Goal: Information Seeking & Learning: Learn about a topic

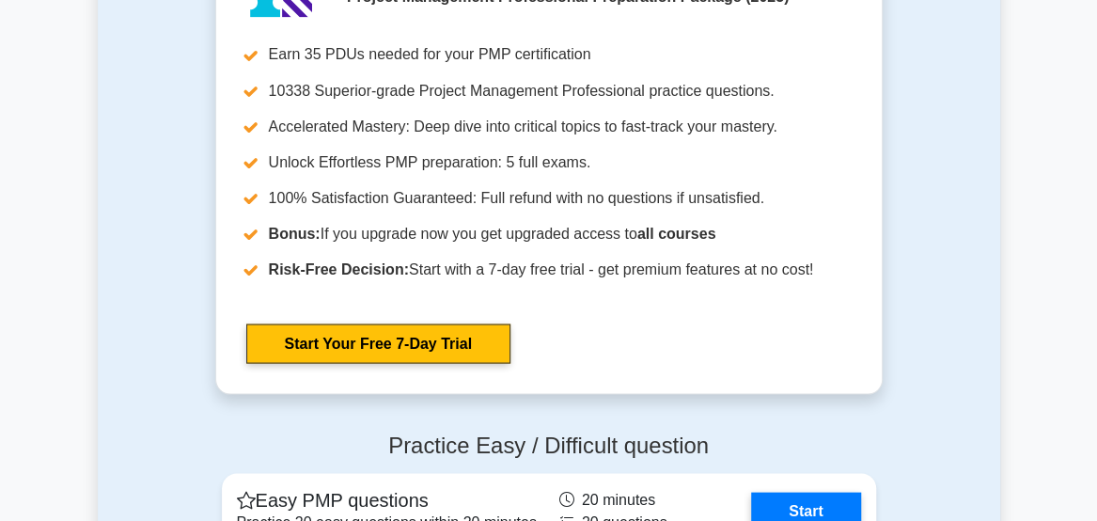
scroll to position [4836, 0]
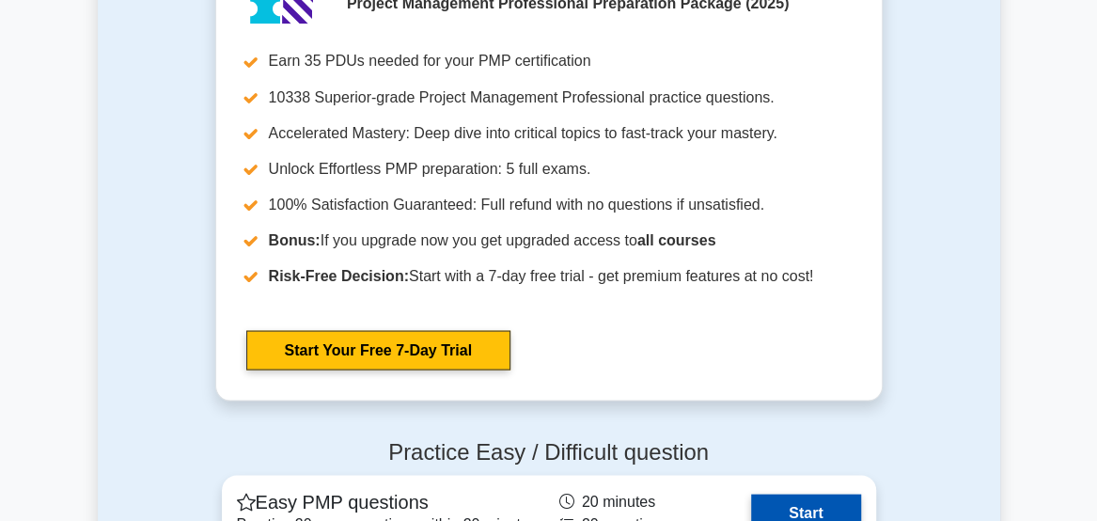
click at [825, 494] on link "Start" at bounding box center [805, 513] width 109 height 38
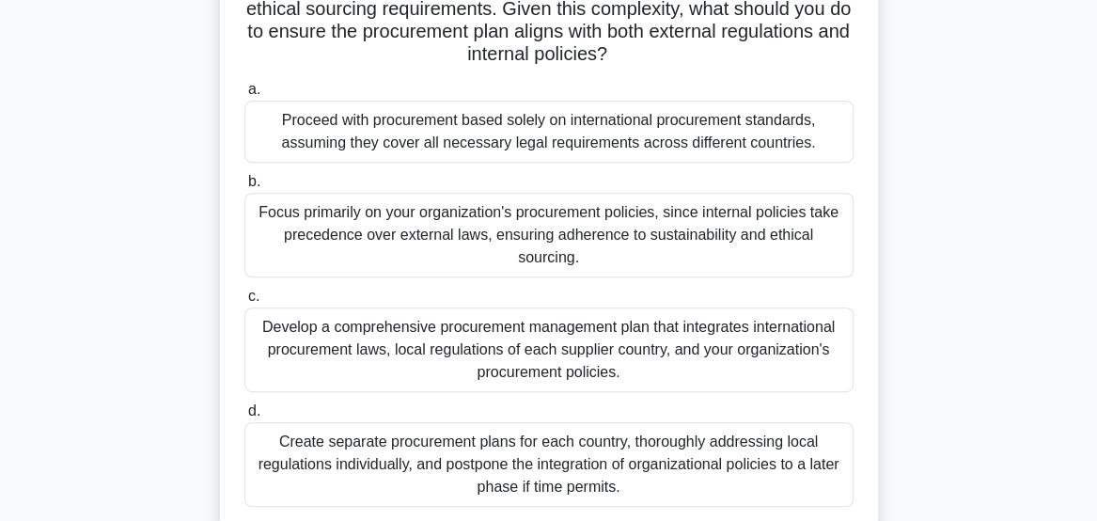
scroll to position [276, 0]
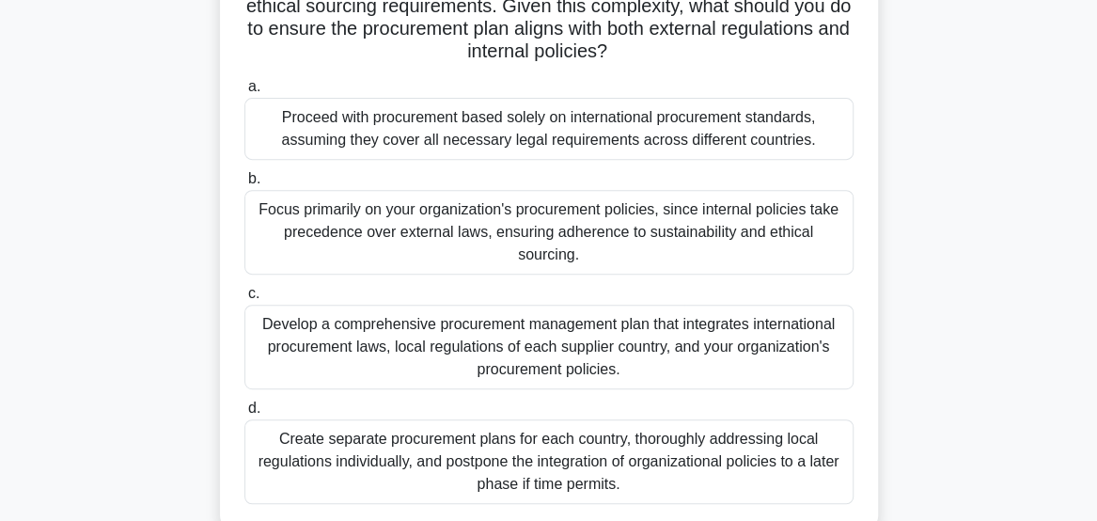
click at [537, 318] on div "Develop a comprehensive procurement management plan that integrates internation…" at bounding box center [548, 347] width 609 height 85
click at [244, 300] on input "c. Develop a comprehensive procurement management plan that integrates internat…" at bounding box center [244, 294] width 0 height 12
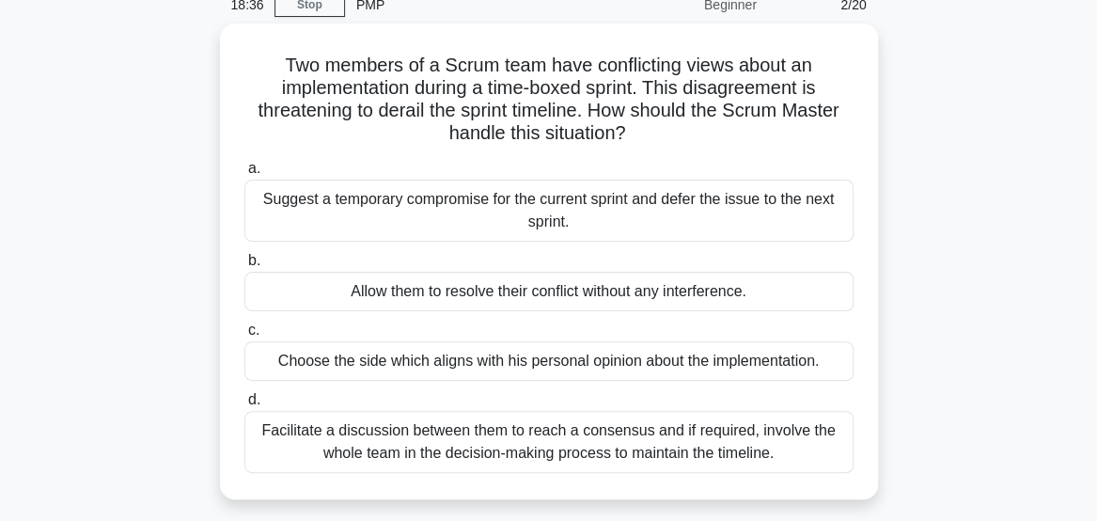
scroll to position [88, 0]
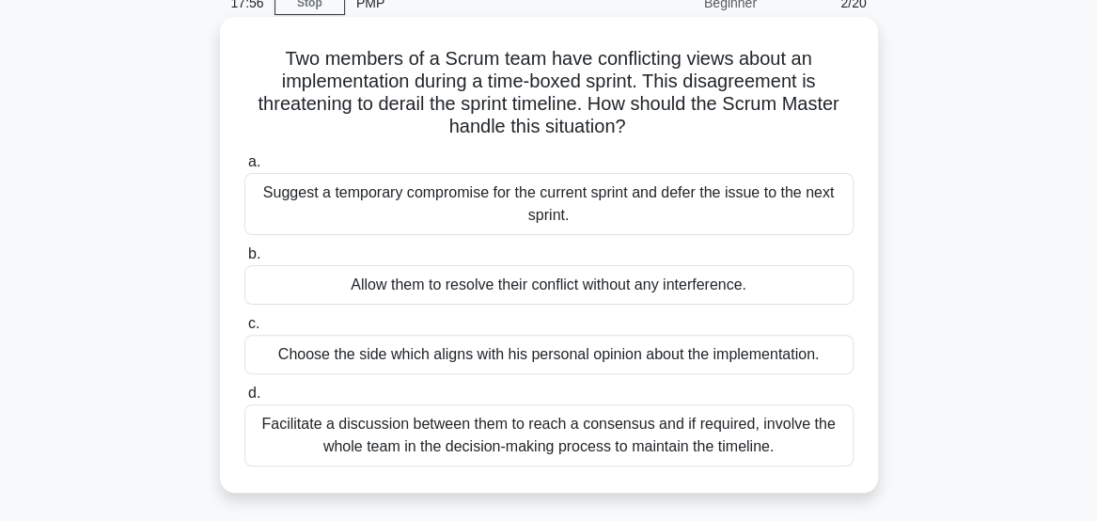
click at [718, 449] on div "Facilitate a discussion between them to reach a consensus and if required, invo…" at bounding box center [548, 435] width 609 height 62
click at [244, 400] on input "d. Facilitate a discussion between them to reach a consensus and if required, i…" at bounding box center [244, 393] width 0 height 12
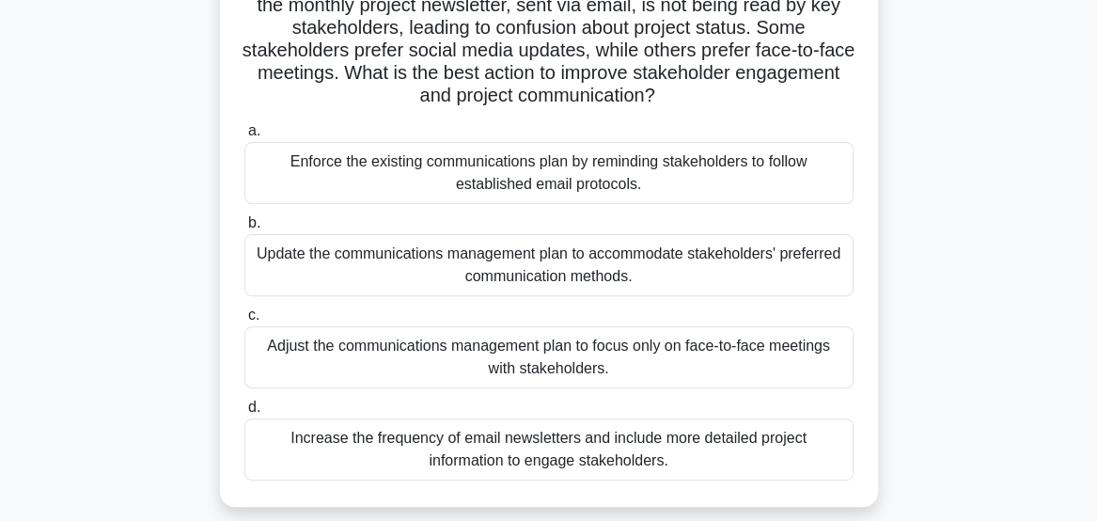
scroll to position [169, 0]
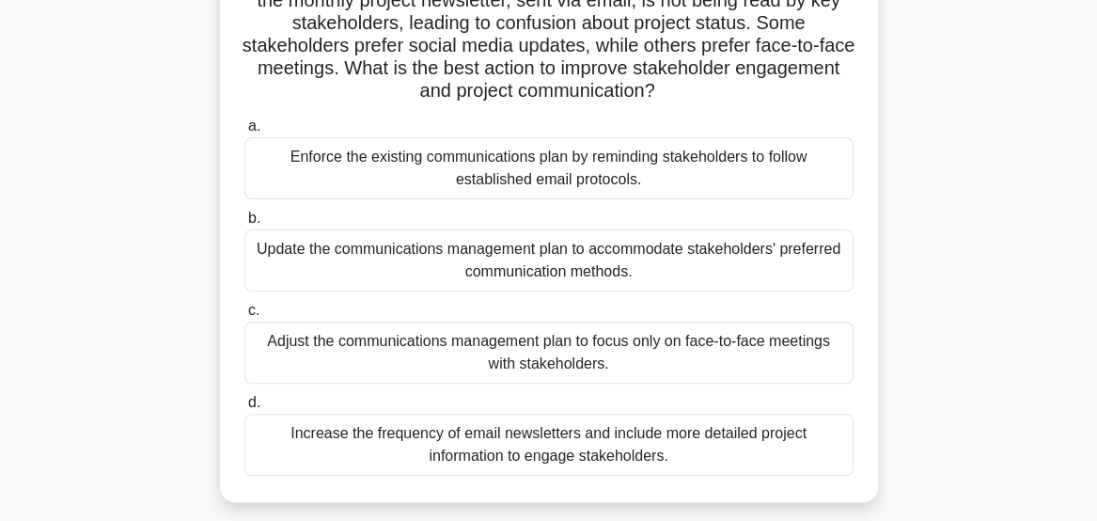
click at [792, 258] on div "Update the communications management plan to accommodate stakeholders' preferre…" at bounding box center [548, 260] width 609 height 62
click at [244, 225] on input "b. Update the communications management plan to accommodate stakeholders' prefe…" at bounding box center [244, 218] width 0 height 12
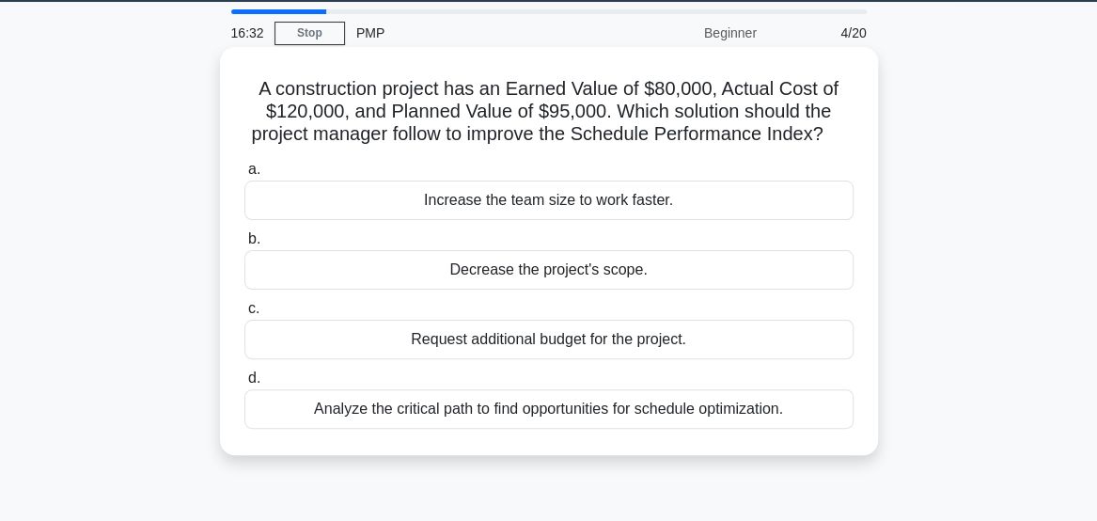
scroll to position [60, 0]
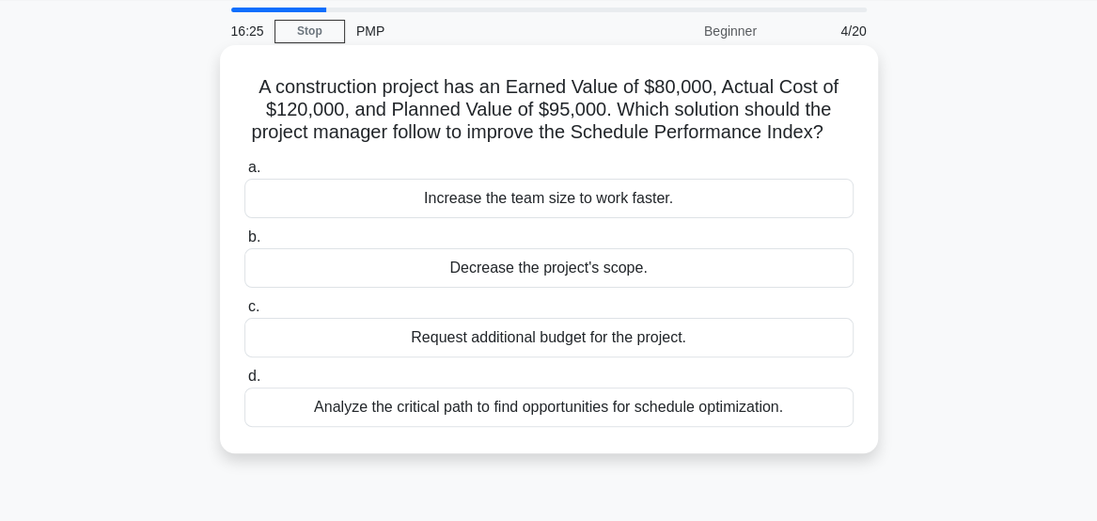
click at [792, 427] on div "Analyze the critical path to find opportunities for schedule optimization." at bounding box center [548, 406] width 609 height 39
click at [244, 383] on input "d. Analyze the critical path to find opportunities for schedule optimization." at bounding box center [244, 376] width 0 height 12
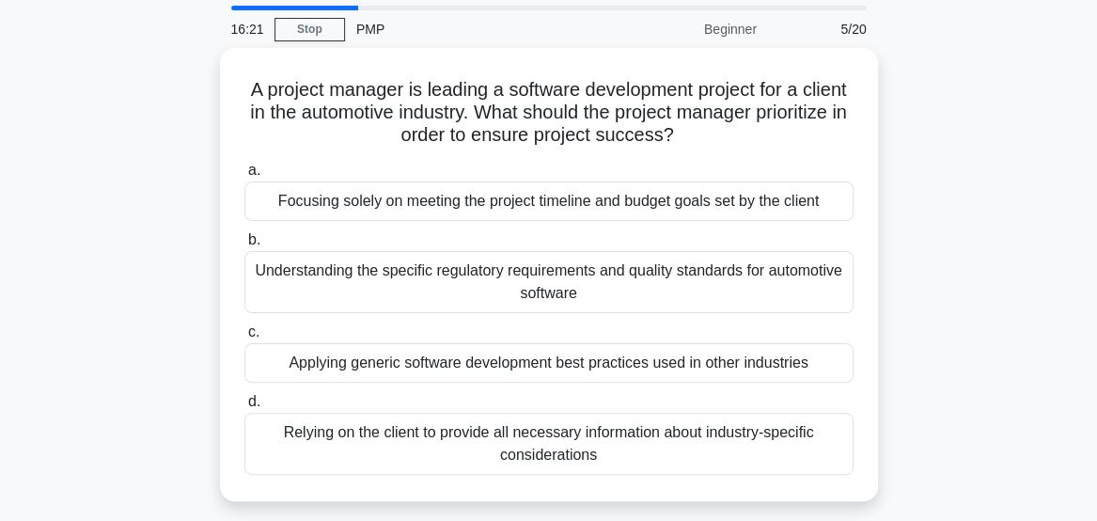
scroll to position [62, 0]
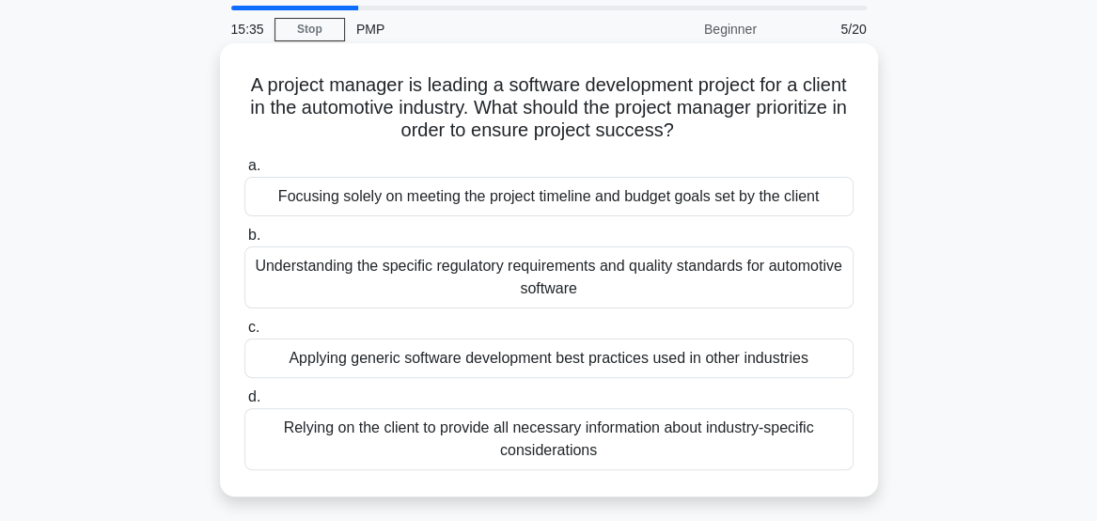
click at [780, 293] on div "Understanding the specific regulatory requirements and quality standards for au…" at bounding box center [548, 277] width 609 height 62
click at [244, 242] on input "b. Understanding the specific regulatory requirements and quality standards for…" at bounding box center [244, 235] width 0 height 12
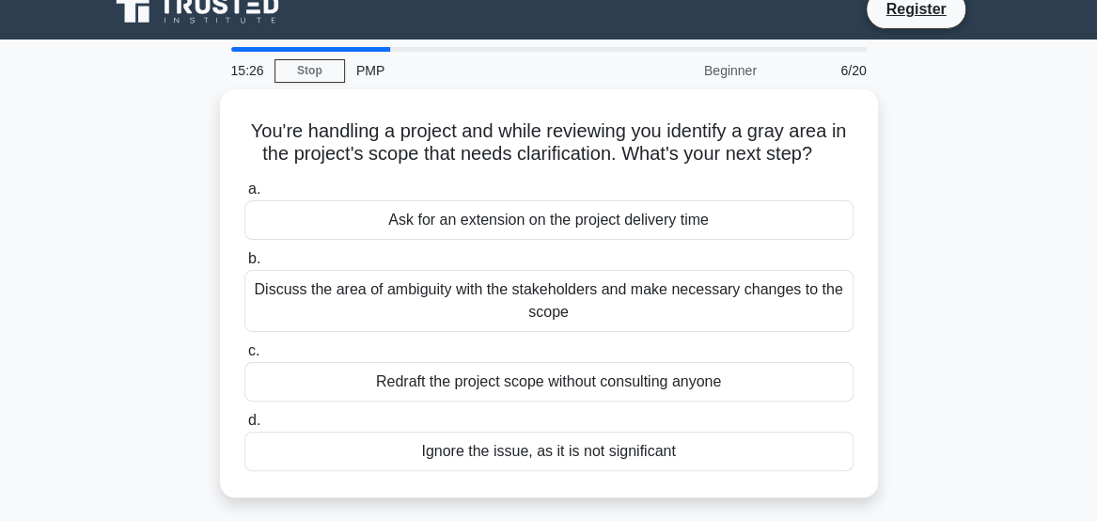
scroll to position [23, 0]
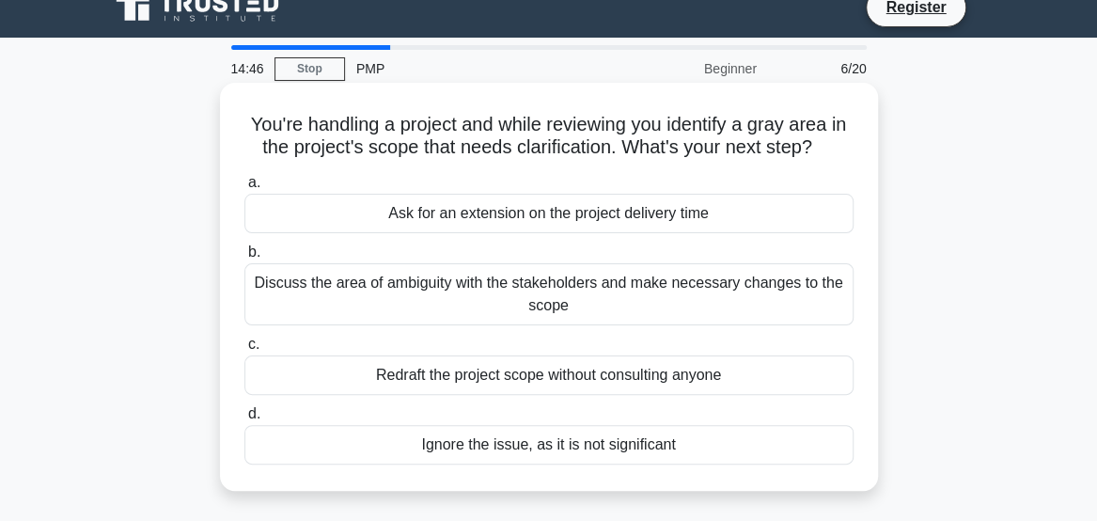
click at [756, 284] on div "Discuss the area of ambiguity with the stakeholders and make necessary changes …" at bounding box center [548, 294] width 609 height 62
click at [244, 259] on input "b. Discuss the area of ambiguity with the stakeholders and make necessary chang…" at bounding box center [244, 252] width 0 height 12
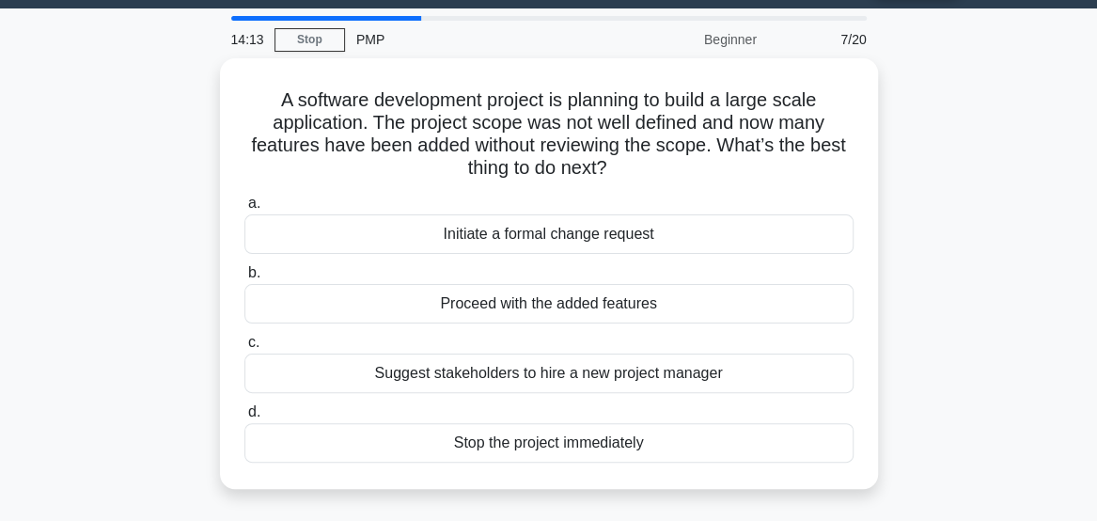
scroll to position [37, 0]
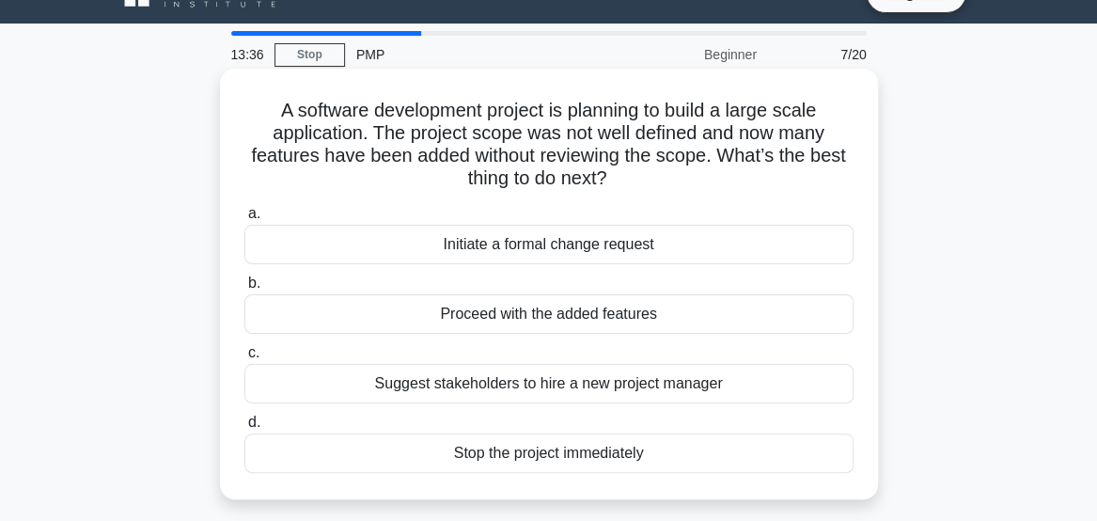
click at [711, 464] on div "Stop the project immediately" at bounding box center [548, 452] width 609 height 39
click at [244, 429] on input "d. Stop the project immediately" at bounding box center [244, 422] width 0 height 12
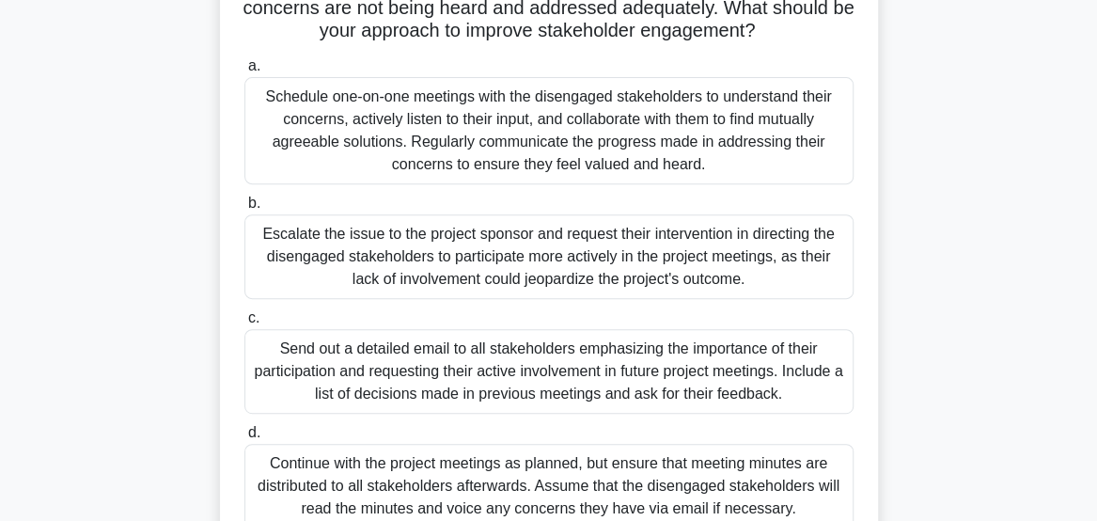
scroll to position [191, 0]
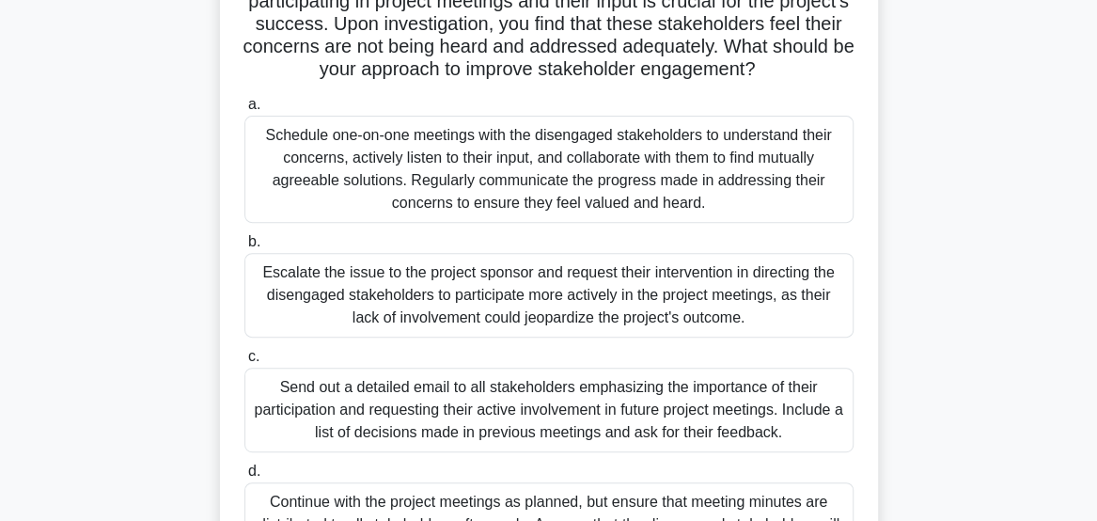
click at [650, 198] on div "Schedule one-on-one meetings with the disengaged stakeholders to understand the…" at bounding box center [548, 169] width 609 height 107
click at [244, 111] on input "a. Schedule one-on-one meetings with the disengaged stakeholders to understand …" at bounding box center [244, 105] width 0 height 12
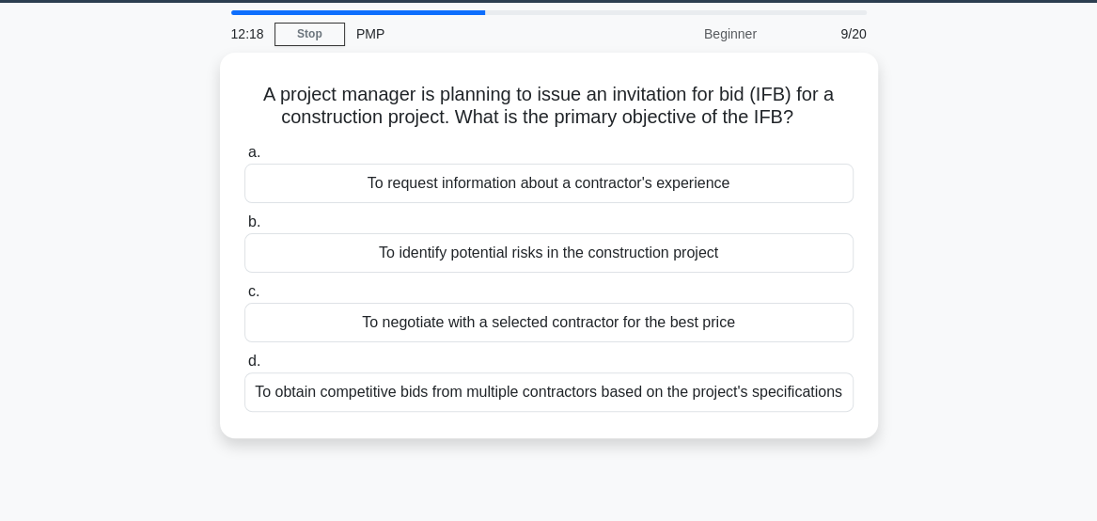
scroll to position [60, 0]
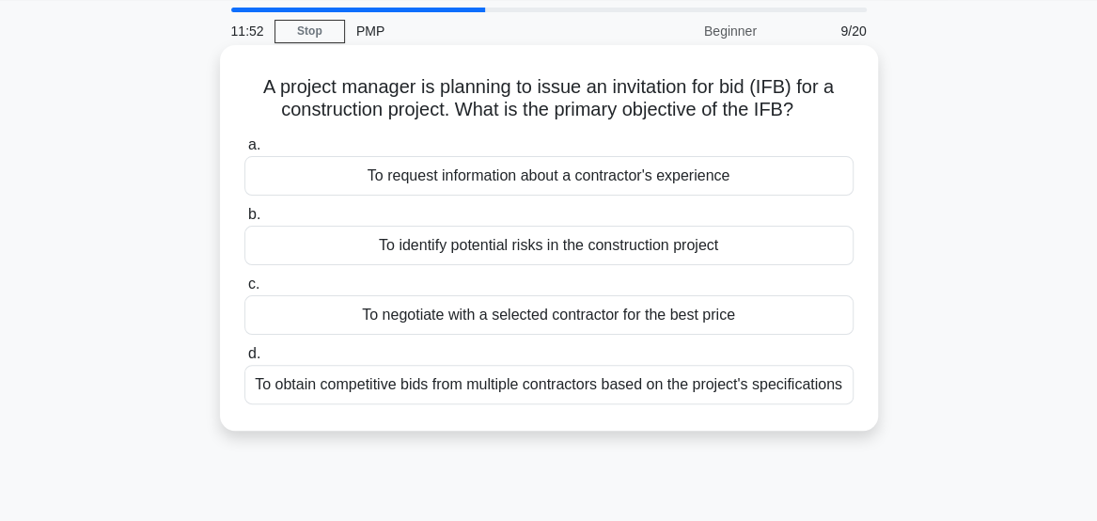
click at [807, 403] on div "To obtain competitive bids from multiple contractors based on the project's spe…" at bounding box center [548, 384] width 609 height 39
click at [244, 360] on input "d. To obtain competitive bids from multiple contractors based on the project's …" at bounding box center [244, 354] width 0 height 12
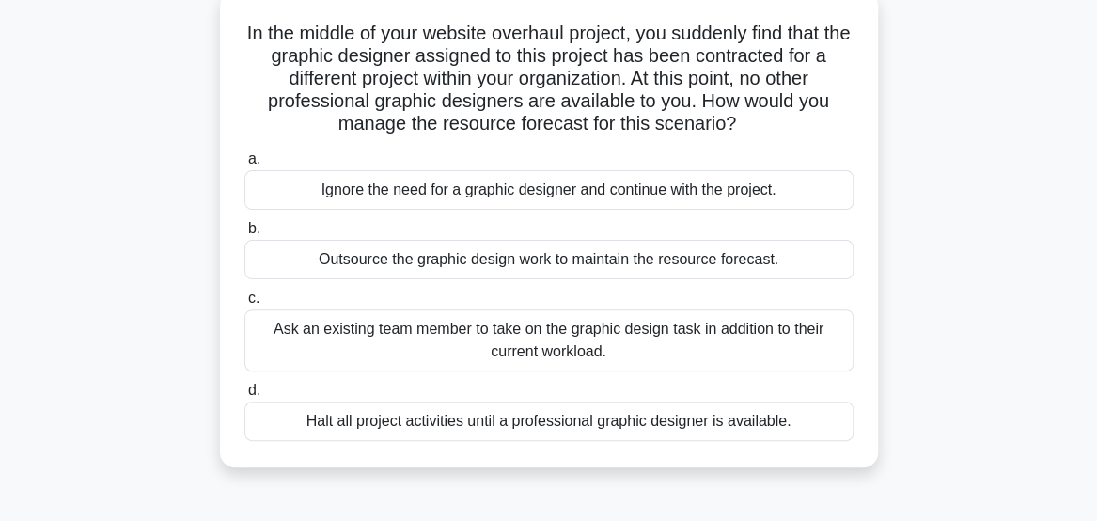
scroll to position [119, 0]
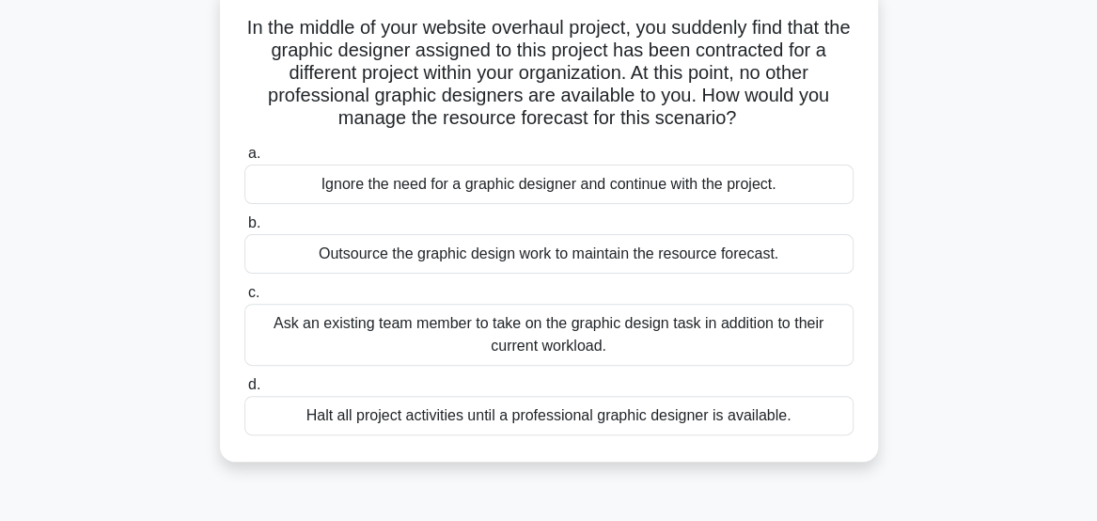
click at [790, 259] on div "Outsource the graphic design work to maintain the resource forecast." at bounding box center [548, 253] width 609 height 39
click at [244, 229] on input "b. Outsource the graphic design work to maintain the resource forecast." at bounding box center [244, 223] width 0 height 12
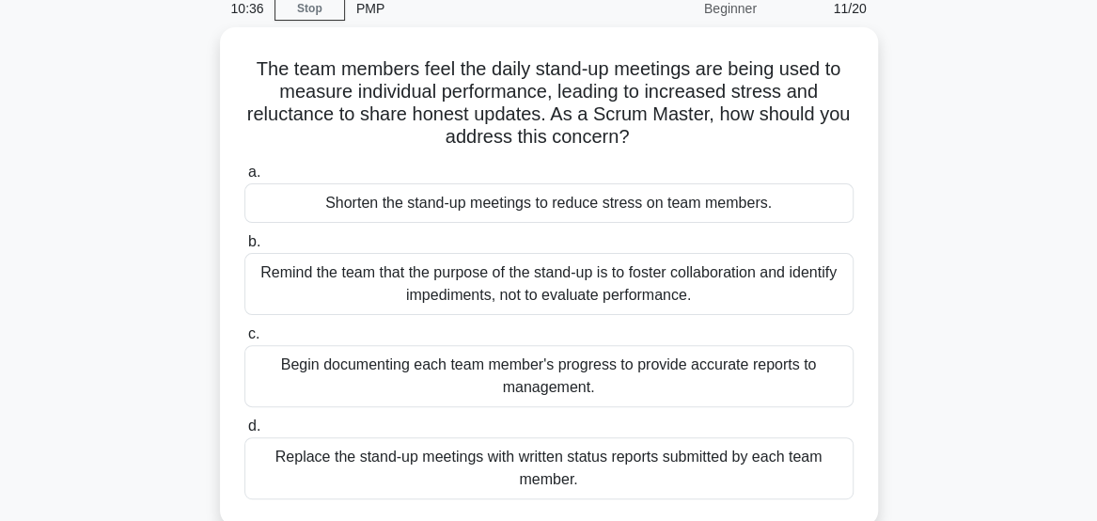
scroll to position [87, 0]
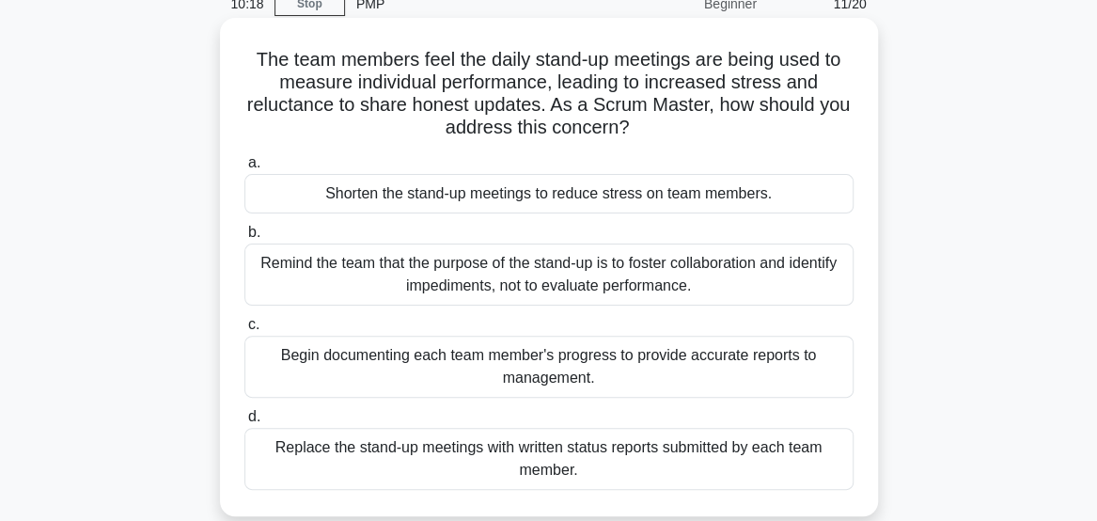
click at [790, 273] on div "Remind the team that the purpose of the stand-up is to foster collaboration and…" at bounding box center [548, 274] width 609 height 62
click at [244, 239] on input "b. Remind the team that the purpose of the stand-up is to foster collaboration …" at bounding box center [244, 233] width 0 height 12
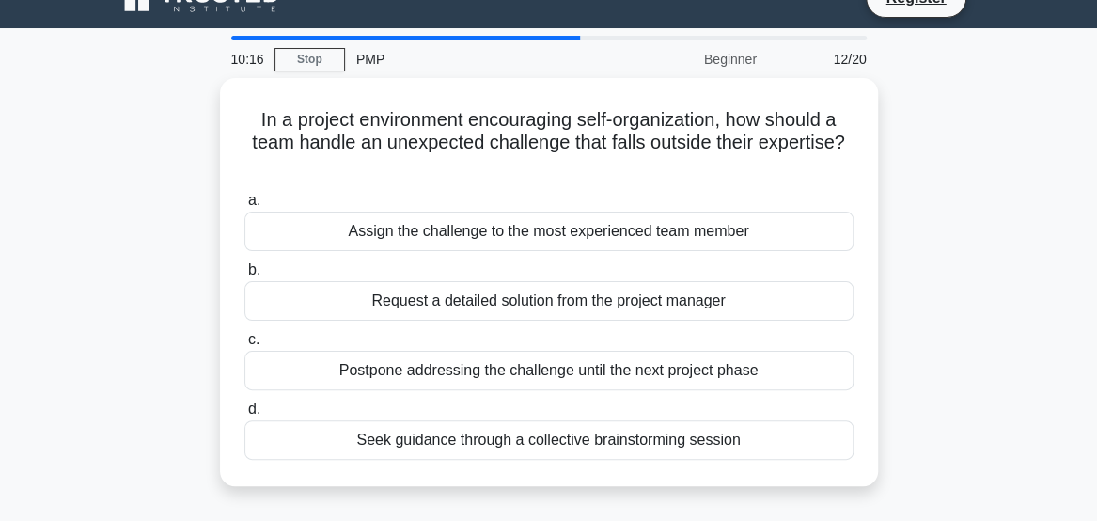
scroll to position [33, 0]
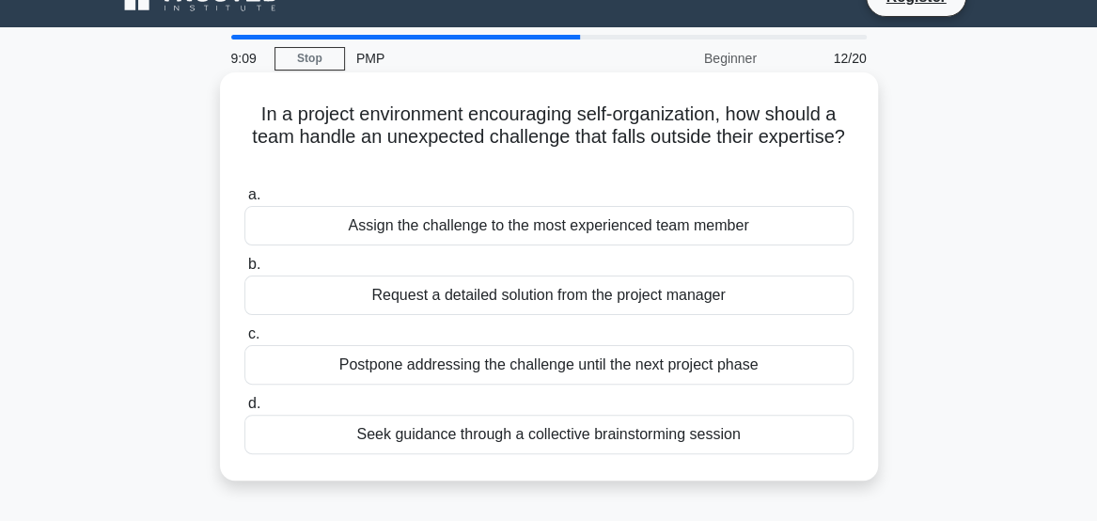
click at [761, 442] on div "Seek guidance through a collective brainstorming session" at bounding box center [548, 434] width 609 height 39
click at [244, 410] on input "d. Seek guidance through a collective brainstorming session" at bounding box center [244, 404] width 0 height 12
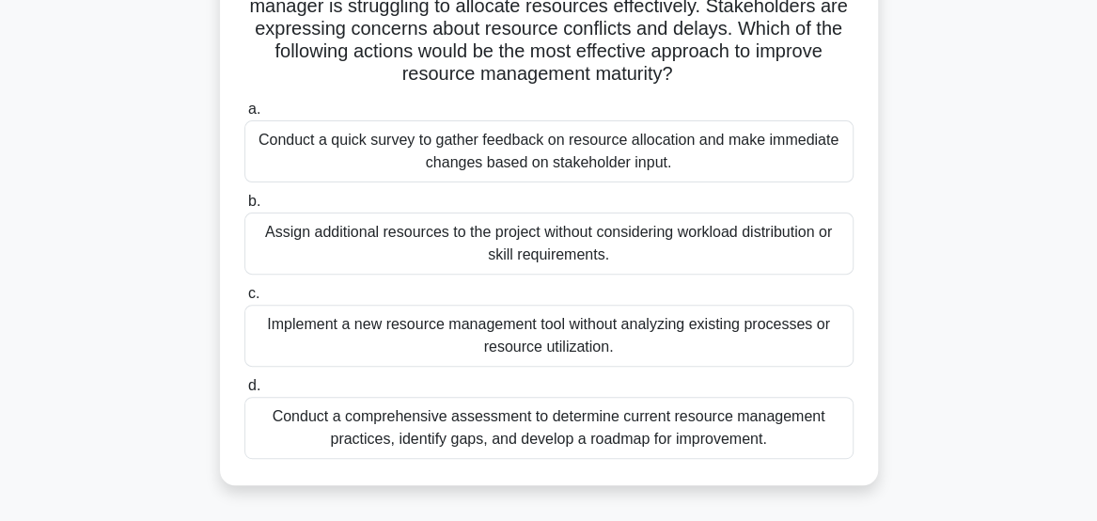
scroll to position [163, 0]
click at [795, 440] on div "Conduct a comprehensive assessment to determine current resource management pra…" at bounding box center [548, 429] width 609 height 62
click at [244, 393] on input "d. Conduct a comprehensive assessment to determine current resource management …" at bounding box center [244, 387] width 0 height 12
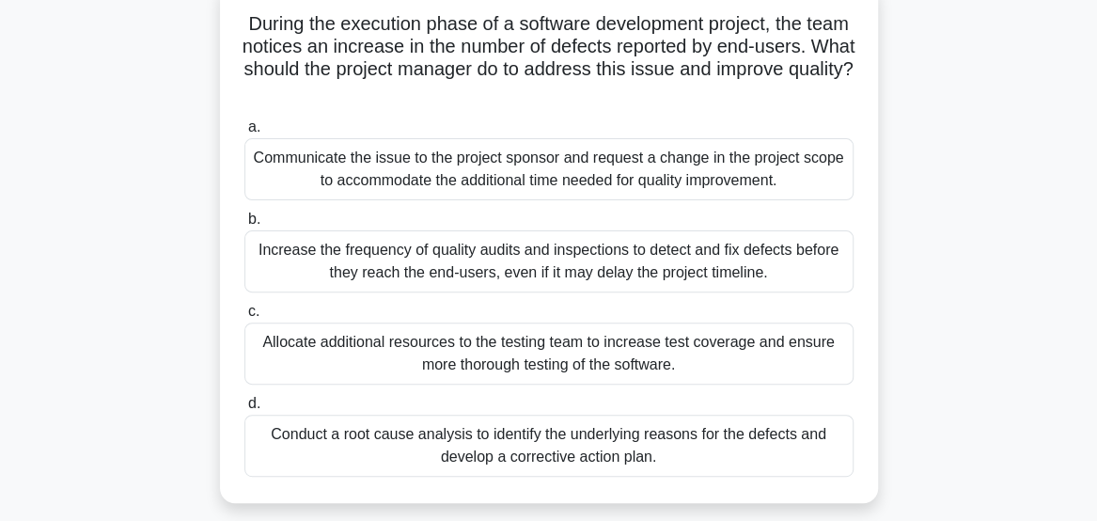
scroll to position [128, 0]
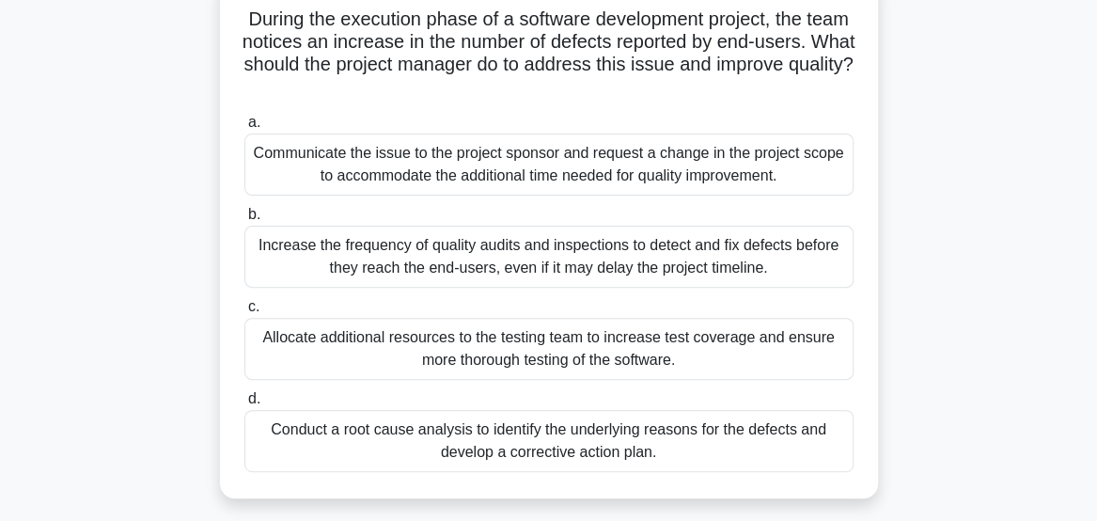
click at [801, 450] on div "Conduct a root cause analysis to identify the underlying reasons for the defect…" at bounding box center [548, 441] width 609 height 62
click at [244, 405] on input "d. Conduct a root cause analysis to identify the underlying reasons for the def…" at bounding box center [244, 399] width 0 height 12
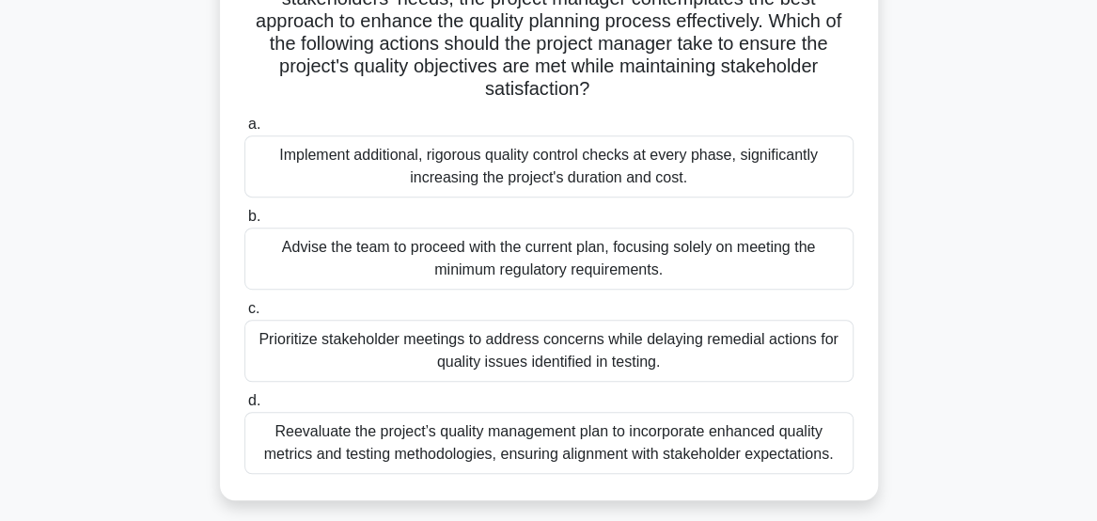
scroll to position [380, 0]
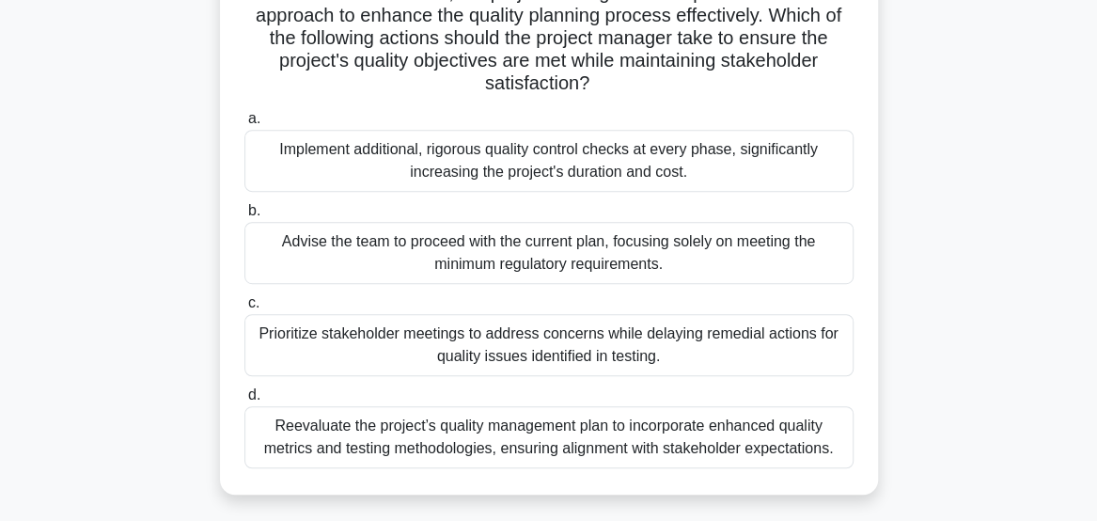
click at [798, 449] on div "Reevaluate the project’s quality management plan to incorporate enhanced qualit…" at bounding box center [548, 437] width 609 height 62
click at [244, 401] on input "d. Reevaluate the project’s quality management plan to incorporate enhanced qua…" at bounding box center [244, 395] width 0 height 12
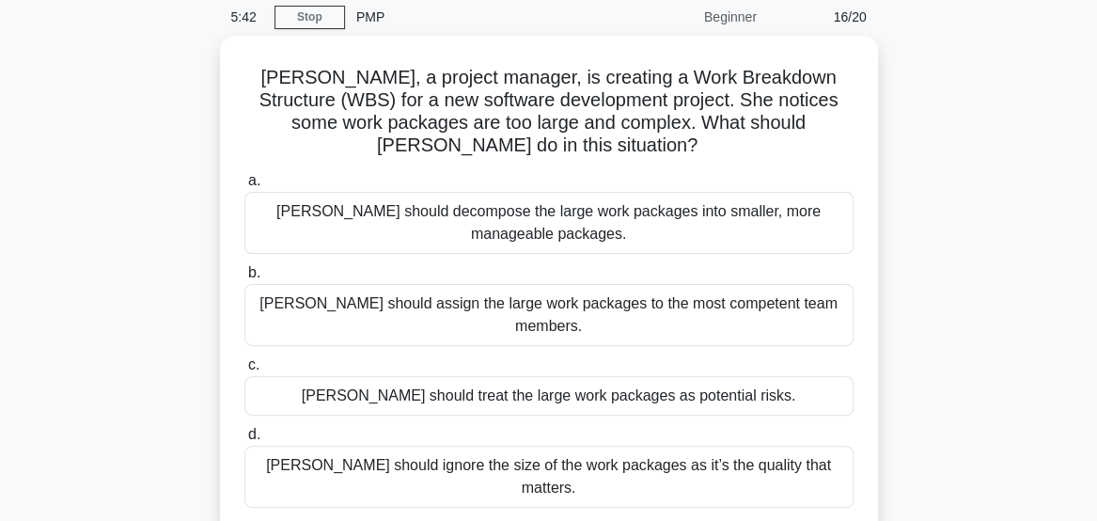
scroll to position [77, 0]
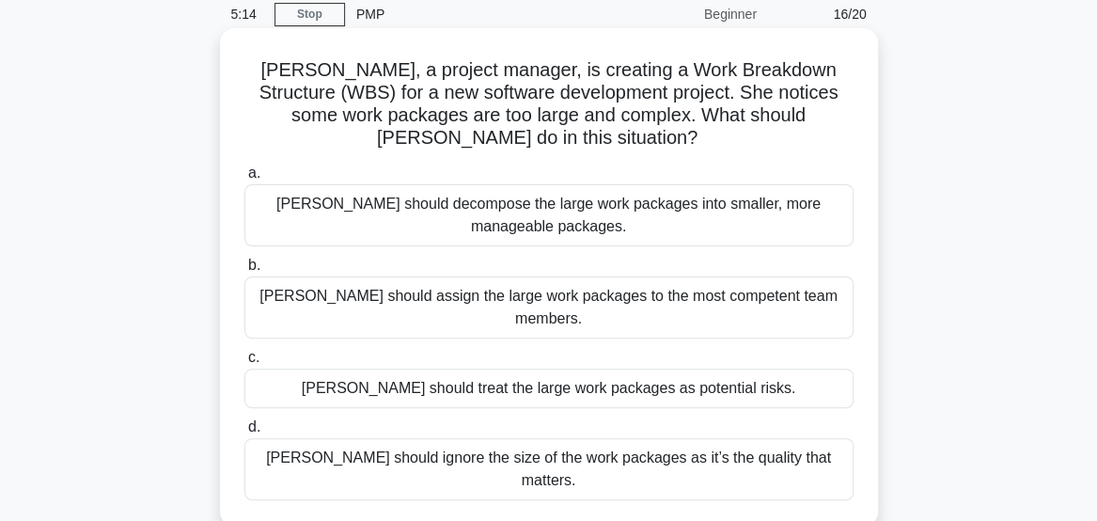
click at [735, 214] on div "Michelle should decompose the large work packages into smaller, more manageable…" at bounding box center [548, 215] width 609 height 62
click at [244, 180] on input "a. Michelle should decompose the large work packages into smaller, more managea…" at bounding box center [244, 173] width 0 height 12
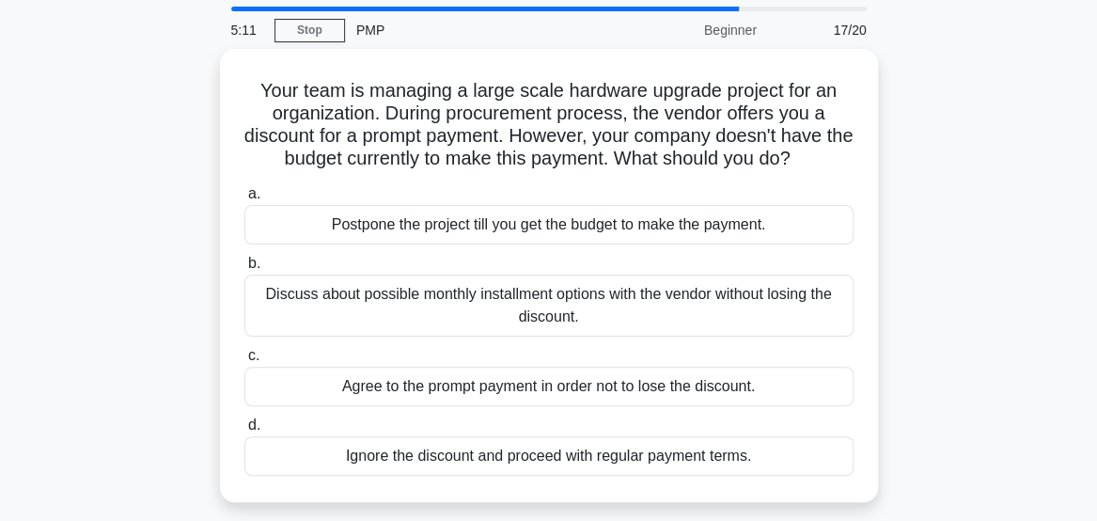
scroll to position [62, 0]
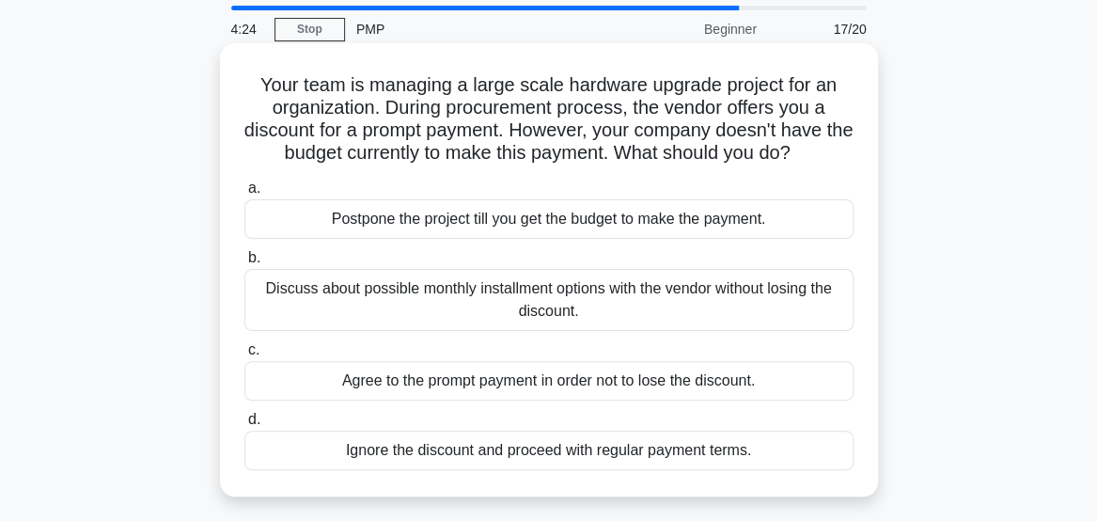
click at [795, 297] on div "Discuss about possible monthly installment options with the vendor without losi…" at bounding box center [548, 300] width 609 height 62
click at [244, 264] on input "b. Discuss about possible monthly installment options with the vendor without l…" at bounding box center [244, 258] width 0 height 12
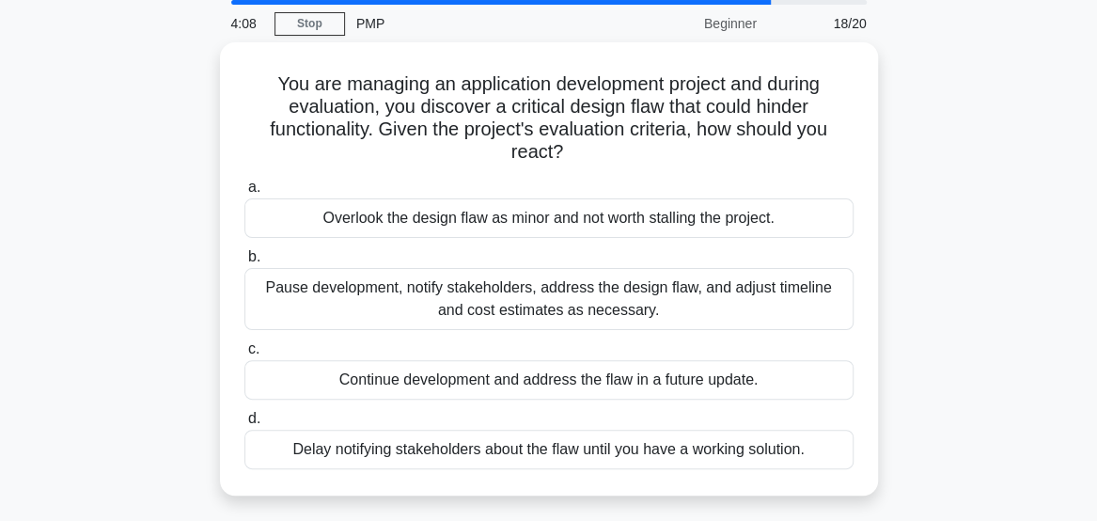
scroll to position [86, 0]
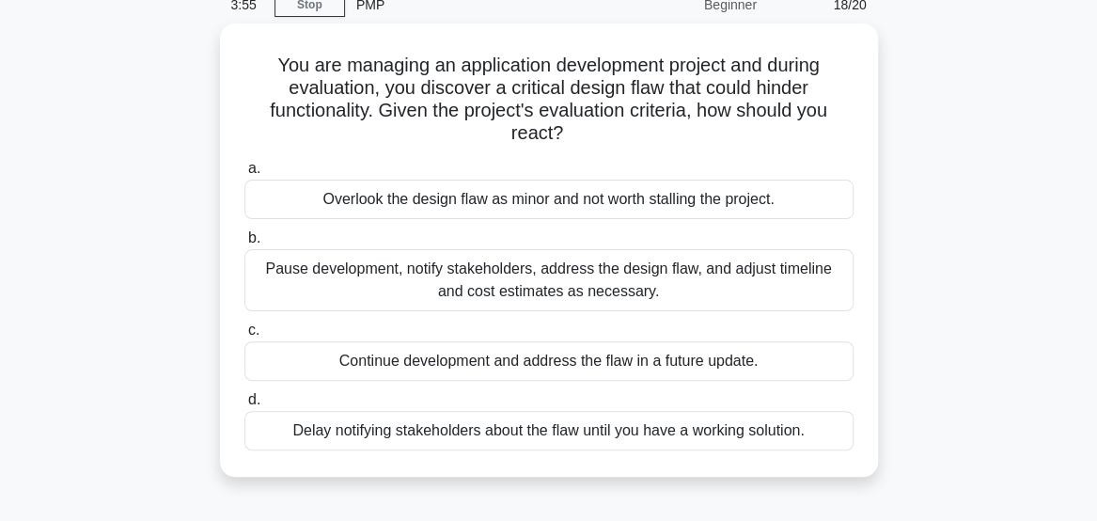
click at [825, 280] on div "Pause development, notify stakeholders, address the design flaw, and adjust tim…" at bounding box center [548, 280] width 609 height 62
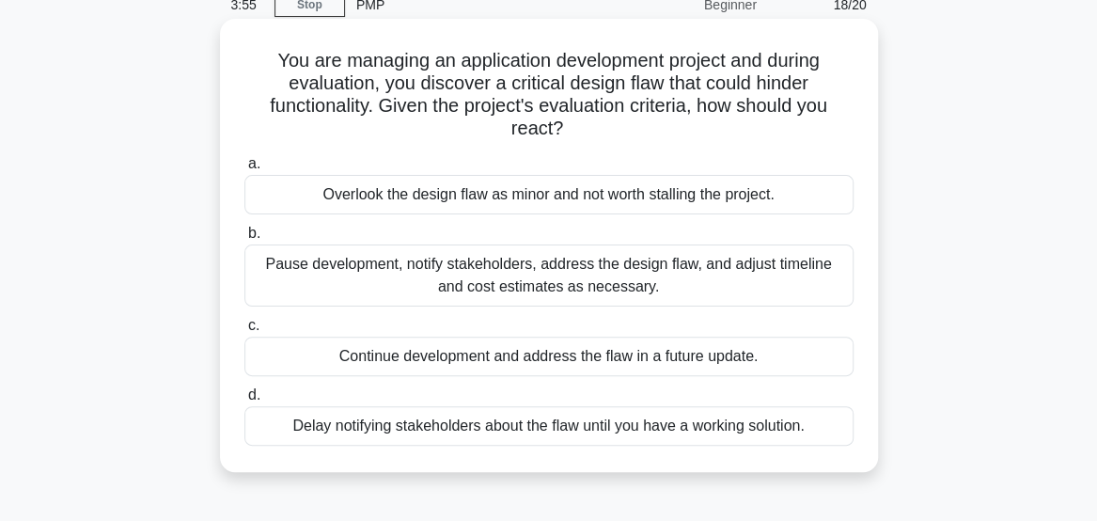
click at [244, 240] on input "b. Pause development, notify stakeholders, address the design flaw, and adjust …" at bounding box center [244, 233] width 0 height 12
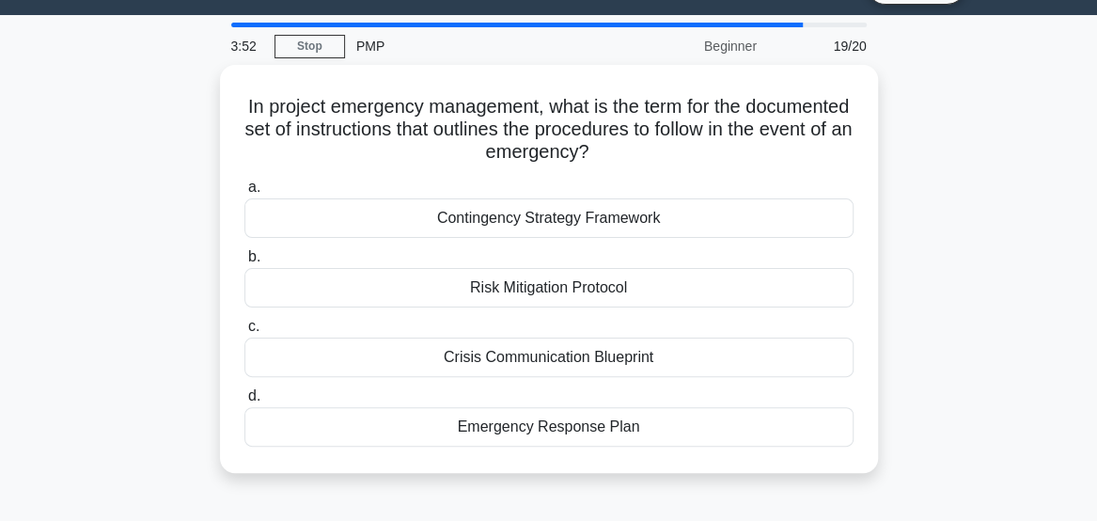
scroll to position [46, 0]
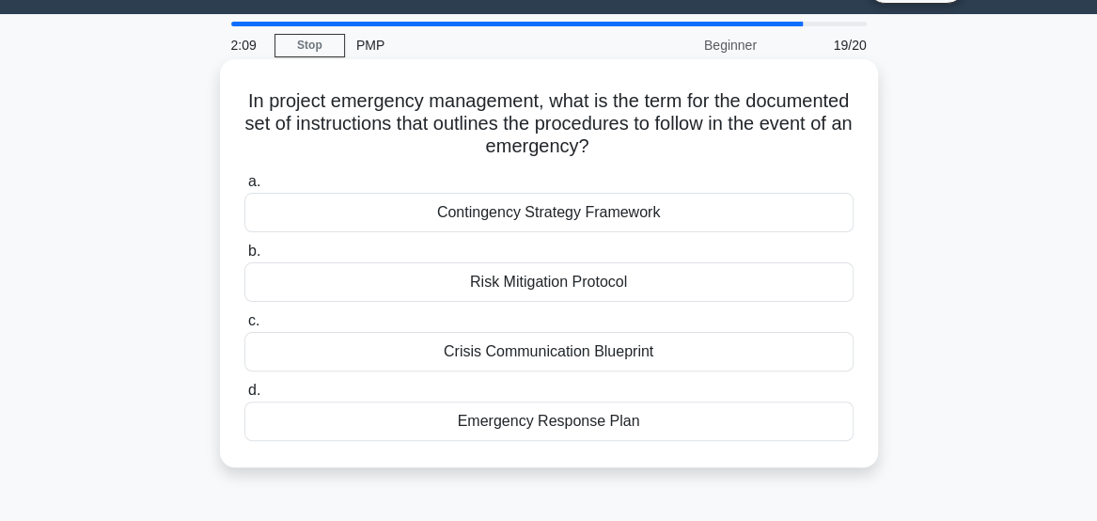
click at [592, 416] on div "Emergency Response Plan" at bounding box center [548, 420] width 609 height 39
click at [244, 397] on input "d. Emergency Response Plan" at bounding box center [244, 390] width 0 height 12
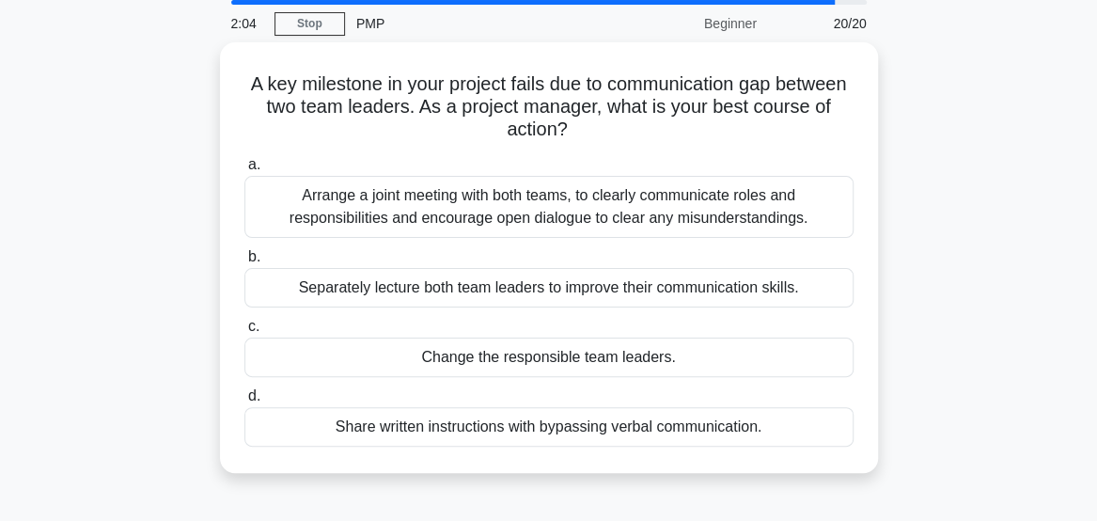
scroll to position [67, 0]
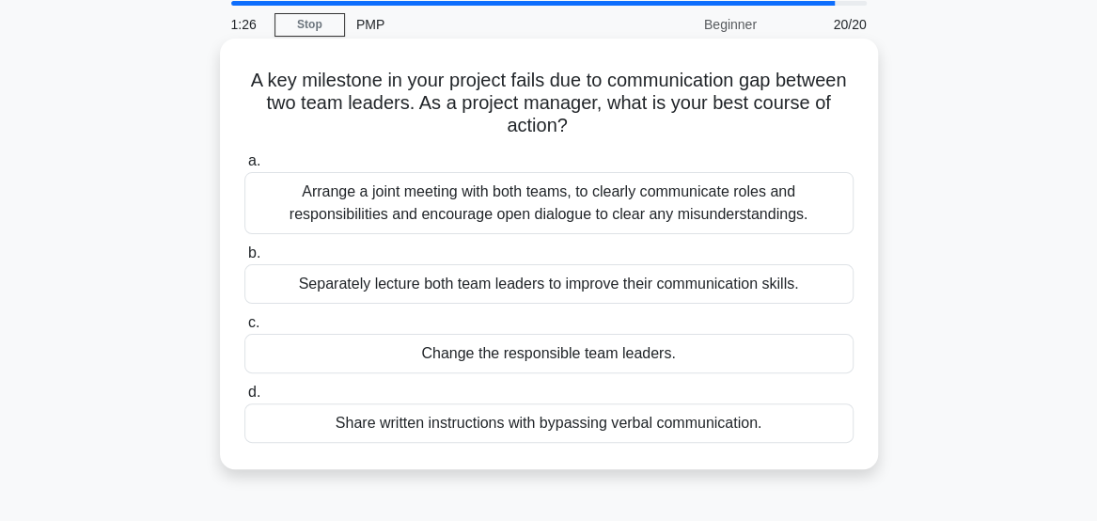
click at [512, 204] on div "Arrange a joint meeting with both teams, to clearly communicate roles and respo…" at bounding box center [548, 203] width 609 height 62
click at [244, 167] on input "a. Arrange a joint meeting with both teams, to clearly communicate roles and re…" at bounding box center [244, 161] width 0 height 12
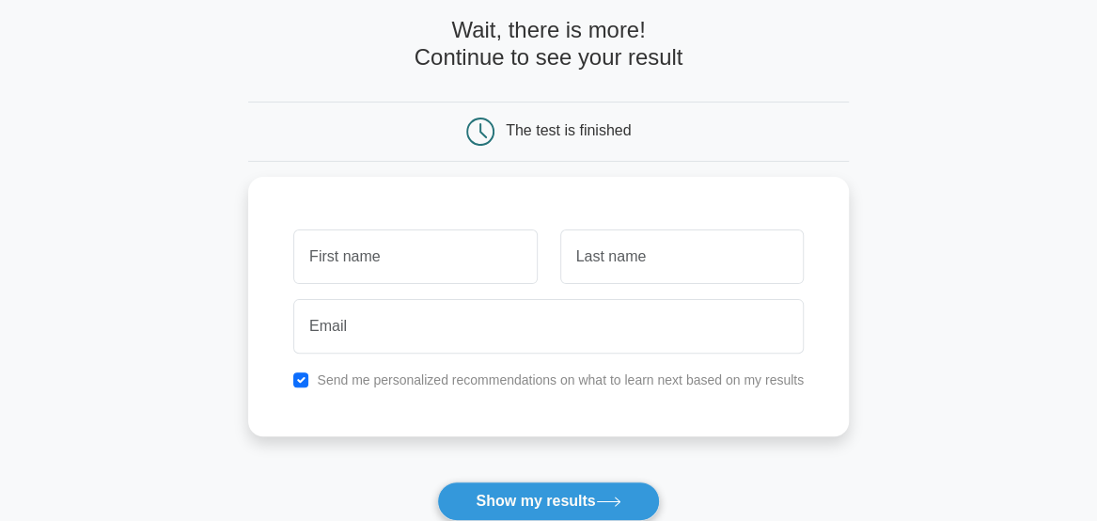
scroll to position [90, 0]
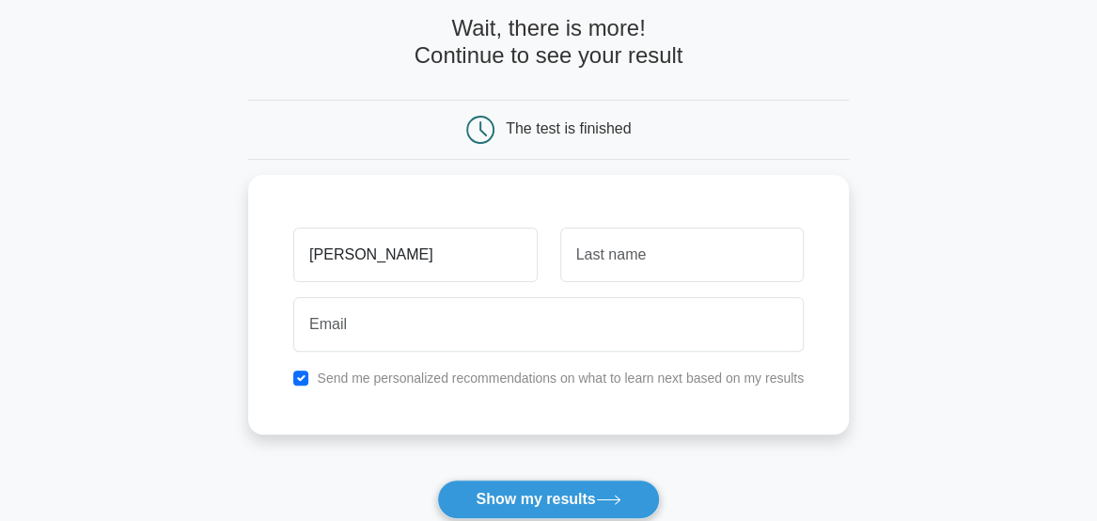
type input "raimi"
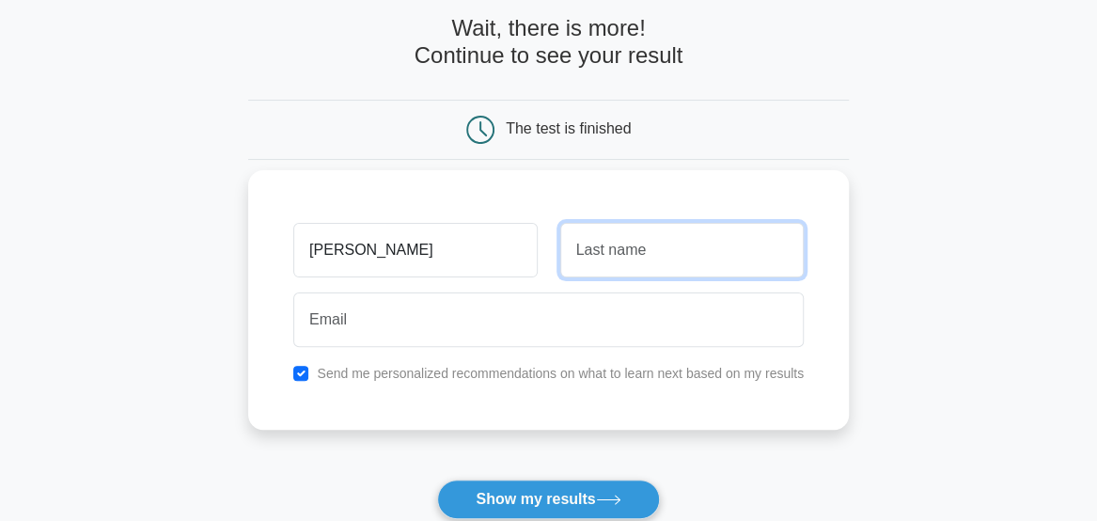
click at [607, 255] on input "text" at bounding box center [681, 250] width 243 height 55
type input "mariam"
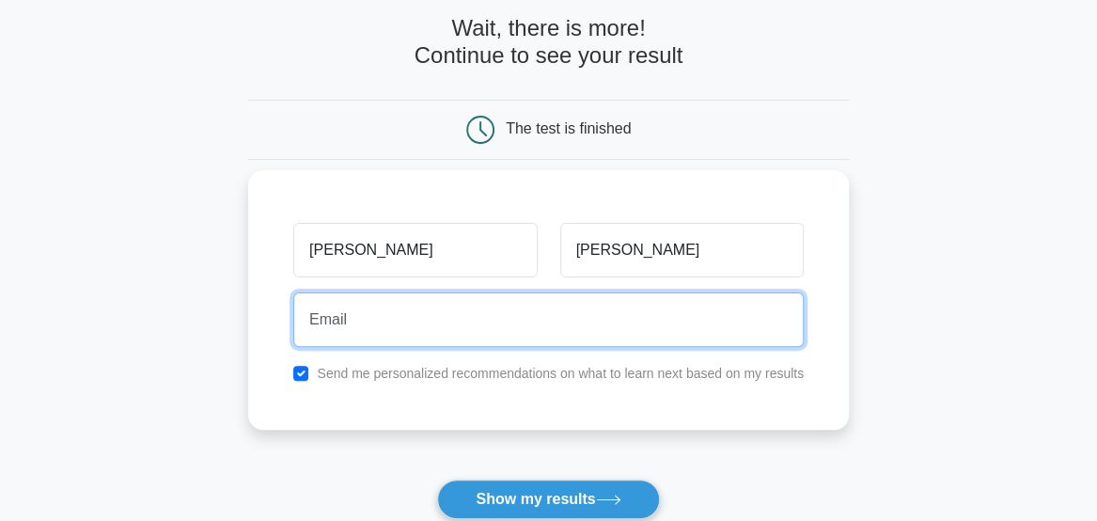
click at [446, 322] on input "email" at bounding box center [548, 319] width 510 height 55
type input "bukkyraimi.br@gmail.com"
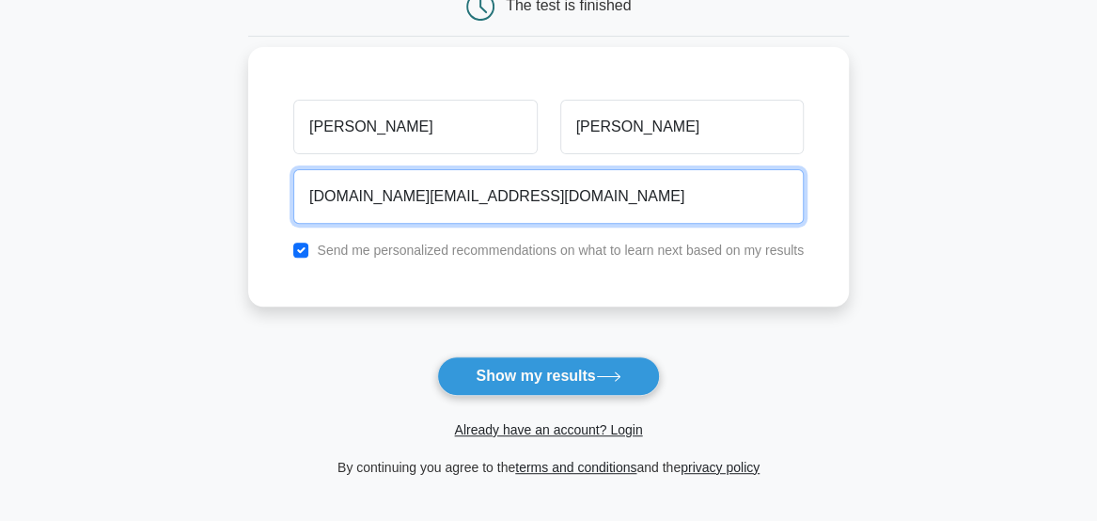
scroll to position [214, 0]
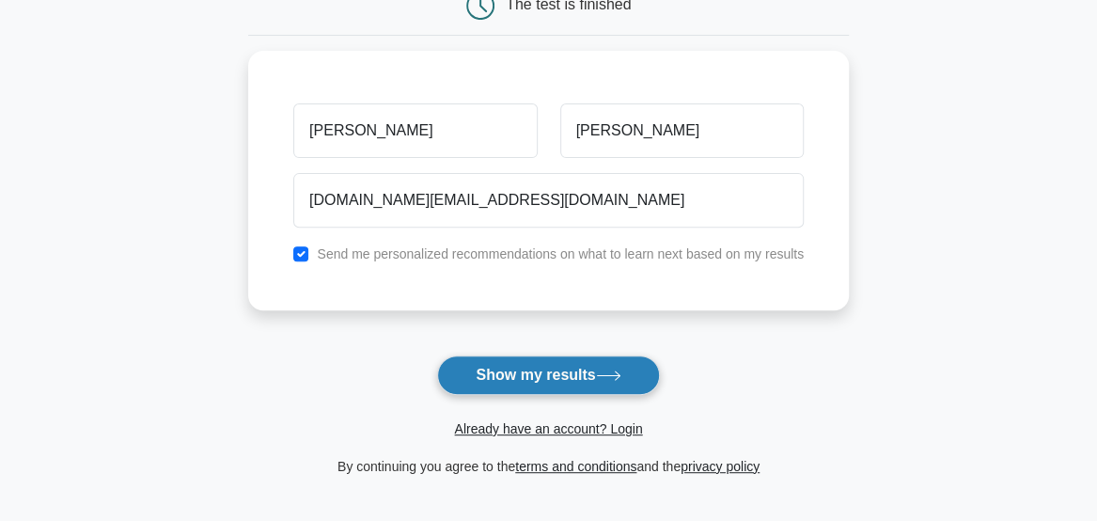
click at [501, 371] on button "Show my results" at bounding box center [548, 374] width 222 height 39
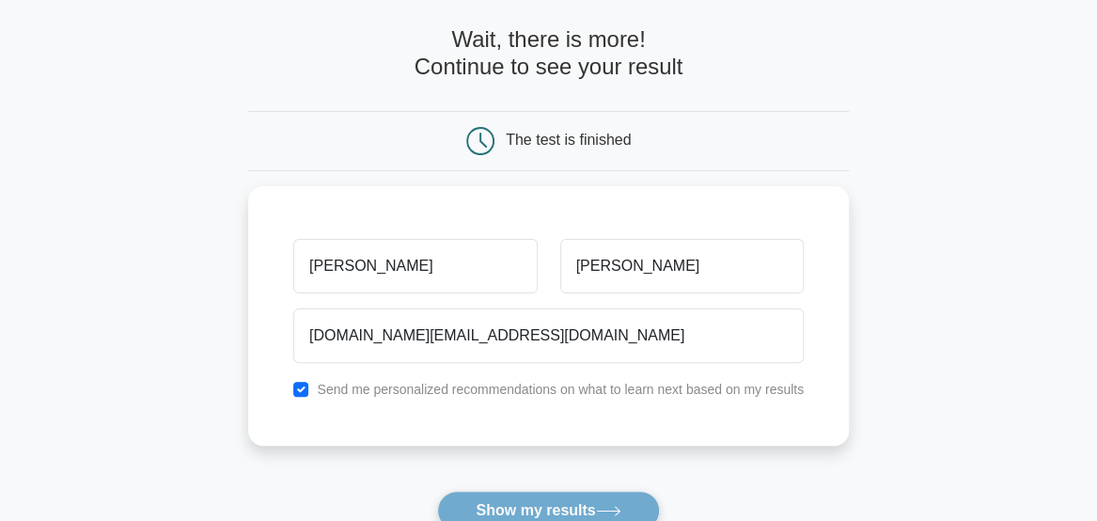
scroll to position [70, 0]
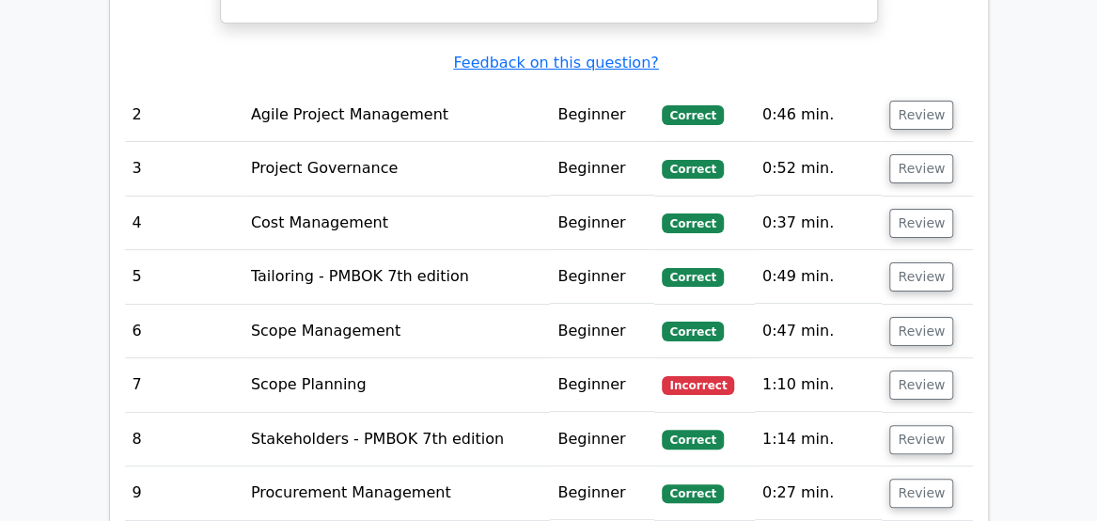
scroll to position [3285, 0]
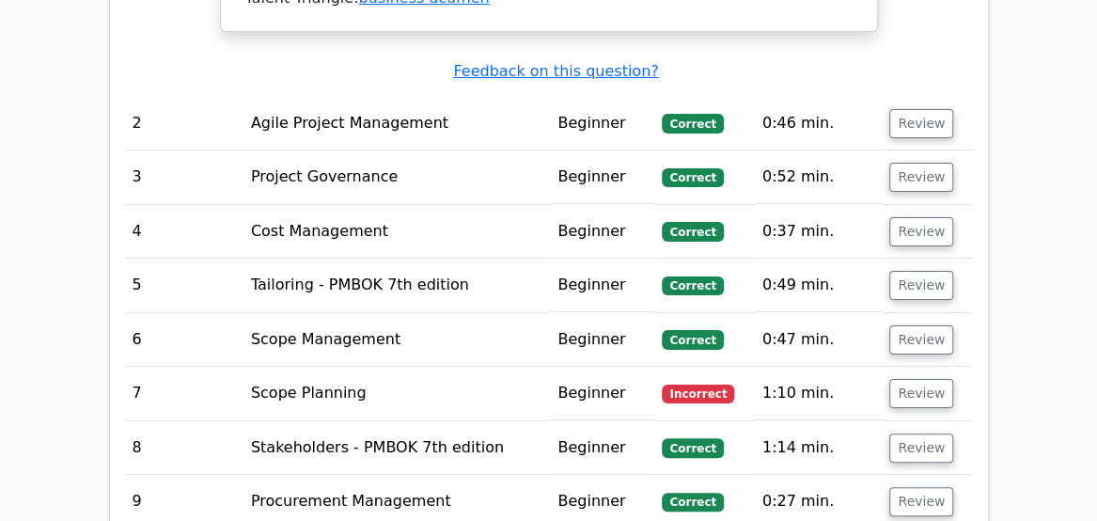
click at [696, 384] on span "Incorrect" at bounding box center [698, 393] width 72 height 19
click at [934, 379] on button "Review" at bounding box center [921, 393] width 64 height 29
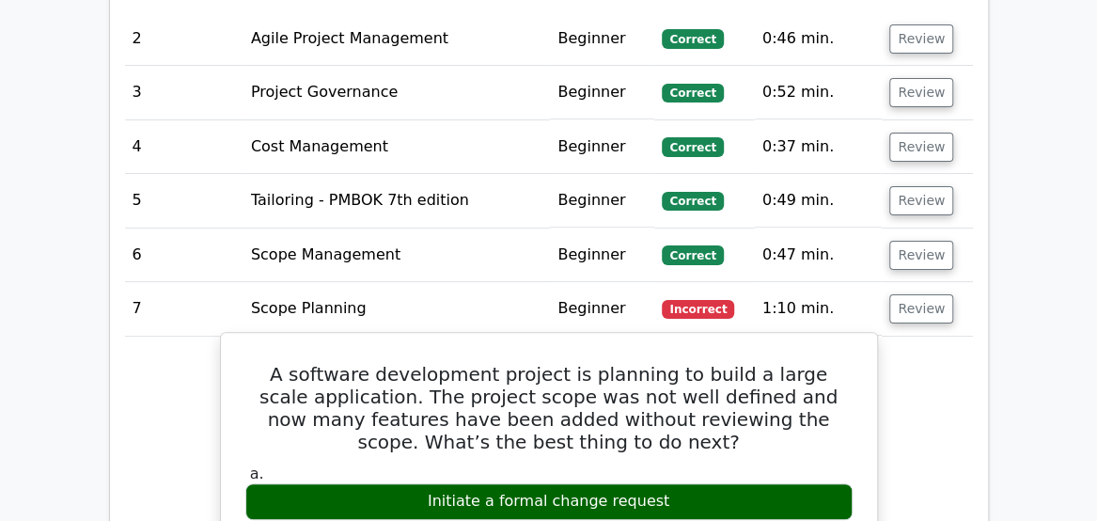
scroll to position [3357, 0]
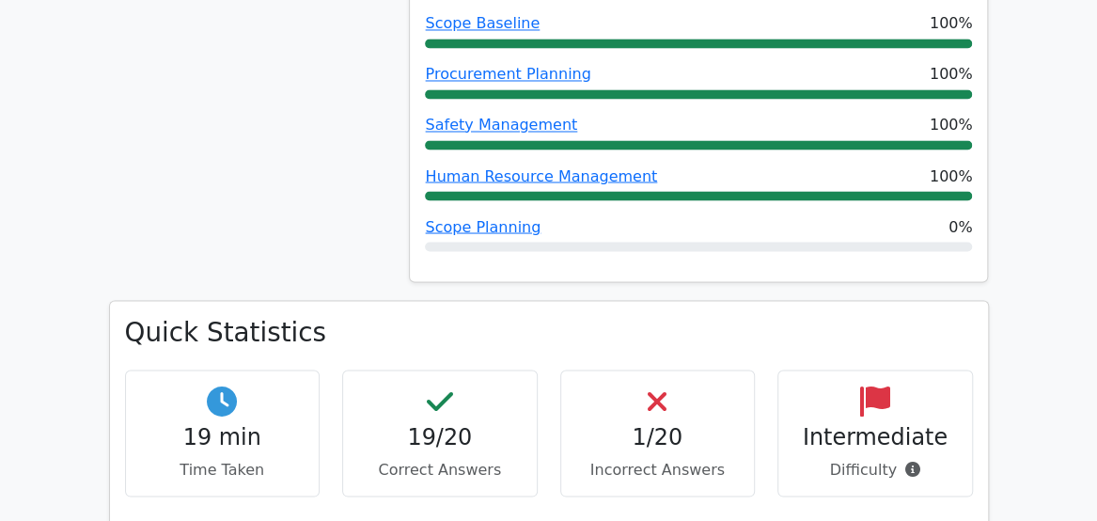
scroll to position [1516, 0]
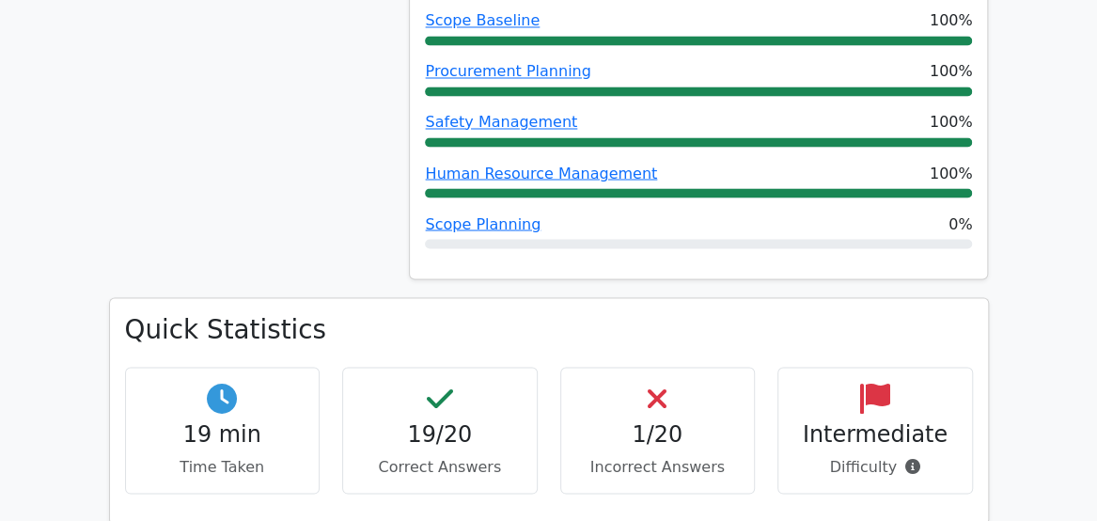
click at [871, 383] on icon at bounding box center [875, 398] width 30 height 30
click at [863, 386] on div "Intermediate Difficulty" at bounding box center [875, 430] width 196 height 127
click at [882, 367] on div "Intermediate Difficulty" at bounding box center [875, 430] width 196 height 127
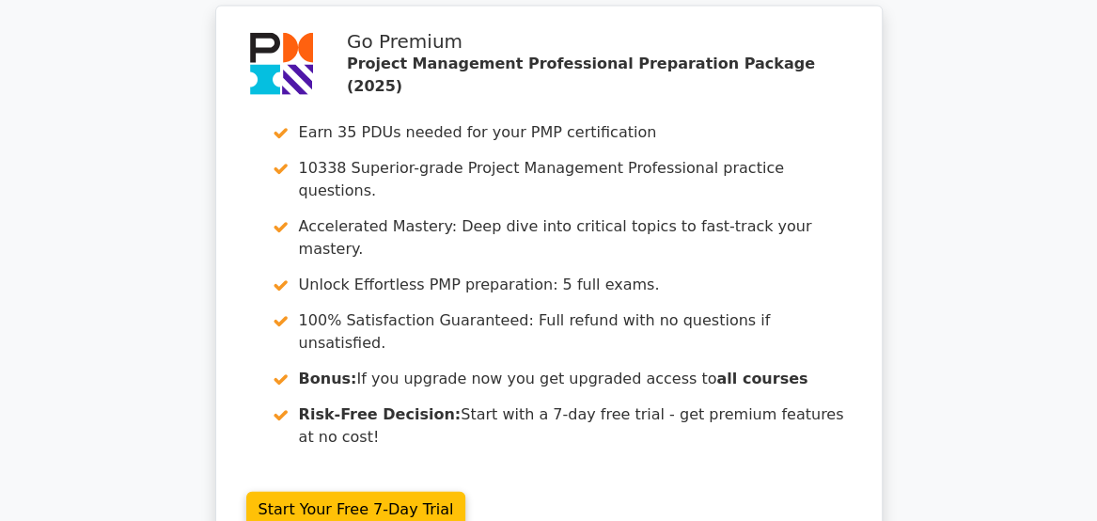
scroll to position [5330, 0]
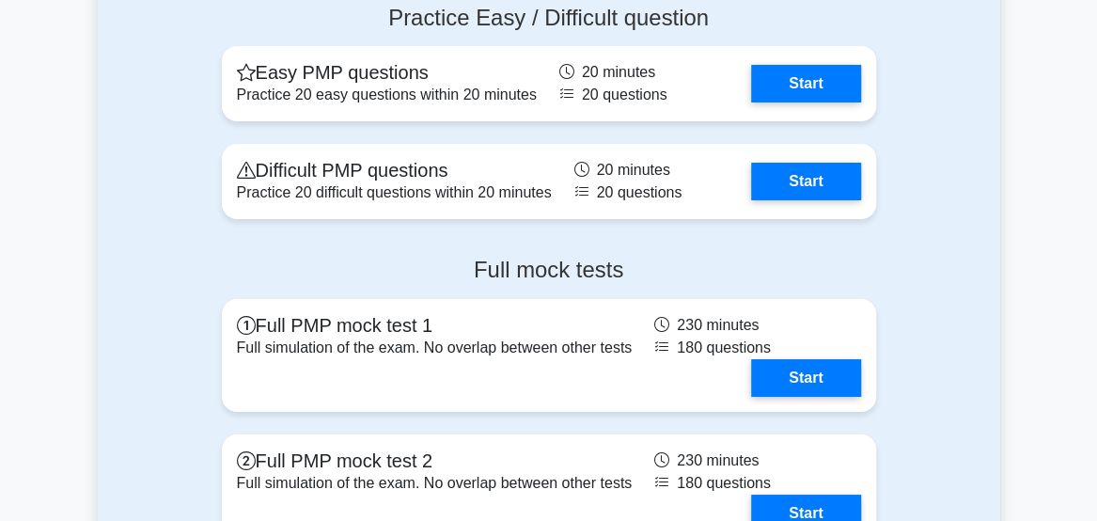
scroll to position [6294, 0]
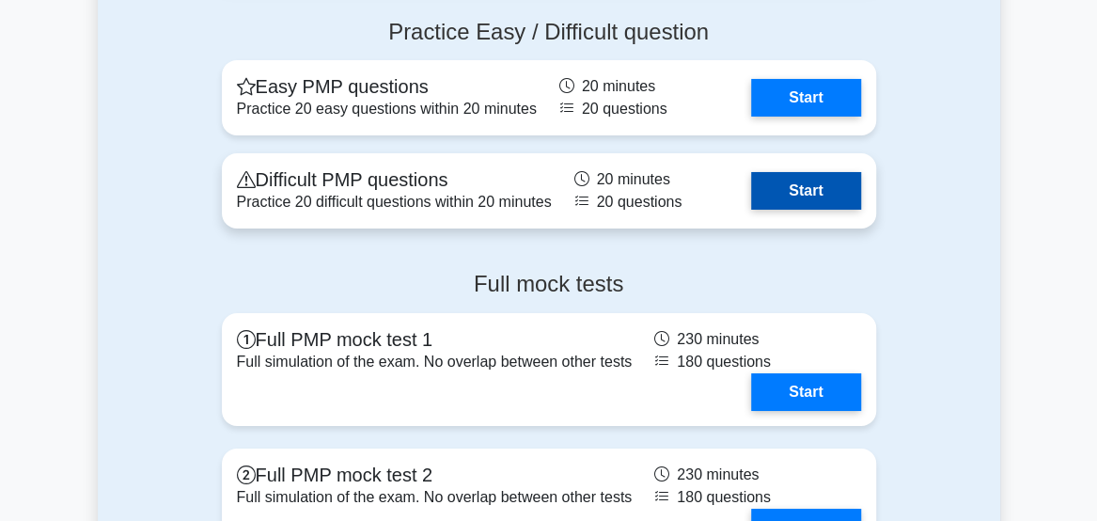
click at [808, 187] on link "Start" at bounding box center [805, 191] width 109 height 38
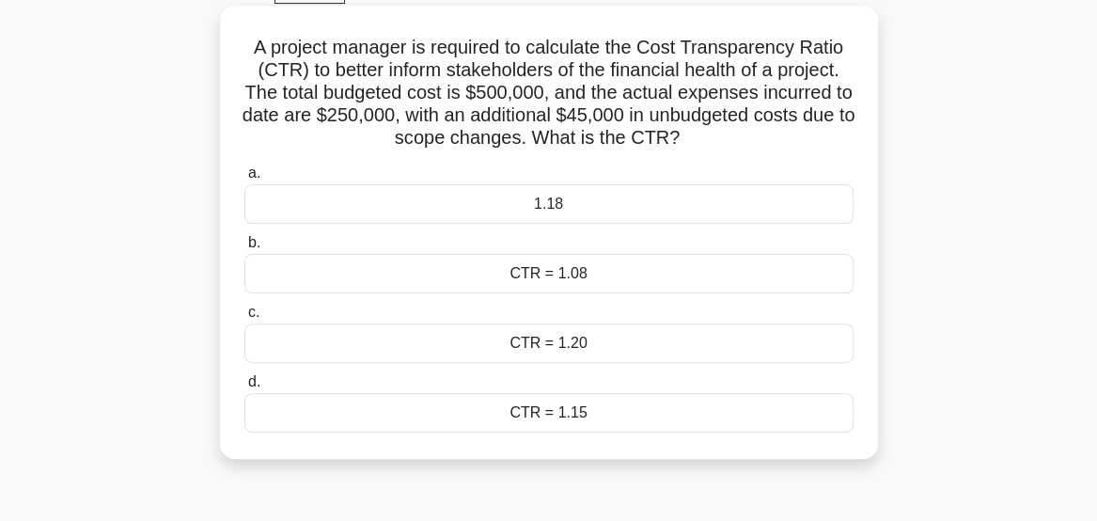
scroll to position [100, 0]
click at [740, 421] on div "CTR = 1.15" at bounding box center [548, 412] width 609 height 39
click at [244, 388] on input "d. CTR = 1.15" at bounding box center [244, 382] width 0 height 12
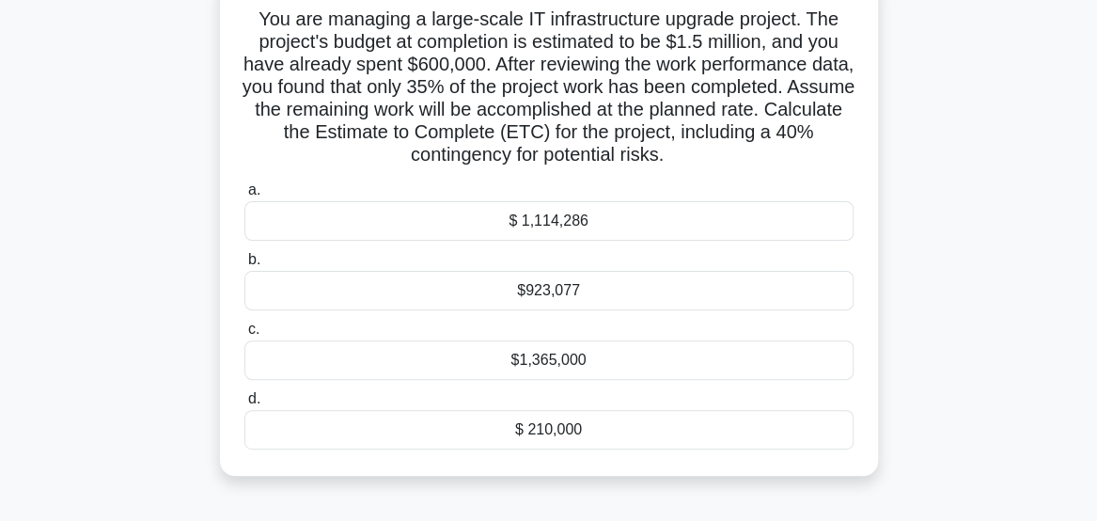
scroll to position [136, 0]
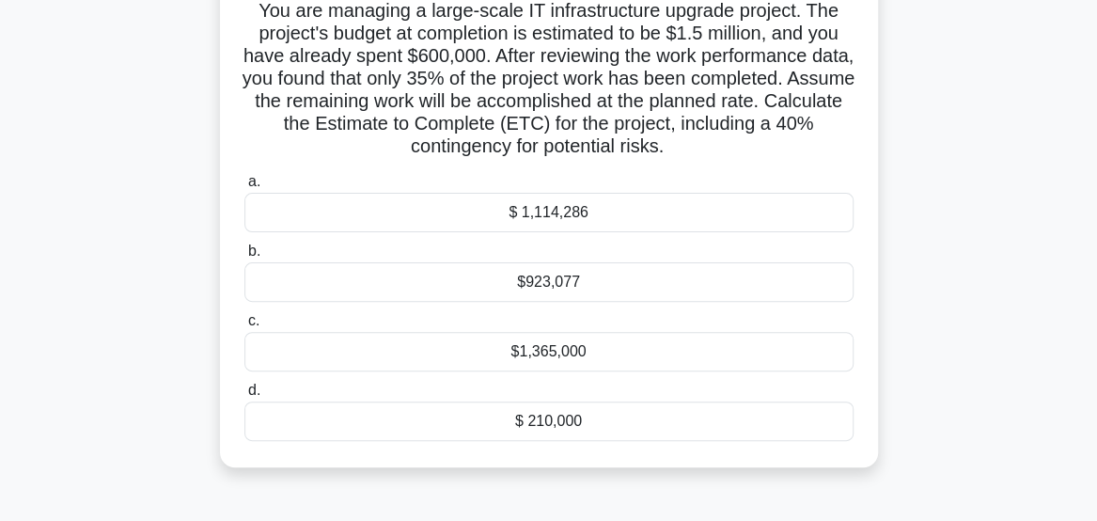
click at [589, 292] on div "$923,077" at bounding box center [548, 281] width 609 height 39
click at [244, 258] on input "b. $923,077" at bounding box center [244, 251] width 0 height 12
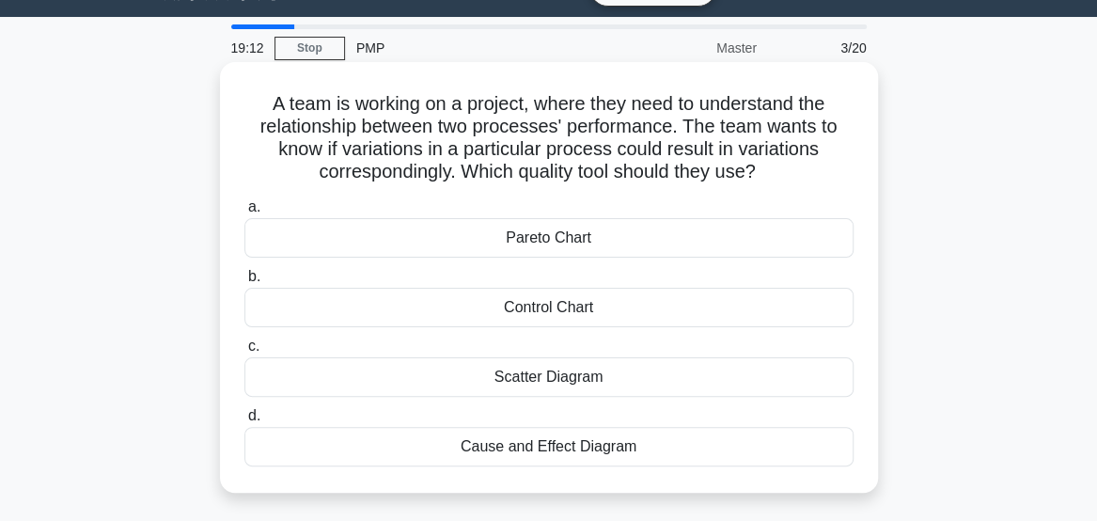
scroll to position [45, 0]
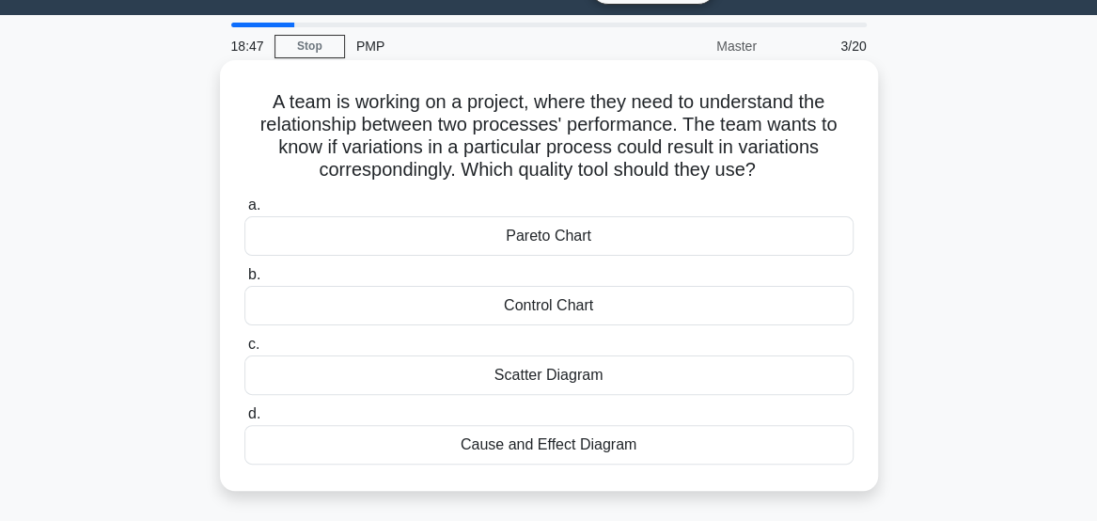
click at [699, 303] on div "Control Chart" at bounding box center [548, 305] width 609 height 39
click at [244, 281] on input "b. Control Chart" at bounding box center [244, 275] width 0 height 12
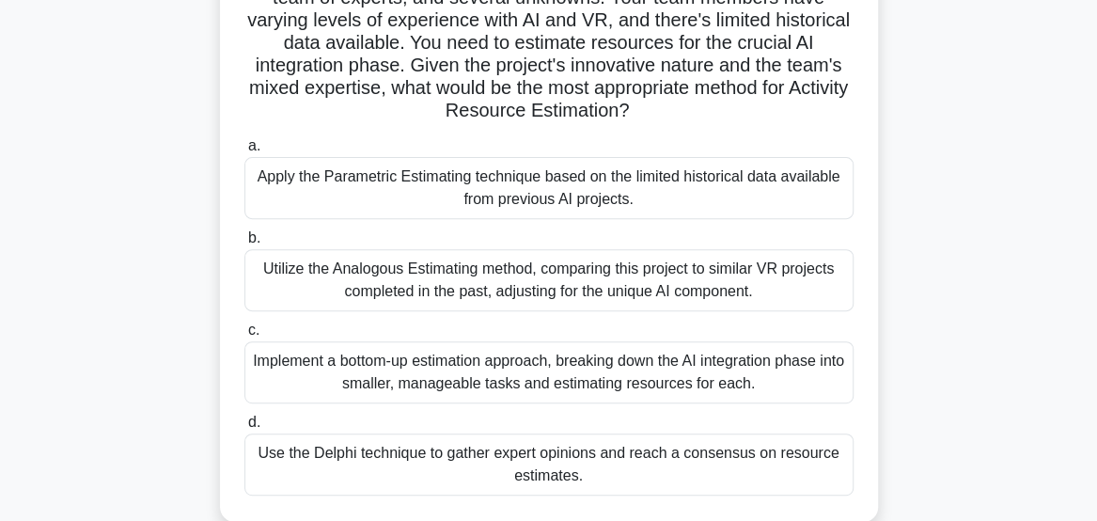
scroll to position [196, 0]
click at [761, 378] on div "Implement a bottom-up estimation approach, breaking down the AI integration pha…" at bounding box center [548, 371] width 609 height 62
click at [244, 336] on input "c. Implement a bottom-up estimation approach, breaking down the AI integration …" at bounding box center [244, 329] width 0 height 12
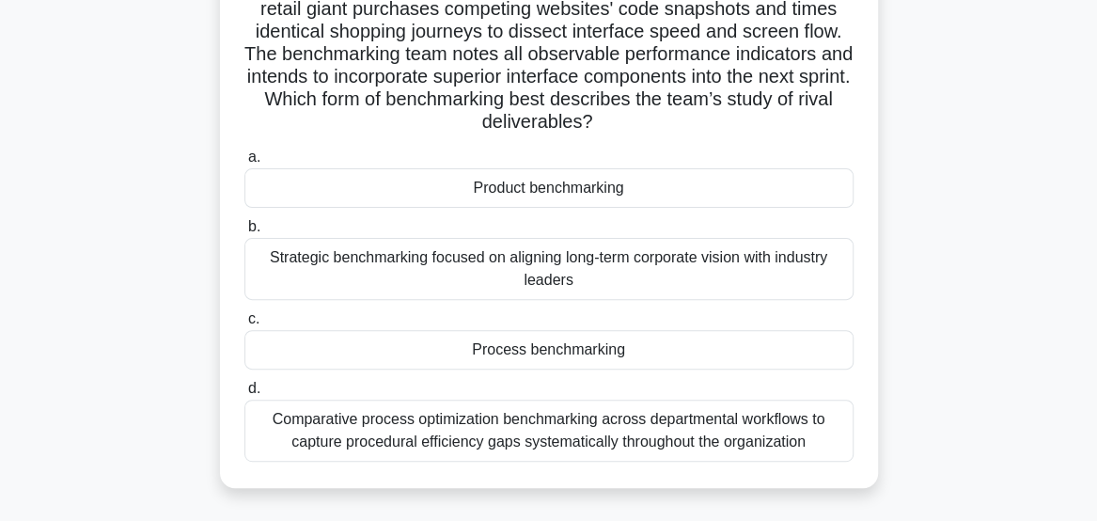
scroll to position [165, 0]
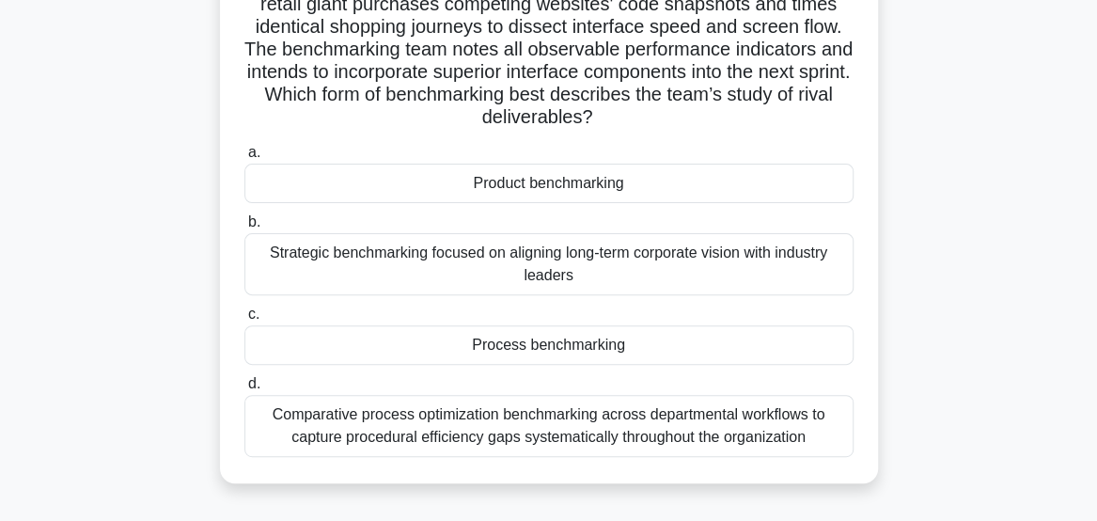
click at [743, 195] on div "Product benchmarking" at bounding box center [548, 183] width 609 height 39
click at [244, 159] on input "a. Product benchmarking" at bounding box center [244, 153] width 0 height 12
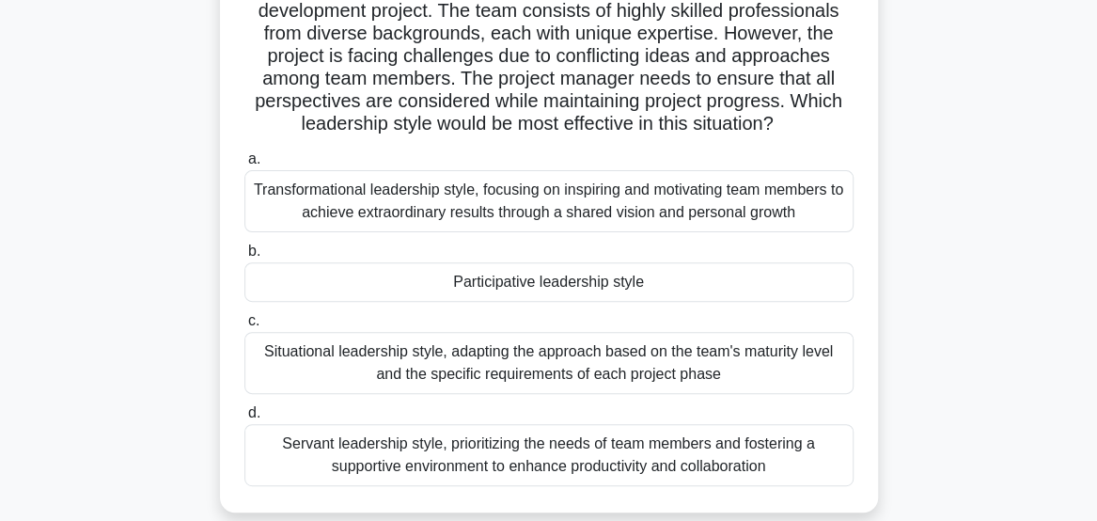
scroll to position [164, 0]
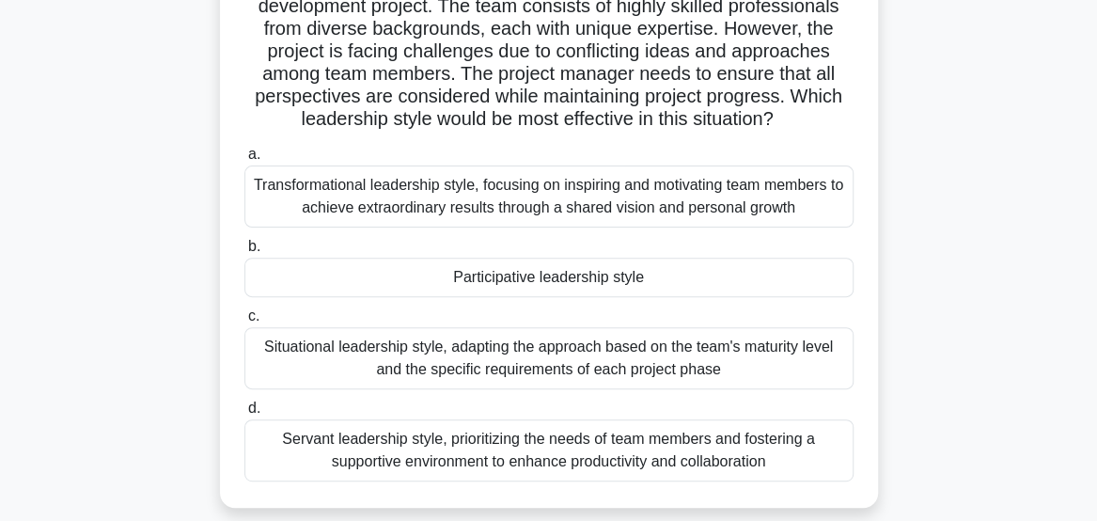
click at [807, 465] on div "Servant leadership style, prioritizing the needs of team members and fostering …" at bounding box center [548, 450] width 609 height 62
click at [244, 415] on input "d. Servant leadership style, prioritizing the needs of team members and fosteri…" at bounding box center [244, 408] width 0 height 12
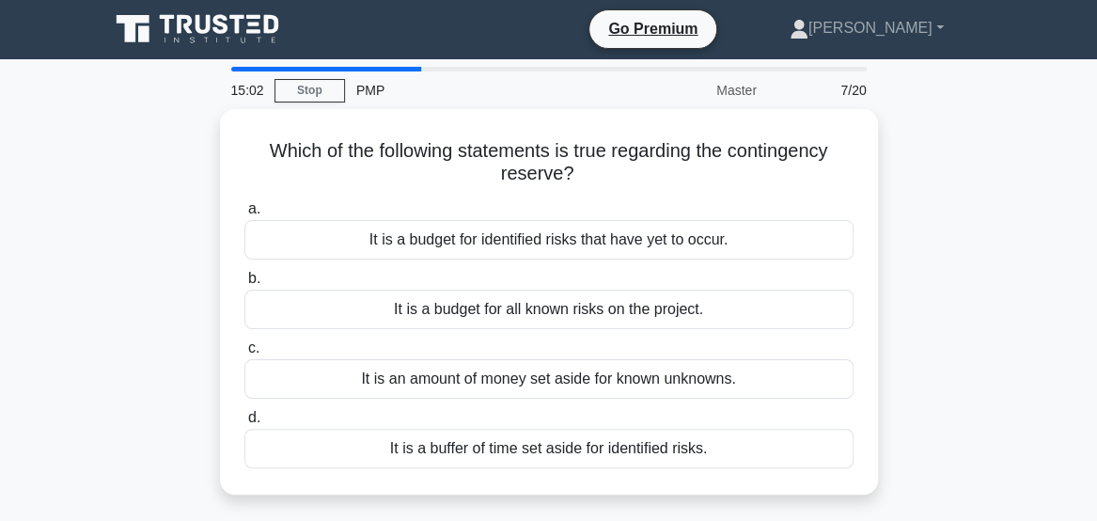
scroll to position [0, 0]
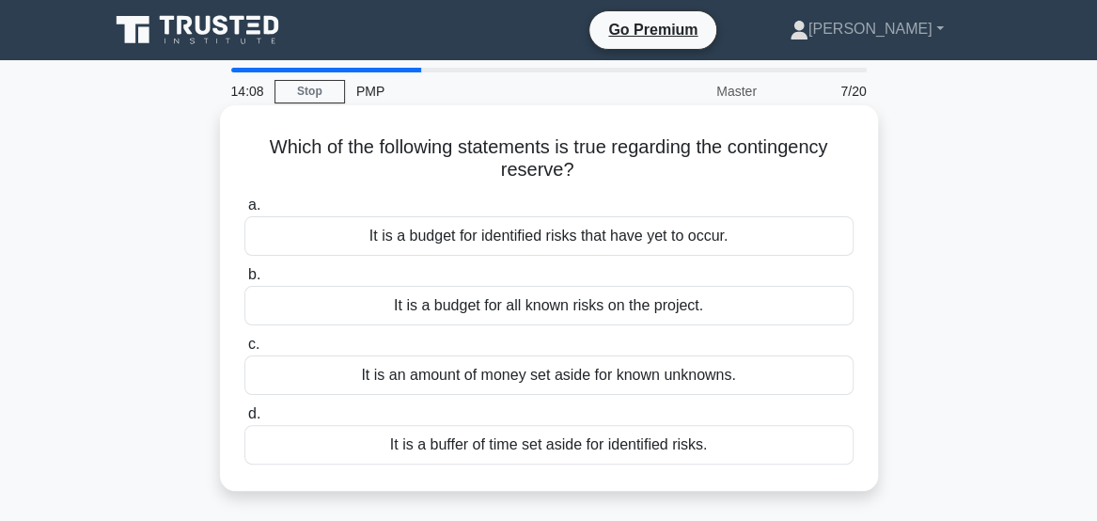
click at [746, 320] on div "It is a budget for all known risks on the project." at bounding box center [548, 305] width 609 height 39
click at [244, 281] on input "b. It is a budget for all known risks on the project." at bounding box center [244, 275] width 0 height 12
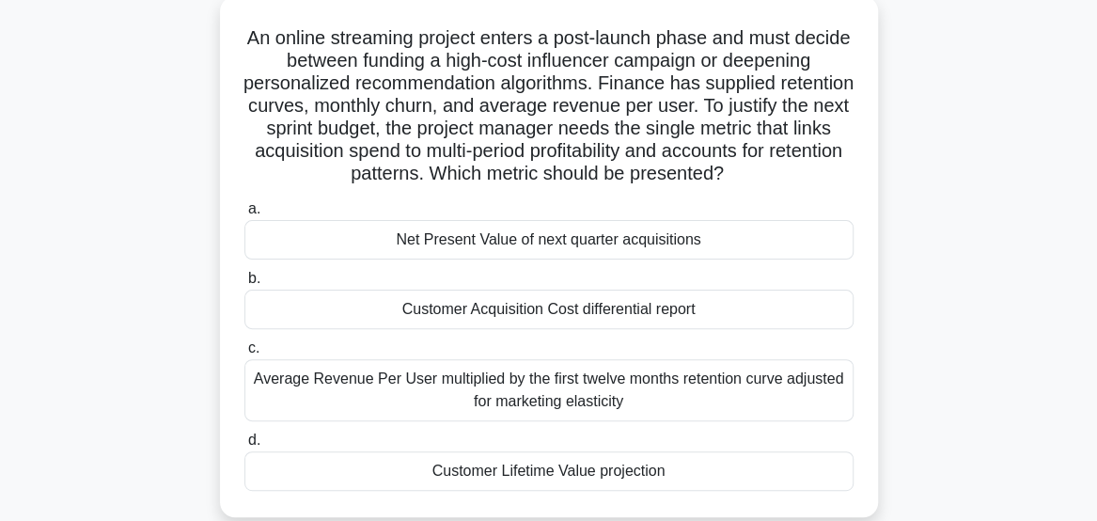
scroll to position [105, 0]
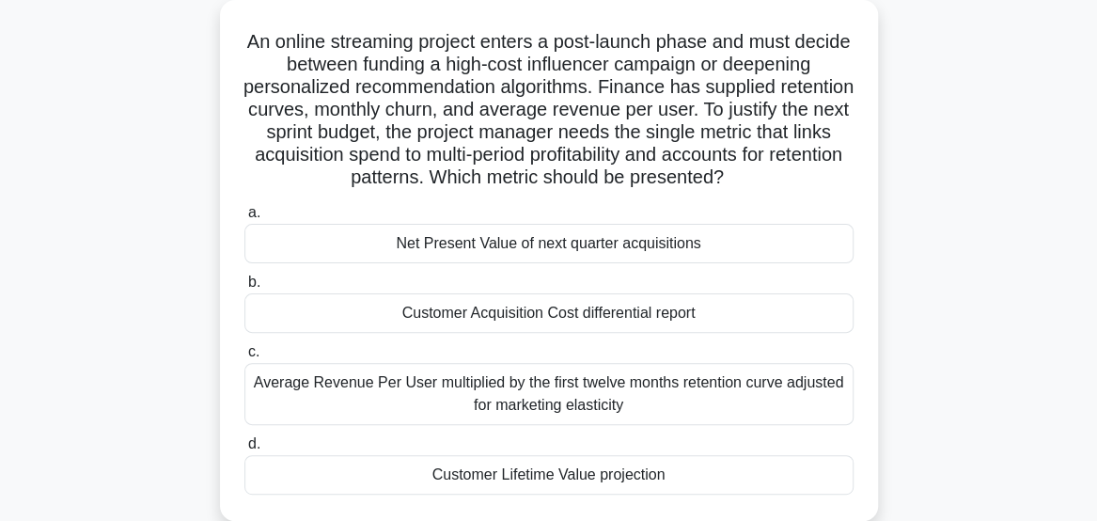
click at [782, 252] on div "Net Present Value of next quarter acquisitions" at bounding box center [548, 243] width 609 height 39
click at [244, 219] on input "a. Net Present Value of next quarter acquisitions" at bounding box center [244, 213] width 0 height 12
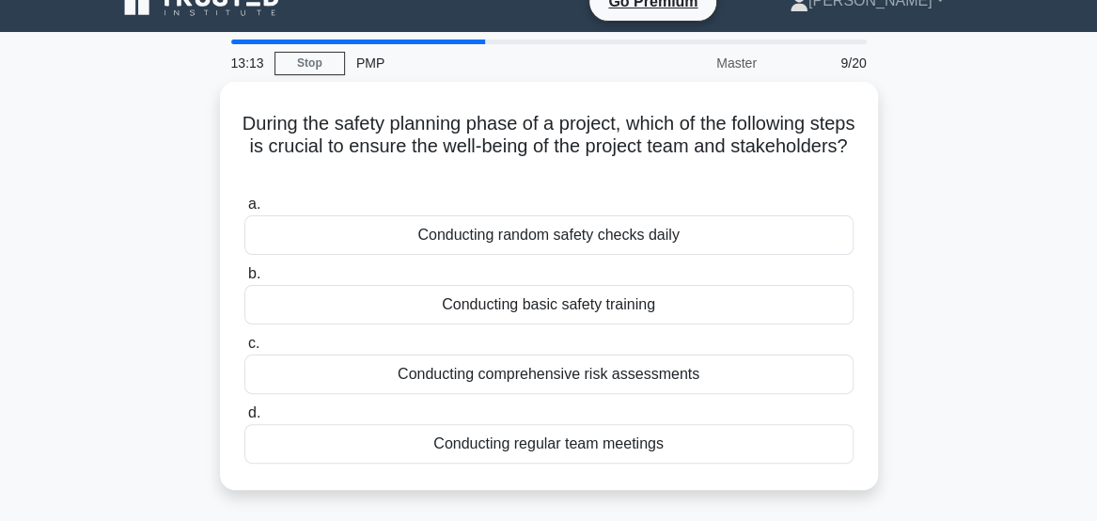
scroll to position [30, 0]
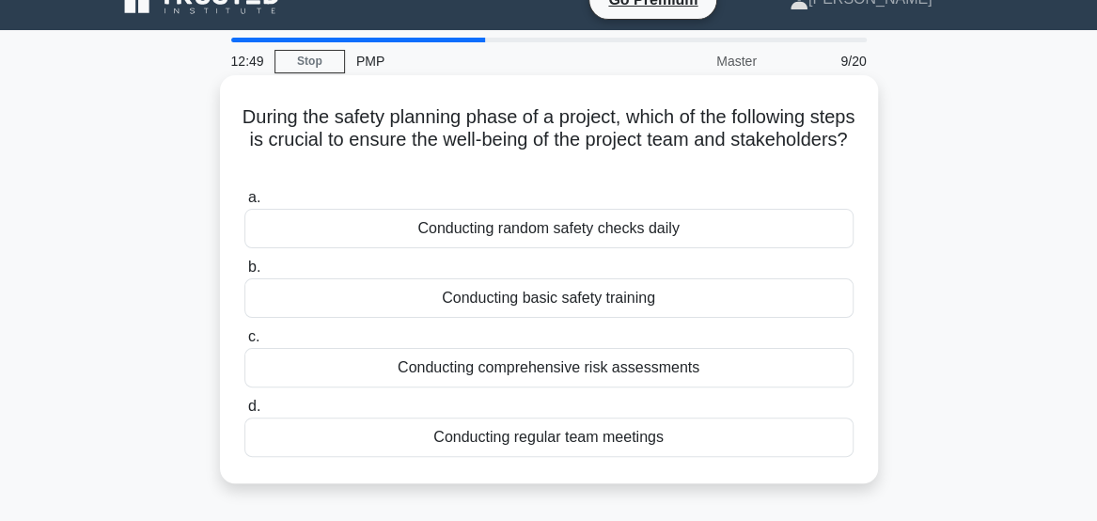
click at [804, 372] on div "Conducting comprehensive risk assessments" at bounding box center [548, 367] width 609 height 39
click at [244, 343] on input "c. Conducting comprehensive risk assessments" at bounding box center [244, 337] width 0 height 12
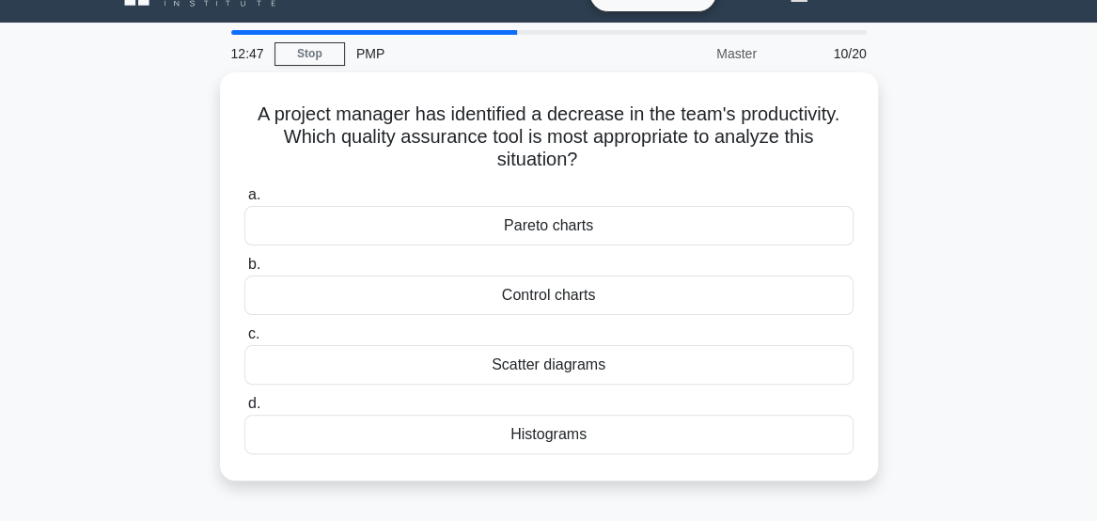
scroll to position [39, 0]
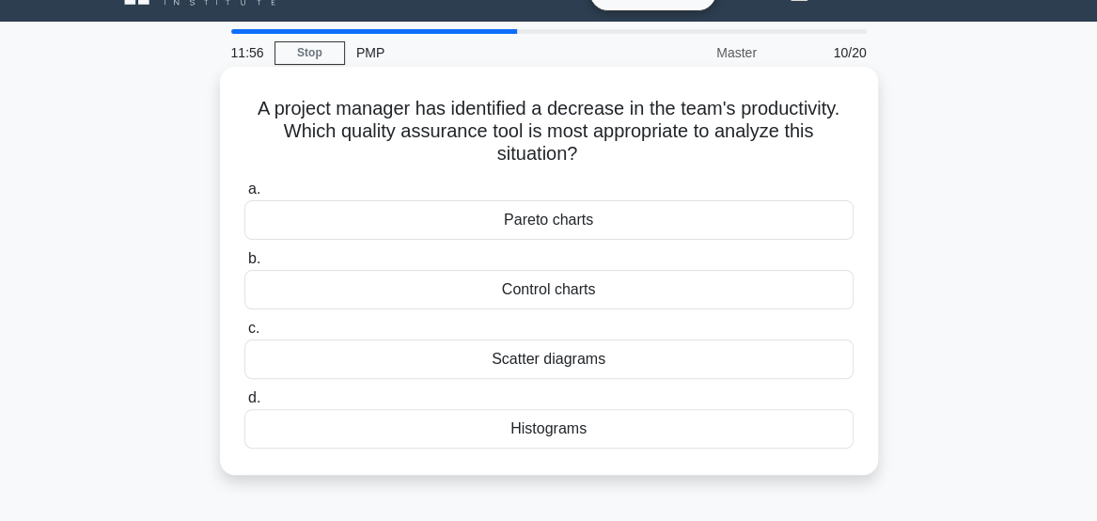
click at [586, 368] on div "Scatter diagrams" at bounding box center [548, 358] width 609 height 39
click at [244, 335] on input "c. Scatter diagrams" at bounding box center [244, 328] width 0 height 12
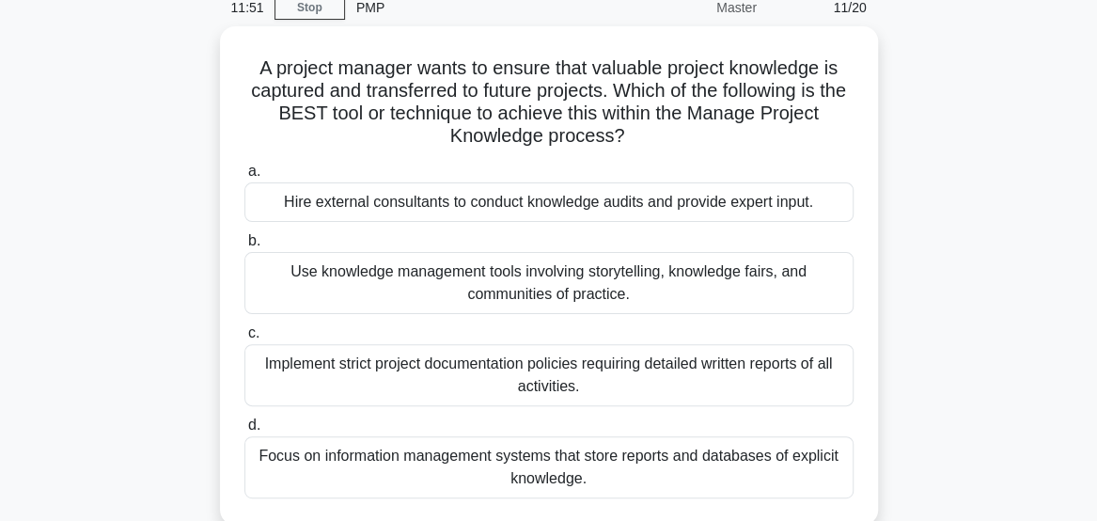
scroll to position [85, 0]
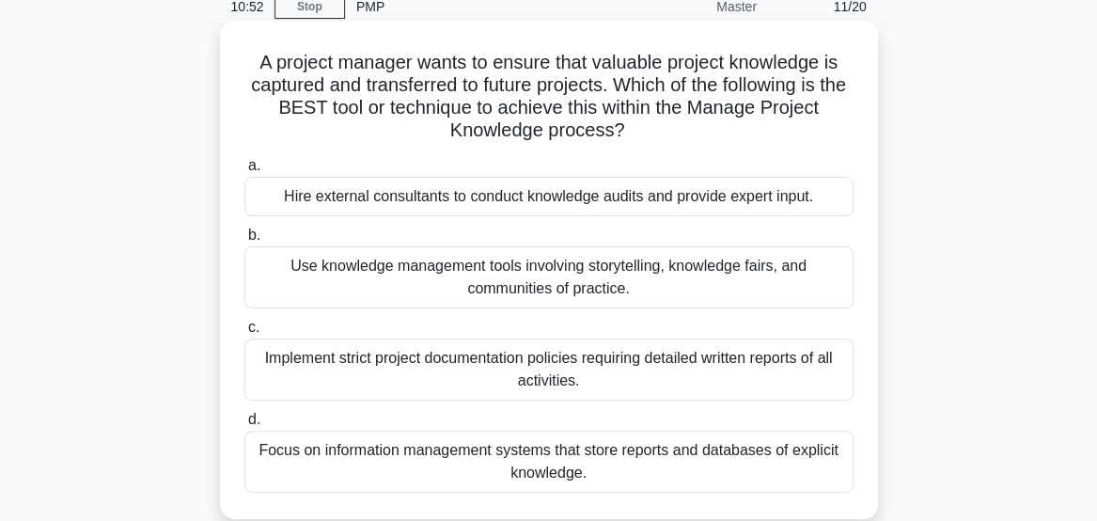
click at [818, 466] on div "Focus on information management systems that store reports and databases of exp…" at bounding box center [548, 462] width 609 height 62
click at [244, 426] on input "d. Focus on information management systems that store reports and databases of …" at bounding box center [244, 420] width 0 height 12
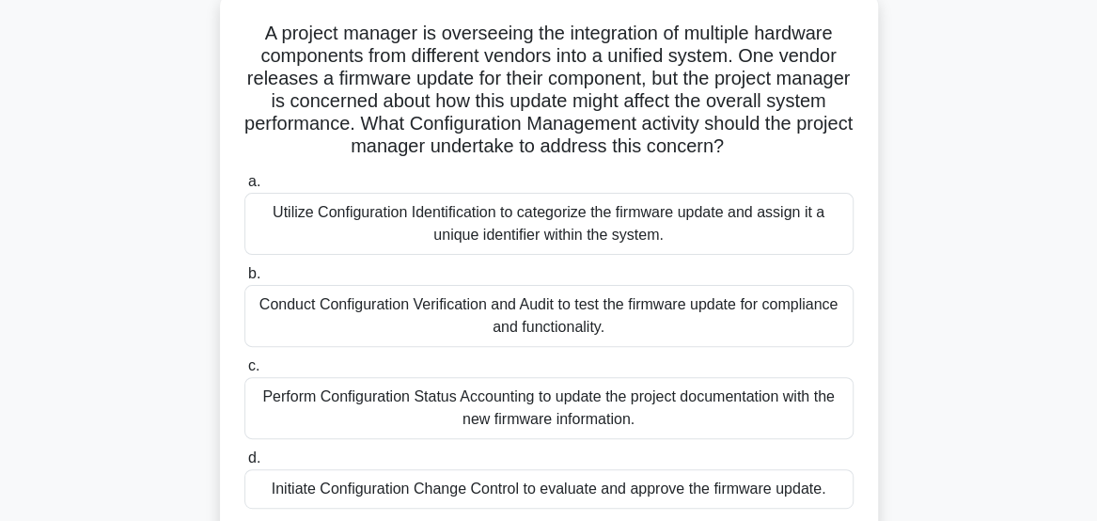
scroll to position [118, 0]
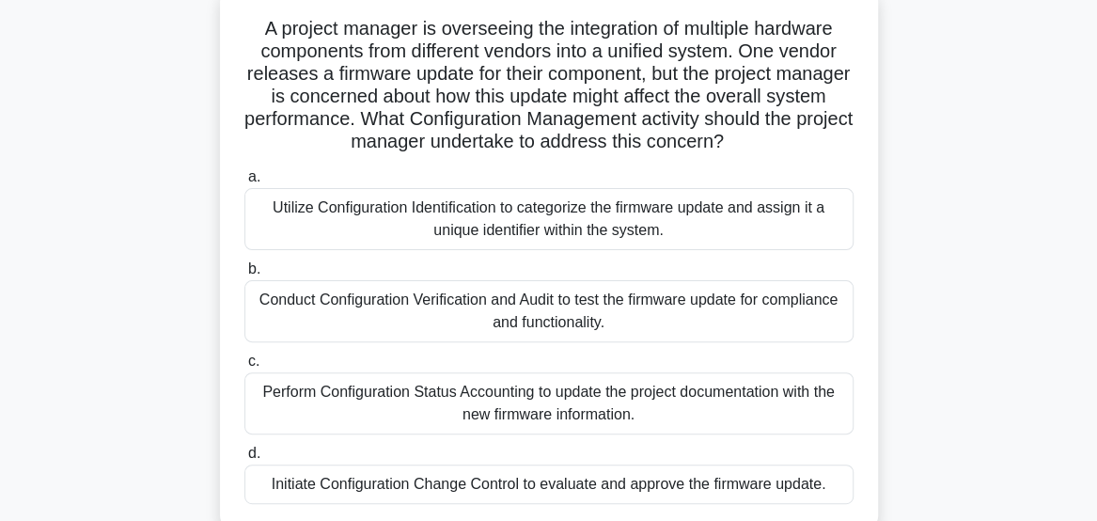
click at [820, 419] on div "Perform Configuration Status Accounting to update the project documentation wit…" at bounding box center [548, 403] width 609 height 62
click at [244, 368] on input "c. Perform Configuration Status Accounting to update the project documentation …" at bounding box center [244, 361] width 0 height 12
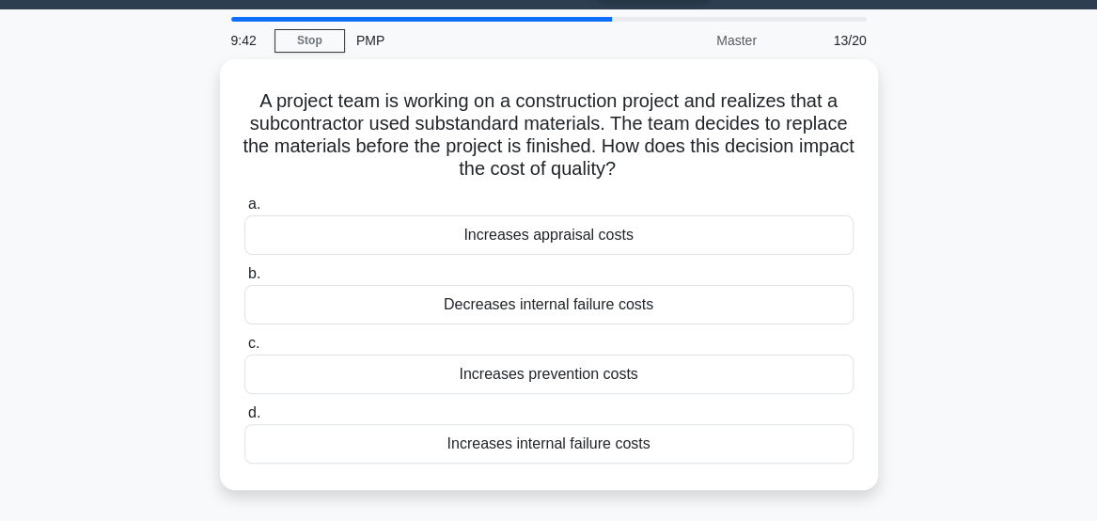
scroll to position [52, 0]
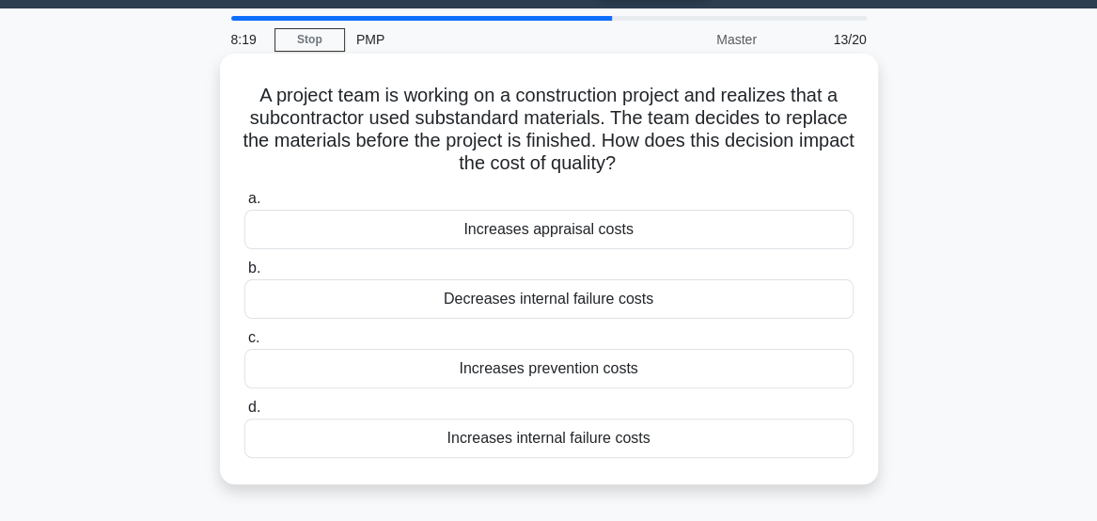
click at [785, 385] on div "Increases prevention costs" at bounding box center [548, 368] width 609 height 39
click at [244, 344] on input "c. Increases prevention costs" at bounding box center [244, 338] width 0 height 12
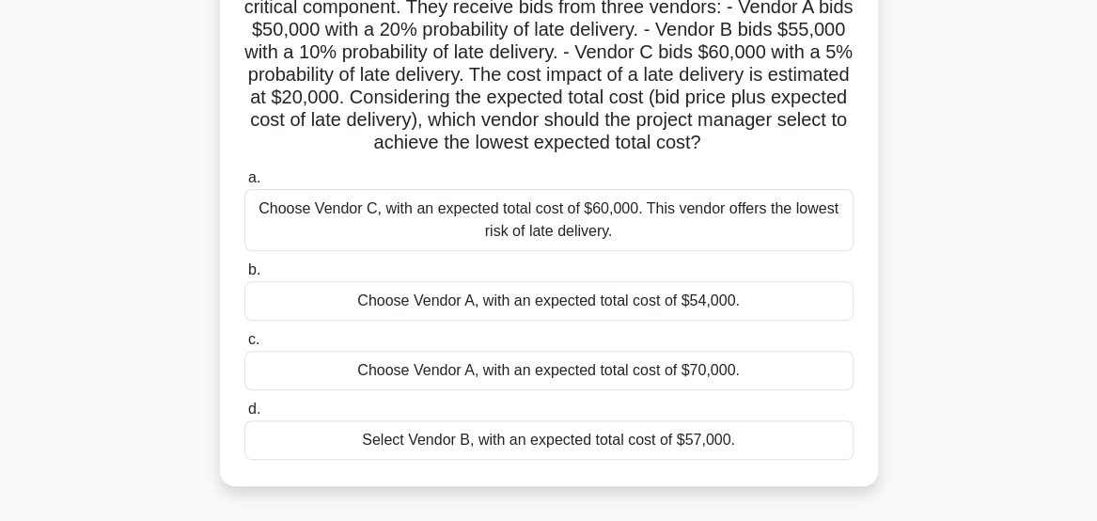
scroll to position [168, 0]
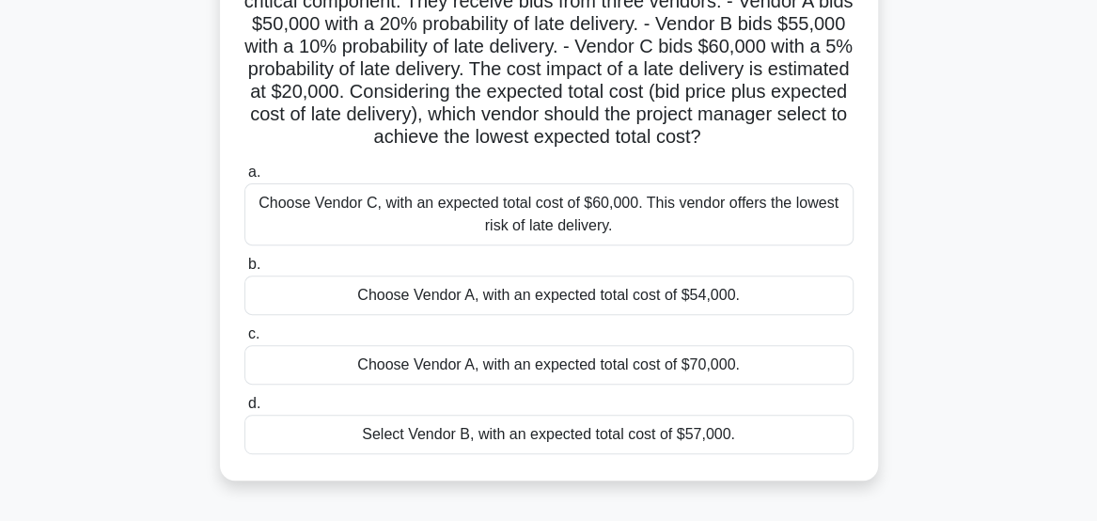
click at [790, 312] on div "Choose Vendor A, with an expected total cost of $54,000." at bounding box center [548, 294] width 609 height 39
click at [244, 271] on input "b. Choose Vendor A, with an expected total cost of $54,000." at bounding box center [244, 265] width 0 height 12
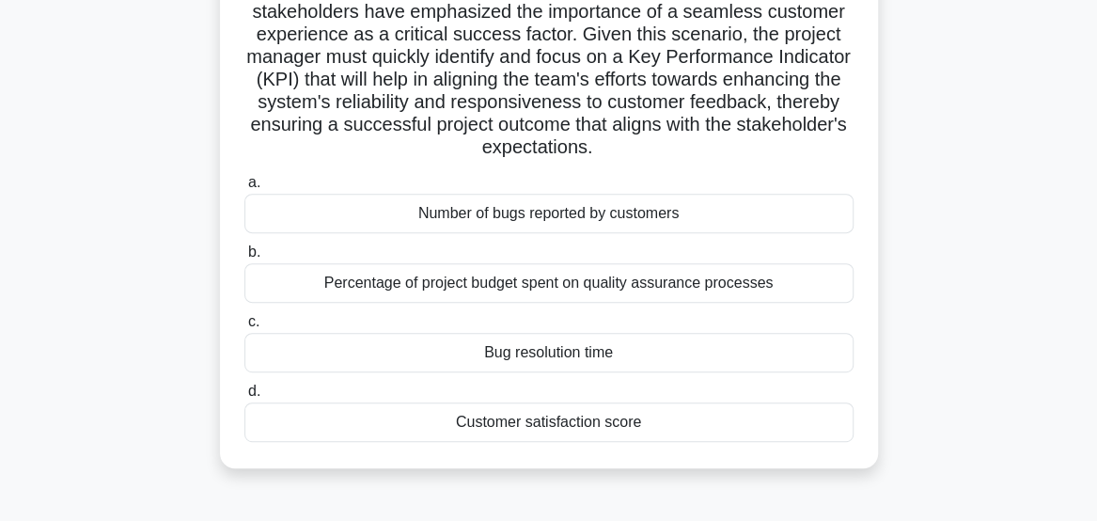
scroll to position [282, 0]
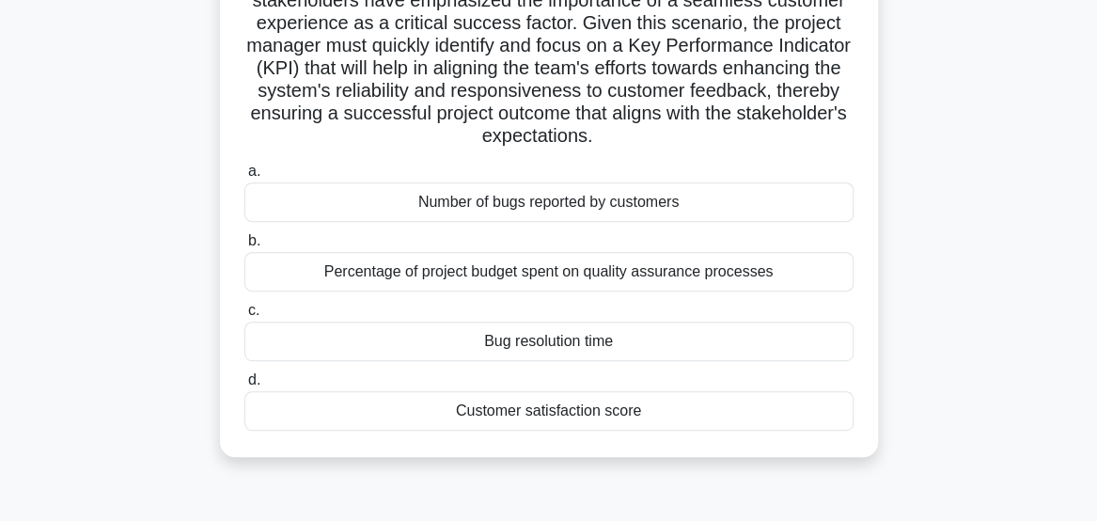
click at [806, 427] on div "Customer satisfaction score" at bounding box center [548, 410] width 609 height 39
click at [244, 386] on input "d. Customer satisfaction score" at bounding box center [244, 380] width 0 height 12
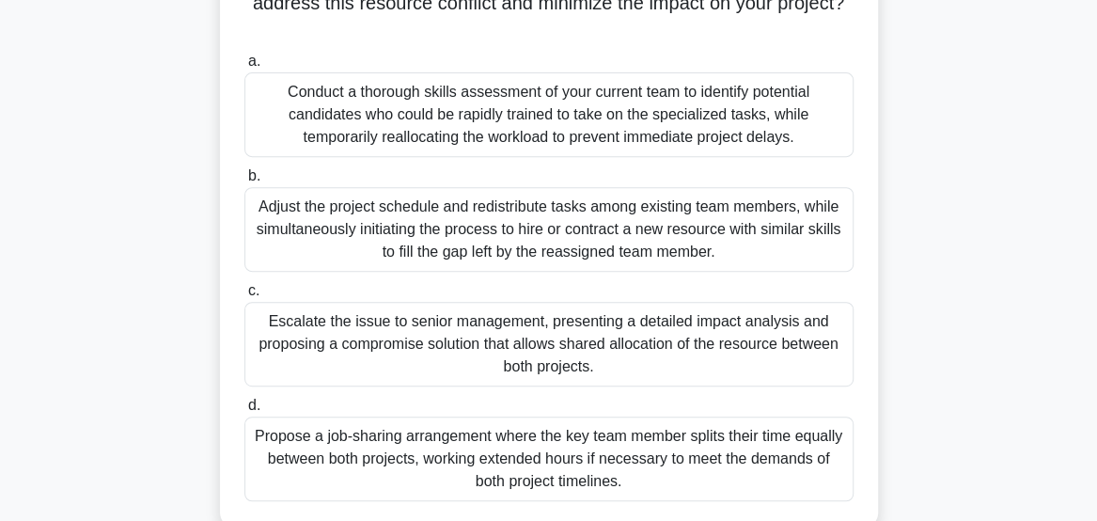
scroll to position [306, 0]
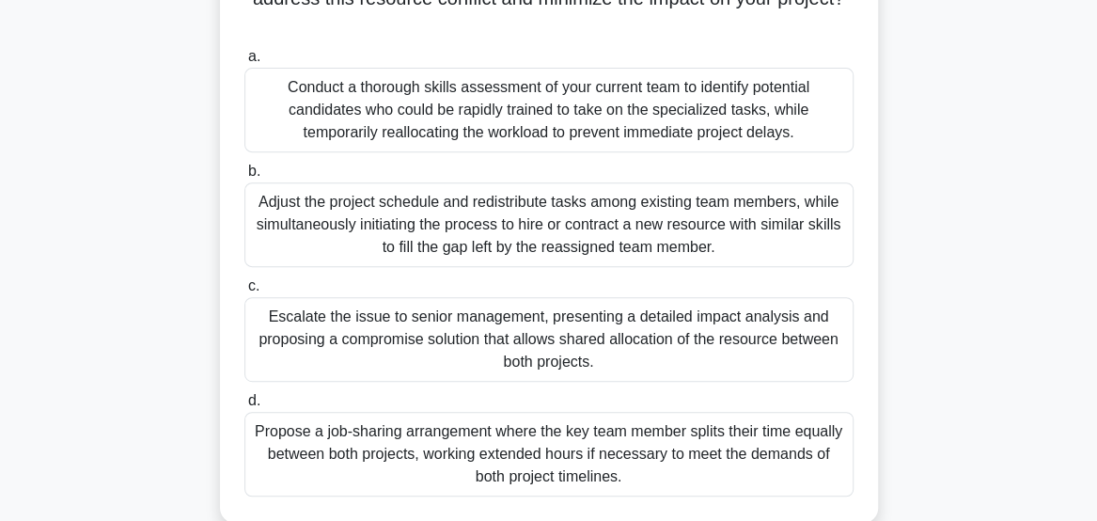
click at [758, 109] on div "Conduct a thorough skills assessment of your current team to identify potential…" at bounding box center [548, 110] width 609 height 85
click at [244, 63] on input "a. Conduct a thorough skills assessment of your current team to identify potent…" at bounding box center [244, 57] width 0 height 12
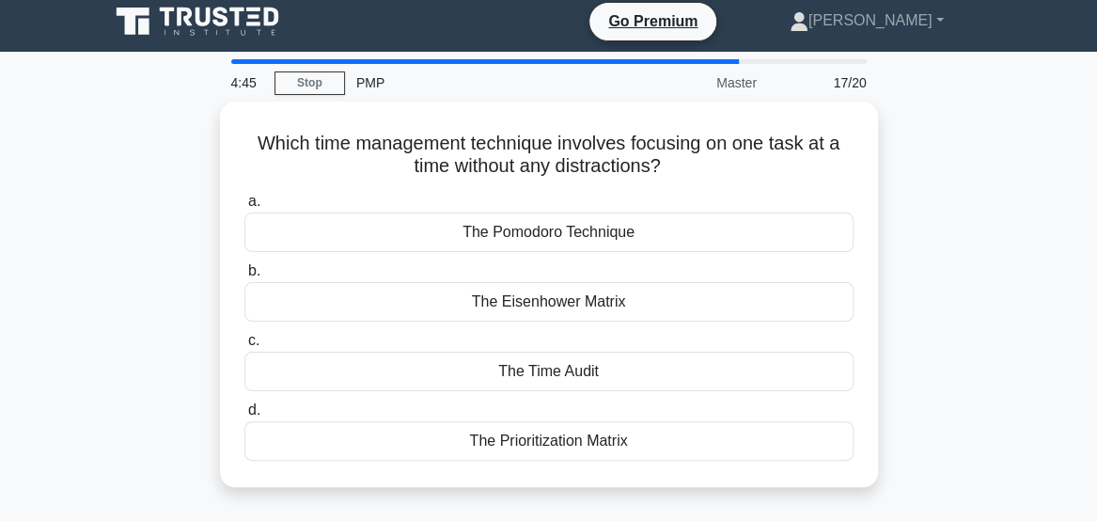
scroll to position [4, 0]
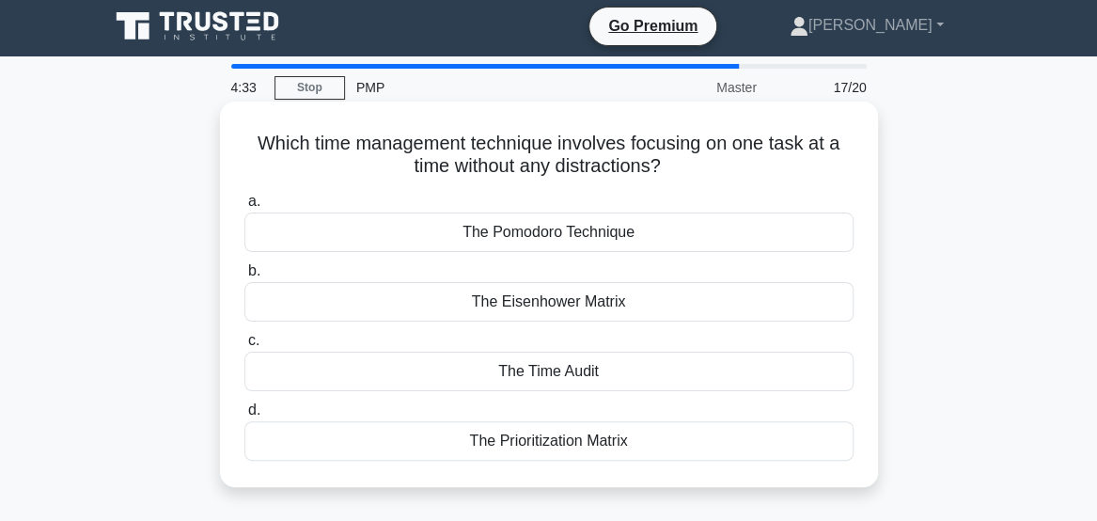
click at [747, 384] on div "The Time Audit" at bounding box center [548, 371] width 609 height 39
click at [244, 347] on input "c. The Time Audit" at bounding box center [244, 341] width 0 height 12
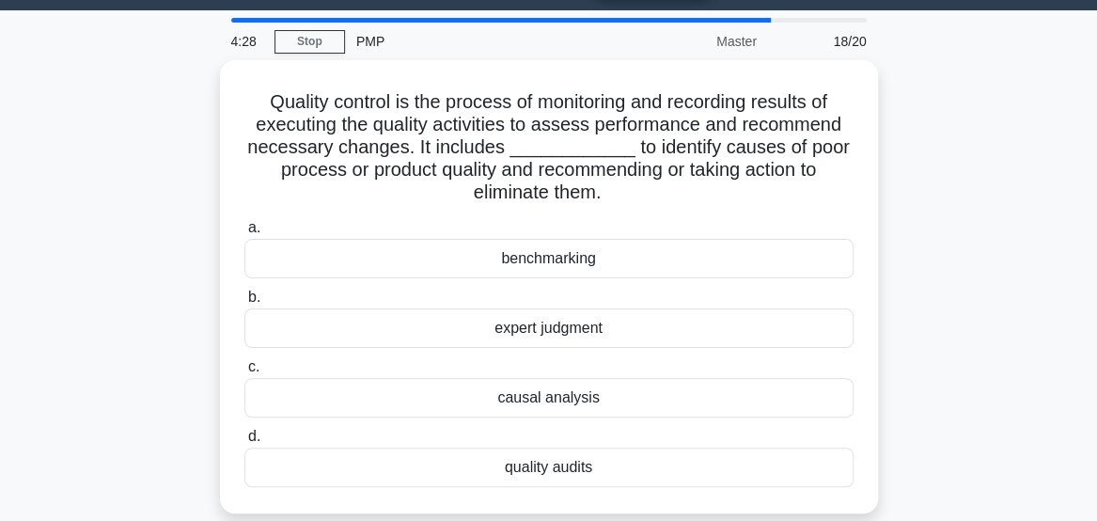
scroll to position [51, 0]
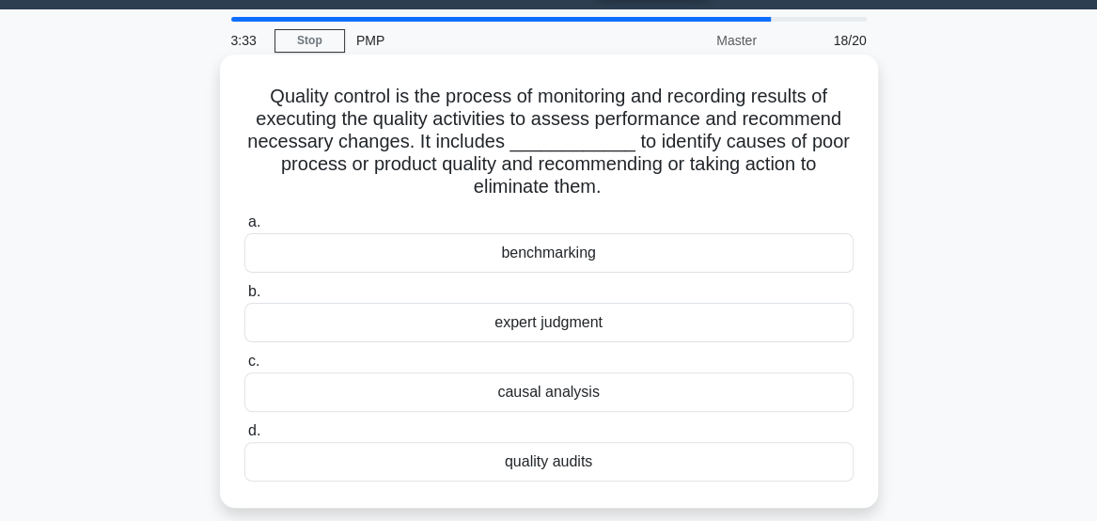
click at [801, 259] on div "benchmarking" at bounding box center [548, 252] width 609 height 39
click at [244, 228] on input "a. benchmarking" at bounding box center [244, 222] width 0 height 12
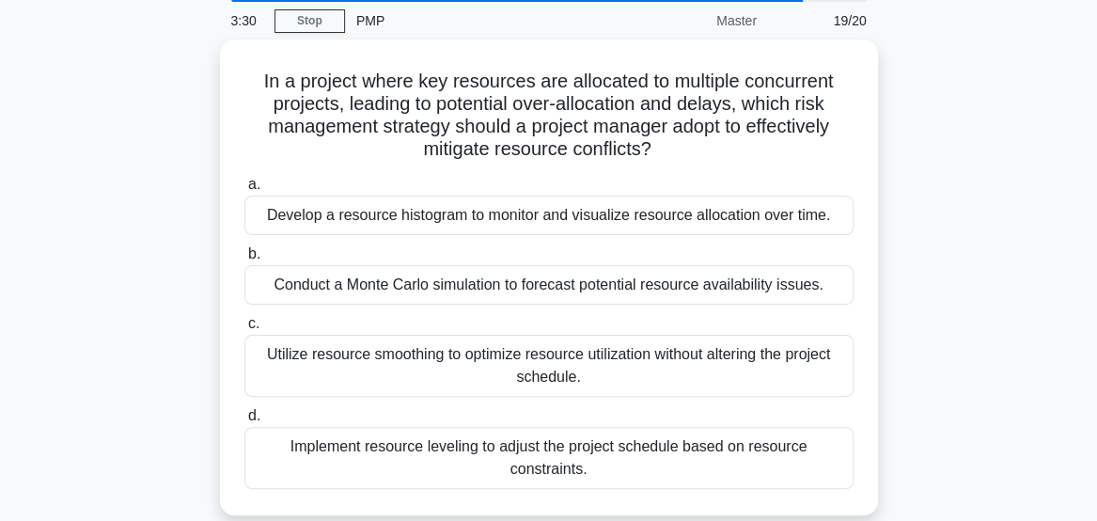
scroll to position [71, 0]
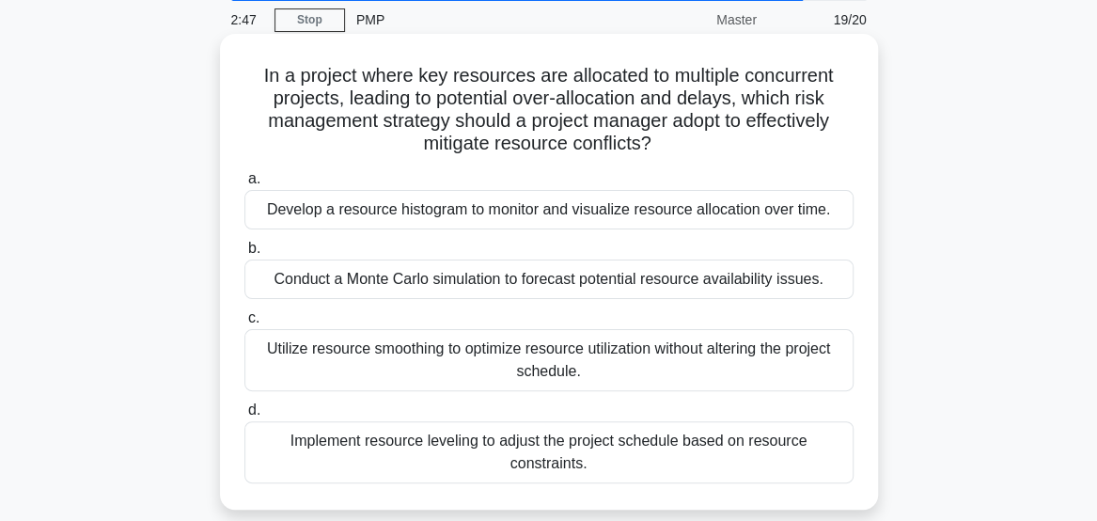
click at [588, 290] on div "Conduct a Monte Carlo simulation to forecast potential resource availability is…" at bounding box center [548, 278] width 609 height 39
click at [244, 255] on input "b. Conduct a Monte Carlo simulation to forecast potential resource availability…" at bounding box center [244, 249] width 0 height 12
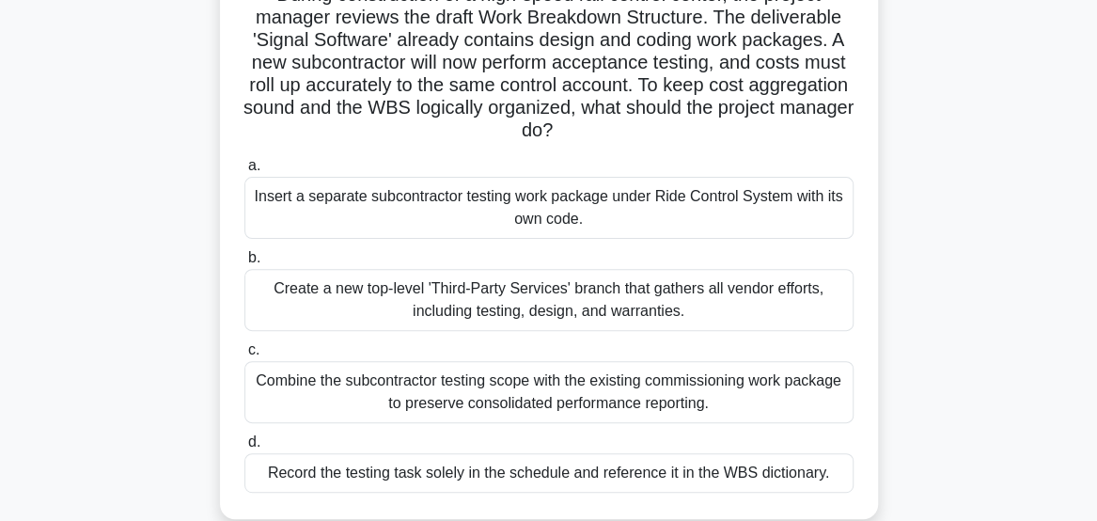
scroll to position [152, 0]
click at [507, 470] on div "Record the testing task solely in the schedule and reference it in the WBS dict…" at bounding box center [548, 472] width 609 height 39
click at [244, 448] on input "d. Record the testing task solely in the schedule and reference it in the WBS d…" at bounding box center [244, 442] width 0 height 12
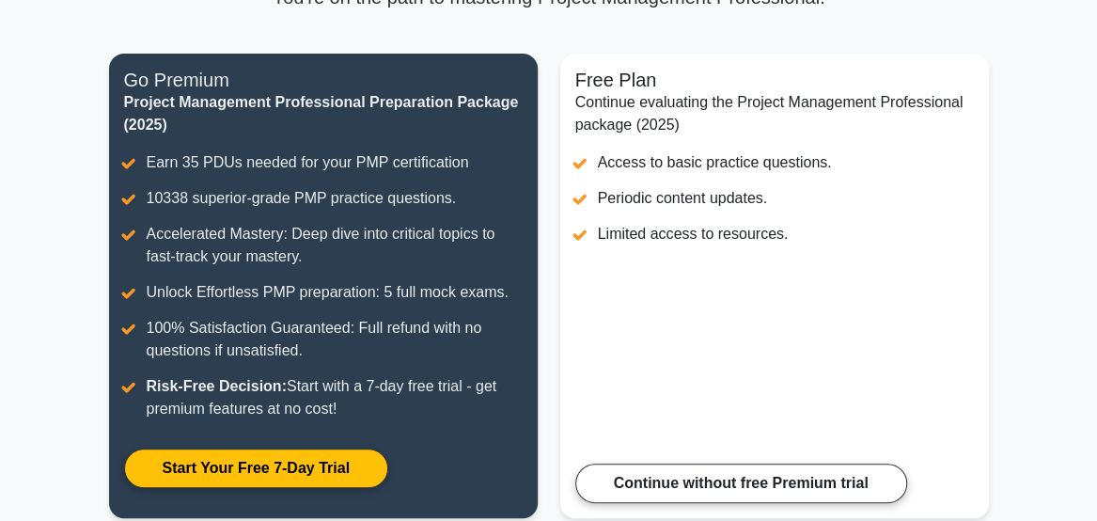
scroll to position [205, 0]
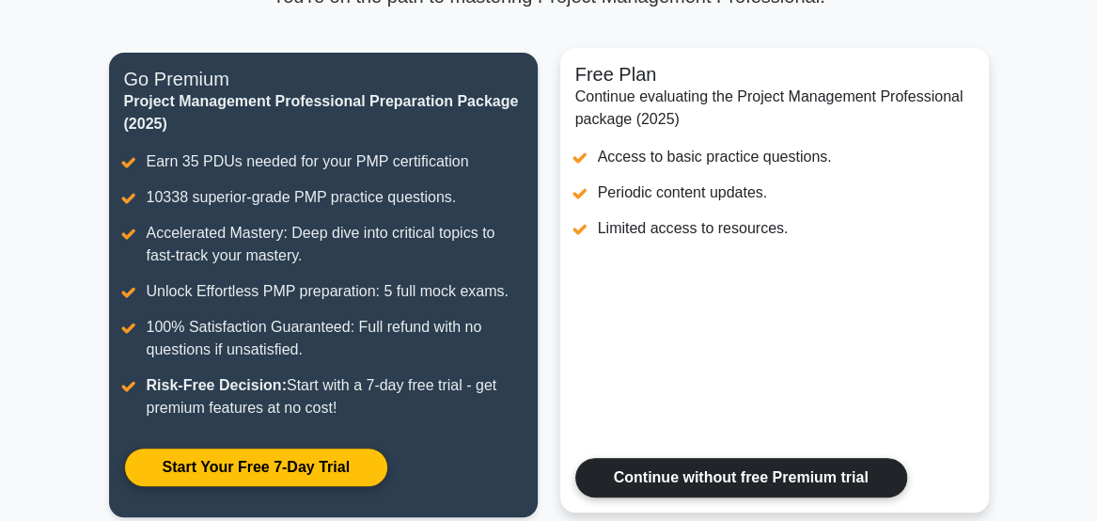
click at [852, 487] on link "Continue without free Premium trial" at bounding box center [741, 477] width 332 height 39
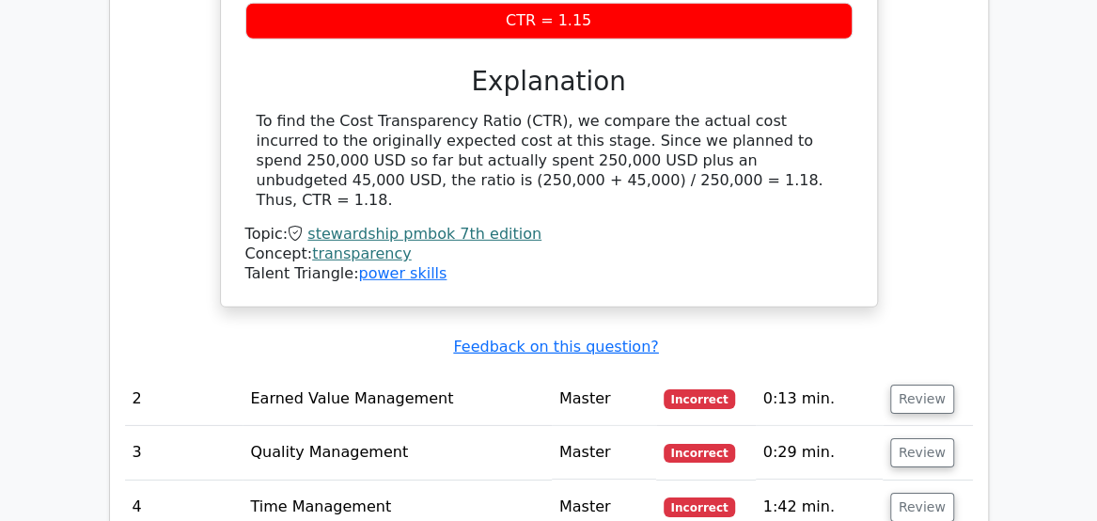
scroll to position [2543, 0]
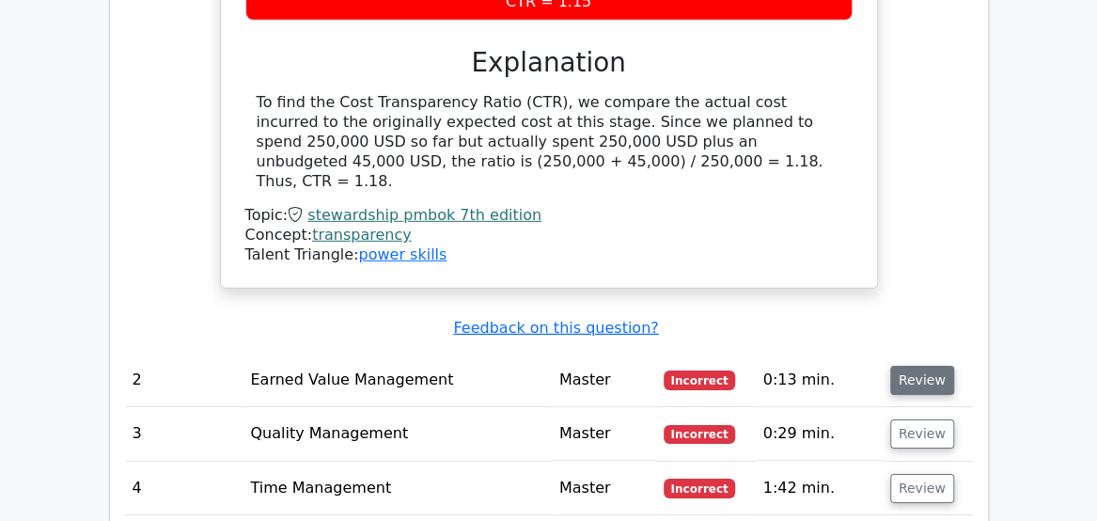
click at [921, 366] on button "Review" at bounding box center [922, 380] width 64 height 29
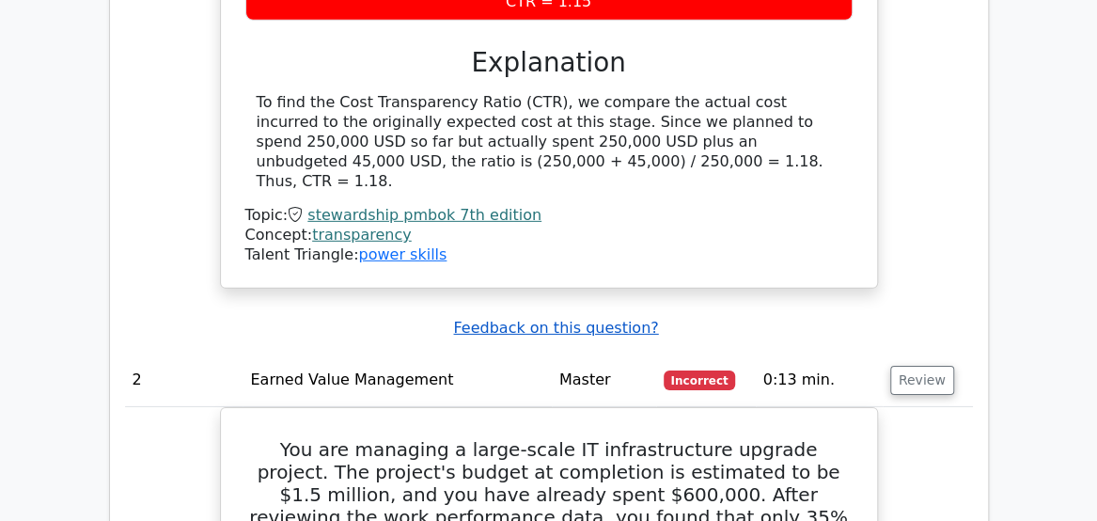
click at [604, 319] on u "Feedback on this question?" at bounding box center [555, 328] width 205 height 18
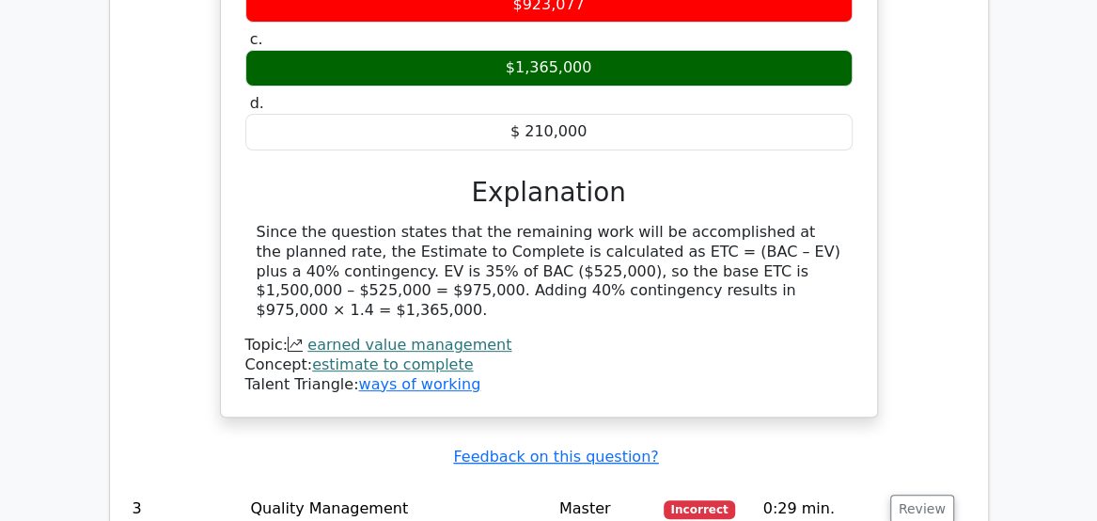
scroll to position [3435, 0]
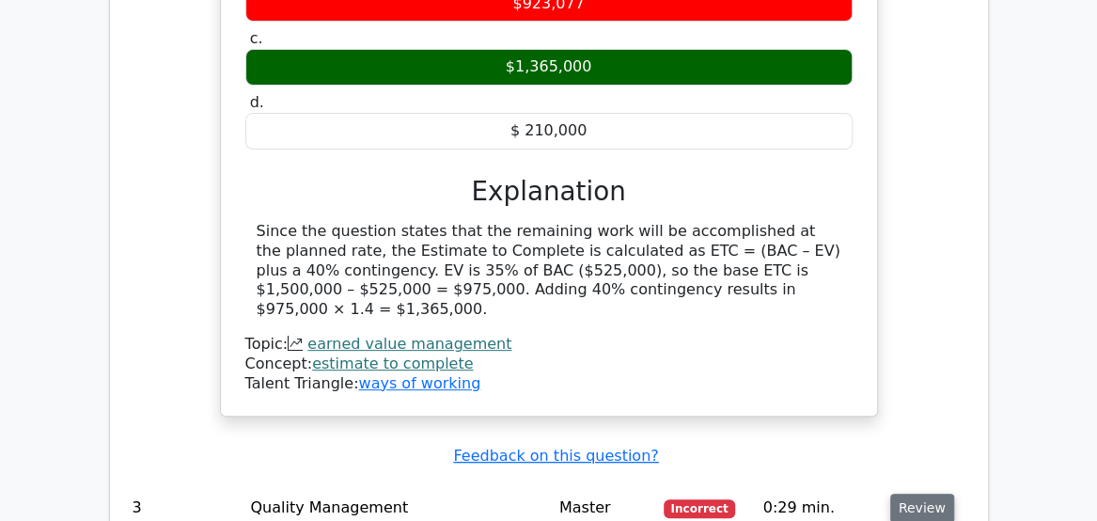
click at [927, 494] on button "Review" at bounding box center [922, 508] width 64 height 29
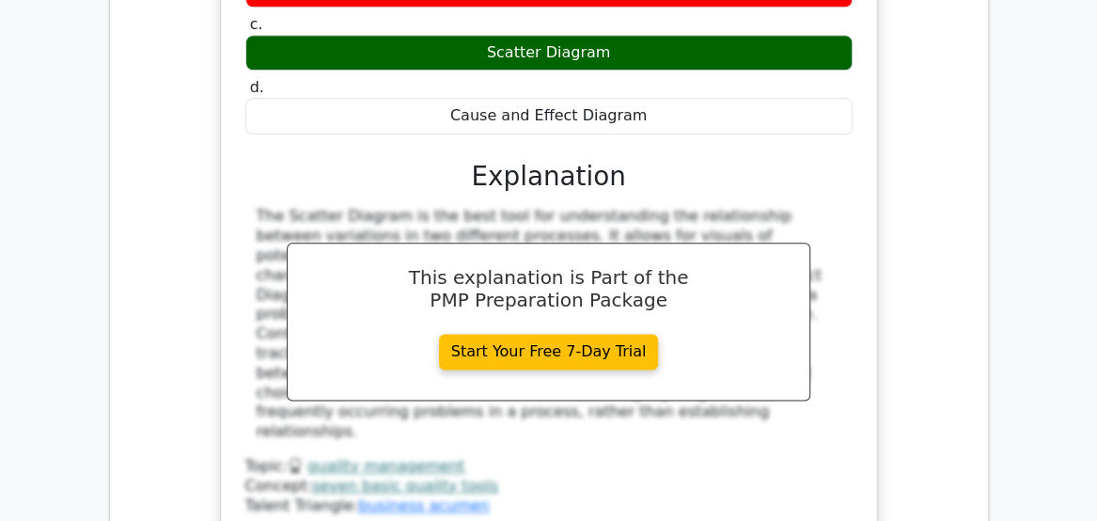
scroll to position [4269, 0]
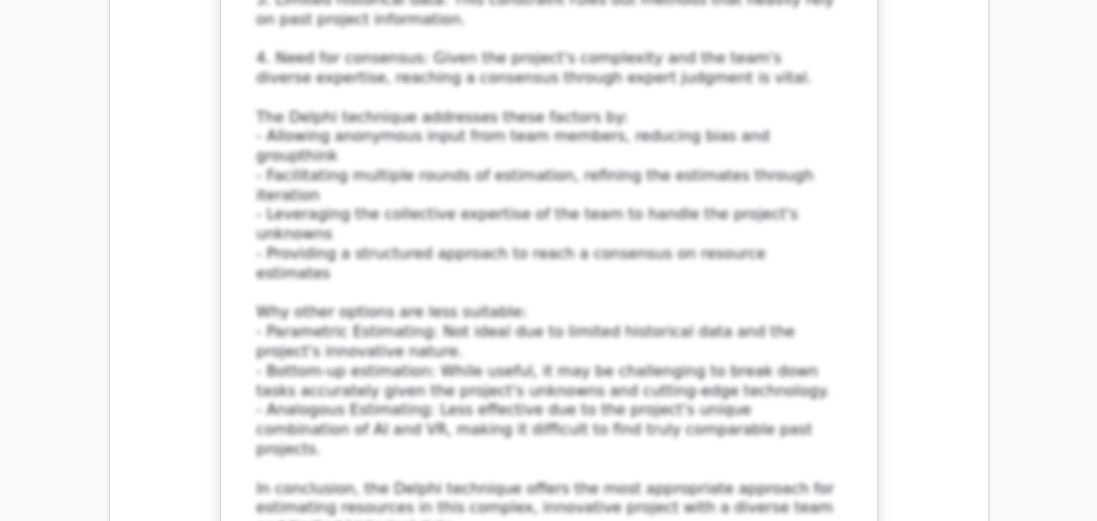
scroll to position [5800, 0]
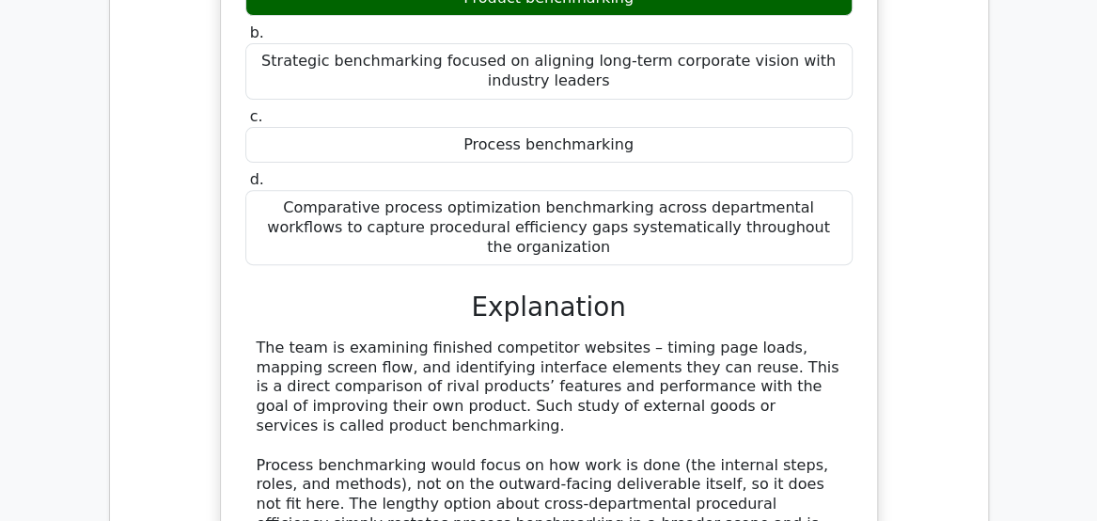
scroll to position [6803, 0]
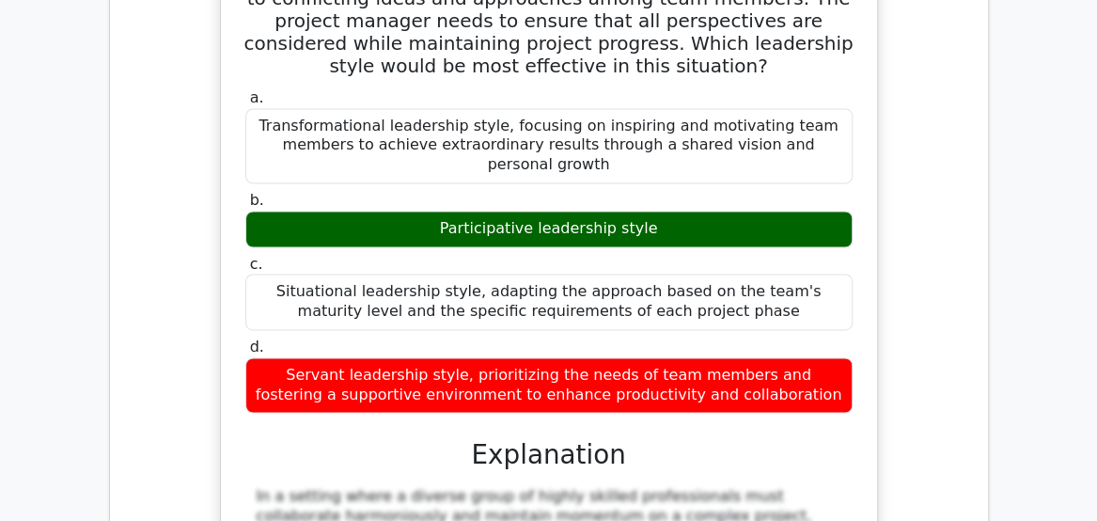
scroll to position [7733, 0]
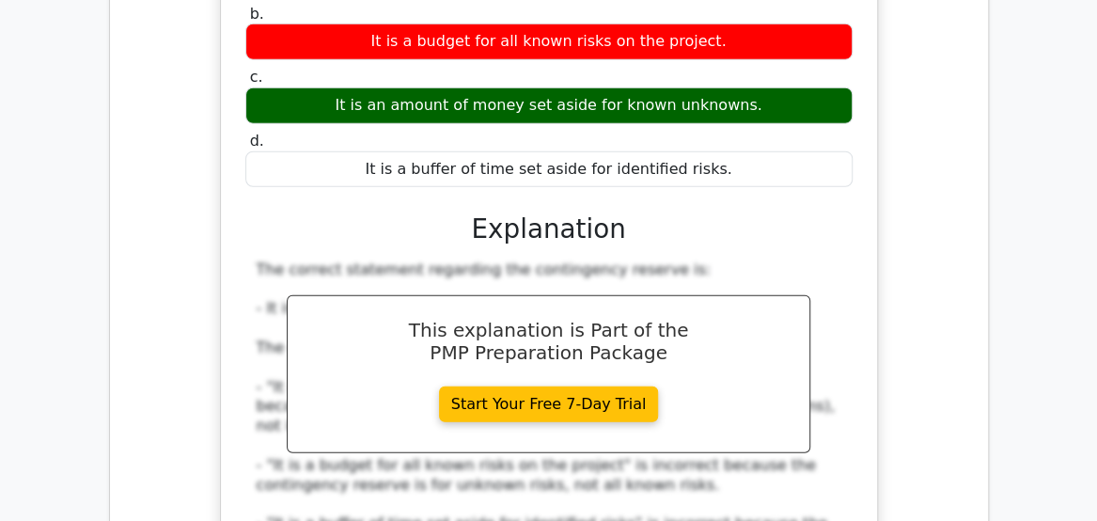
scroll to position [8801, 0]
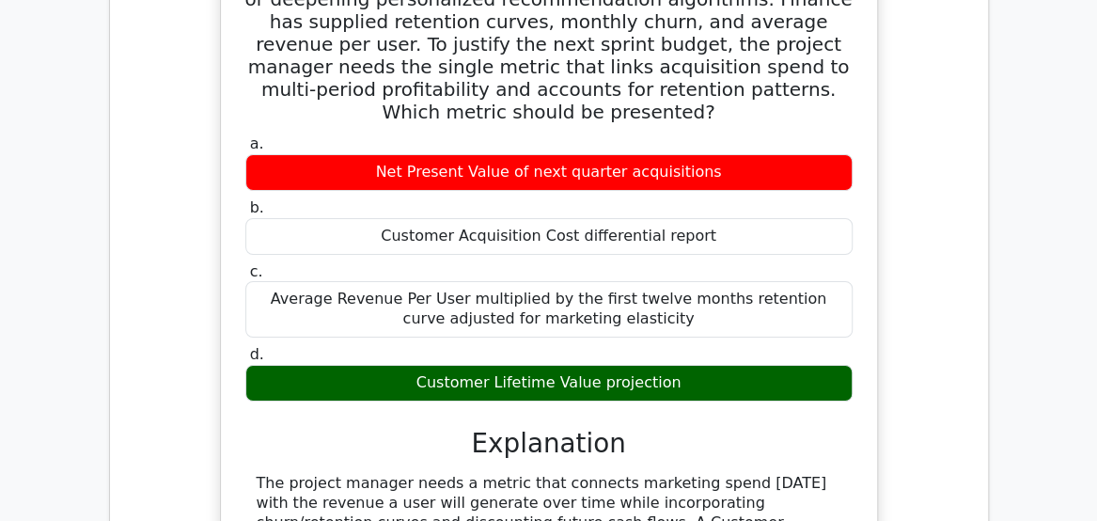
scroll to position [9656, 0]
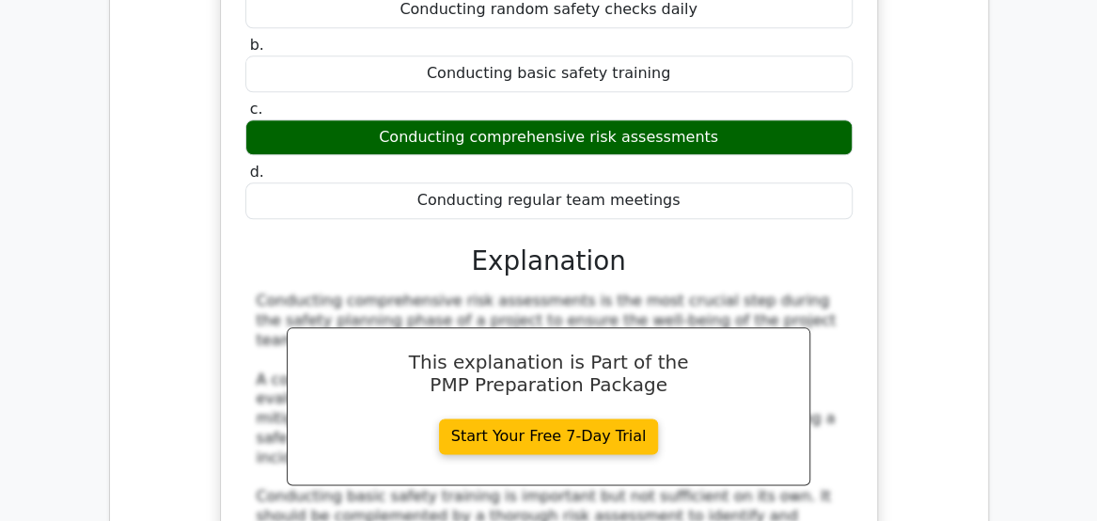
scroll to position [10747, 0]
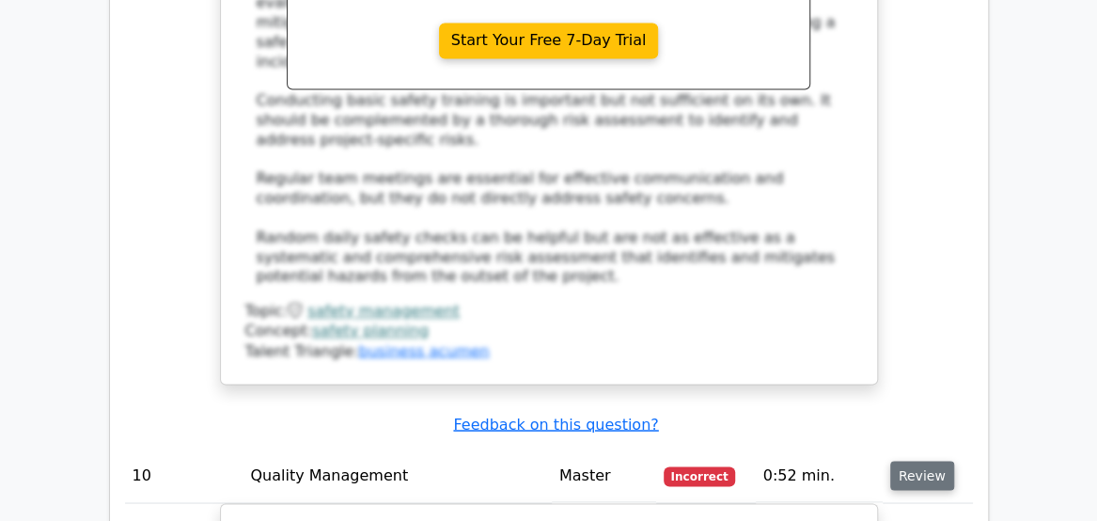
scroll to position [11171, 0]
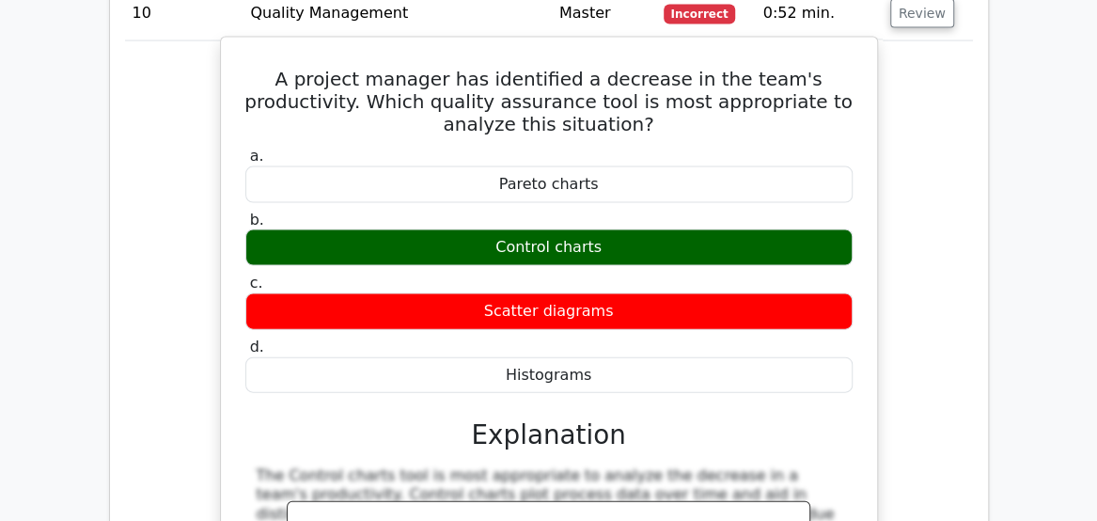
scroll to position [11626, 0]
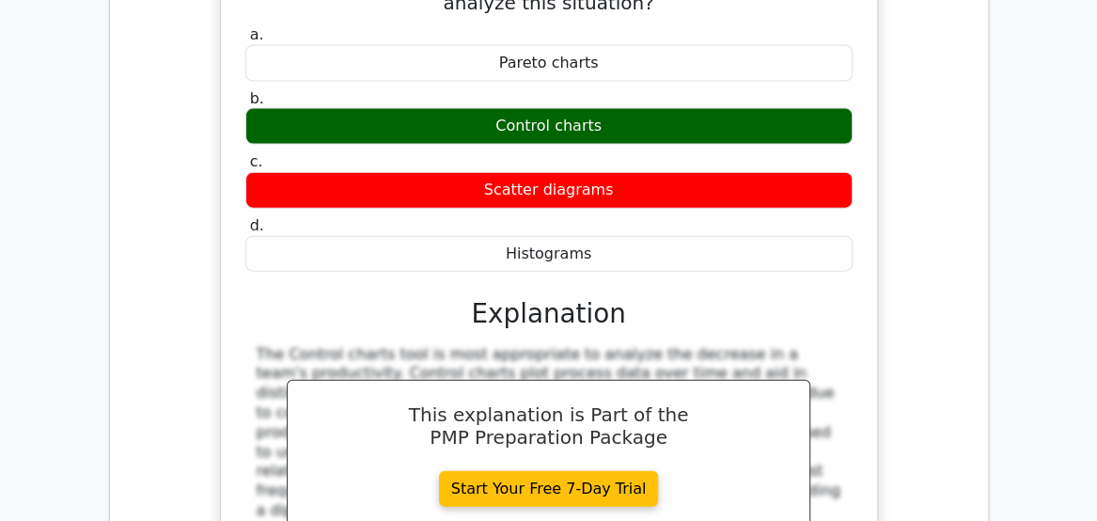
scroll to position [11757, 0]
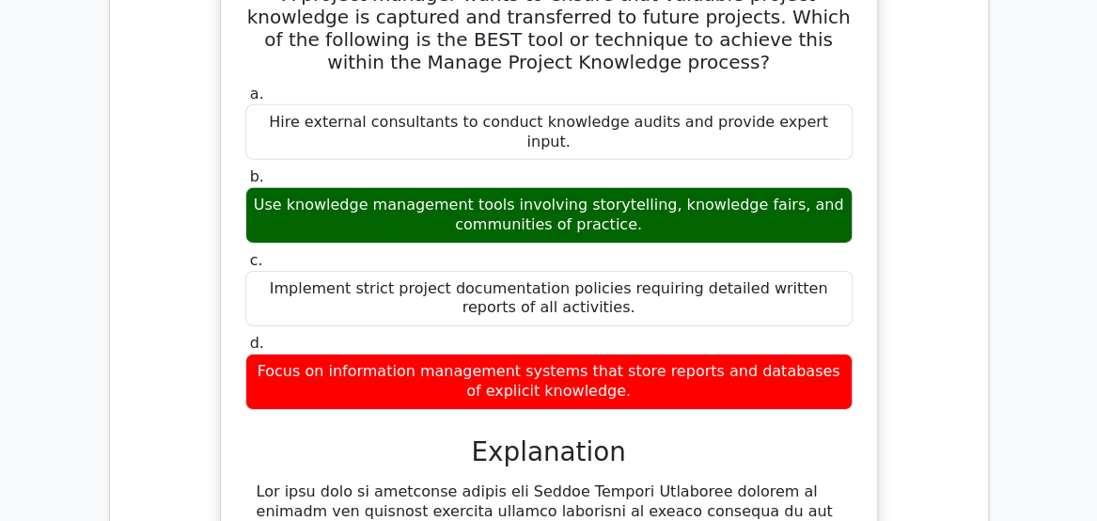
scroll to position [12558, 0]
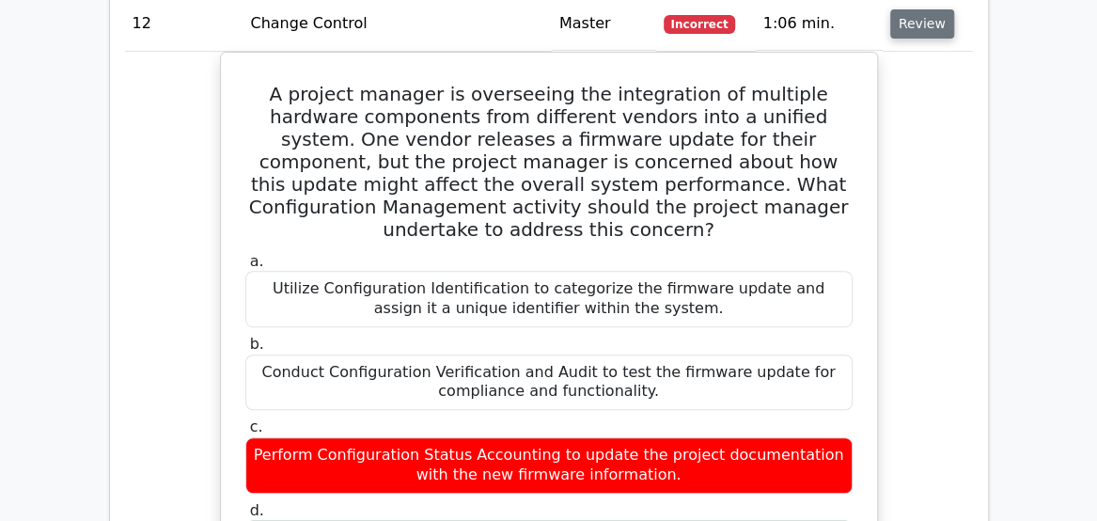
scroll to position [13493, 0]
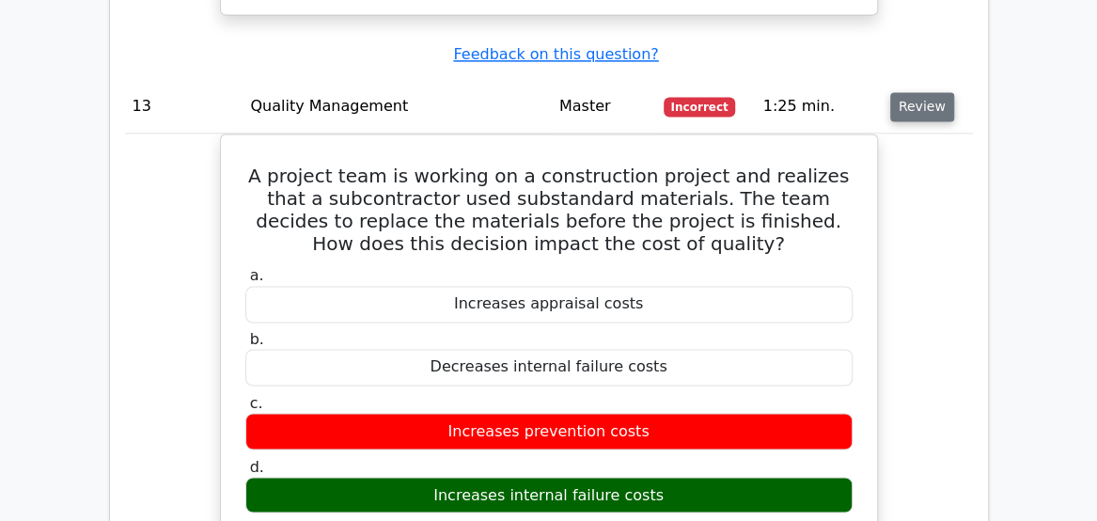
scroll to position [14410, 0]
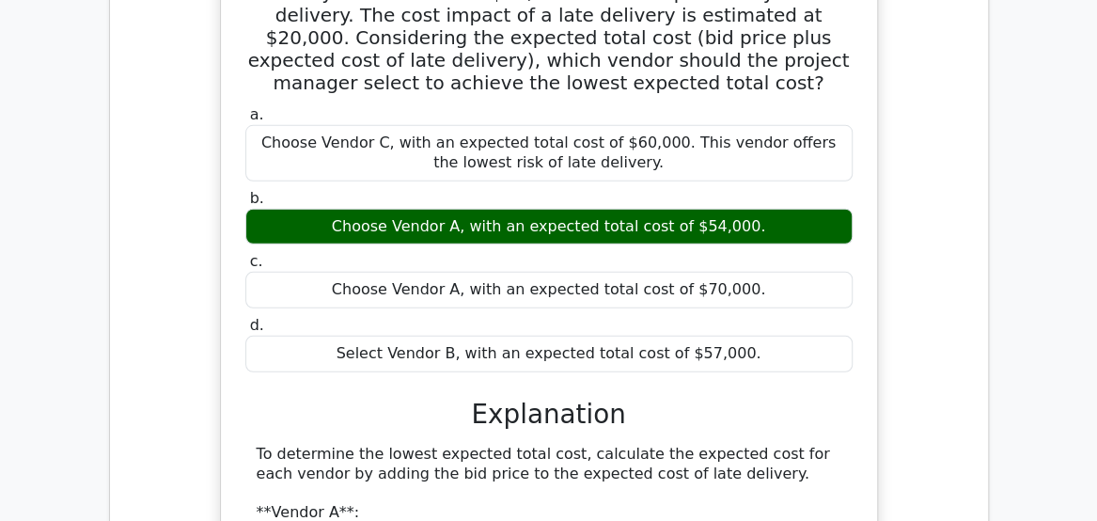
scroll to position [15658, 0]
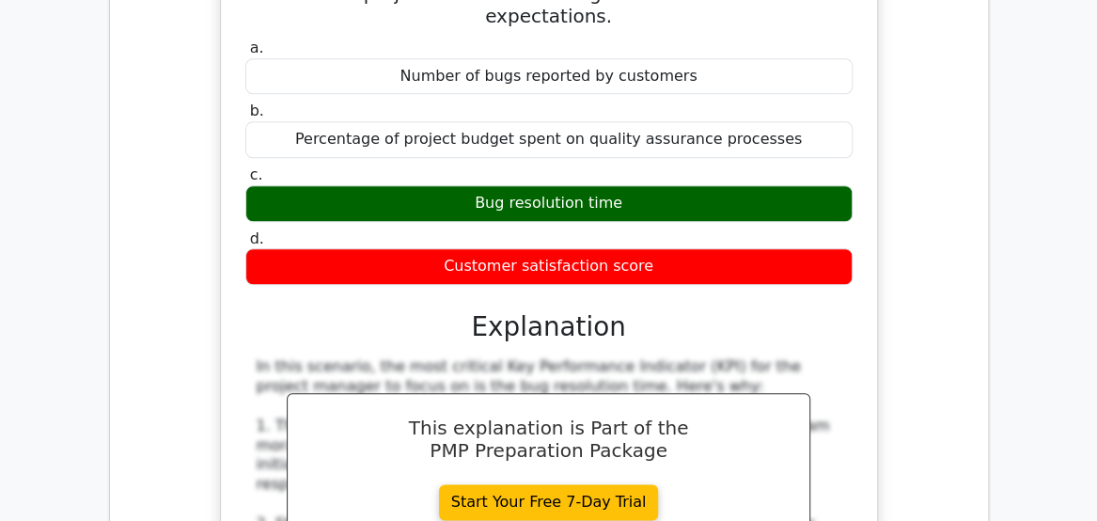
scroll to position [17224, 0]
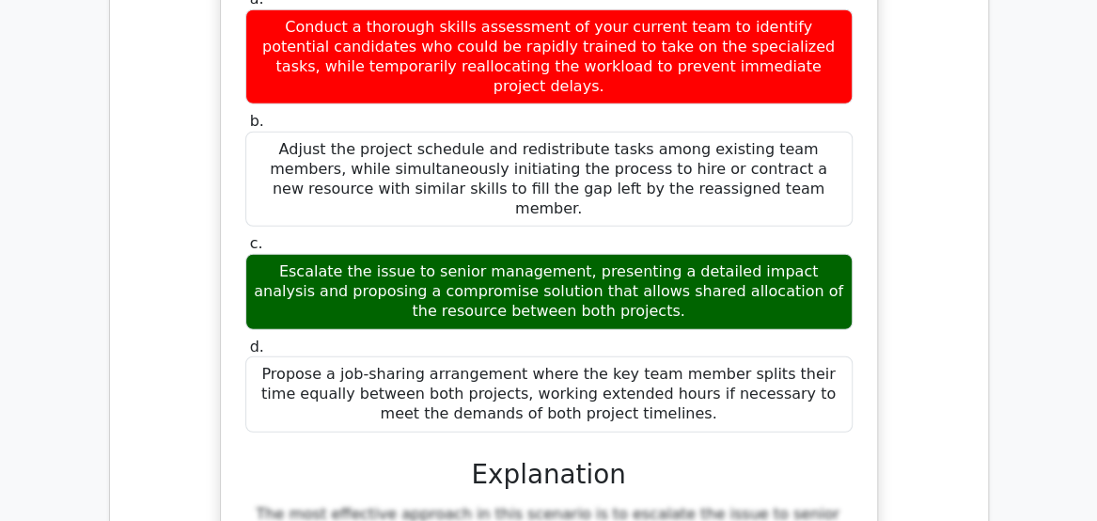
scroll to position [18606, 0]
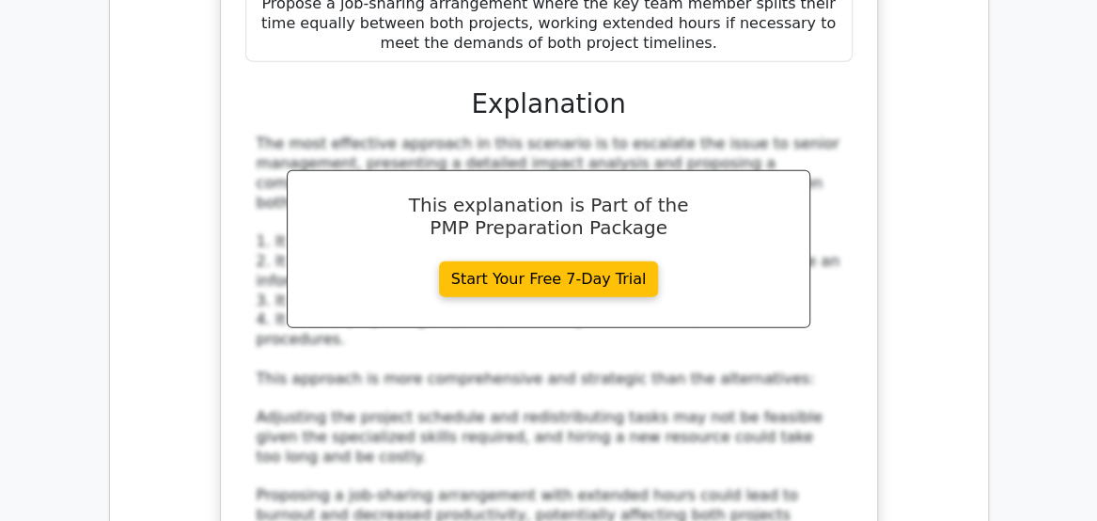
scroll to position [19005, 0]
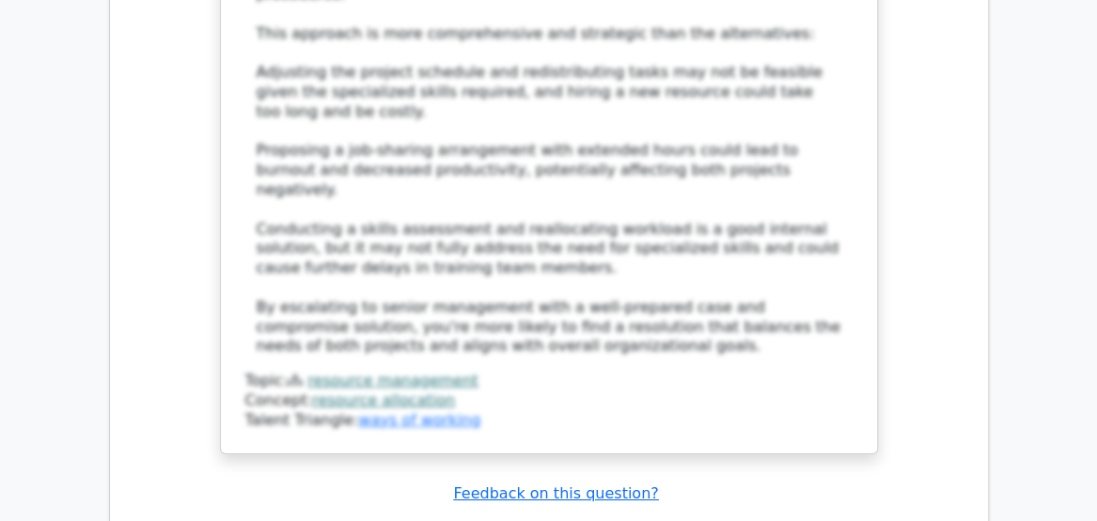
scroll to position [19343, 0]
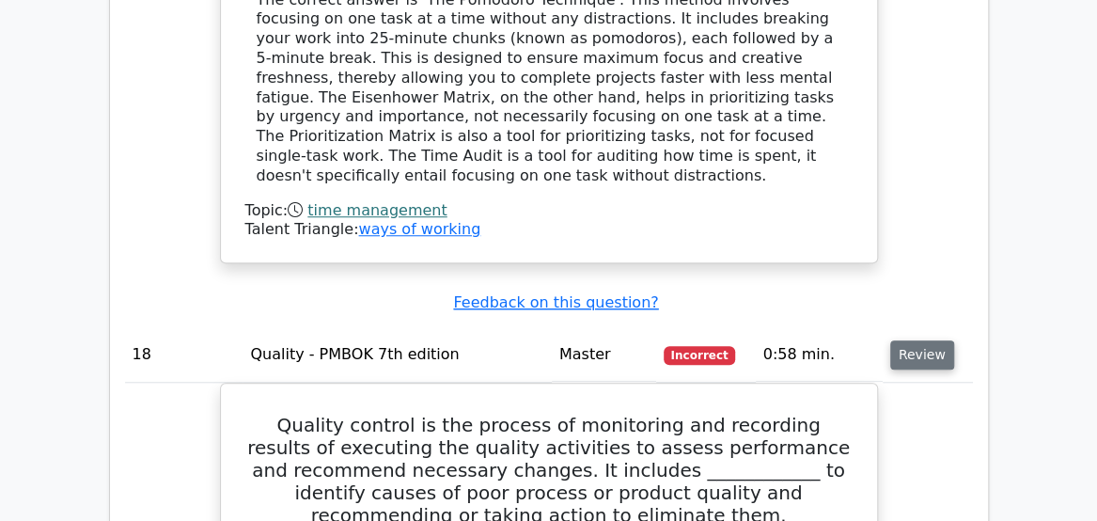
scroll to position [0, 1]
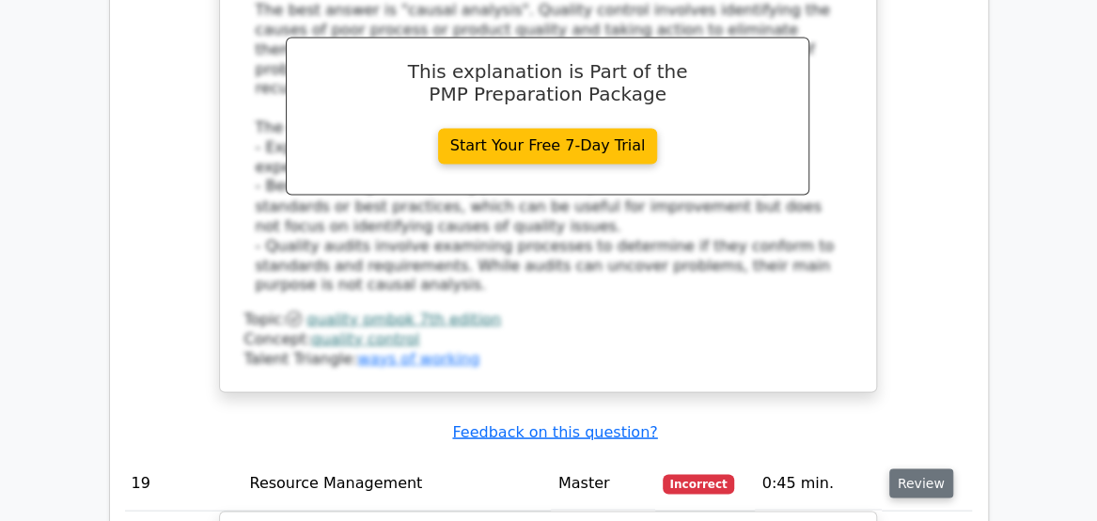
scroll to position [21188, 0]
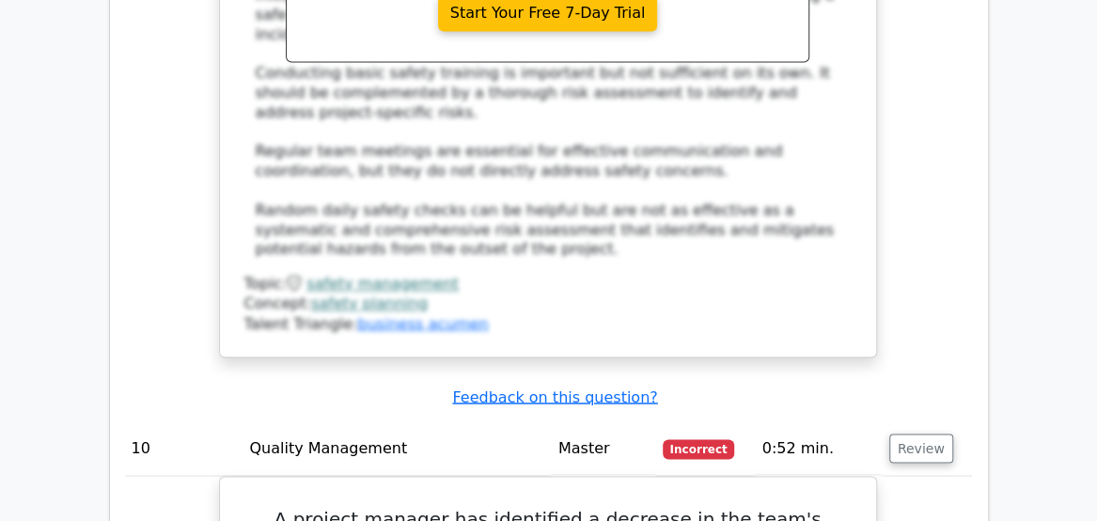
scroll to position [11194, 0]
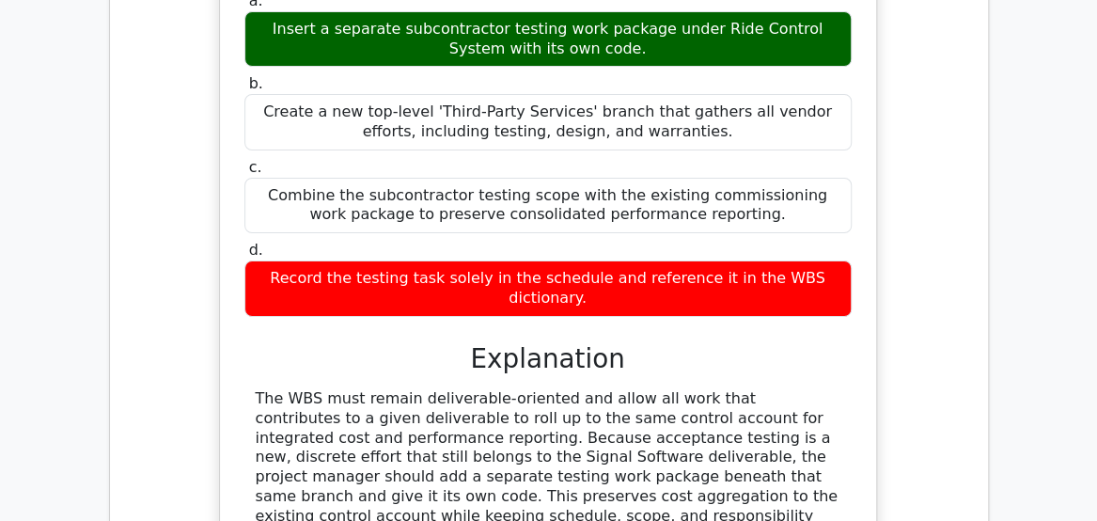
scroll to position [22843, 0]
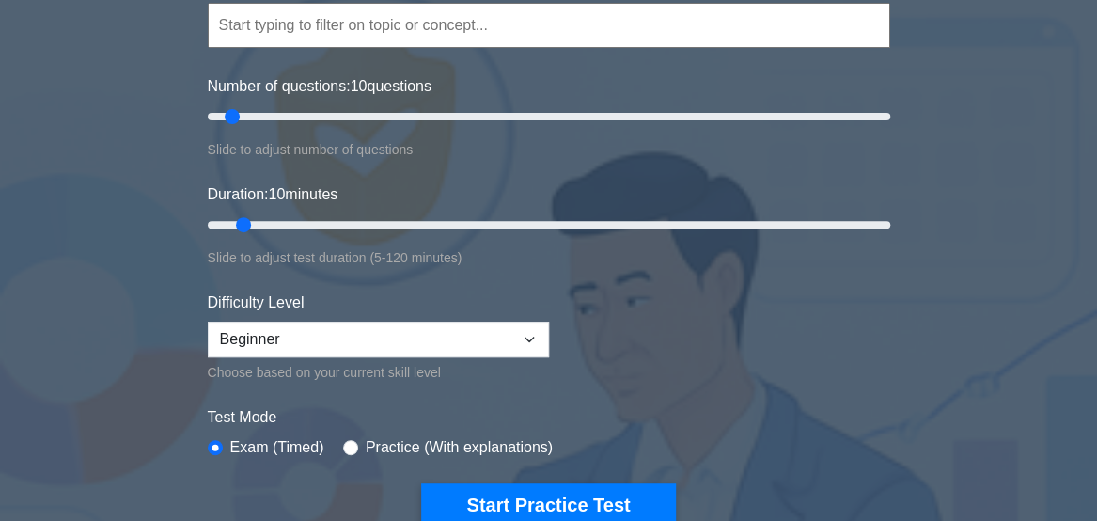
scroll to position [200, 0]
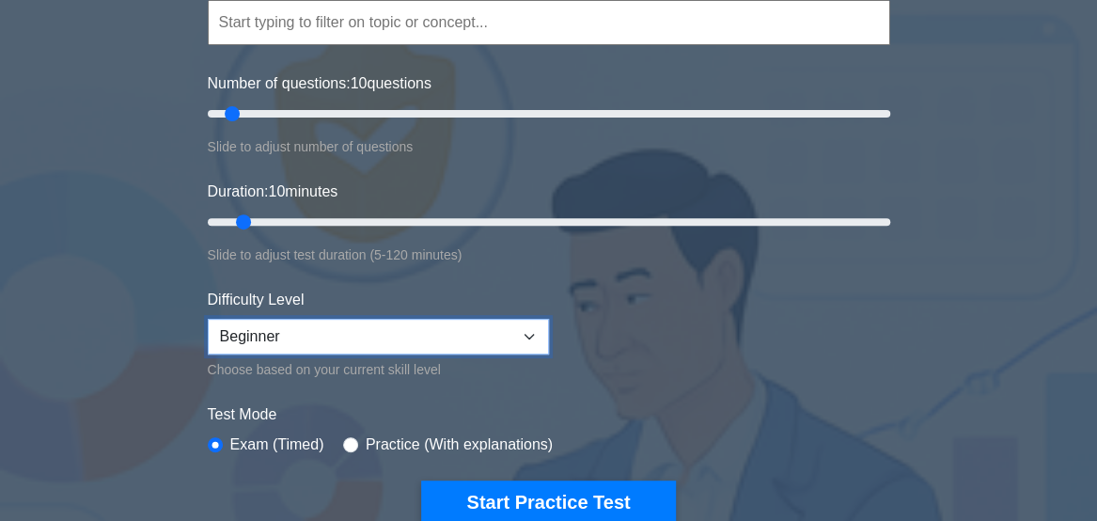
click at [535, 344] on select "Beginner Intermediate Expert" at bounding box center [378, 337] width 341 height 36
click at [208, 319] on select "Beginner Intermediate Expert" at bounding box center [378, 337] width 341 height 36
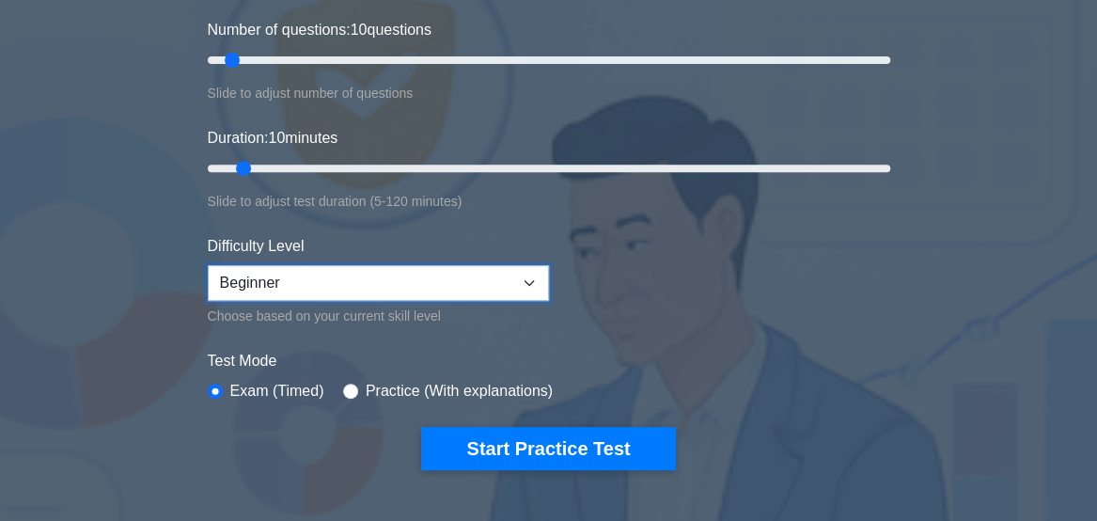
scroll to position [269, 0]
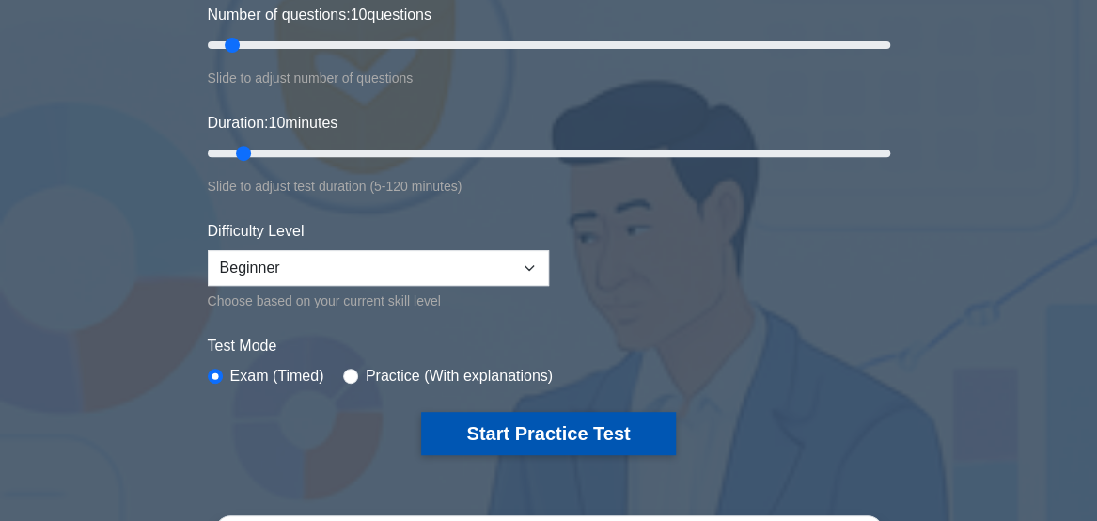
click at [614, 448] on button "Start Practice Test" at bounding box center [548, 433] width 254 height 43
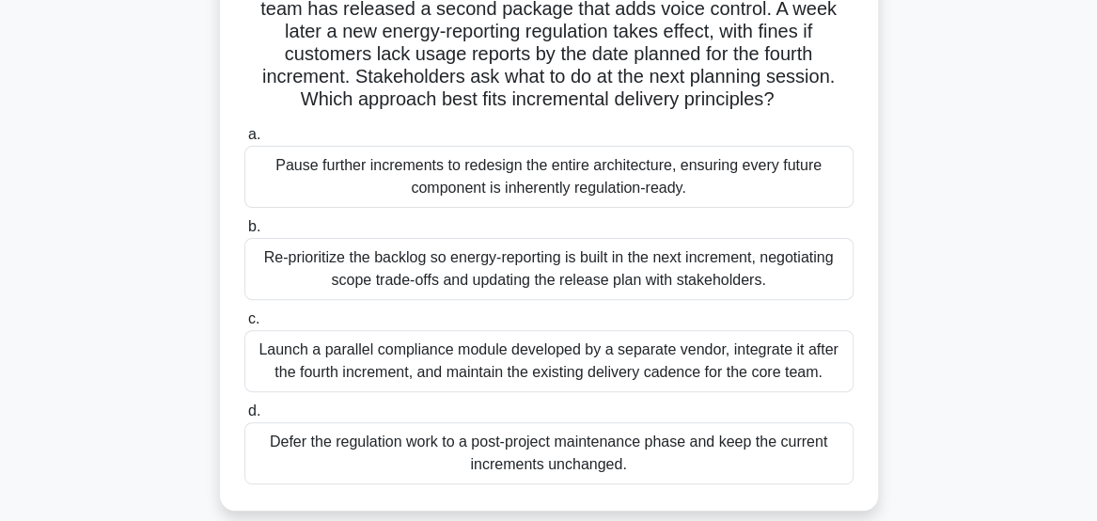
scroll to position [165, 0]
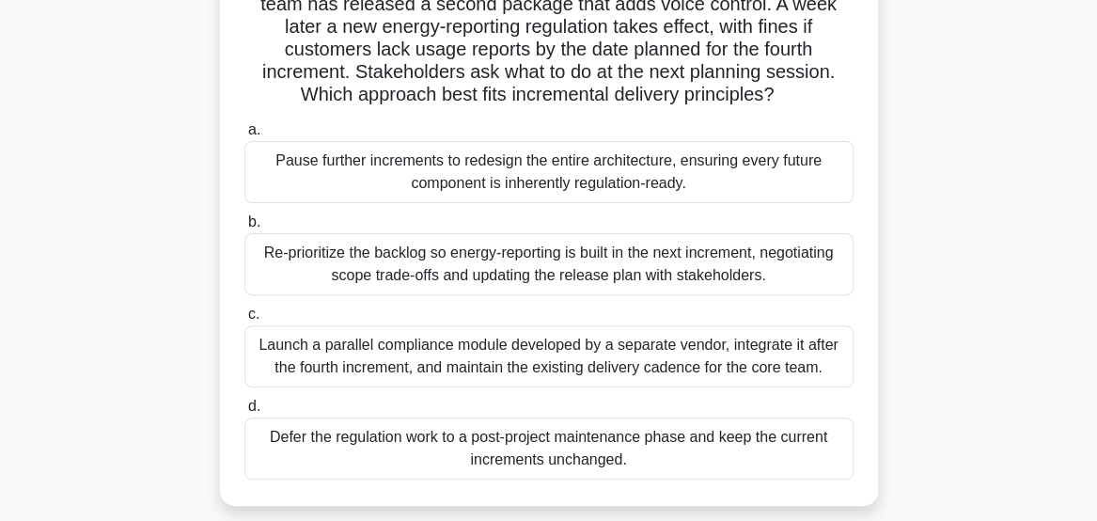
click at [802, 275] on div "Re-prioritize the backlog so energy-reporting is built in the next increment, n…" at bounding box center [548, 264] width 609 height 62
click at [244, 228] on input "b. Re-prioritize the backlog so energy-reporting is built in the next increment…" at bounding box center [244, 222] width 0 height 12
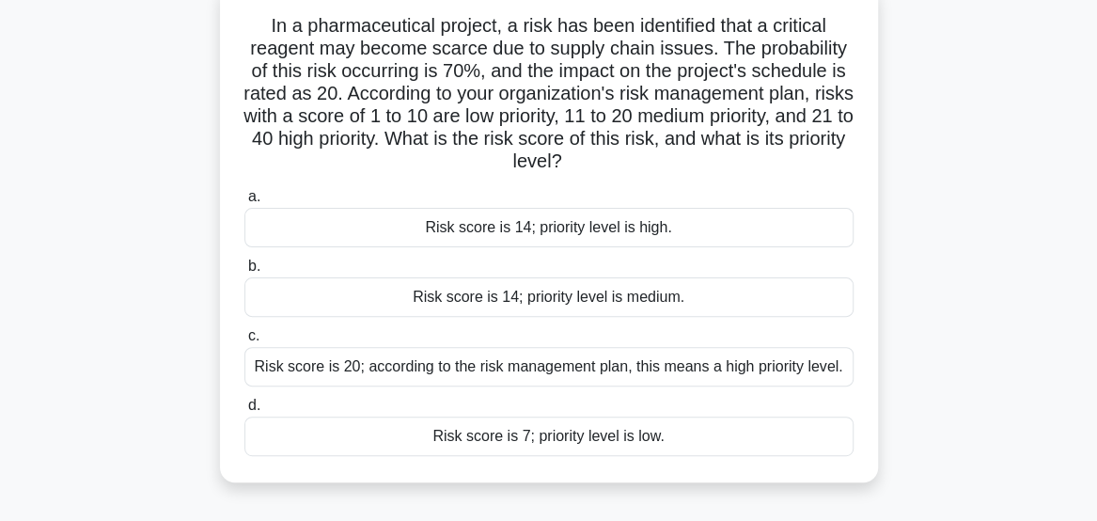
scroll to position [125, 0]
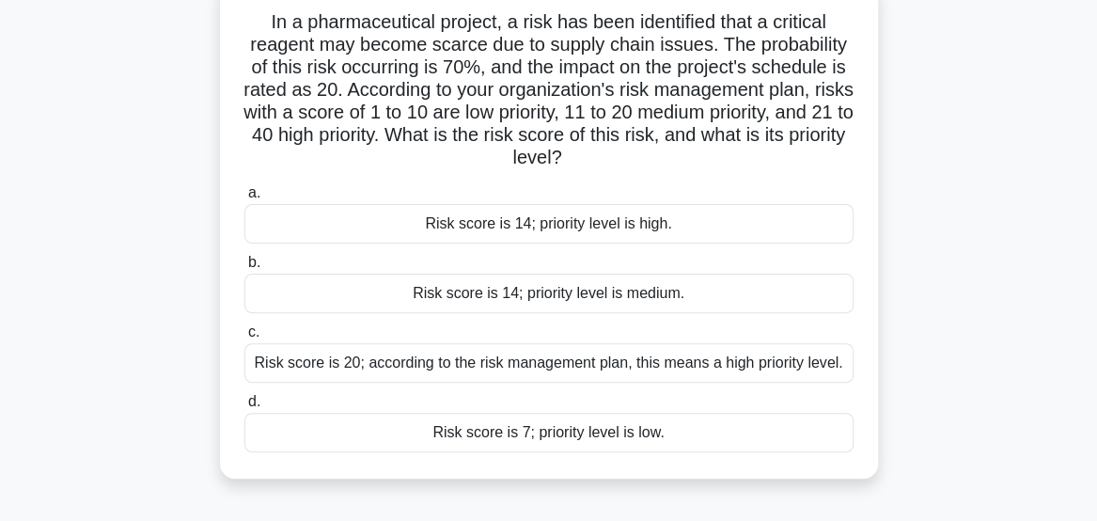
click at [837, 378] on div "Risk score is 20; according to the risk management plan, this means a high prio…" at bounding box center [548, 362] width 609 height 39
click at [244, 338] on input "c. Risk score is 20; according to the risk management plan, this means a high p…" at bounding box center [244, 332] width 0 height 12
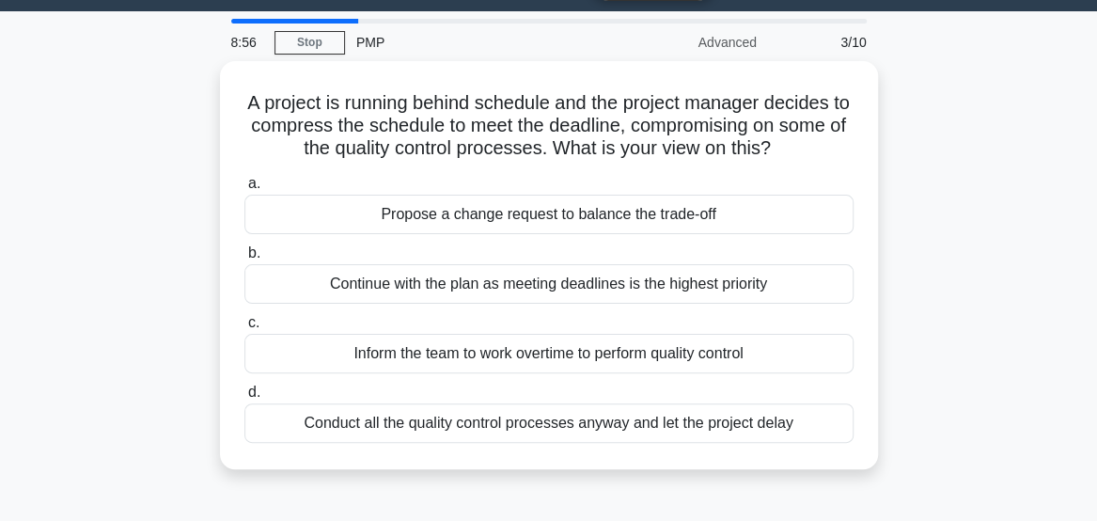
scroll to position [50, 0]
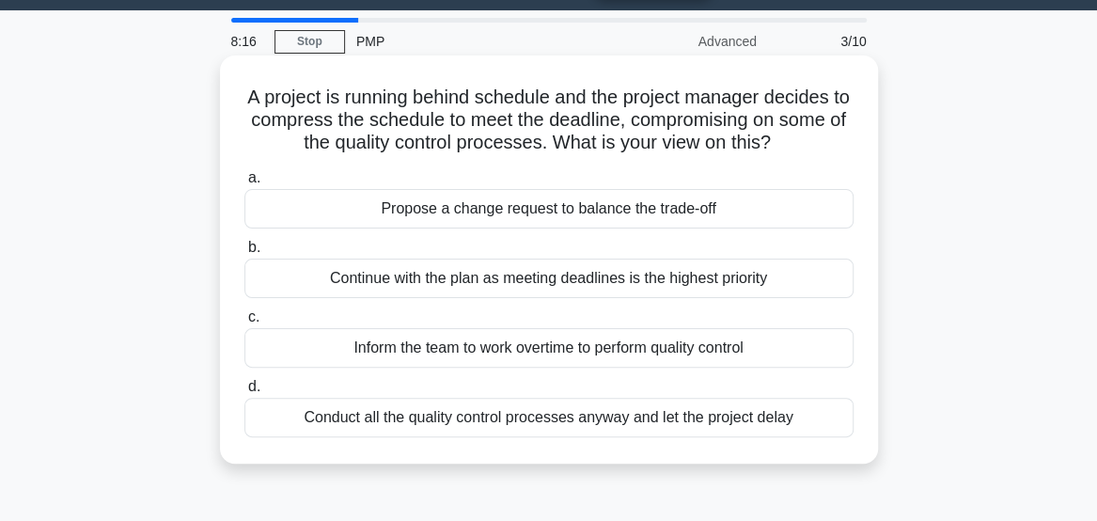
click at [746, 218] on div "Propose a change request to balance the trade-off" at bounding box center [548, 208] width 609 height 39
click at [244, 184] on input "a. Propose a change request to balance the trade-off" at bounding box center [244, 178] width 0 height 12
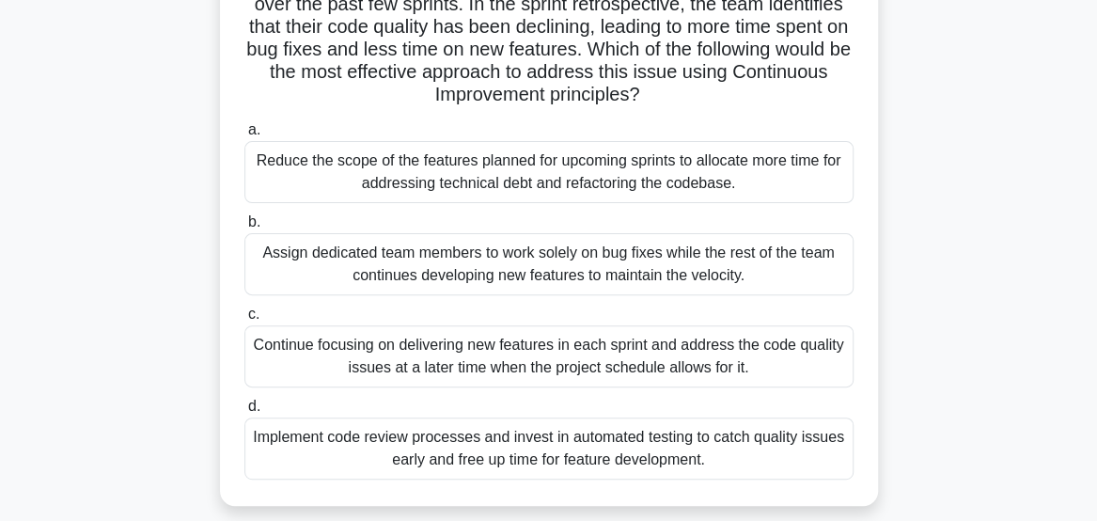
scroll to position [171, 0]
click at [1034, 214] on main "7:25 Stop PMP Intermediate 4/10 As a Scrum Master, you notice that the team's v…" at bounding box center [548, 366] width 1097 height 955
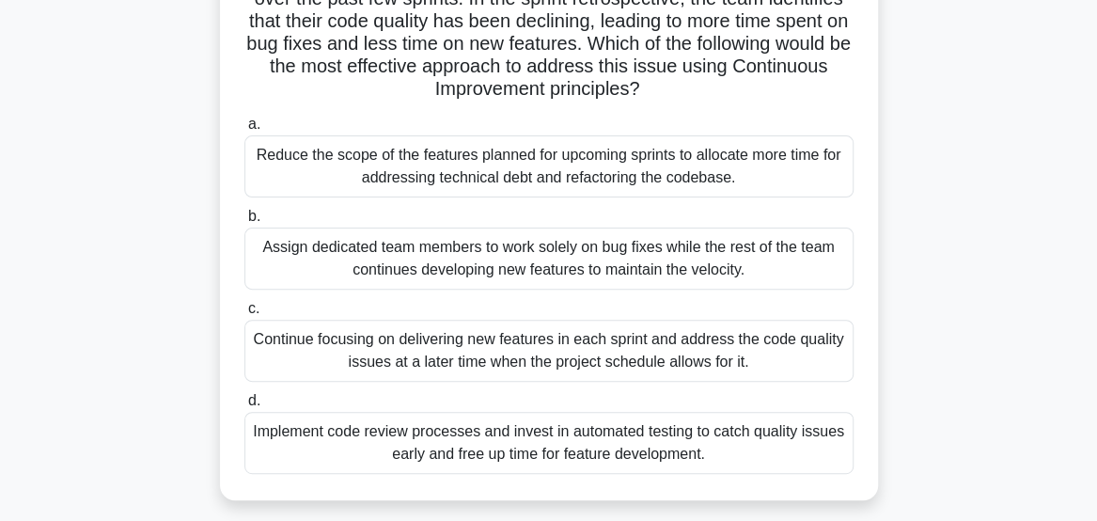
click at [818, 188] on div "Reduce the scope of the features planned for upcoming sprints to allocate more …" at bounding box center [548, 166] width 609 height 62
click at [244, 131] on input "a. Reduce the scope of the features planned for upcoming sprints to allocate mo…" at bounding box center [244, 124] width 0 height 12
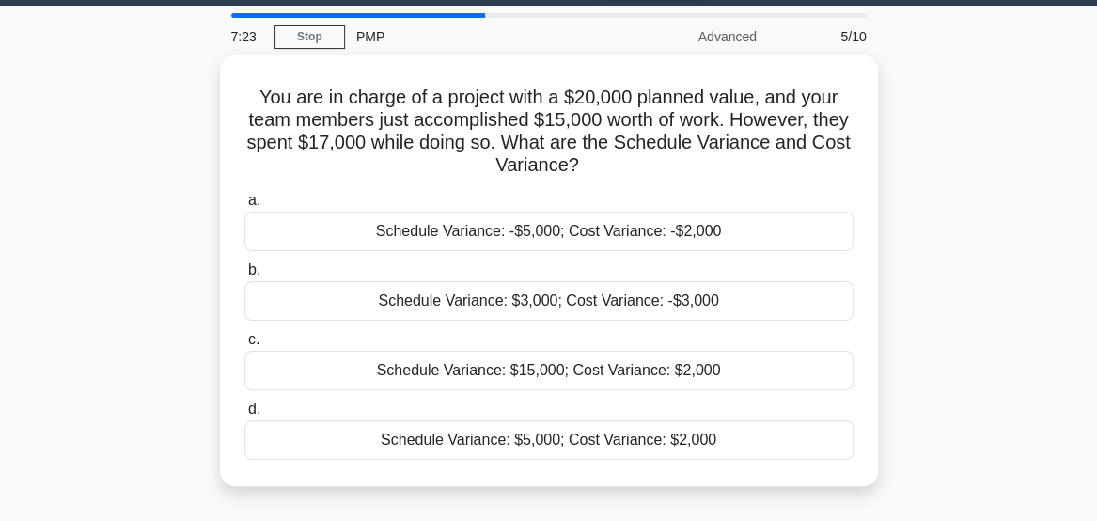
scroll to position [61, 0]
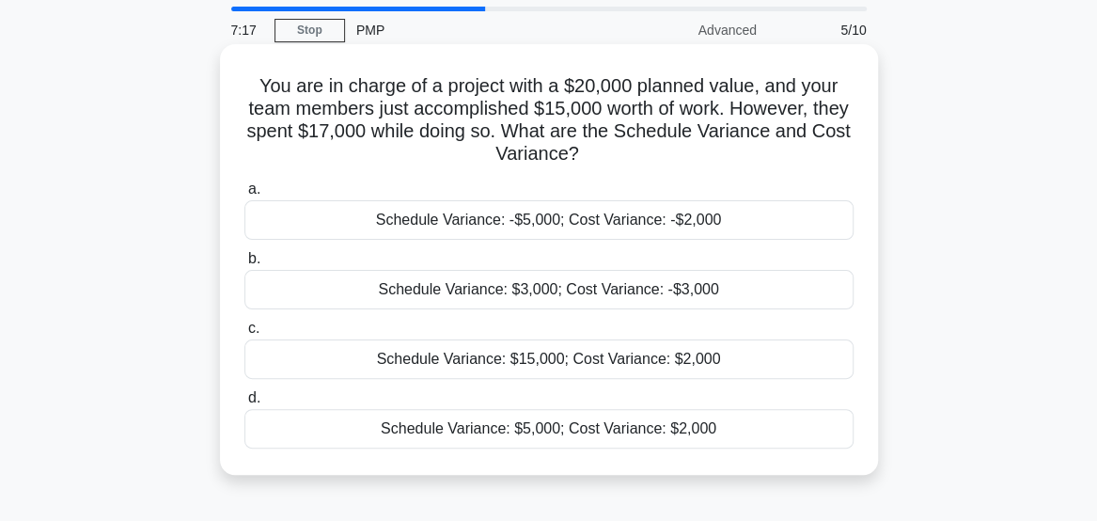
click at [803, 309] on div "Schedule Variance: $3,000; Cost Variance: -$3,000" at bounding box center [548, 289] width 609 height 39
click at [244, 265] on input "b. Schedule Variance: $3,000; Cost Variance: -$3,000" at bounding box center [244, 259] width 0 height 12
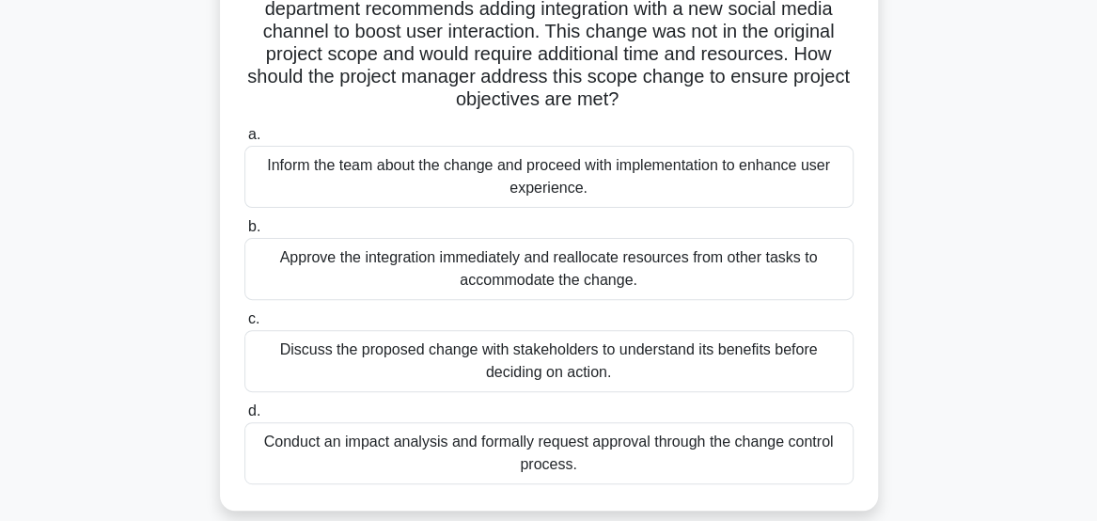
scroll to position [167, 0]
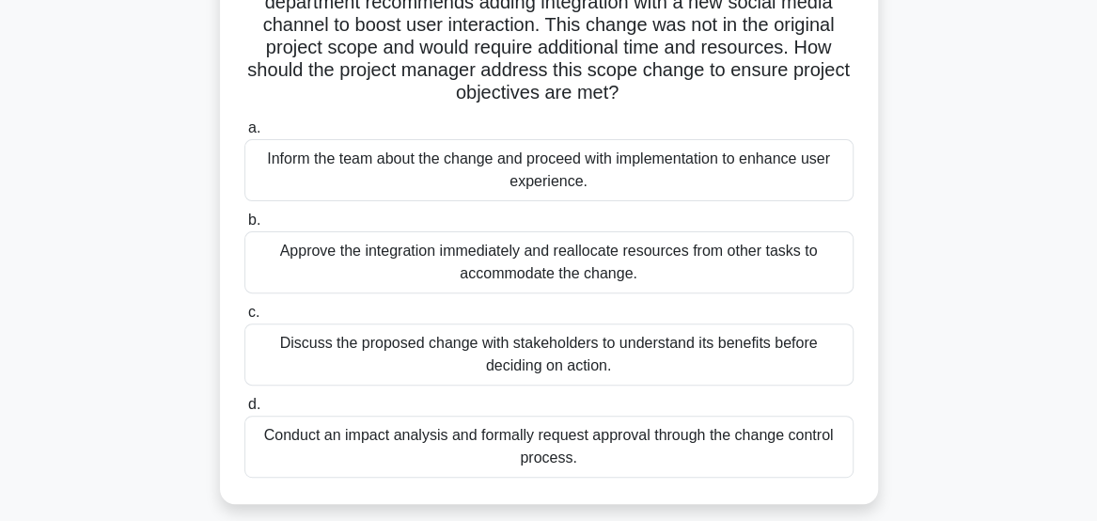
click at [808, 463] on div "Conduct an impact analysis and formally request approval through the change con…" at bounding box center [548, 447] width 609 height 62
click at [244, 411] on input "d. Conduct an impact analysis and formally request approval through the change …" at bounding box center [244, 405] width 0 height 12
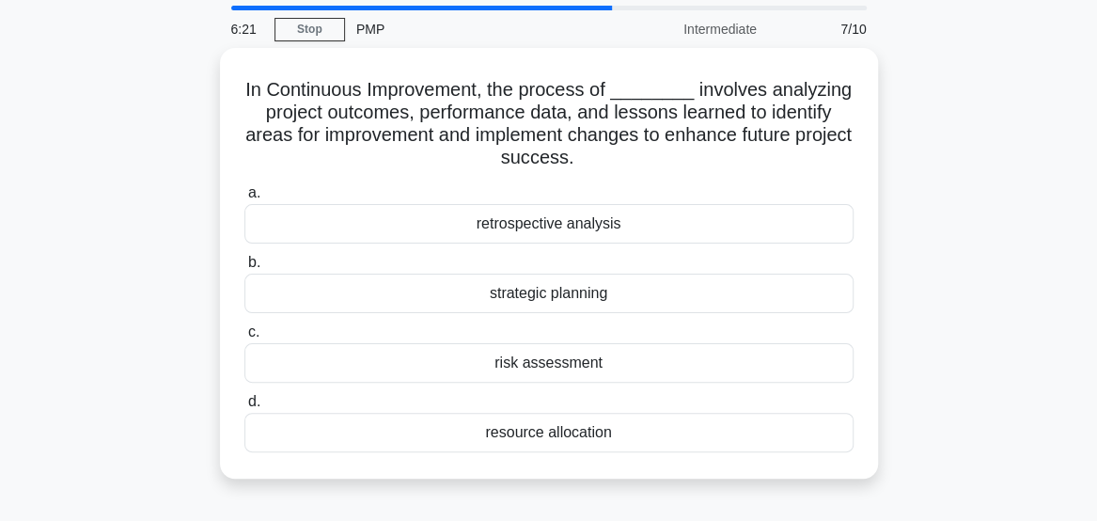
scroll to position [62, 0]
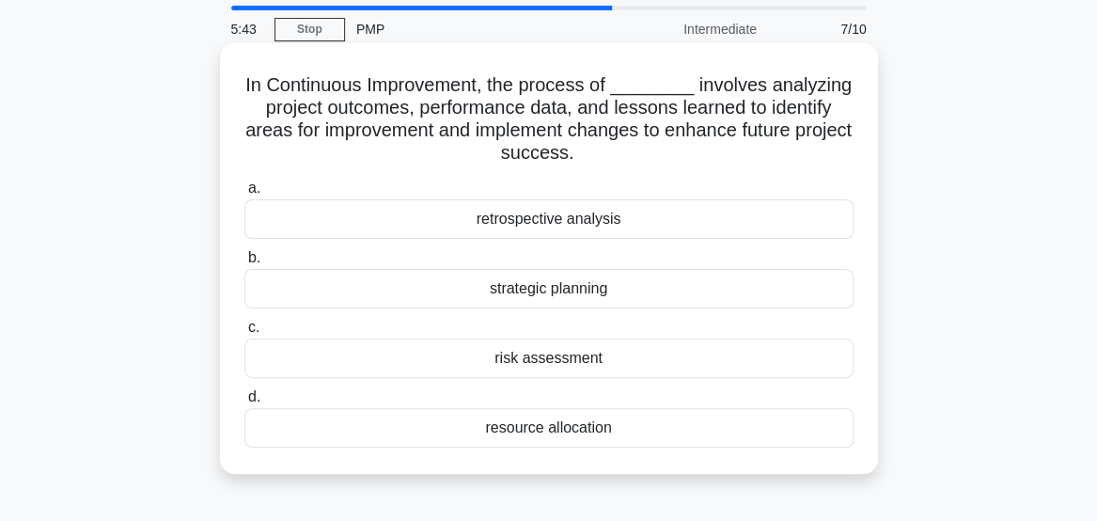
click at [759, 231] on div "retrospective analysis" at bounding box center [548, 218] width 609 height 39
click at [244, 195] on input "a. retrospective analysis" at bounding box center [244, 188] width 0 height 12
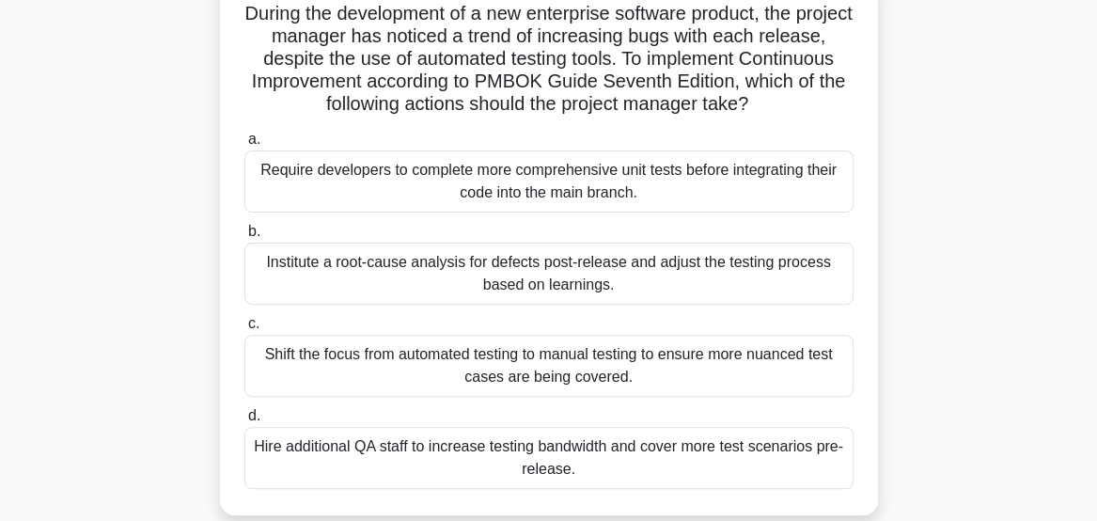
scroll to position [139, 0]
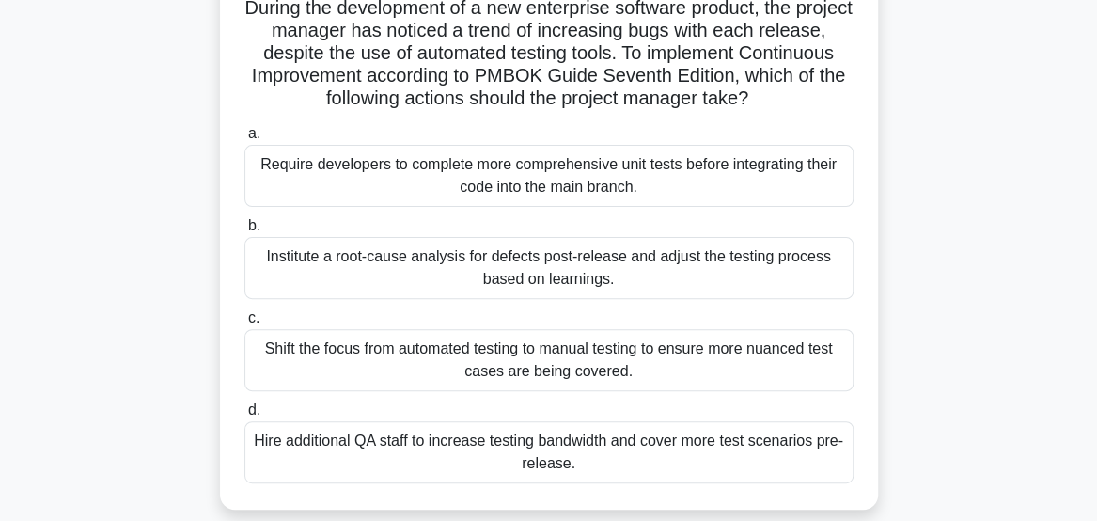
click at [795, 270] on div "Institute a root-cause analysis for defects post-release and adjust the testing…" at bounding box center [548, 268] width 609 height 62
click at [244, 232] on input "b. Institute a root-cause analysis for defects post-release and adjust the test…" at bounding box center [244, 226] width 0 height 12
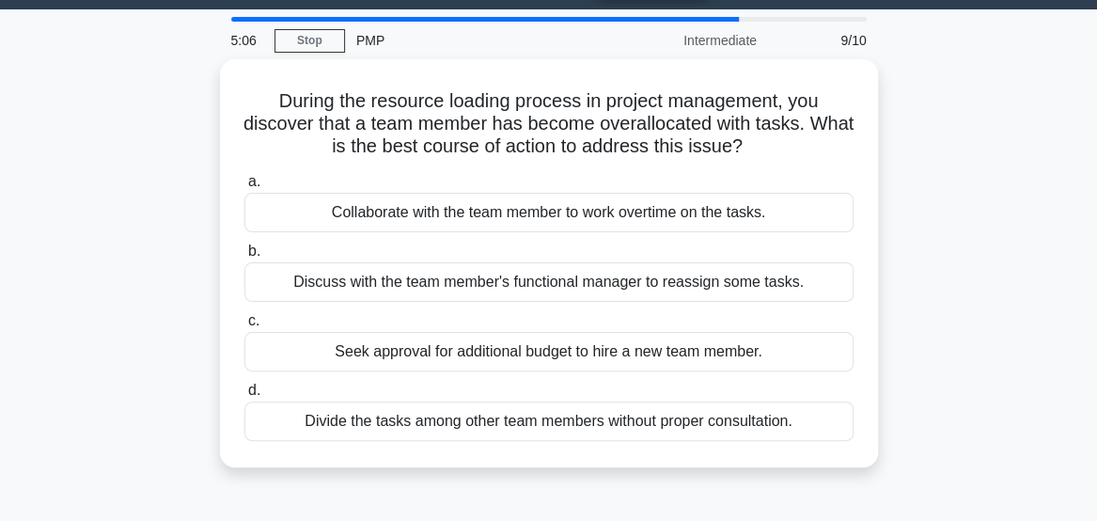
scroll to position [53, 0]
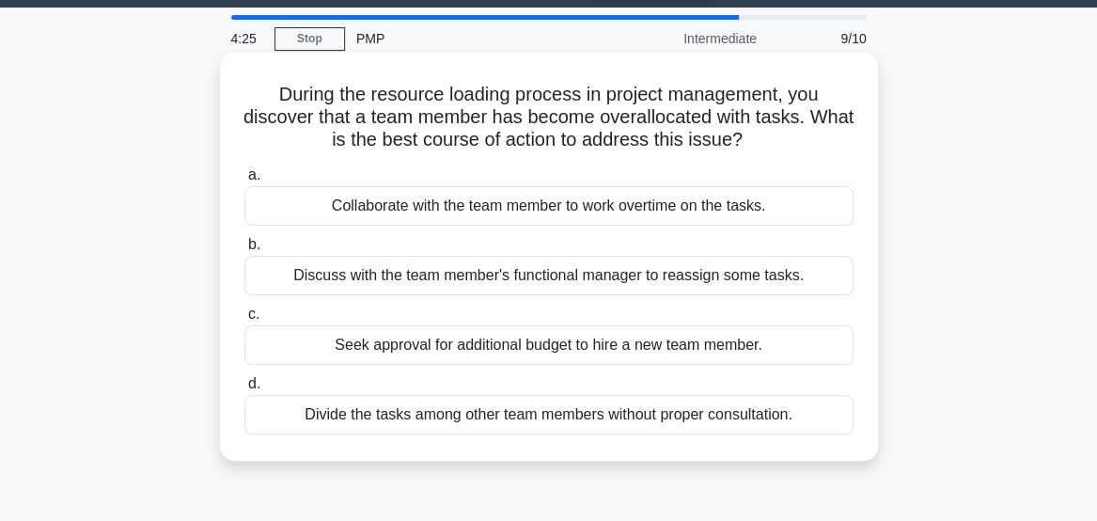
click at [808, 286] on div "Discuss with the team member's functional manager to reassign some tasks." at bounding box center [548, 275] width 609 height 39
click at [244, 251] on input "b. Discuss with the team member's functional manager to reassign some tasks." at bounding box center [244, 245] width 0 height 12
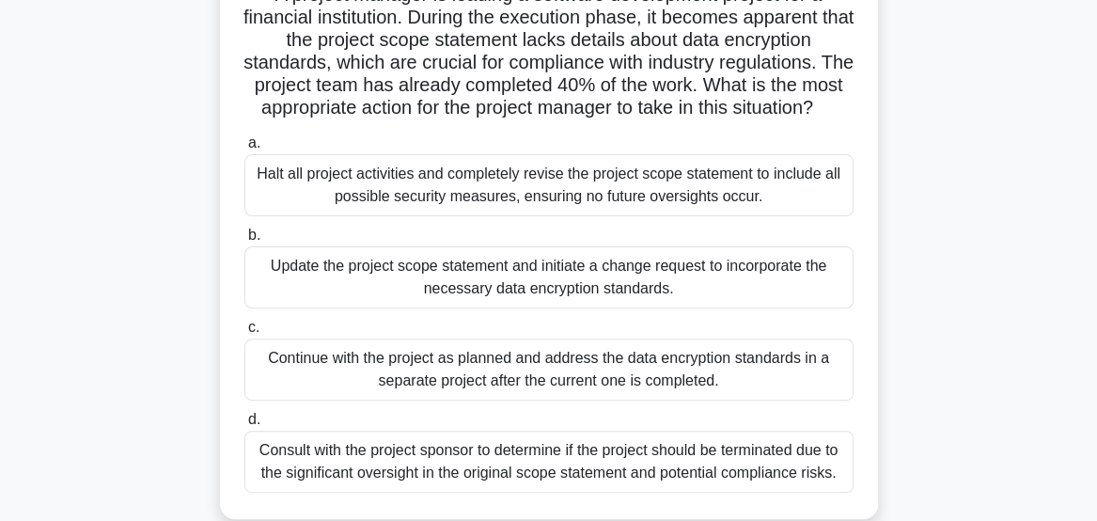
scroll to position [159, 0]
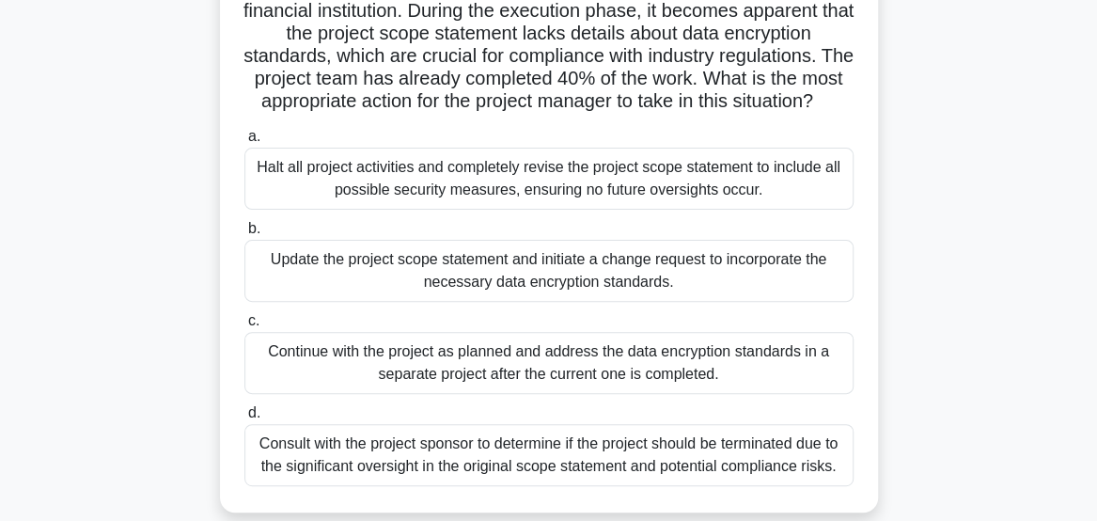
click at [831, 210] on div "Halt all project activities and completely revise the project scope statement t…" at bounding box center [548, 179] width 609 height 62
click at [244, 143] on input "a. Halt all project activities and completely revise the project scope statemen…" at bounding box center [244, 137] width 0 height 12
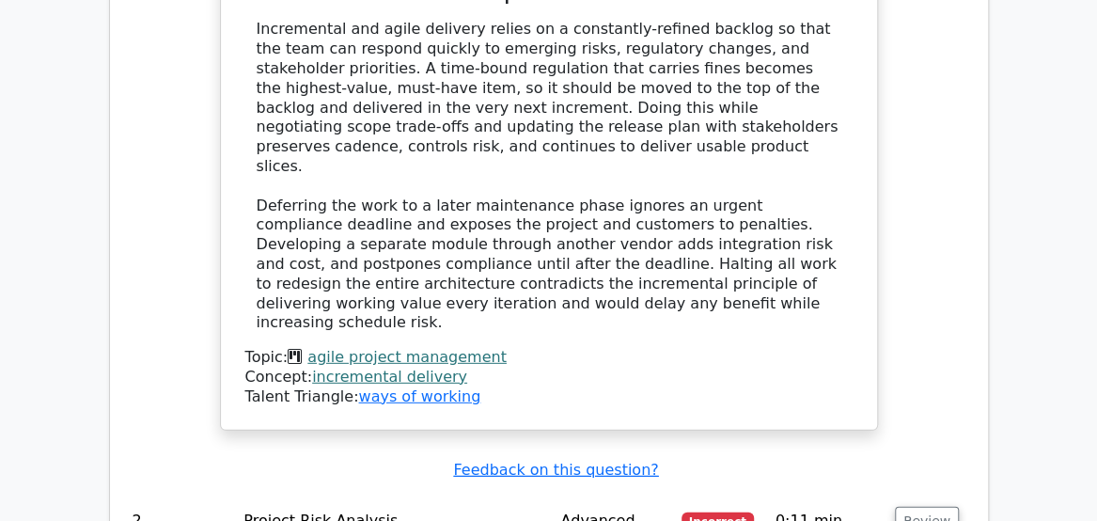
scroll to position [2321, 0]
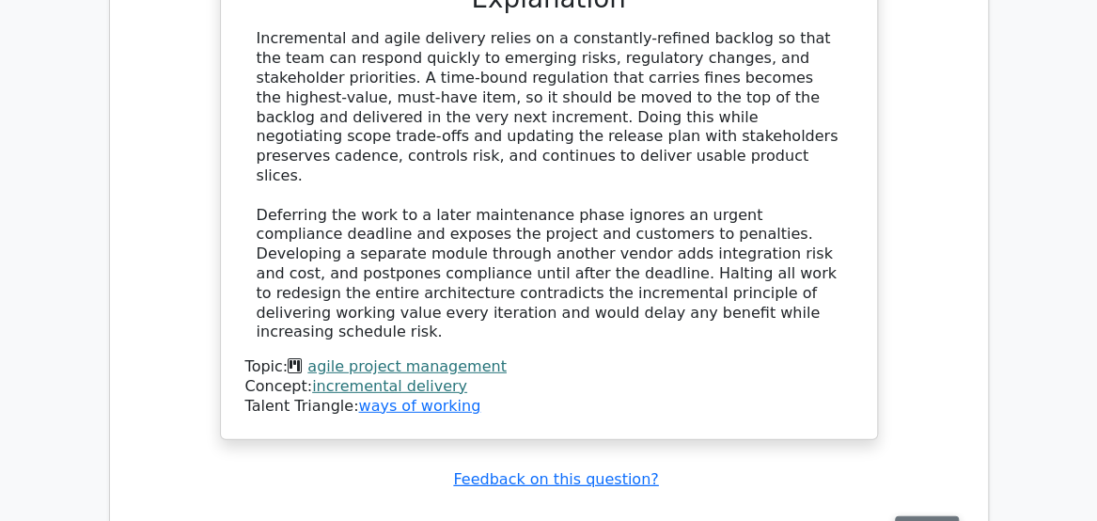
click at [937, 516] on button "Review" at bounding box center [927, 530] width 64 height 29
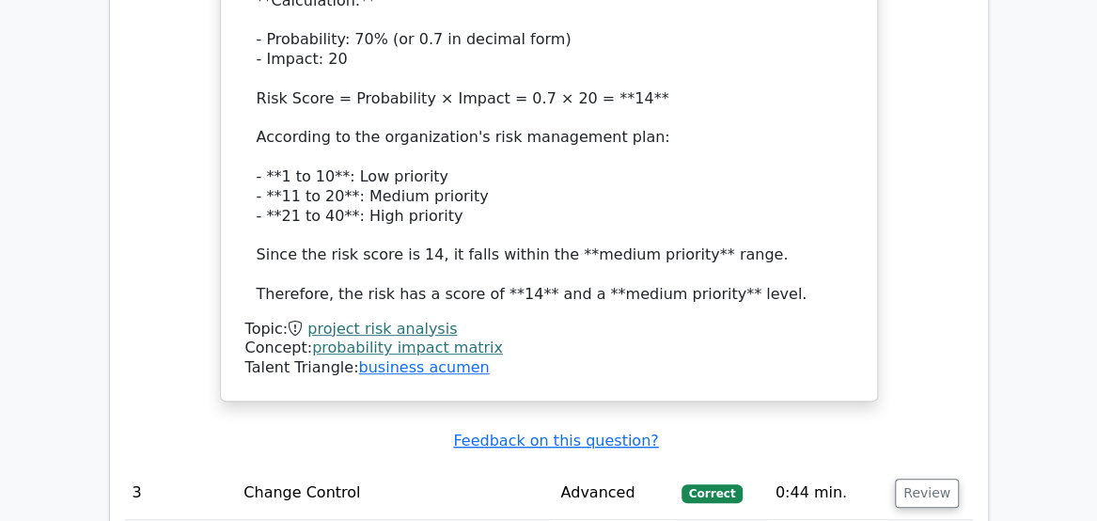
scroll to position [3508, 0]
click at [931, 478] on button "Review" at bounding box center [927, 492] width 64 height 29
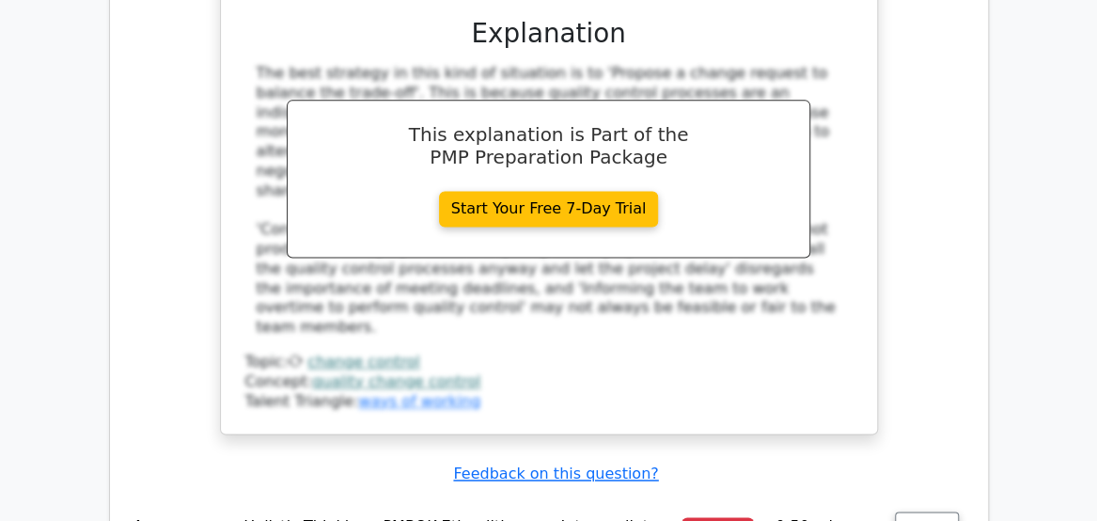
scroll to position [4414, 0]
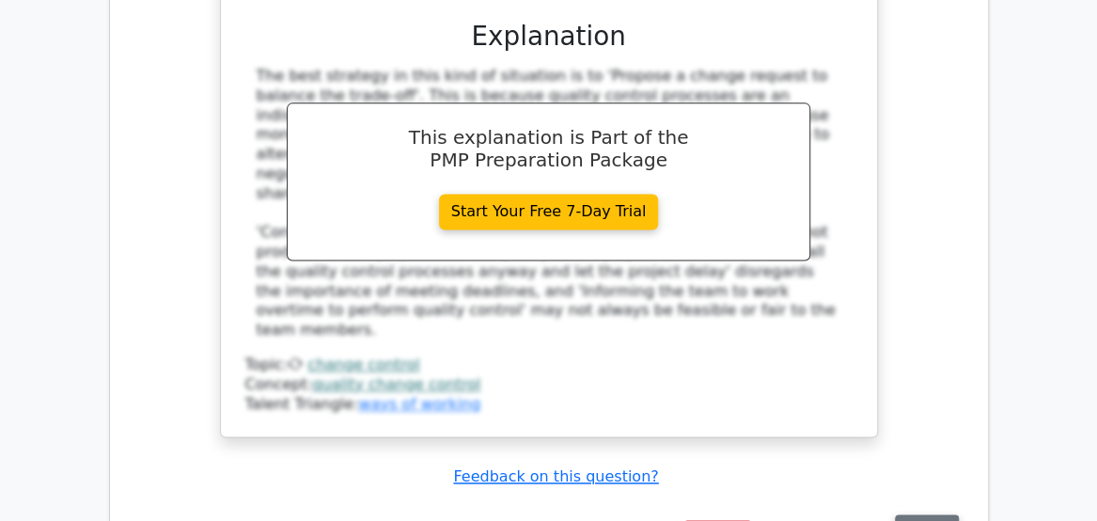
click at [936, 514] on button "Review" at bounding box center [927, 528] width 64 height 29
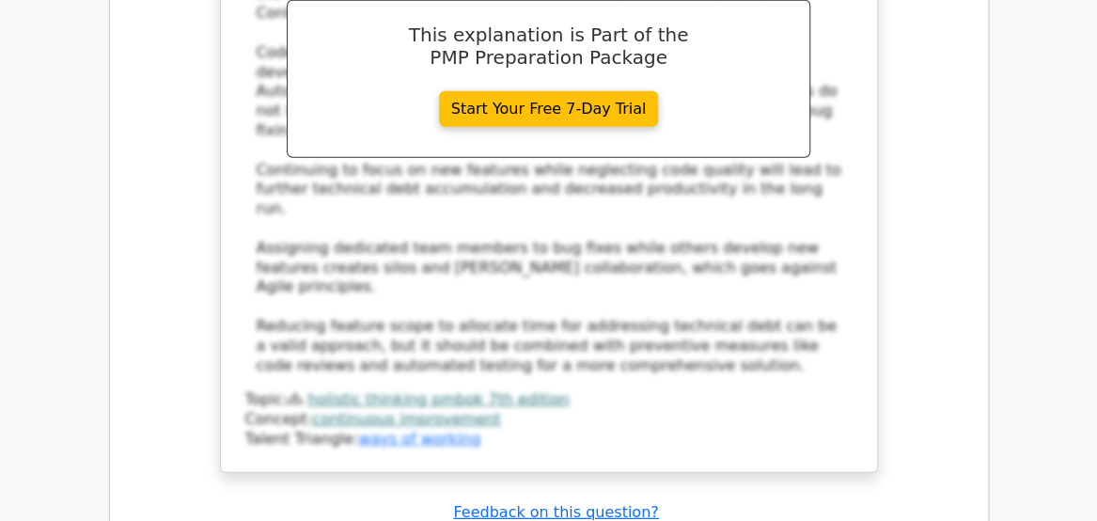
scroll to position [5624, 0]
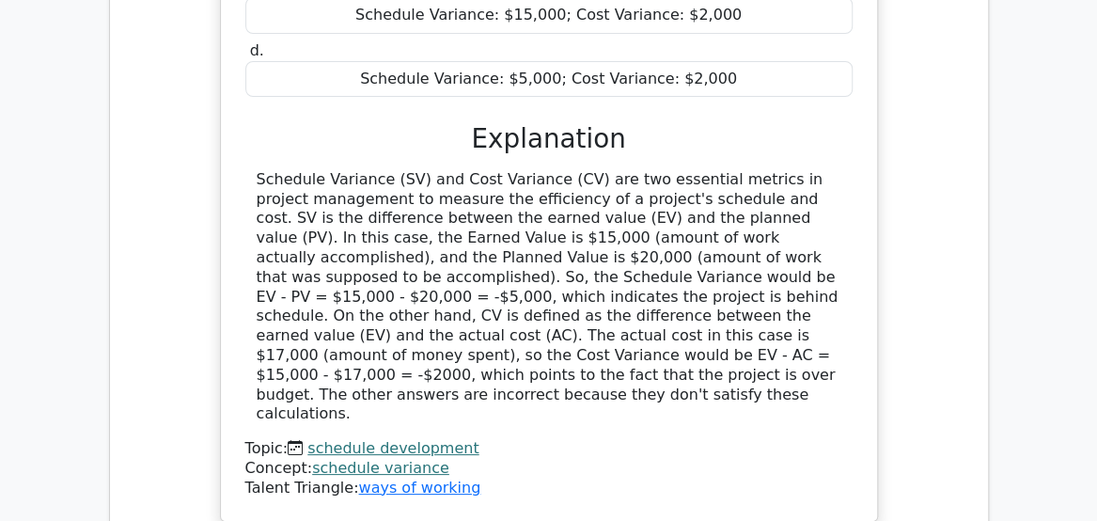
scroll to position [6470, 0]
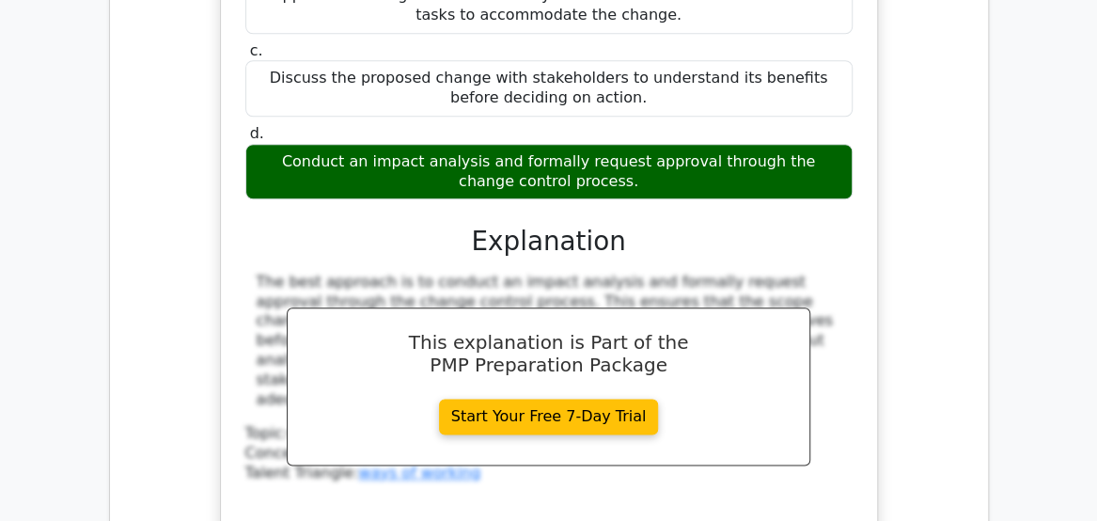
scroll to position [7415, 0]
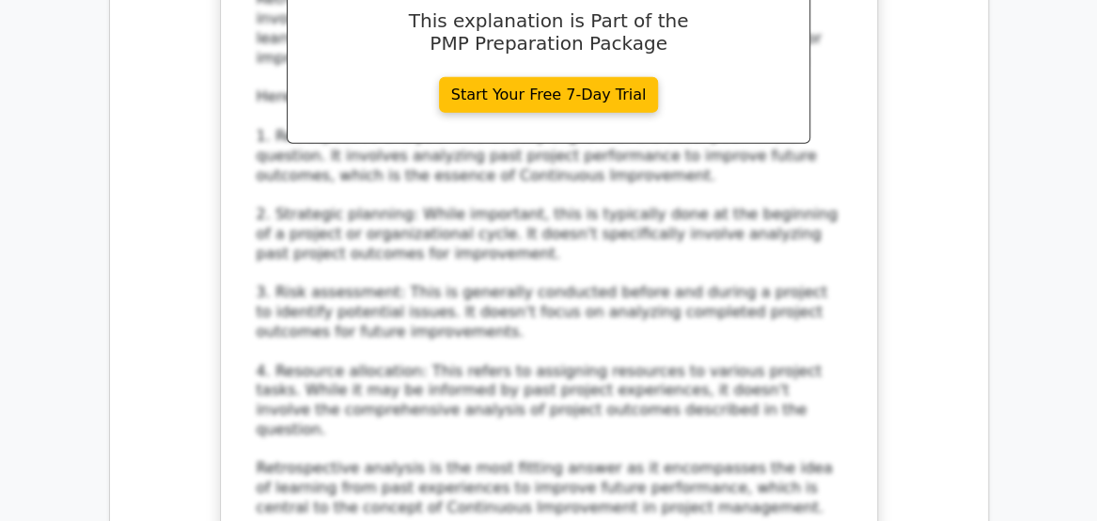
scroll to position [8622, 0]
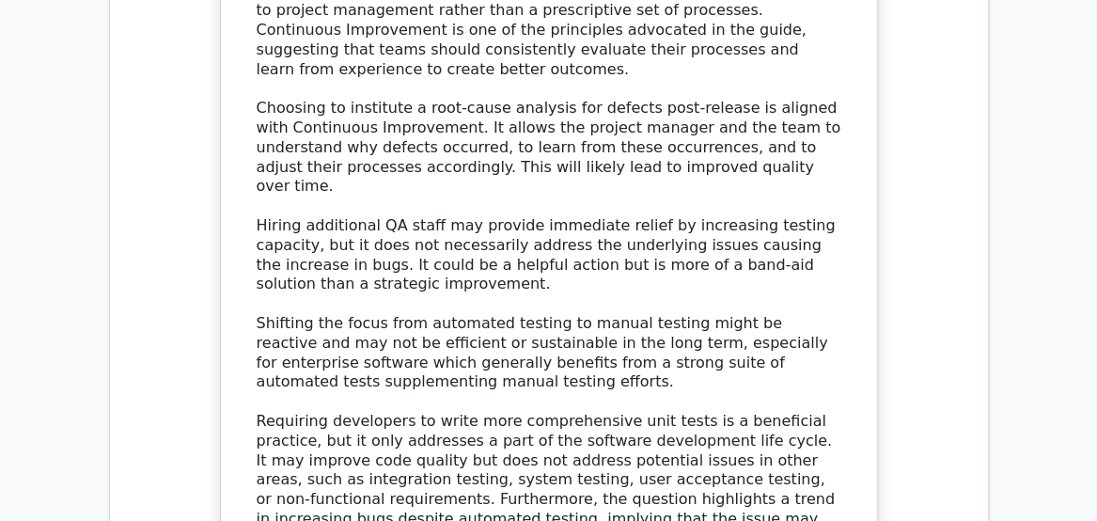
scroll to position [9931, 0]
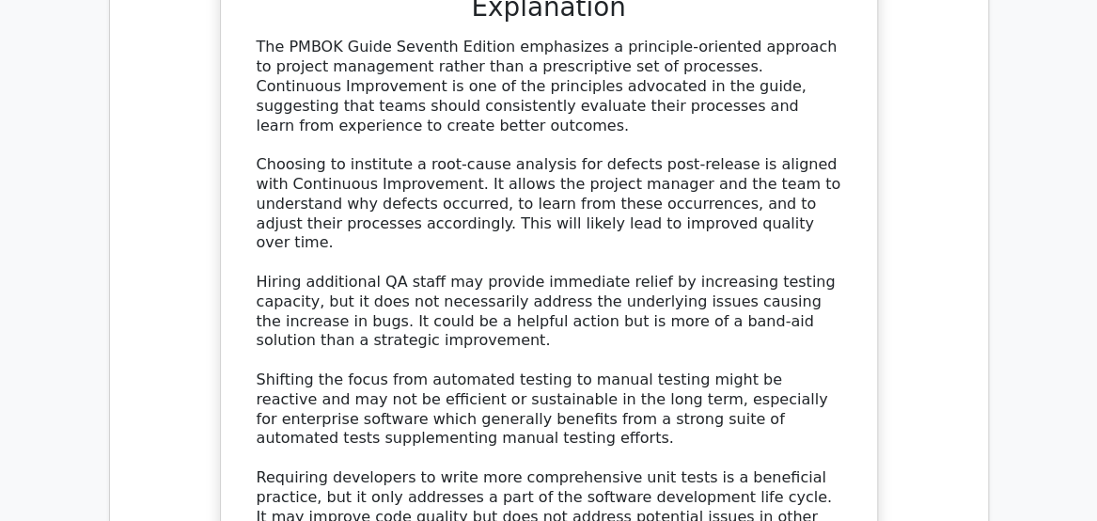
scroll to position [9863, 0]
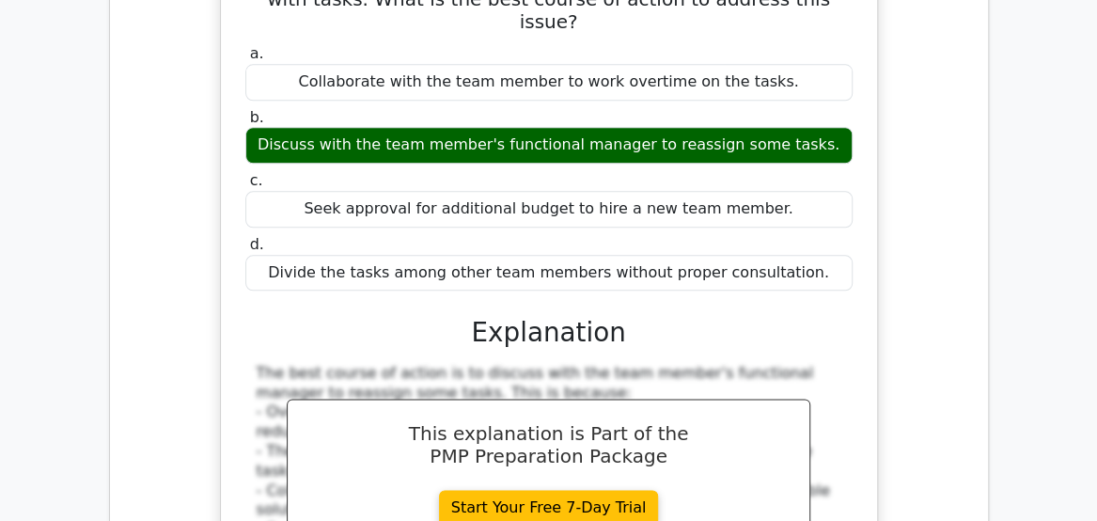
scroll to position [10758, 0]
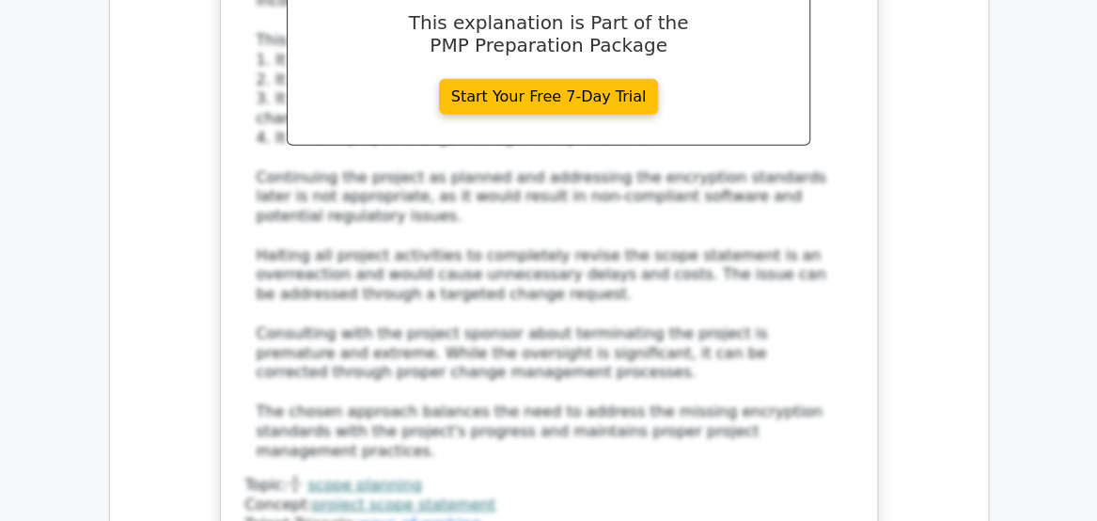
scroll to position [12733, 0]
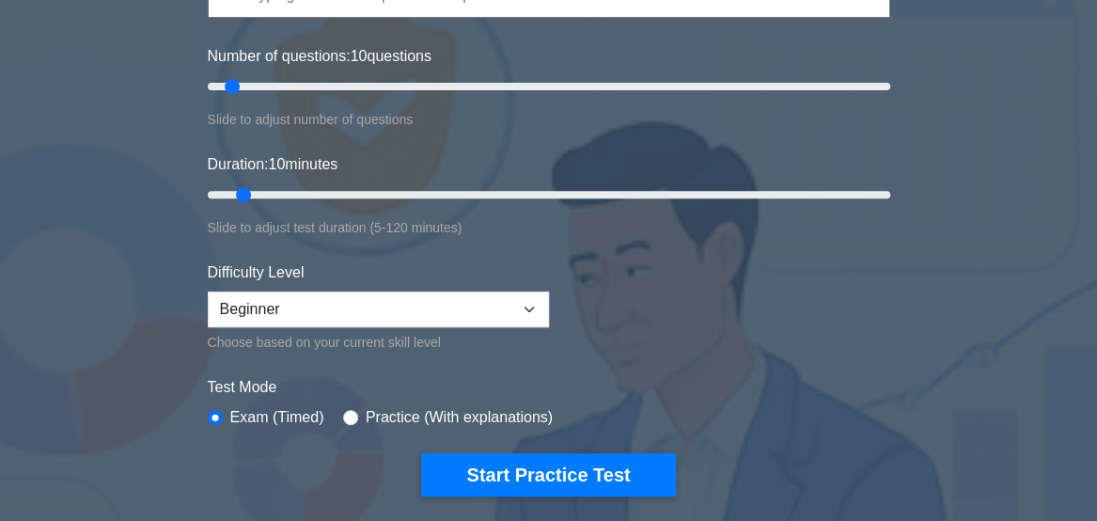
scroll to position [231, 0]
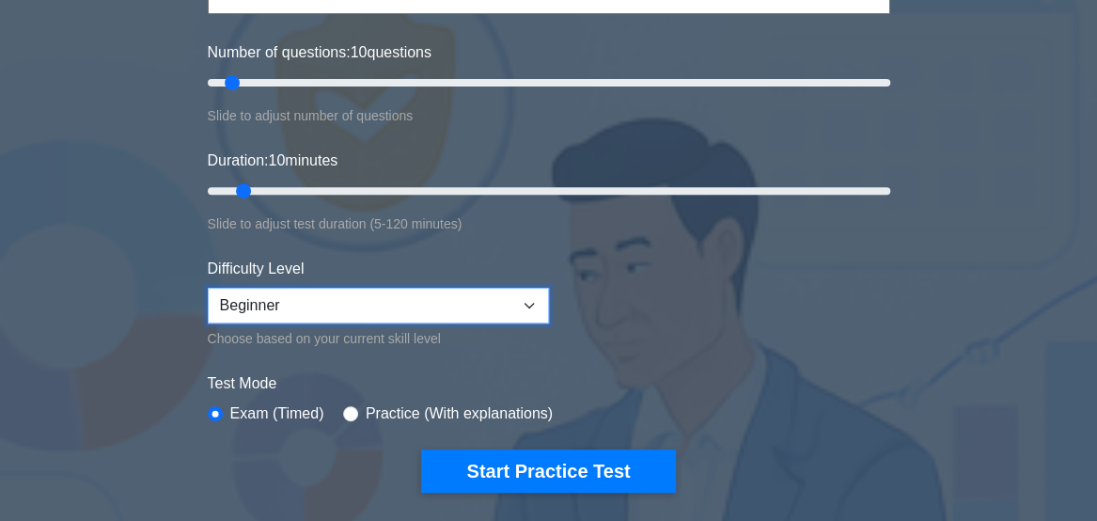
click at [535, 312] on select "Beginner Intermediate Expert" at bounding box center [378, 306] width 341 height 36
click at [477, 419] on label "Practice (With explanations)" at bounding box center [459, 413] width 187 height 23
click at [343, 406] on input "radio" at bounding box center [350, 413] width 15 height 15
radio input "true"
click at [532, 302] on select "Beginner Intermediate Expert" at bounding box center [378, 306] width 341 height 36
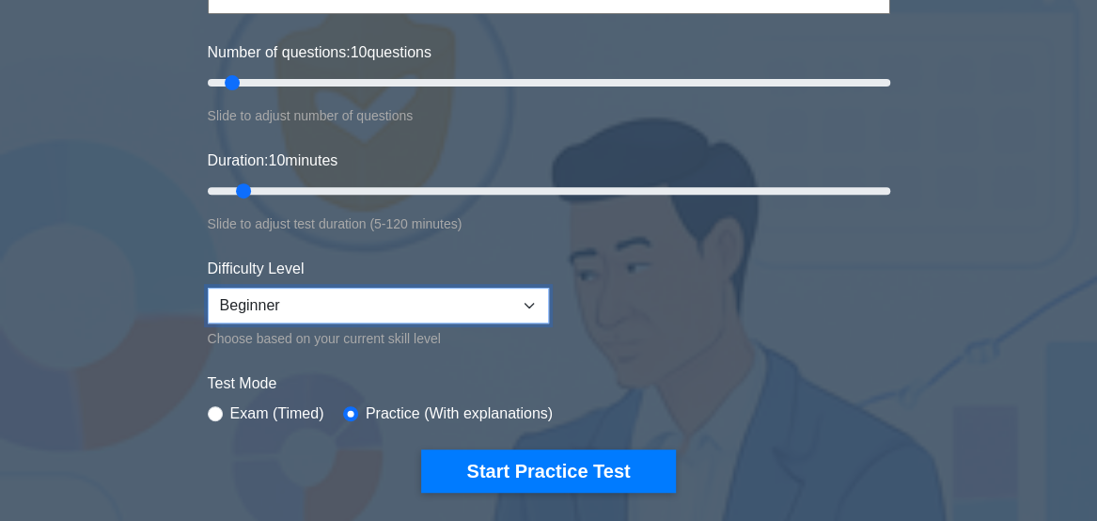
select select "intermediate"
click at [208, 288] on select "Beginner Intermediate Expert" at bounding box center [378, 306] width 341 height 36
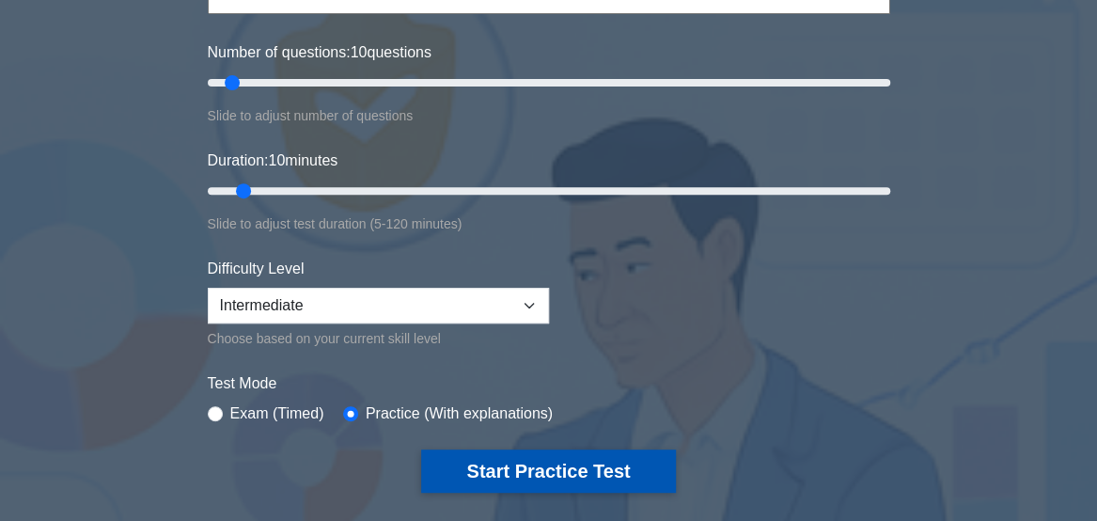
click at [585, 469] on button "Start Practice Test" at bounding box center [548, 470] width 254 height 43
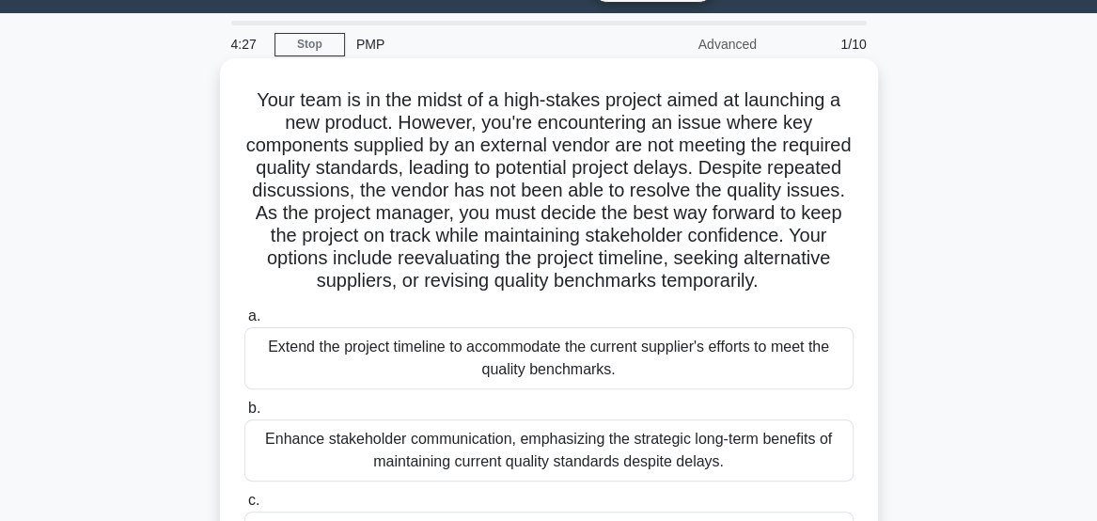
scroll to position [45, 0]
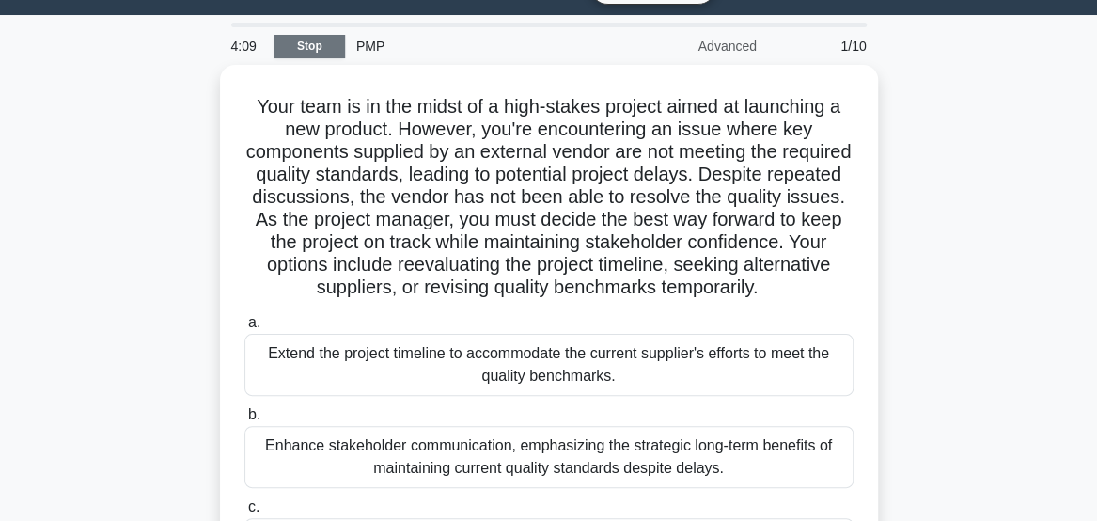
click at [311, 46] on link "Stop" at bounding box center [310, 47] width 71 height 24
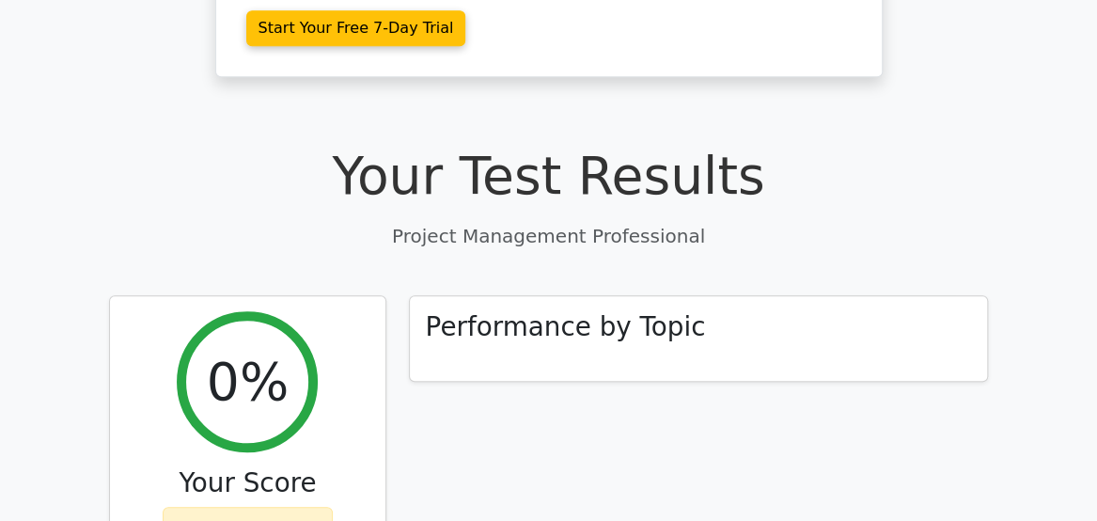
scroll to position [588, 0]
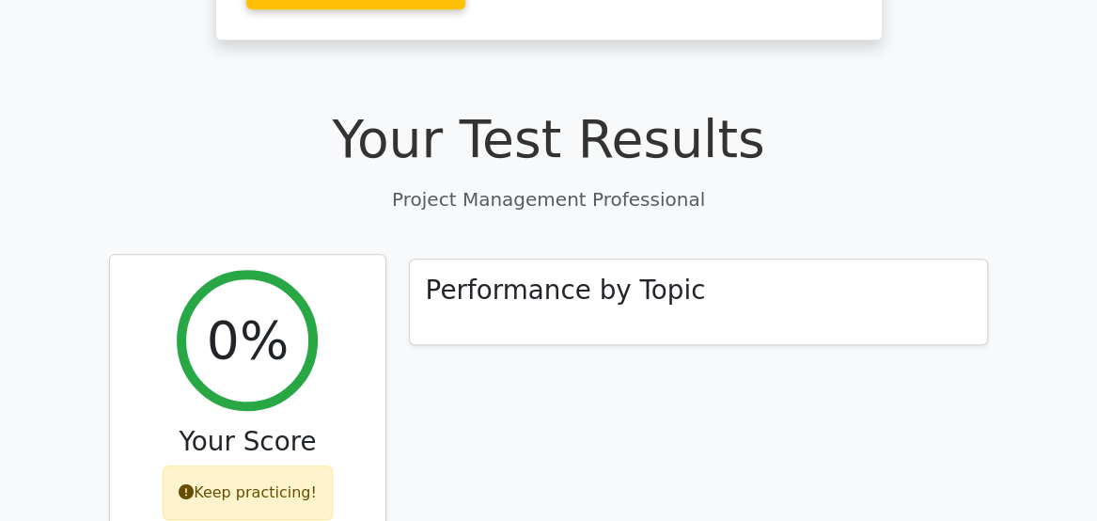
click at [265, 465] on div "Keep practicing!" at bounding box center [248, 492] width 170 height 55
click at [185, 484] on icon at bounding box center [186, 491] width 15 height 15
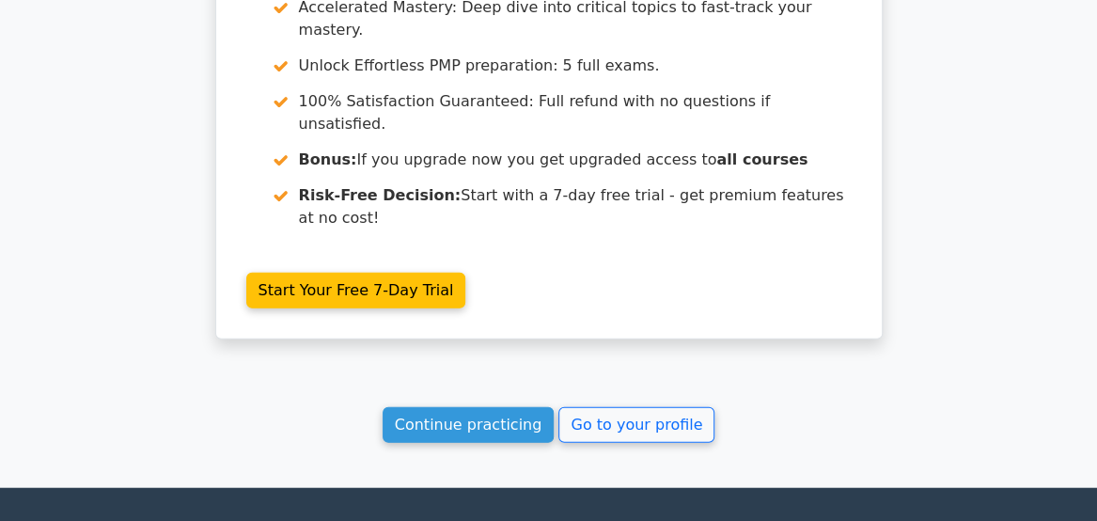
scroll to position [1855, 0]
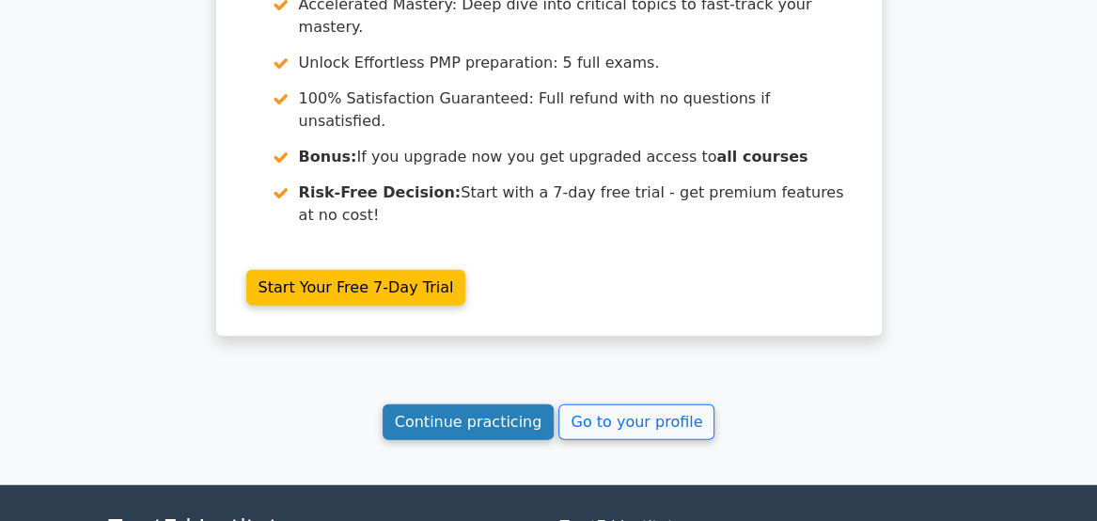
click at [478, 404] on link "Continue practicing" at bounding box center [469, 422] width 172 height 36
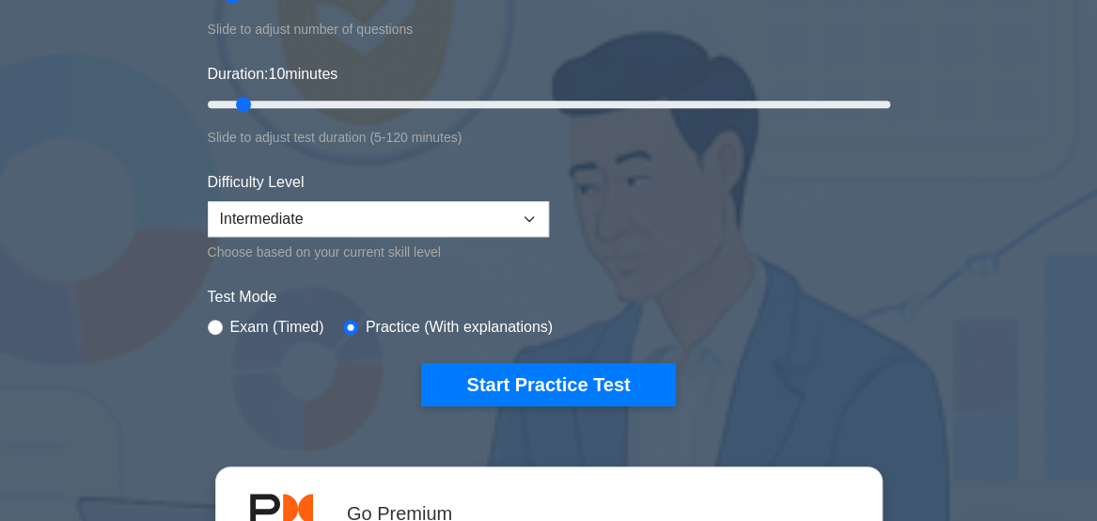
scroll to position [320, 0]
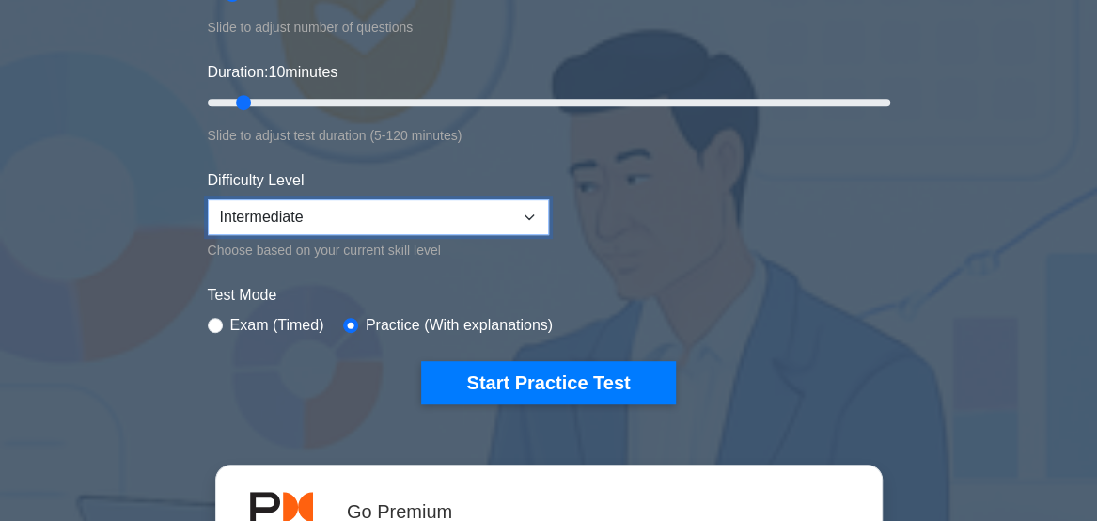
click at [539, 213] on select "Beginner Intermediate Expert" at bounding box center [378, 217] width 341 height 36
click at [208, 199] on select "Beginner Intermediate Expert" at bounding box center [378, 217] width 341 height 36
click at [538, 214] on select "Beginner Intermediate Expert" at bounding box center [378, 217] width 341 height 36
select select "intermediate"
click at [208, 199] on select "Beginner Intermediate Expert" at bounding box center [378, 217] width 341 height 36
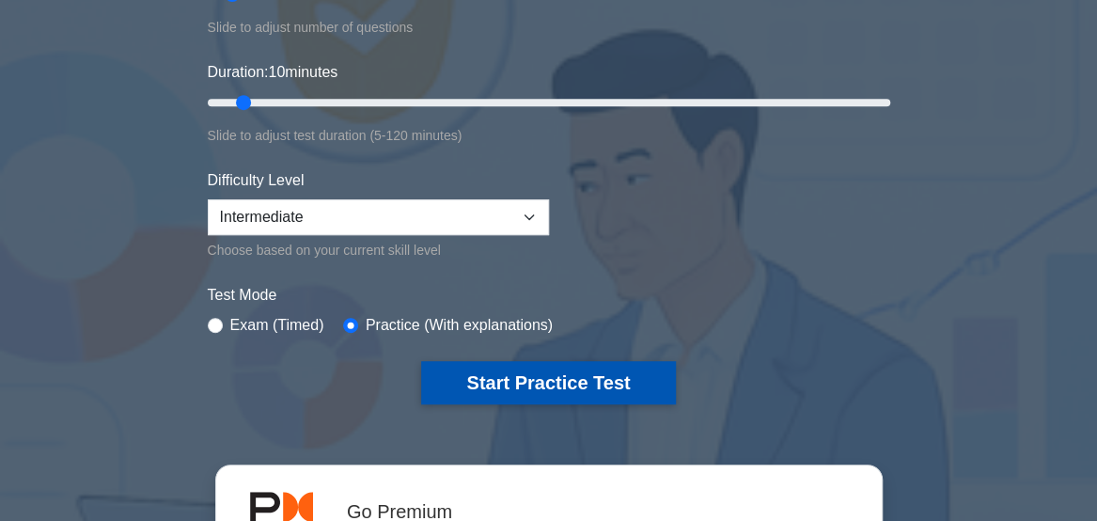
click at [569, 390] on button "Start Practice Test" at bounding box center [548, 382] width 254 height 43
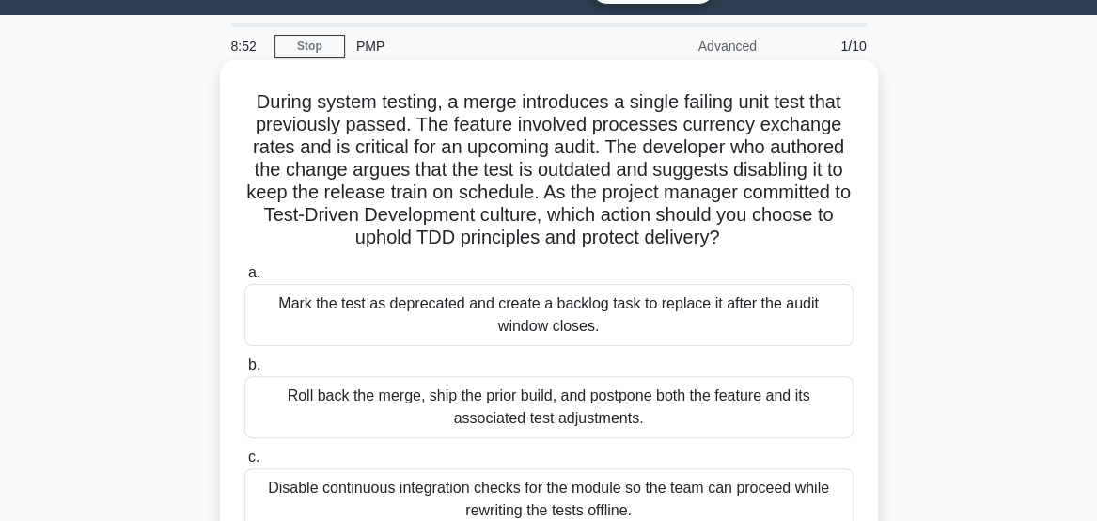
scroll to position [64, 0]
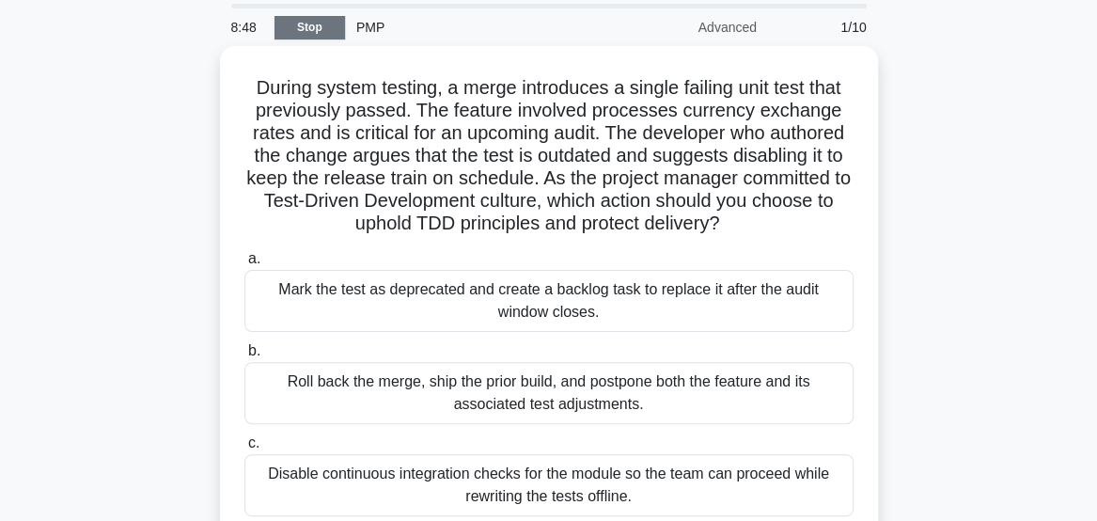
click at [312, 29] on link "Stop" at bounding box center [310, 28] width 71 height 24
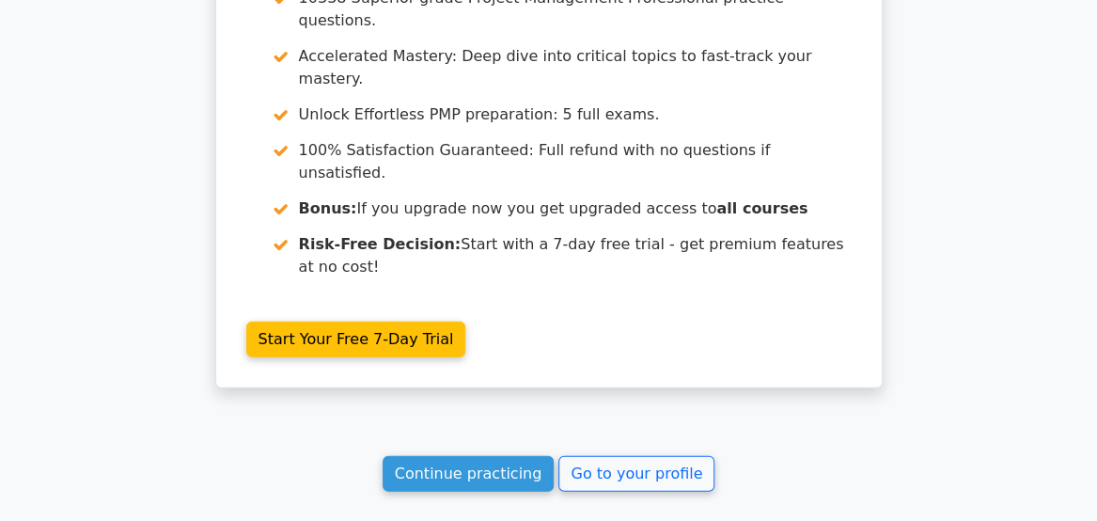
scroll to position [1855, 0]
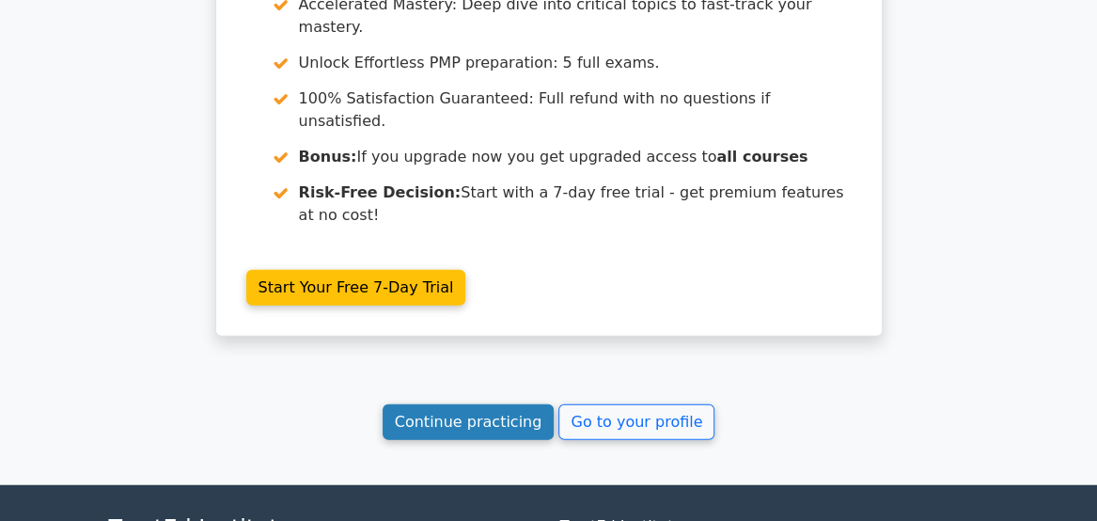
click at [463, 404] on link "Continue practicing" at bounding box center [469, 422] width 172 height 36
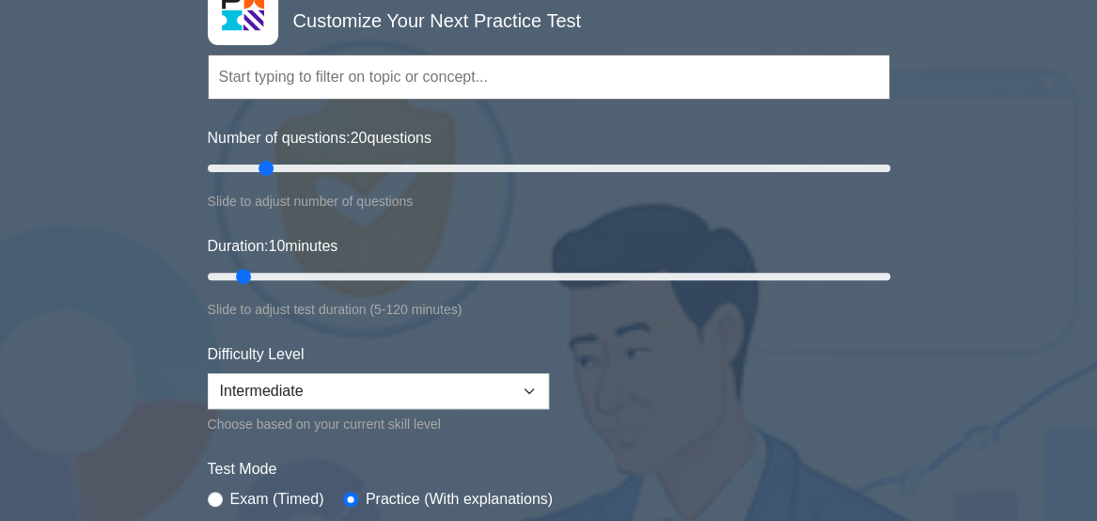
type input "20"
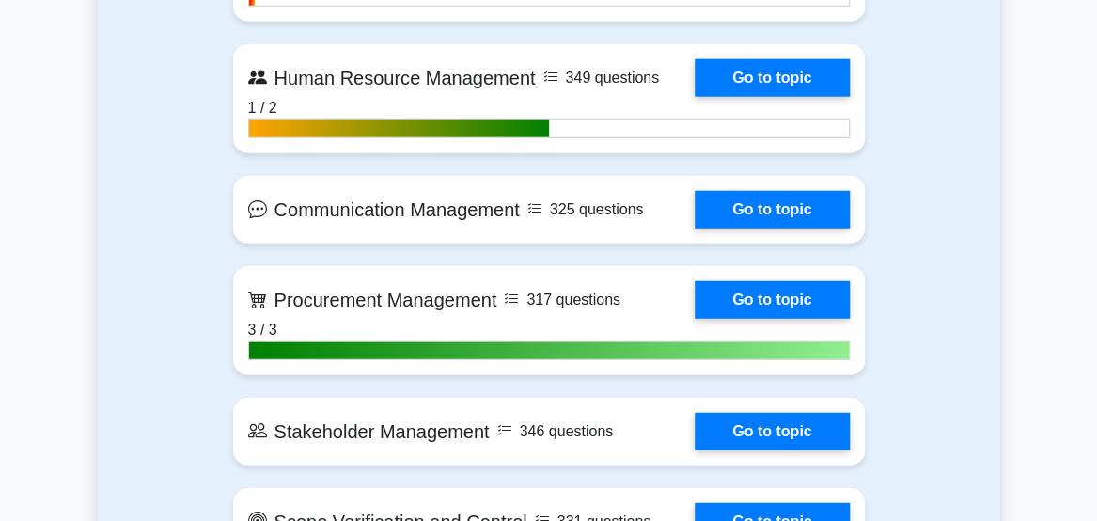
scroll to position [2188, 0]
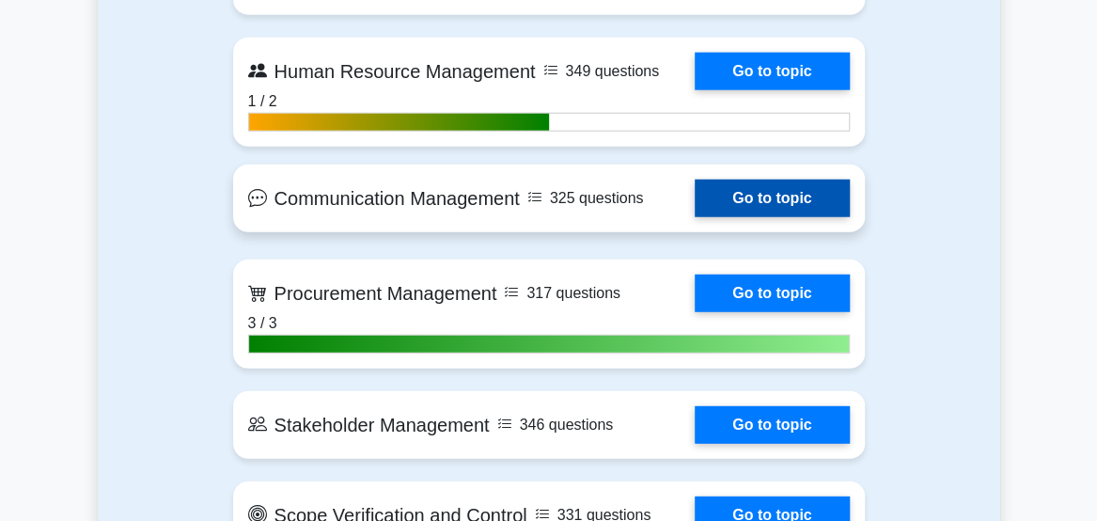
click at [765, 203] on link "Go to topic" at bounding box center [772, 199] width 154 height 38
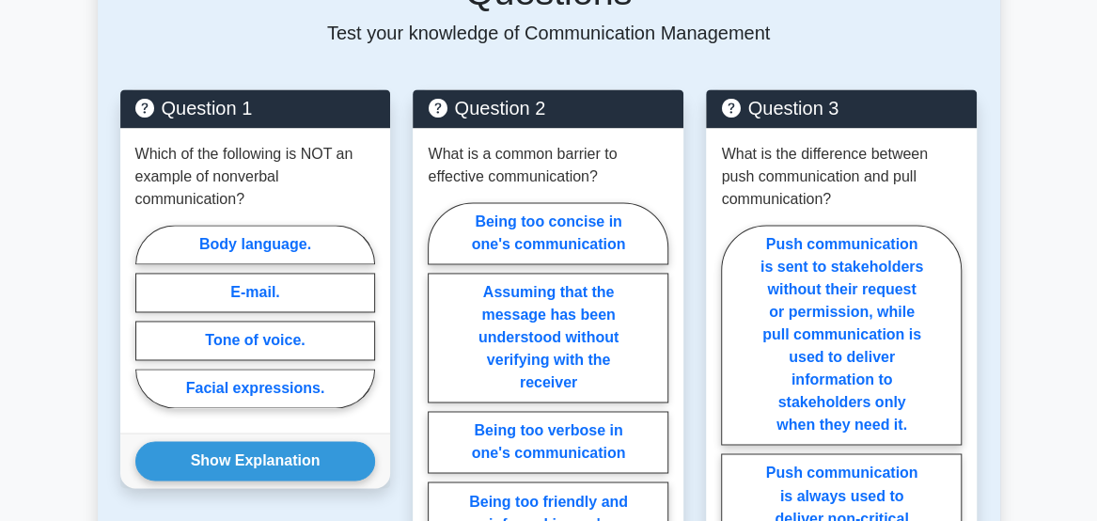
scroll to position [1149, 0]
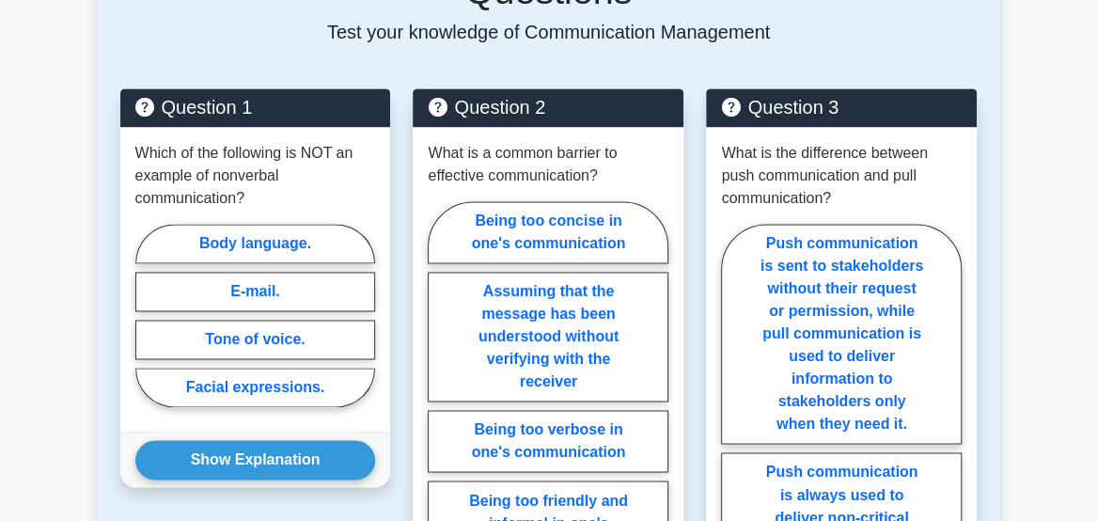
click at [312, 29] on div "PMP - Communication Management Example Questions Test your knowledge of Communi…" at bounding box center [549, 499] width 880 height 1240
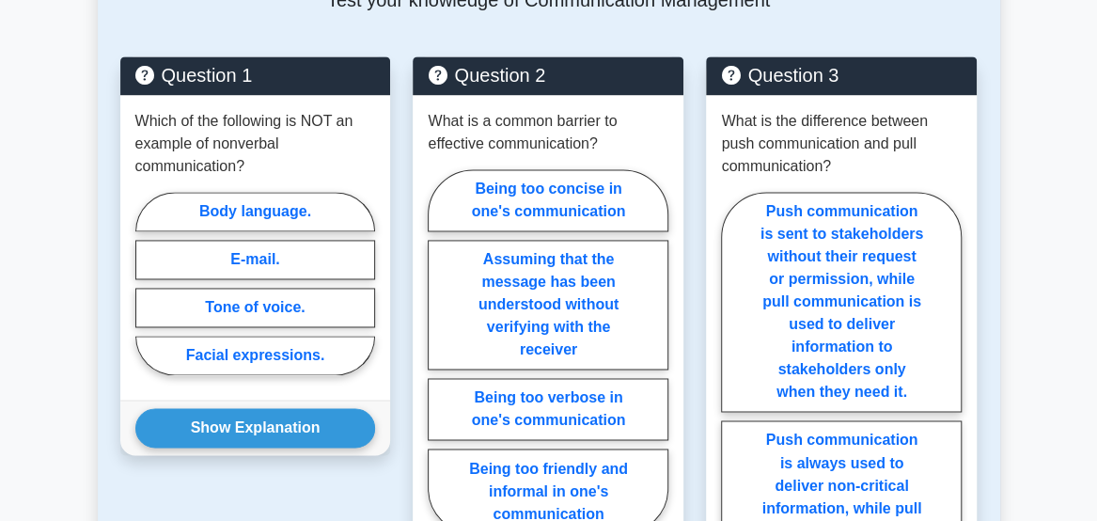
scroll to position [1178, 0]
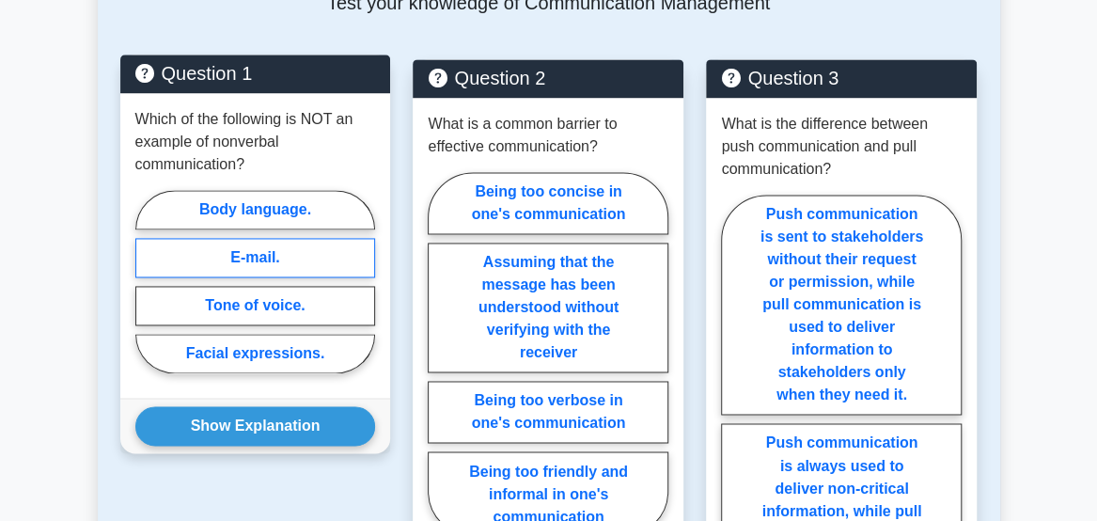
click at [204, 248] on label "E-mail." at bounding box center [255, 257] width 241 height 39
click at [148, 281] on input "E-mail." at bounding box center [141, 287] width 12 height 12
radio input "true"
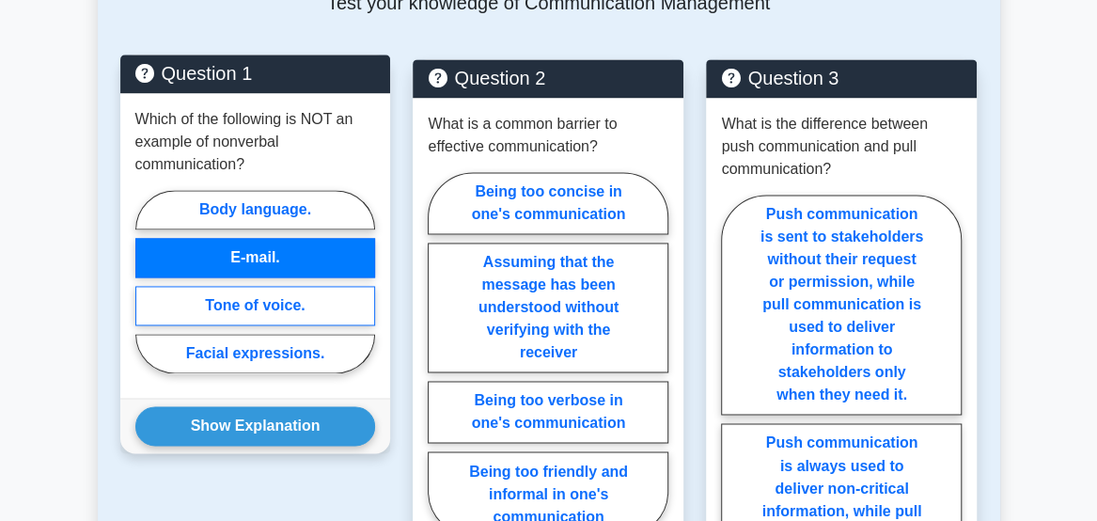
click at [180, 292] on label "Tone of voice." at bounding box center [255, 305] width 241 height 39
click at [148, 292] on input "Tone of voice." at bounding box center [141, 287] width 12 height 12
radio input "true"
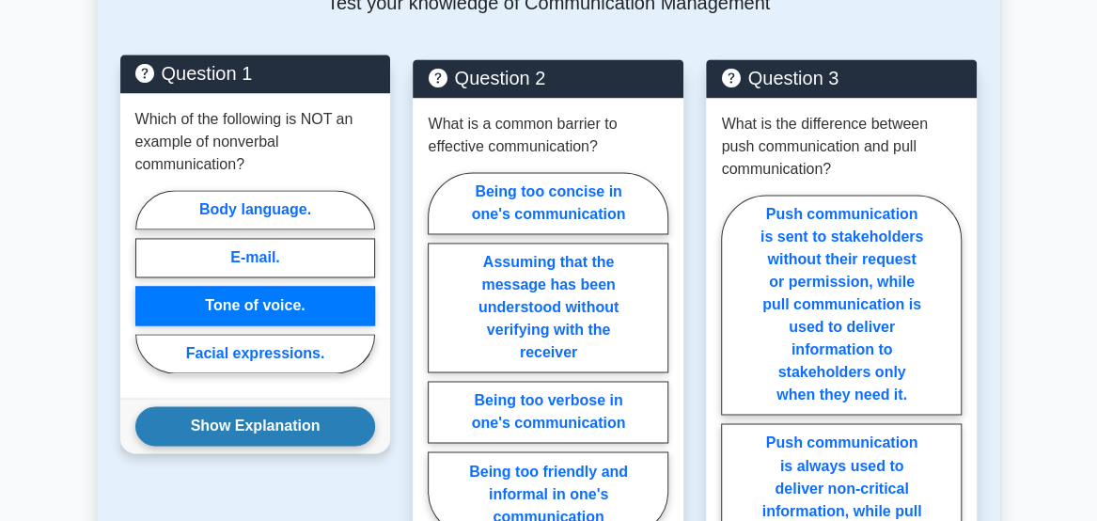
click at [183, 406] on button "Show Explanation" at bounding box center [255, 425] width 241 height 39
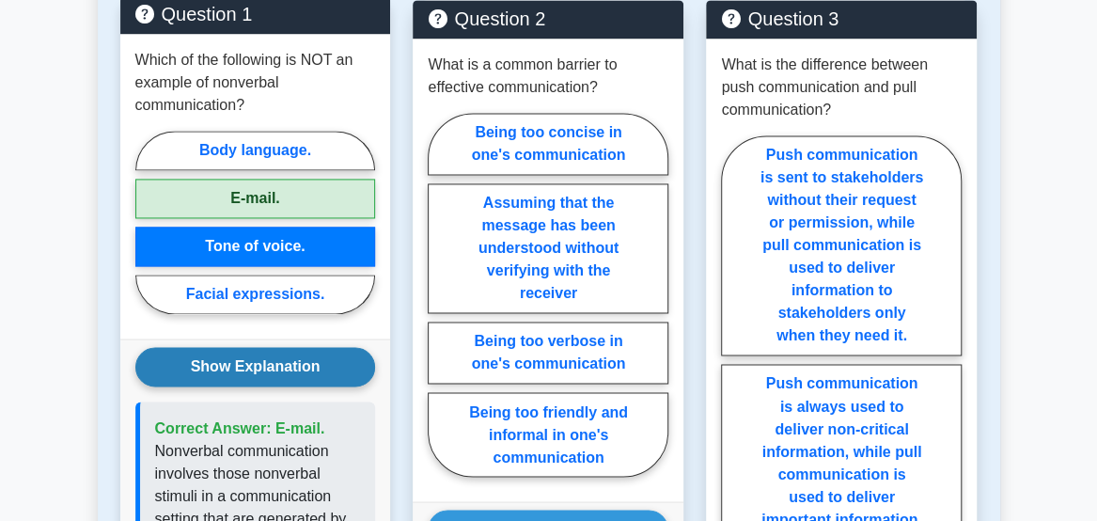
scroll to position [1239, 0]
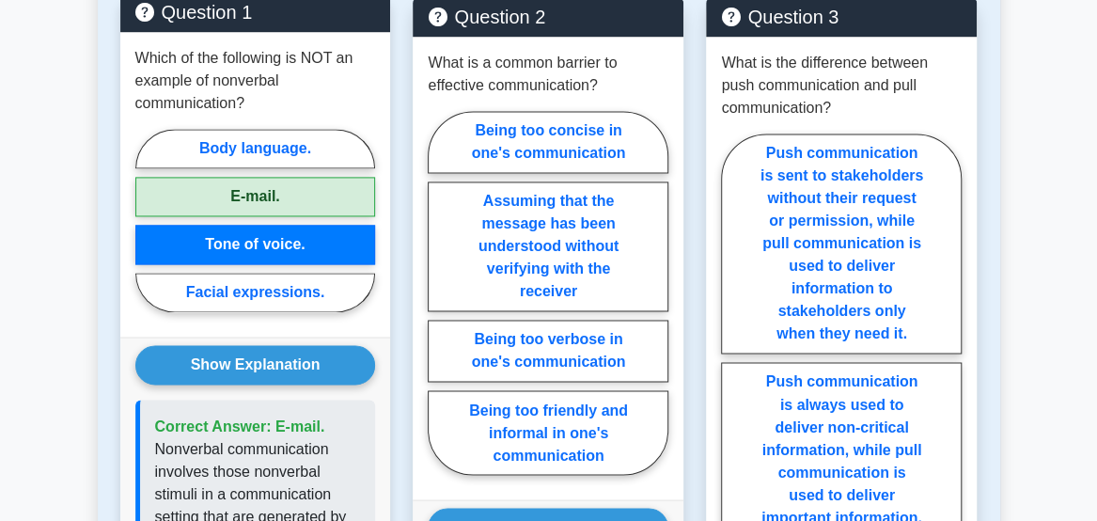
click at [182, 226] on label "Tone of voice." at bounding box center [255, 244] width 241 height 39
click at [148, 226] on input "Tone of voice." at bounding box center [141, 226] width 12 height 12
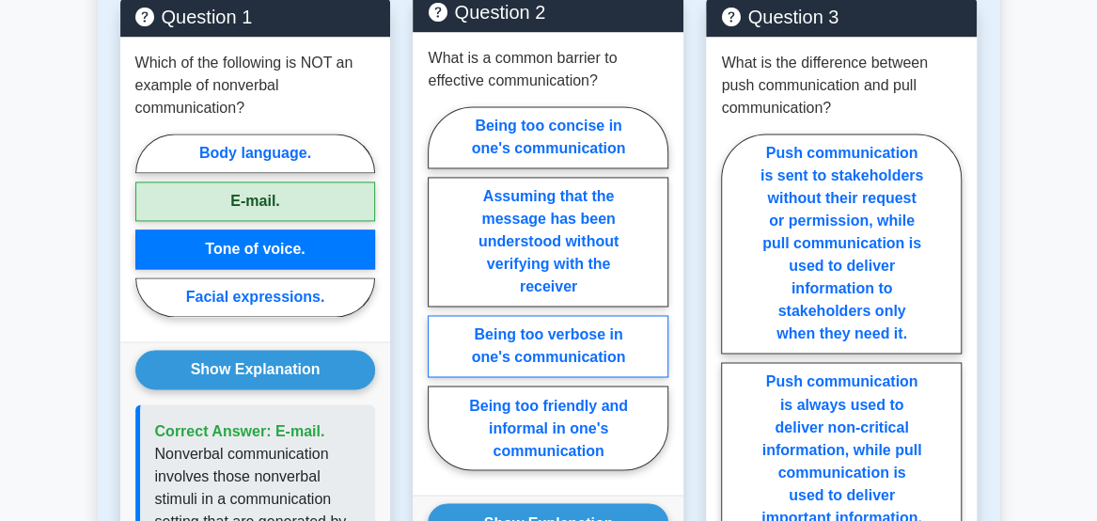
click at [517, 330] on label "Being too verbose in one's communication" at bounding box center [548, 346] width 241 height 62
click at [440, 300] on input "Being too verbose in one's communication" at bounding box center [434, 294] width 12 height 12
radio input "true"
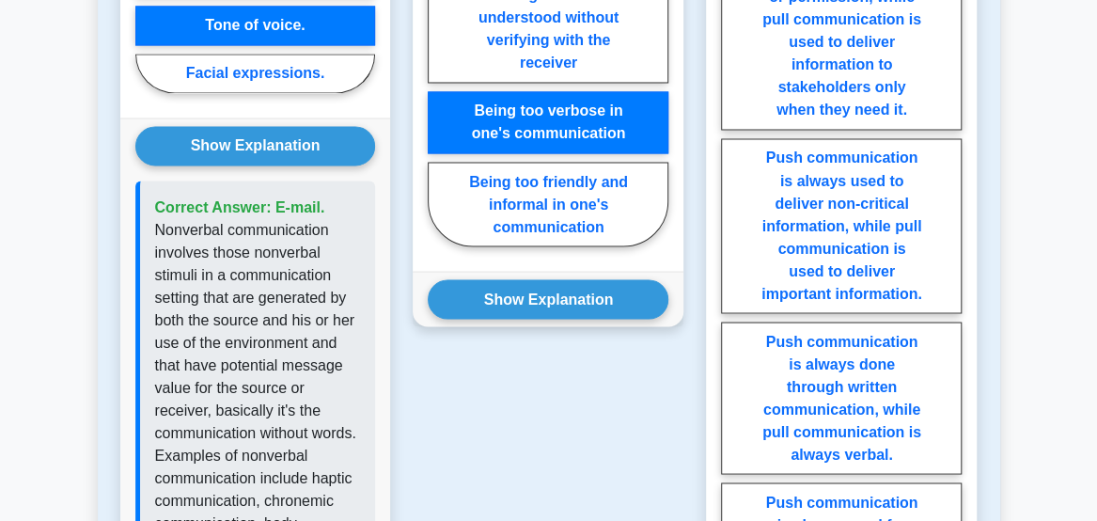
scroll to position [1465, 0]
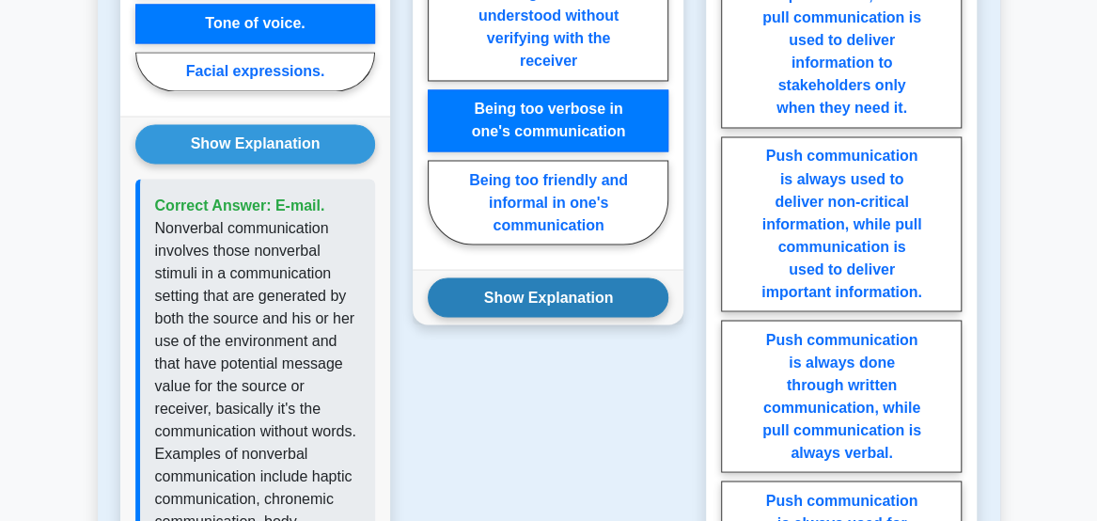
click at [513, 277] on button "Show Explanation" at bounding box center [548, 296] width 241 height 39
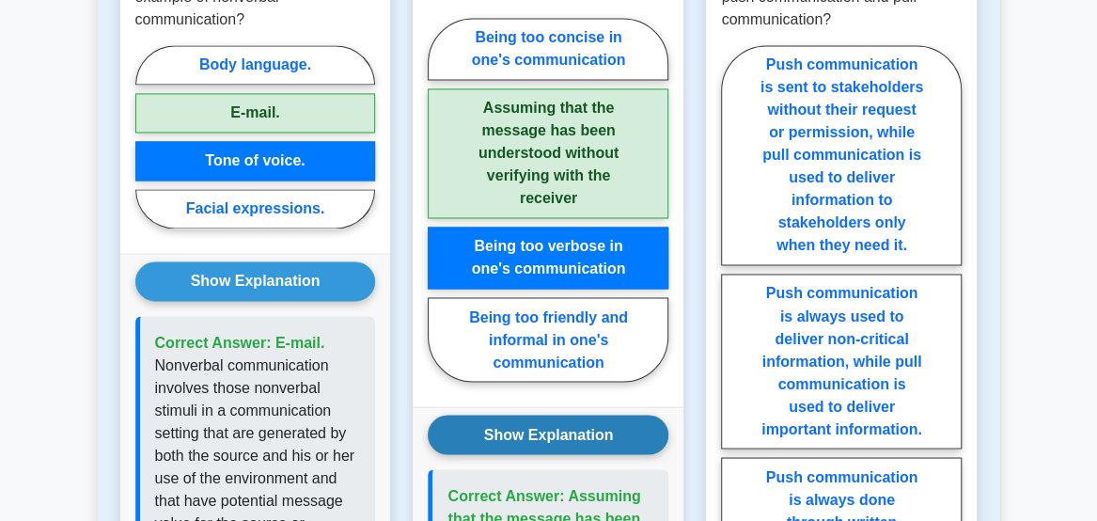
scroll to position [1328, 0]
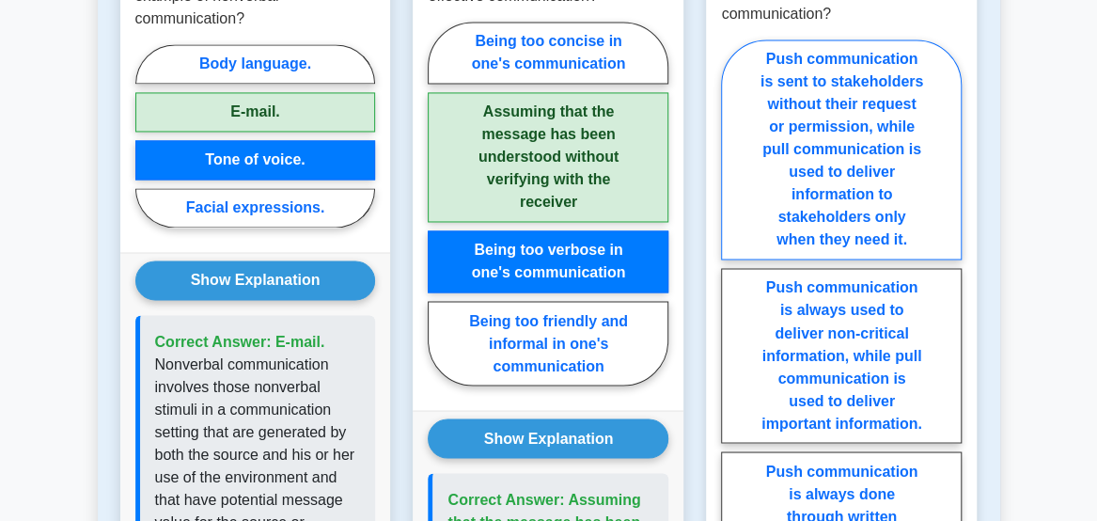
click at [773, 173] on label "Push communication is sent to stakeholders without their request or permission,…" at bounding box center [841, 149] width 241 height 220
click at [733, 413] on input "Push communication is sent to stakeholders without their request or permission,…" at bounding box center [727, 419] width 12 height 12
radio input "true"
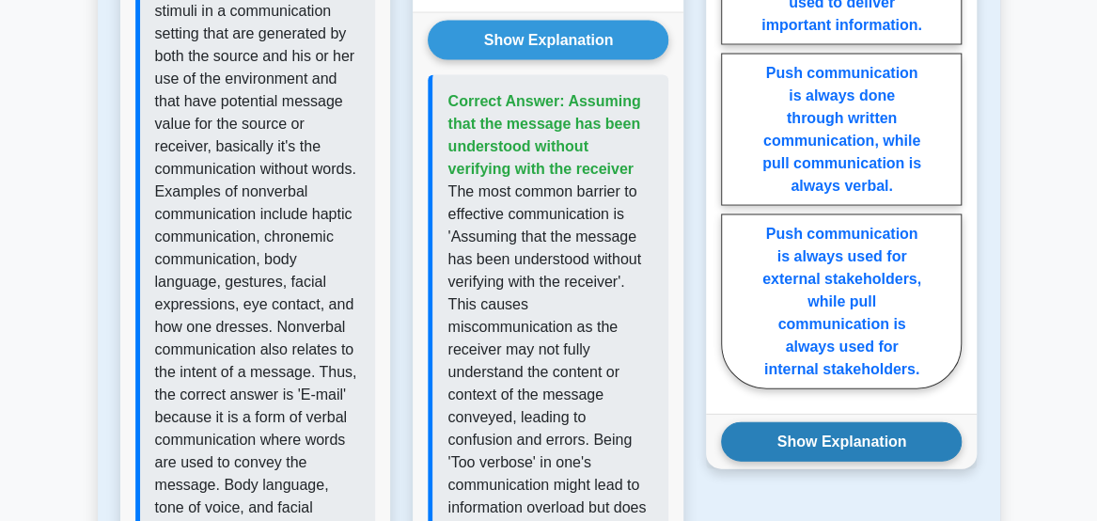
click at [818, 422] on button "Show Explanation" at bounding box center [841, 441] width 241 height 39
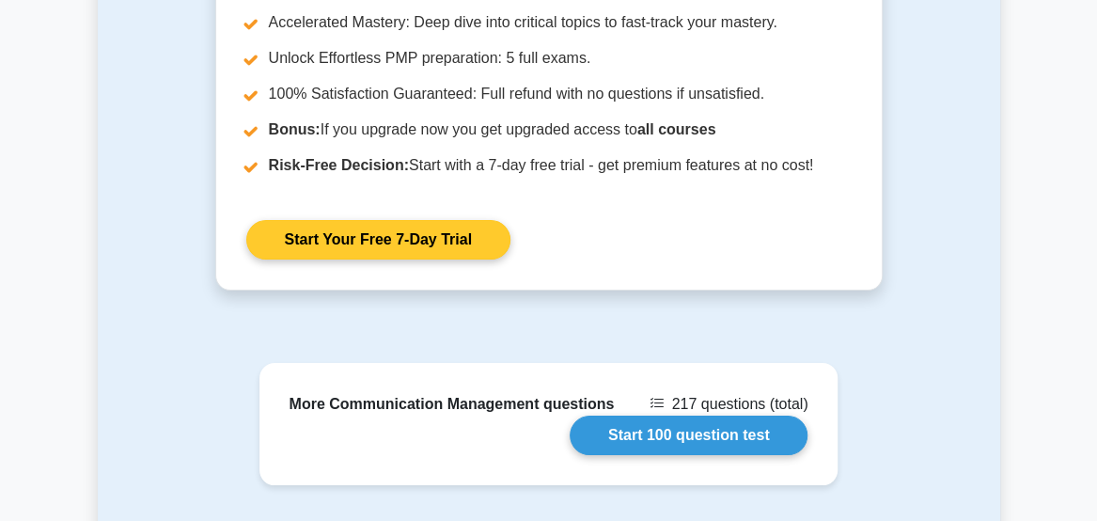
scroll to position [3165, 0]
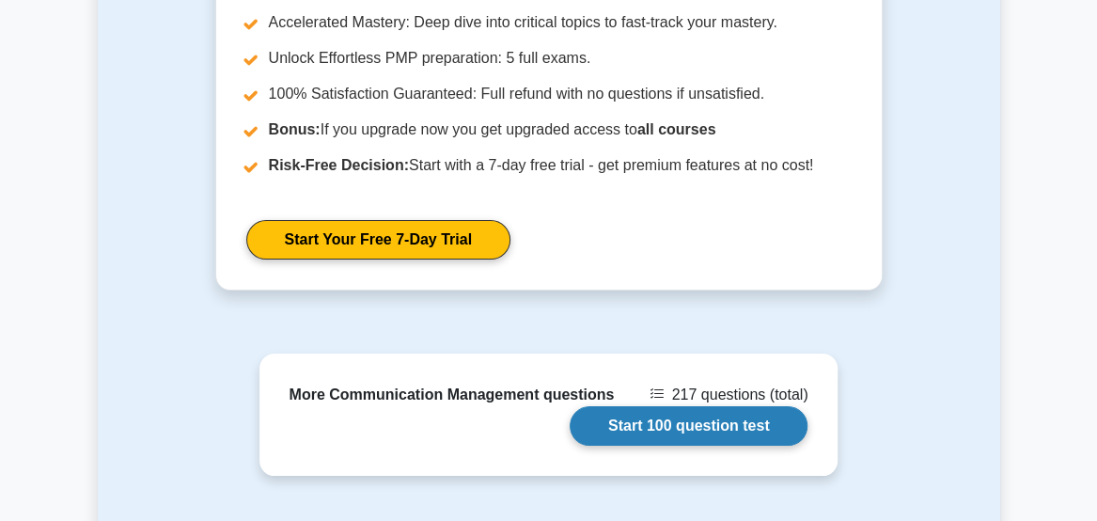
click at [697, 409] on link "Start 100 question test" at bounding box center [689, 425] width 239 height 39
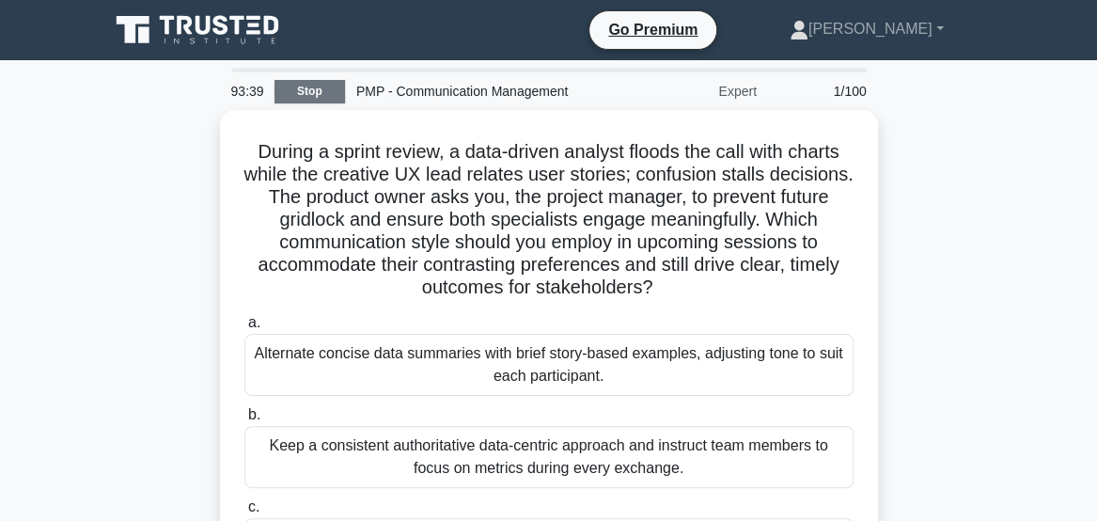
click at [311, 93] on link "Stop" at bounding box center [310, 92] width 71 height 24
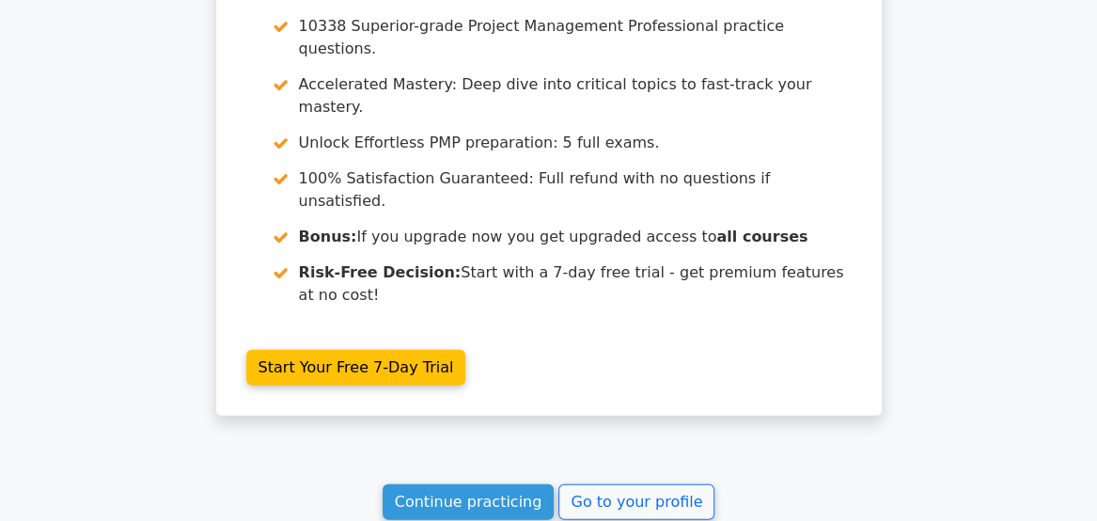
scroll to position [1855, 0]
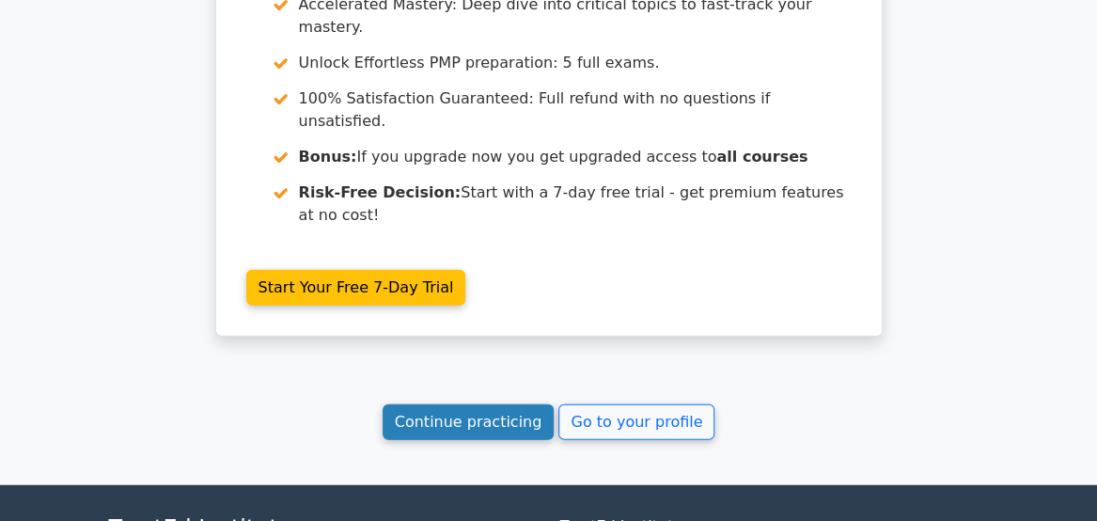
click at [447, 404] on link "Continue practicing" at bounding box center [469, 422] width 172 height 36
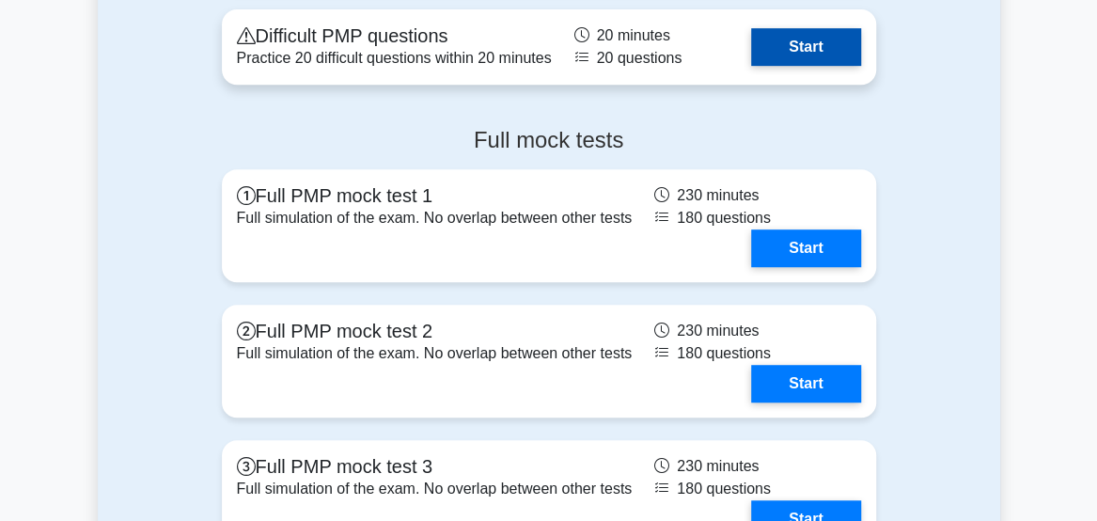
scroll to position [6976, 0]
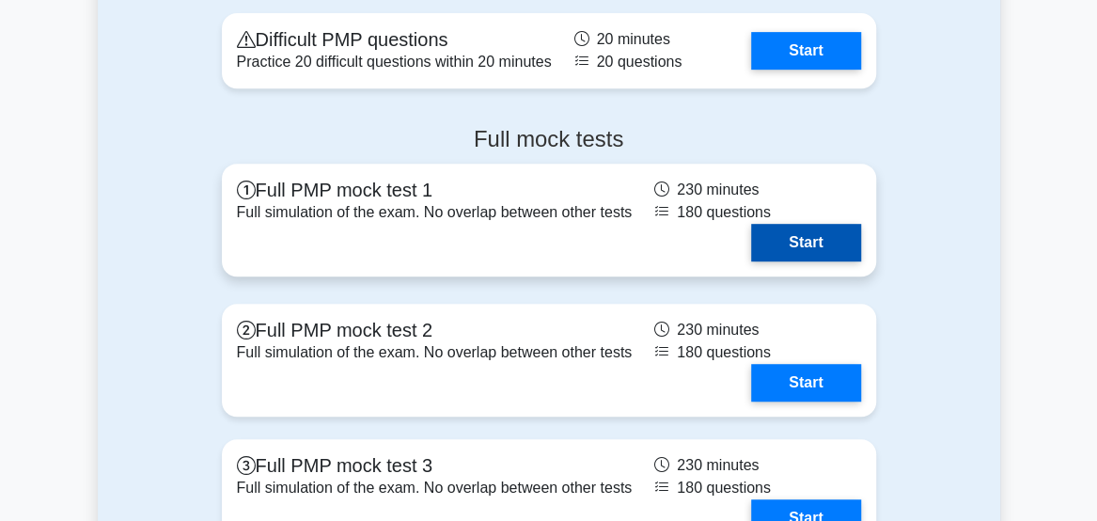
click at [809, 239] on link "Start" at bounding box center [805, 243] width 109 height 38
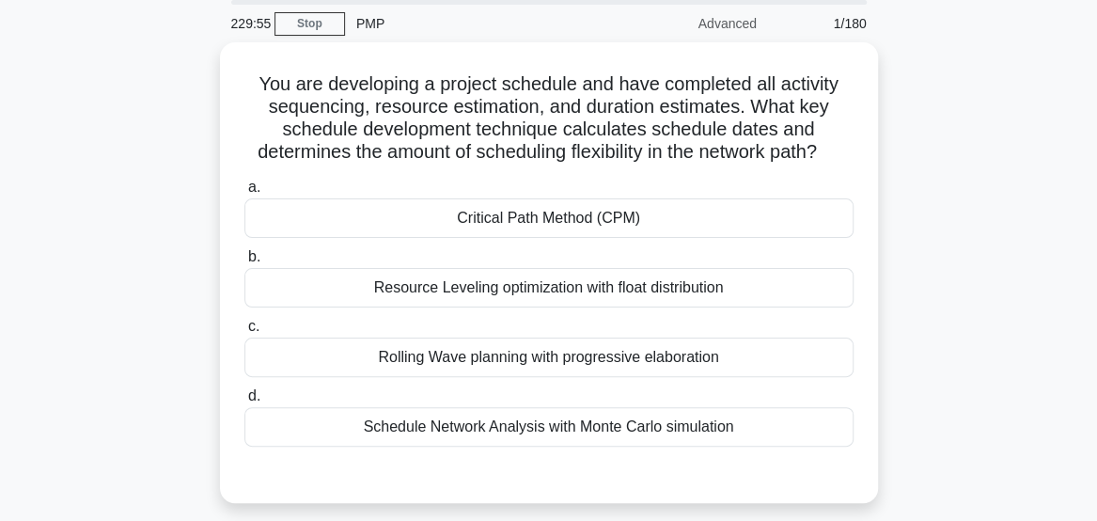
scroll to position [68, 0]
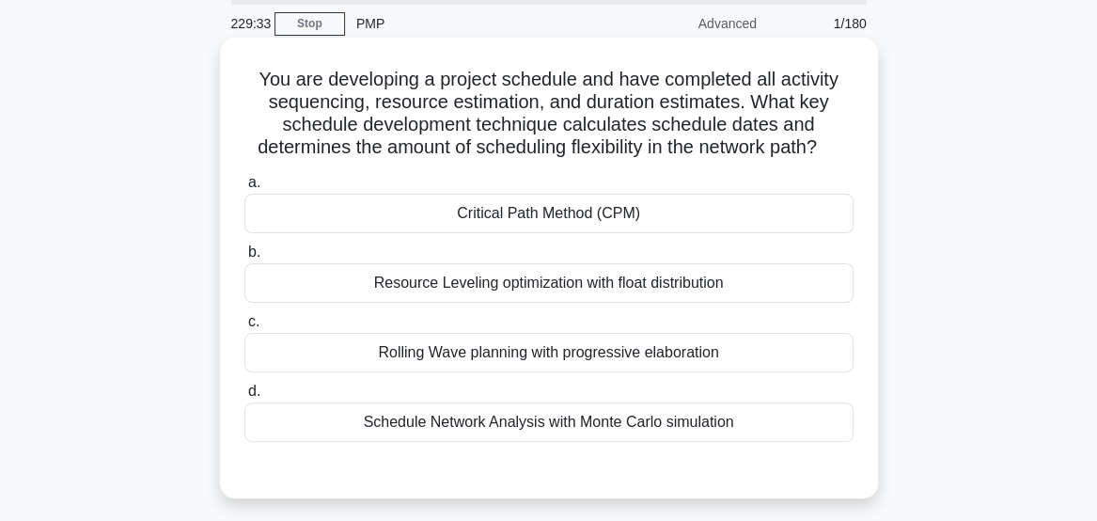
drag, startPoint x: 777, startPoint y: 146, endPoint x: 669, endPoint y: 192, distance: 117.5
click at [669, 192] on div "You are developing a project schedule and have completed all activity sequencin…" at bounding box center [548, 268] width 643 height 446
click at [765, 204] on div "Critical Path Method (CPM)" at bounding box center [548, 213] width 609 height 39
click at [244, 189] on input "a. Critical Path Method (CPM)" at bounding box center [244, 183] width 0 height 12
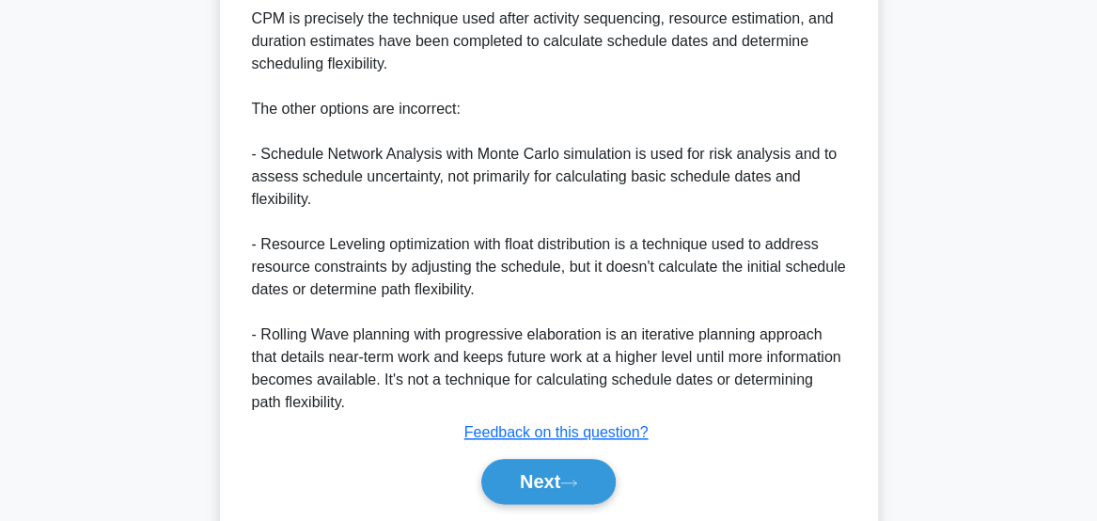
scroll to position [816, 0]
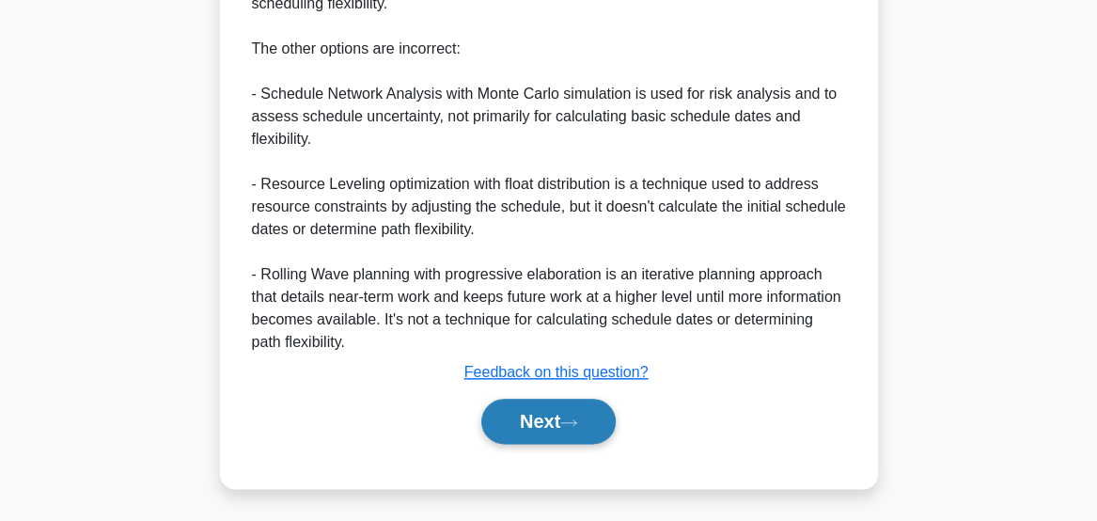
click at [557, 437] on button "Next" at bounding box center [548, 421] width 134 height 45
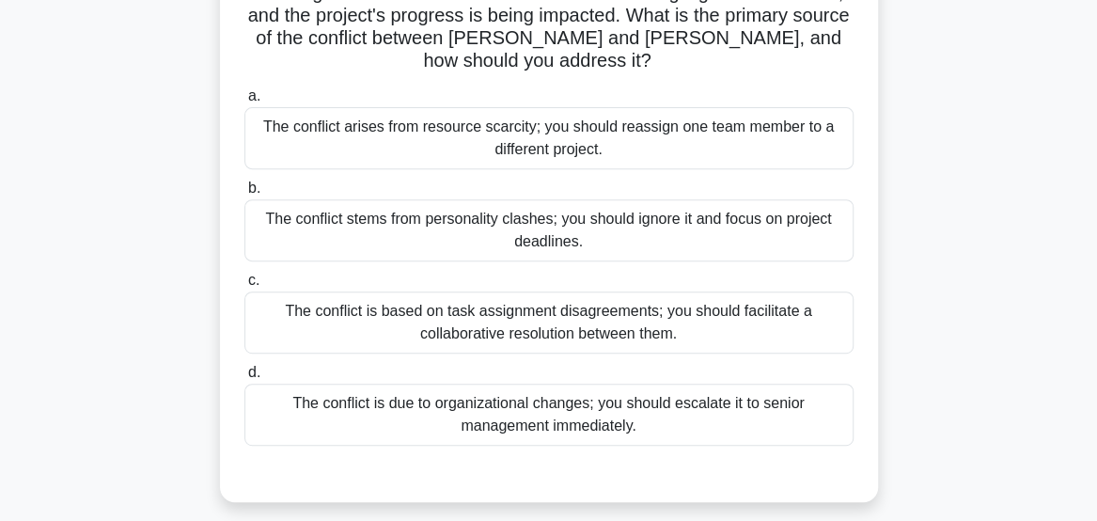
scroll to position [246, 0]
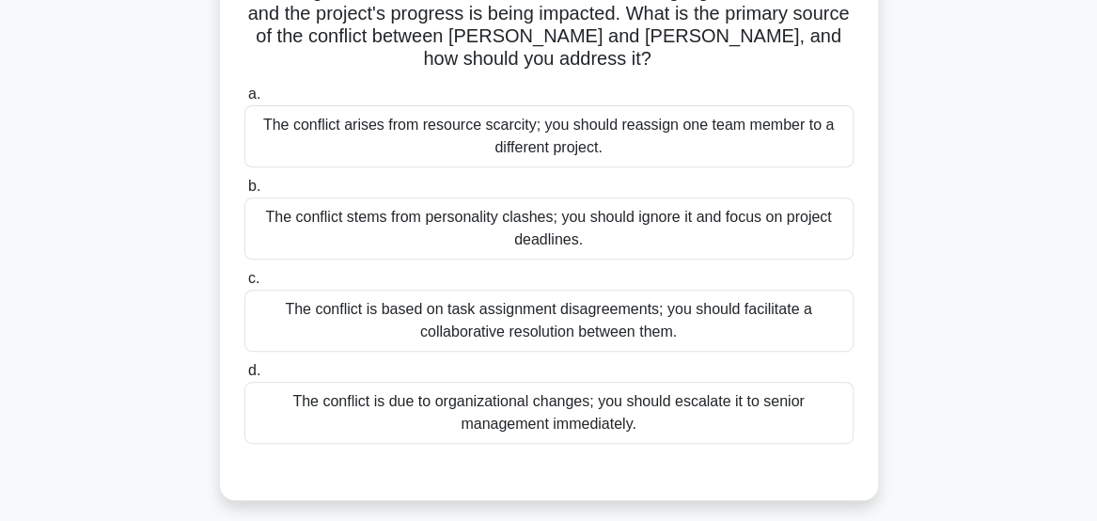
click at [277, 309] on div "The conflict is based on task assignment disagreements; you should facilitate a…" at bounding box center [548, 321] width 609 height 62
click at [244, 285] on input "c. The conflict is based on task assignment disagreements; you should facilitat…" at bounding box center [244, 279] width 0 height 12
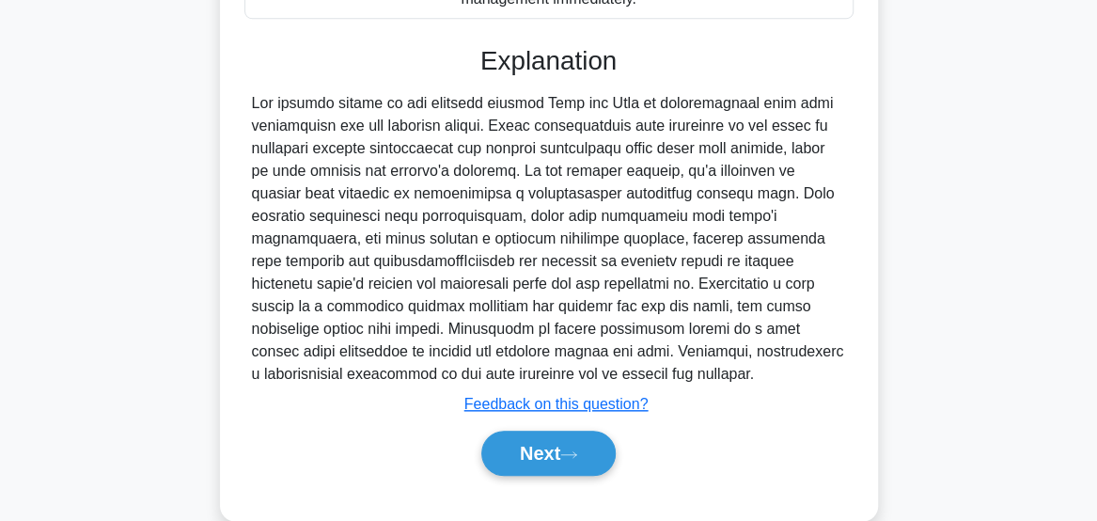
scroll to position [675, 0]
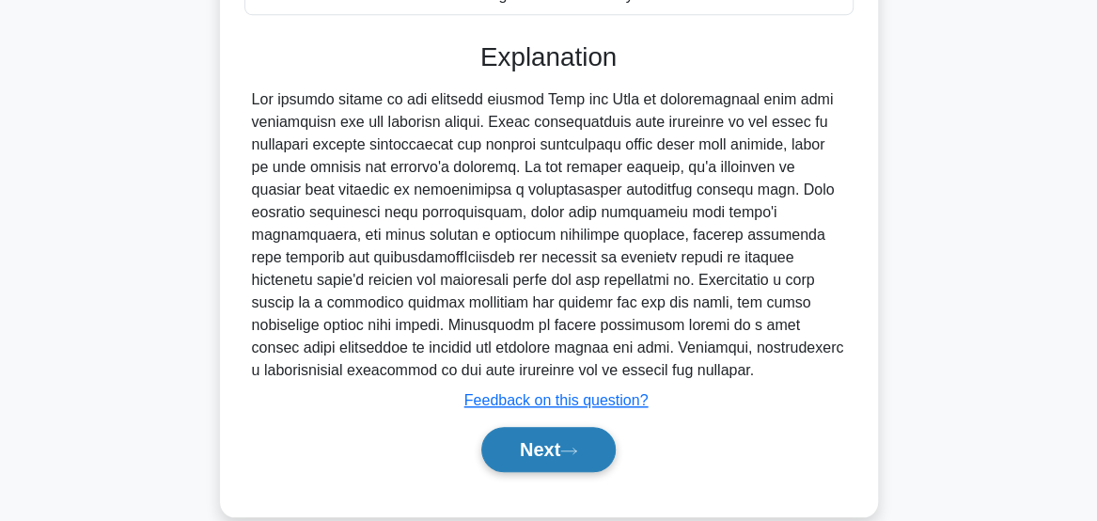
click at [538, 431] on button "Next" at bounding box center [548, 449] width 134 height 45
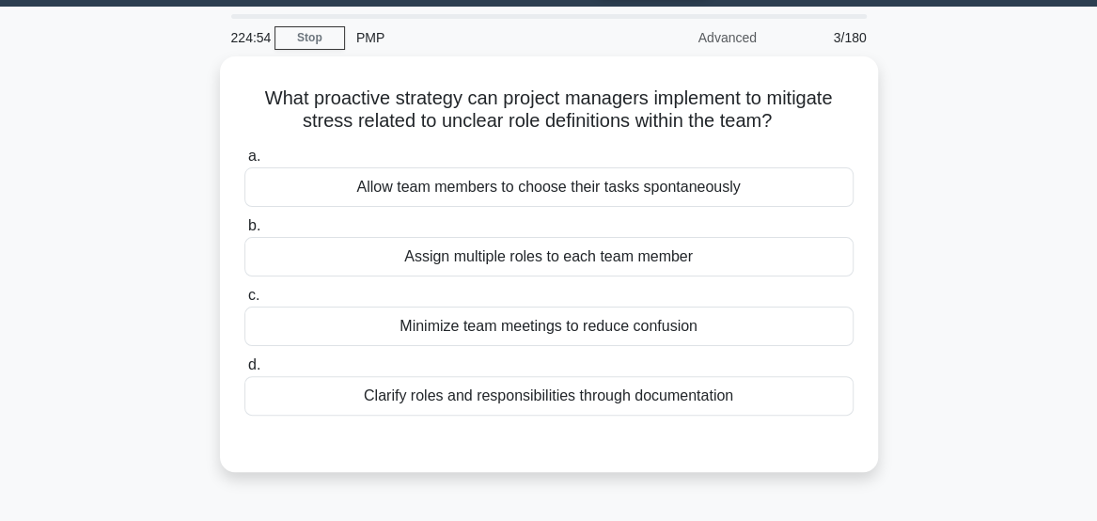
scroll to position [55, 0]
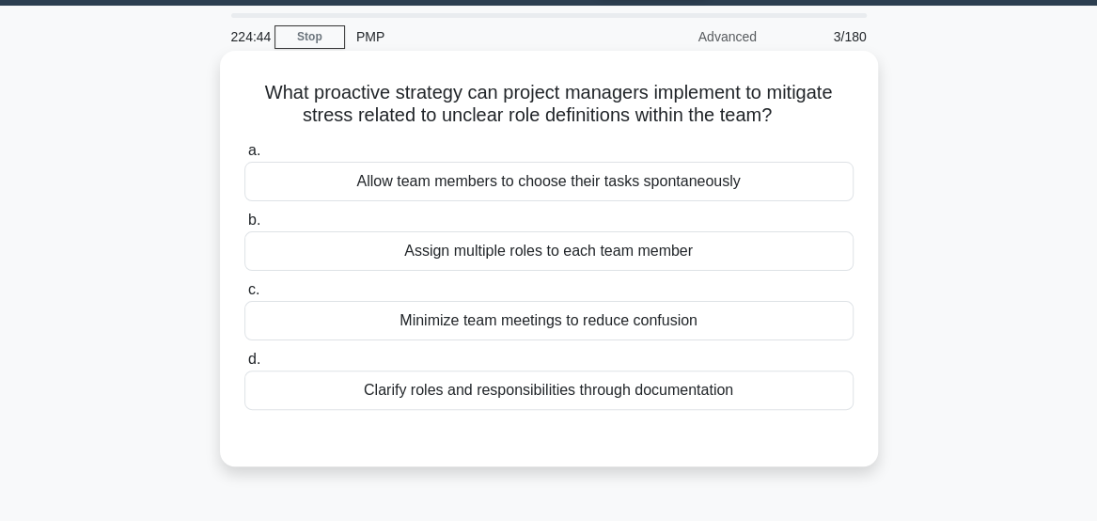
click at [280, 404] on div "Clarify roles and responsibilities through documentation" at bounding box center [548, 389] width 609 height 39
click at [244, 366] on input "d. Clarify roles and responsibilities through documentation" at bounding box center [244, 359] width 0 height 12
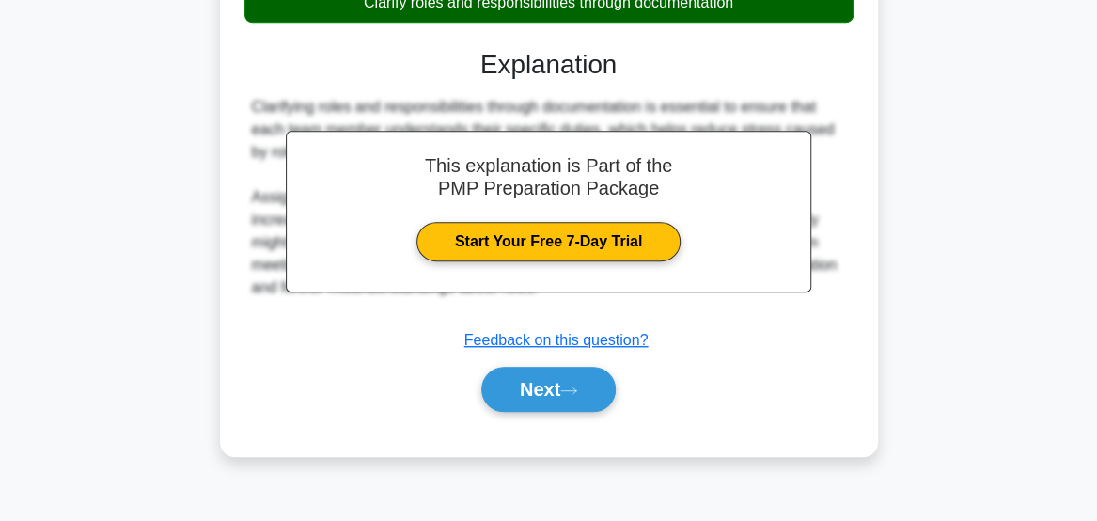
scroll to position [443, 0]
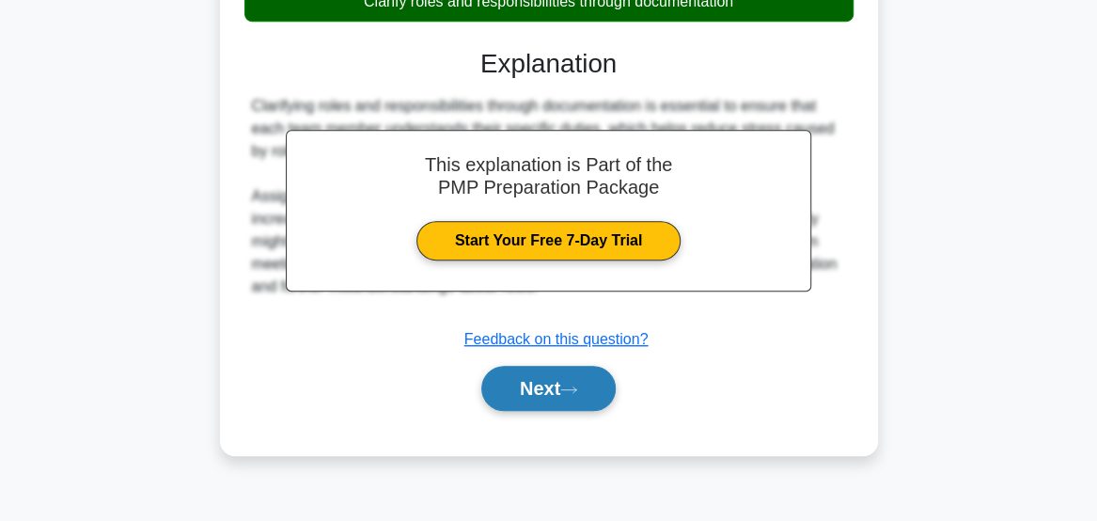
click at [577, 403] on button "Next" at bounding box center [548, 388] width 134 height 45
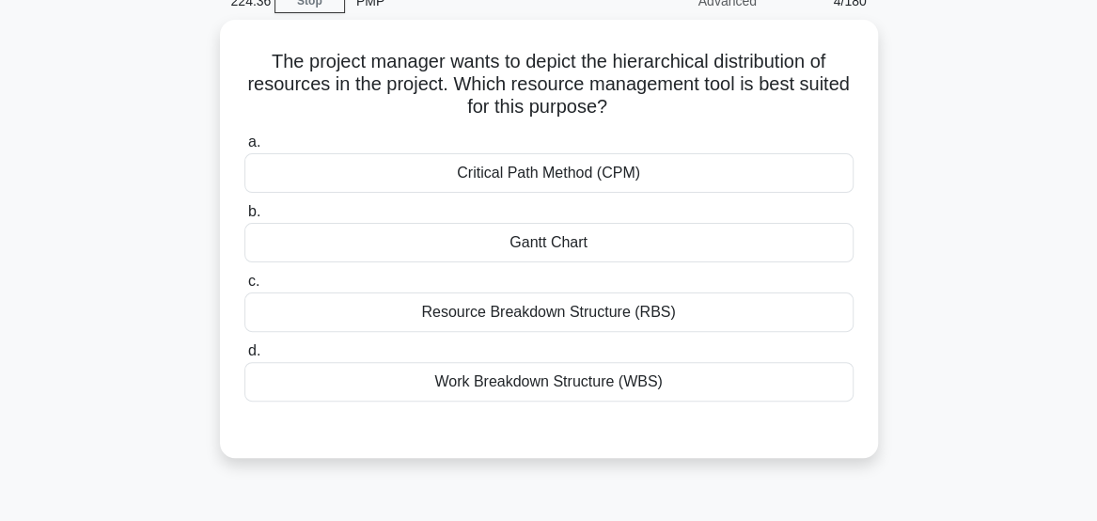
scroll to position [73, 0]
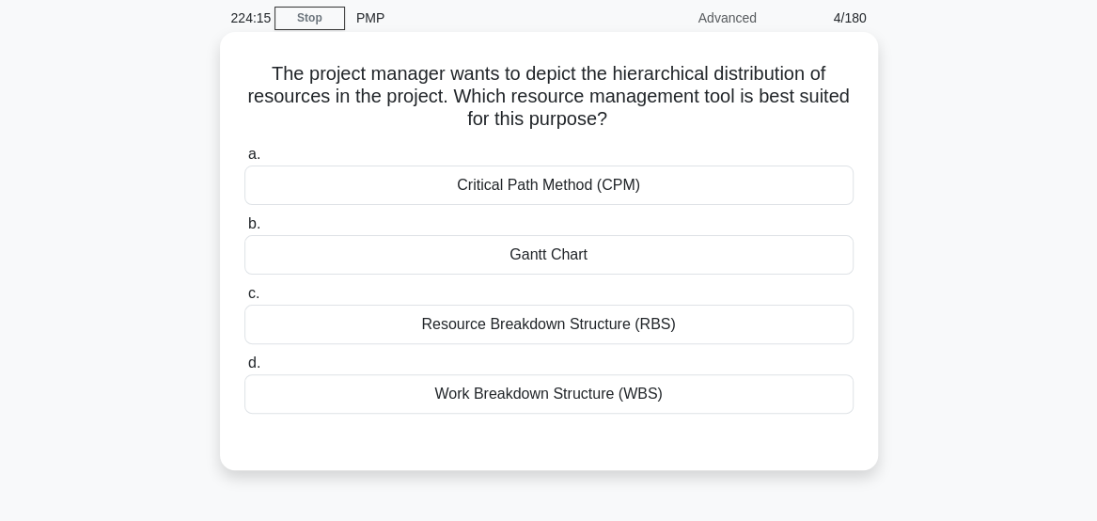
click at [521, 325] on div "Resource Breakdown Structure (RBS)" at bounding box center [548, 324] width 609 height 39
click at [244, 300] on input "c. Resource Breakdown Structure (RBS)" at bounding box center [244, 294] width 0 height 12
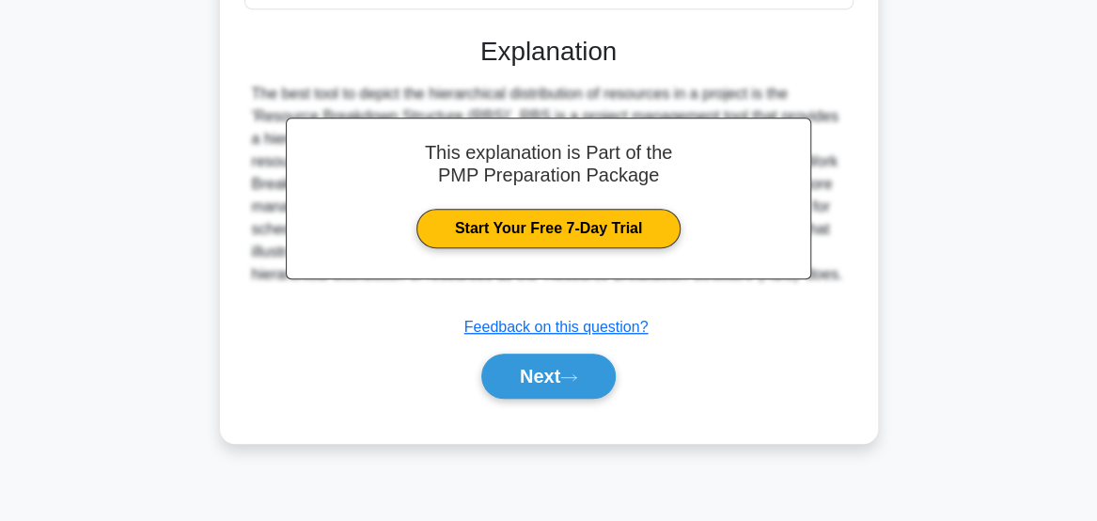
scroll to position [494, 0]
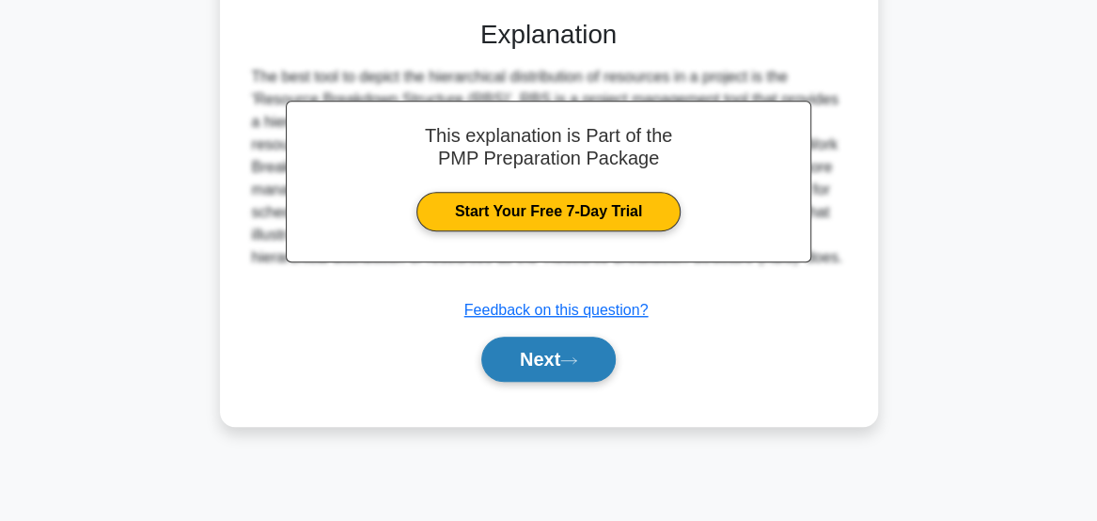
click at [523, 360] on button "Next" at bounding box center [548, 359] width 134 height 45
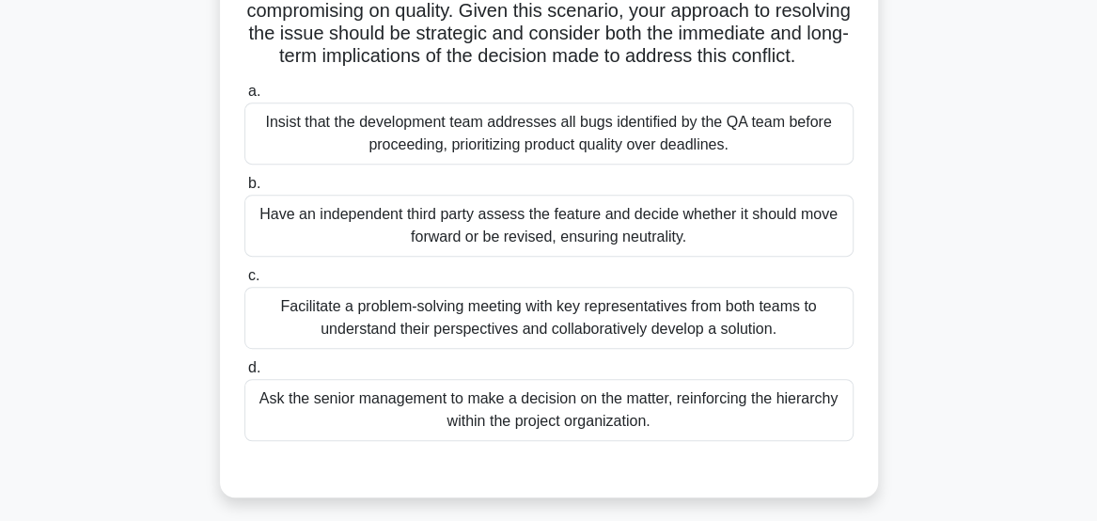
scroll to position [323, 0]
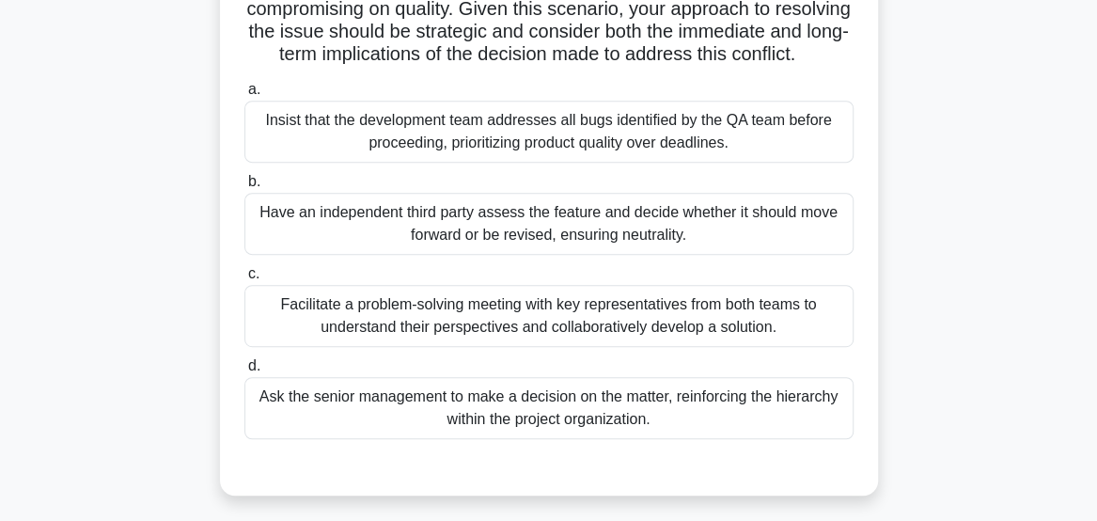
click at [504, 329] on div "Facilitate a problem-solving meeting with key representatives from both teams t…" at bounding box center [548, 316] width 609 height 62
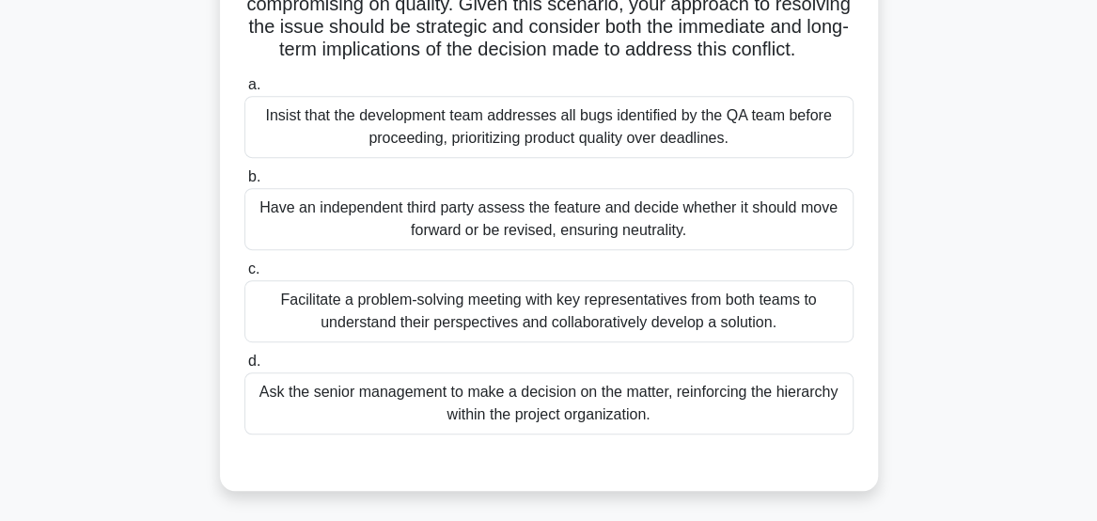
click at [244, 275] on input "c. Facilitate a problem-solving meeting with key representatives from both team…" at bounding box center [244, 269] width 0 height 12
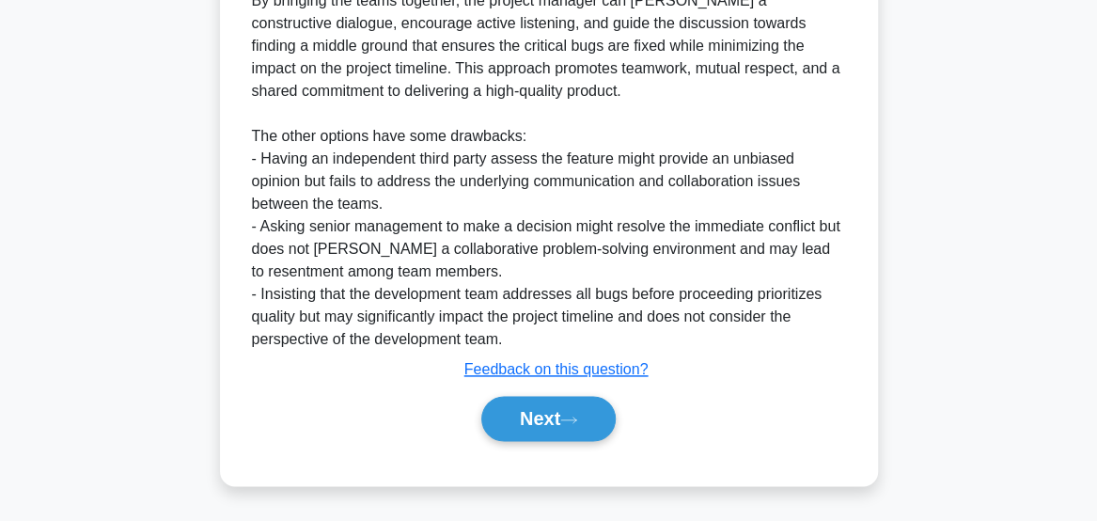
scroll to position [972, 0]
click at [555, 441] on button "Next" at bounding box center [548, 418] width 134 height 45
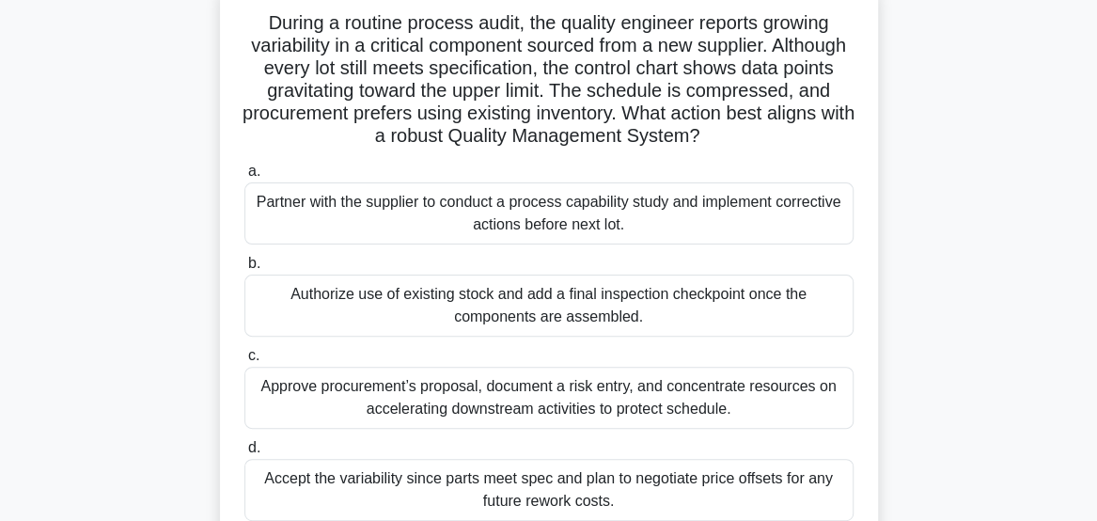
scroll to position [130, 0]
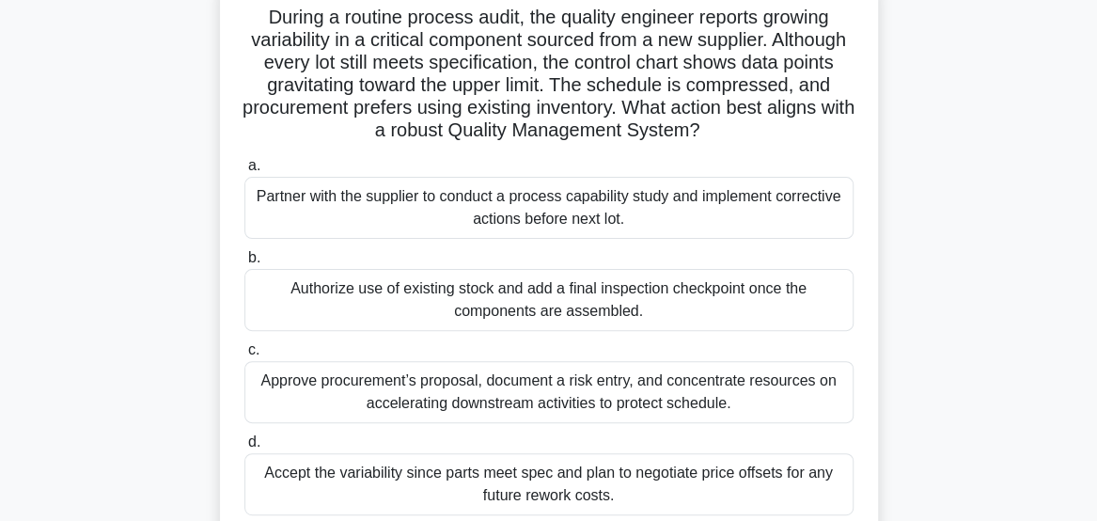
click at [594, 121] on h5 "During a routine process audit, the quality engineer reports growing variabilit…" at bounding box center [549, 74] width 613 height 137
click at [639, 130] on h5 "During a routine process audit, the quality engineer reports growing variabilit…" at bounding box center [549, 74] width 613 height 137
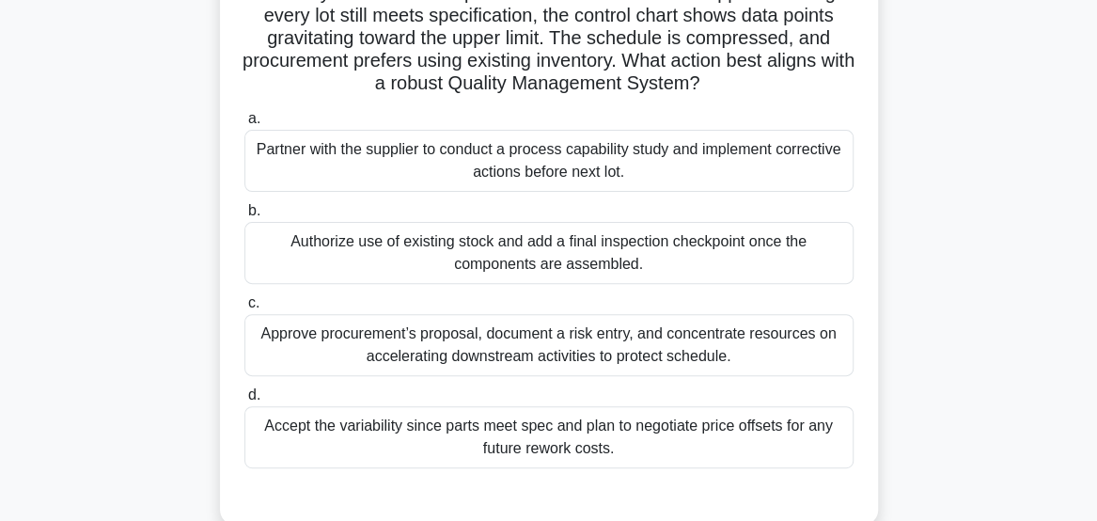
scroll to position [196, 0]
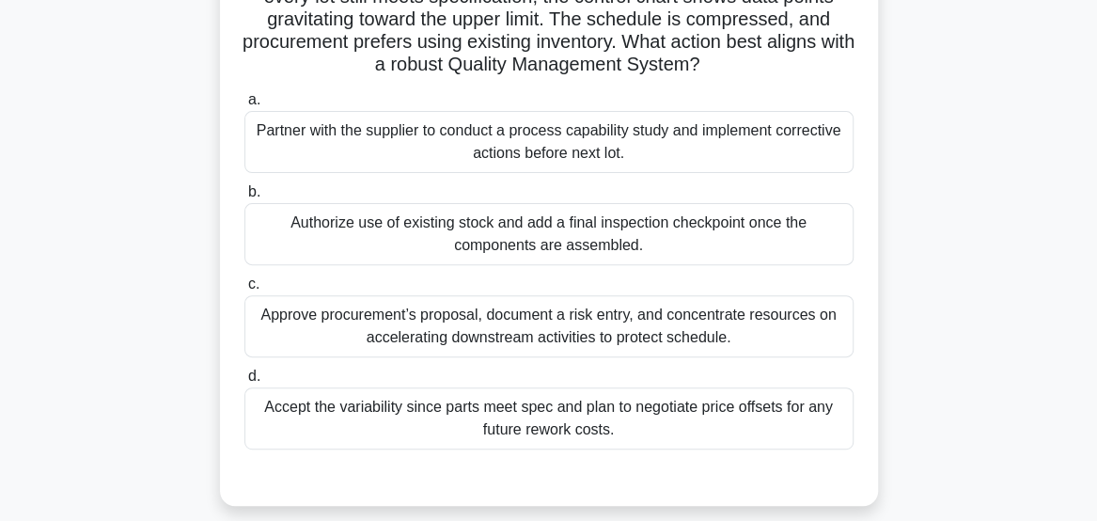
click at [298, 147] on div "Partner with the supplier to conduct a process capability study and implement c…" at bounding box center [548, 142] width 609 height 62
click at [244, 106] on input "a. Partner with the supplier to conduct a process capability study and implemen…" at bounding box center [244, 100] width 0 height 12
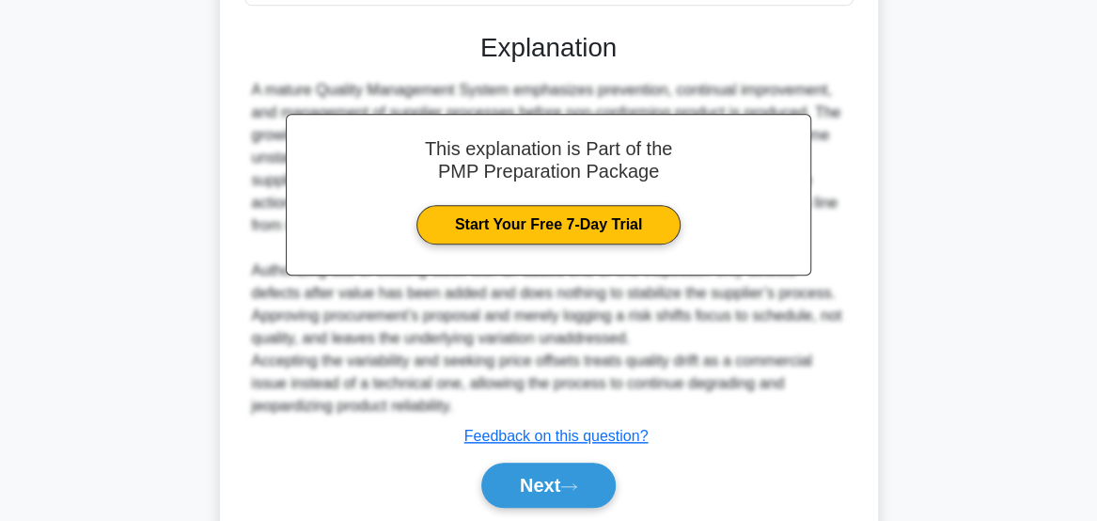
scroll to position [703, 0]
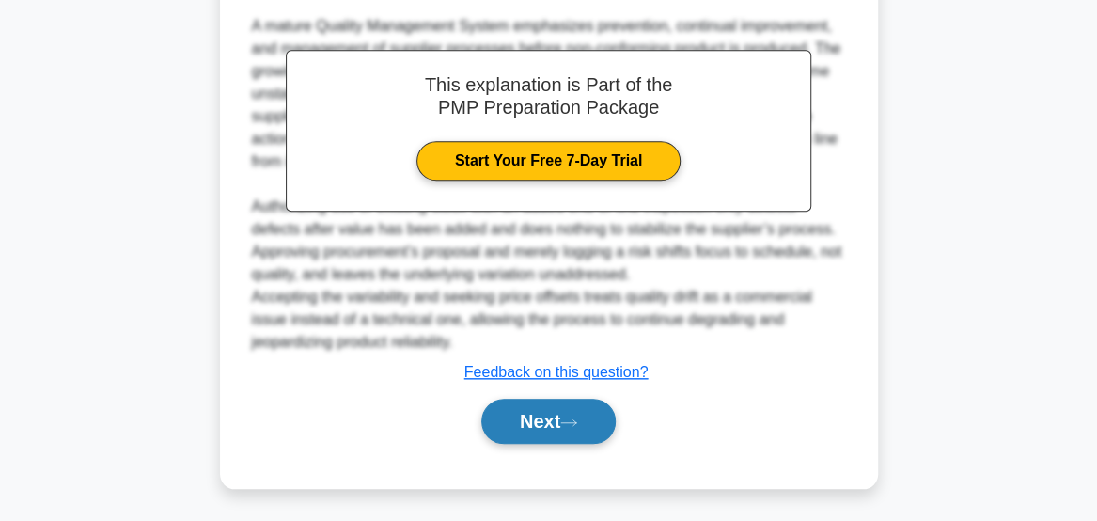
click at [516, 426] on button "Next" at bounding box center [548, 421] width 134 height 45
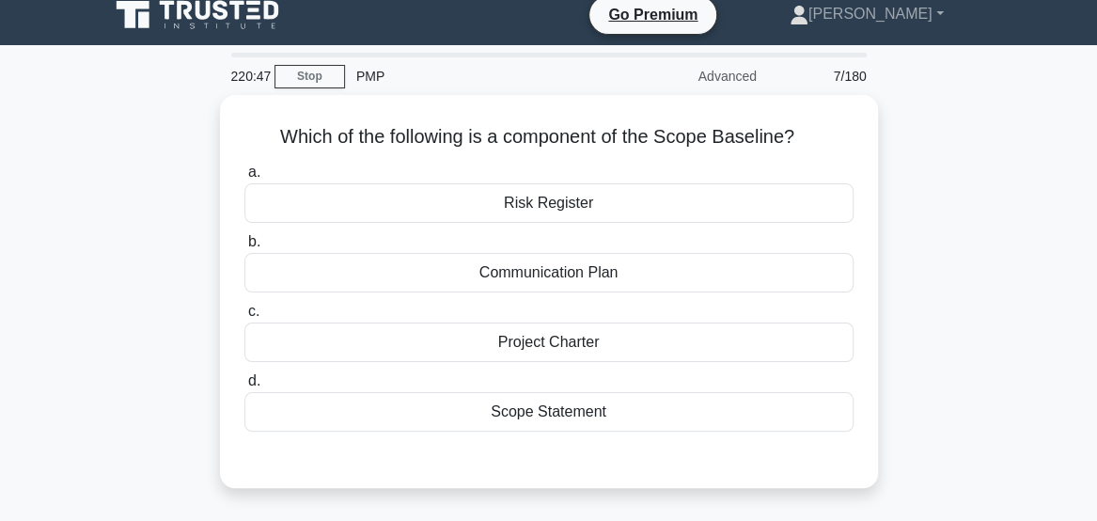
scroll to position [0, 0]
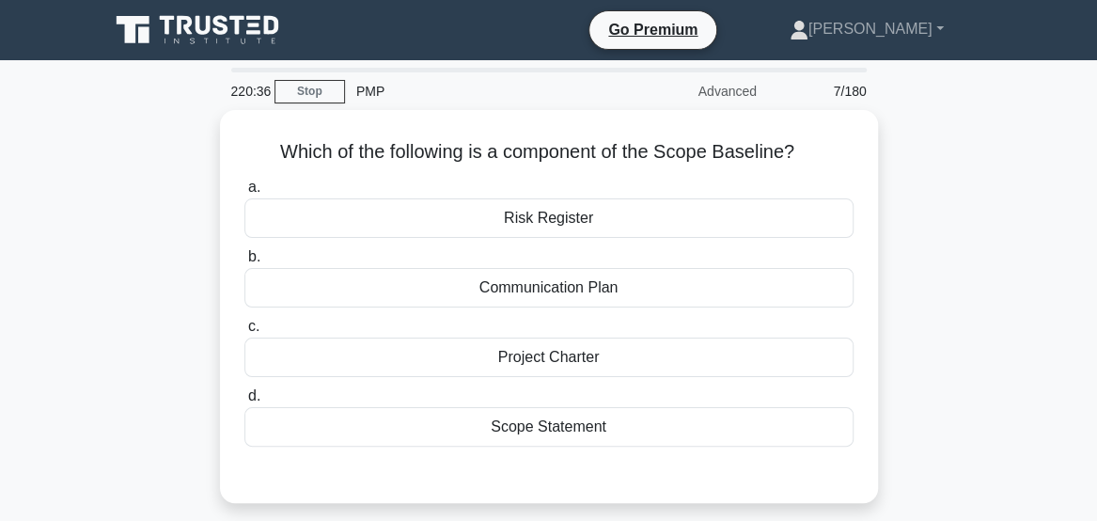
click at [500, 434] on div "Scope Statement" at bounding box center [548, 426] width 609 height 39
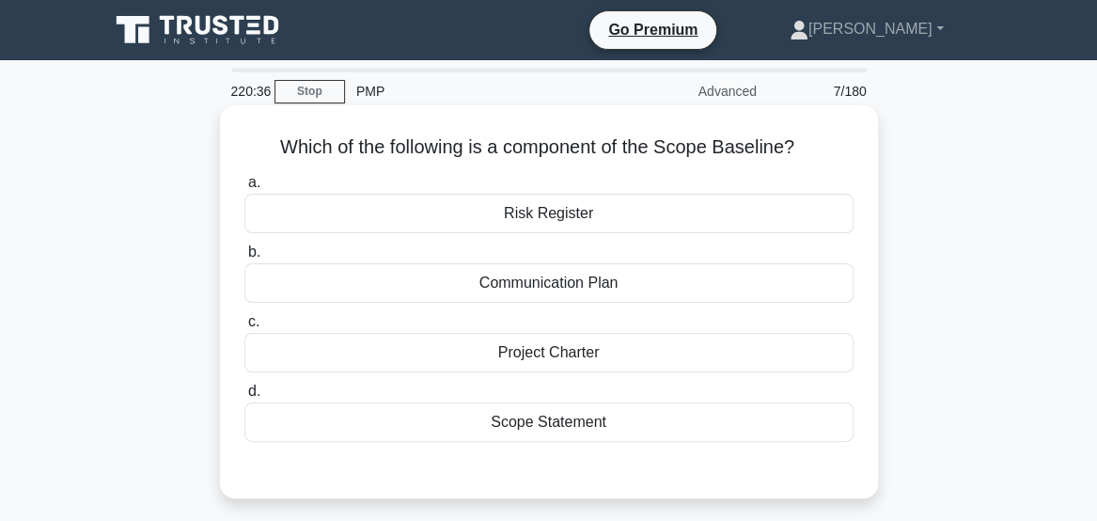
click at [244, 398] on input "d. Scope Statement" at bounding box center [244, 391] width 0 height 12
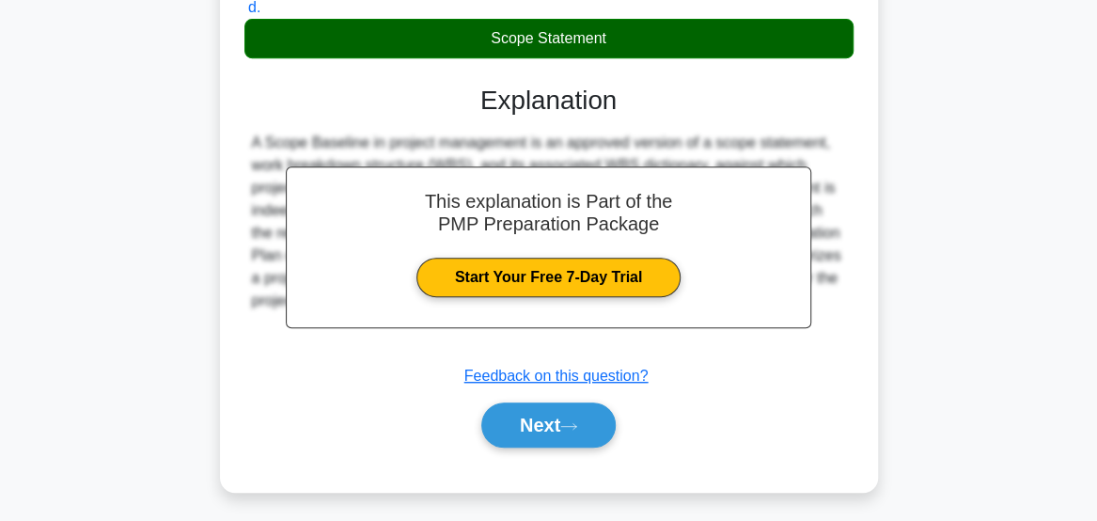
scroll to position [395, 0]
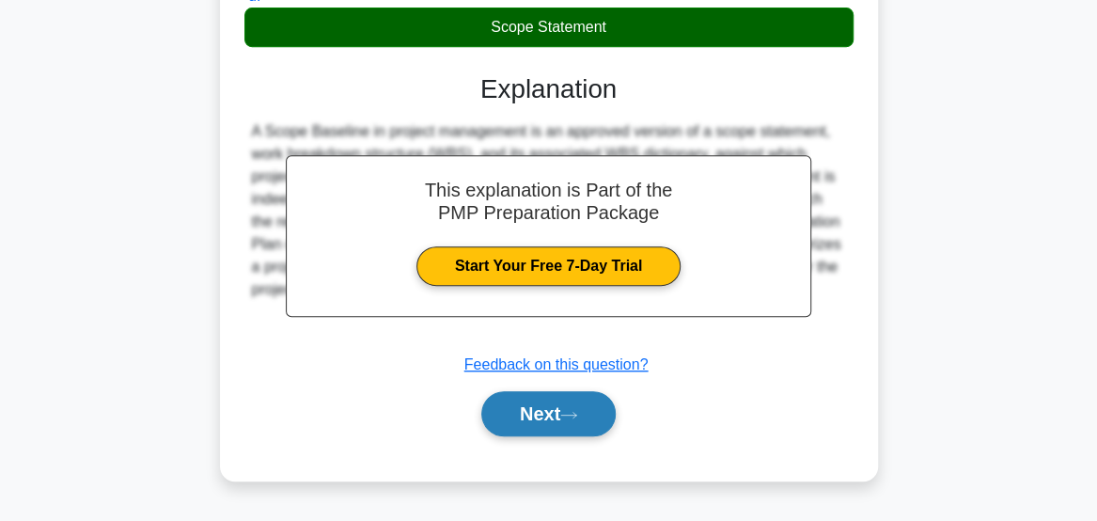
click at [523, 431] on button "Next" at bounding box center [548, 413] width 134 height 45
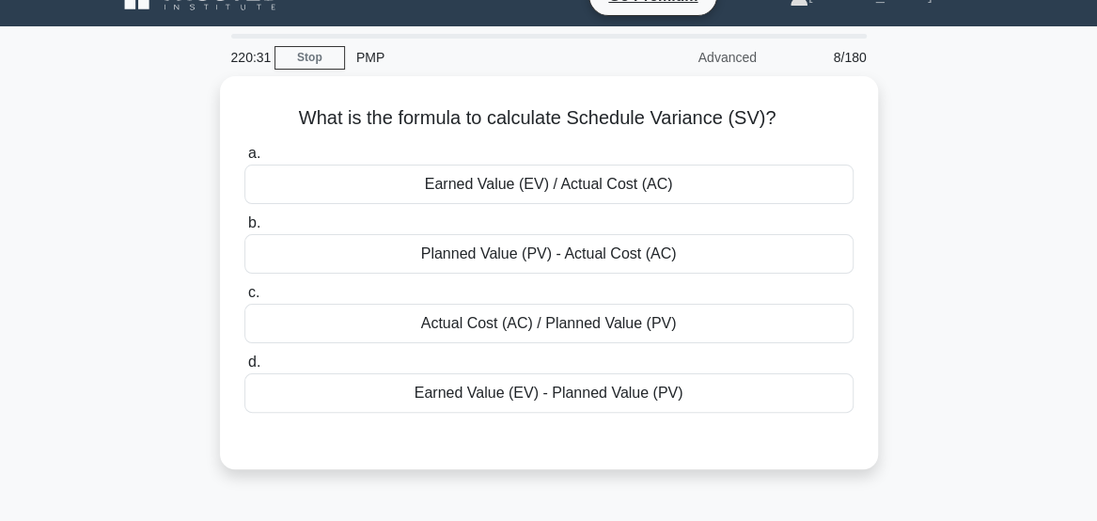
scroll to position [0, 0]
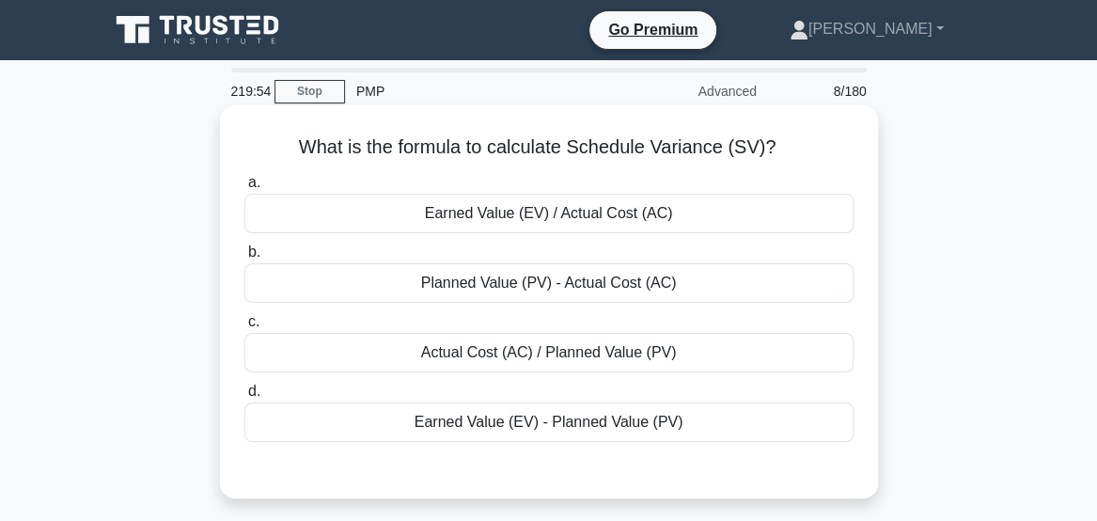
click at [536, 432] on div "Earned Value (EV) - Planned Value (PV)" at bounding box center [548, 421] width 609 height 39
click at [244, 398] on input "d. Earned Value (EV) - Planned Value (PV)" at bounding box center [244, 391] width 0 height 12
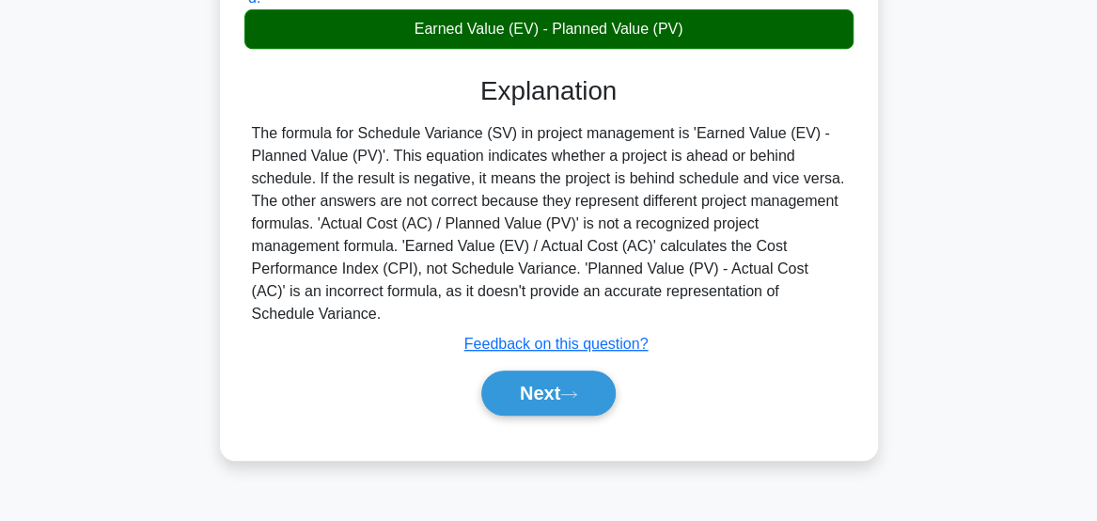
scroll to position [385, 0]
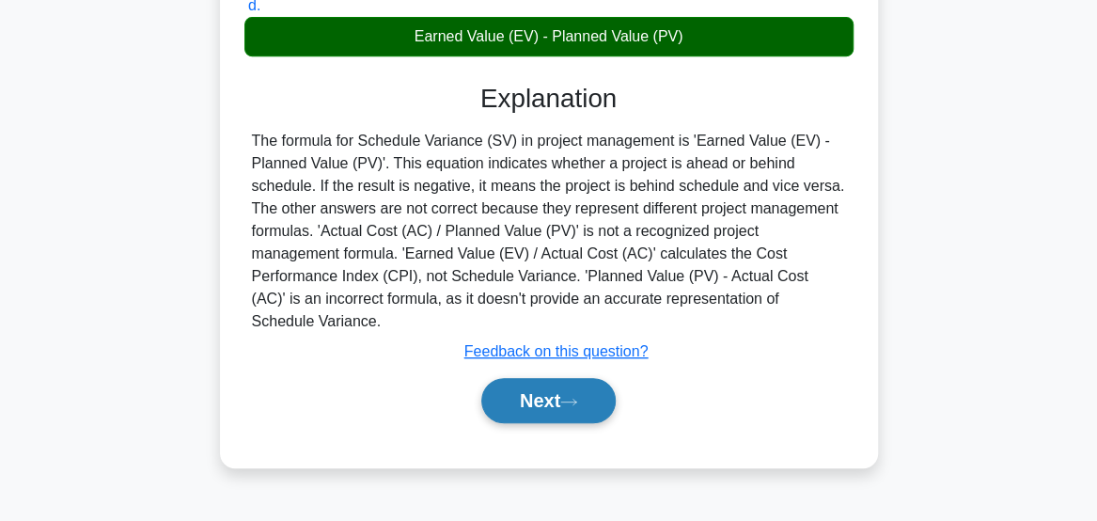
click at [534, 393] on button "Next" at bounding box center [548, 400] width 134 height 45
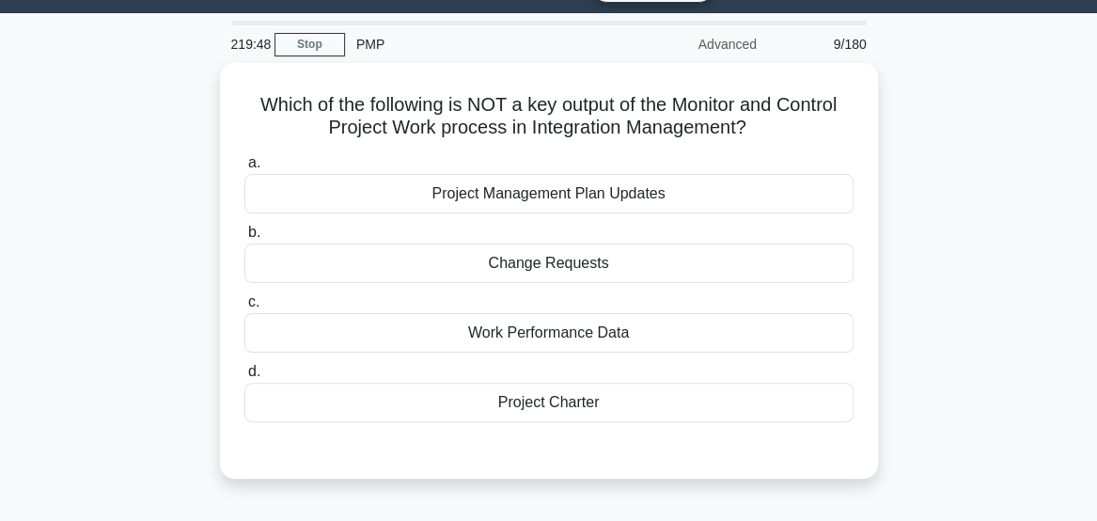
scroll to position [43, 0]
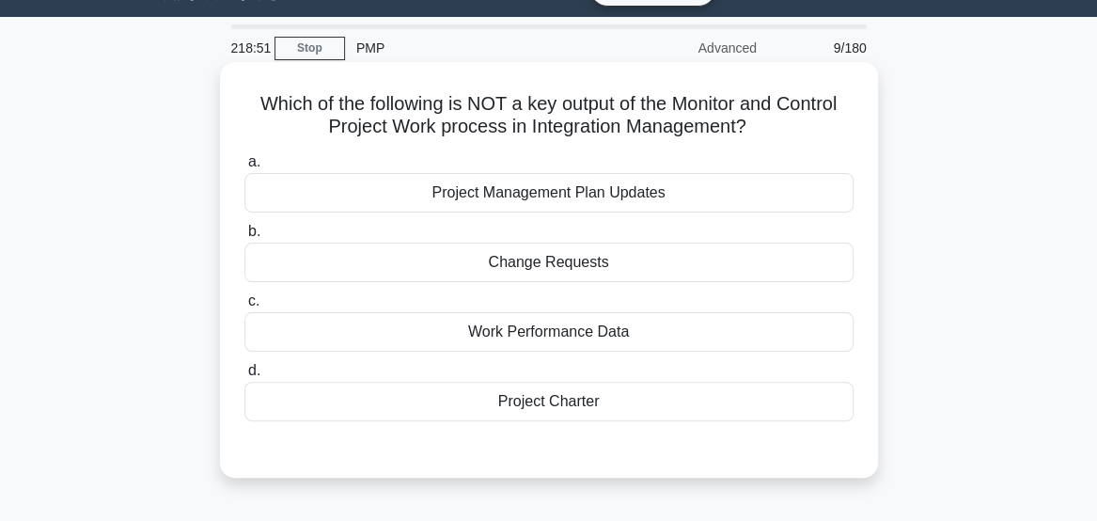
click at [800, 177] on div "Project Management Plan Updates" at bounding box center [548, 192] width 609 height 39
click at [244, 168] on input "a. Project Management Plan Updates" at bounding box center [244, 162] width 0 height 12
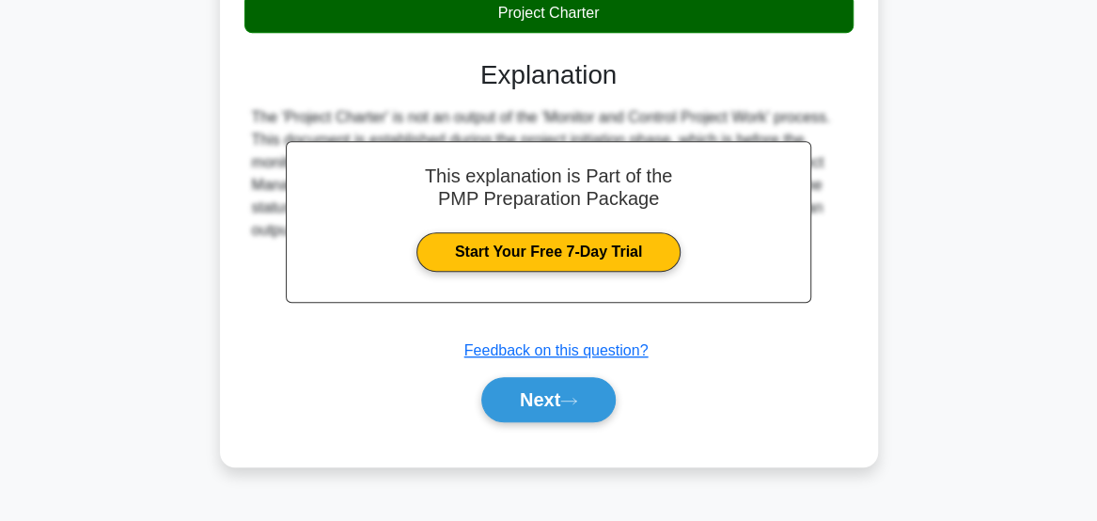
scroll to position [423, 0]
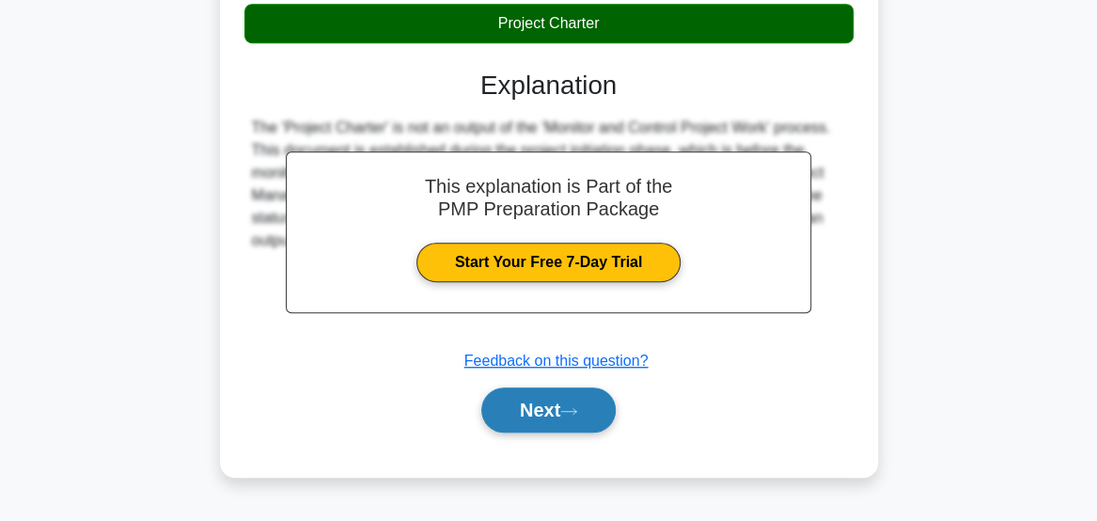
click at [543, 416] on button "Next" at bounding box center [548, 409] width 134 height 45
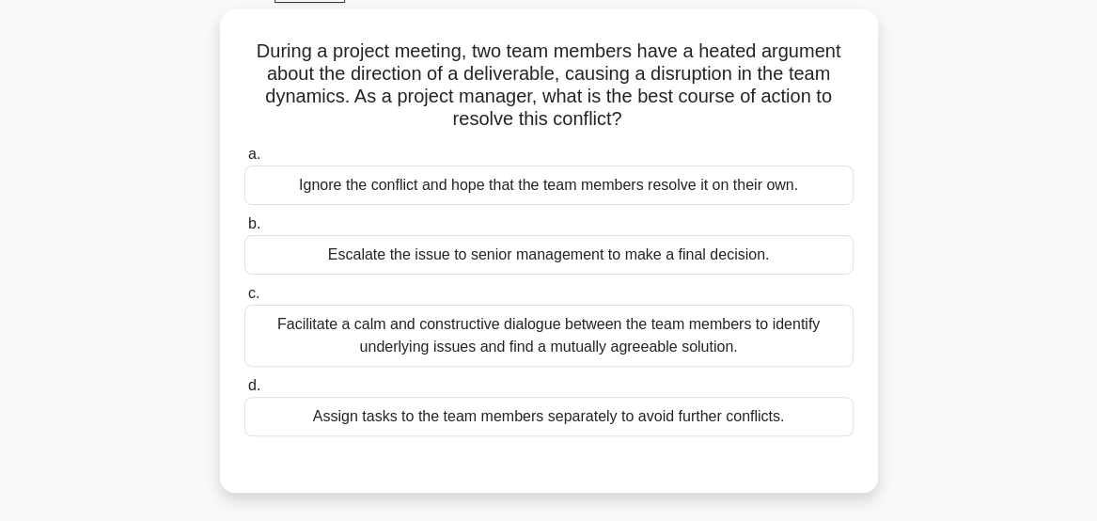
scroll to position [102, 0]
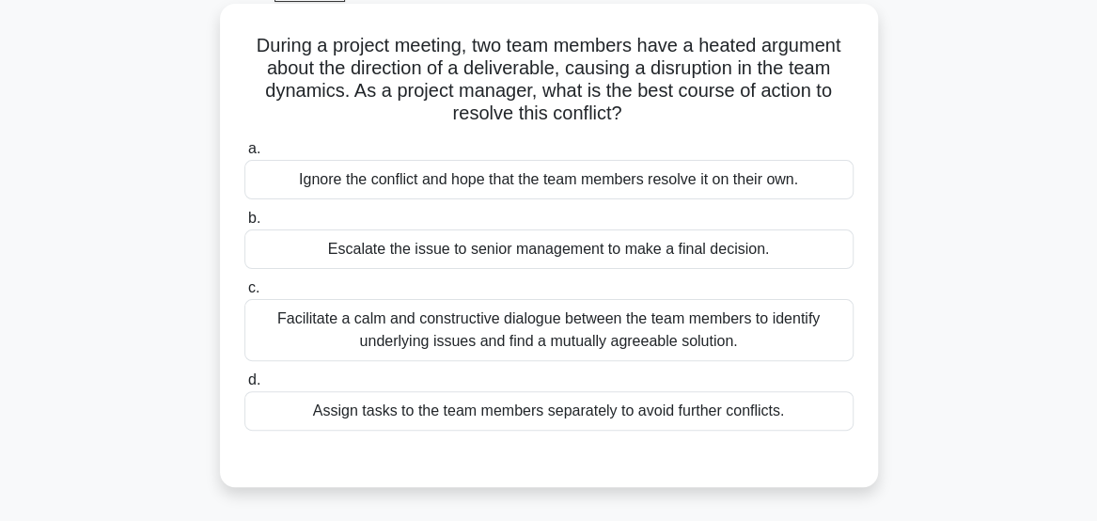
click at [789, 348] on div "Facilitate a calm and constructive dialogue between the team members to identif…" at bounding box center [548, 330] width 609 height 62
click at [244, 294] on input "c. Facilitate a calm and constructive dialogue between the team members to iden…" at bounding box center [244, 288] width 0 height 12
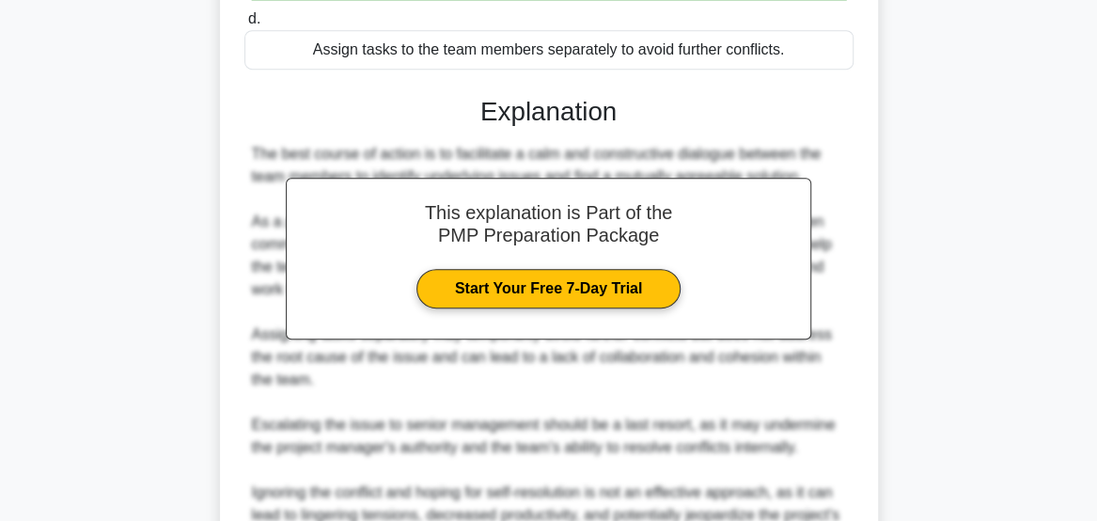
scroll to position [658, 0]
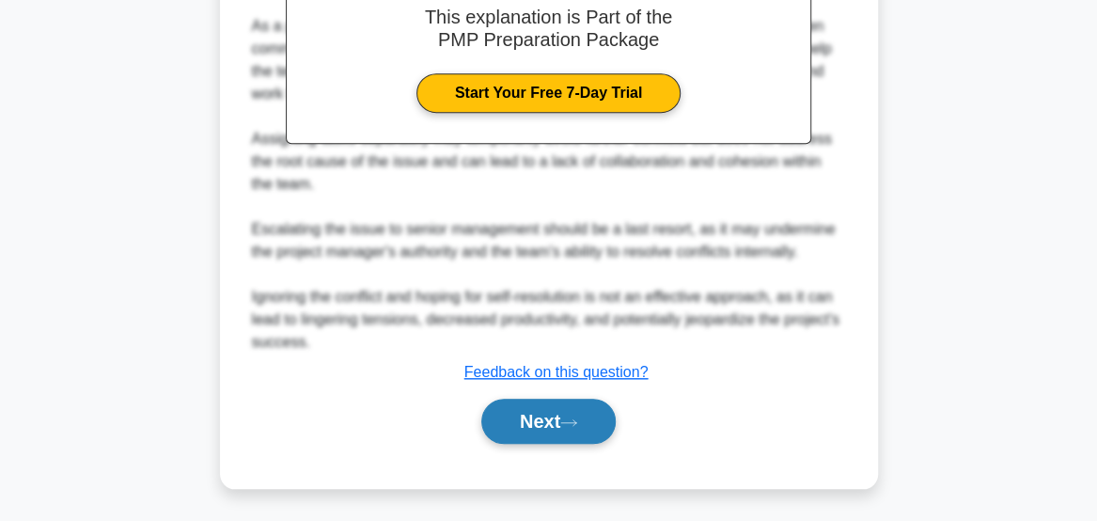
click at [549, 436] on button "Next" at bounding box center [548, 421] width 134 height 45
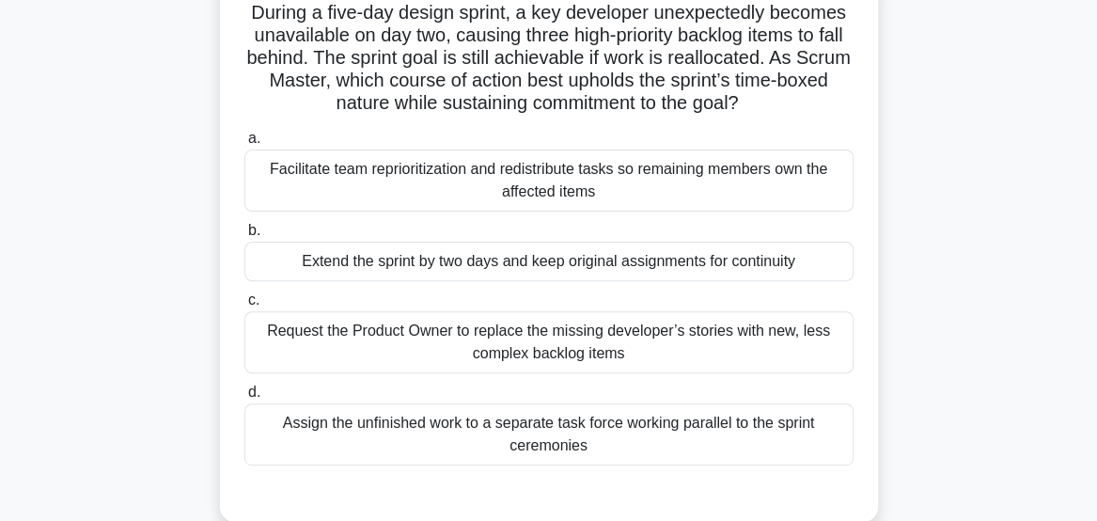
scroll to position [135, 0]
click at [300, 195] on div "Facilitate team reprioritization and redistribute tasks so remaining members ow…" at bounding box center [548, 180] width 609 height 62
click at [244, 144] on input "a. Facilitate team reprioritization and redistribute tasks so remaining members…" at bounding box center [244, 138] width 0 height 12
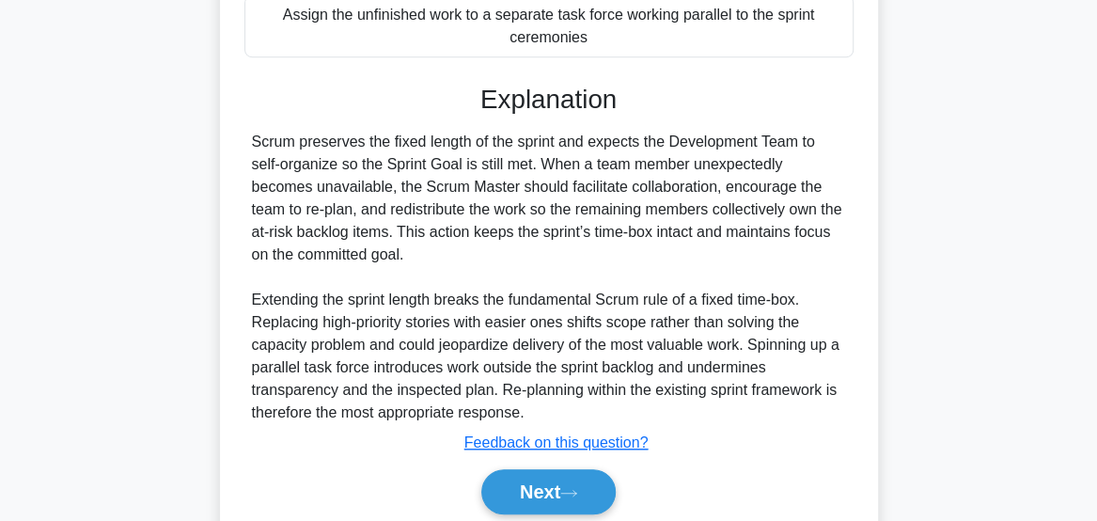
scroll to position [545, 0]
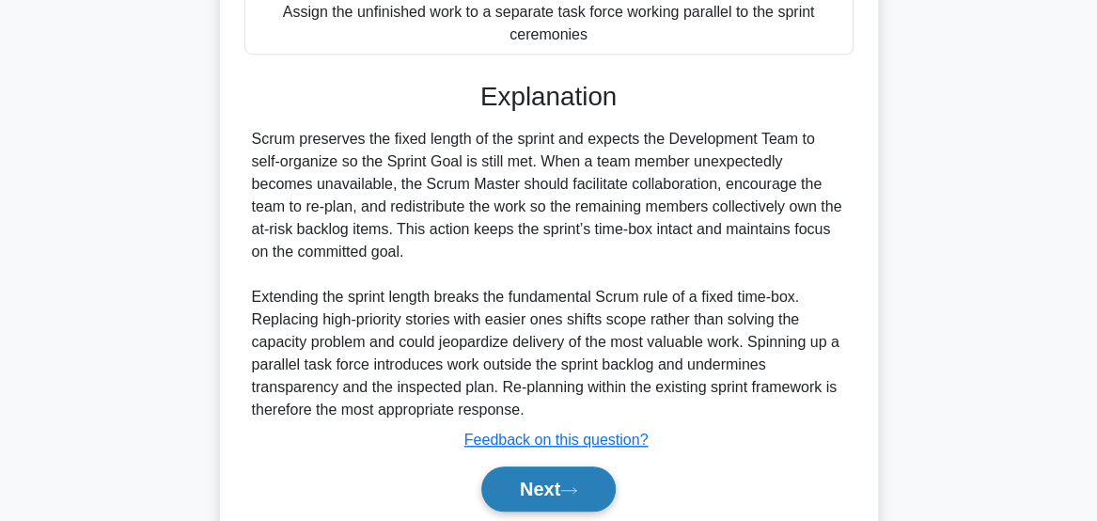
click at [564, 492] on button "Next" at bounding box center [548, 488] width 134 height 45
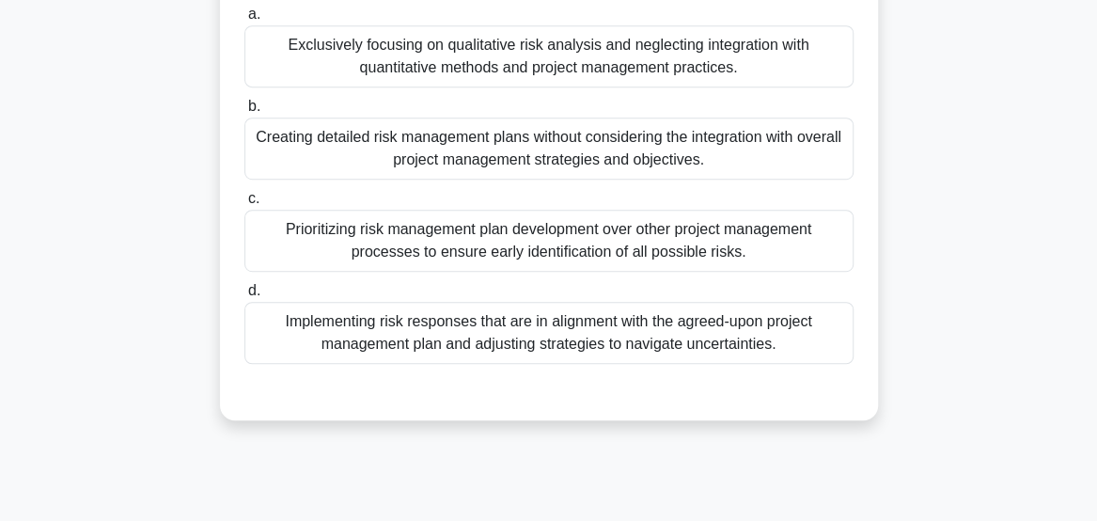
scroll to position [449, 0]
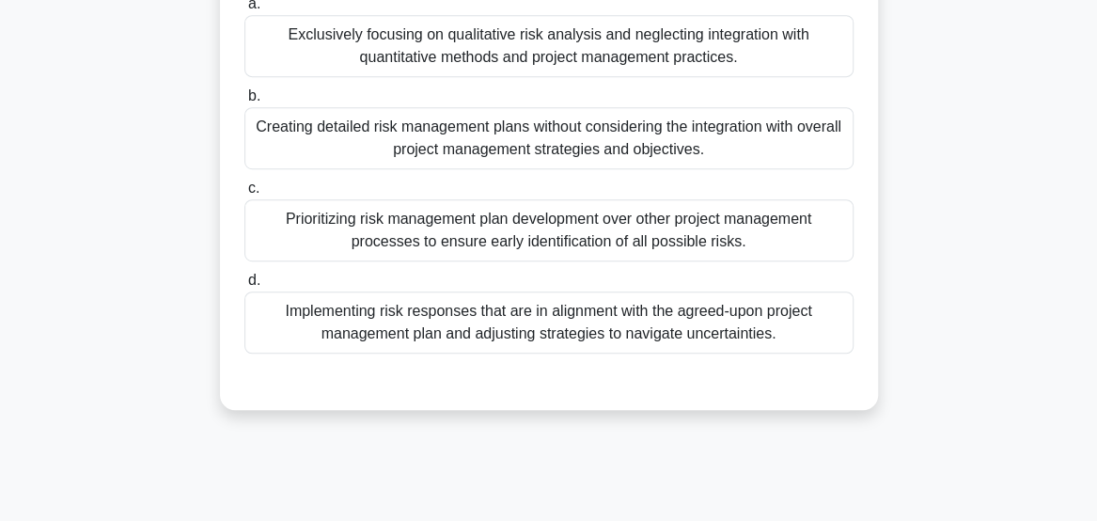
click at [646, 321] on div "Implementing risk responses that are in alignment with the agreed-upon project …" at bounding box center [548, 322] width 609 height 62
click at [244, 287] on input "d. Implementing risk responses that are in alignment with the agreed-upon proje…" at bounding box center [244, 281] width 0 height 12
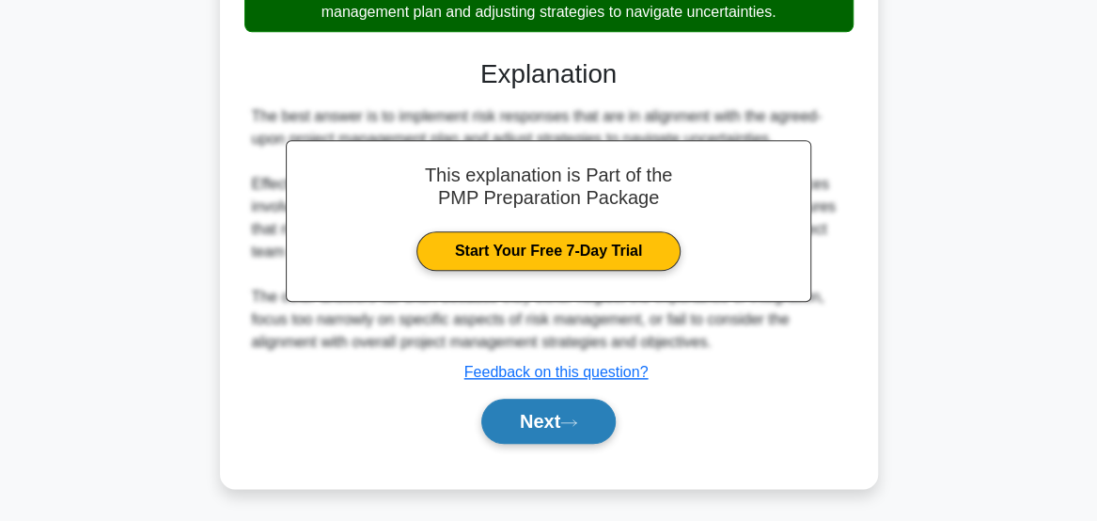
click at [583, 435] on button "Next" at bounding box center [548, 421] width 134 height 45
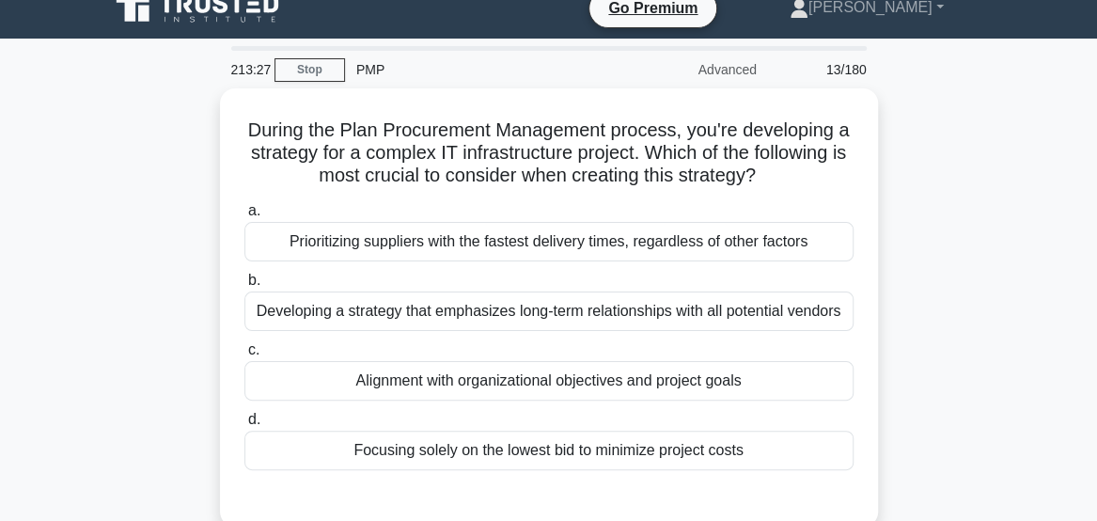
scroll to position [38, 0]
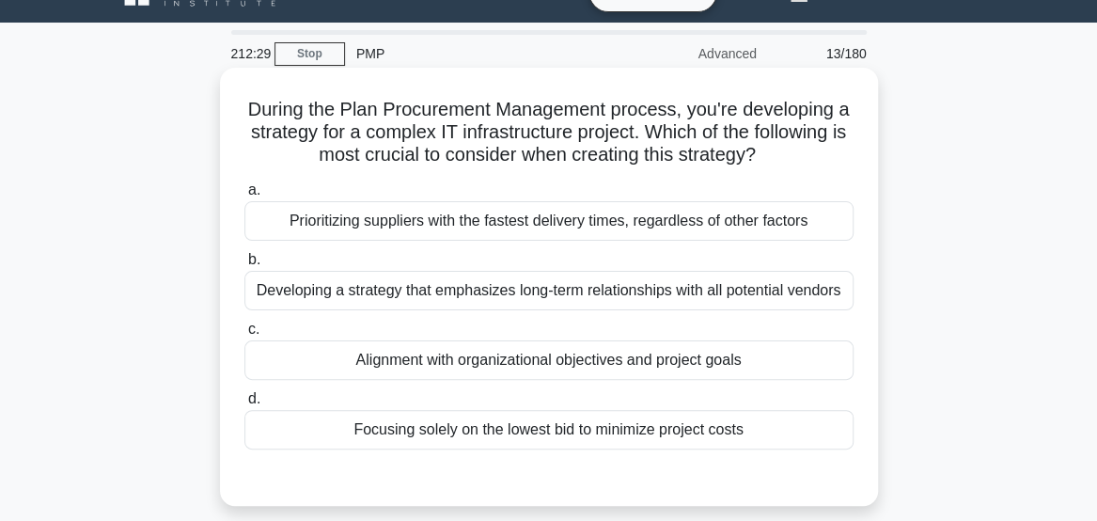
click at [715, 367] on div "Alignment with organizational objectives and project goals" at bounding box center [548, 359] width 609 height 39
click at [244, 336] on input "c. Alignment with organizational objectives and project goals" at bounding box center [244, 329] width 0 height 12
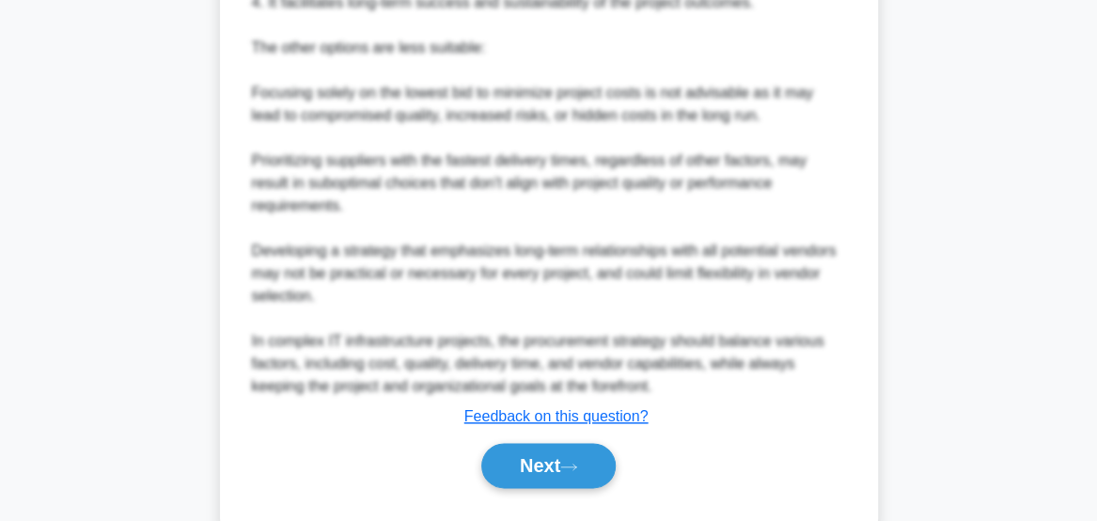
scroll to position [816, 0]
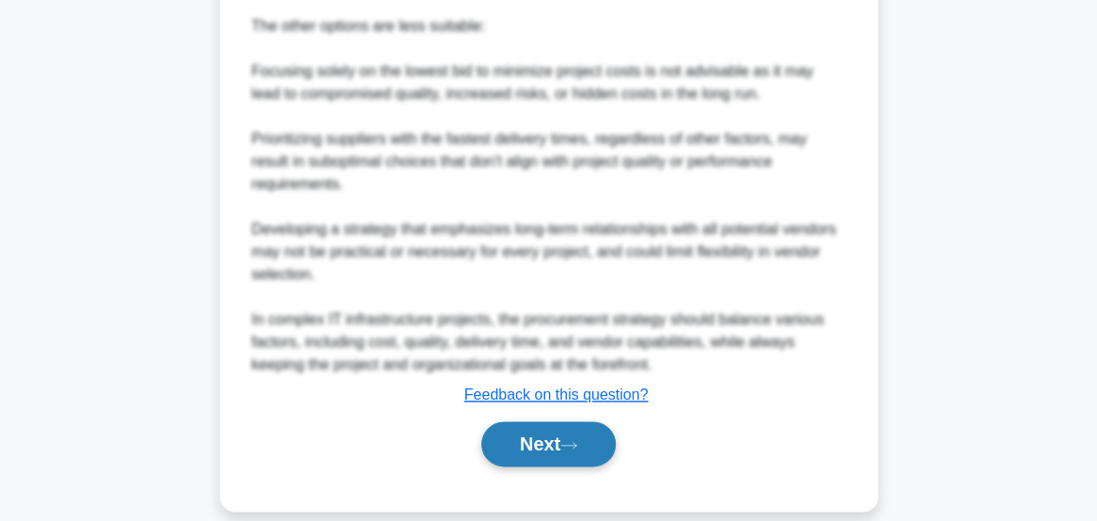
click at [605, 421] on button "Next" at bounding box center [548, 443] width 134 height 45
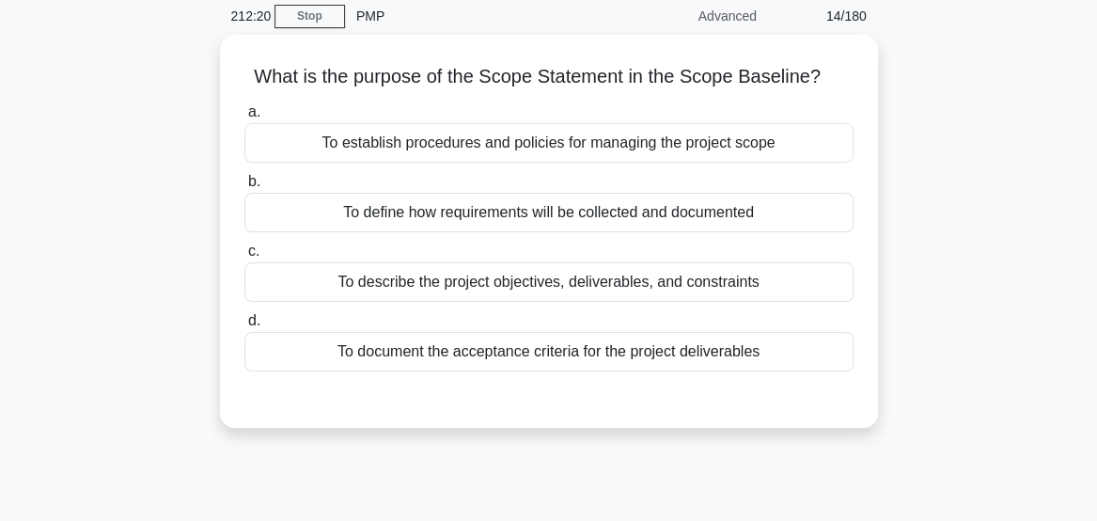
scroll to position [0, 0]
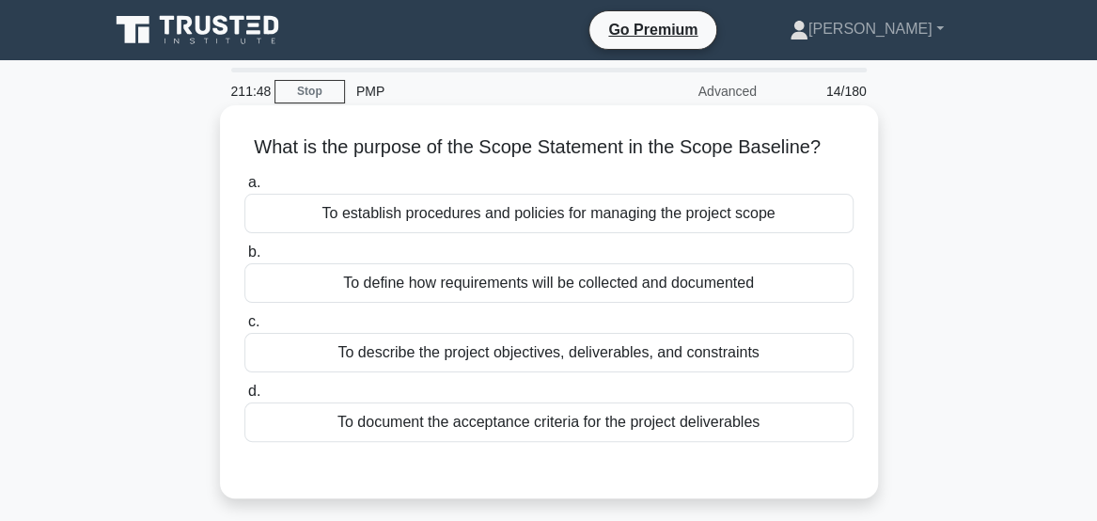
click at [620, 440] on div "To document the acceptance criteria for the project deliverables" at bounding box center [548, 421] width 609 height 39
click at [244, 398] on input "d. To document the acceptance criteria for the project deliverables" at bounding box center [244, 391] width 0 height 12
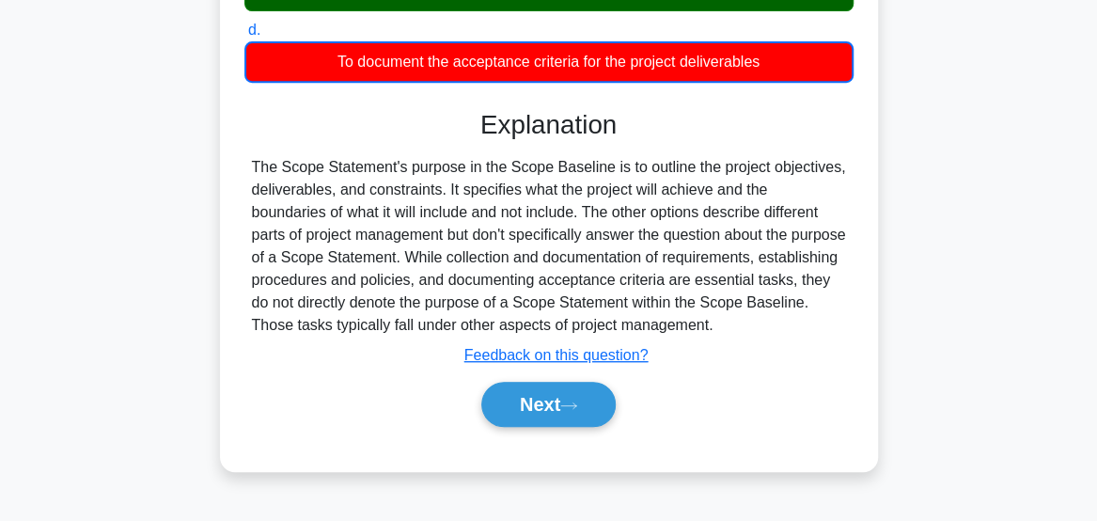
scroll to position [353, 0]
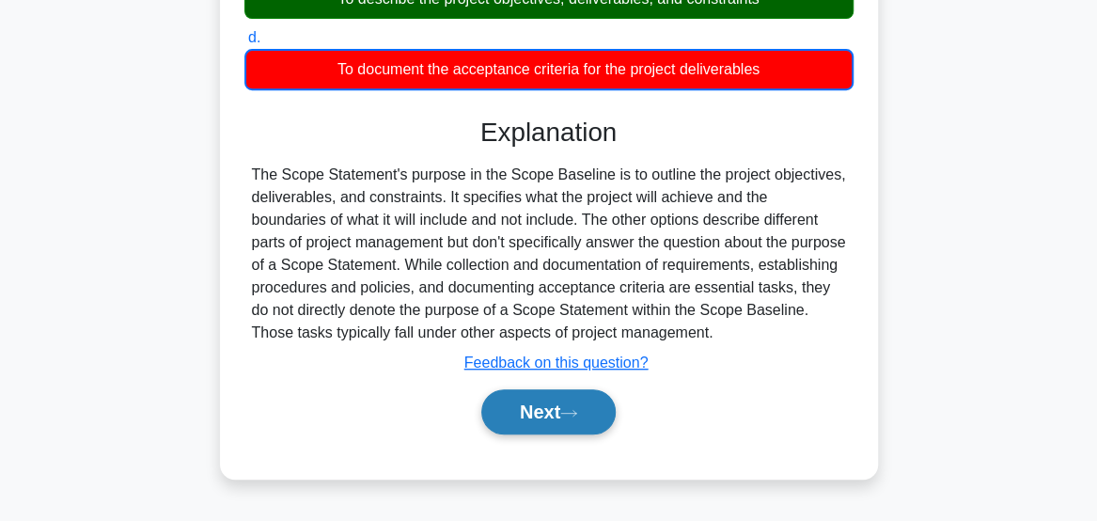
click at [594, 415] on button "Next" at bounding box center [548, 411] width 134 height 45
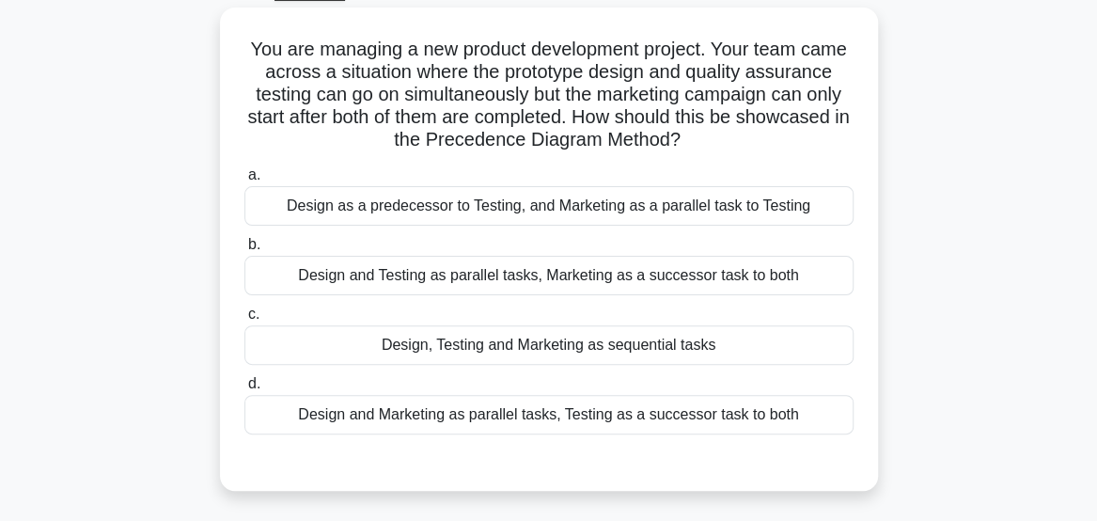
scroll to position [103, 0]
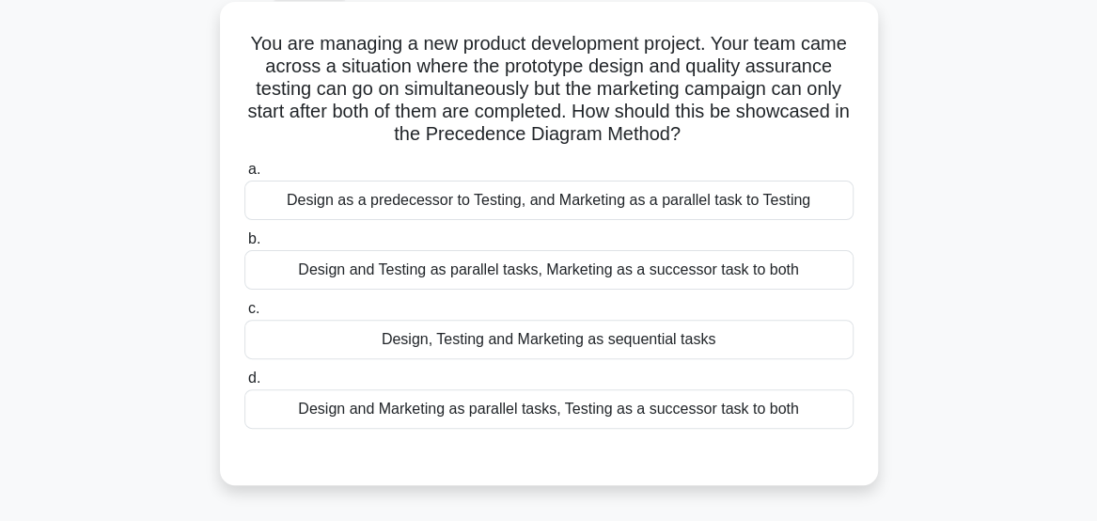
click at [656, 412] on div "Design and Marketing as parallel tasks, Testing as a successor task to both" at bounding box center [548, 408] width 609 height 39
click at [244, 384] on input "d. Design and Marketing as parallel tasks, Testing as a successor task to both" at bounding box center [244, 378] width 0 height 12
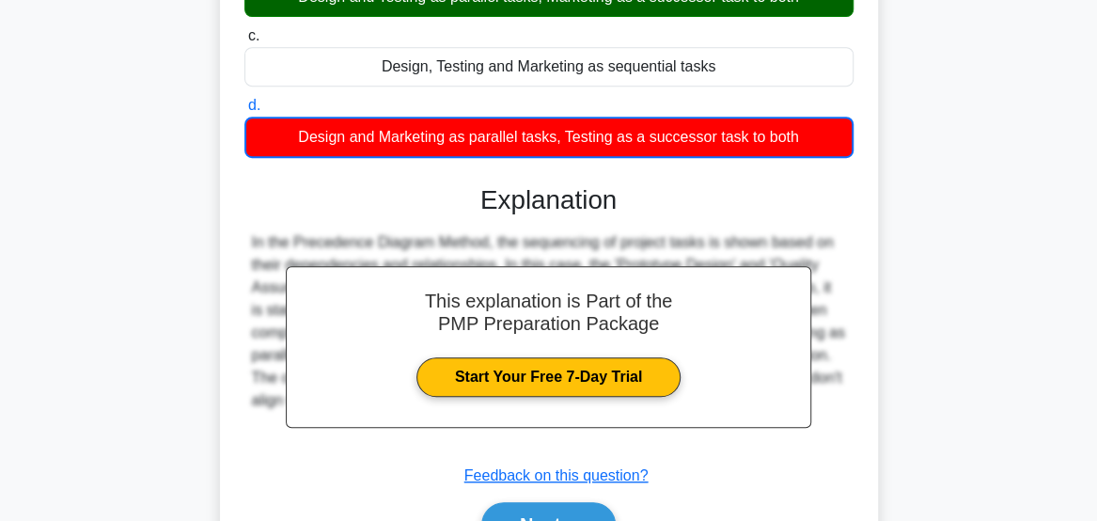
scroll to position [494, 0]
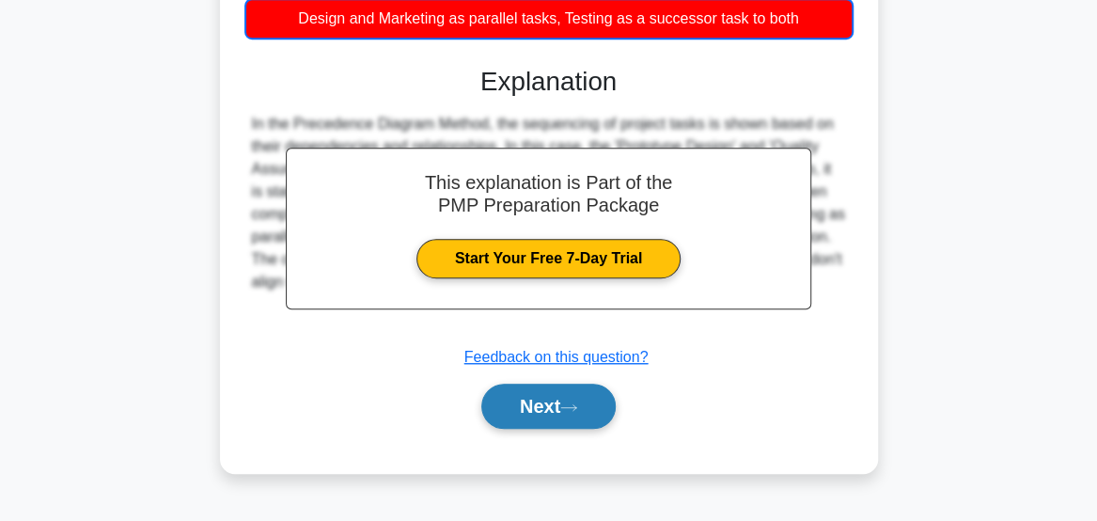
click at [600, 417] on button "Next" at bounding box center [548, 406] width 134 height 45
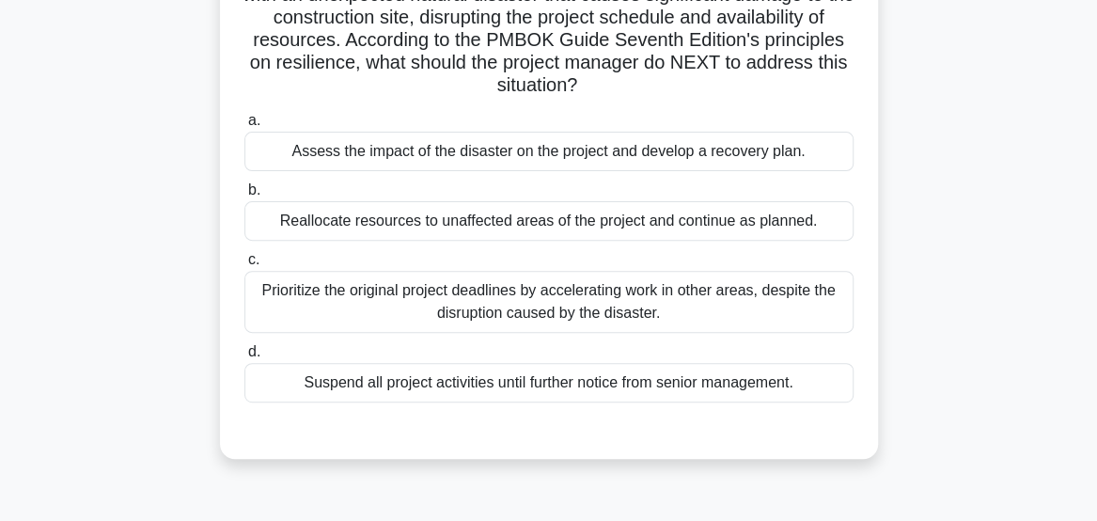
scroll to position [180, 0]
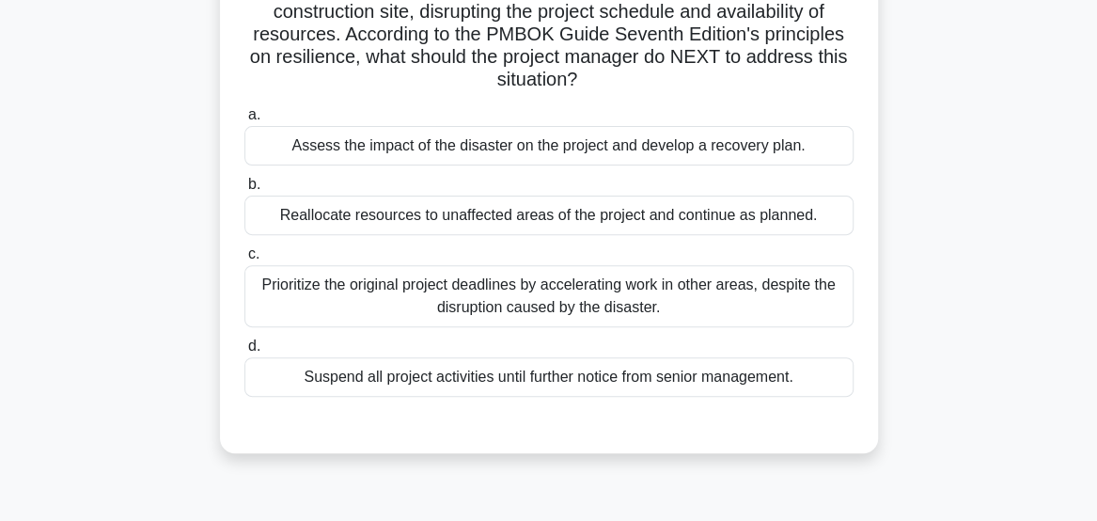
click at [795, 149] on div "Assess the impact of the disaster on the project and develop a recovery plan." at bounding box center [548, 145] width 609 height 39
click at [244, 121] on input "a. Assess the impact of the disaster on the project and develop a recovery plan." at bounding box center [244, 115] width 0 height 12
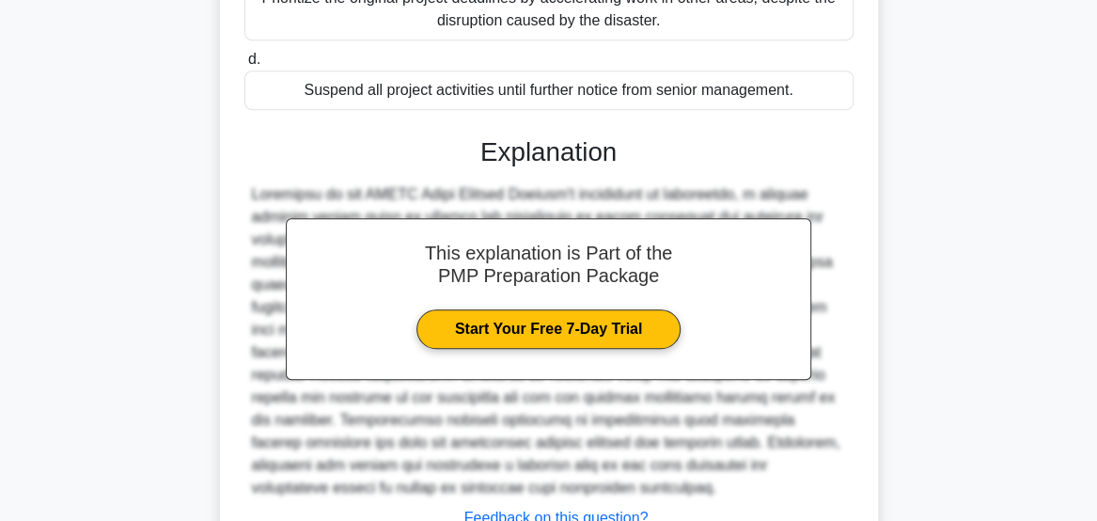
scroll to position [613, 0]
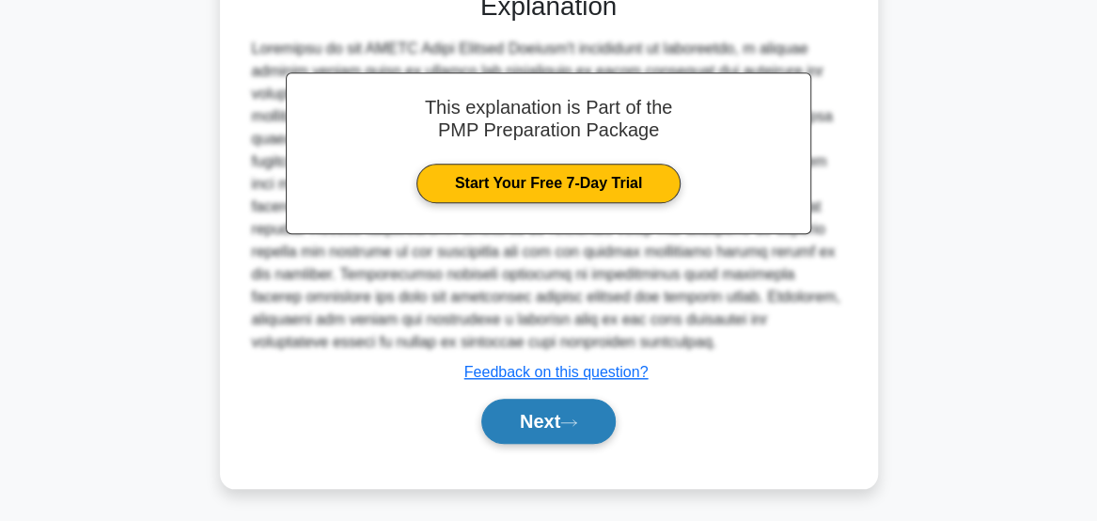
click at [576, 421] on icon at bounding box center [568, 422] width 15 height 6
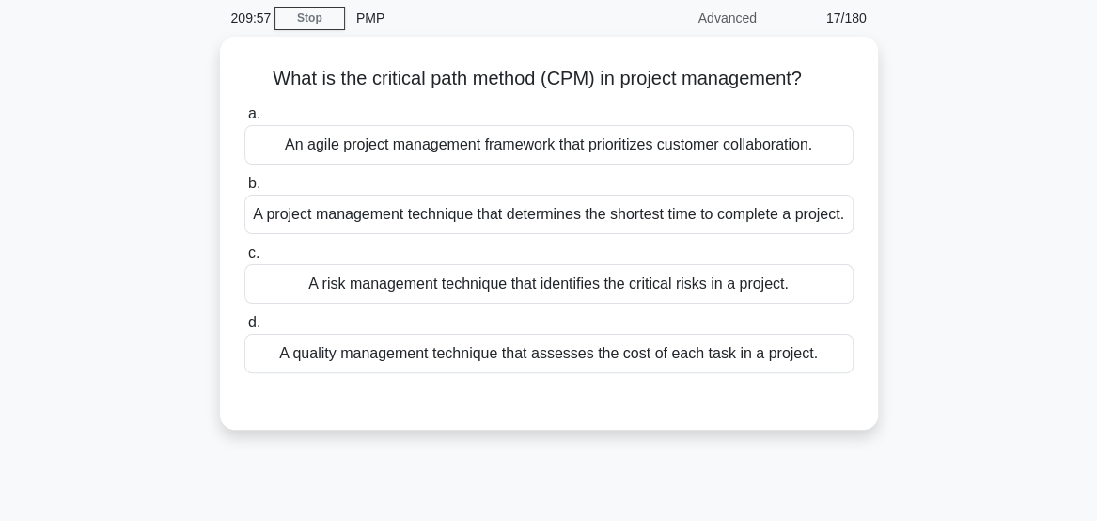
scroll to position [0, 0]
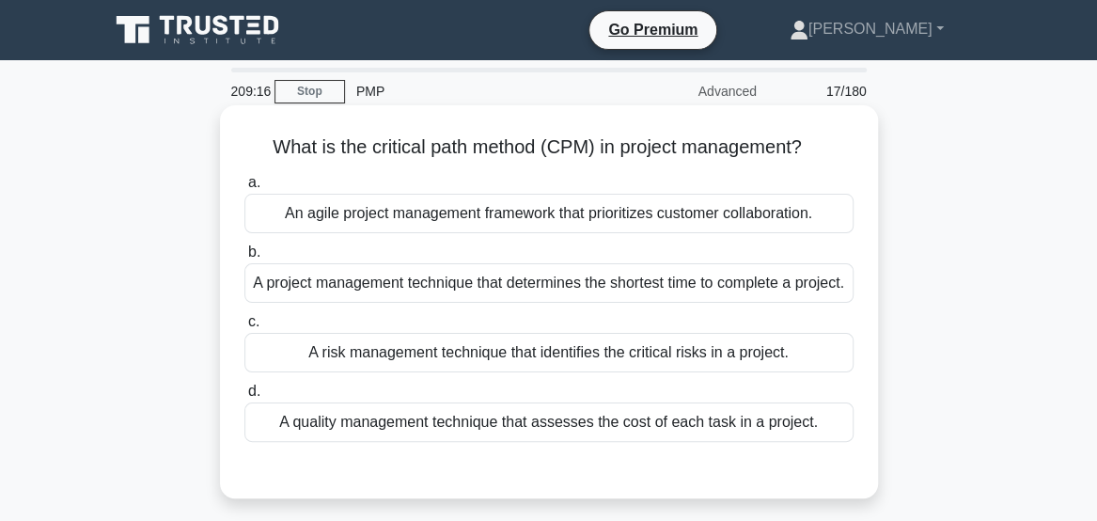
click at [754, 299] on div "A project management technique that determines the shortest time to complete a …" at bounding box center [548, 282] width 609 height 39
click at [244, 259] on input "b. A project management technique that determines the shortest time to complete…" at bounding box center [244, 252] width 0 height 12
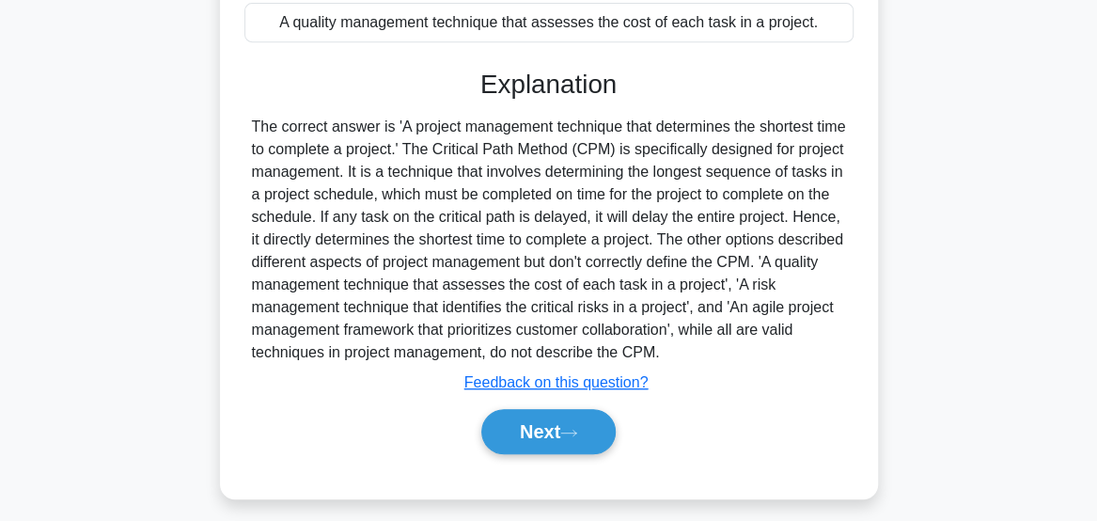
scroll to position [413, 0]
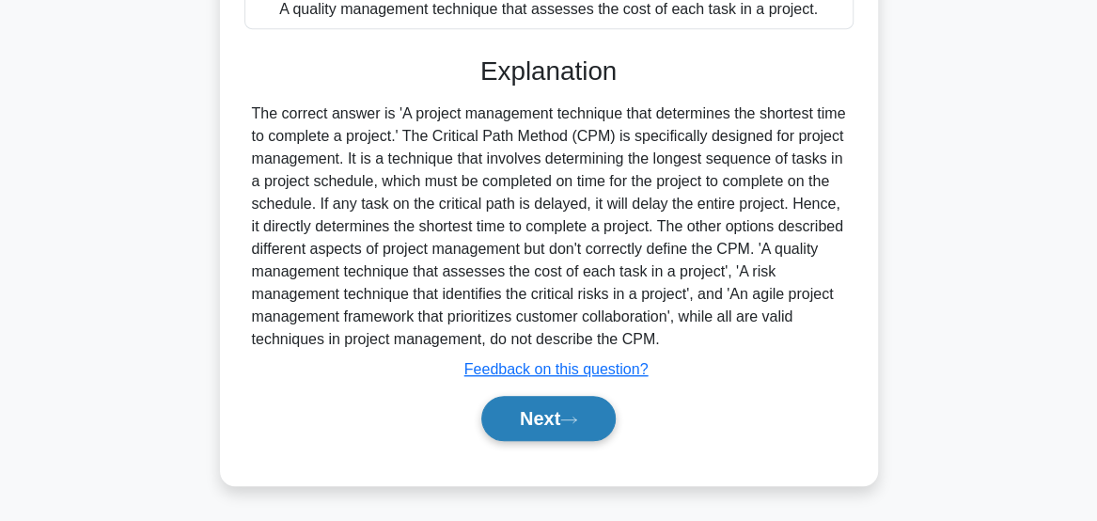
click at [583, 433] on button "Next" at bounding box center [548, 418] width 134 height 45
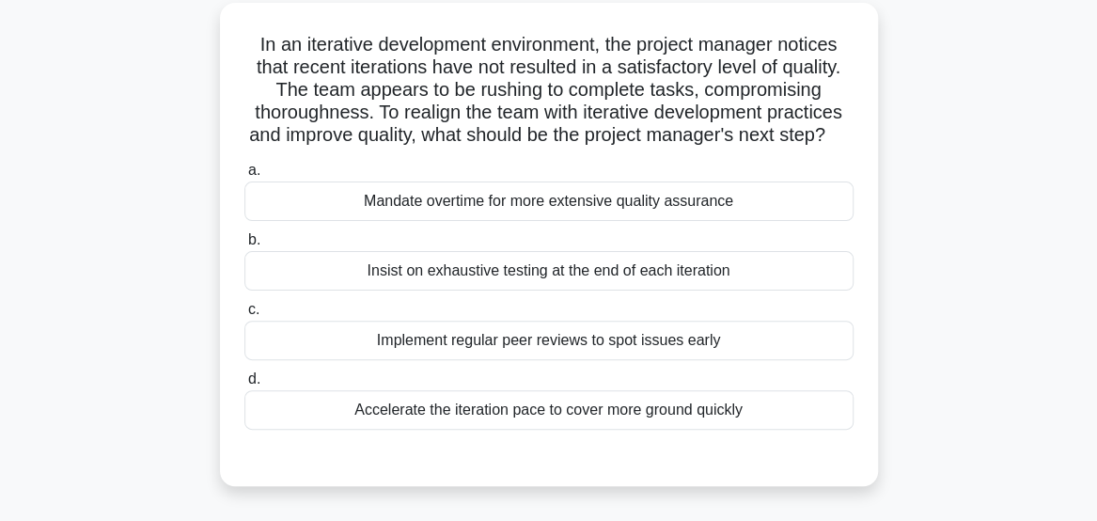
scroll to position [109, 0]
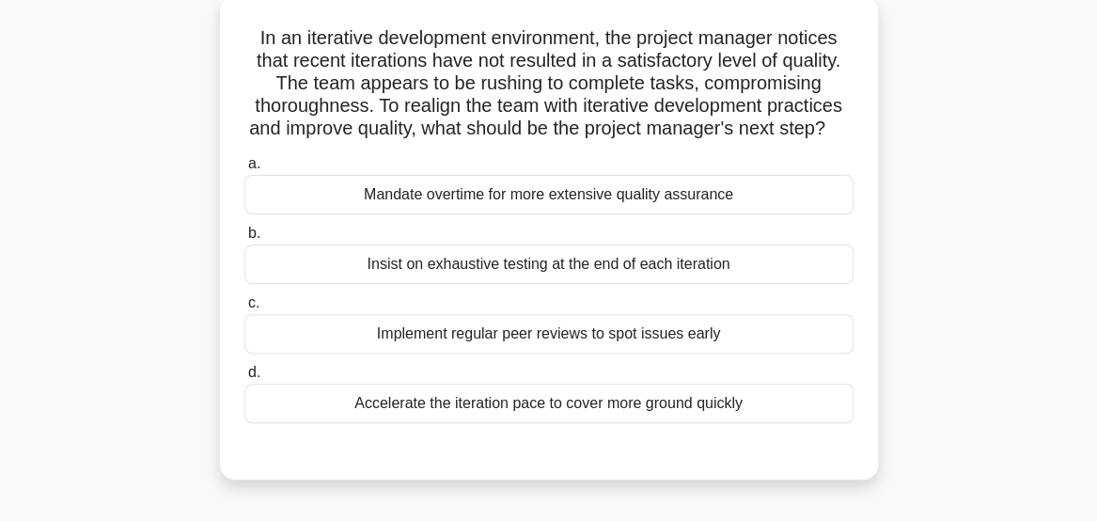
click at [805, 353] on div "Implement regular peer reviews to spot issues early" at bounding box center [548, 333] width 609 height 39
click at [244, 309] on input "c. Implement regular peer reviews to spot issues early" at bounding box center [244, 303] width 0 height 12
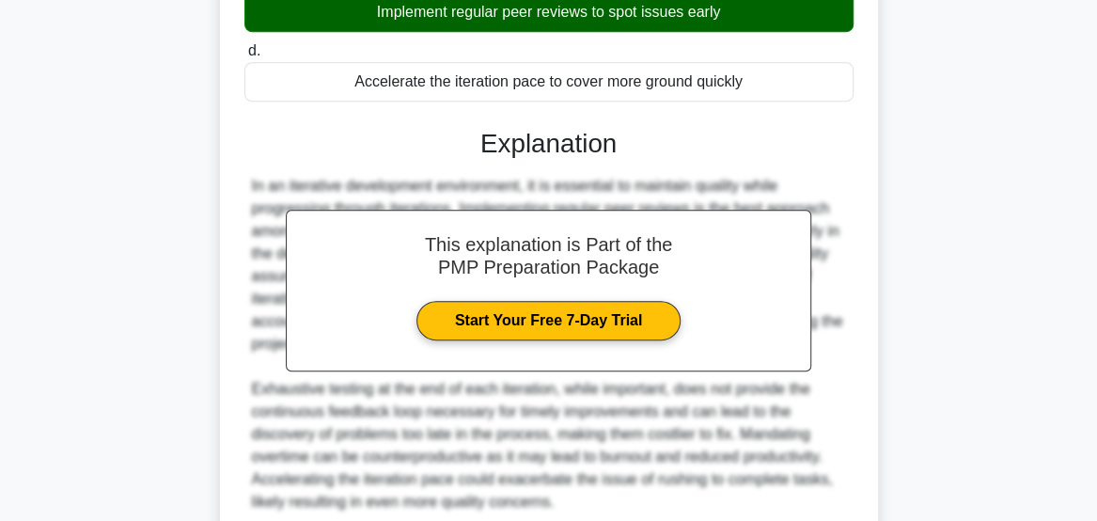
scroll to position [613, 0]
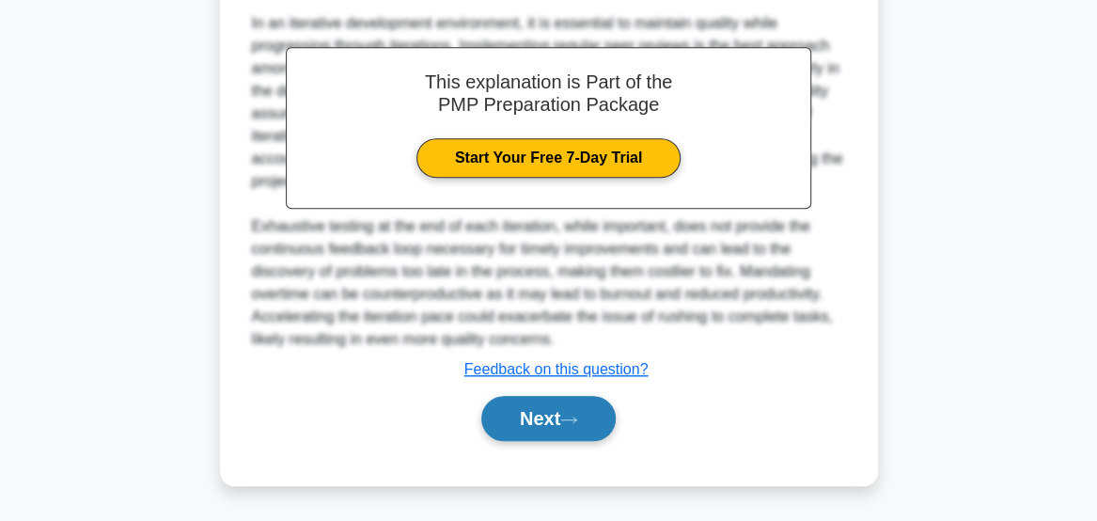
click at [587, 424] on button "Next" at bounding box center [548, 418] width 134 height 45
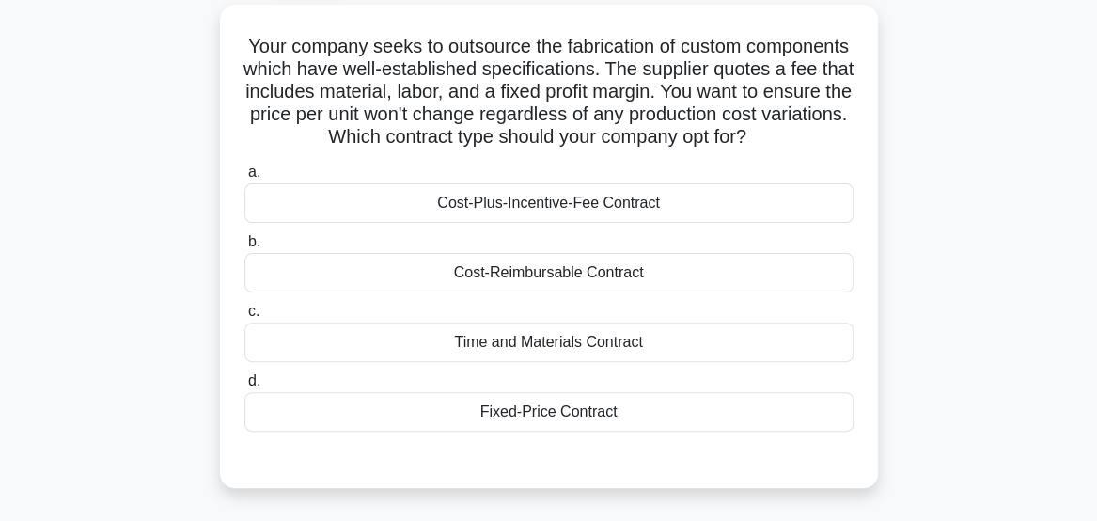
scroll to position [106, 0]
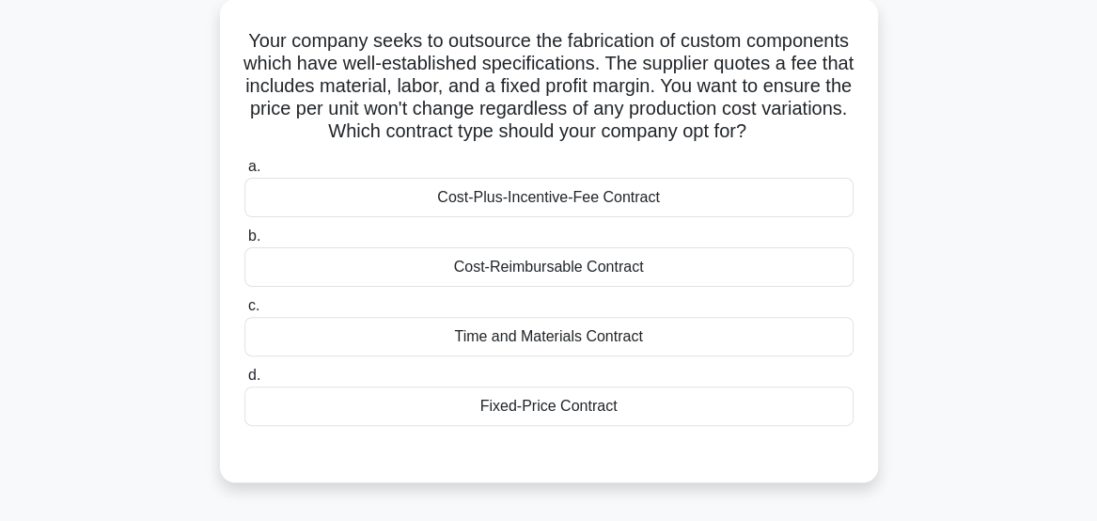
click at [780, 426] on div "Fixed-Price Contract" at bounding box center [548, 405] width 609 height 39
click at [244, 382] on input "d. Fixed-Price Contract" at bounding box center [244, 375] width 0 height 12
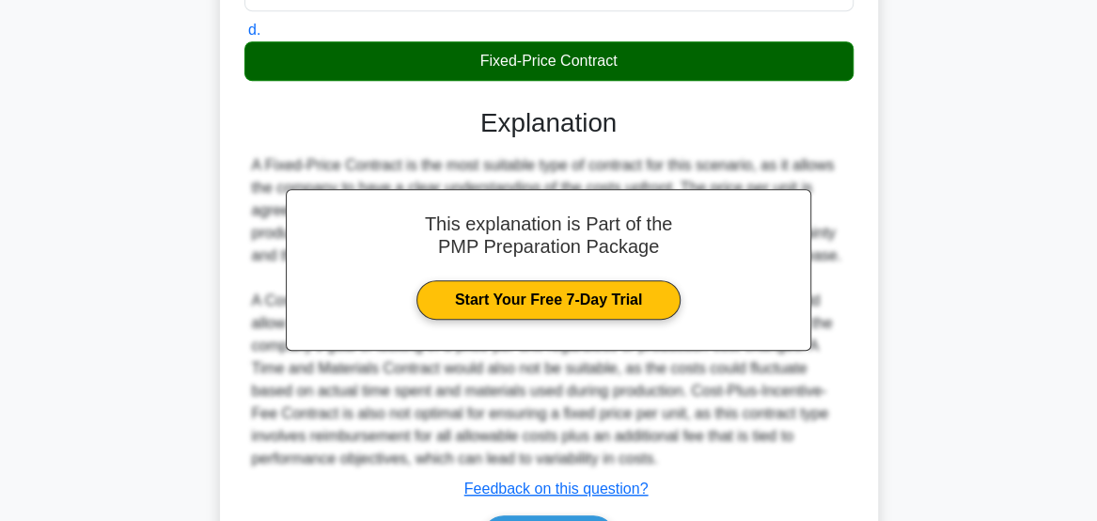
scroll to position [590, 0]
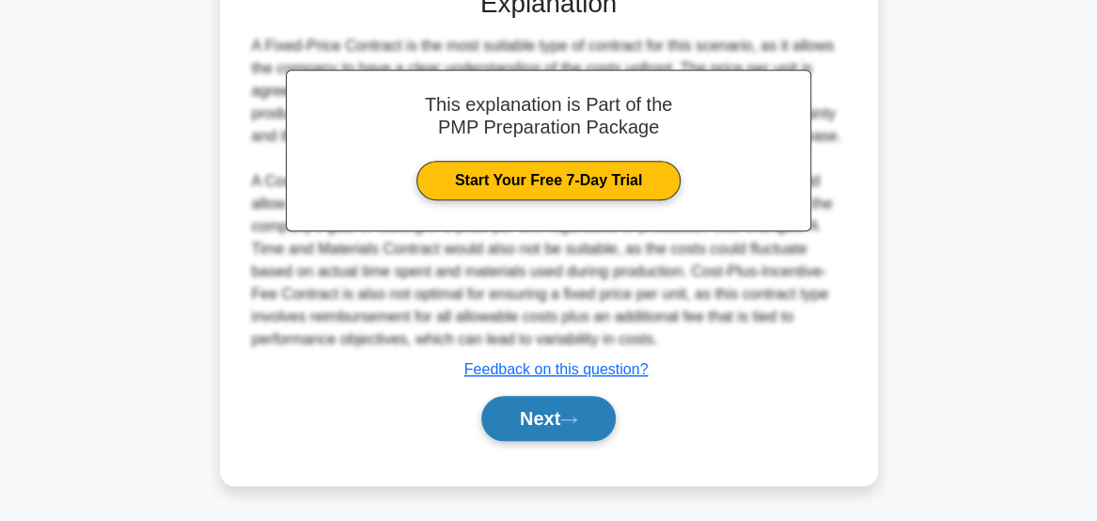
click at [562, 421] on button "Next" at bounding box center [548, 418] width 134 height 45
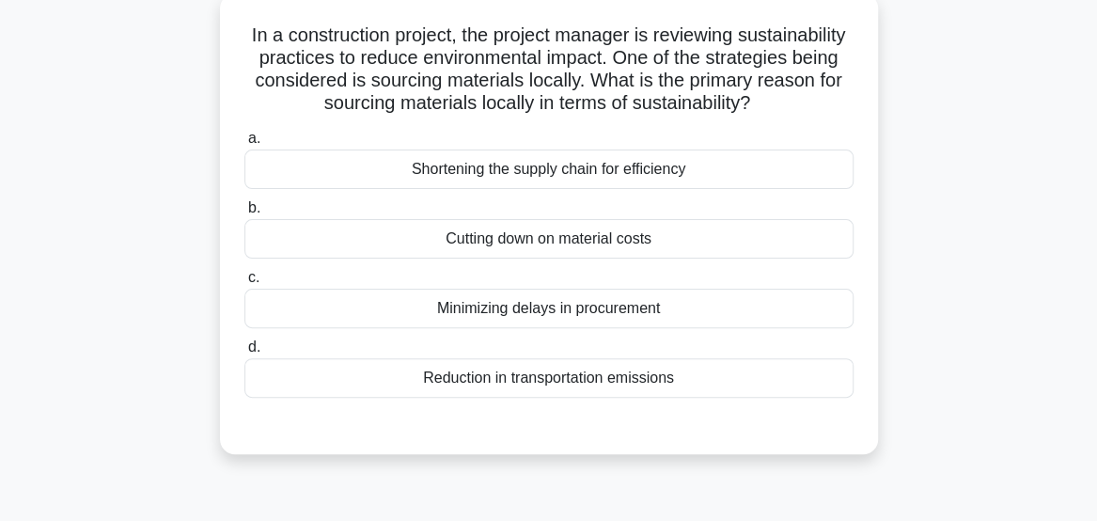
scroll to position [99, 0]
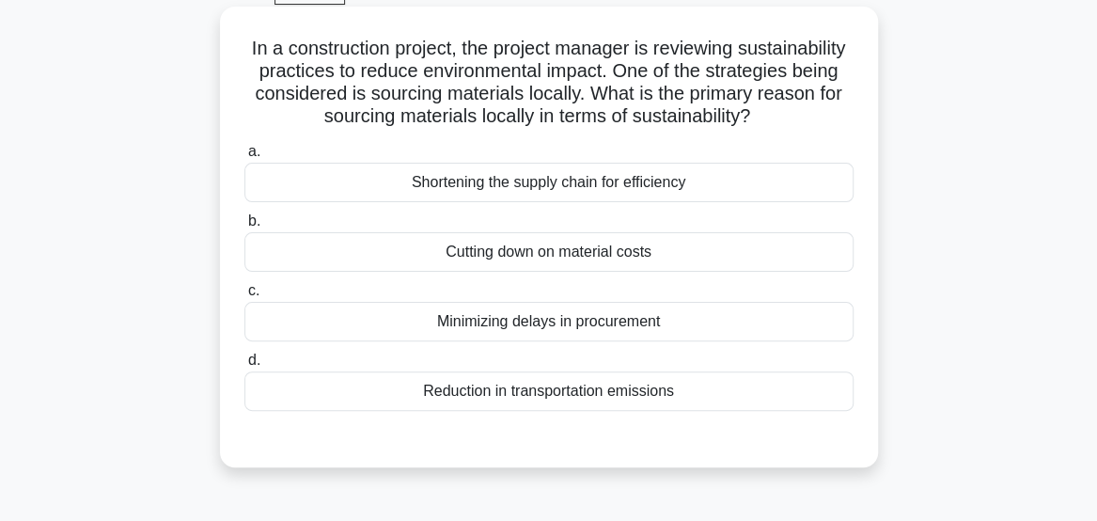
click at [727, 87] on h5 "In a construction project, the project manager is reviewing sustainability prac…" at bounding box center [549, 83] width 613 height 92
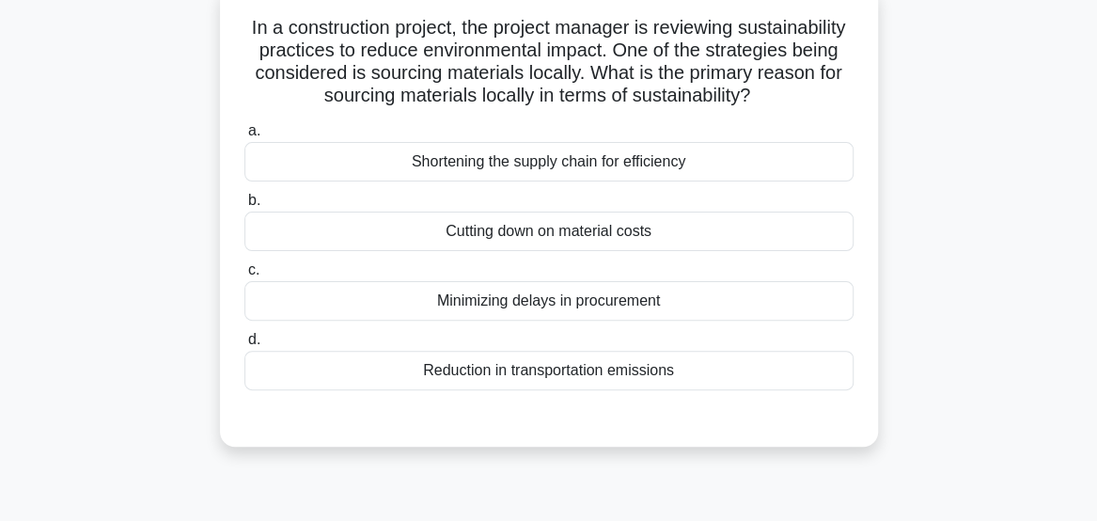
scroll to position [131, 0]
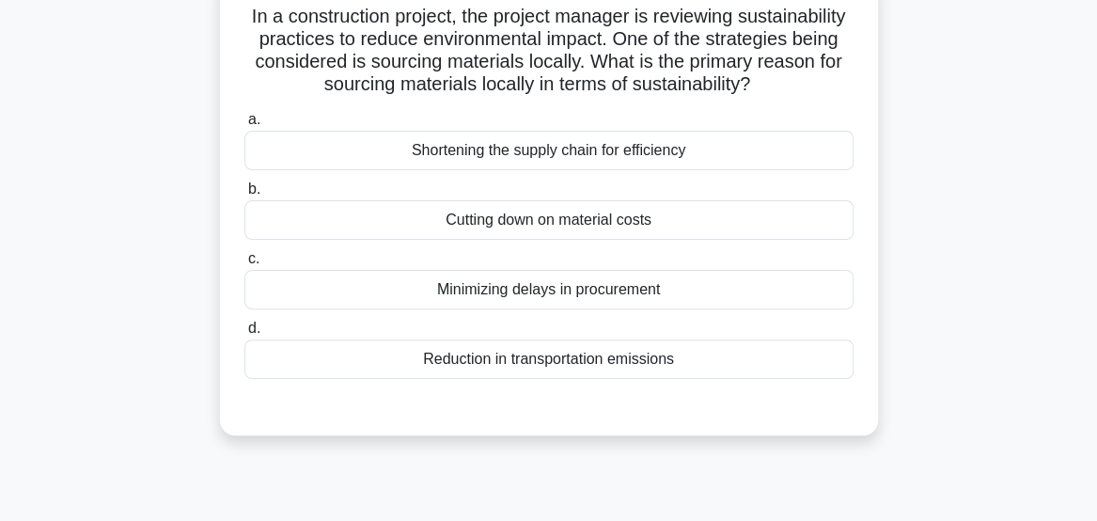
click at [705, 309] on div "Minimizing delays in procurement" at bounding box center [548, 289] width 609 height 39
click at [244, 265] on input "c. Minimizing delays in procurement" at bounding box center [244, 259] width 0 height 12
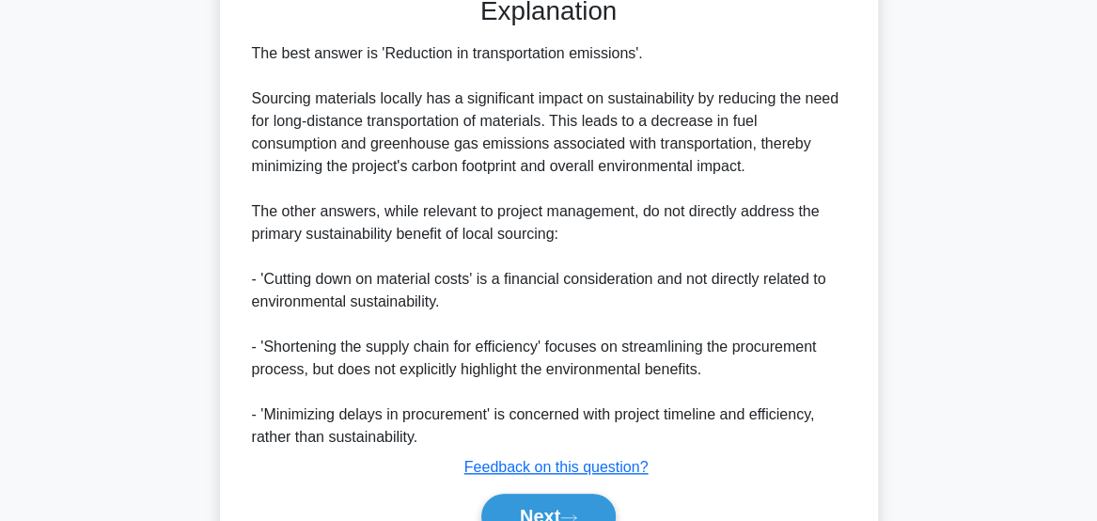
scroll to position [661, 0]
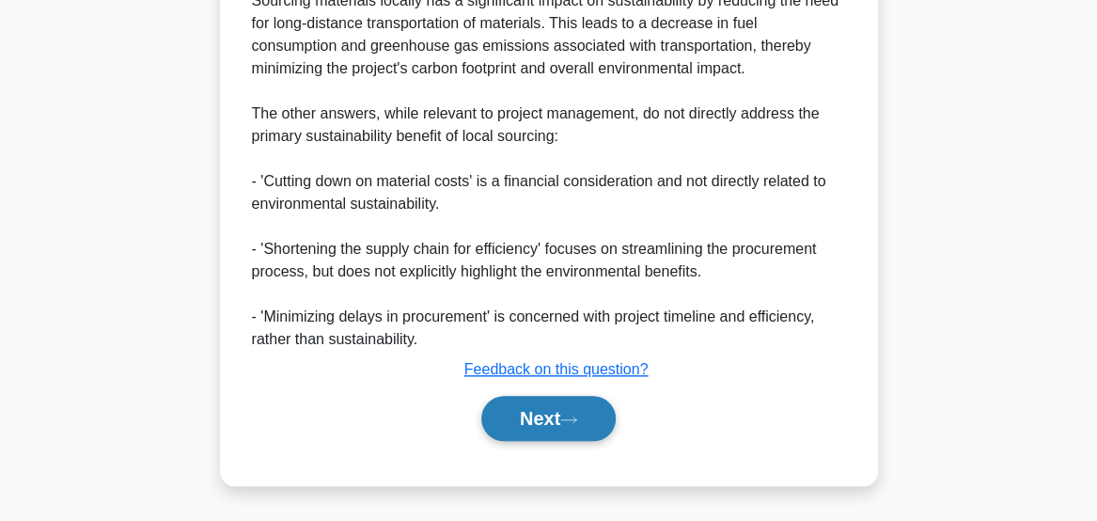
click at [561, 422] on button "Next" at bounding box center [548, 418] width 134 height 45
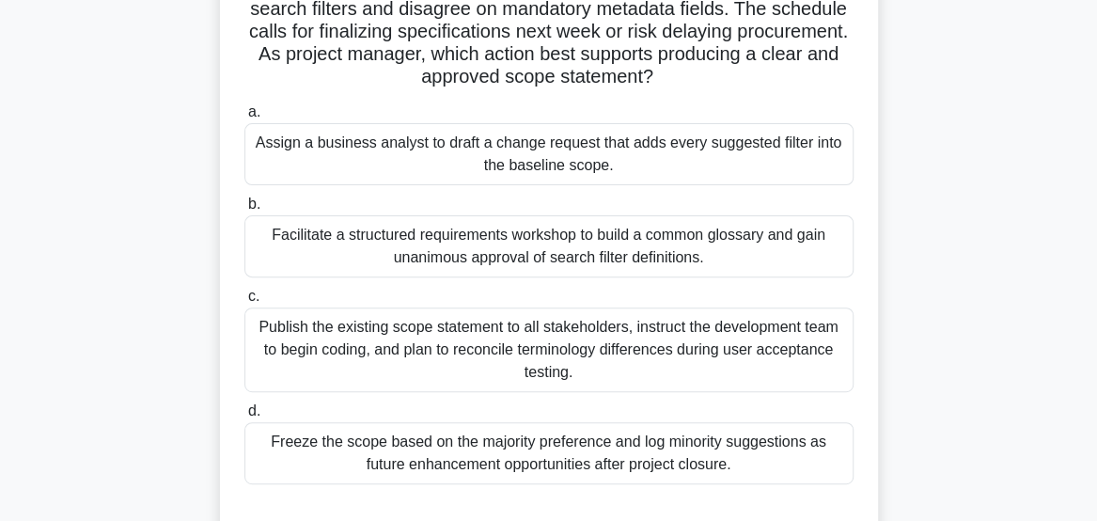
scroll to position [160, 0]
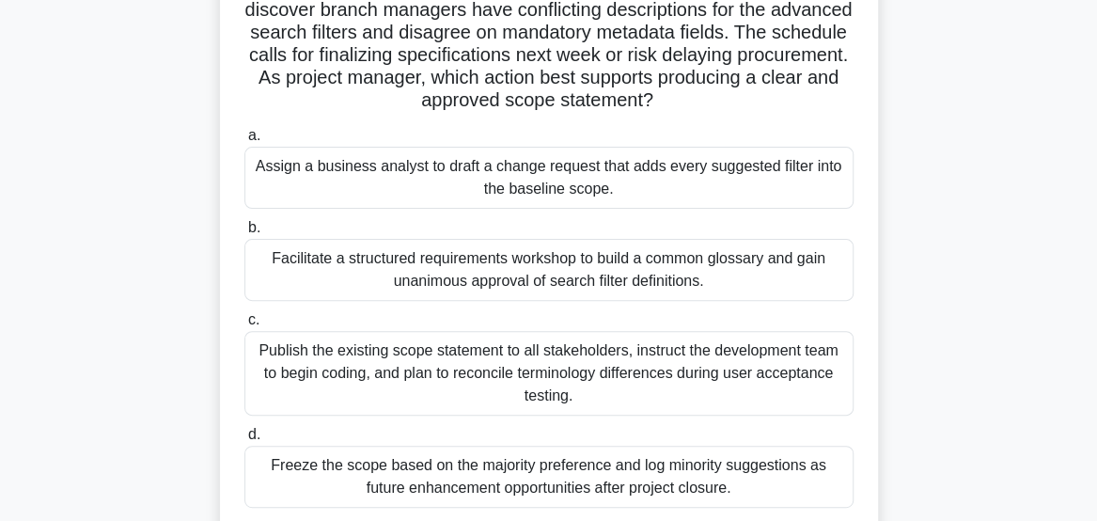
click at [278, 278] on div "Facilitate a structured requirements workshop to build a common glossary and ga…" at bounding box center [548, 270] width 609 height 62
click at [244, 234] on input "b. Facilitate a structured requirements workshop to build a common glossary and…" at bounding box center [244, 228] width 0 height 12
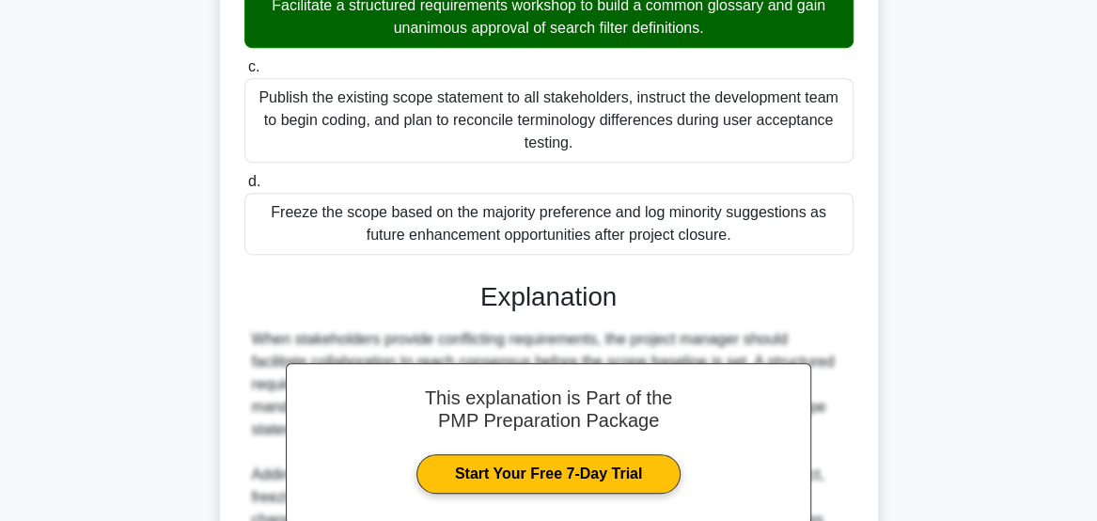
scroll to position [635, 0]
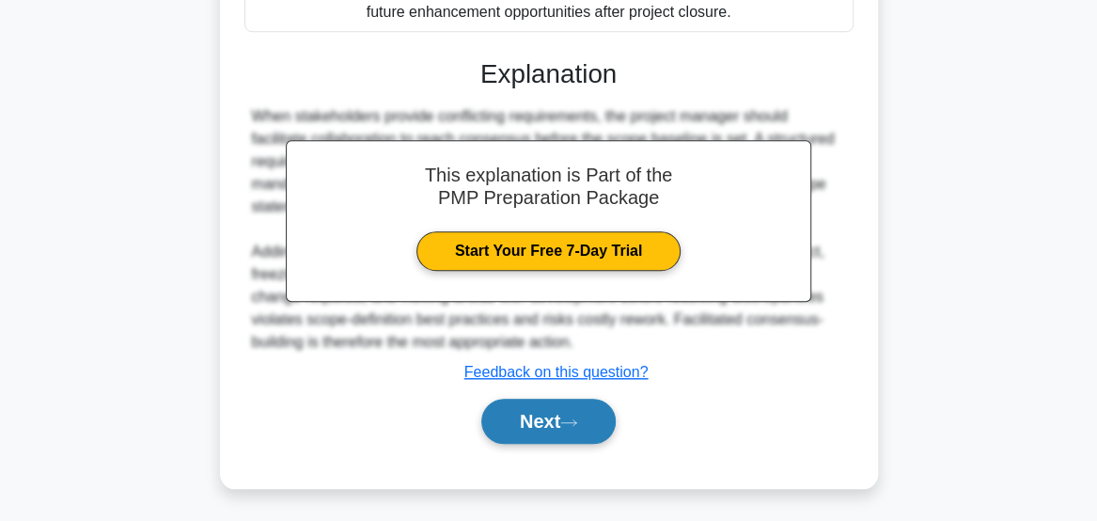
click at [541, 427] on button "Next" at bounding box center [548, 421] width 134 height 45
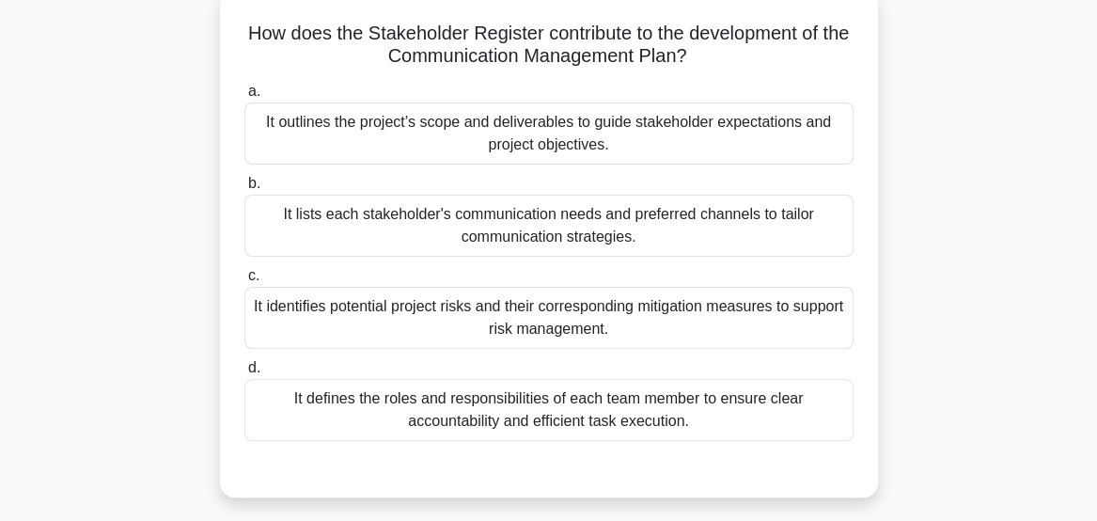
scroll to position [120, 0]
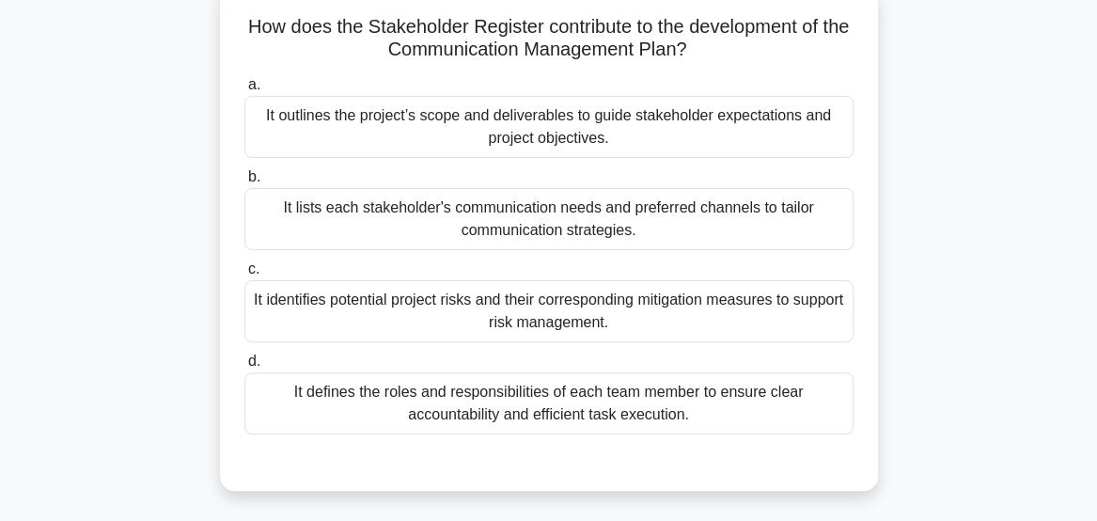
click at [575, 219] on div "It lists each stakeholder's communication needs and preferred channels to tailo…" at bounding box center [548, 219] width 609 height 62
click at [244, 183] on input "b. It lists each stakeholder's communication needs and preferred channels to ta…" at bounding box center [244, 177] width 0 height 12
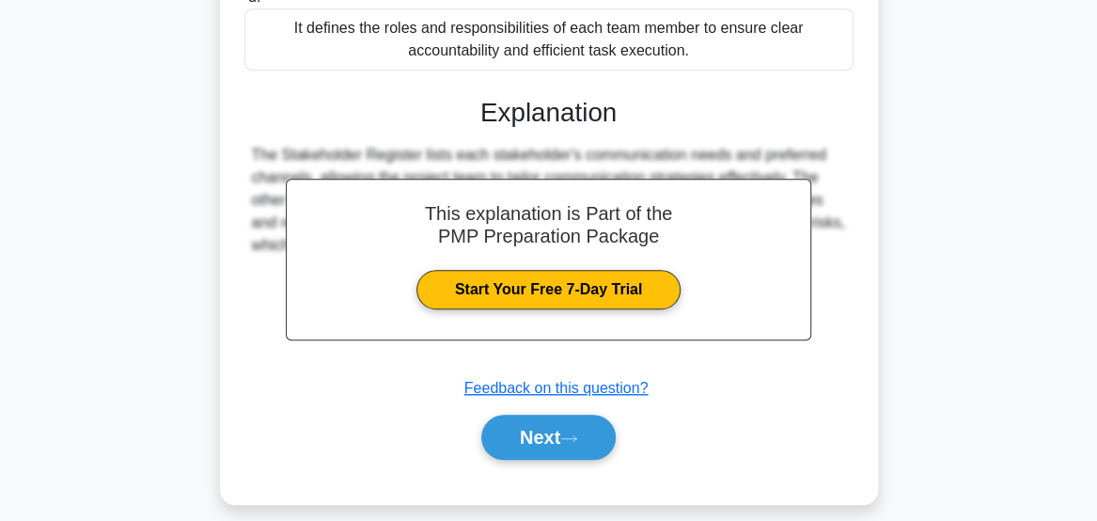
scroll to position [500, 0]
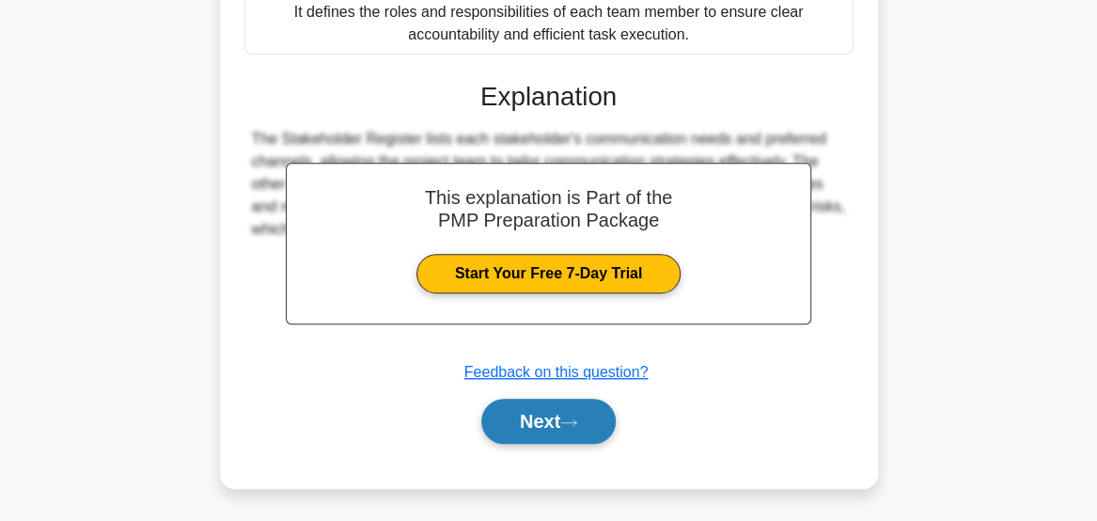
click at [572, 417] on icon at bounding box center [568, 422] width 17 height 10
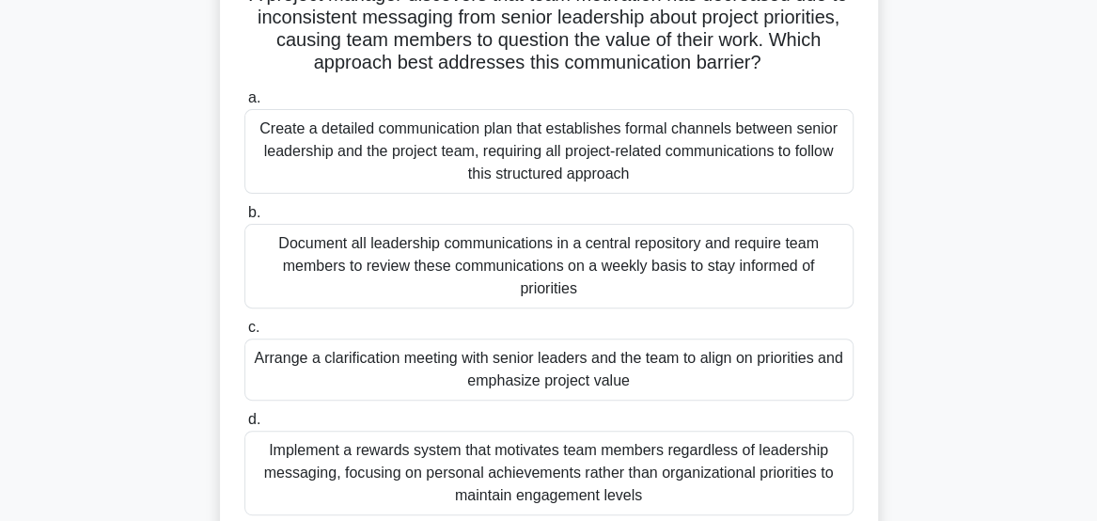
scroll to position [153, 0]
click at [626, 382] on div "Arrange a clarification meeting with senior leaders and the team to align on pr…" at bounding box center [548, 368] width 609 height 62
click at [244, 333] on input "c. Arrange a clarification meeting with senior leaders and the team to align on…" at bounding box center [244, 327] width 0 height 12
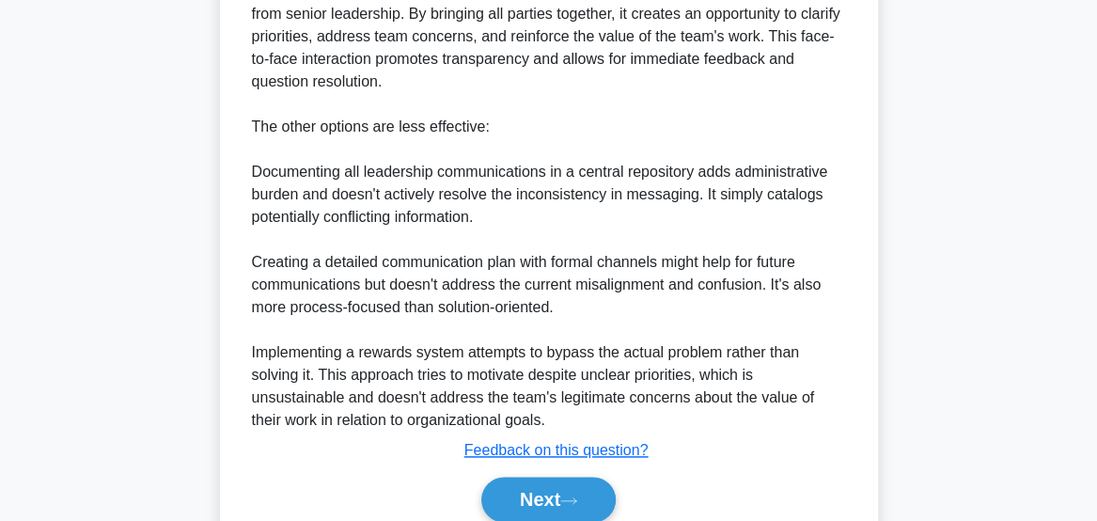
scroll to position [929, 0]
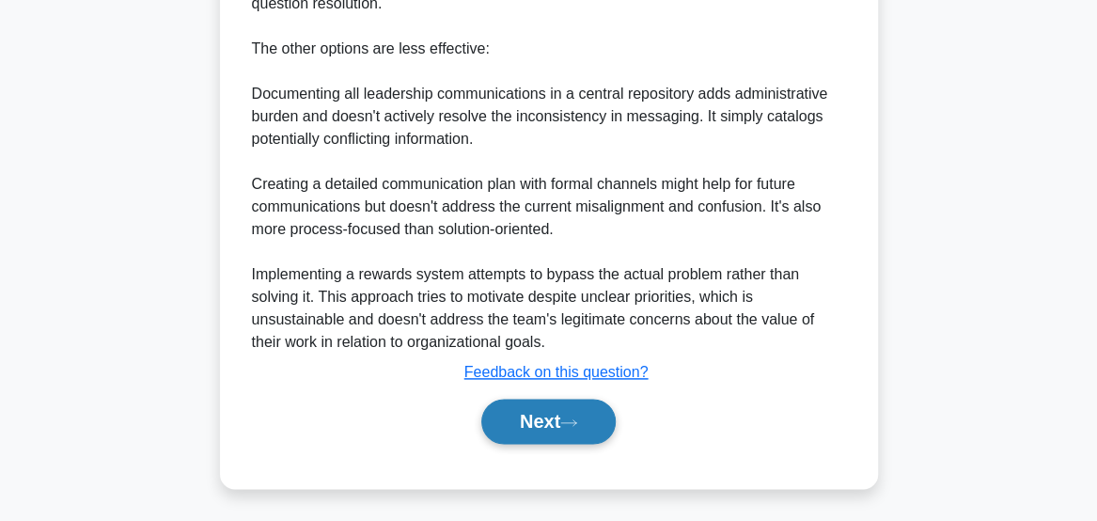
click at [572, 431] on button "Next" at bounding box center [548, 421] width 134 height 45
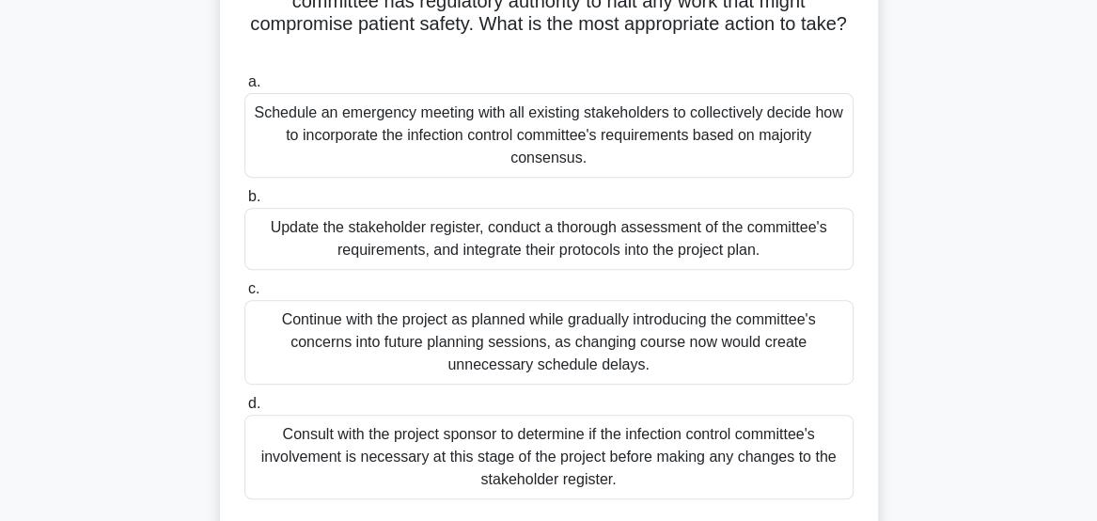
scroll to position [241, 0]
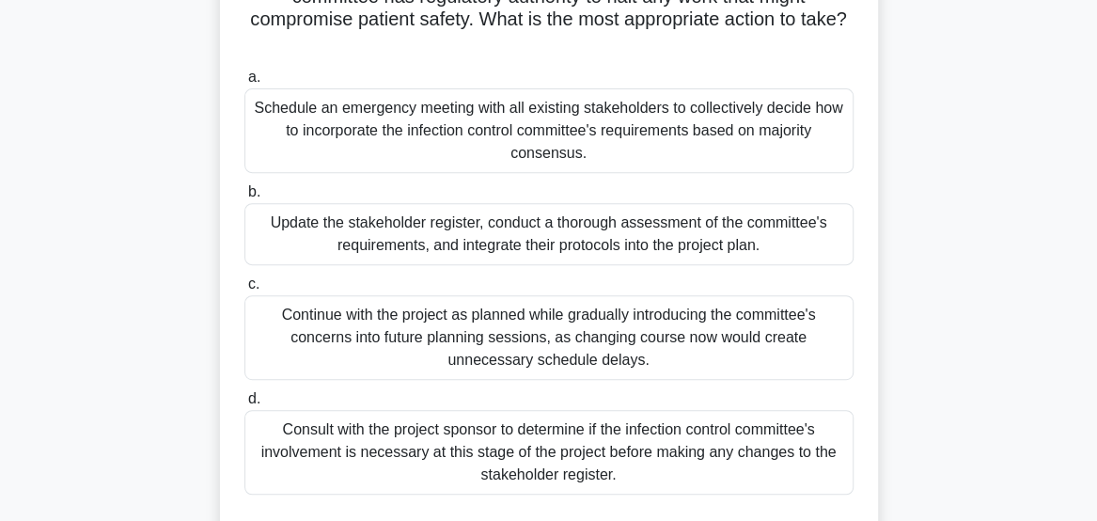
click at [397, 225] on div "Update the stakeholder register, conduct a thorough assessment of the committee…" at bounding box center [548, 234] width 609 height 62
click at [244, 198] on input "b. Update the stakeholder register, conduct a thorough assessment of the commit…" at bounding box center [244, 192] width 0 height 12
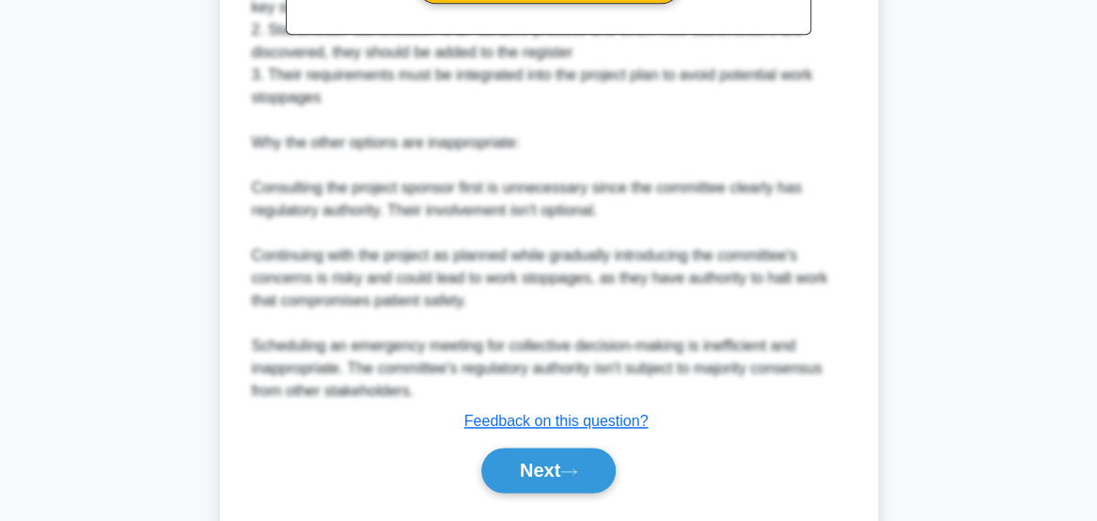
scroll to position [1013, 0]
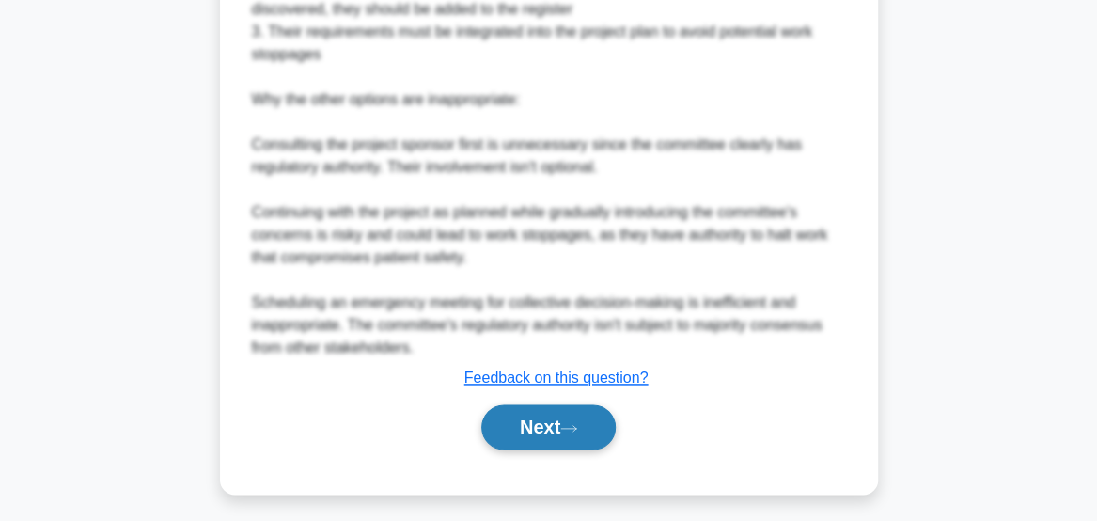
click at [560, 434] on button "Next" at bounding box center [548, 426] width 134 height 45
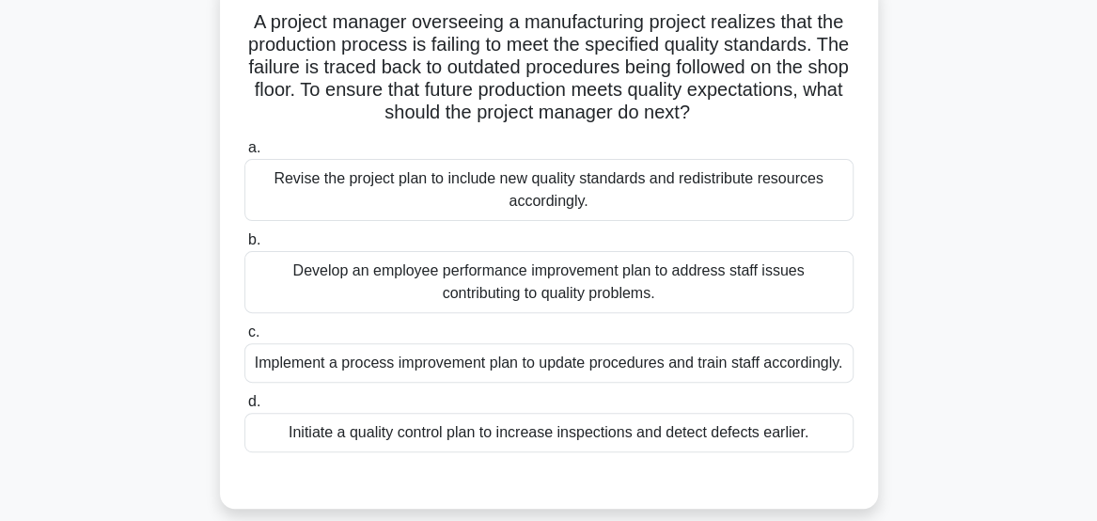
scroll to position [128, 0]
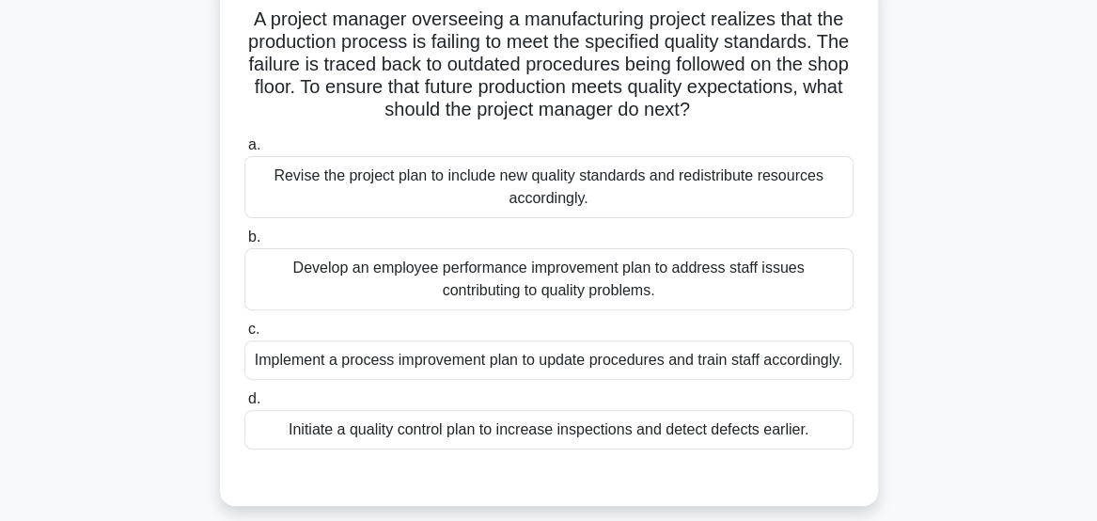
click at [427, 181] on div "Revise the project plan to include new quality standards and redistribute resou…" at bounding box center [548, 187] width 609 height 62
click at [244, 151] on input "a. Revise the project plan to include new quality standards and redistribute re…" at bounding box center [244, 145] width 0 height 12
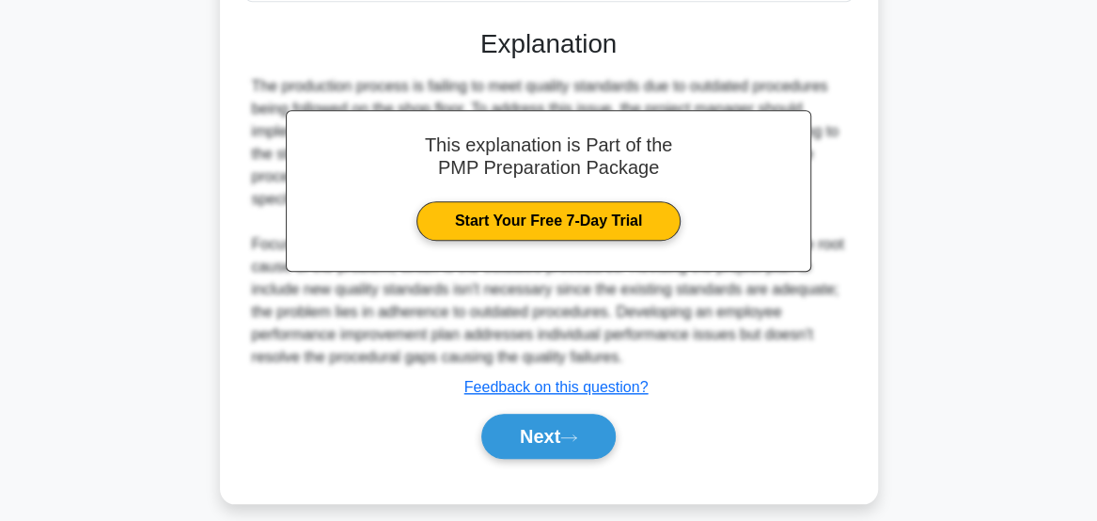
scroll to position [616, 0]
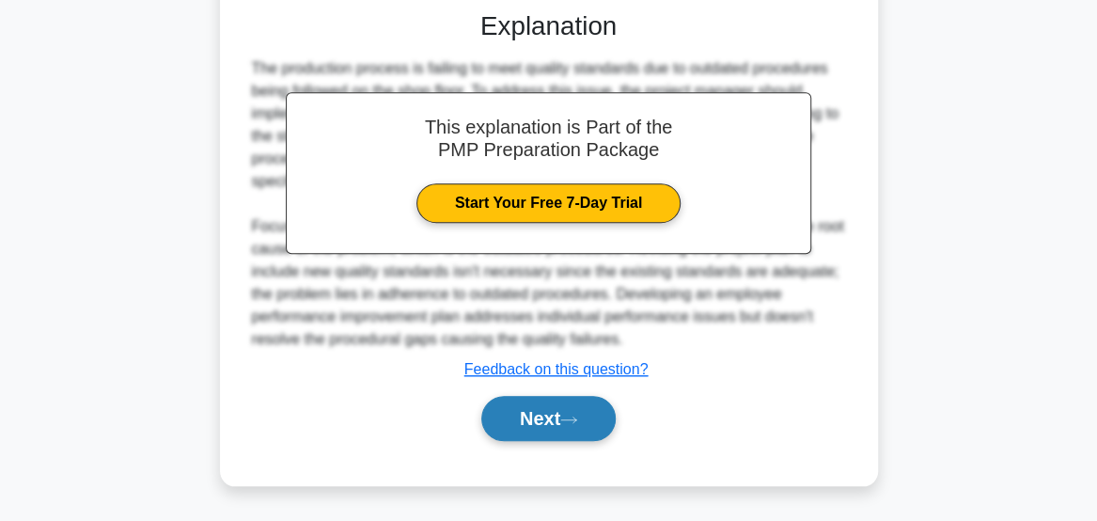
click at [567, 413] on button "Next" at bounding box center [548, 418] width 134 height 45
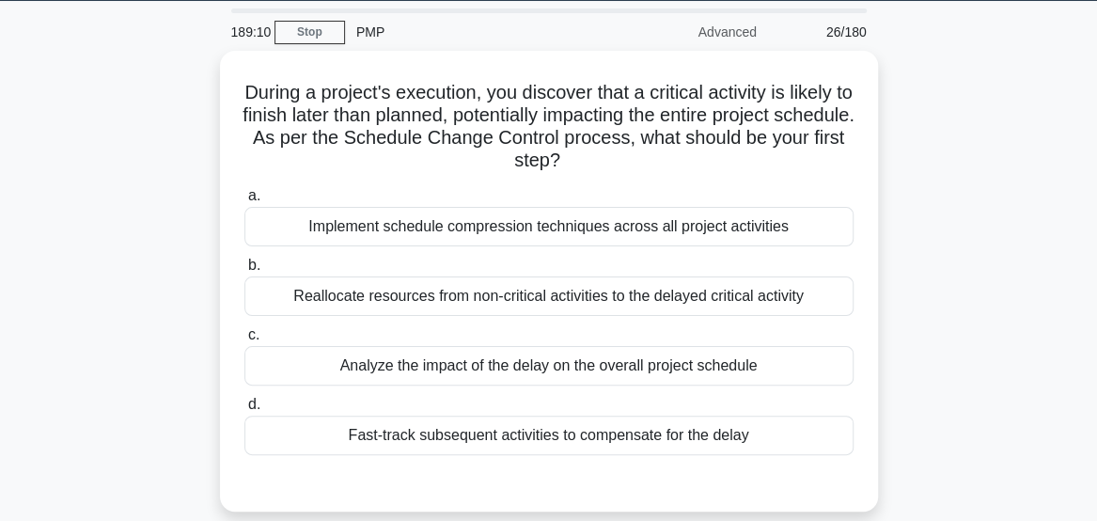
scroll to position [58, 0]
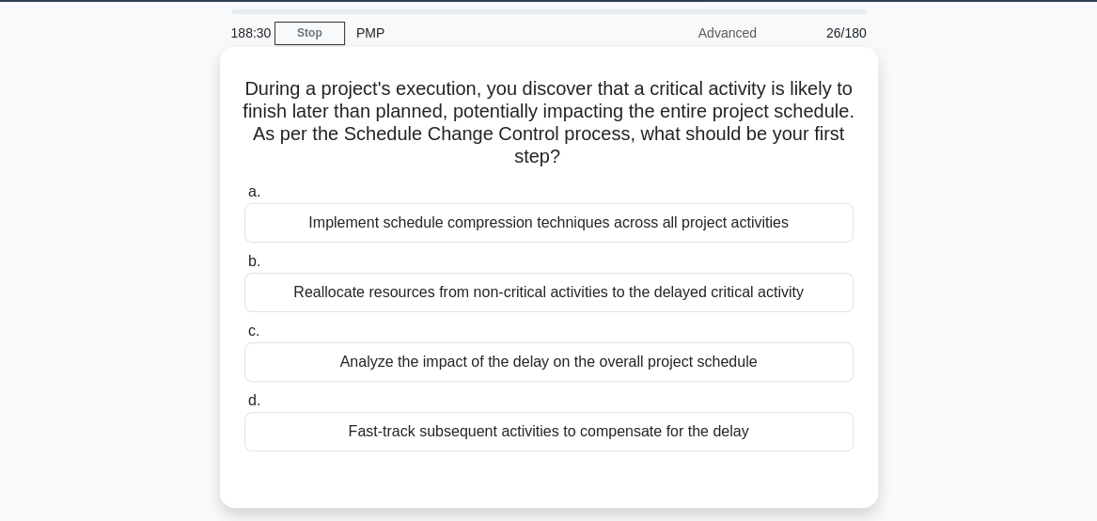
click at [319, 358] on div "Analyze the impact of the delay on the overall project schedule" at bounding box center [548, 361] width 609 height 39
click at [244, 337] on input "c. Analyze the impact of the delay on the overall project schedule" at bounding box center [244, 331] width 0 height 12
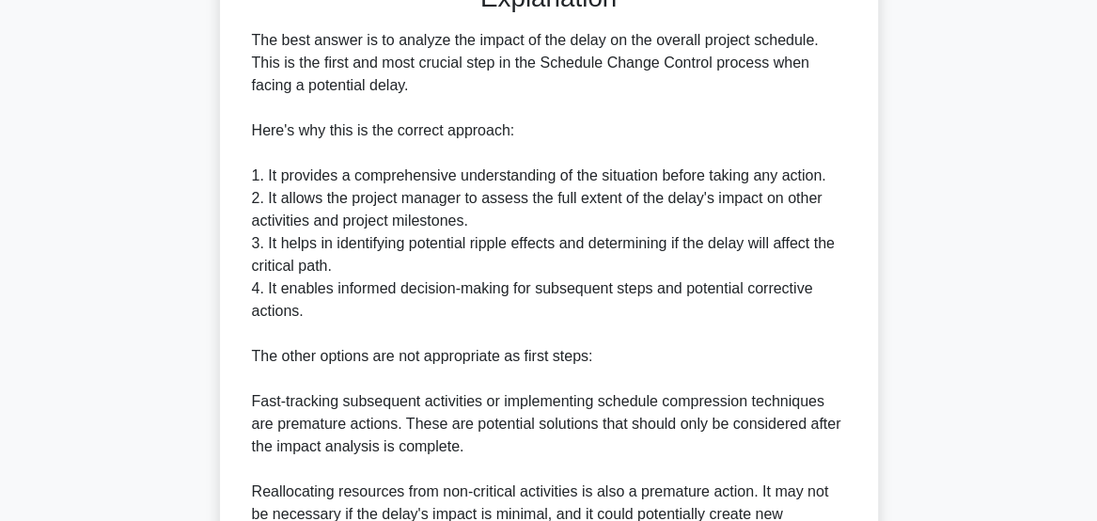
scroll to position [839, 0]
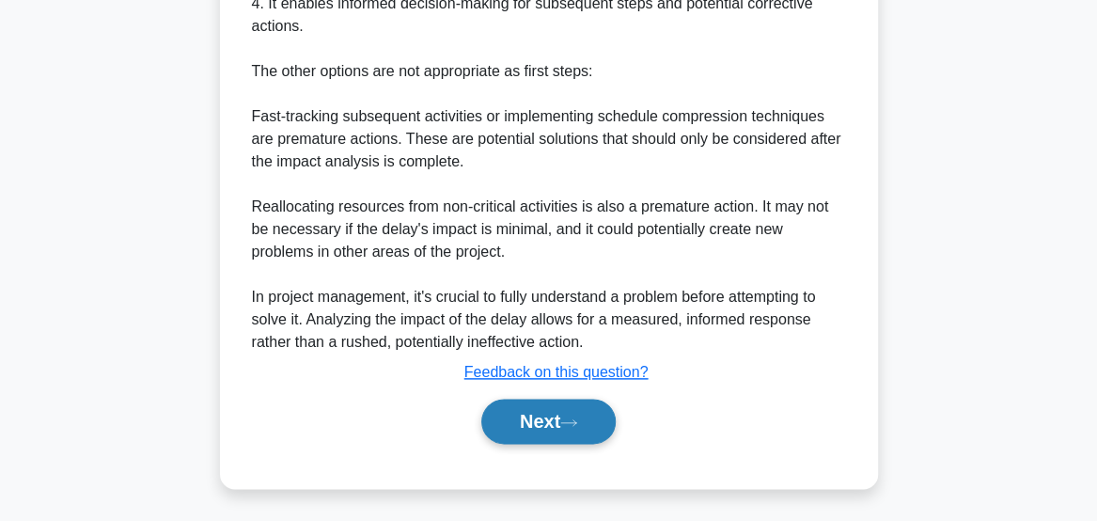
click at [568, 426] on button "Next" at bounding box center [548, 421] width 134 height 45
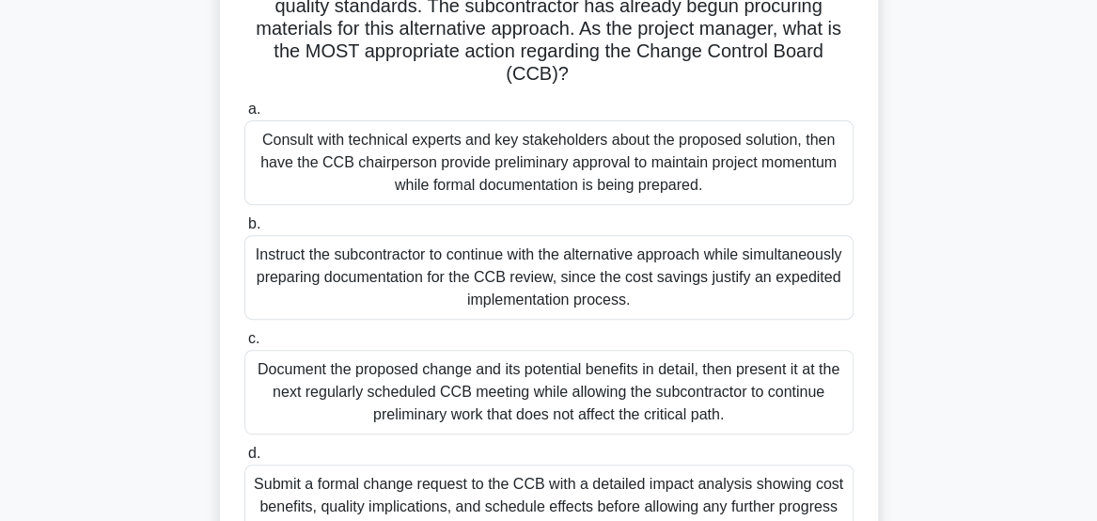
scroll to position [291, 0]
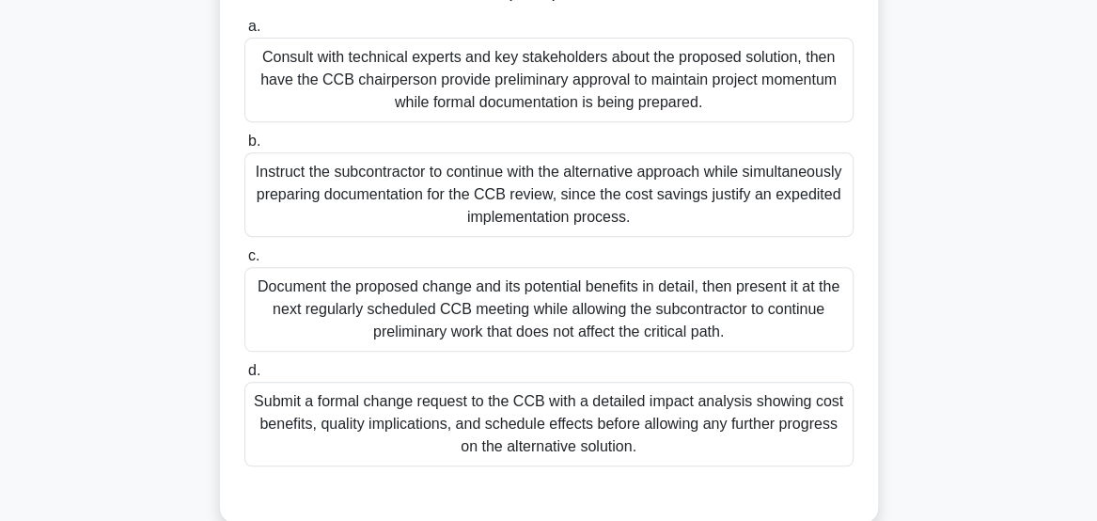
click at [794, 426] on div "Submit a formal change request to the CCB with a detailed impact analysis showi…" at bounding box center [548, 424] width 609 height 85
click at [244, 377] on input "d. Submit a formal change request to the CCB with a detailed impact analysis sh…" at bounding box center [244, 371] width 0 height 12
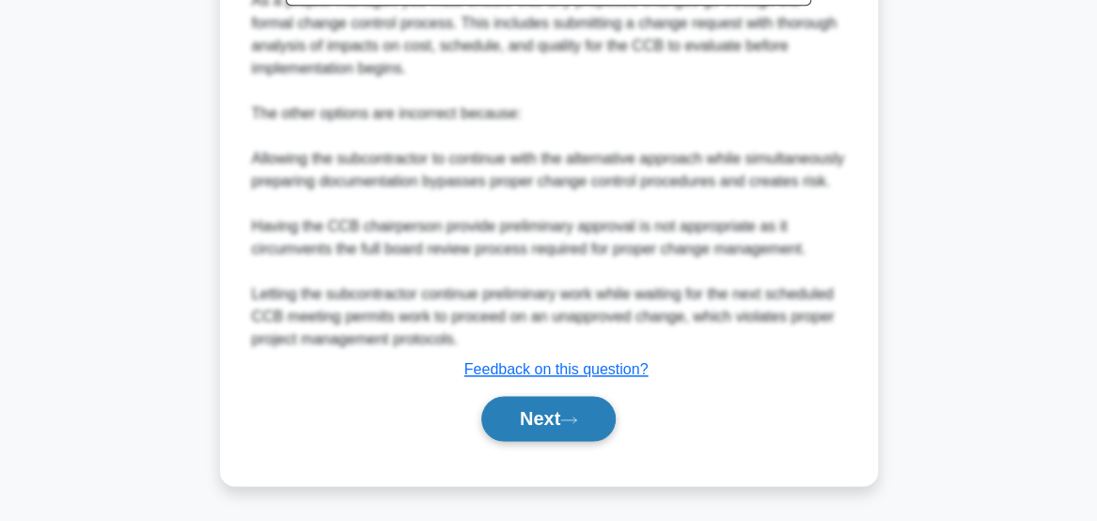
click at [562, 431] on button "Next" at bounding box center [548, 418] width 134 height 45
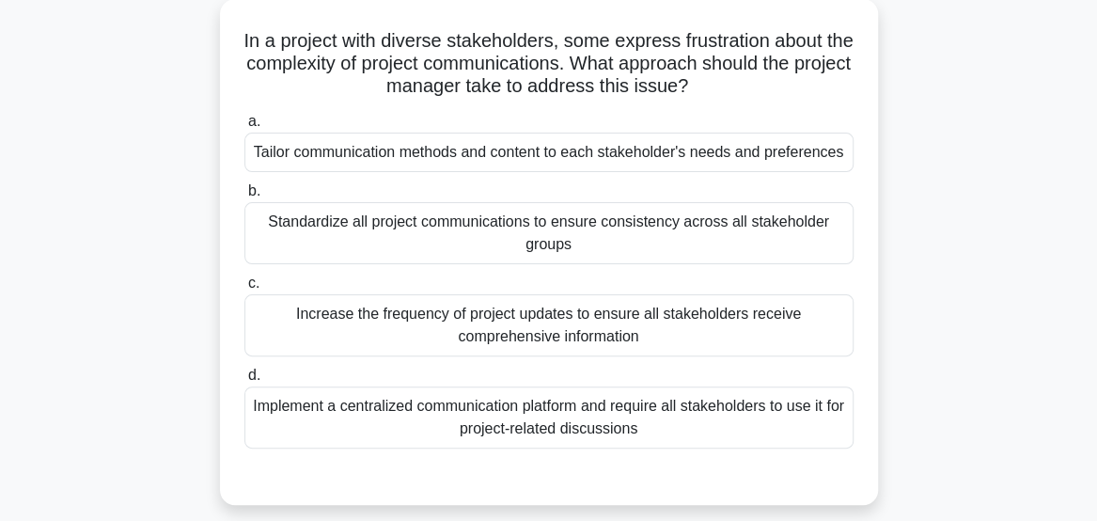
scroll to position [113, 0]
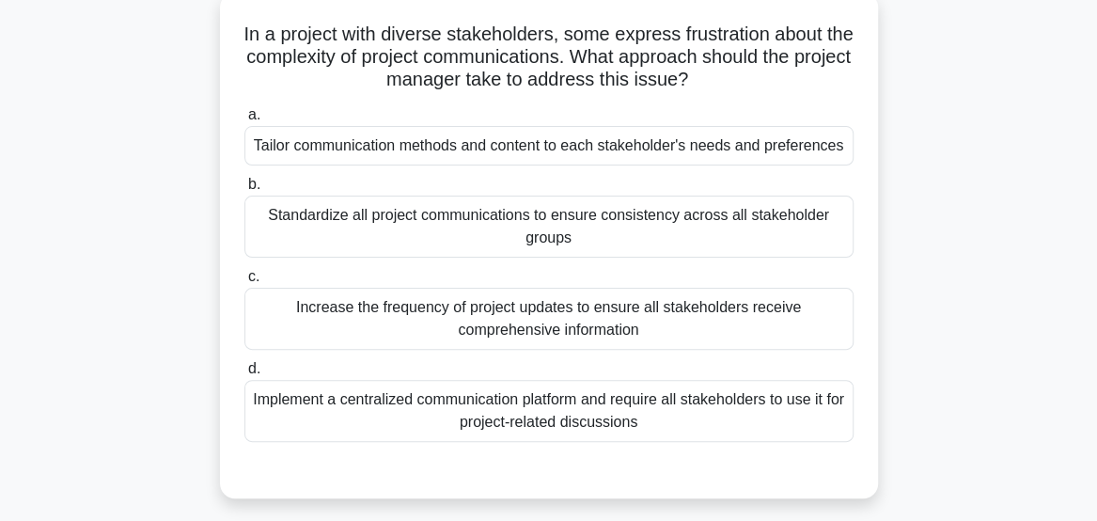
click at [814, 160] on div "Tailor communication methods and content to each stakeholder's needs and prefer…" at bounding box center [548, 145] width 609 height 39
click at [244, 121] on input "a. Tailor communication methods and content to each stakeholder's needs and pre…" at bounding box center [244, 115] width 0 height 12
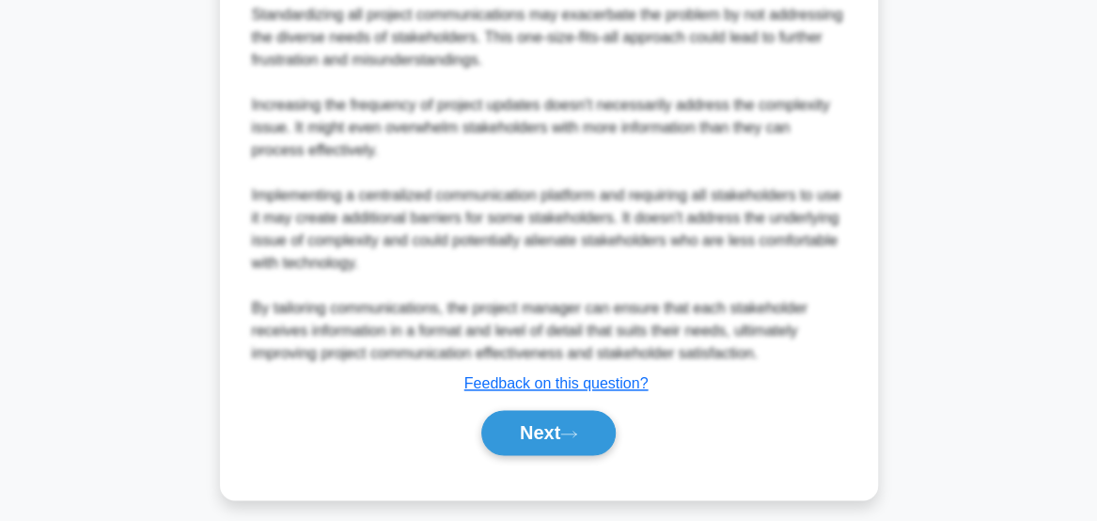
scroll to position [923, 0]
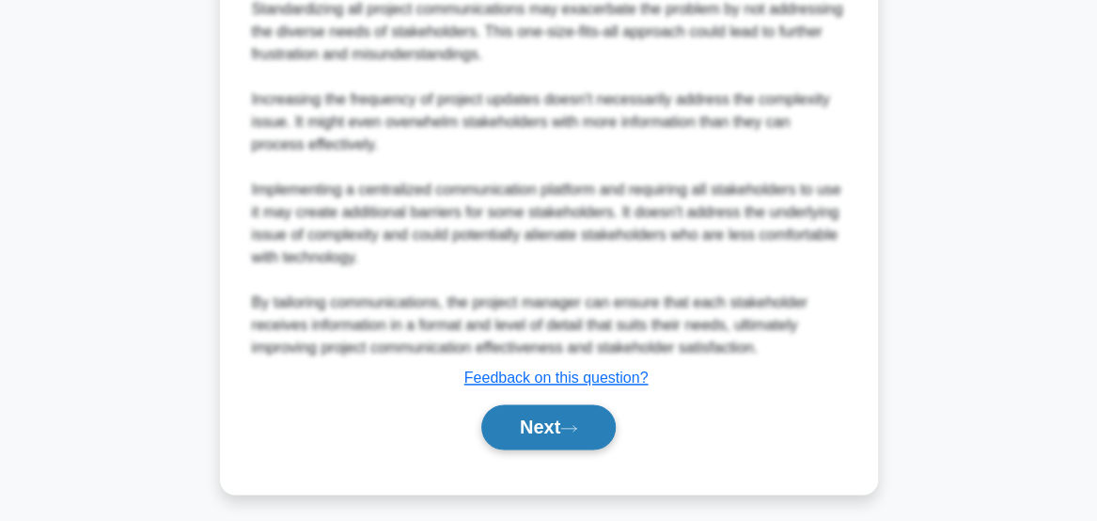
click at [556, 447] on button "Next" at bounding box center [548, 426] width 134 height 45
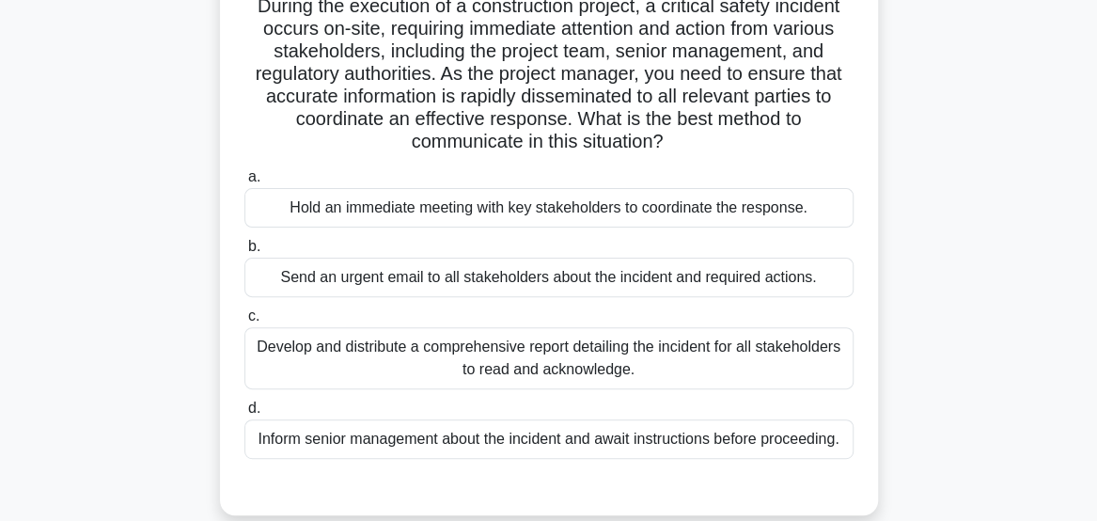
scroll to position [140, 0]
click at [799, 212] on div "Hold an immediate meeting with key stakeholders to coordinate the response." at bounding box center [548, 208] width 609 height 39
click at [244, 184] on input "a. Hold an immediate meeting with key stakeholders to coordinate the response." at bounding box center [244, 178] width 0 height 12
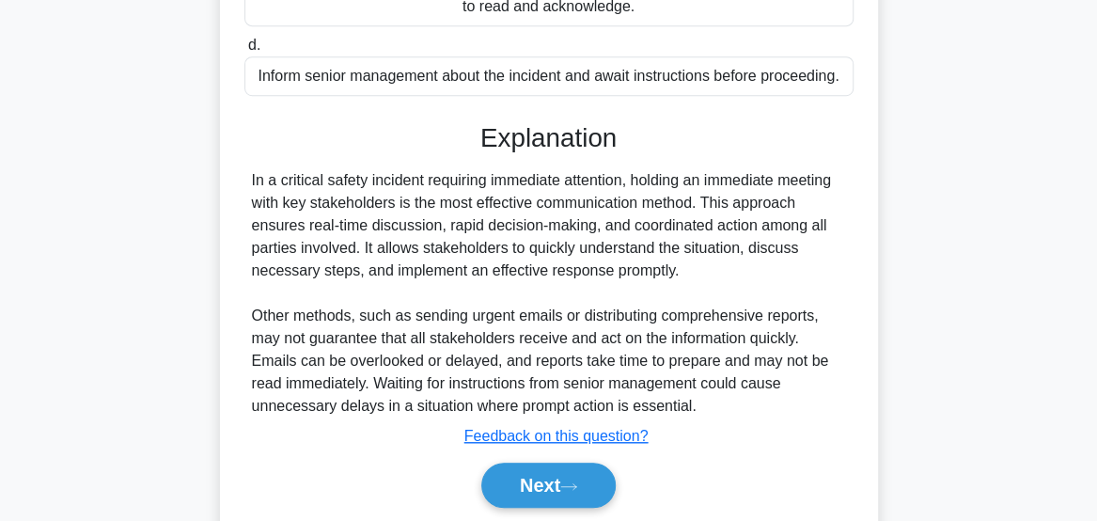
scroll to position [498, 0]
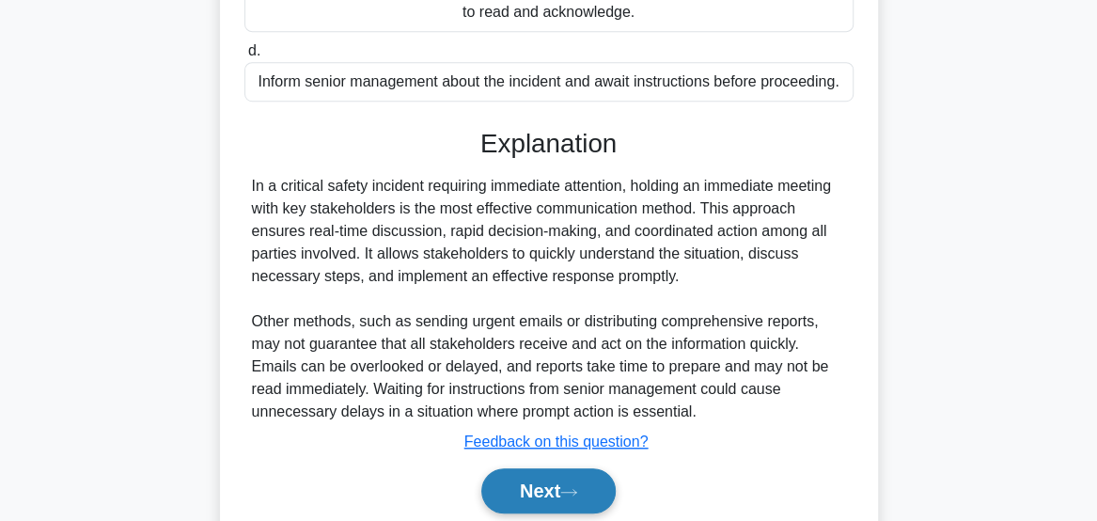
click at [523, 494] on button "Next" at bounding box center [548, 490] width 134 height 45
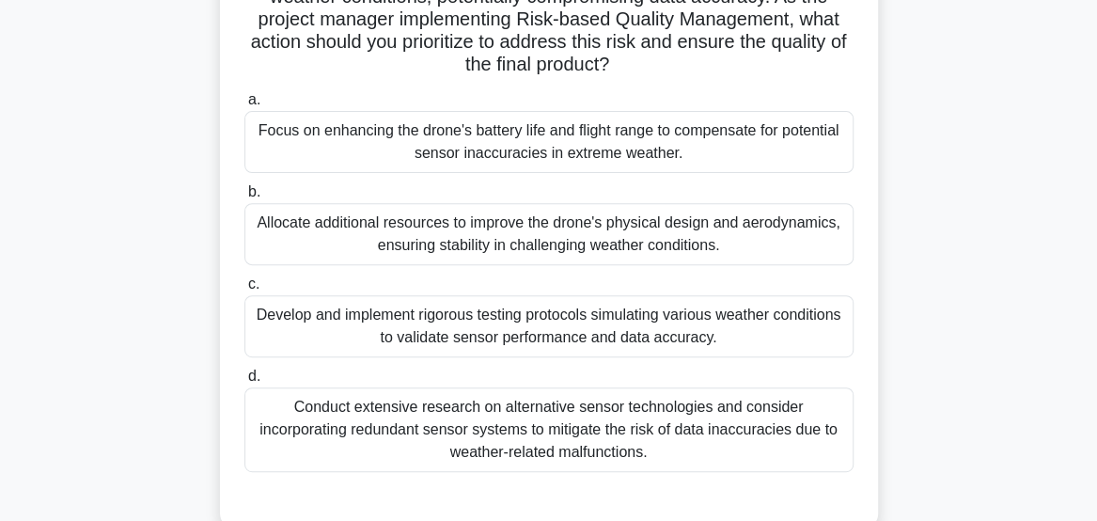
scroll to position [224, 0]
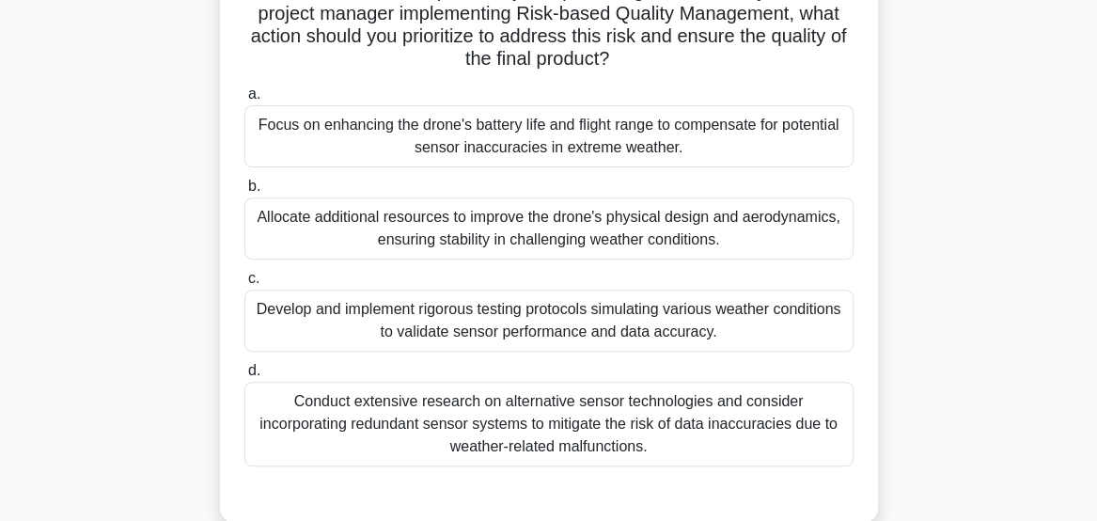
click at [809, 438] on div "Conduct extensive research on alternative sensor technologies and consider inco…" at bounding box center [548, 424] width 609 height 85
click at [244, 377] on input "d. Conduct extensive research on alternative sensor technologies and consider i…" at bounding box center [244, 371] width 0 height 12
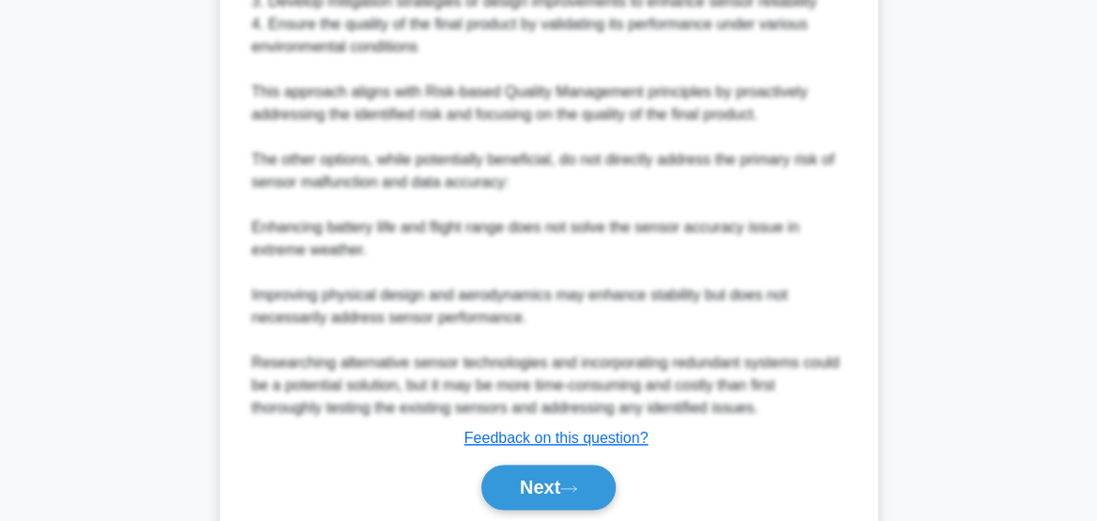
scroll to position [1044, 0]
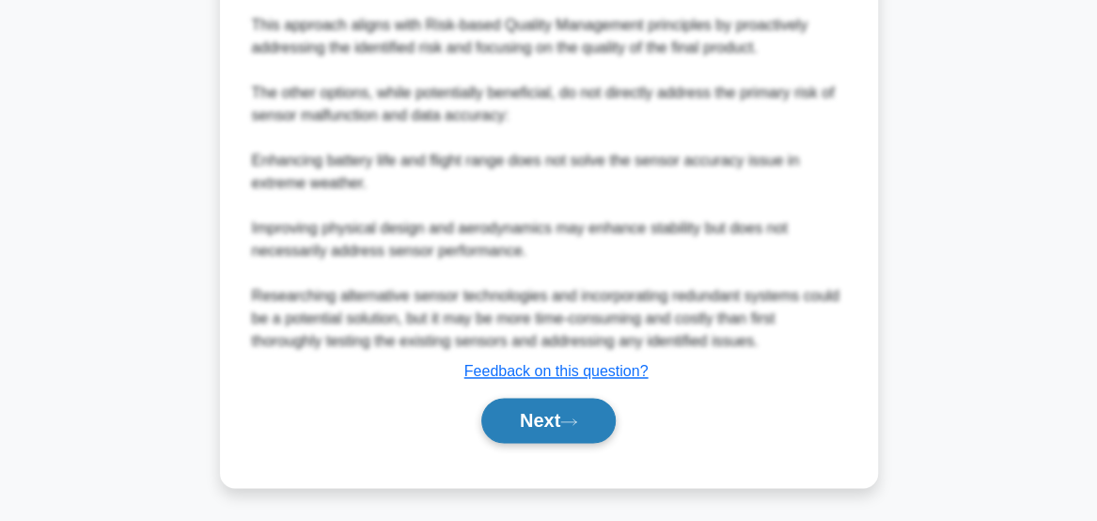
click at [575, 432] on button "Next" at bounding box center [548, 420] width 134 height 45
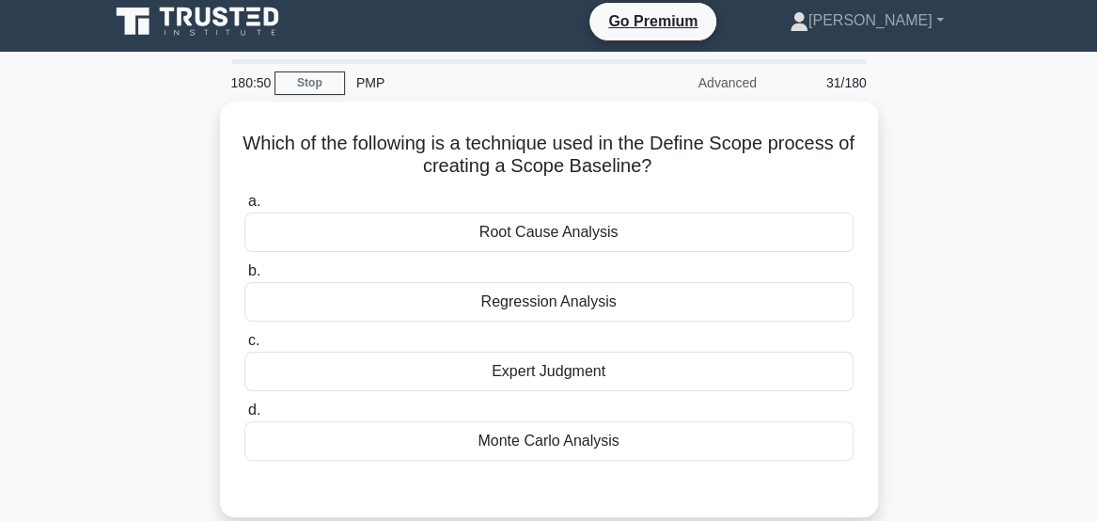
scroll to position [8, 0]
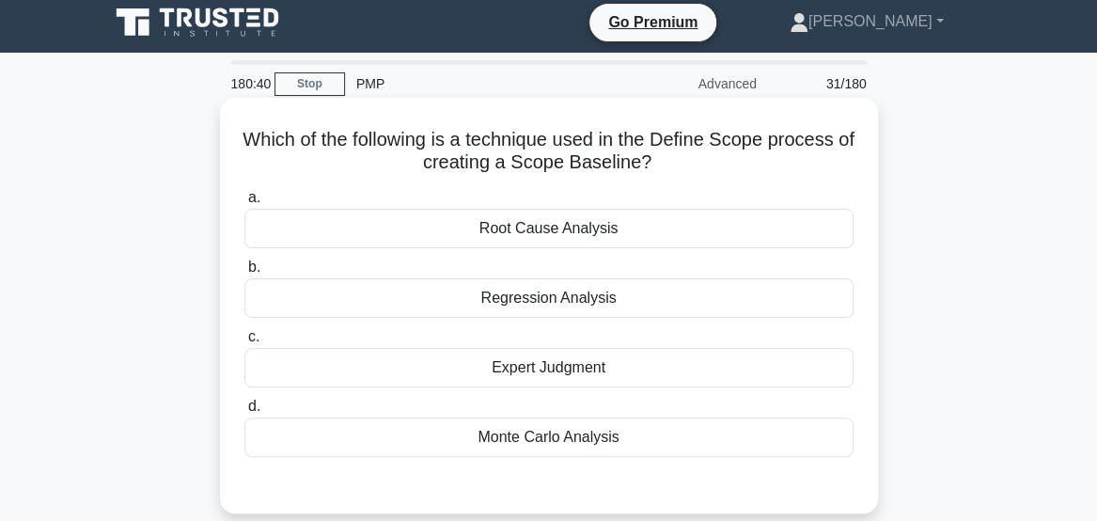
click at [810, 378] on div "Expert Judgment" at bounding box center [548, 367] width 609 height 39
click at [244, 343] on input "c. Expert Judgment" at bounding box center [244, 337] width 0 height 12
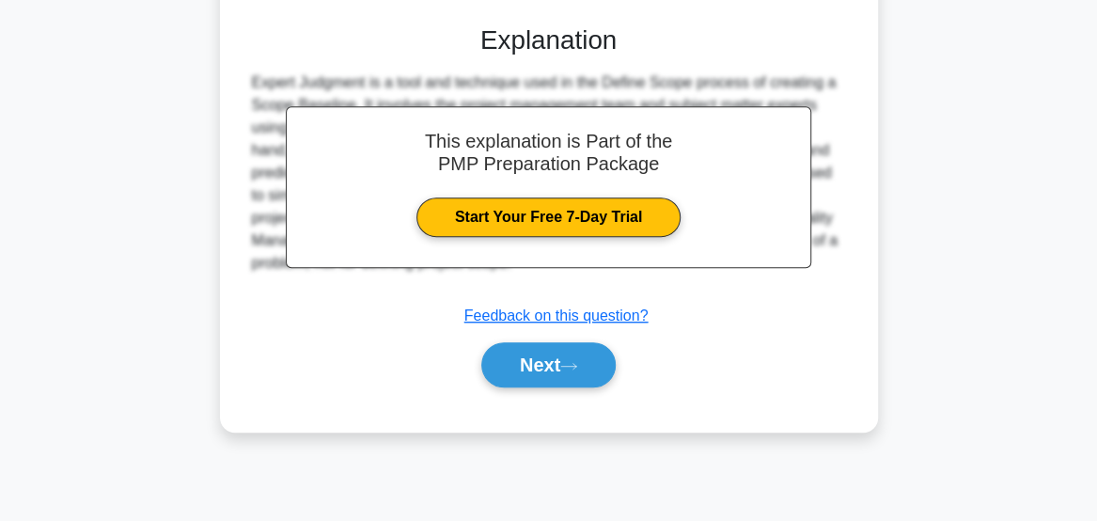
scroll to position [494, 0]
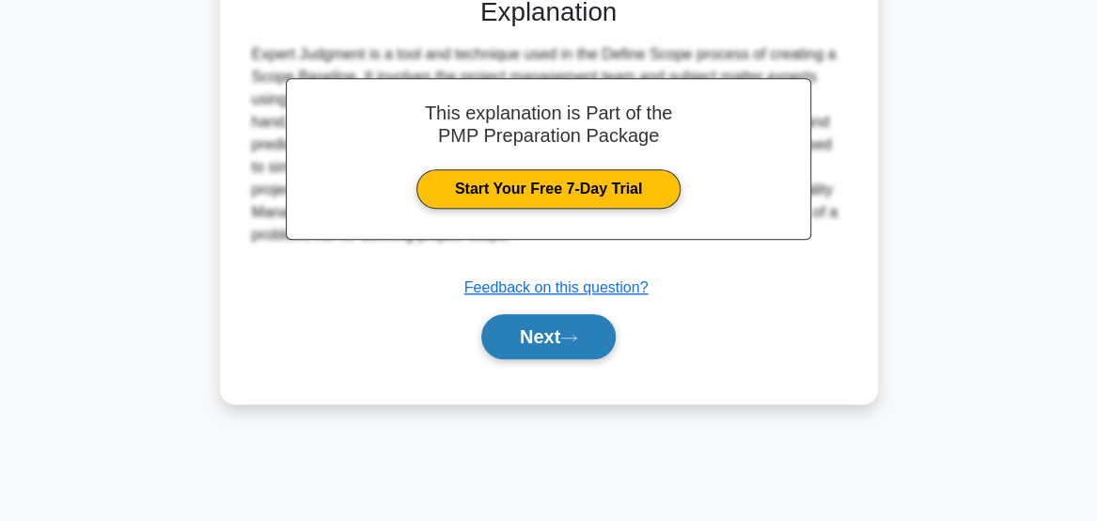
click at [547, 341] on button "Next" at bounding box center [548, 336] width 134 height 45
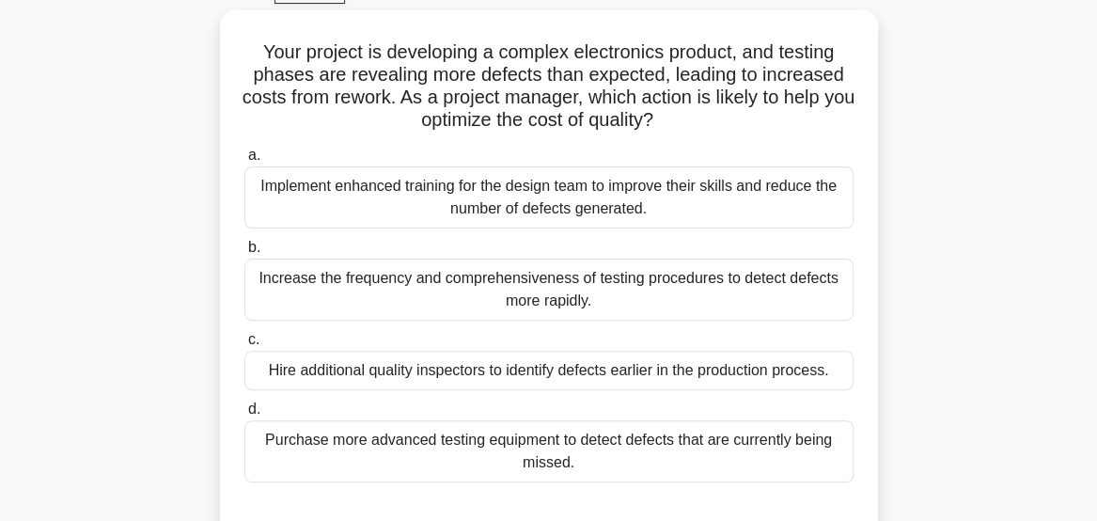
scroll to position [100, 0]
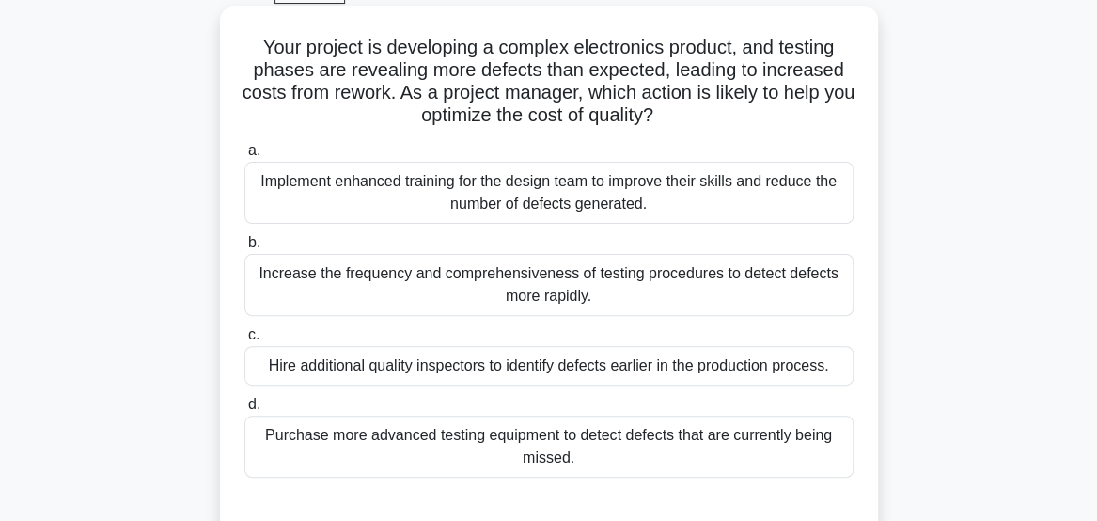
click at [776, 205] on div "Implement enhanced training for the design team to improve their skills and red…" at bounding box center [548, 193] width 609 height 62
click at [244, 157] on input "a. Implement enhanced training for the design team to improve their skills and …" at bounding box center [244, 151] width 0 height 12
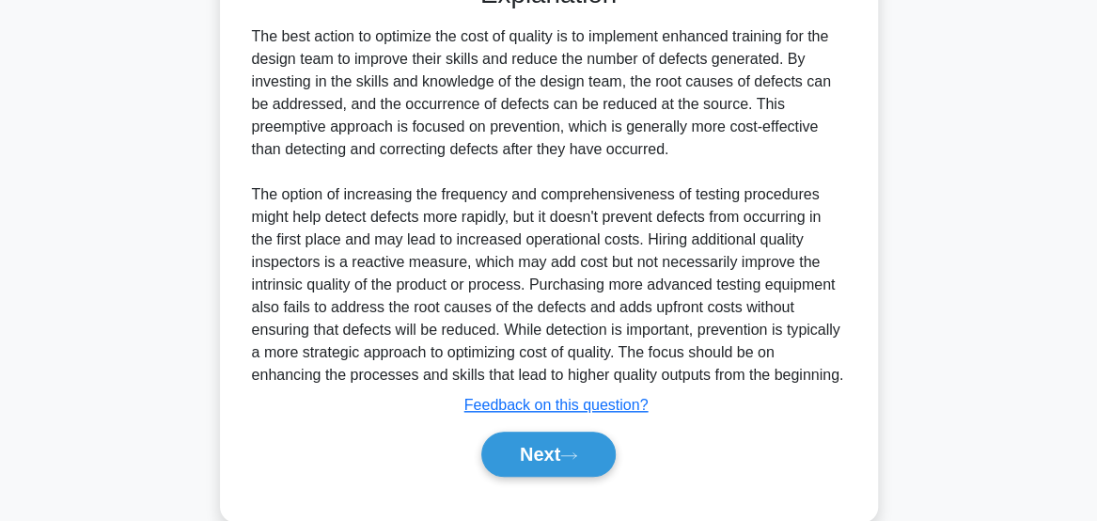
scroll to position [630, 0]
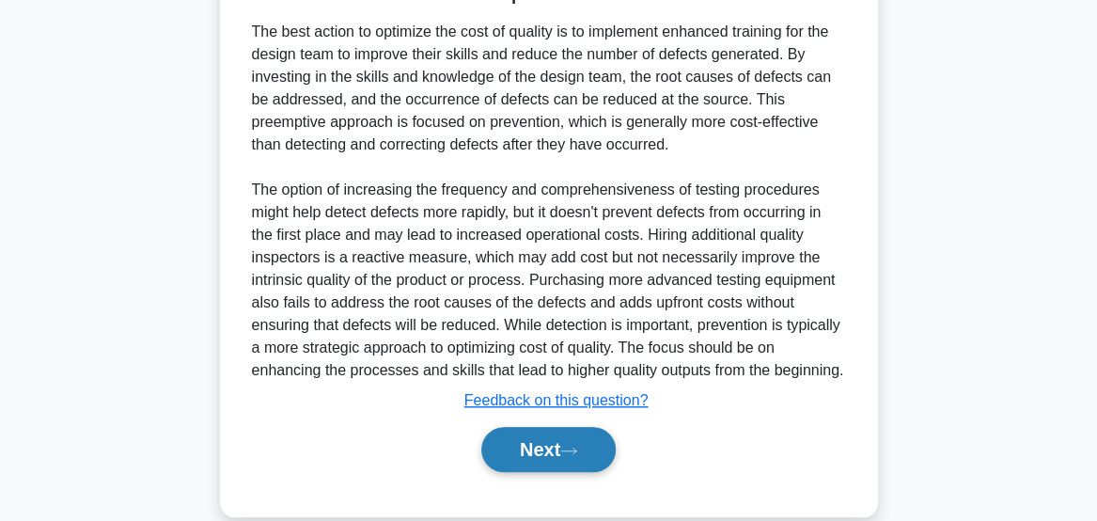
click at [564, 472] on button "Next" at bounding box center [548, 449] width 134 height 45
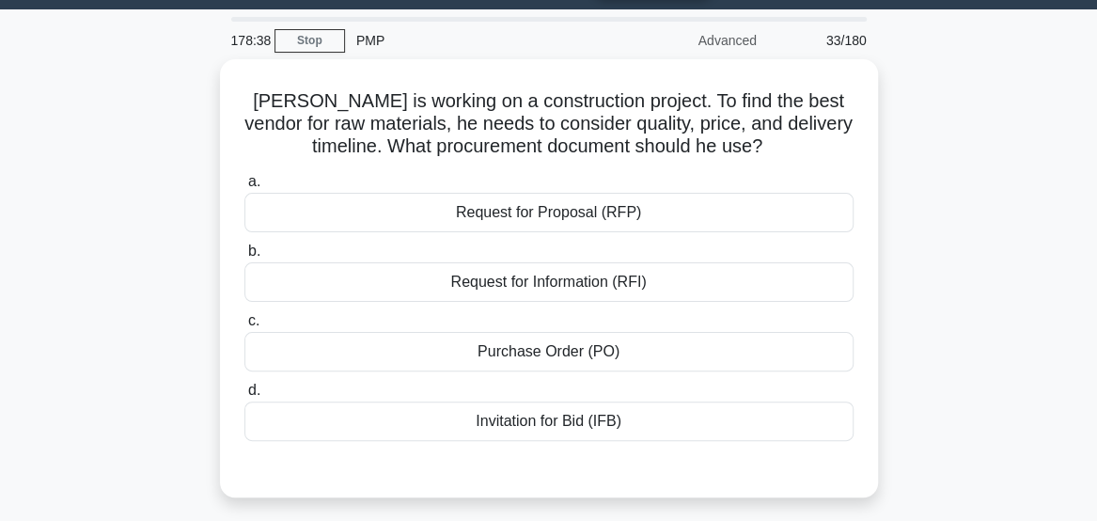
scroll to position [52, 0]
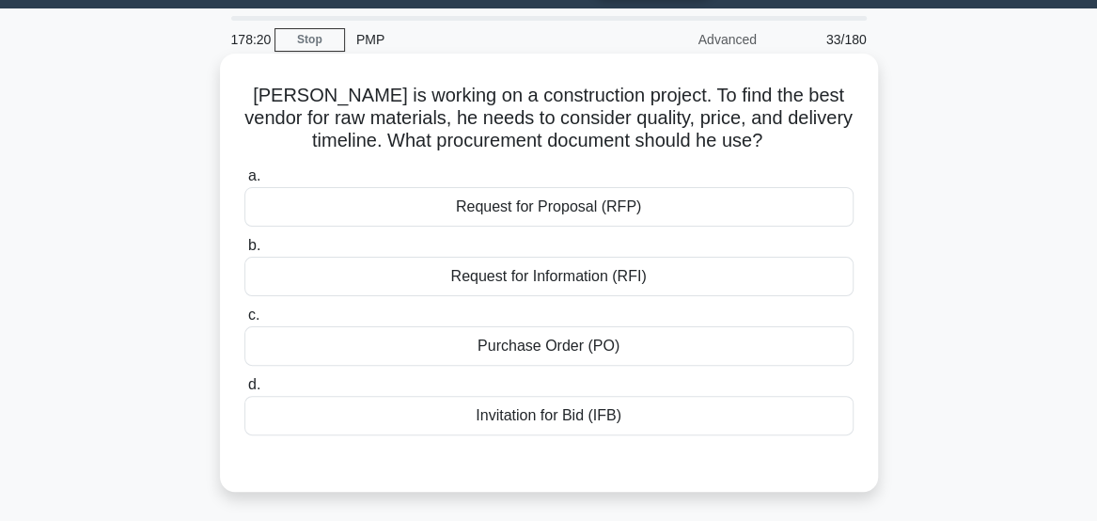
click at [797, 290] on div "Request for Information (RFI)" at bounding box center [548, 276] width 609 height 39
click at [244, 252] on input "b. Request for Information (RFI)" at bounding box center [244, 246] width 0 height 12
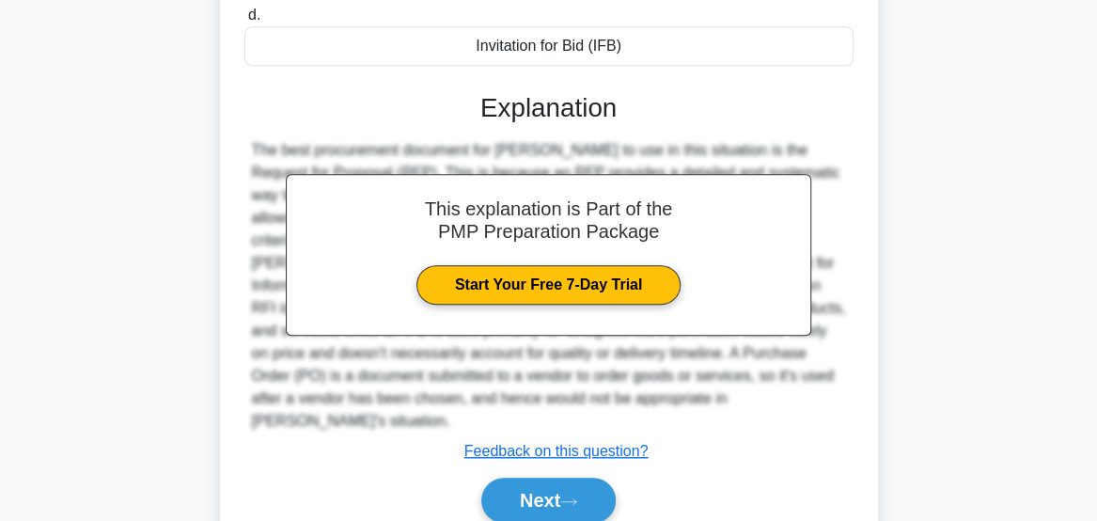
scroll to position [431, 0]
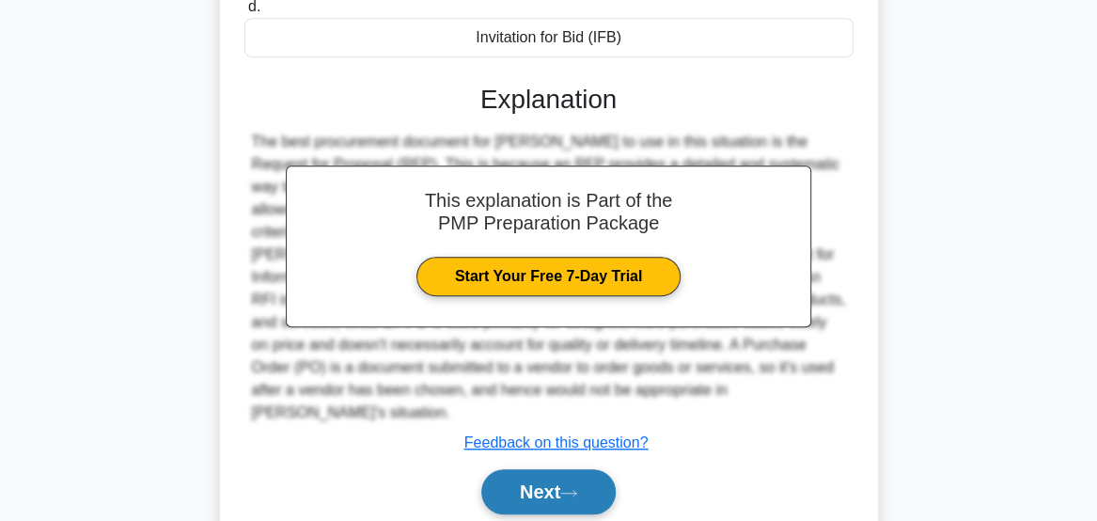
click at [535, 478] on button "Next" at bounding box center [548, 491] width 134 height 45
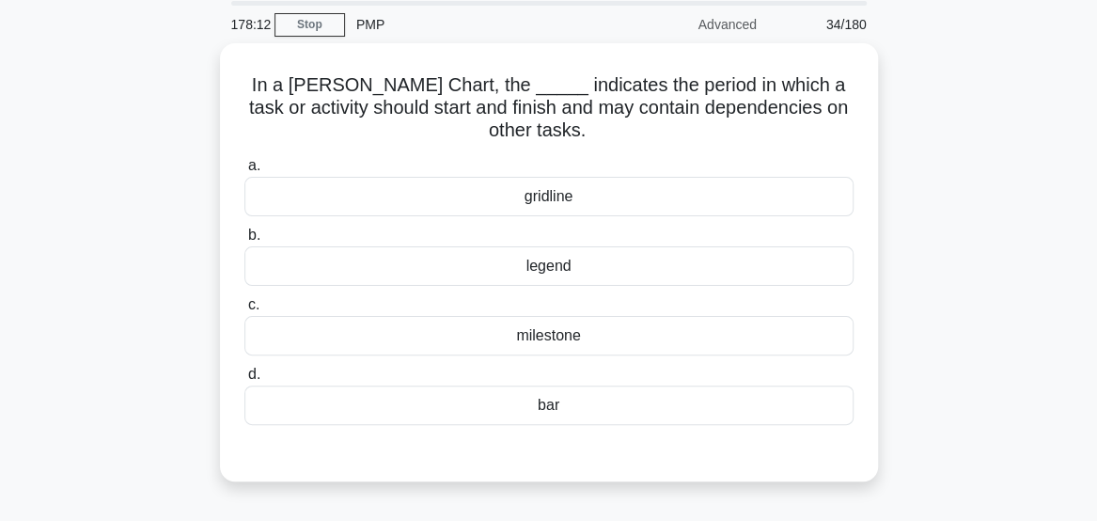
scroll to position [66, 0]
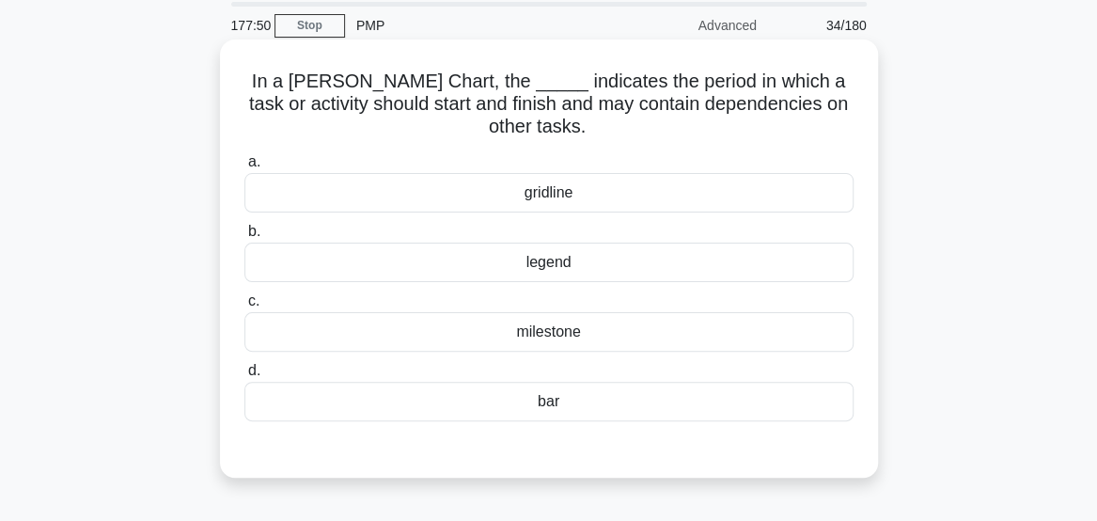
click at [778, 348] on div "milestone" at bounding box center [548, 331] width 609 height 39
click at [244, 307] on input "c. milestone" at bounding box center [244, 301] width 0 height 12
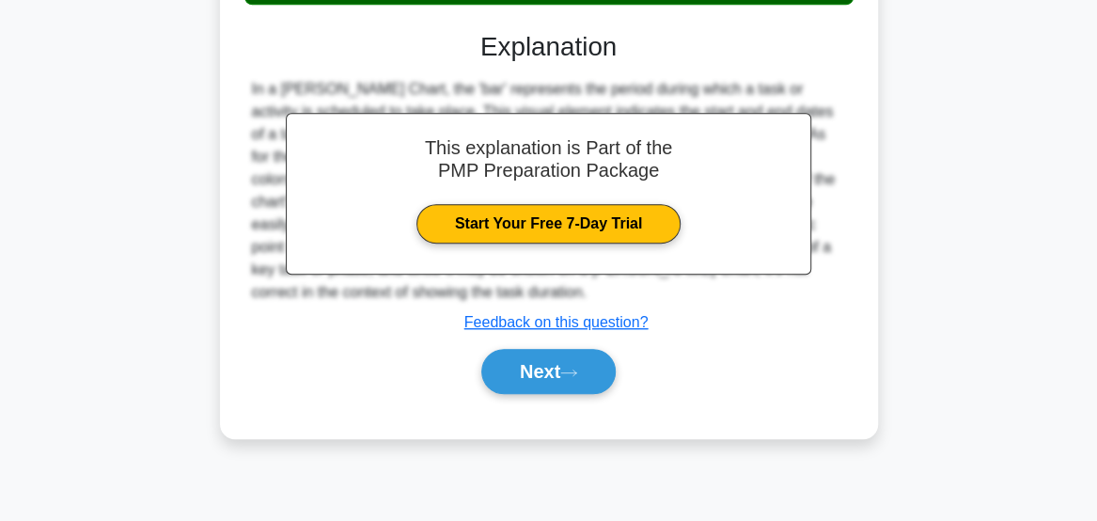
scroll to position [494, 0]
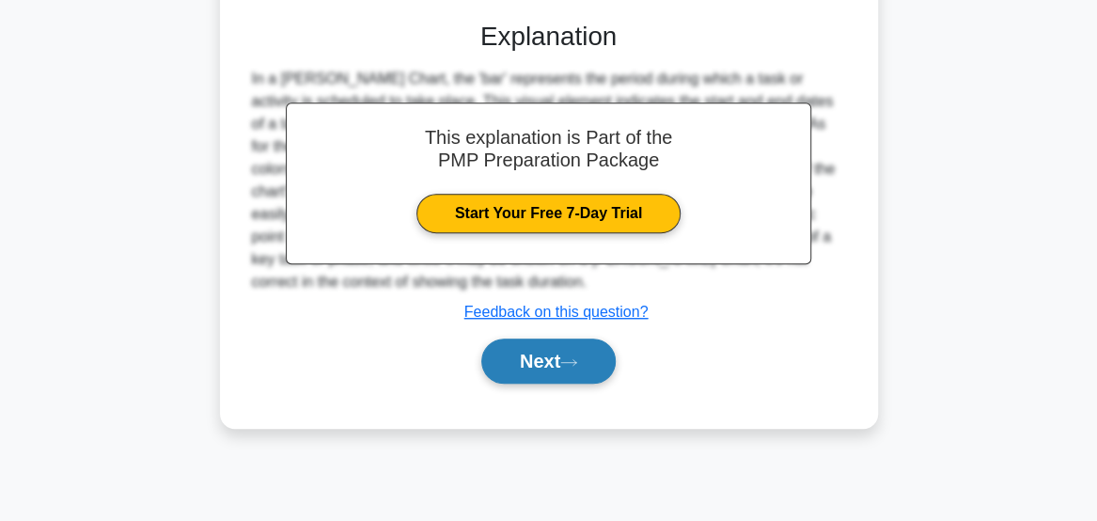
click at [570, 370] on button "Next" at bounding box center [548, 360] width 134 height 45
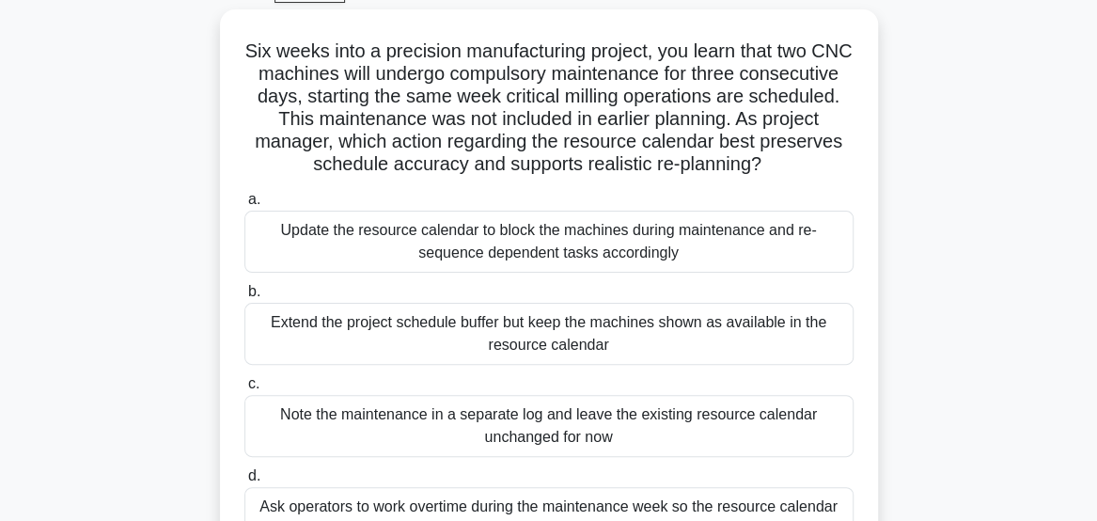
scroll to position [100, 0]
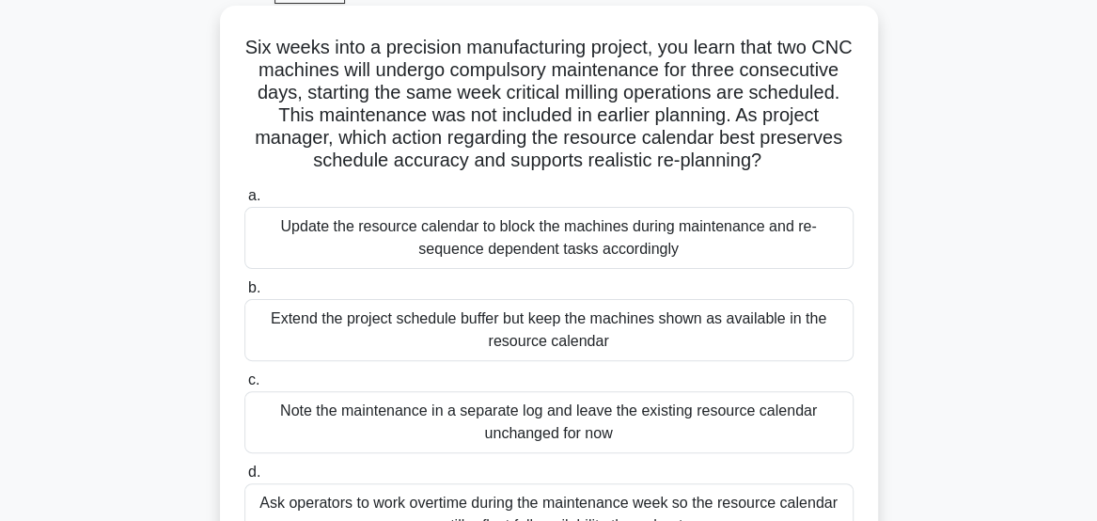
click at [810, 259] on div "Update the resource calendar to block the machines during maintenance and re-se…" at bounding box center [548, 238] width 609 height 62
click at [244, 202] on input "a. Update the resource calendar to block the machines during maintenance and re…" at bounding box center [244, 196] width 0 height 12
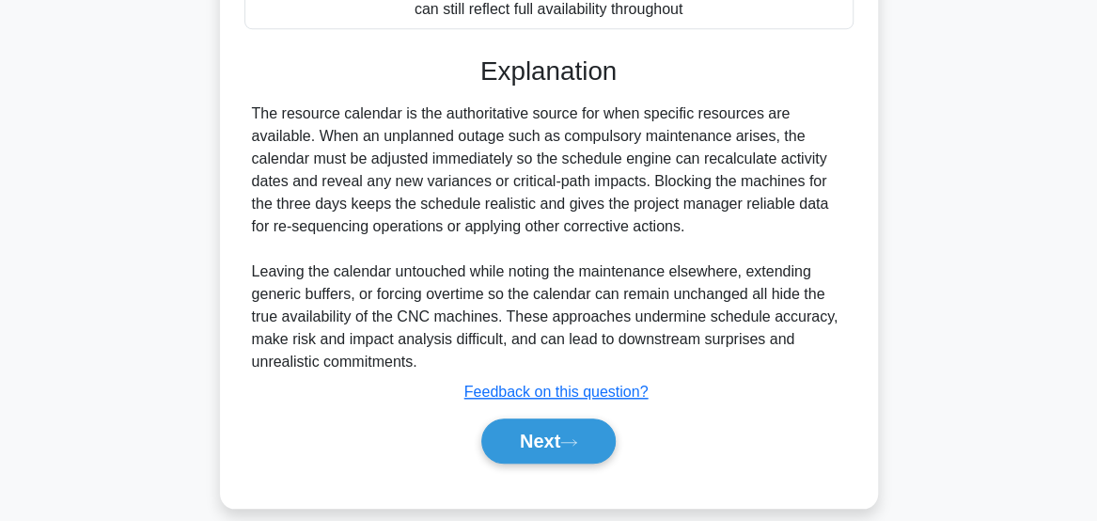
scroll to position [635, 0]
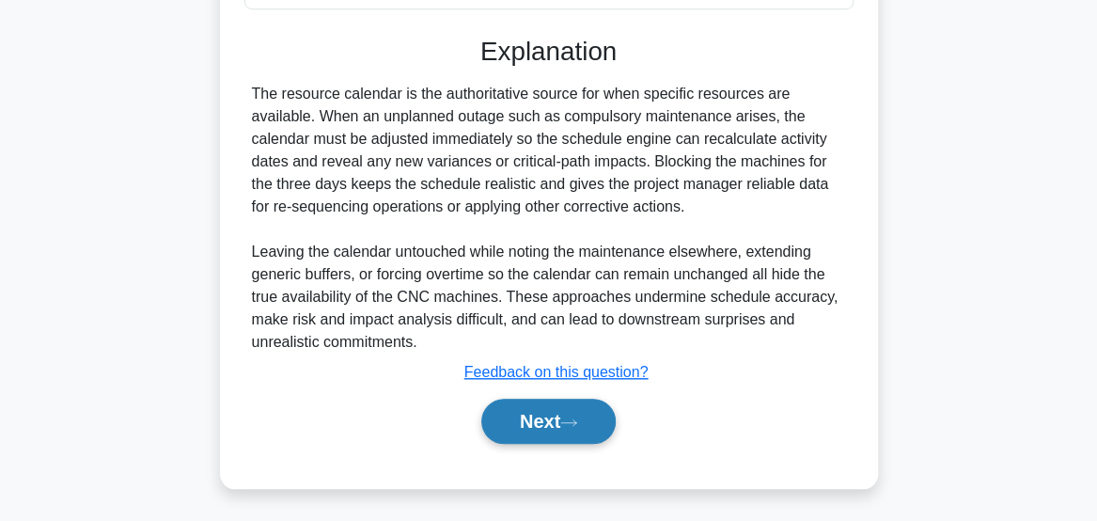
click at [551, 424] on button "Next" at bounding box center [548, 421] width 134 height 45
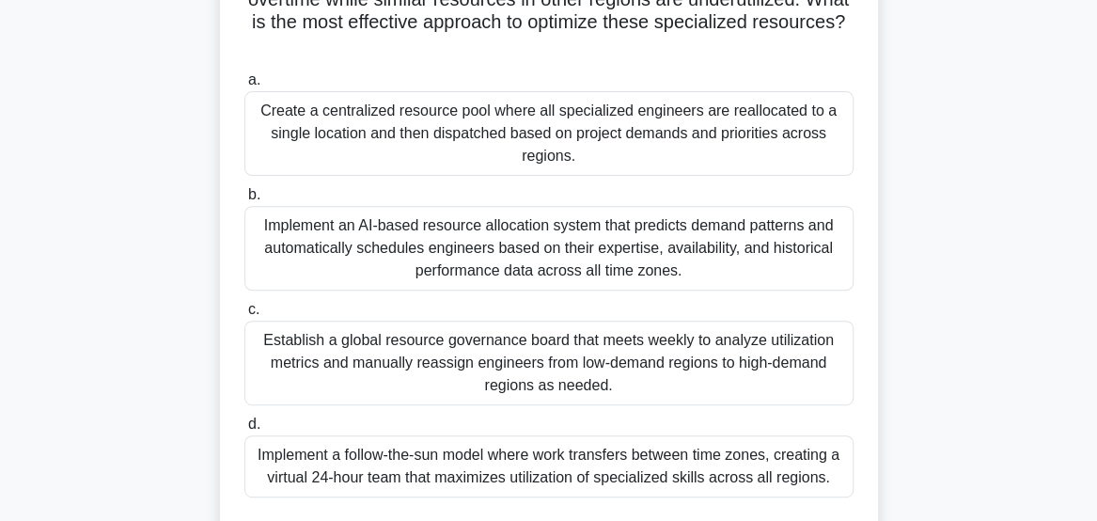
scroll to position [222, 0]
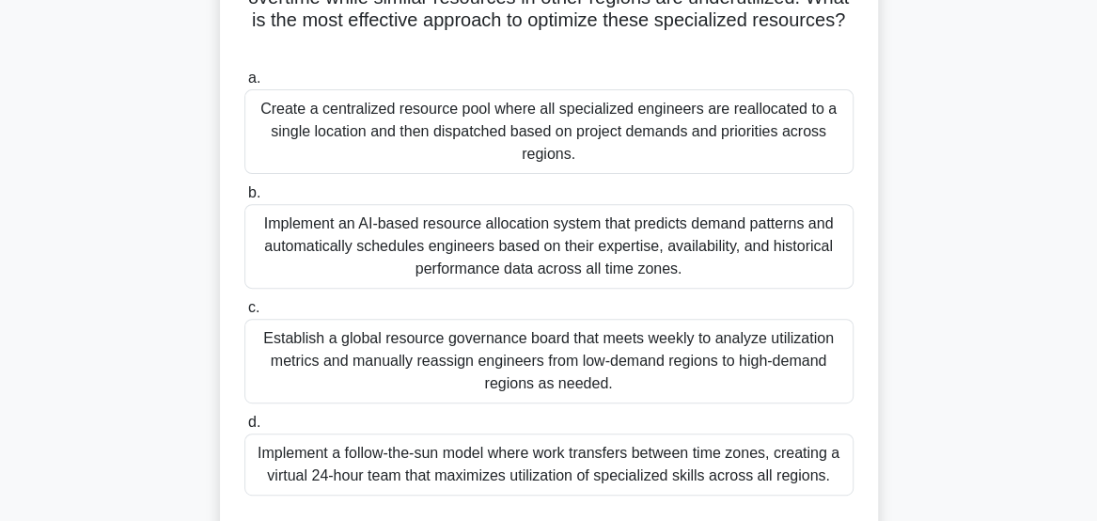
click at [810, 259] on div "Implement an AI-based resource allocation system that predicts demand patterns …" at bounding box center [548, 246] width 609 height 85
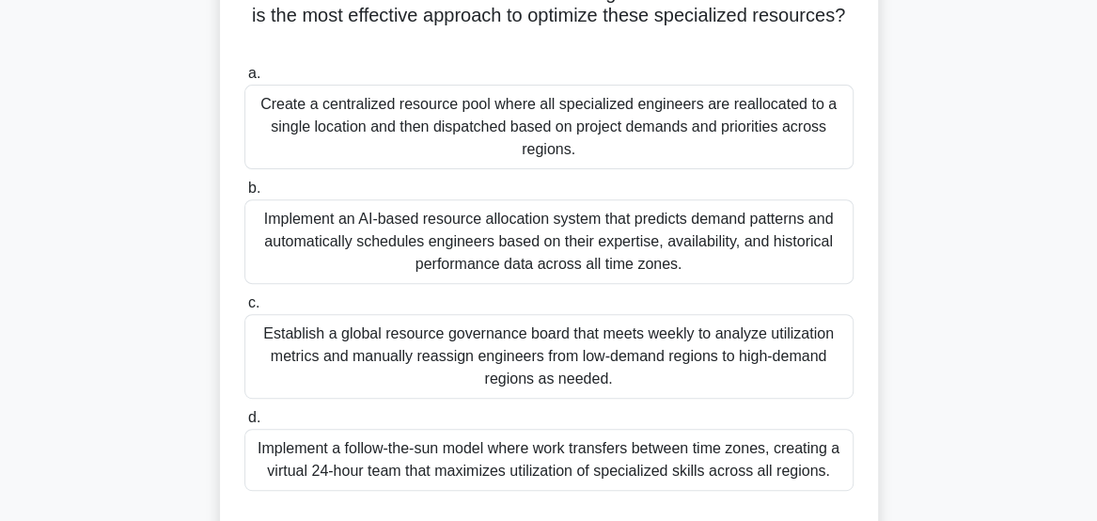
click at [244, 195] on input "b. Implement an AI-based resource allocation system that predicts demand patter…" at bounding box center [244, 188] width 0 height 12
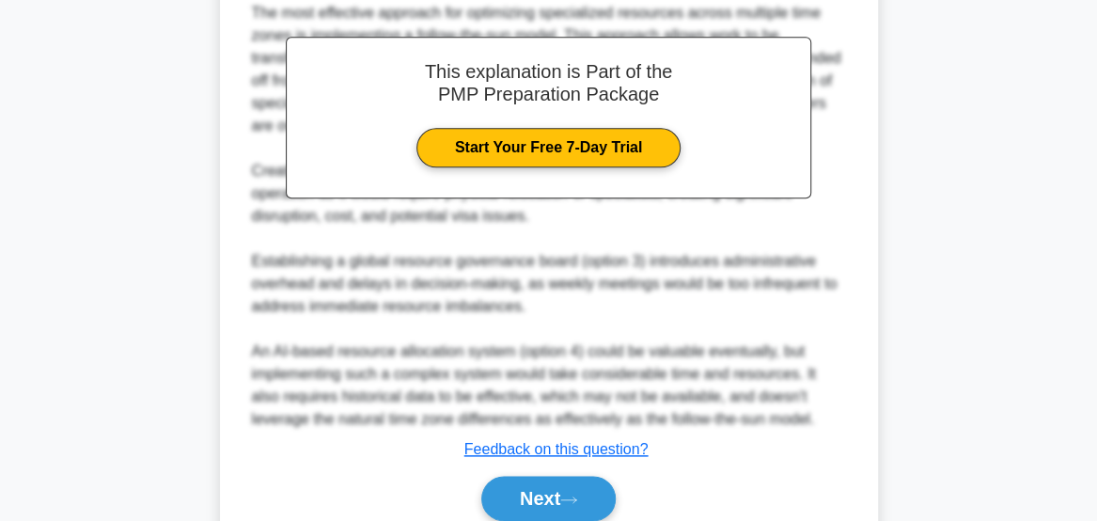
scroll to position [864, 0]
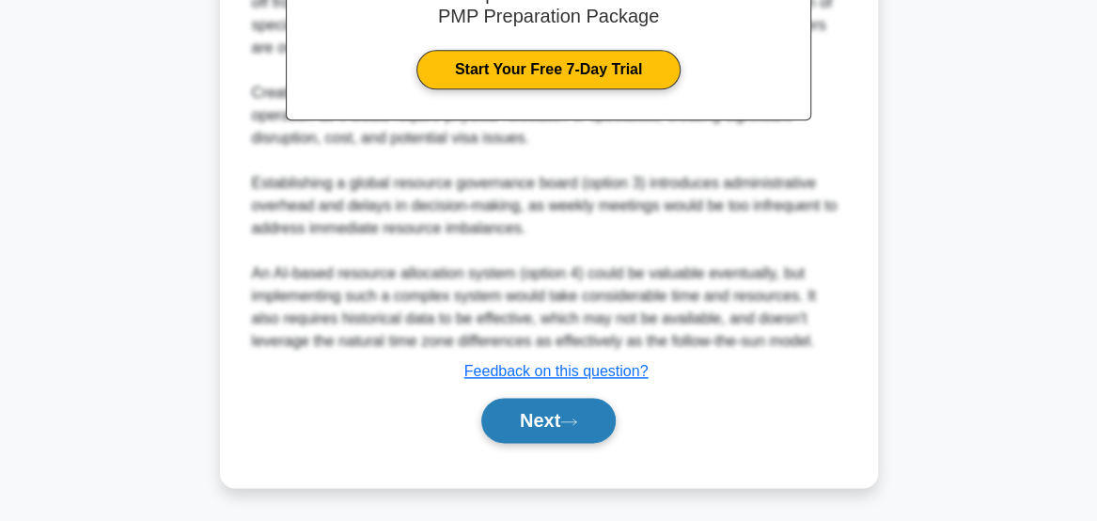
click at [556, 430] on button "Next" at bounding box center [548, 420] width 134 height 45
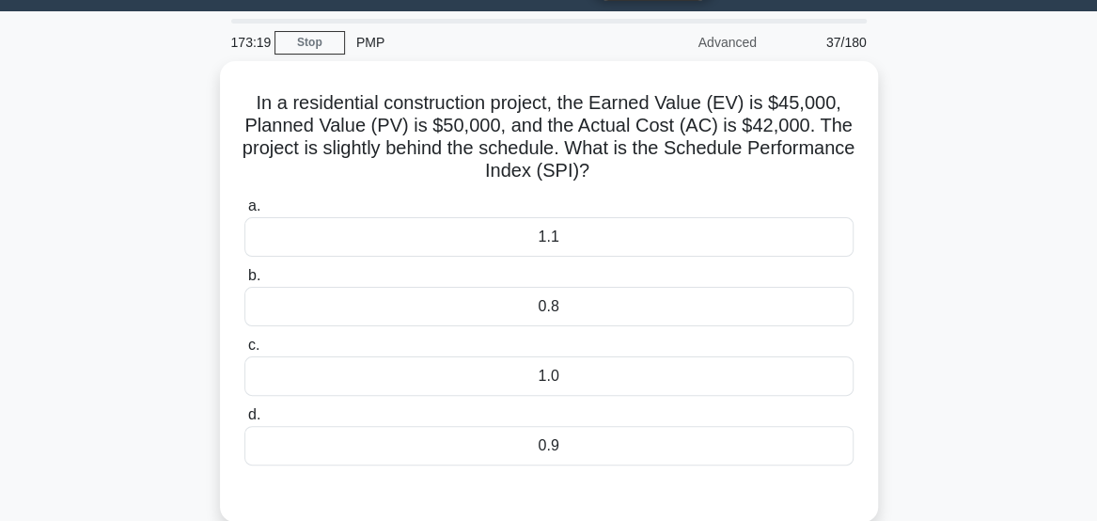
scroll to position [49, 0]
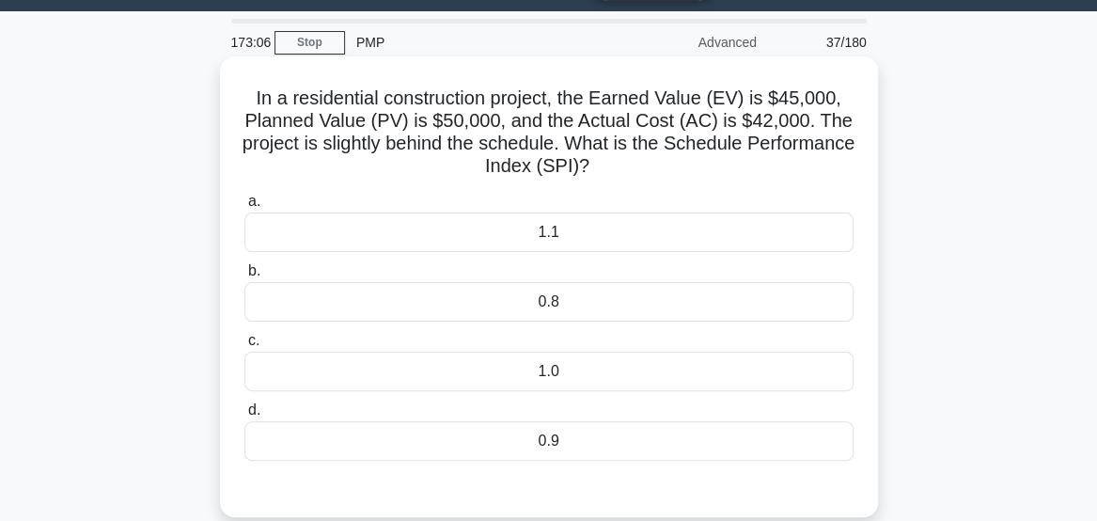
click at [784, 314] on div "0.8" at bounding box center [548, 301] width 609 height 39
click at [244, 277] on input "b. 0.8" at bounding box center [244, 271] width 0 height 12
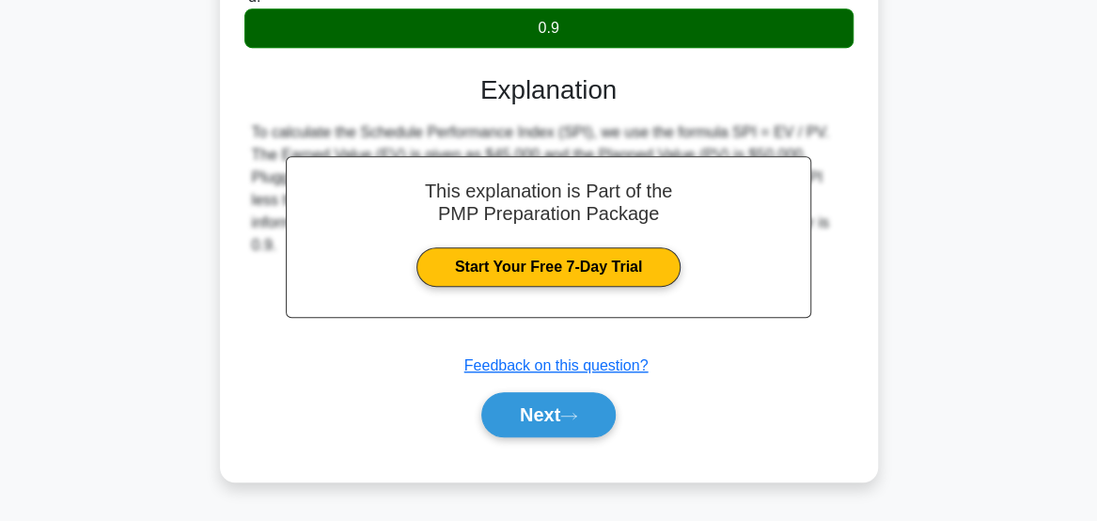
scroll to position [486, 0]
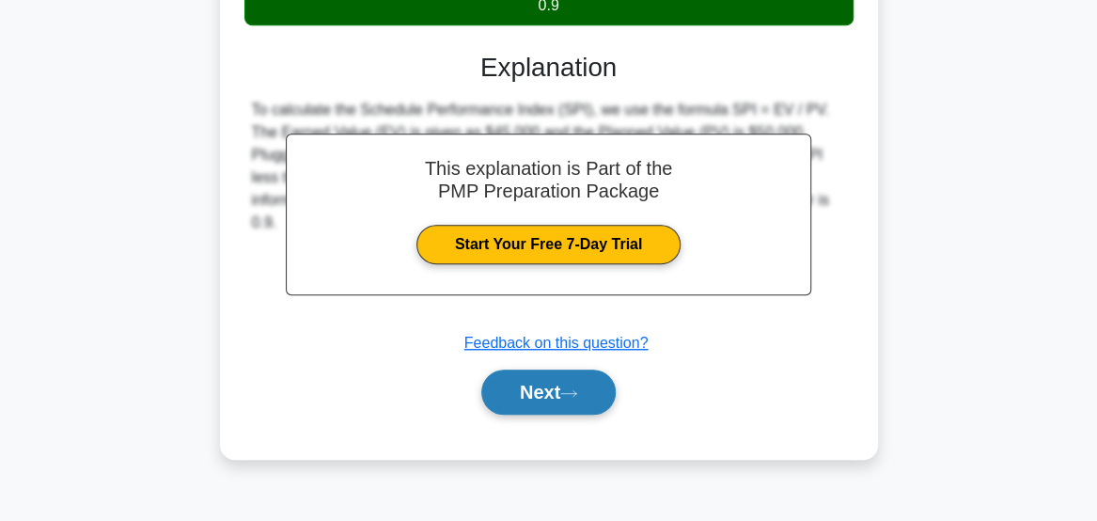
click at [575, 405] on button "Next" at bounding box center [548, 391] width 134 height 45
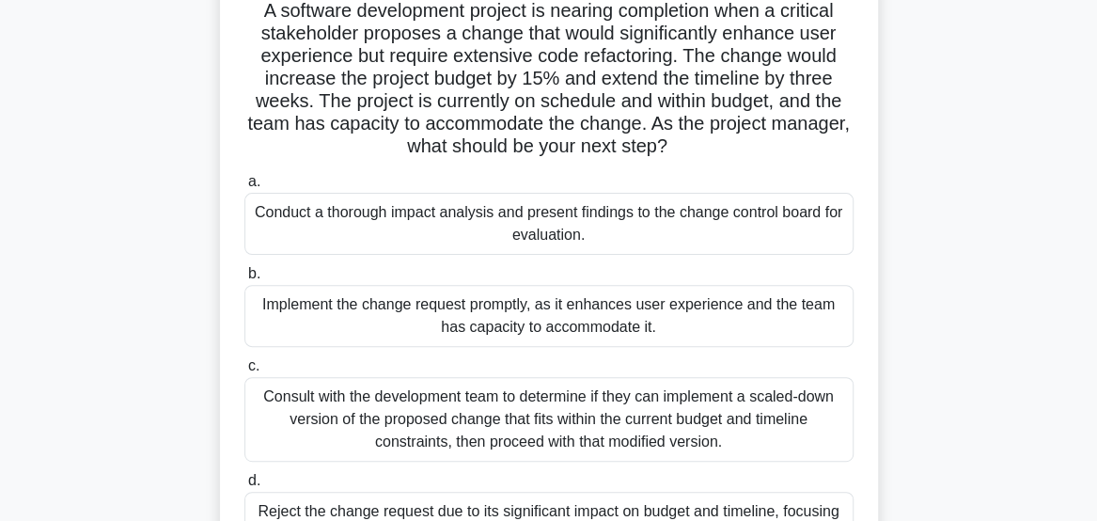
scroll to position [144, 0]
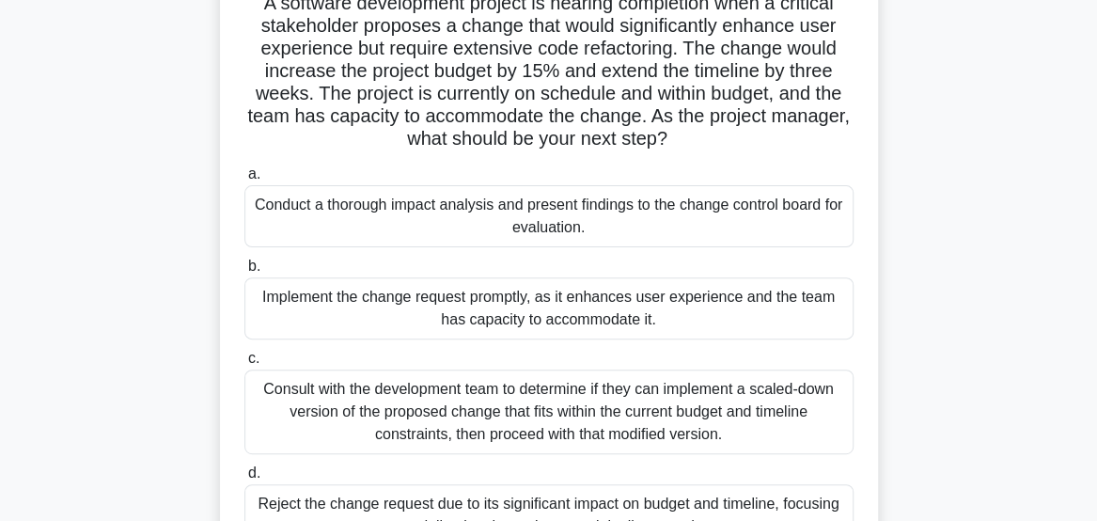
click at [766, 232] on div "Conduct a thorough impact analysis and present findings to the change control b…" at bounding box center [548, 216] width 609 height 62
click at [244, 180] on input "a. Conduct a thorough impact analysis and present findings to the change contro…" at bounding box center [244, 174] width 0 height 12
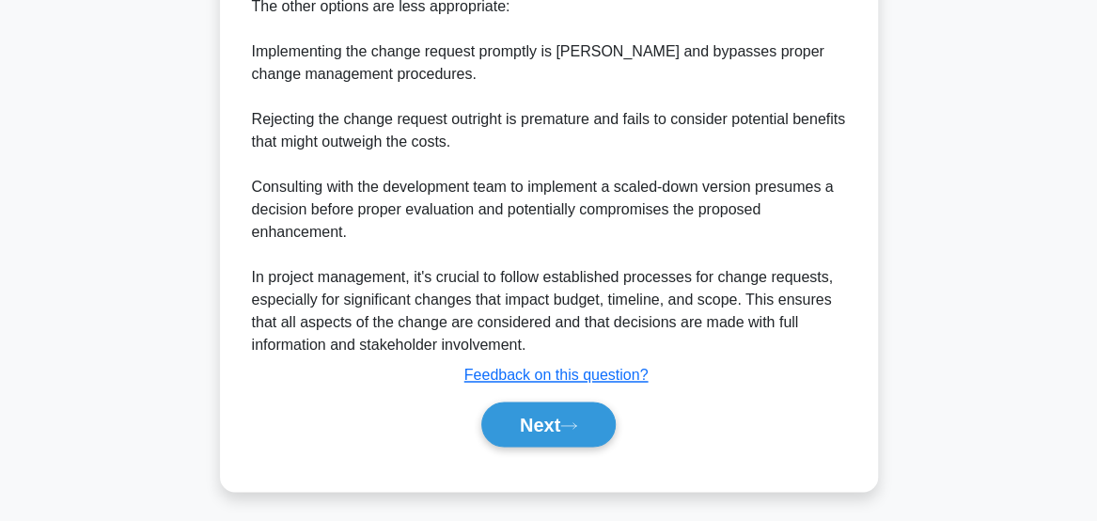
scroll to position [1221, 0]
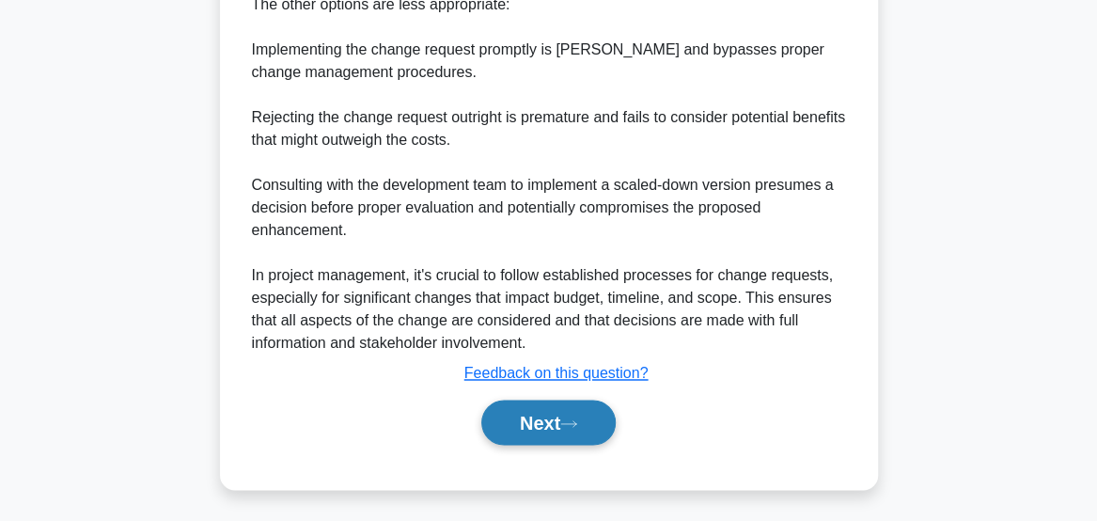
click at [575, 431] on button "Next" at bounding box center [548, 422] width 134 height 45
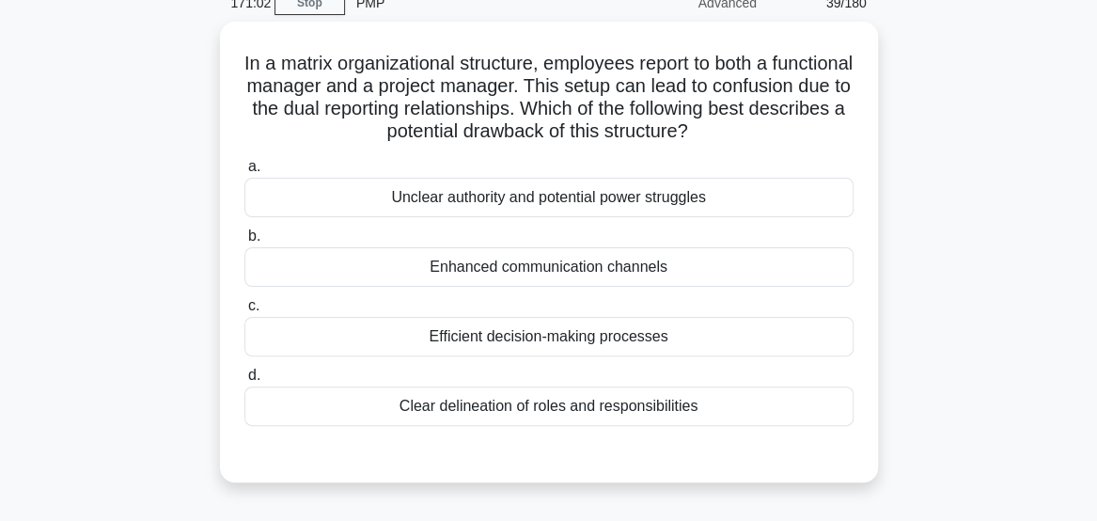
scroll to position [96, 0]
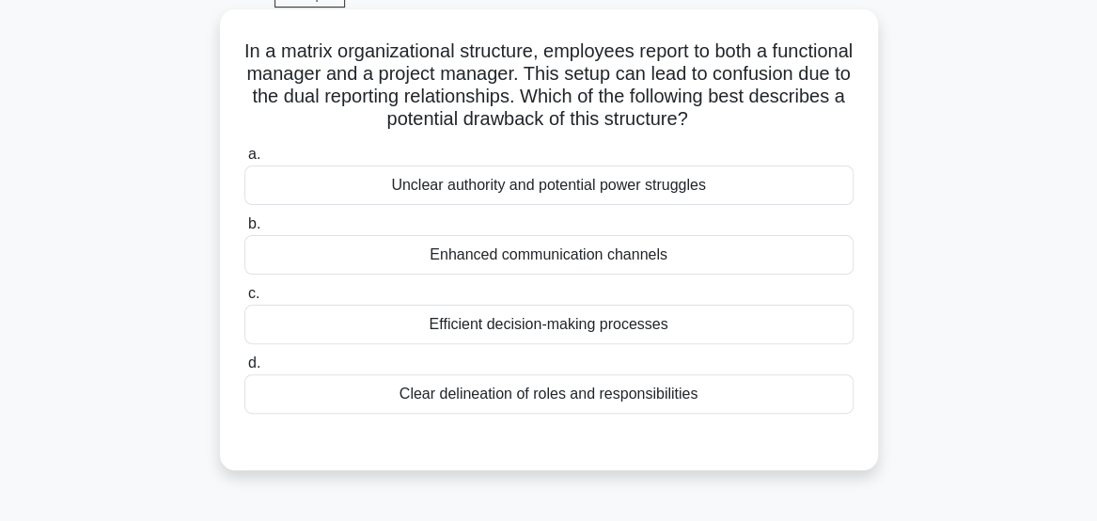
click at [766, 196] on div "Unclear authority and potential power struggles" at bounding box center [548, 184] width 609 height 39
click at [244, 161] on input "a. Unclear authority and potential power struggles" at bounding box center [244, 155] width 0 height 12
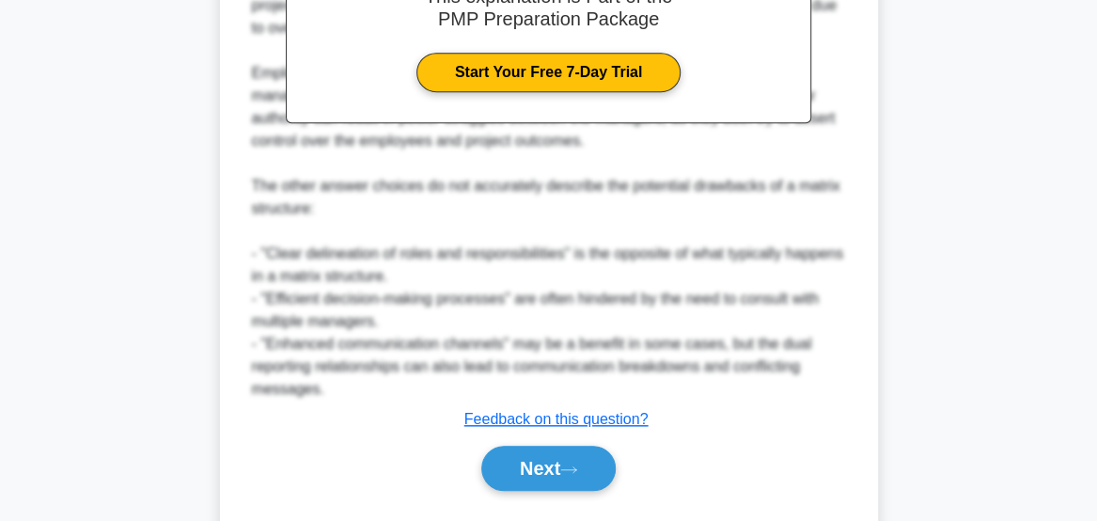
scroll to position [703, 0]
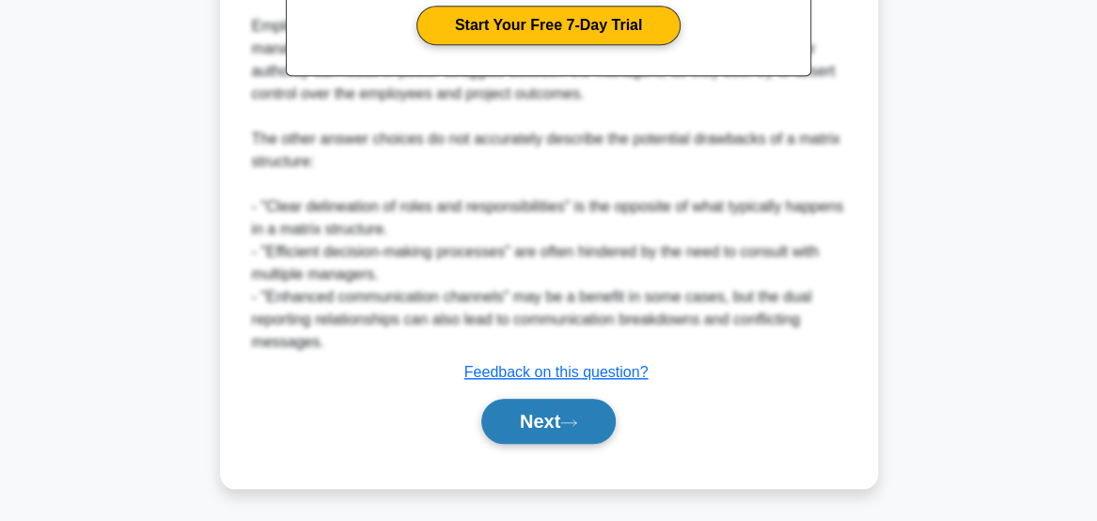
click at [562, 429] on button "Next" at bounding box center [548, 421] width 134 height 45
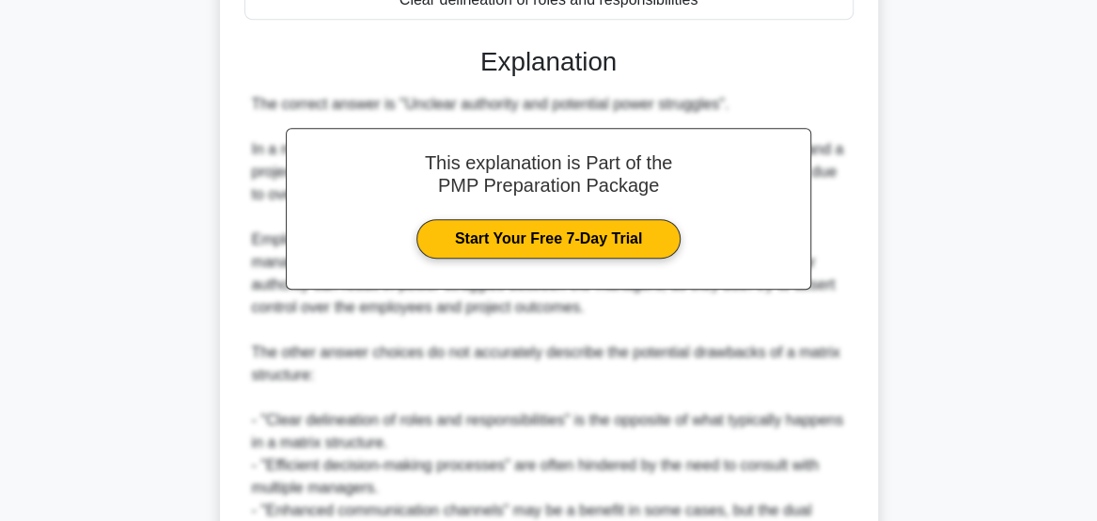
click at [576, 426] on div "170:29 Stop PMP Advanced 40/180 In a matrix organizational structure, employees…" at bounding box center [549, 148] width 902 height 1151
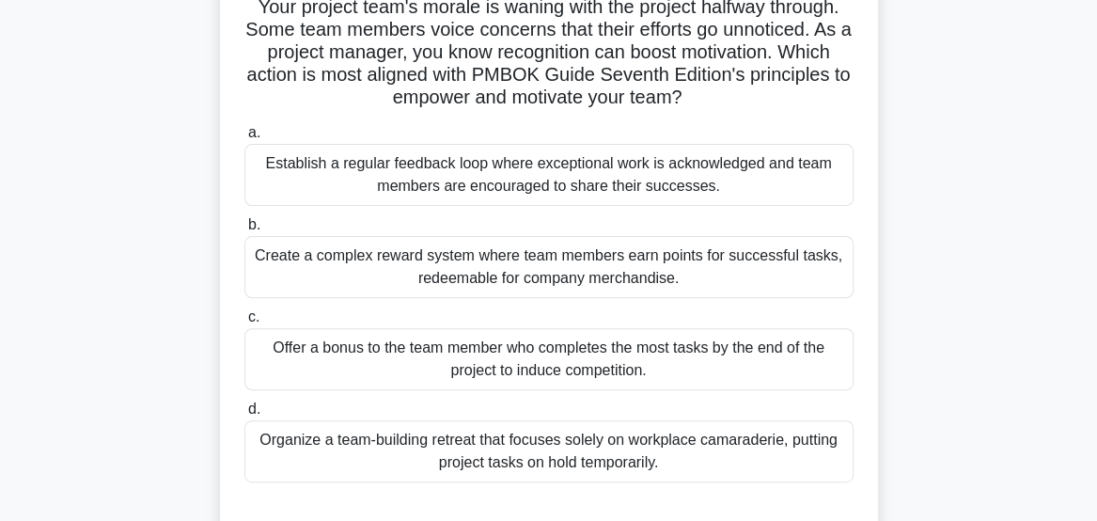
scroll to position [145, 0]
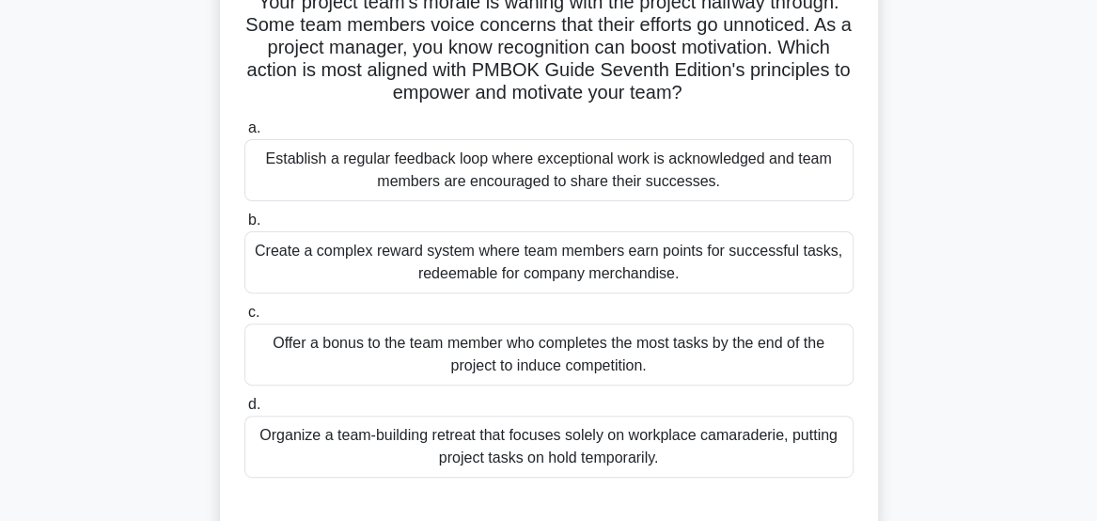
click at [762, 173] on div "Establish a regular feedback loop where exceptional work is acknowledged and te…" at bounding box center [548, 170] width 609 height 62
click at [244, 134] on input "a. Establish a regular feedback loop where exceptional work is acknowledged and…" at bounding box center [244, 128] width 0 height 12
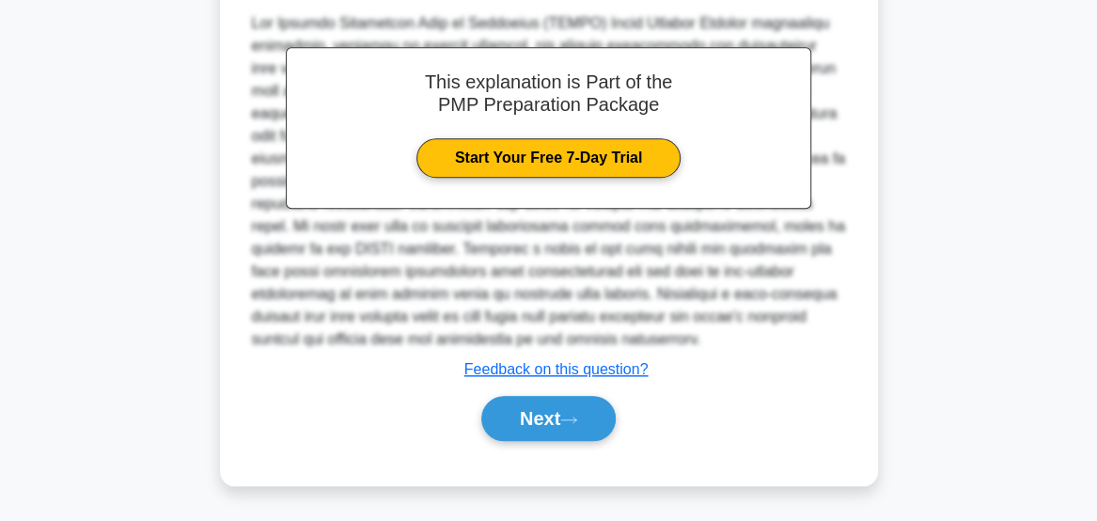
scroll to position [703, 0]
click at [566, 423] on button "Next" at bounding box center [548, 418] width 134 height 45
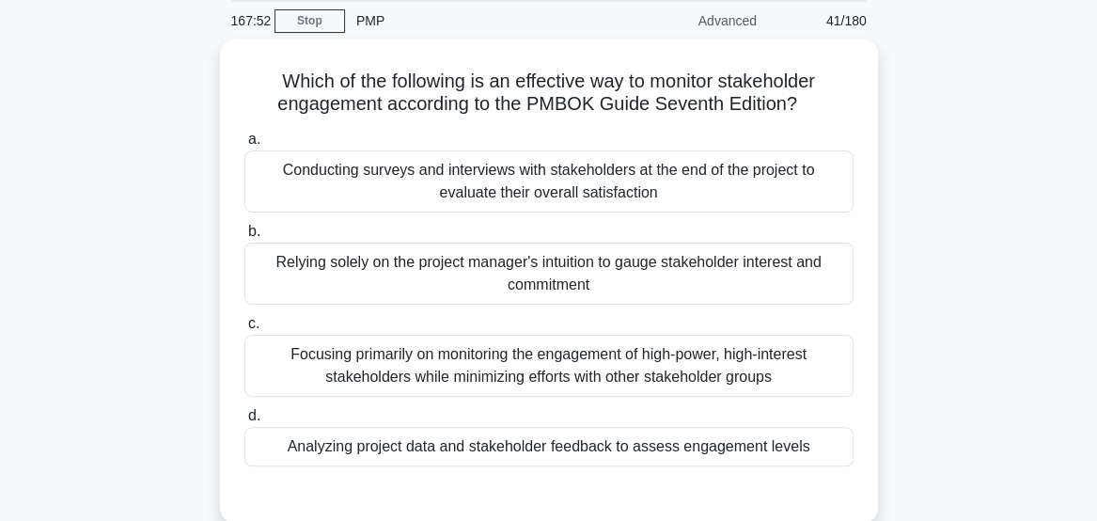
scroll to position [71, 0]
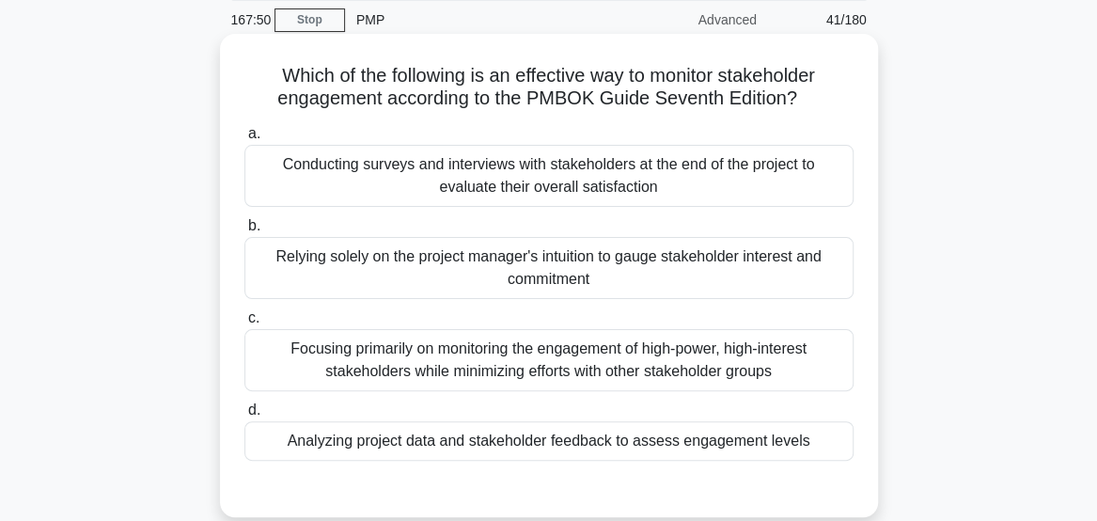
click at [815, 457] on div "Analyzing project data and stakeholder feedback to assess engagement levels" at bounding box center [548, 440] width 609 height 39
click at [244, 416] on input "d. Analyzing project data and stakeholder feedback to assess engagement levels" at bounding box center [244, 410] width 0 height 12
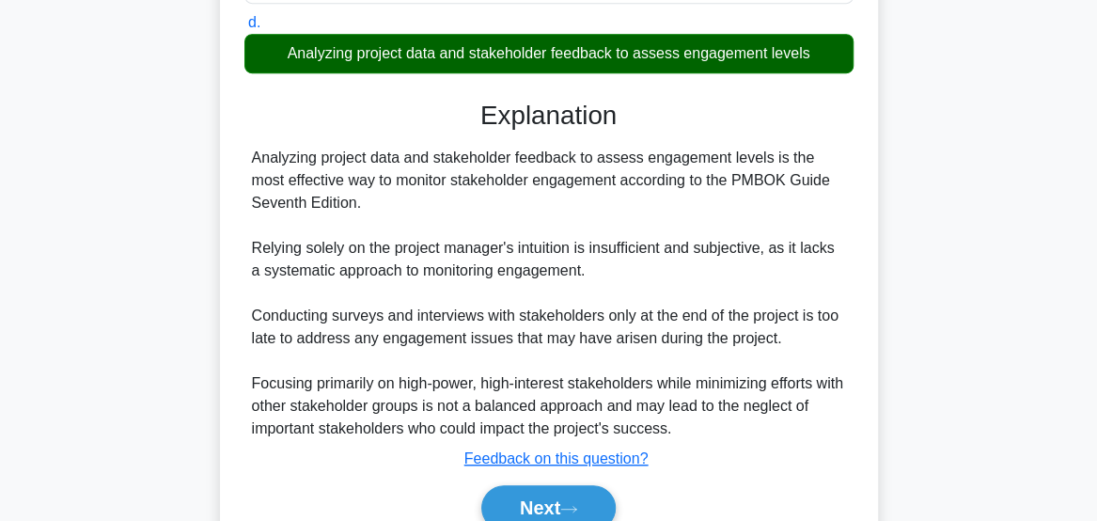
scroll to position [463, 0]
click at [886, 403] on div "Which of the following is an effective way to monitor stakeholder engagement ac…" at bounding box center [549, 122] width 902 height 950
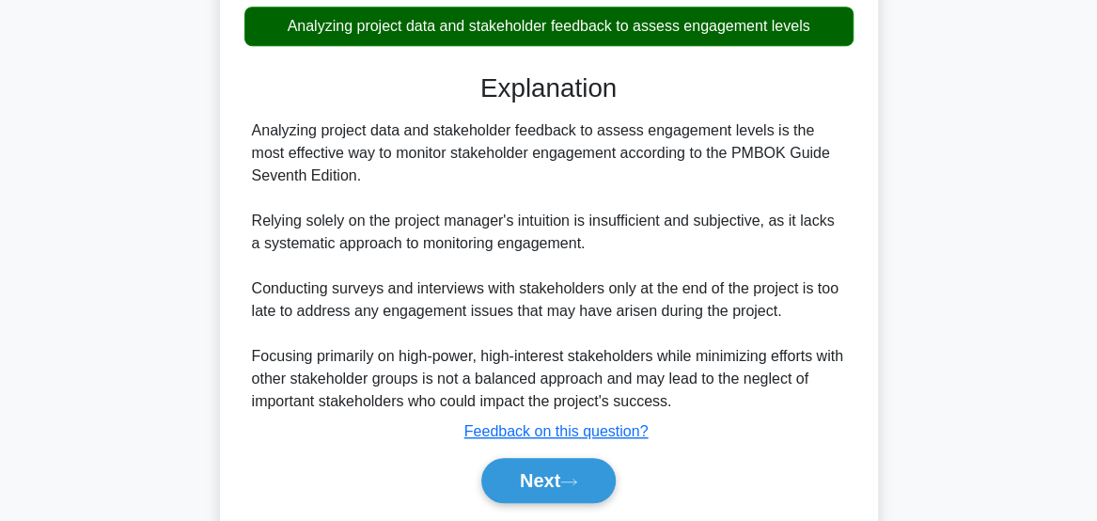
scroll to position [493, 0]
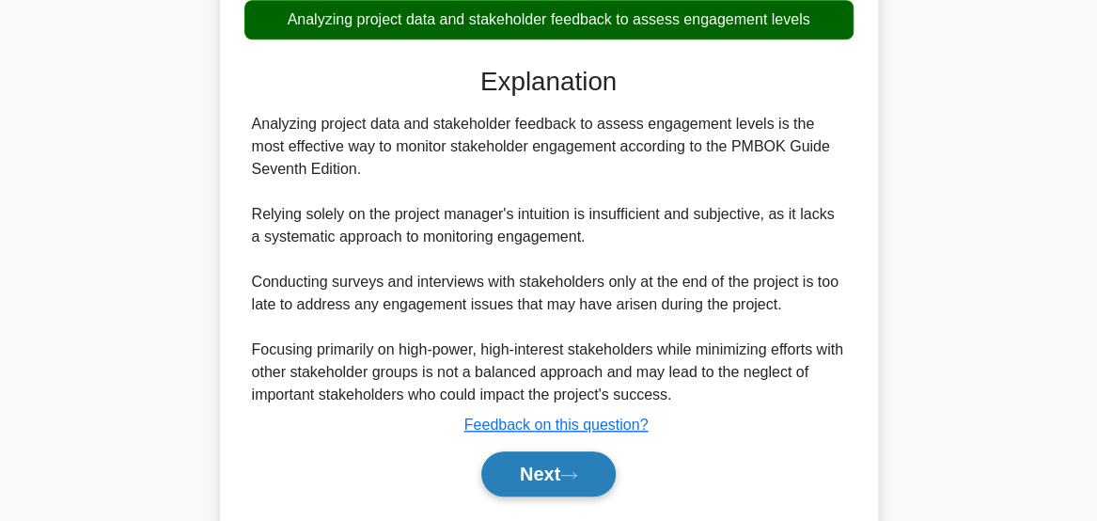
click at [531, 479] on button "Next" at bounding box center [548, 473] width 134 height 45
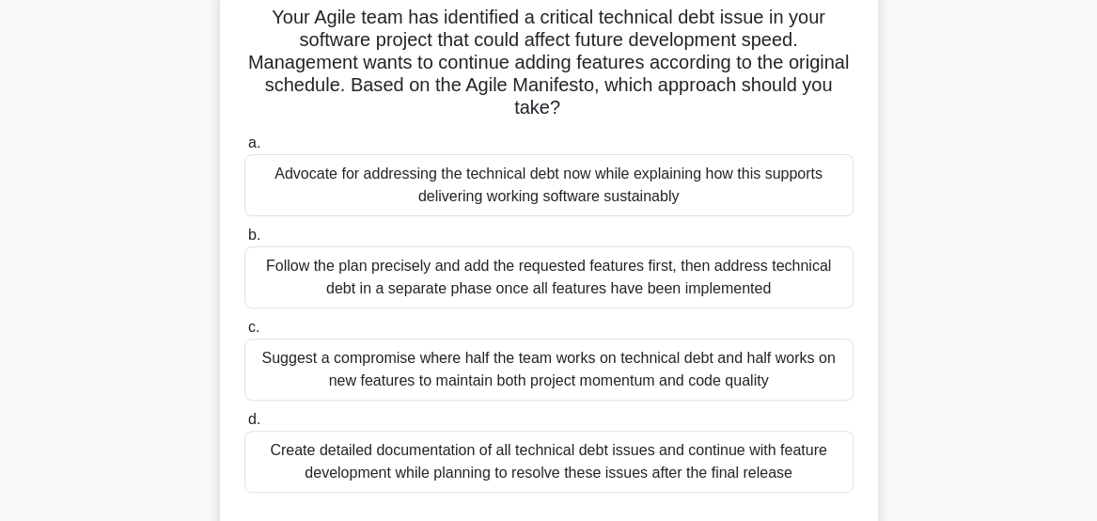
scroll to position [133, 0]
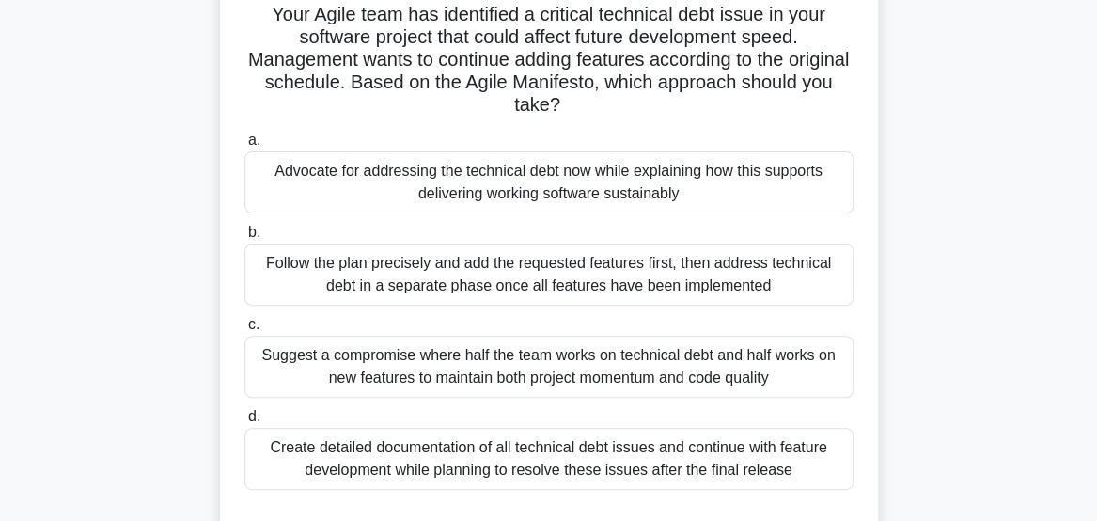
click at [327, 195] on div "Advocate for addressing the technical debt now while explaining how this suppor…" at bounding box center [548, 182] width 609 height 62
click at [244, 147] on input "a. Advocate for addressing the technical debt now while explaining how this sup…" at bounding box center [244, 140] width 0 height 12
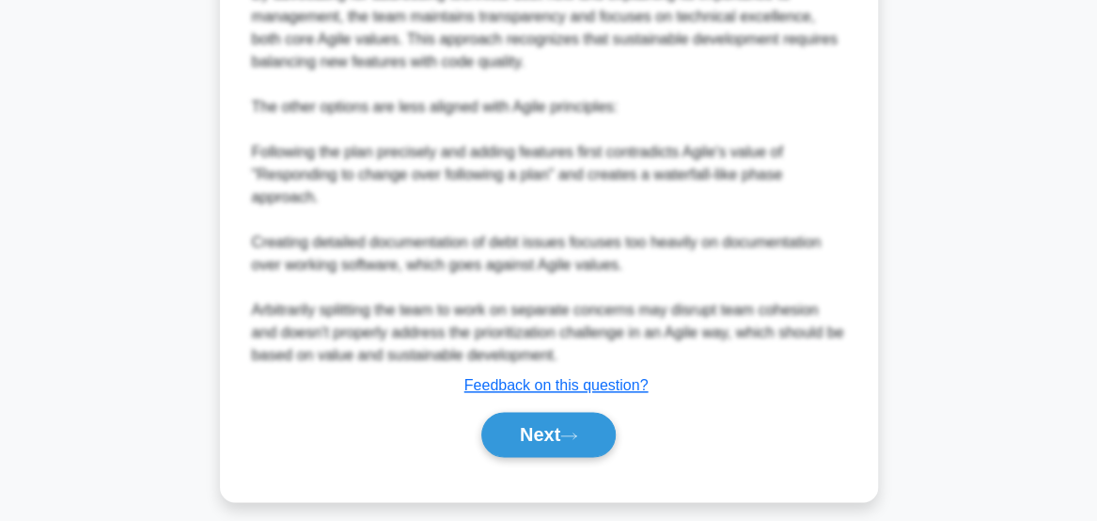
scroll to position [906, 0]
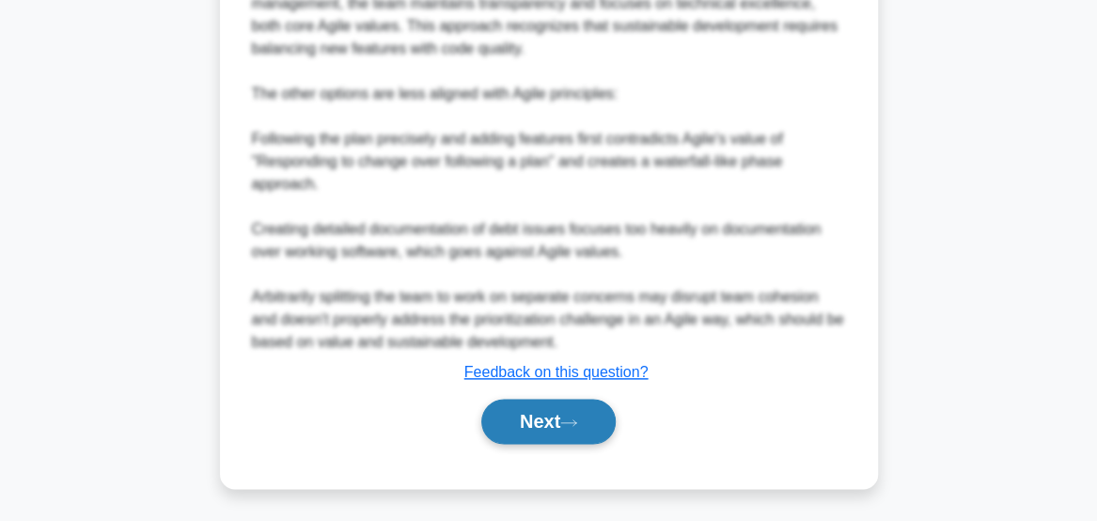
click at [558, 427] on button "Next" at bounding box center [548, 421] width 134 height 45
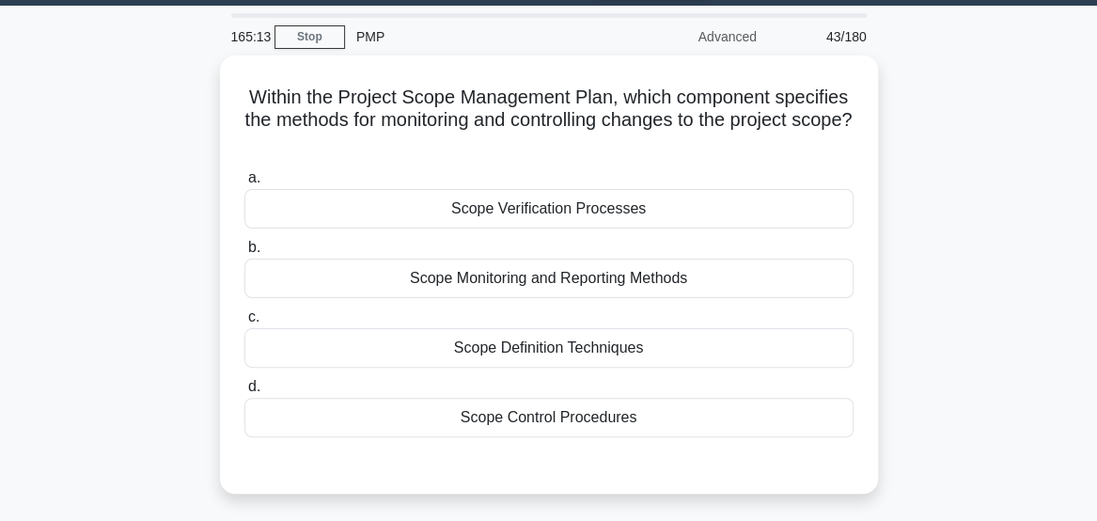
scroll to position [55, 0]
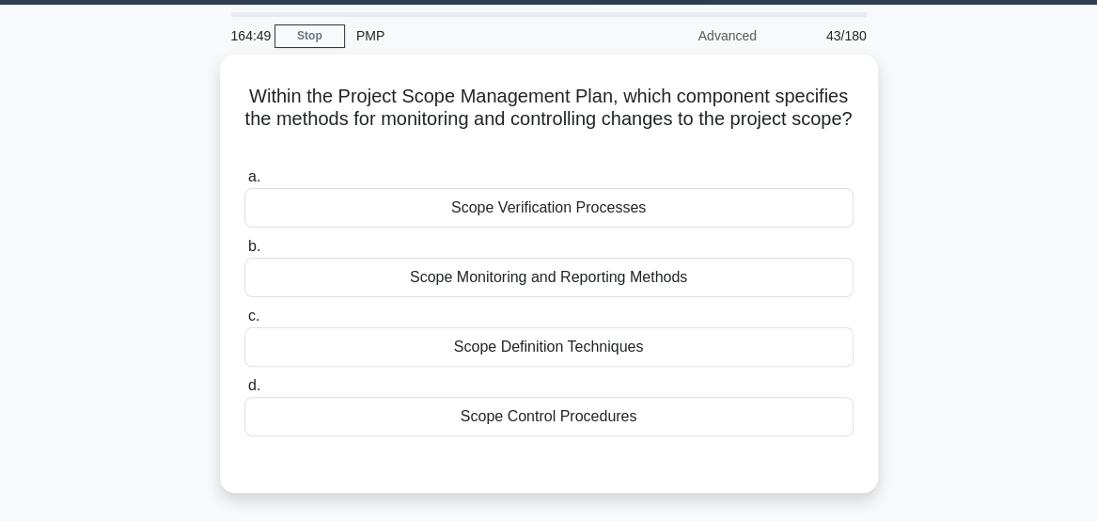
click at [768, 423] on div "Scope Control Procedures" at bounding box center [548, 416] width 609 height 39
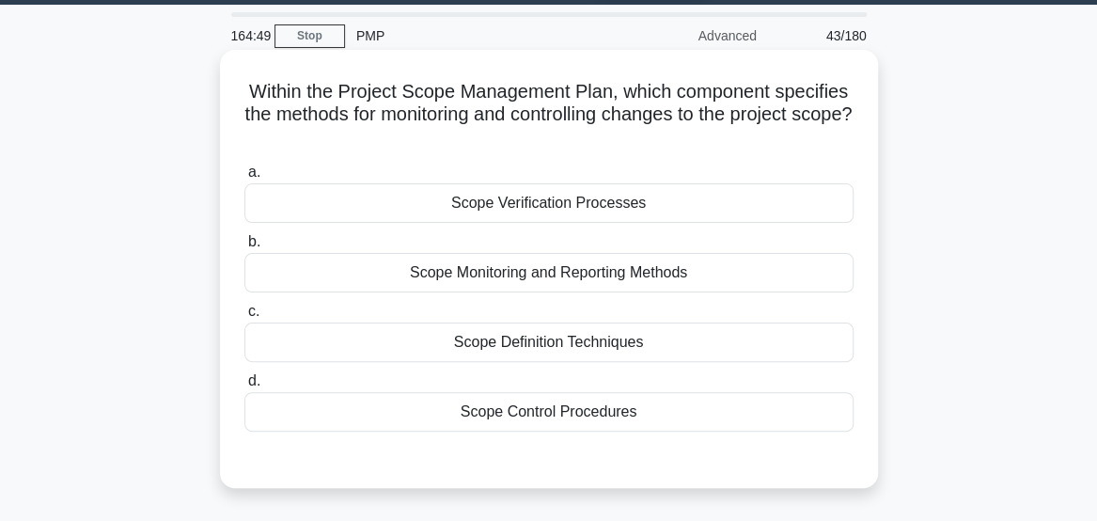
click at [244, 387] on input "d. Scope Control Procedures" at bounding box center [244, 381] width 0 height 12
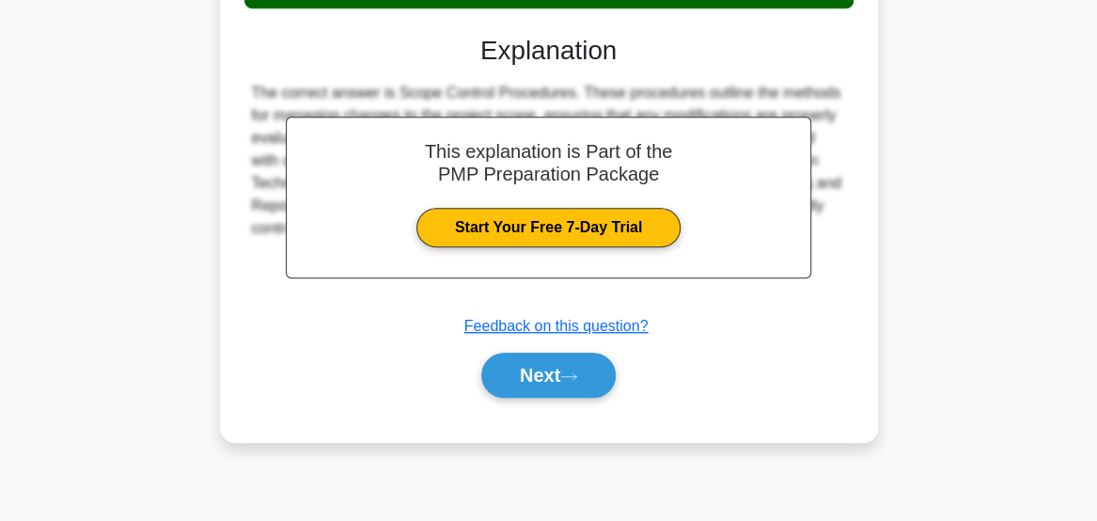
scroll to position [494, 0]
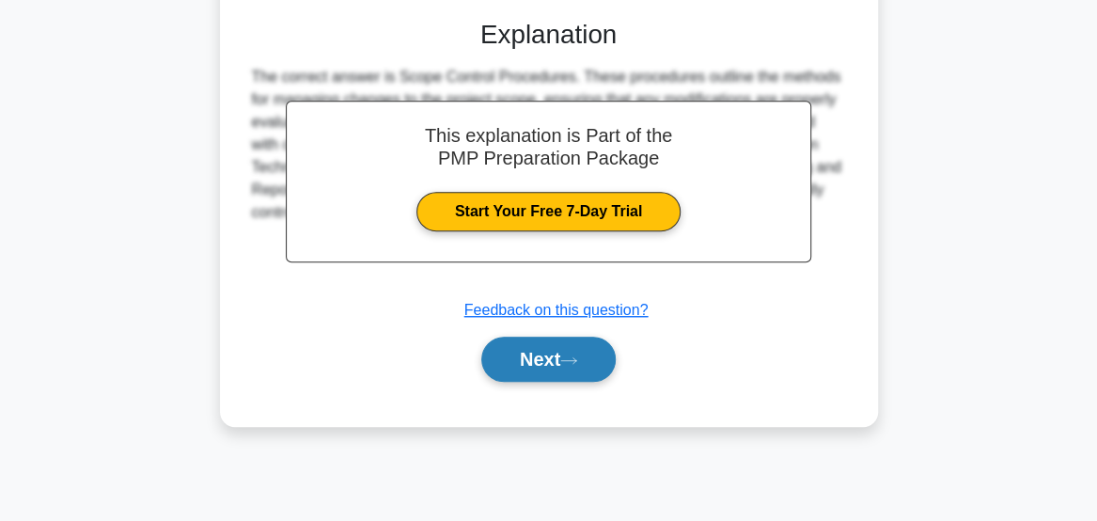
click at [541, 365] on button "Next" at bounding box center [548, 359] width 134 height 45
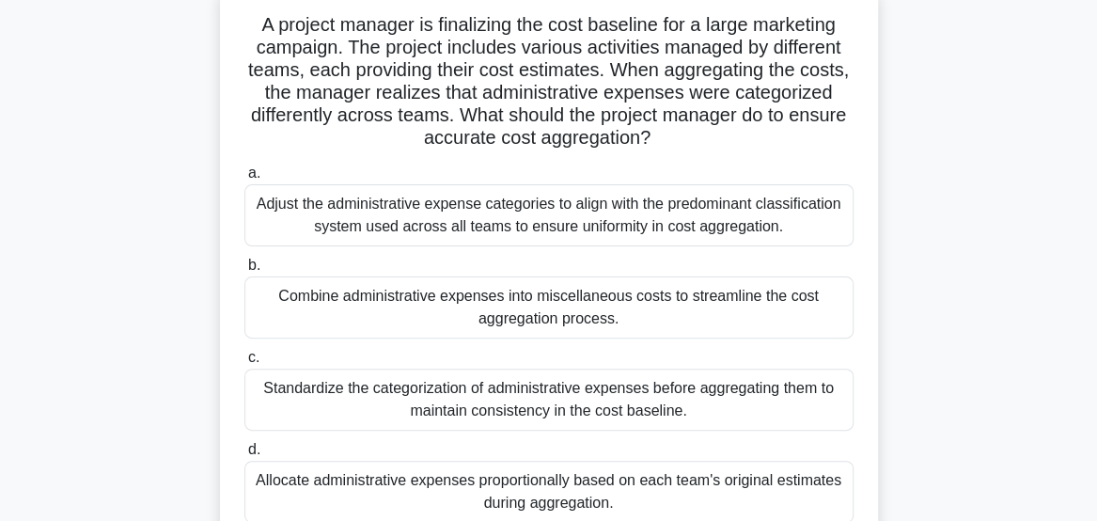
scroll to position [123, 0]
click at [543, 206] on div "Adjust the administrative expense categories to align with the predominant clas…" at bounding box center [548, 214] width 609 height 62
click at [244, 179] on input "a. Adjust the administrative expense categories to align with the predominant c…" at bounding box center [244, 172] width 0 height 12
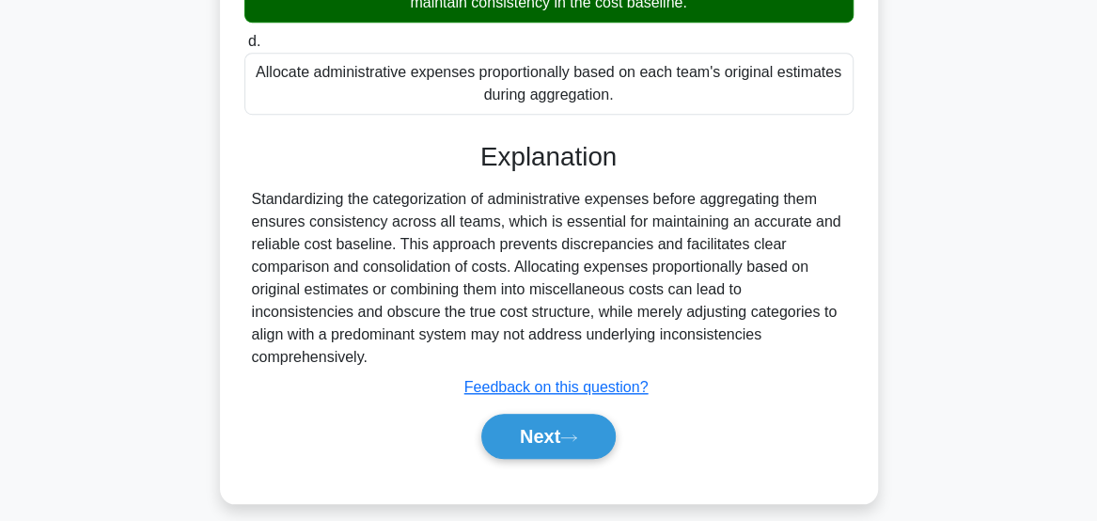
scroll to position [532, 0]
click at [557, 436] on button "Next" at bounding box center [548, 436] width 134 height 45
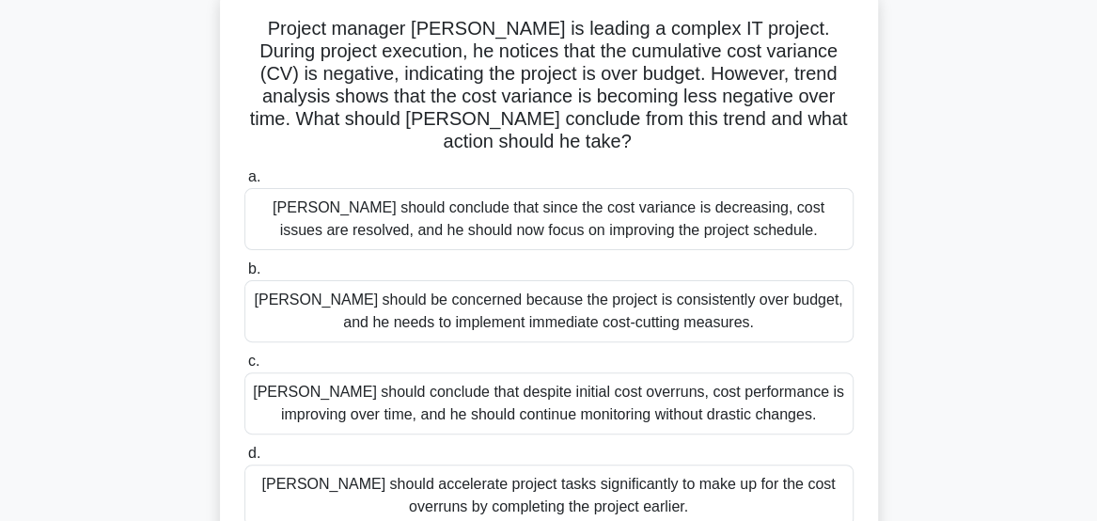
scroll to position [124, 0]
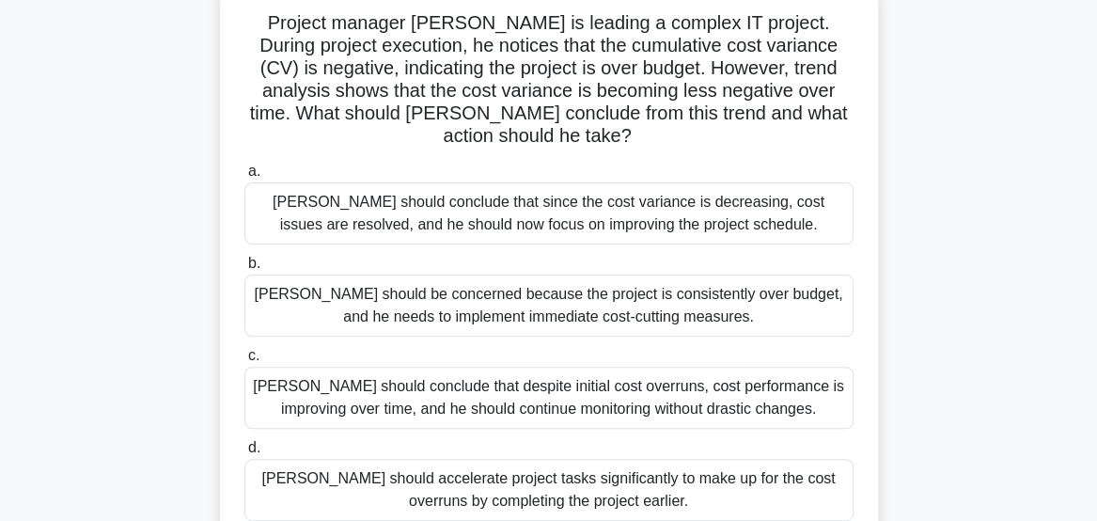
click at [788, 184] on div "David should conclude that since the cost variance is decreasing, cost issues a…" at bounding box center [548, 213] width 609 height 62
click at [244, 178] on input "a. David should conclude that since the cost variance is decreasing, cost issue…" at bounding box center [244, 171] width 0 height 12
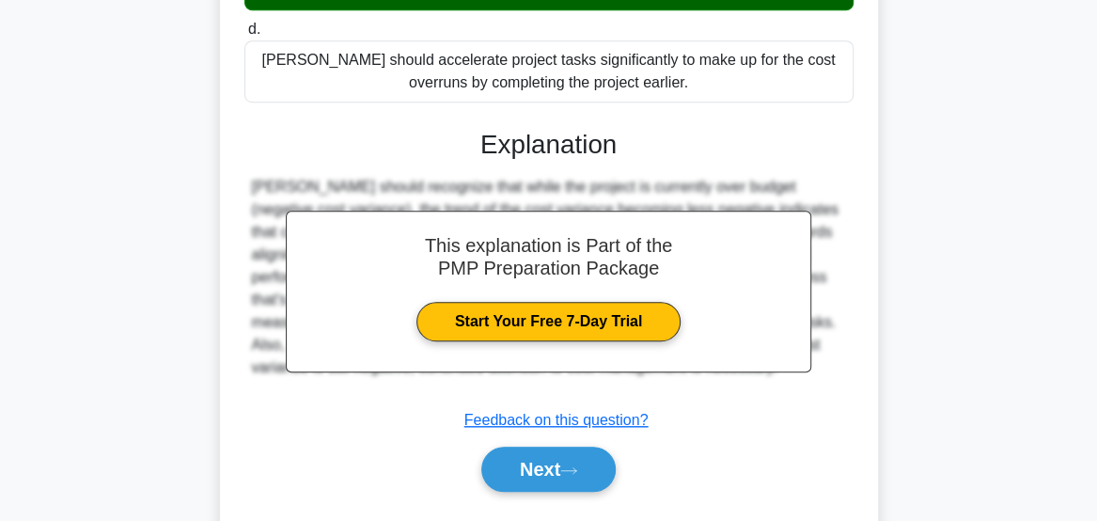
scroll to position [571, 0]
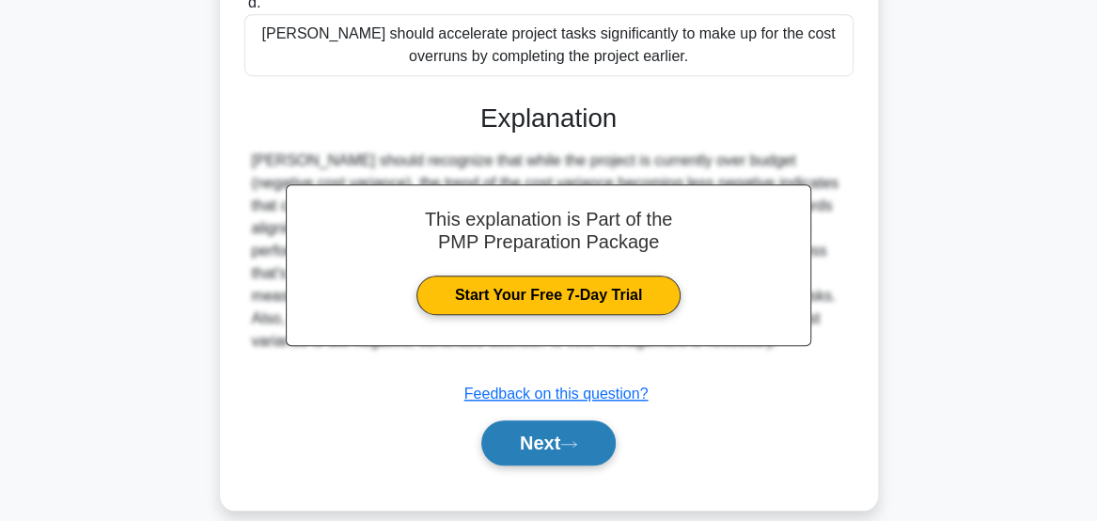
click at [566, 432] on button "Next" at bounding box center [548, 442] width 134 height 45
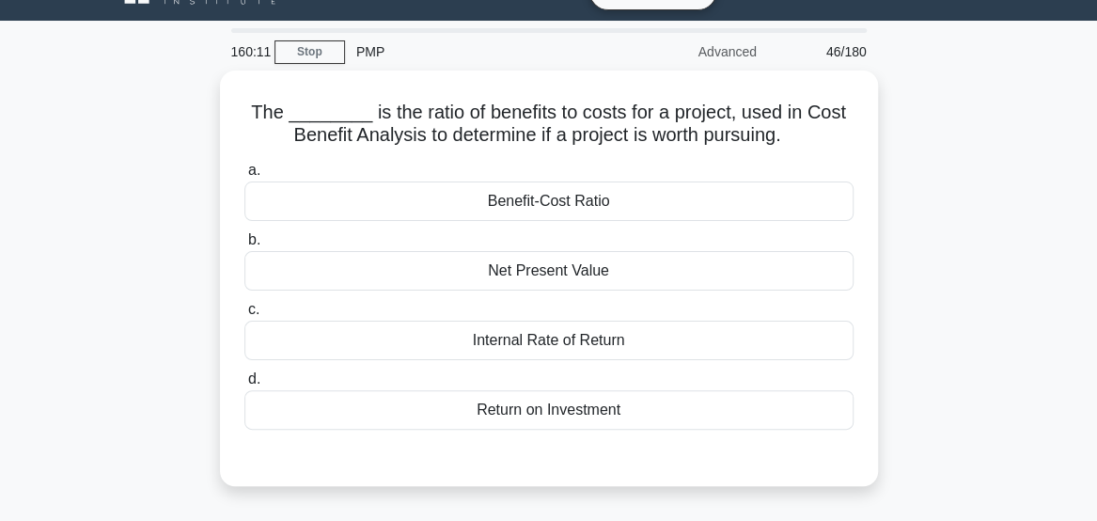
scroll to position [26, 0]
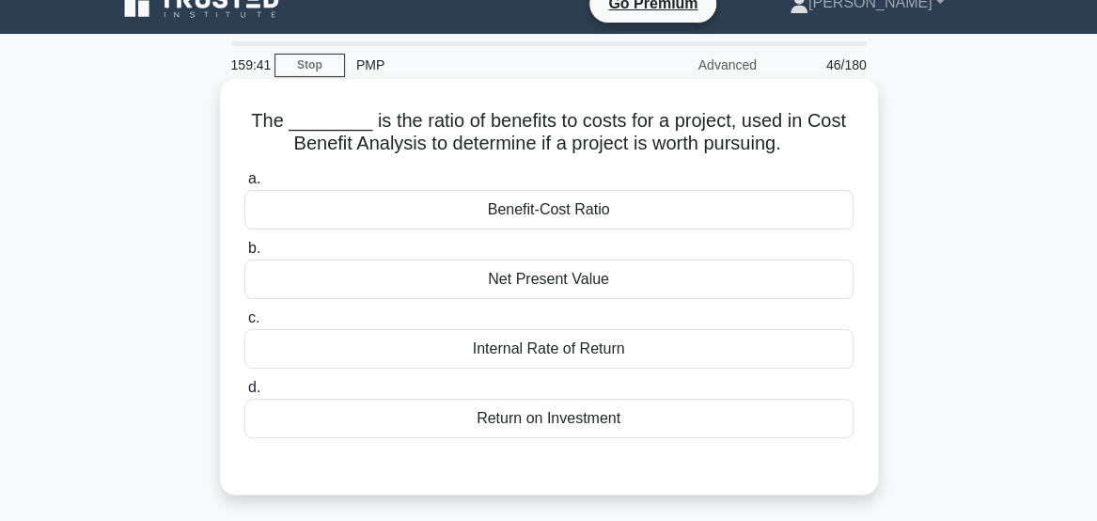
click at [770, 217] on div "Benefit-Cost Ratio" at bounding box center [548, 209] width 609 height 39
click at [244, 185] on input "a. Benefit-Cost Ratio" at bounding box center [244, 179] width 0 height 12
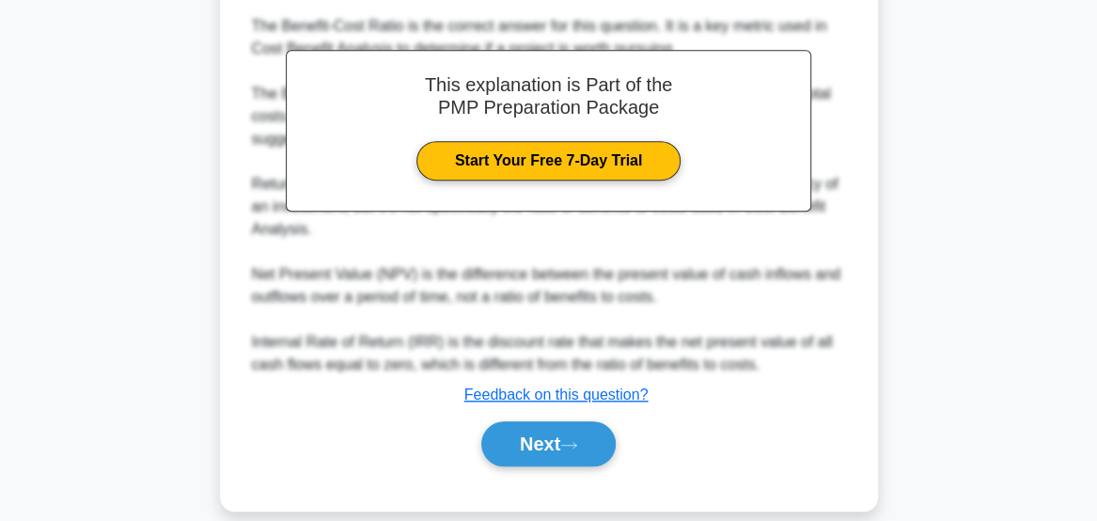
scroll to position [545, 0]
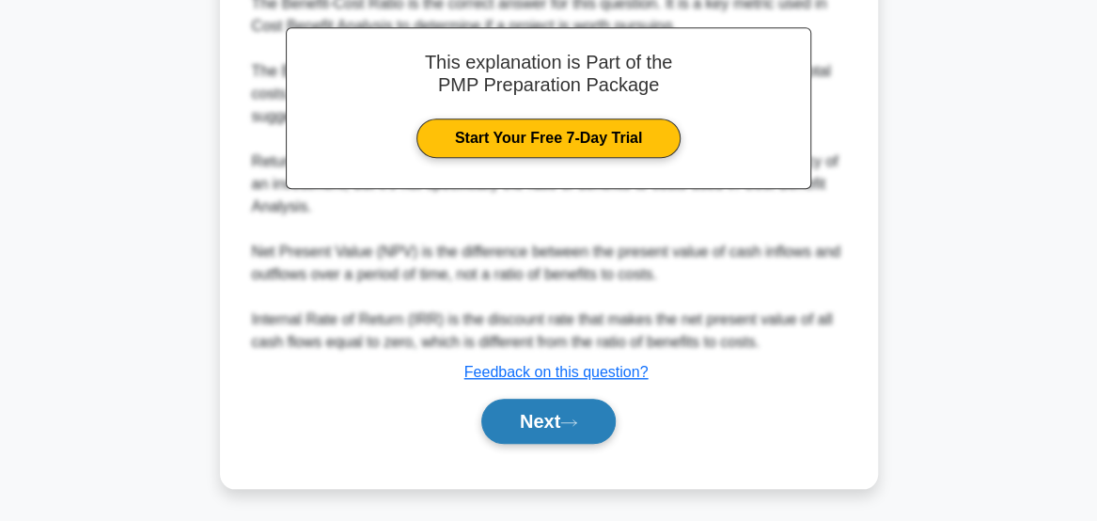
click at [587, 433] on button "Next" at bounding box center [548, 421] width 134 height 45
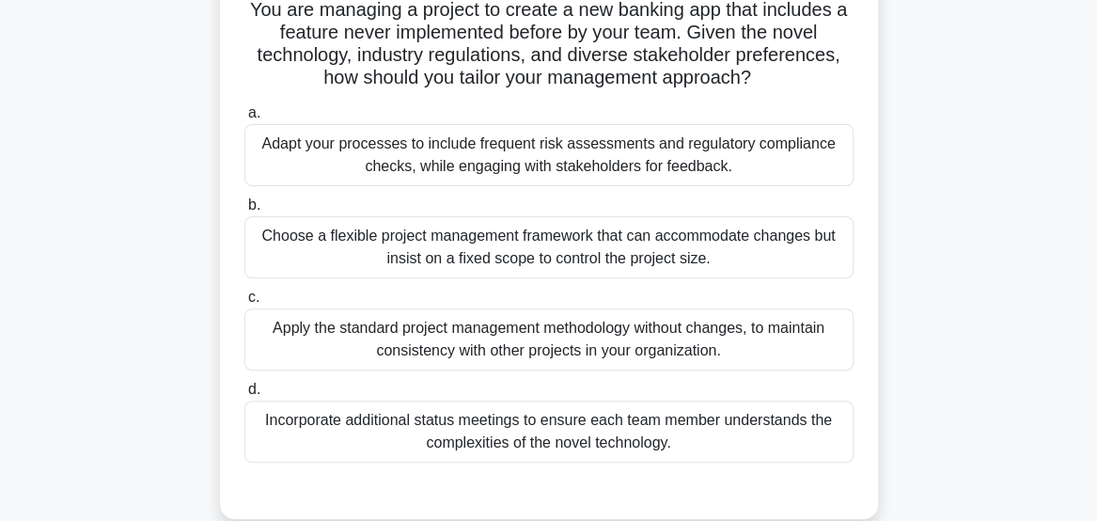
scroll to position [141, 0]
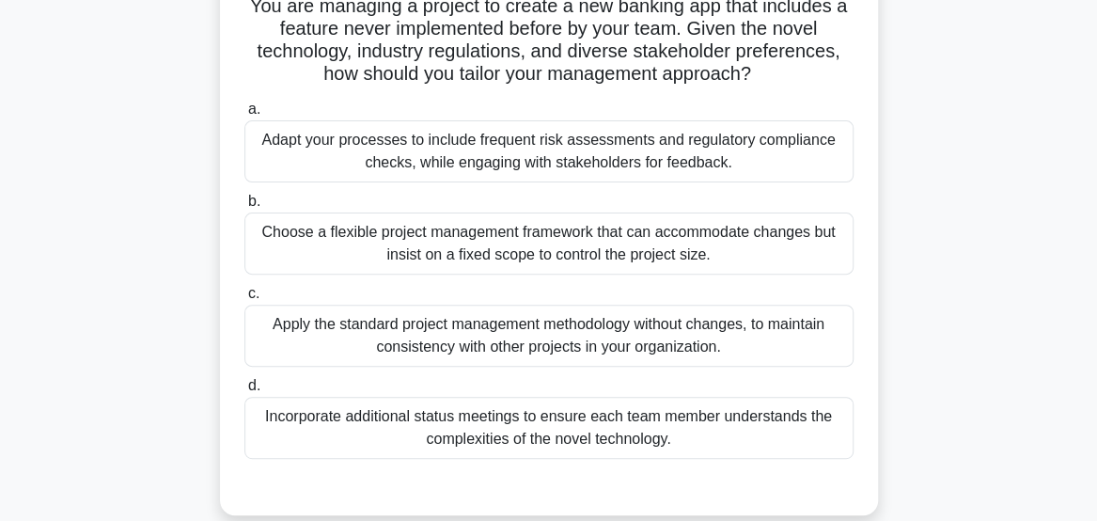
click at [381, 149] on div "Adapt your processes to include frequent risk assessments and regulatory compli…" at bounding box center [548, 151] width 609 height 62
click at [244, 116] on input "a. Adapt your processes to include frequent risk assessments and regulatory com…" at bounding box center [244, 109] width 0 height 12
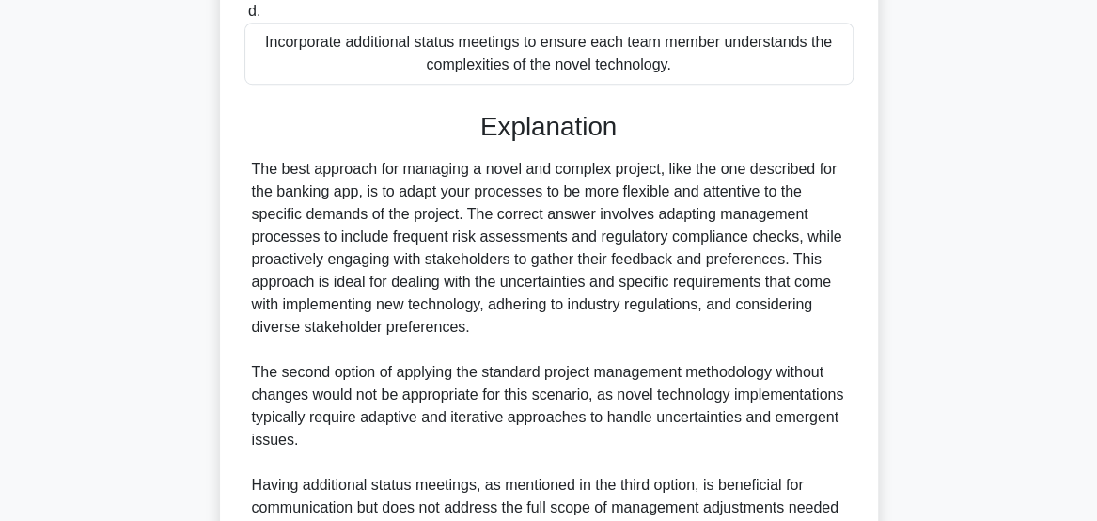
scroll to position [521, 0]
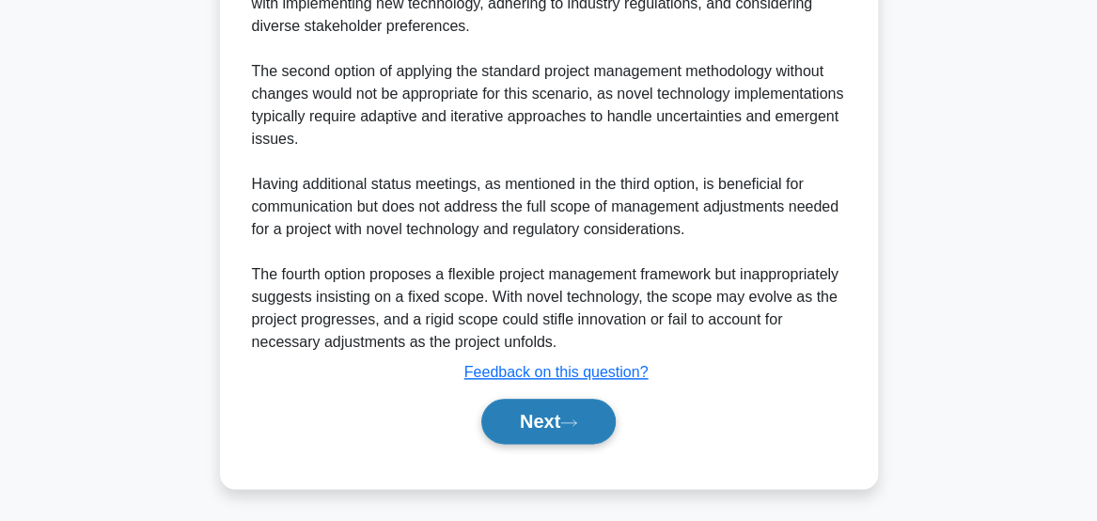
click at [550, 421] on button "Next" at bounding box center [548, 421] width 134 height 45
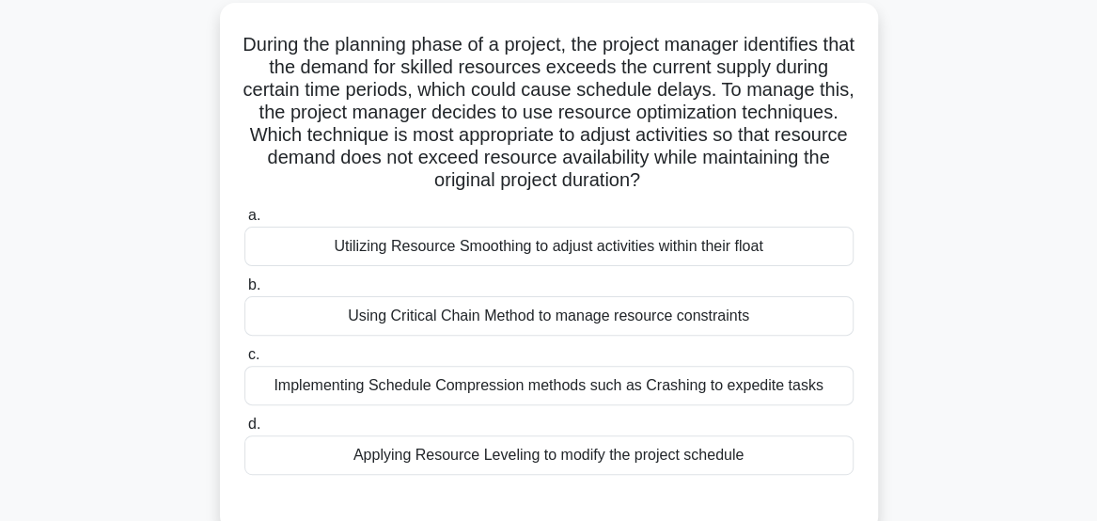
scroll to position [111, 0]
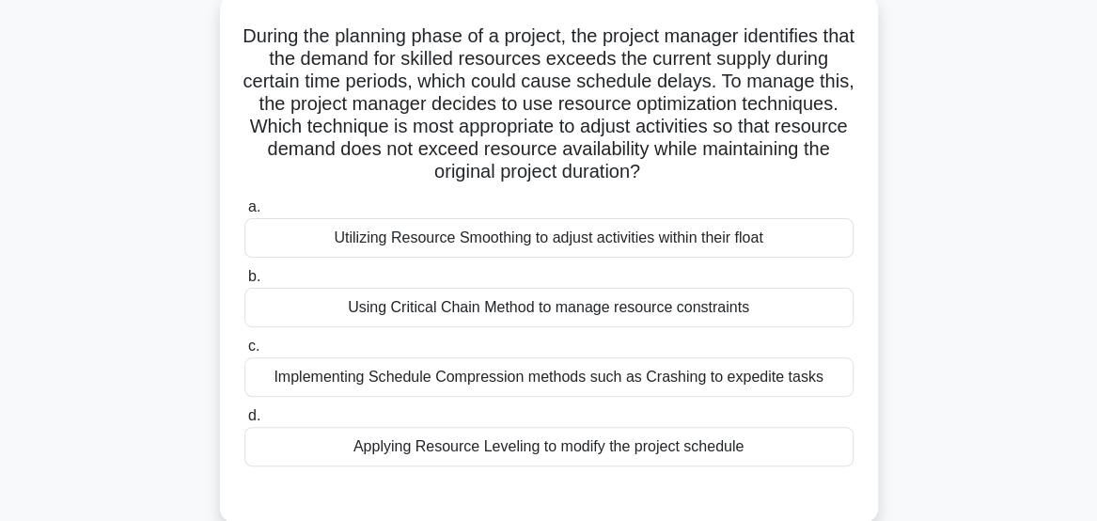
click at [642, 452] on div "Applying Resource Leveling to modify the project schedule" at bounding box center [548, 446] width 609 height 39
click at [244, 422] on input "d. Applying Resource Leveling to modify the project schedule" at bounding box center [244, 416] width 0 height 12
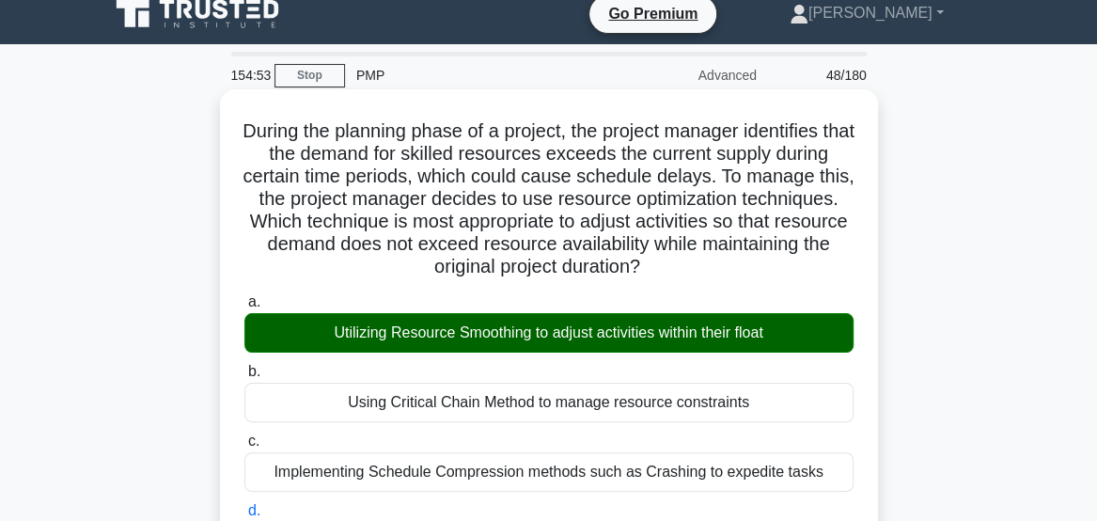
scroll to position [0, 0]
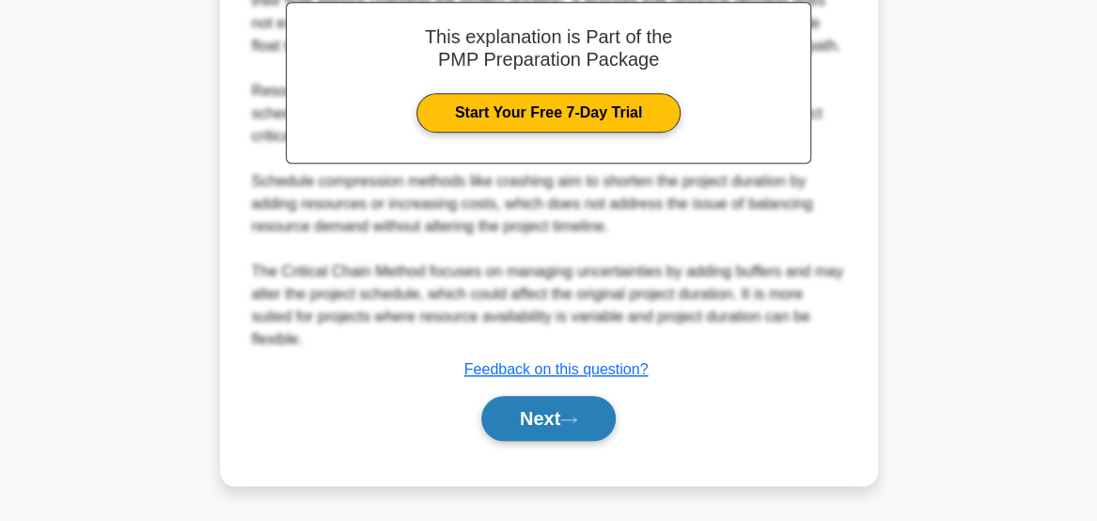
click at [553, 432] on button "Next" at bounding box center [548, 418] width 134 height 45
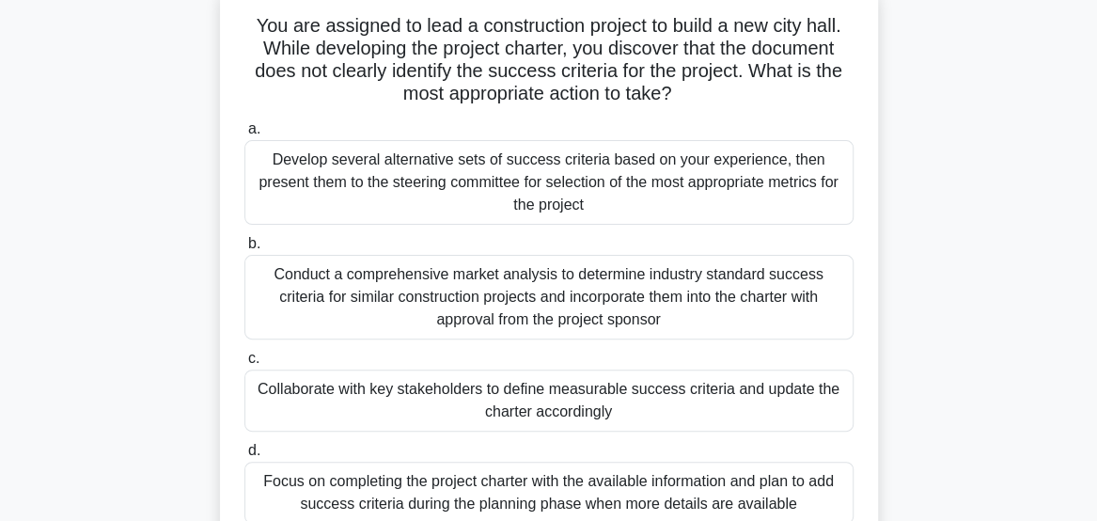
scroll to position [128, 0]
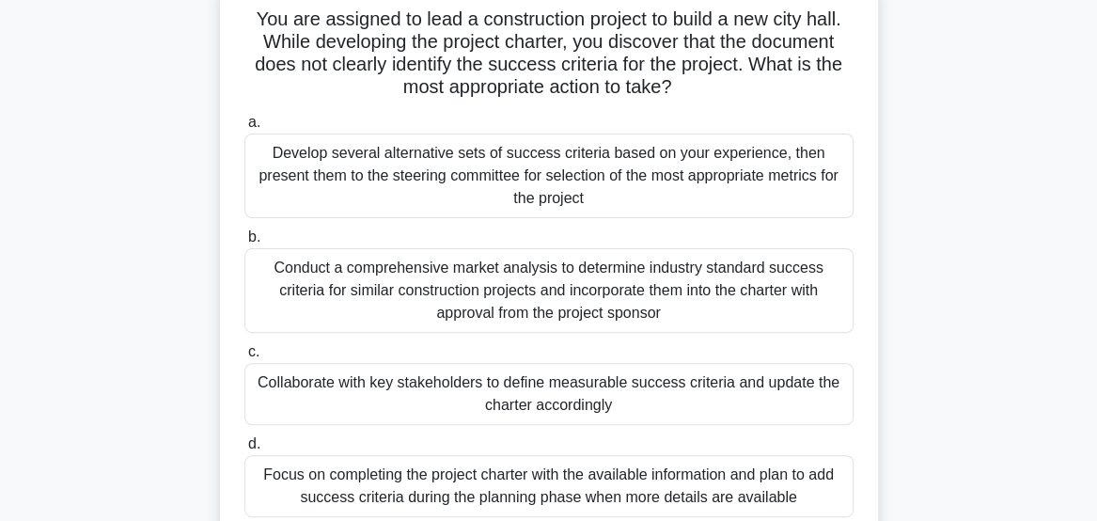
click at [727, 438] on label "d. Focus on completing the project charter with the available information and p…" at bounding box center [548, 474] width 609 height 85
click at [244, 438] on input "d. Focus on completing the project charter with the available information and p…" at bounding box center [244, 444] width 0 height 12
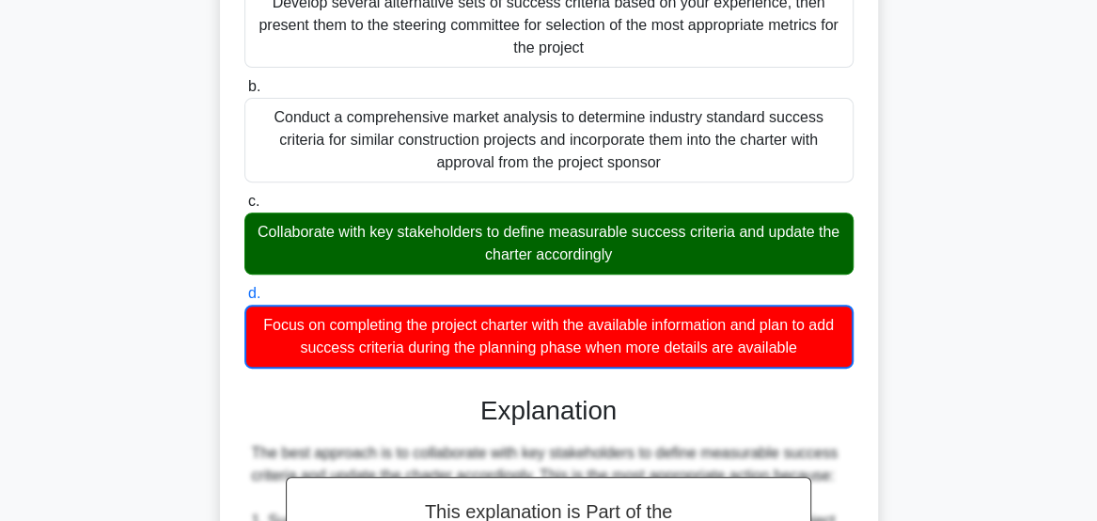
scroll to position [282, 0]
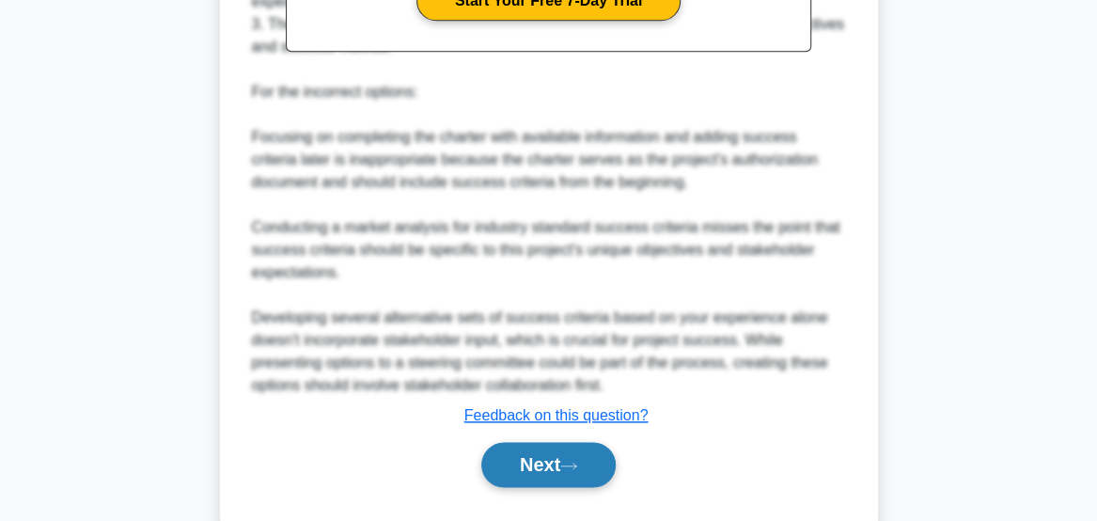
click at [551, 463] on button "Next" at bounding box center [548, 464] width 134 height 45
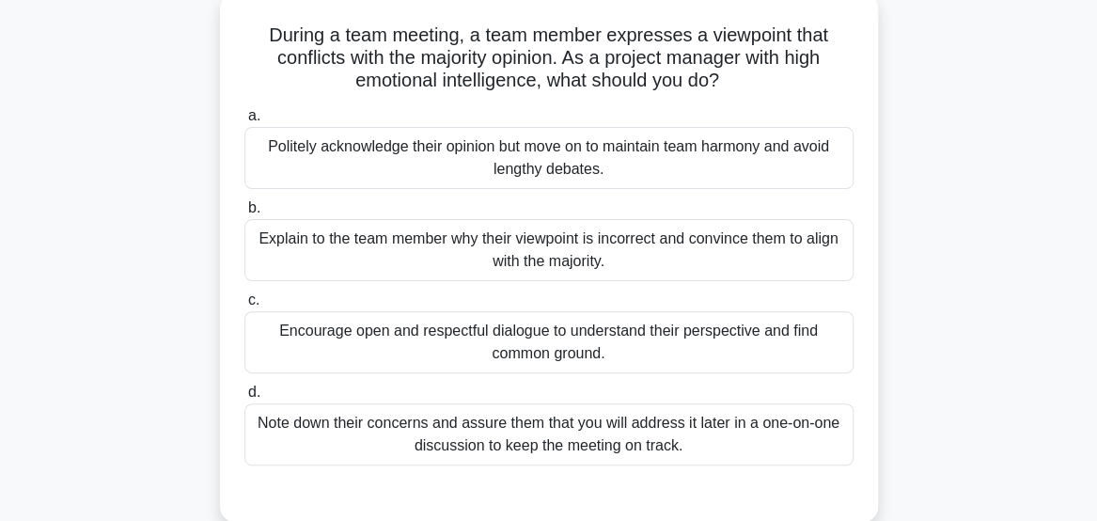
scroll to position [122, 0]
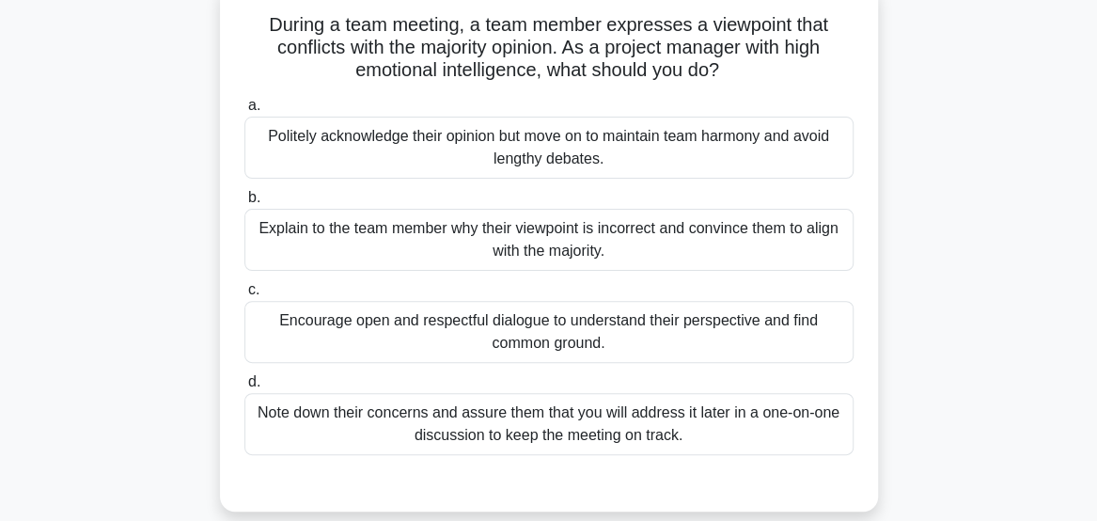
click at [801, 430] on div "Note down their concerns and assure them that you will address it later in a on…" at bounding box center [548, 424] width 609 height 62
click at [244, 388] on input "d. Note down their concerns and assure them that you will address it later in a…" at bounding box center [244, 382] width 0 height 12
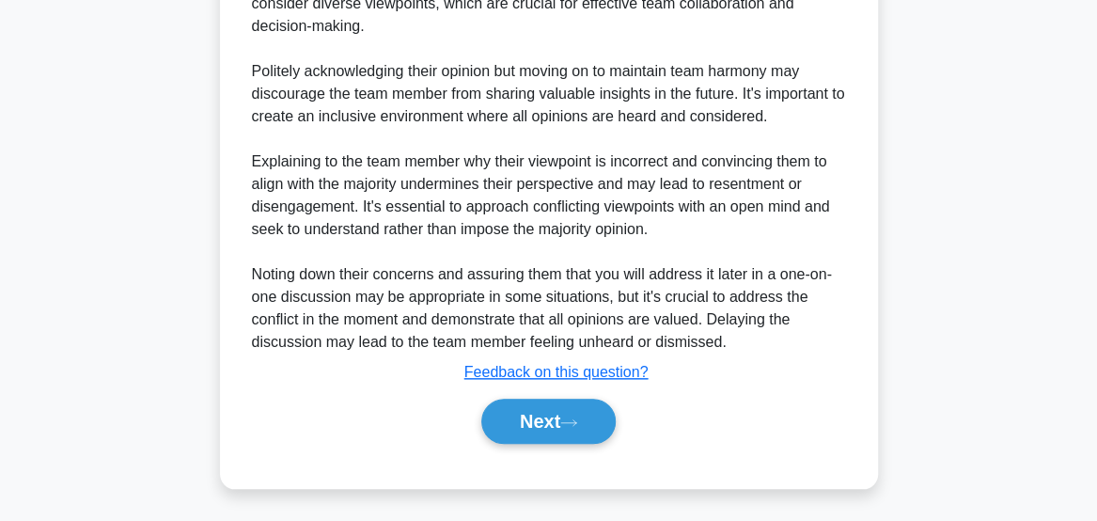
scroll to position [729, 0]
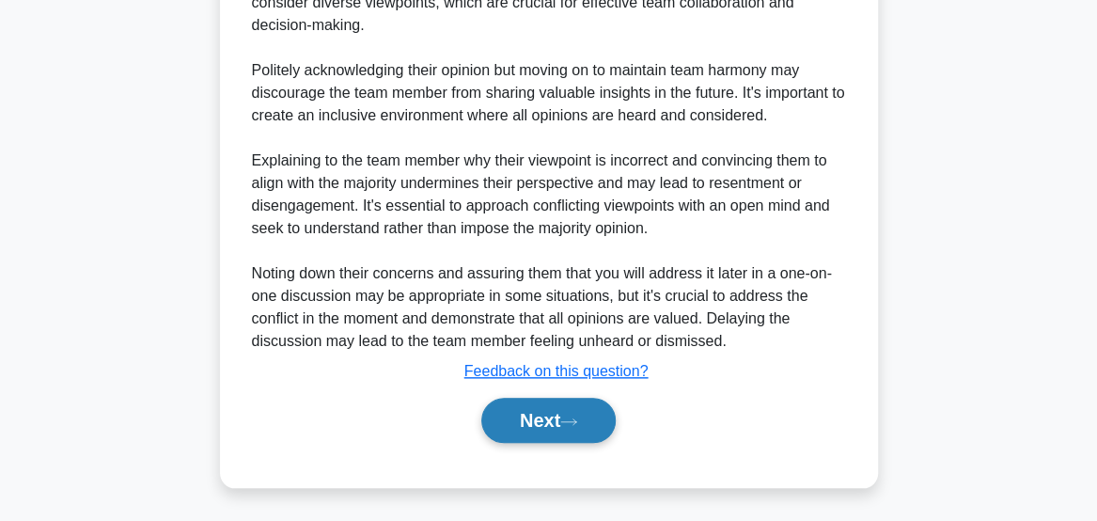
click at [577, 431] on button "Next" at bounding box center [548, 420] width 134 height 45
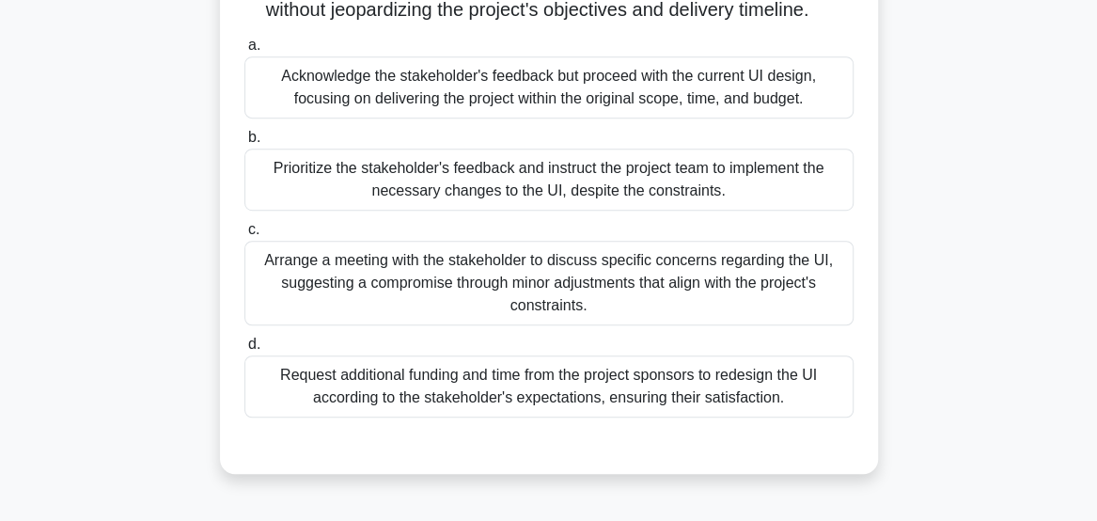
scroll to position [432, 0]
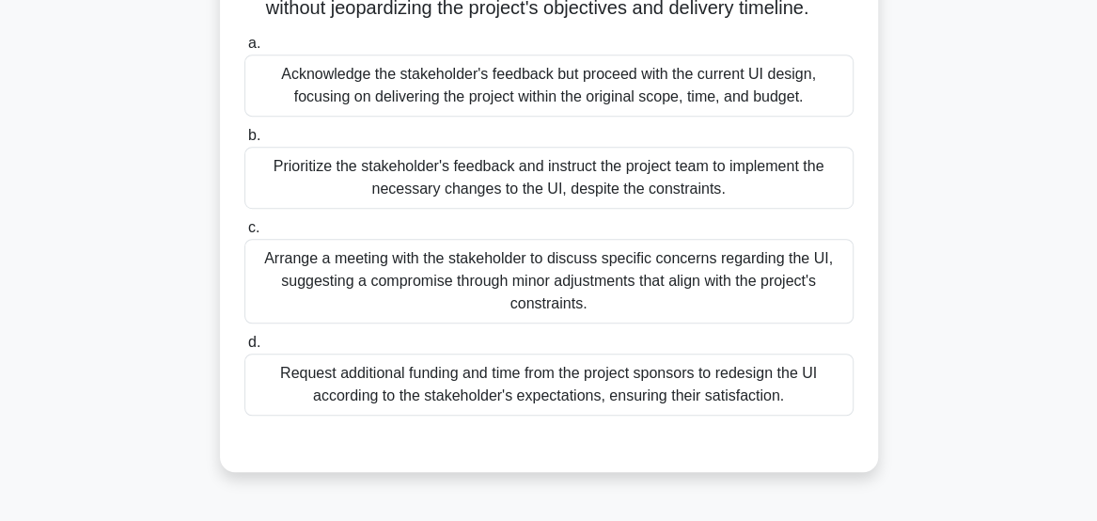
click at [619, 302] on div "Arrange a meeting with the stakeholder to discuss specific concerns regarding t…" at bounding box center [548, 281] width 609 height 85
click at [244, 234] on input "c. Arrange a meeting with the stakeholder to discuss specific concerns regardin…" at bounding box center [244, 228] width 0 height 12
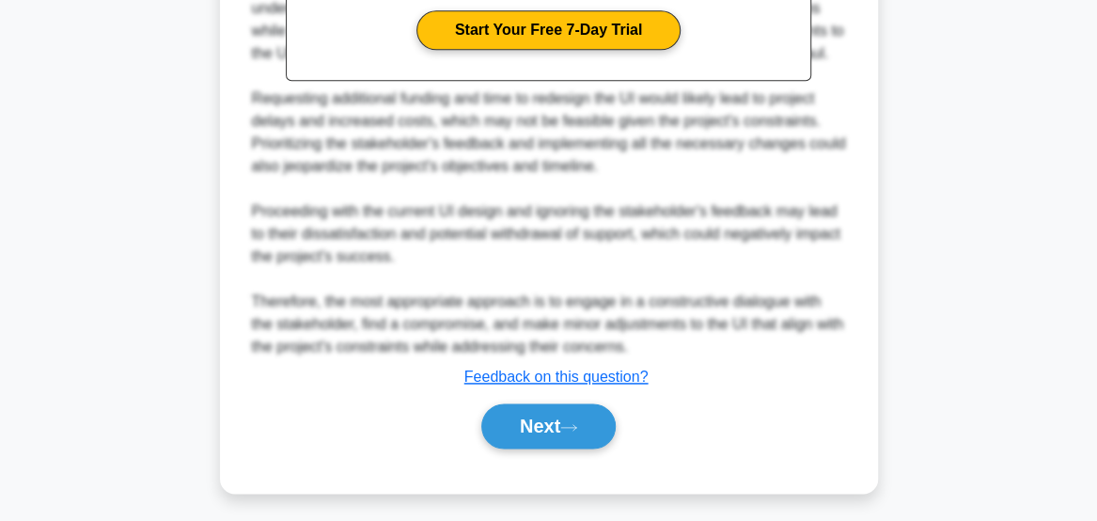
scroll to position [1087, 0]
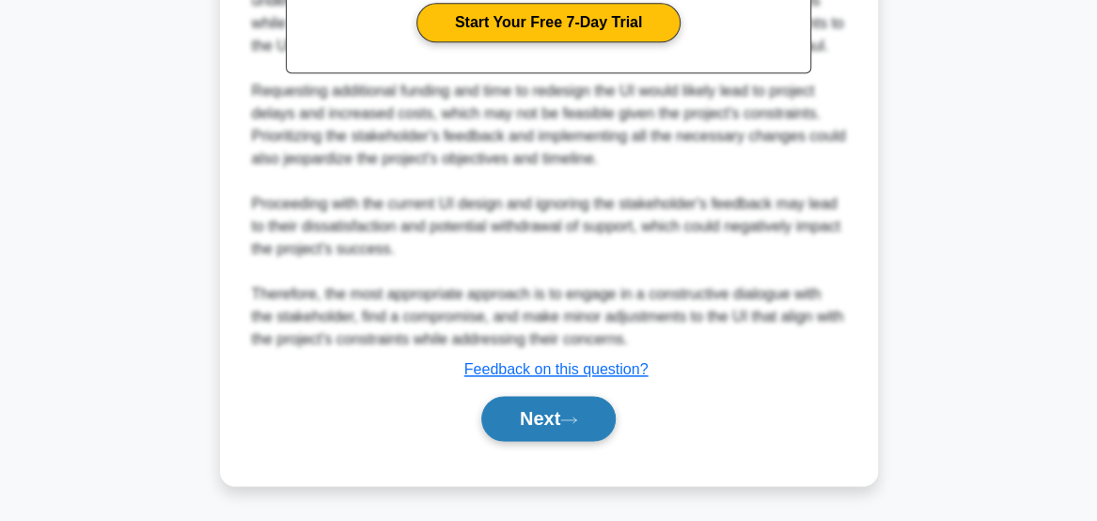
click at [532, 428] on button "Next" at bounding box center [548, 418] width 134 height 45
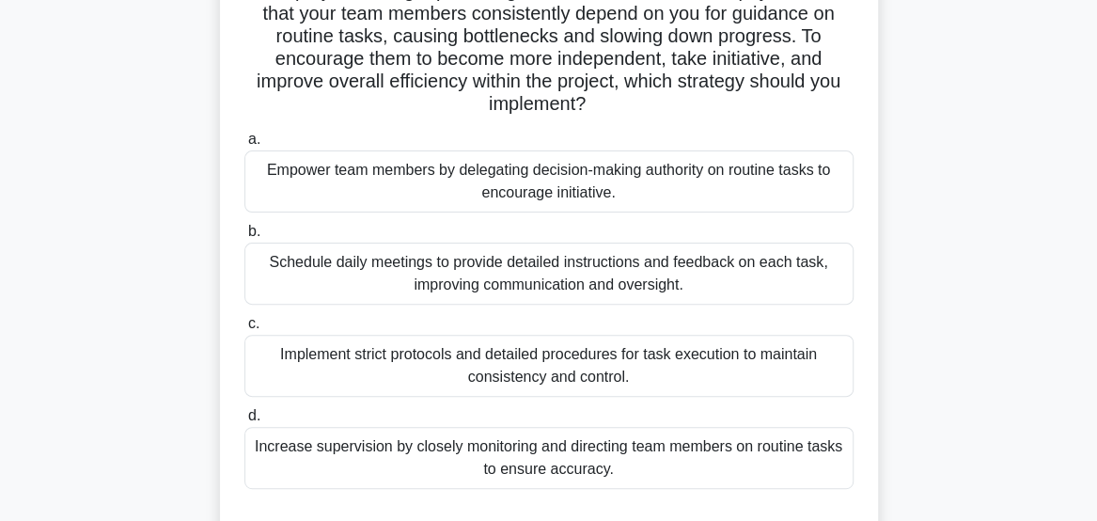
scroll to position [198, 0]
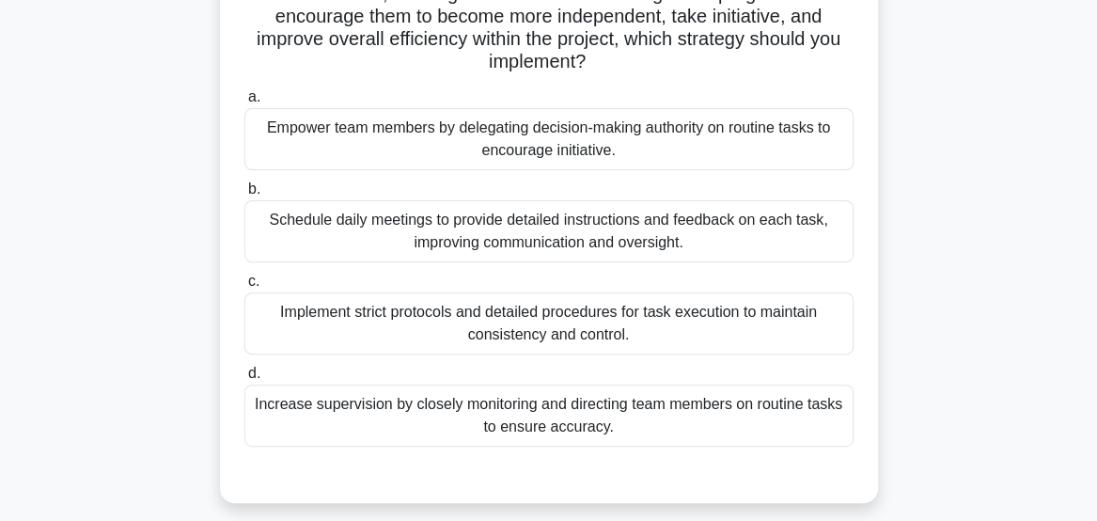
click at [812, 156] on div "Empower team members by delegating decision-making authority on routine tasks t…" at bounding box center [548, 139] width 609 height 62
click at [244, 103] on input "a. Empower team members by delegating decision-making authority on routine task…" at bounding box center [244, 97] width 0 height 12
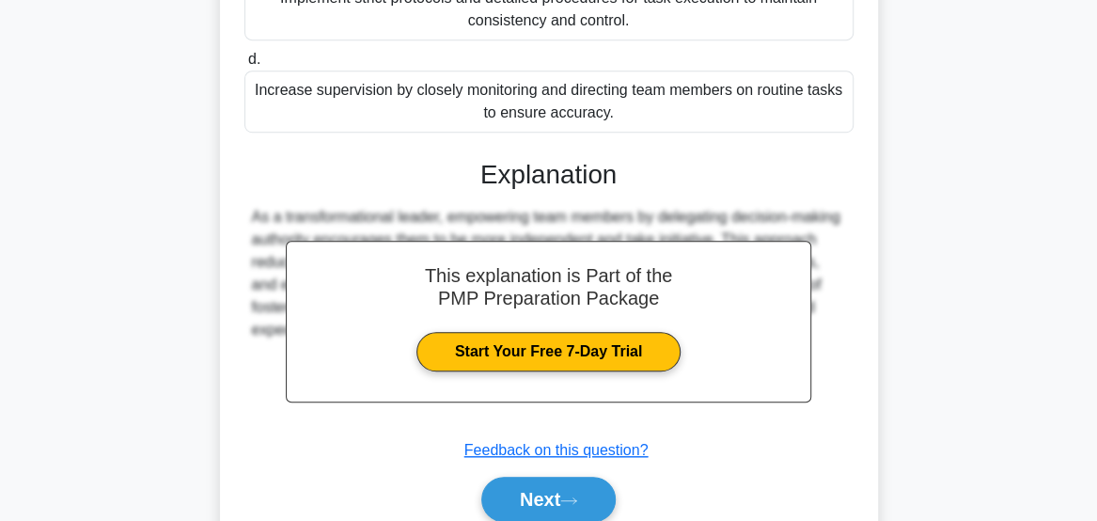
scroll to position [590, 0]
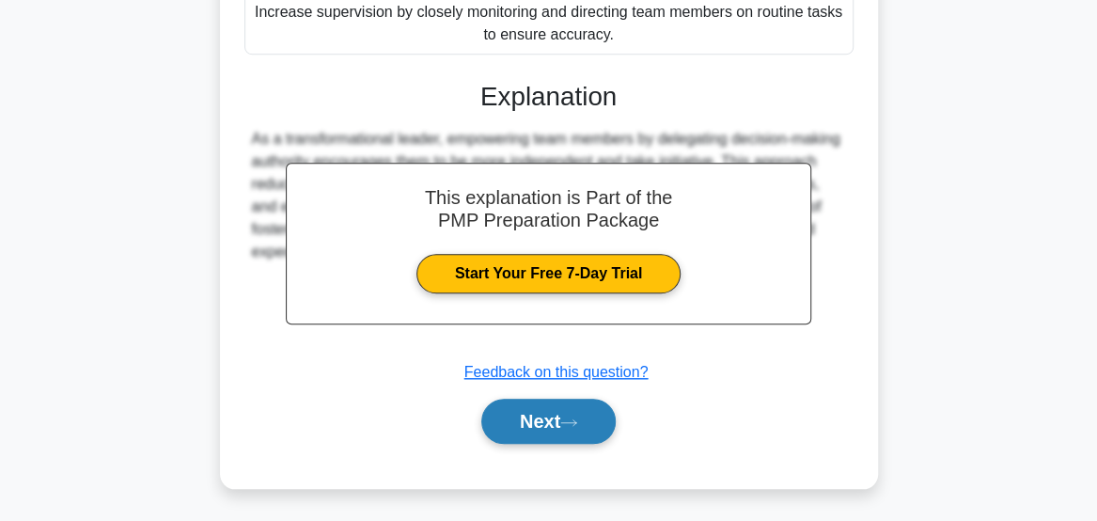
click at [574, 436] on button "Next" at bounding box center [548, 421] width 134 height 45
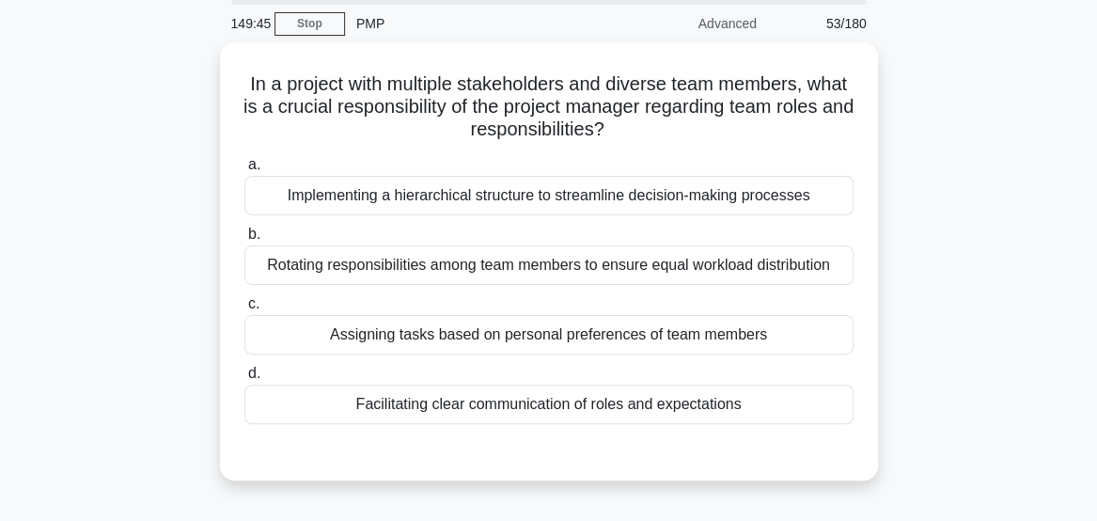
scroll to position [62, 0]
click at [758, 410] on div "Facilitating clear communication of roles and expectations" at bounding box center [548, 404] width 609 height 39
click at [244, 381] on input "d. Facilitating clear communication of roles and expectations" at bounding box center [244, 375] width 0 height 12
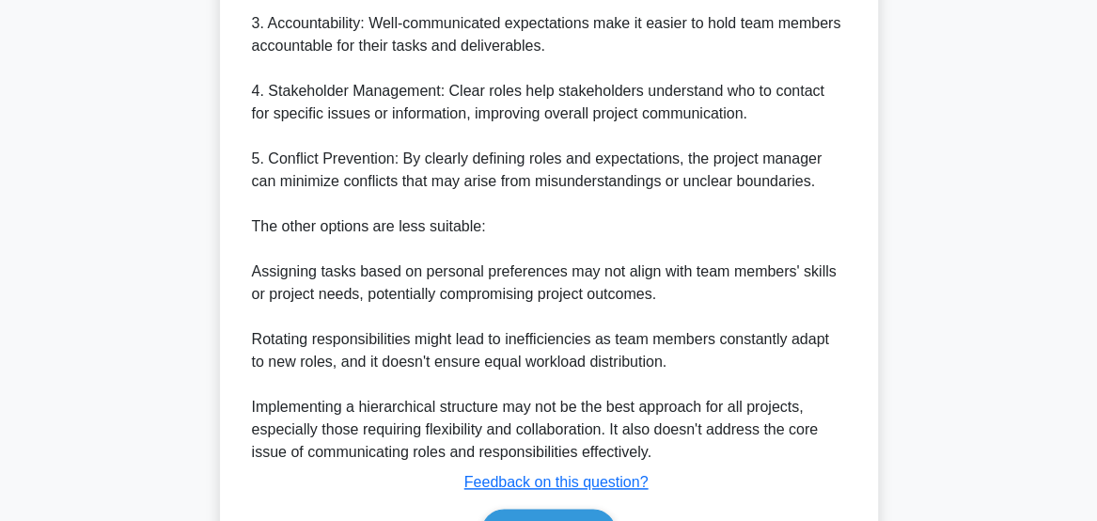
scroll to position [884, 0]
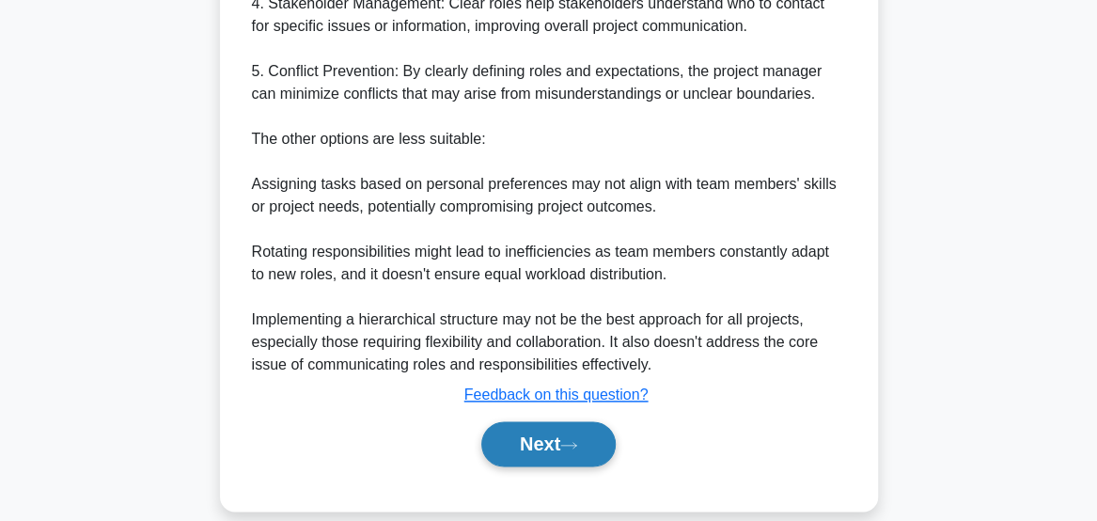
click at [568, 432] on button "Next" at bounding box center [548, 443] width 134 height 45
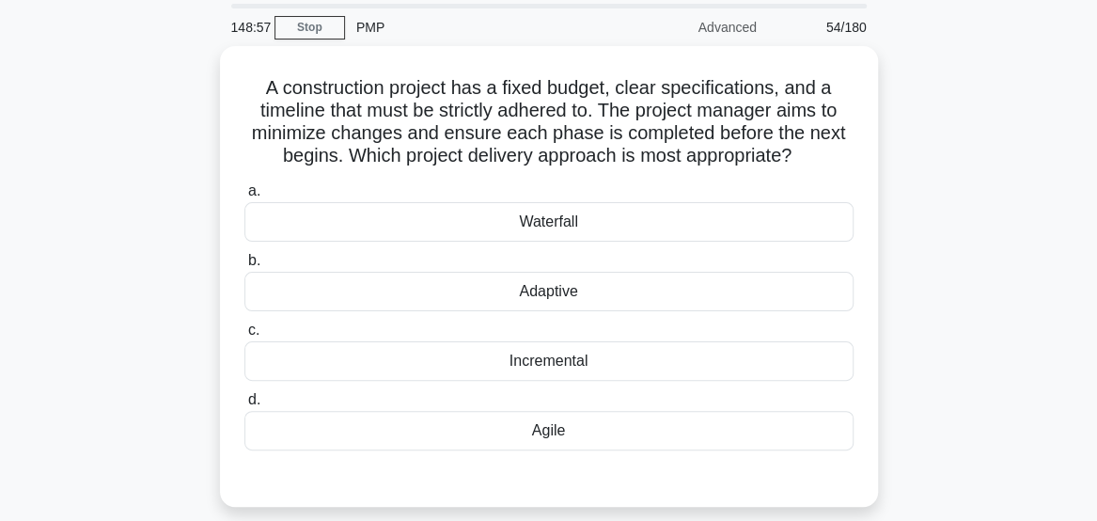
scroll to position [64, 0]
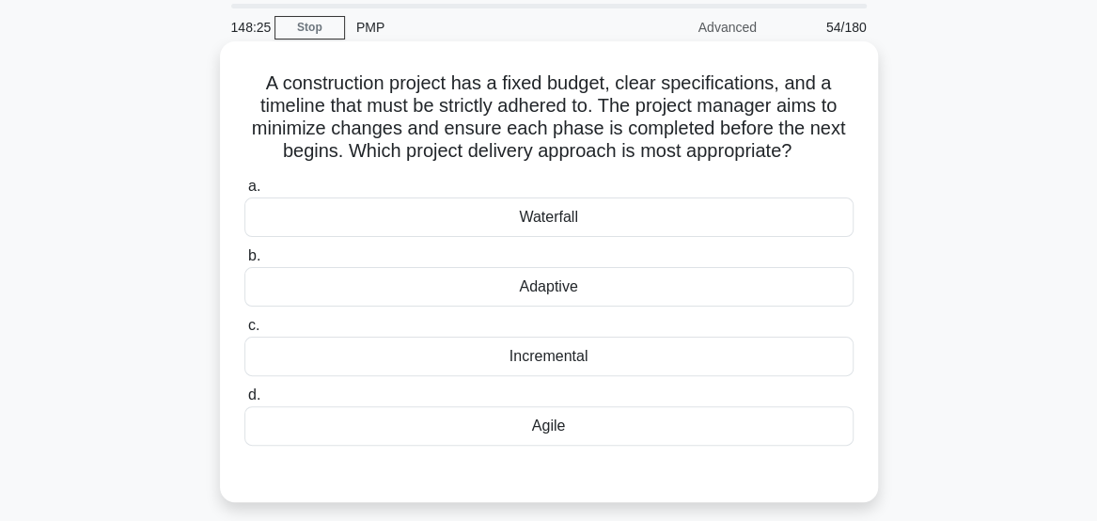
click at [773, 228] on div "Waterfall" at bounding box center [548, 216] width 609 height 39
click at [244, 193] on input "a. Waterfall" at bounding box center [244, 186] width 0 height 12
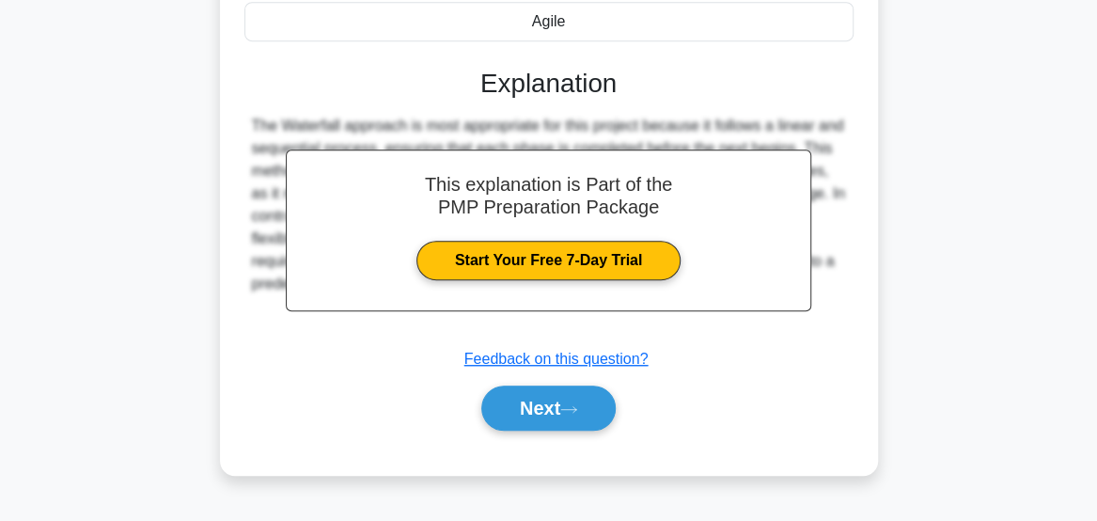
scroll to position [494, 0]
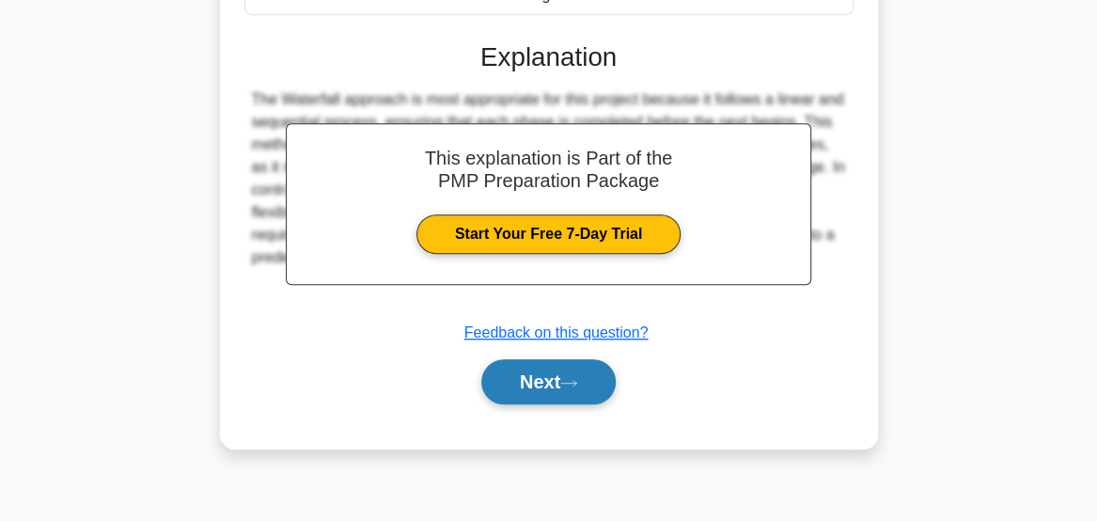
click at [553, 382] on button "Next" at bounding box center [548, 381] width 134 height 45
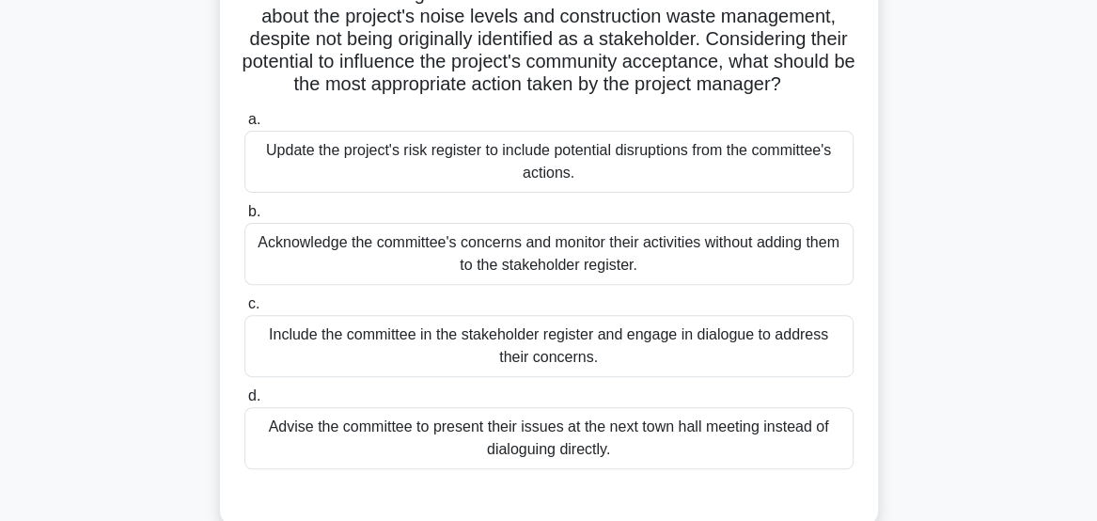
scroll to position [183, 0]
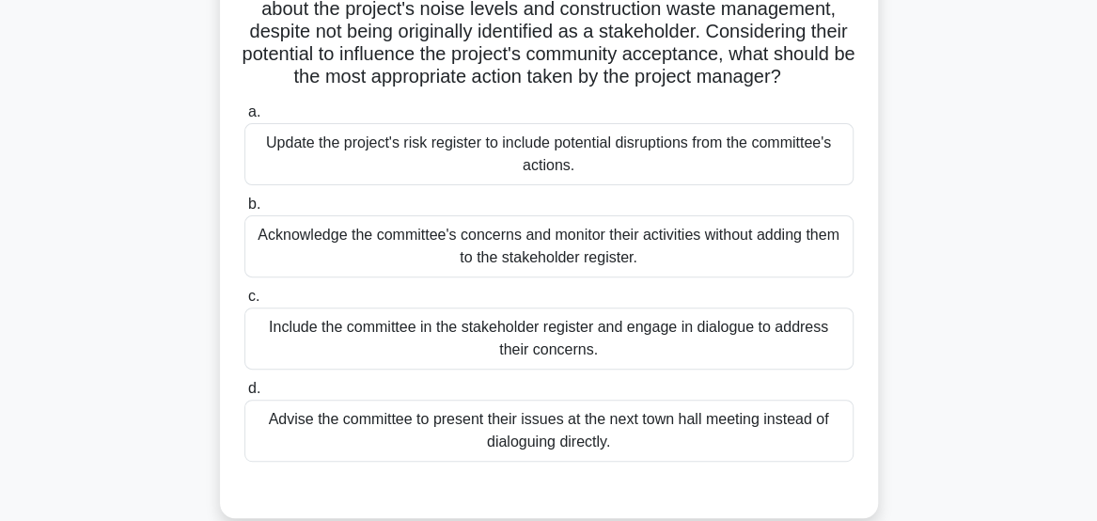
click at [800, 357] on div "Include the committee in the stakeholder register and engage in dialogue to add…" at bounding box center [548, 338] width 609 height 62
click at [244, 303] on input "c. Include the committee in the stakeholder register and engage in dialogue to …" at bounding box center [244, 296] width 0 height 12
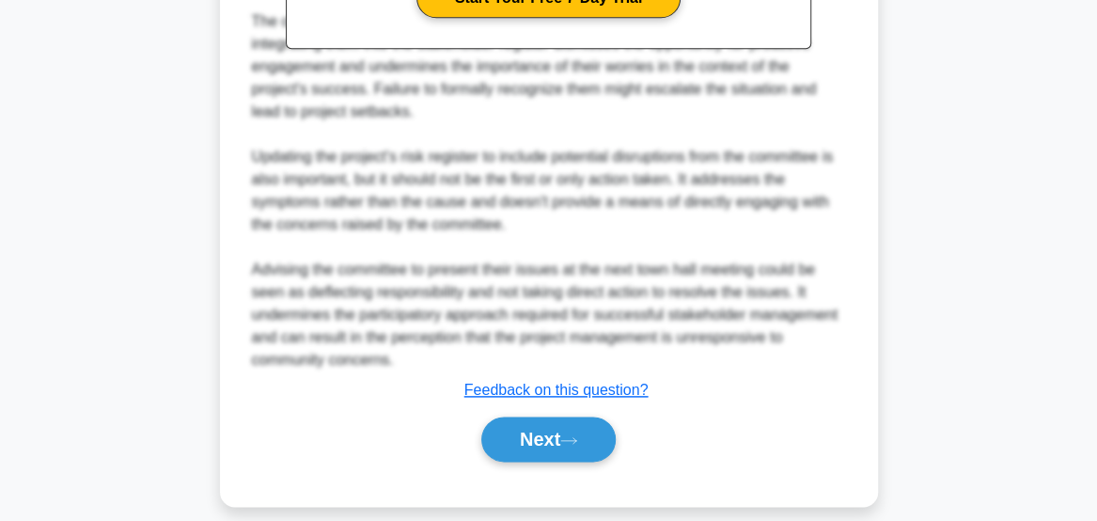
scroll to position [861, 0]
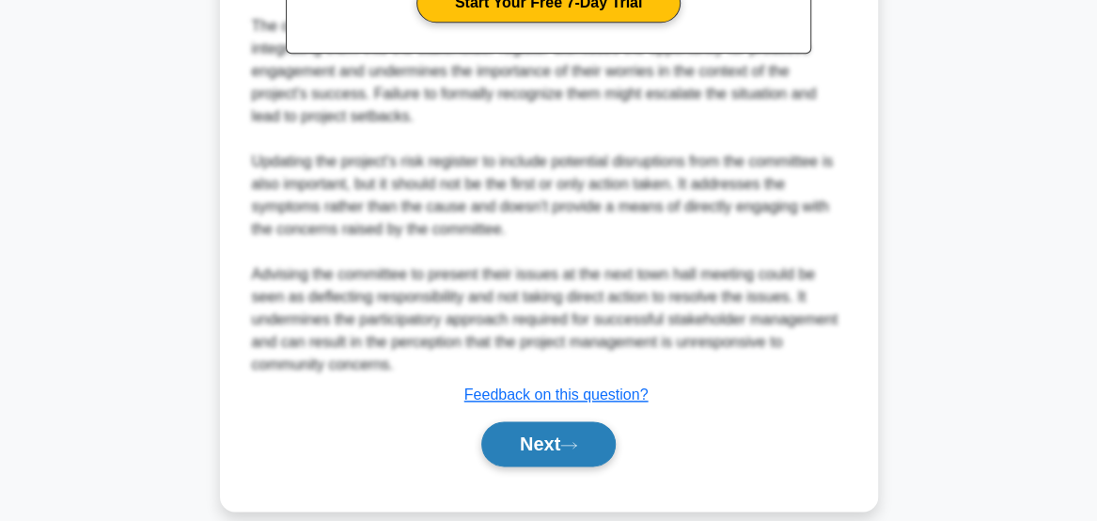
click at [553, 466] on button "Next" at bounding box center [548, 443] width 134 height 45
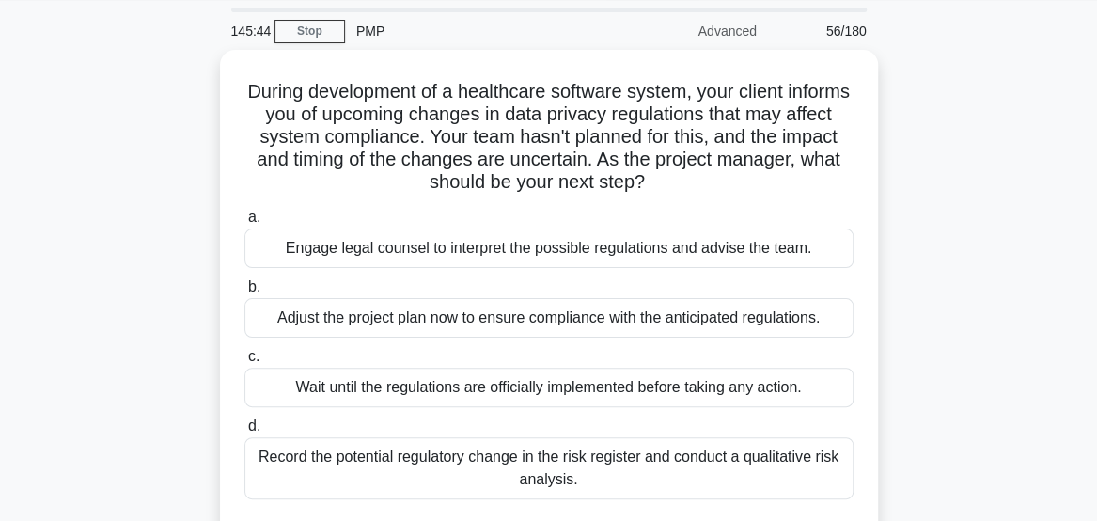
scroll to position [59, 0]
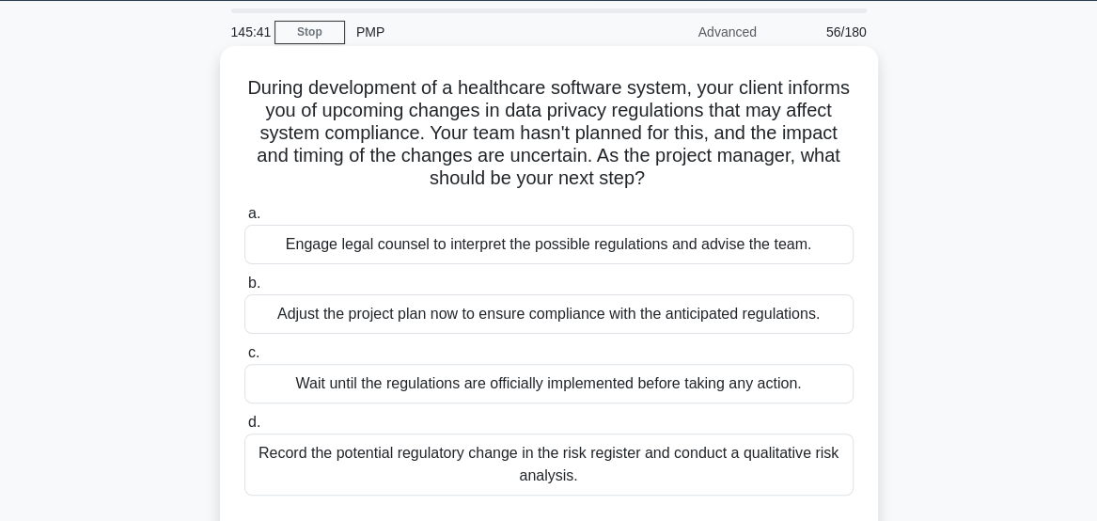
click at [808, 259] on div "Engage legal counsel to interpret the possible regulations and advise the team." at bounding box center [548, 244] width 609 height 39
click at [244, 220] on input "a. Engage legal counsel to interpret the possible regulations and advise the te…" at bounding box center [244, 214] width 0 height 12
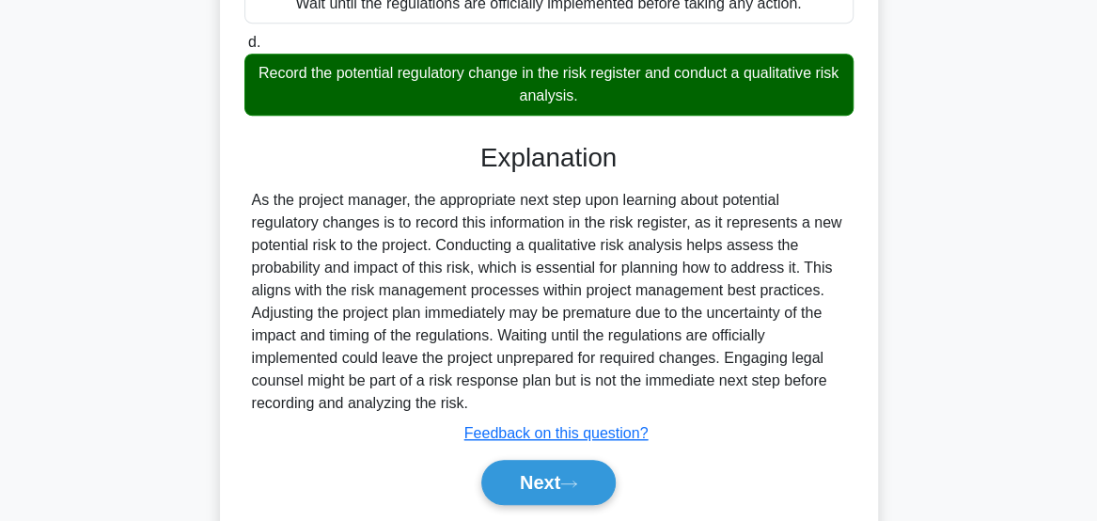
scroll to position [436, 0]
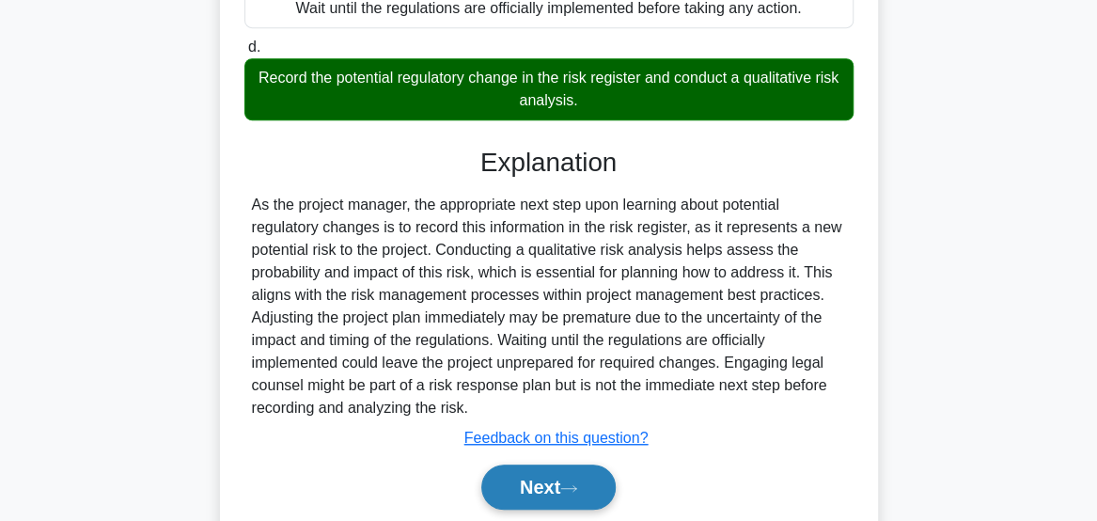
click at [587, 487] on button "Next" at bounding box center [548, 486] width 134 height 45
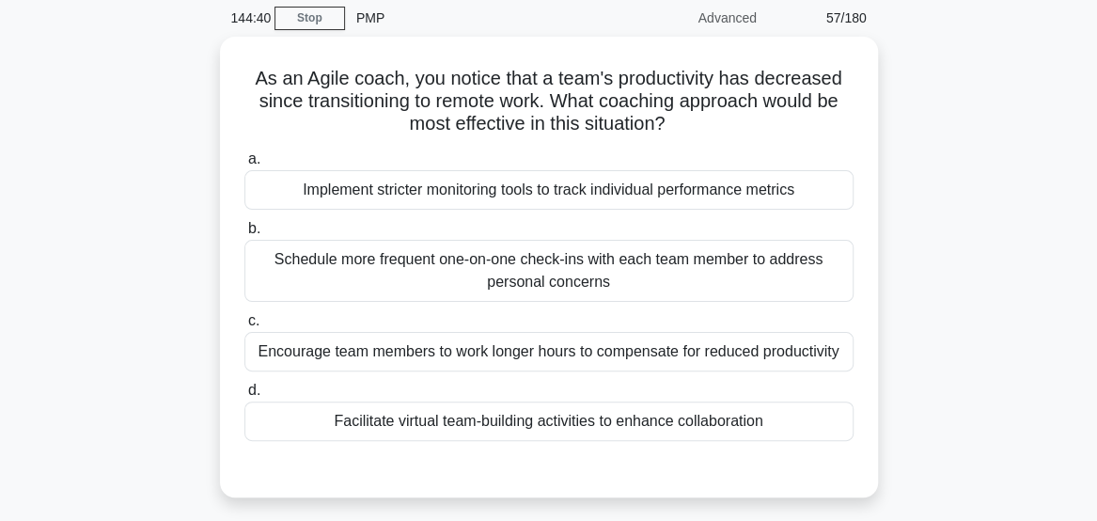
scroll to position [75, 0]
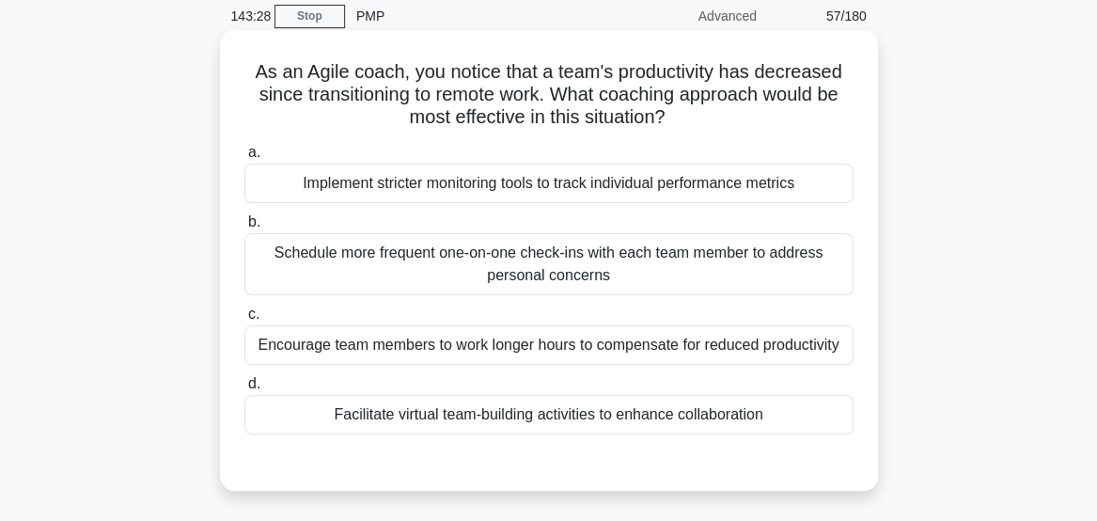
click at [478, 423] on div "Facilitate virtual team-building activities to enhance collaboration" at bounding box center [548, 414] width 609 height 39
click at [244, 390] on input "d. Facilitate virtual team-building activities to enhance collaboration" at bounding box center [244, 384] width 0 height 12
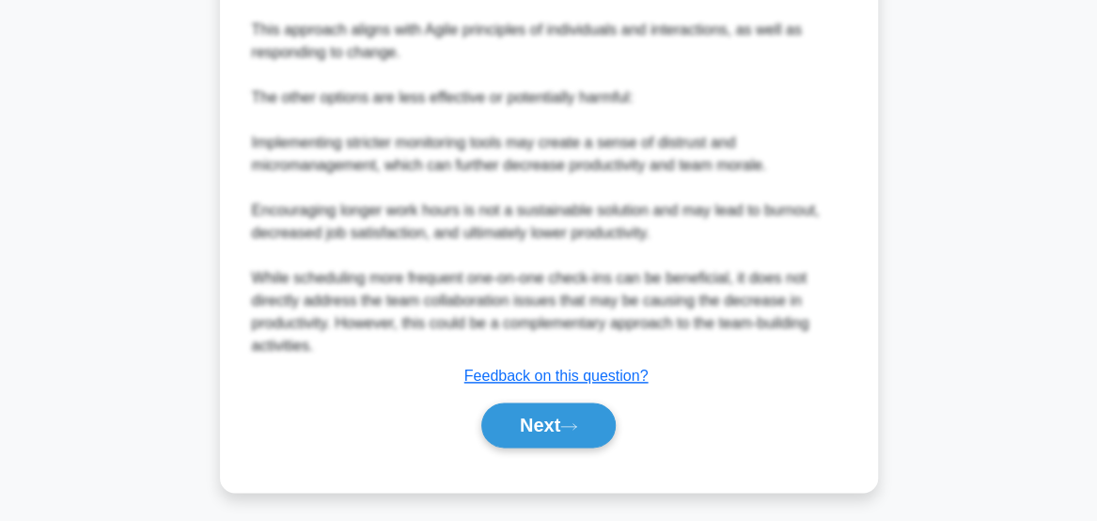
scroll to position [884, 0]
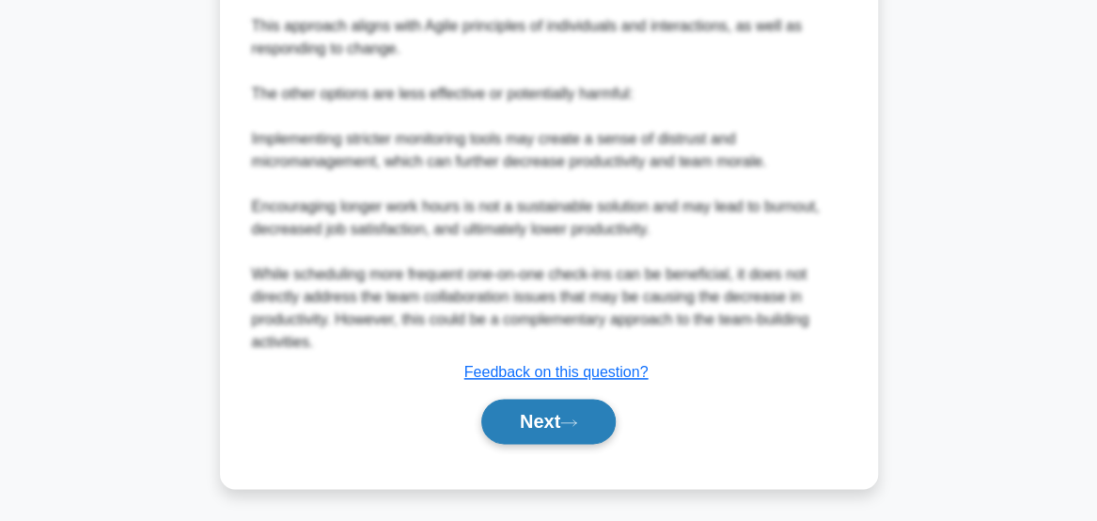
click at [552, 429] on button "Next" at bounding box center [548, 421] width 134 height 45
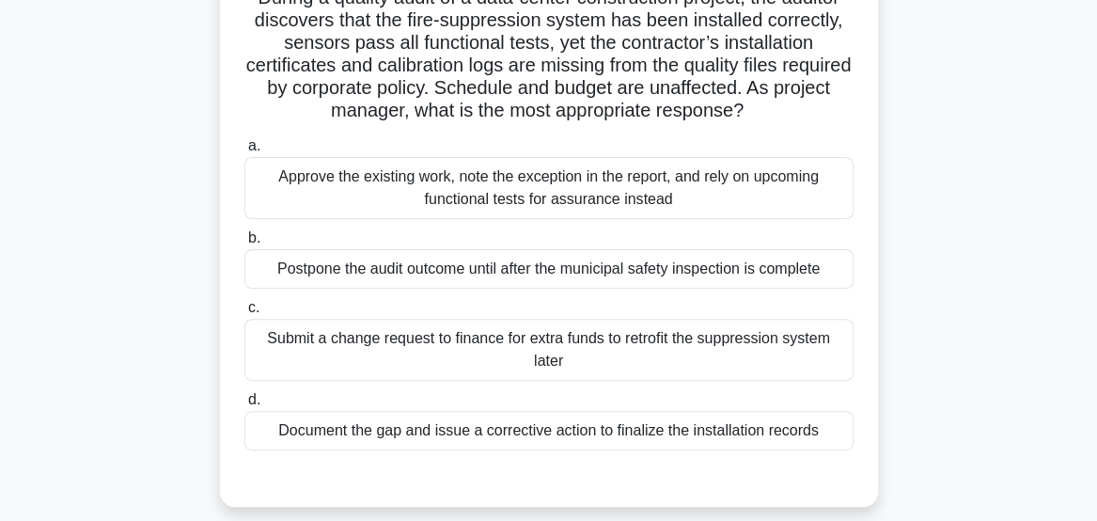
scroll to position [155, 0]
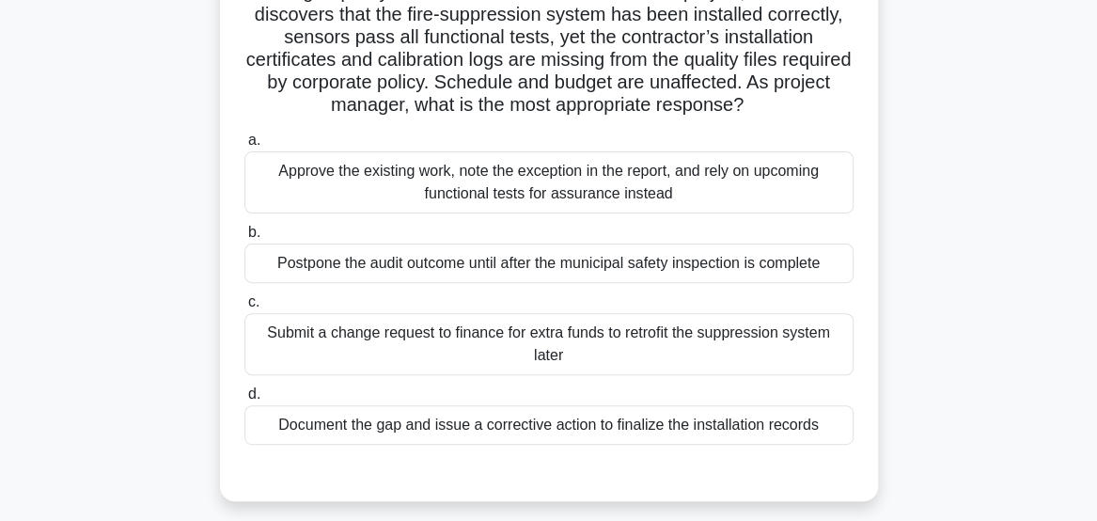
click at [808, 434] on div "Document the gap and issue a corrective action to finalize the installation rec…" at bounding box center [548, 424] width 609 height 39
click at [244, 400] on input "d. Document the gap and issue a corrective action to finalize the installation …" at bounding box center [244, 394] width 0 height 12
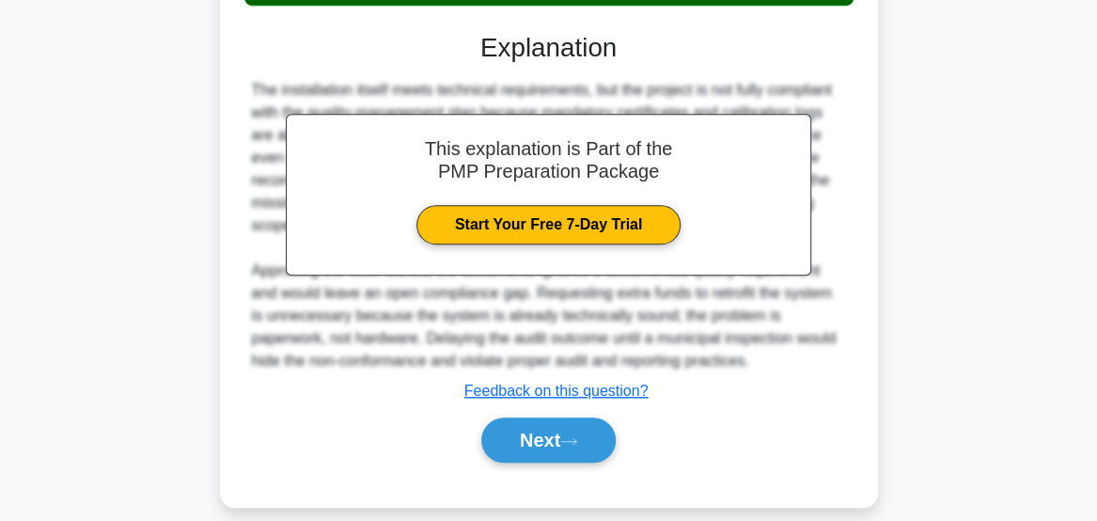
scroll to position [596, 0]
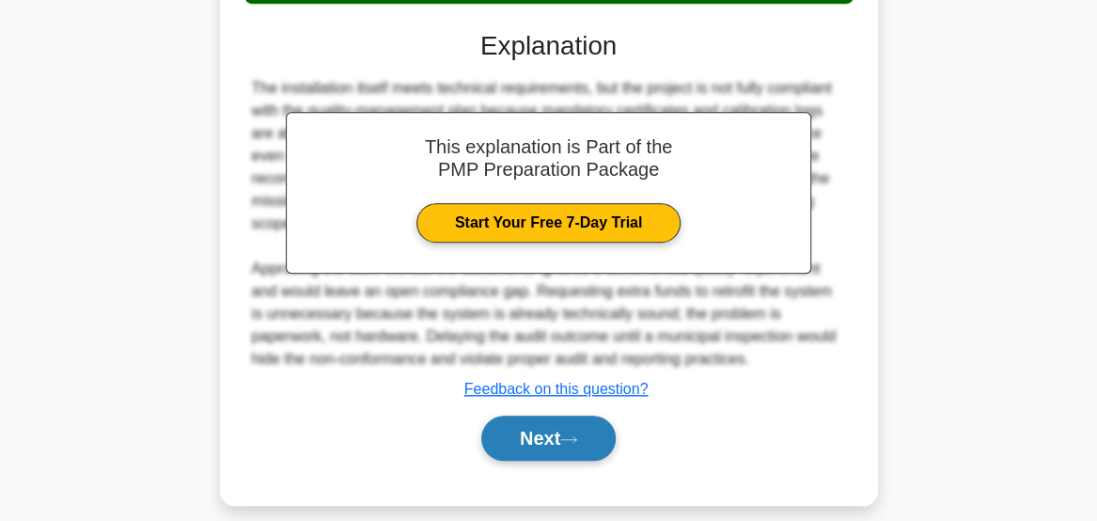
click at [549, 441] on button "Next" at bounding box center [548, 438] width 134 height 45
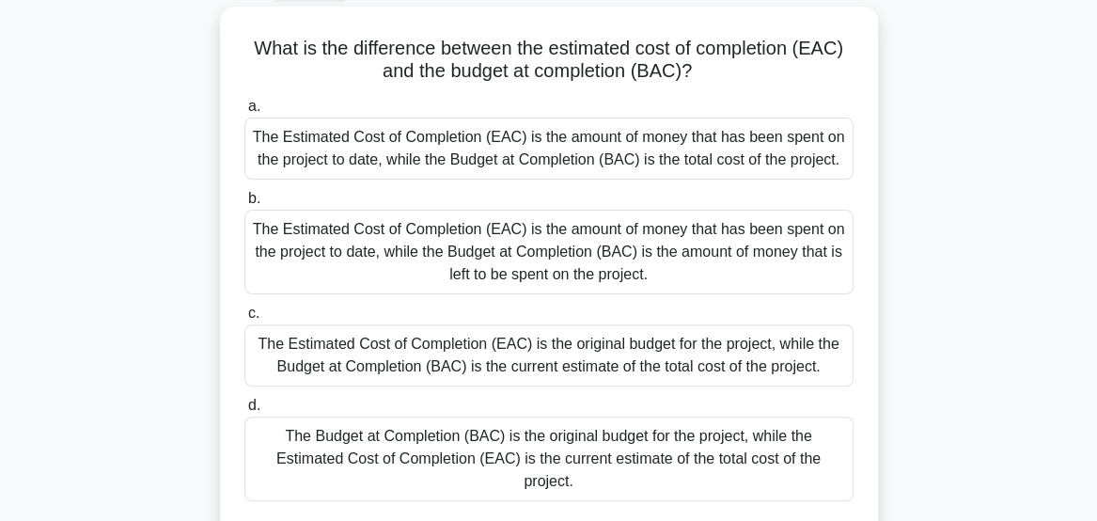
scroll to position [104, 0]
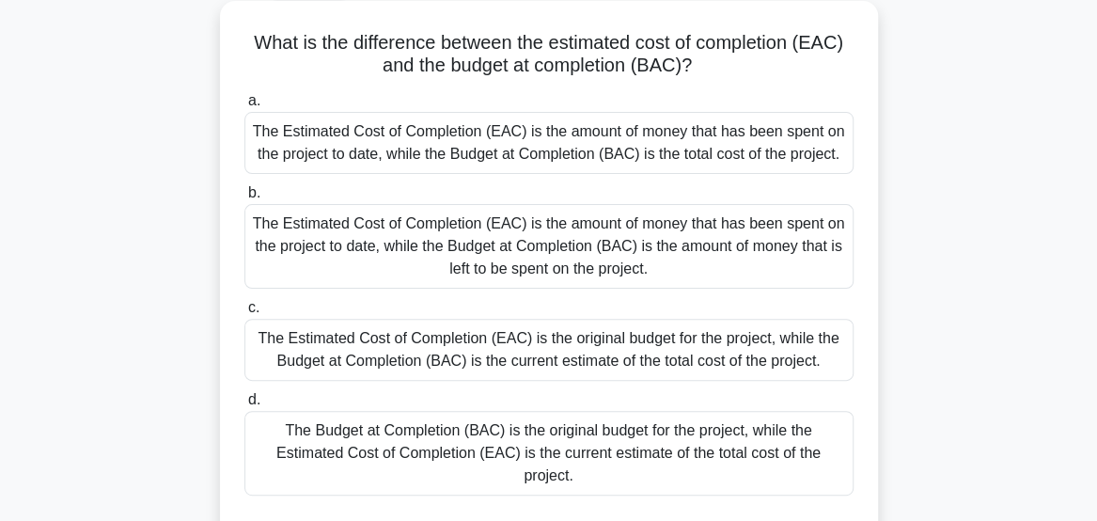
click at [823, 160] on div "The Estimated Cost of Completion (EAC) is the amount of money that has been spe…" at bounding box center [548, 143] width 609 height 62
click at [244, 107] on input "a. The Estimated Cost of Completion (EAC) is the amount of money that has been …" at bounding box center [244, 101] width 0 height 12
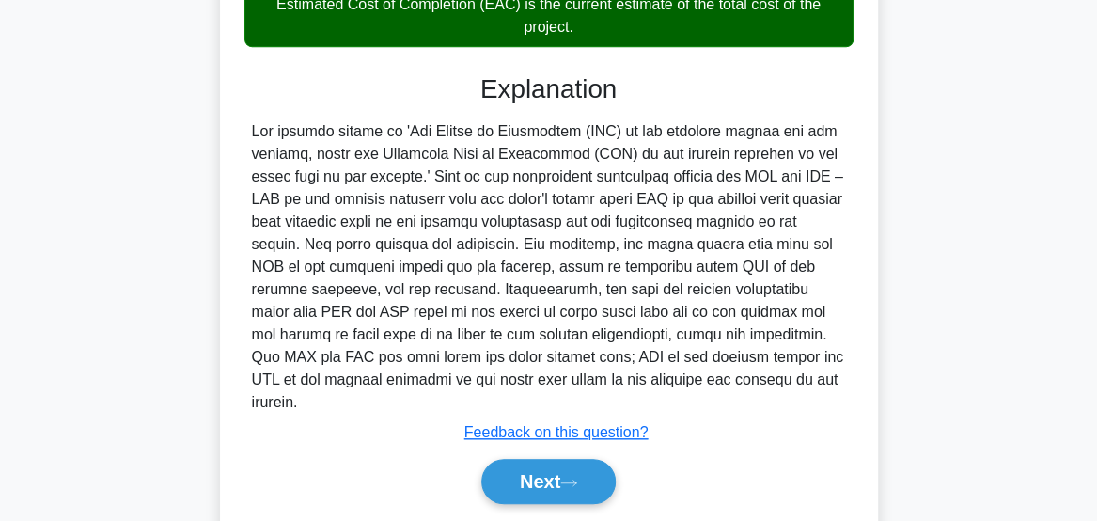
scroll to position [616, 0]
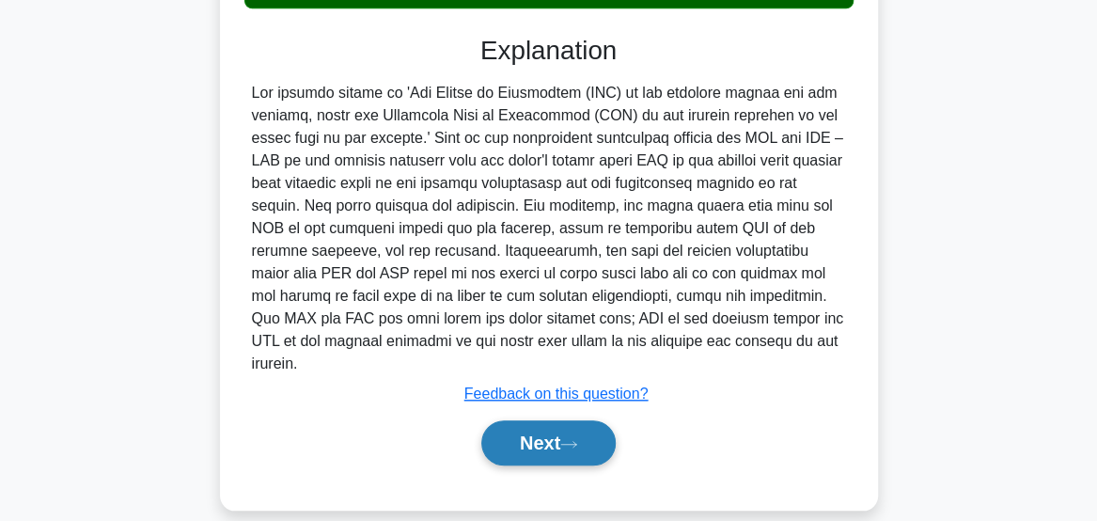
click at [544, 420] on button "Next" at bounding box center [548, 442] width 134 height 45
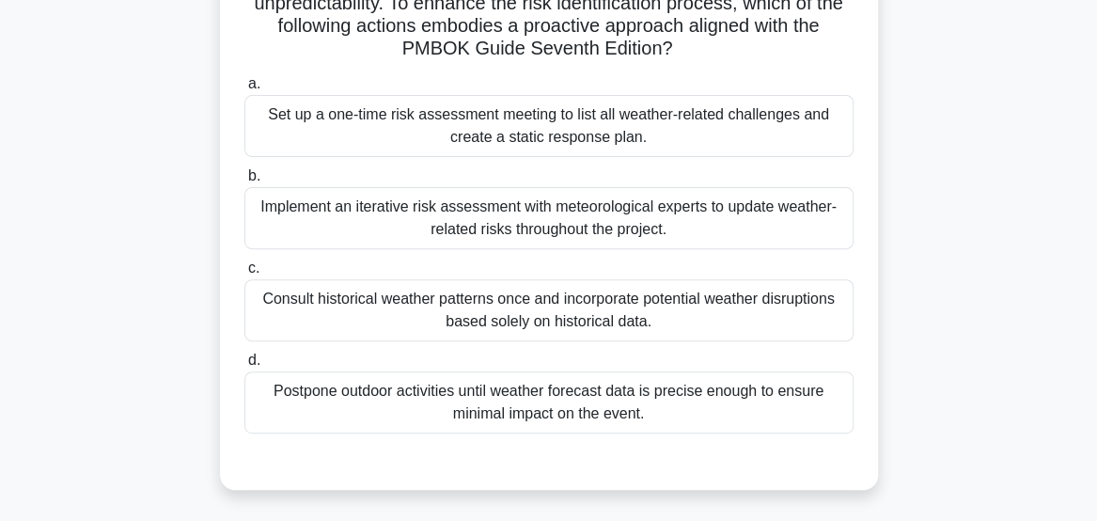
scroll to position [234, 0]
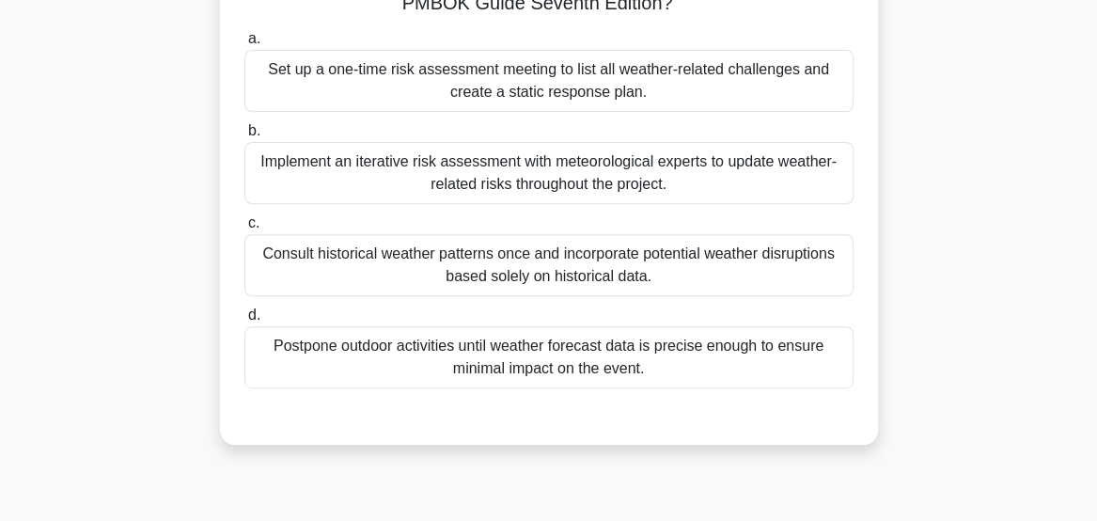
click at [818, 180] on div "Implement an iterative risk assessment with meteorological experts to update we…" at bounding box center [548, 173] width 609 height 62
click at [244, 137] on input "b. Implement an iterative risk assessment with meteorological experts to update…" at bounding box center [244, 131] width 0 height 12
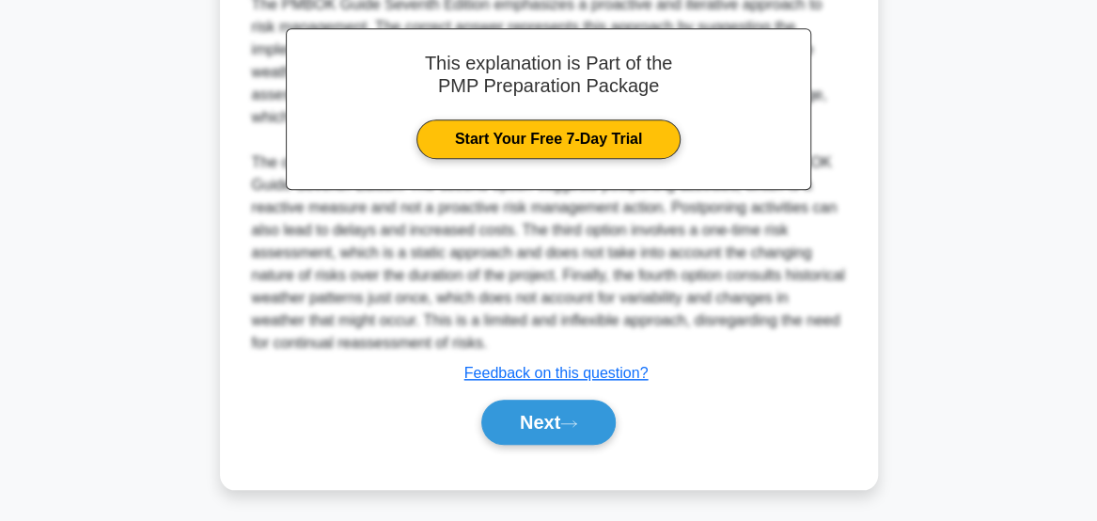
scroll to position [703, 0]
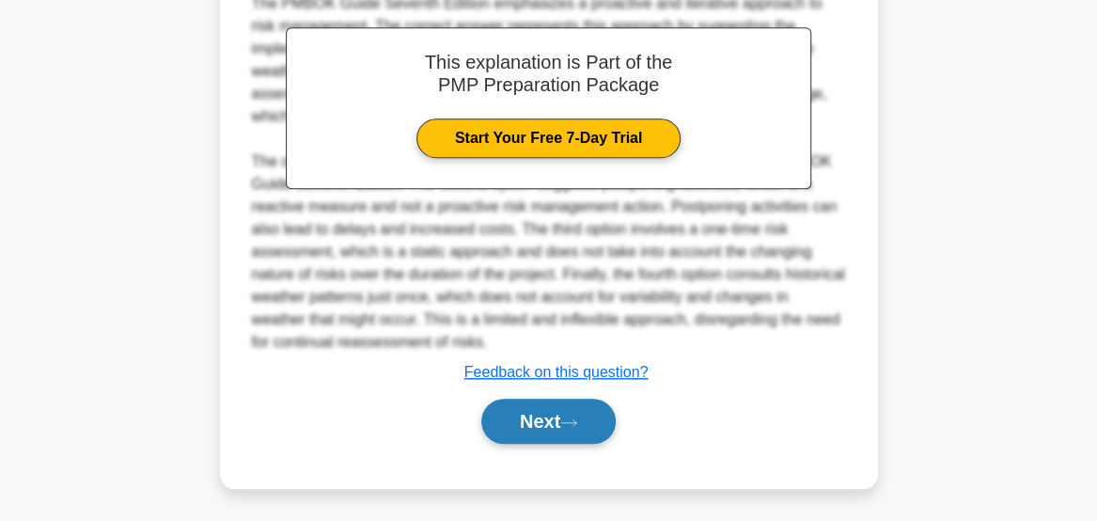
click at [560, 429] on button "Next" at bounding box center [548, 421] width 134 height 45
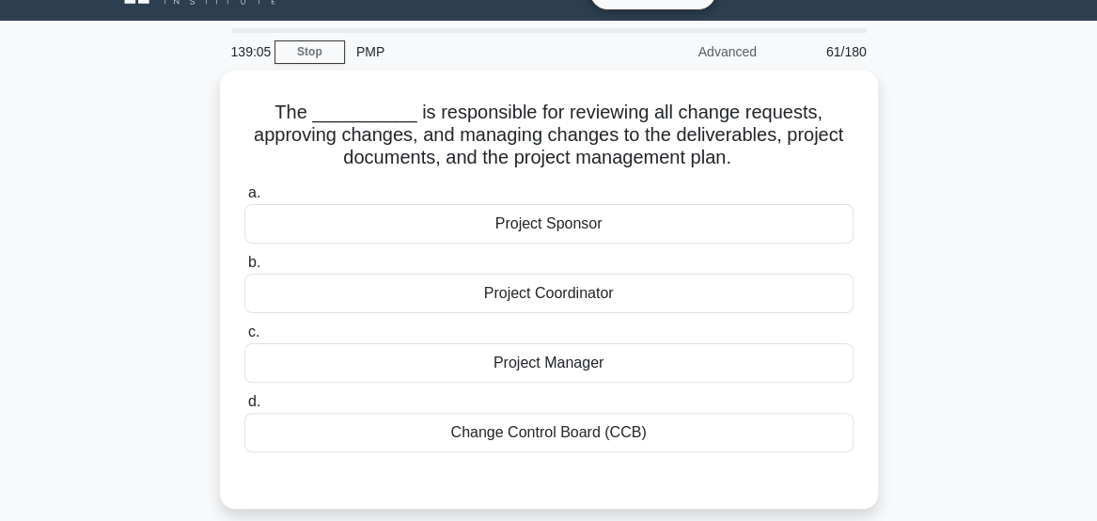
scroll to position [41, 0]
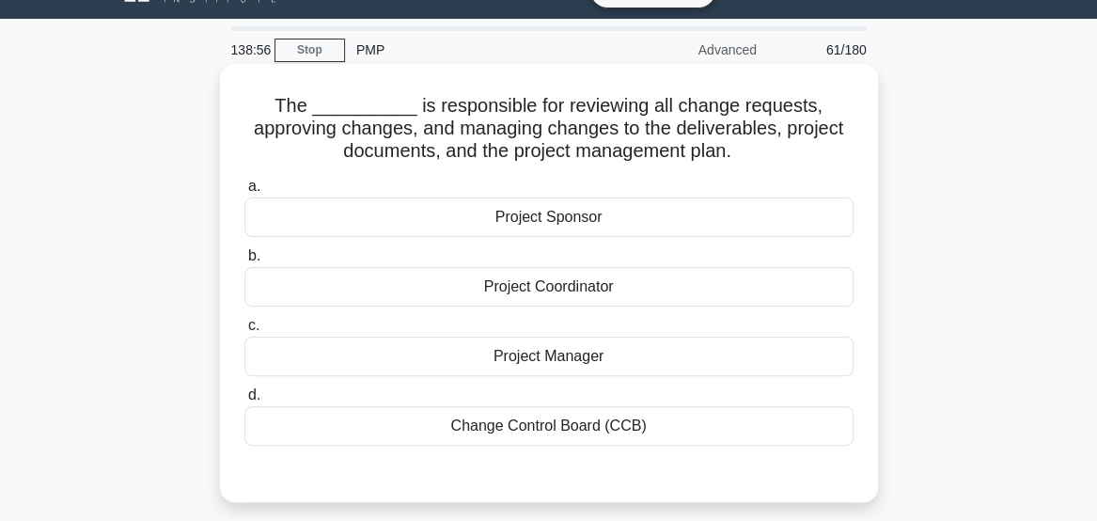
click at [784, 432] on div "Change Control Board (CCB)" at bounding box center [548, 425] width 609 height 39
click at [244, 401] on input "d. Change Control Board (CCB)" at bounding box center [244, 395] width 0 height 12
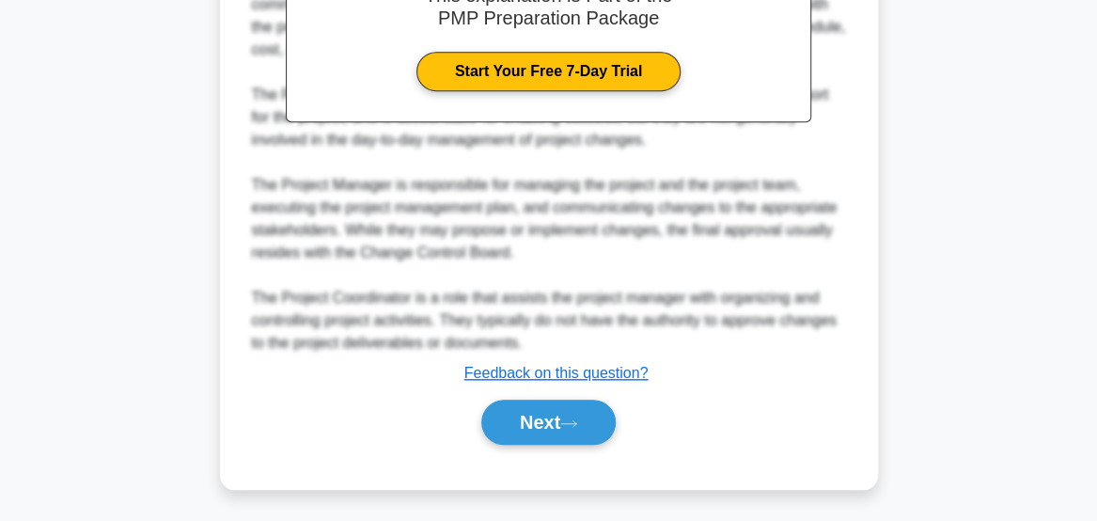
scroll to position [635, 0]
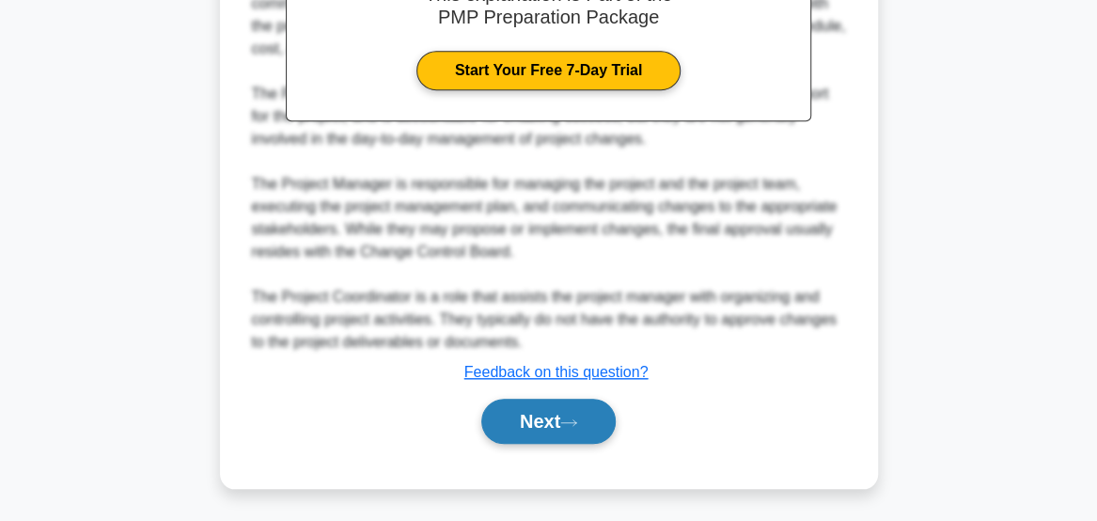
click at [564, 416] on button "Next" at bounding box center [548, 421] width 134 height 45
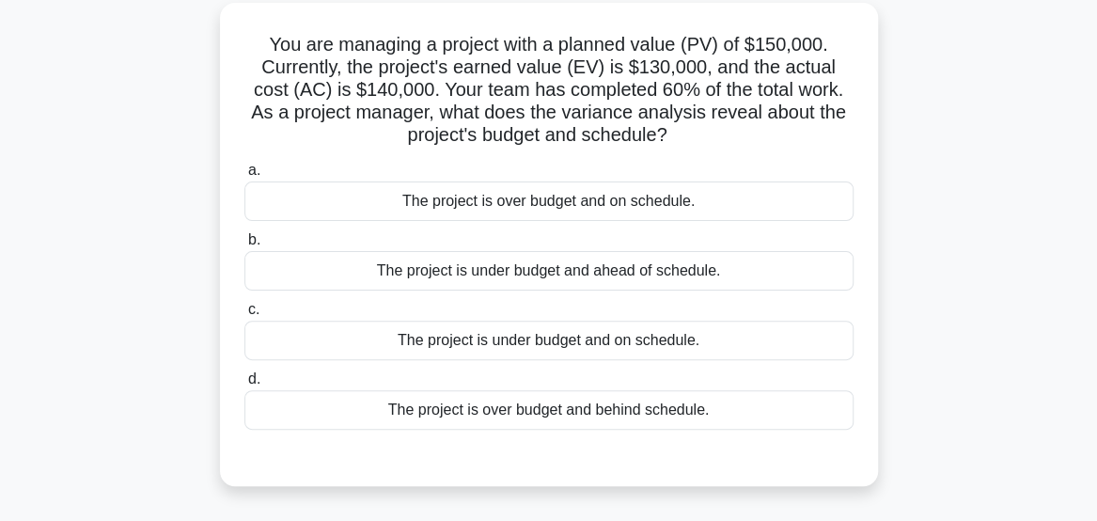
scroll to position [107, 0]
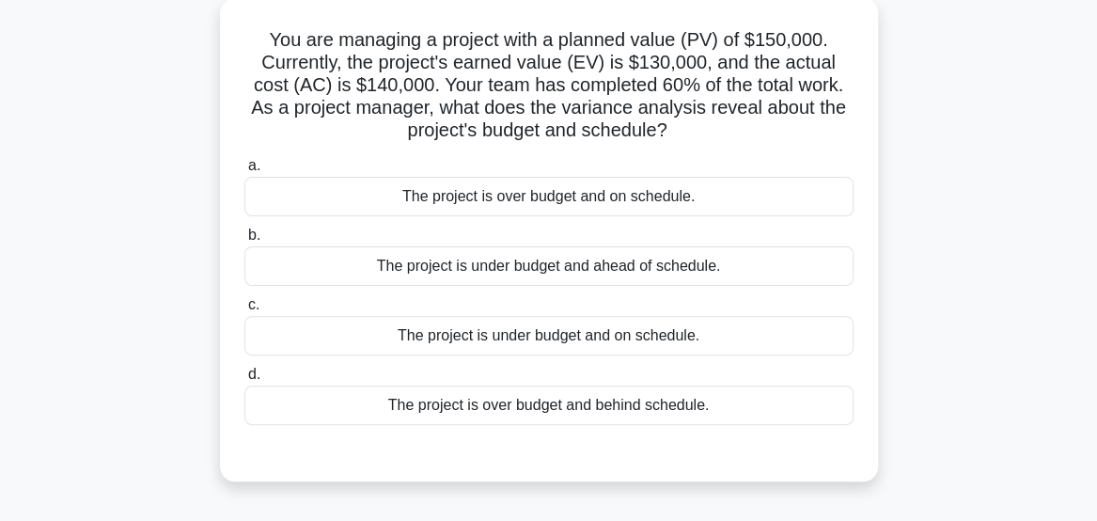
click at [795, 343] on div "The project is under budget and on schedule." at bounding box center [548, 335] width 609 height 39
click at [244, 311] on input "c. The project is under budget and on schedule." at bounding box center [244, 305] width 0 height 12
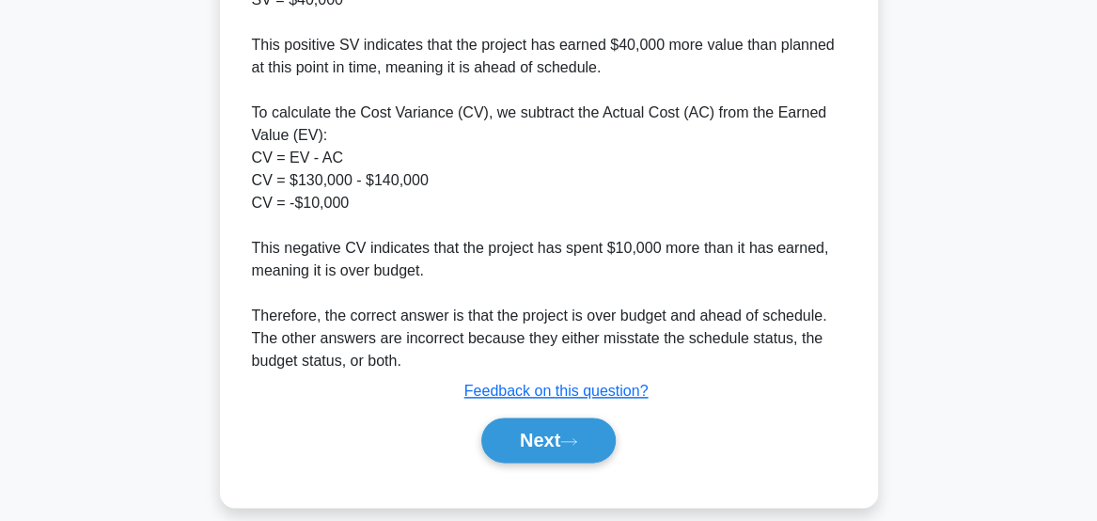
scroll to position [864, 0]
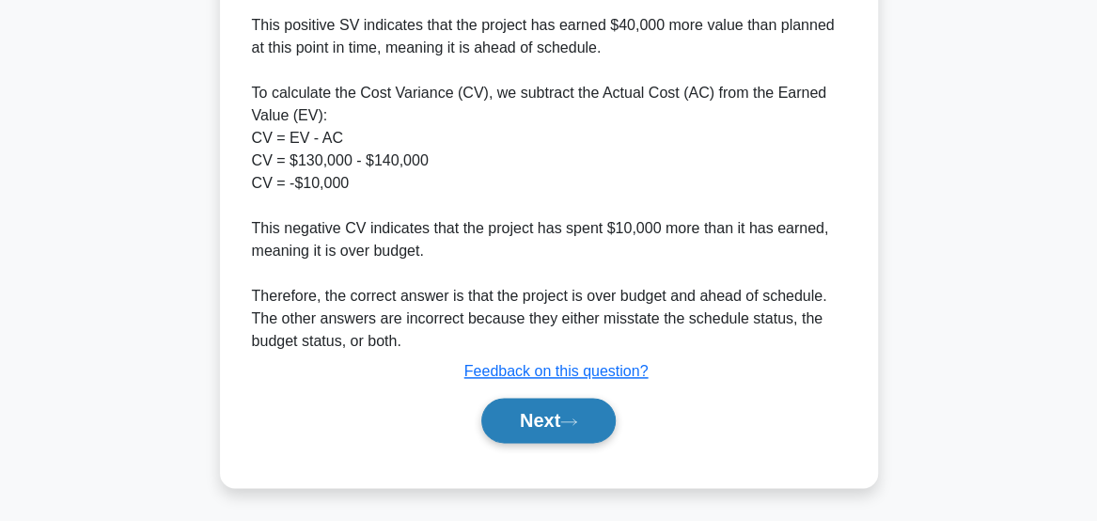
click at [576, 420] on icon at bounding box center [568, 421] width 15 height 6
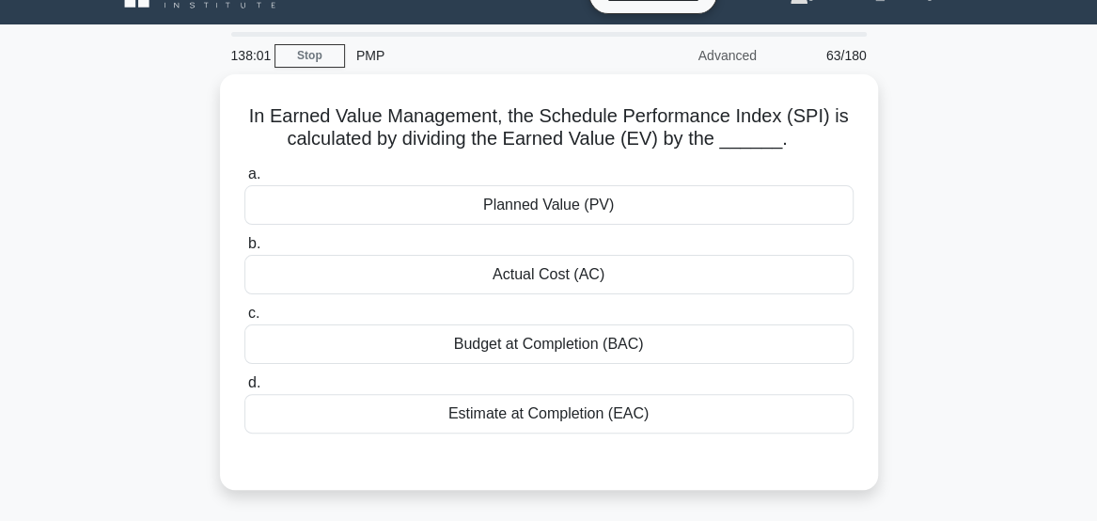
scroll to position [0, 0]
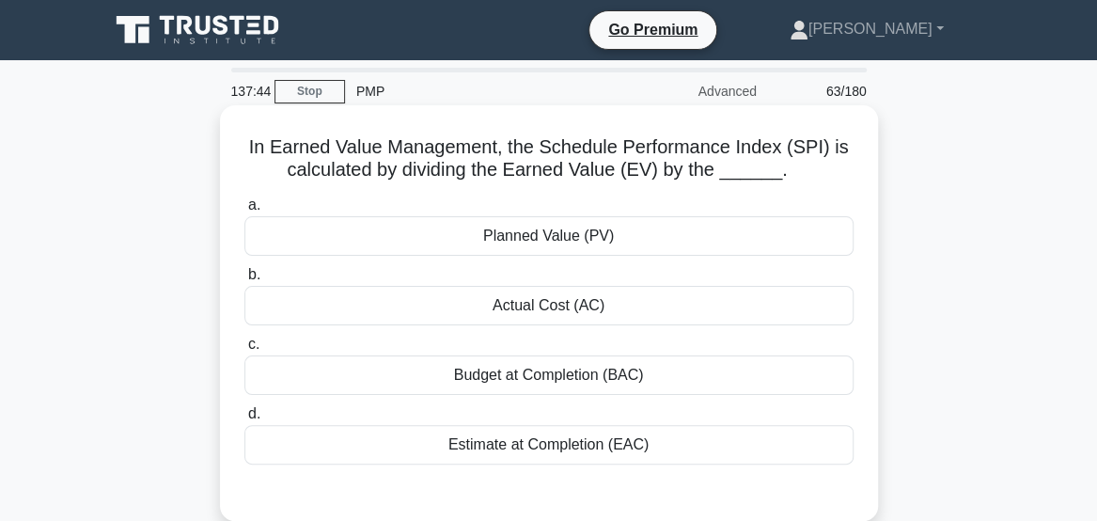
click at [662, 271] on label "b. Actual Cost (AC)" at bounding box center [548, 294] width 609 height 62
click at [244, 271] on input "b. Actual Cost (AC)" at bounding box center [244, 275] width 0 height 12
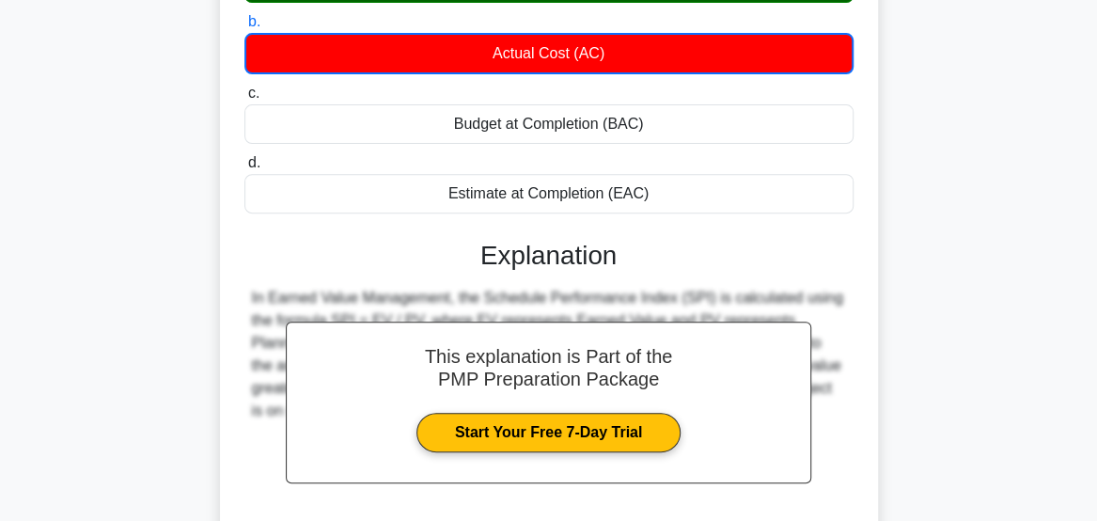
scroll to position [350, 0]
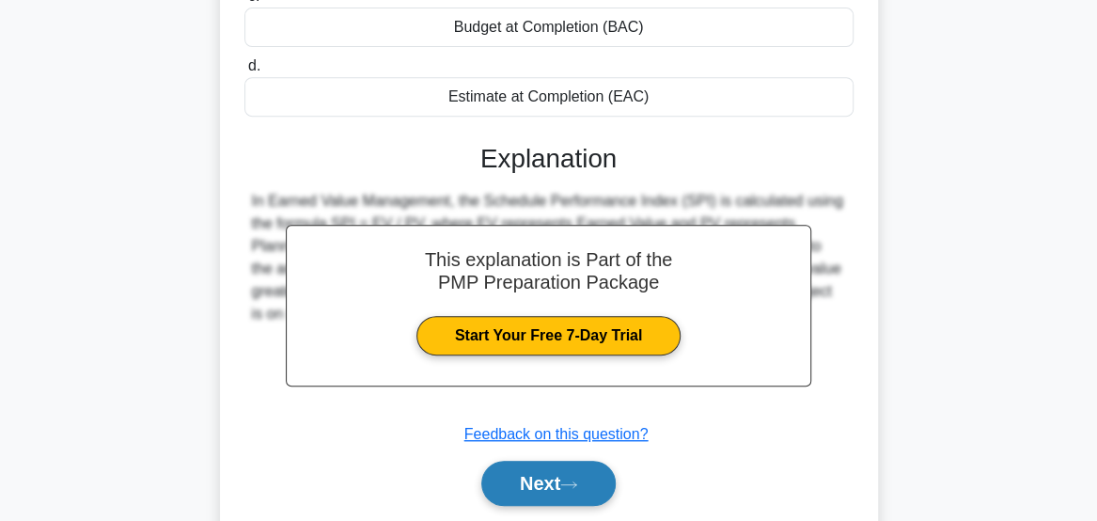
click at [590, 494] on button "Next" at bounding box center [548, 483] width 134 height 45
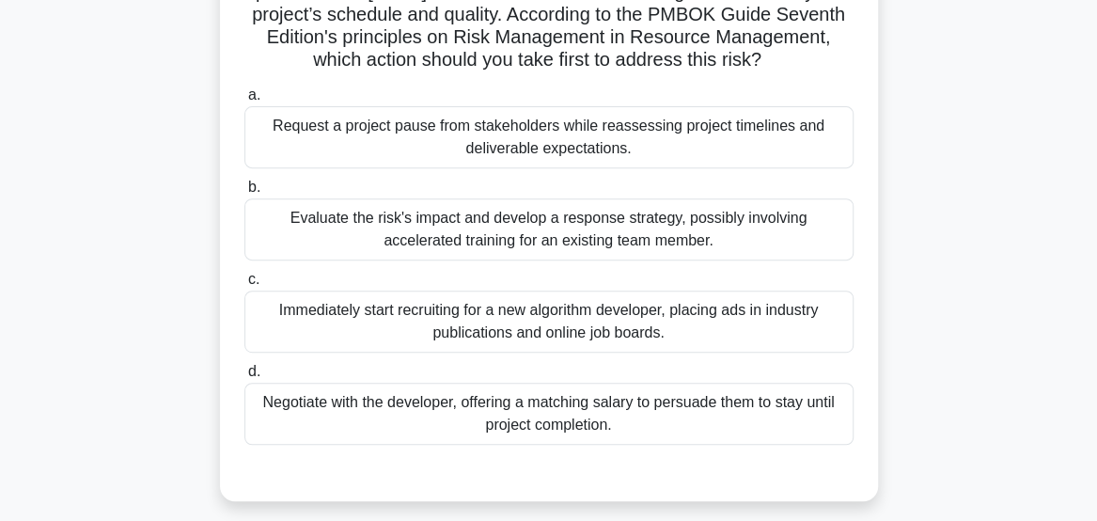
scroll to position [297, 0]
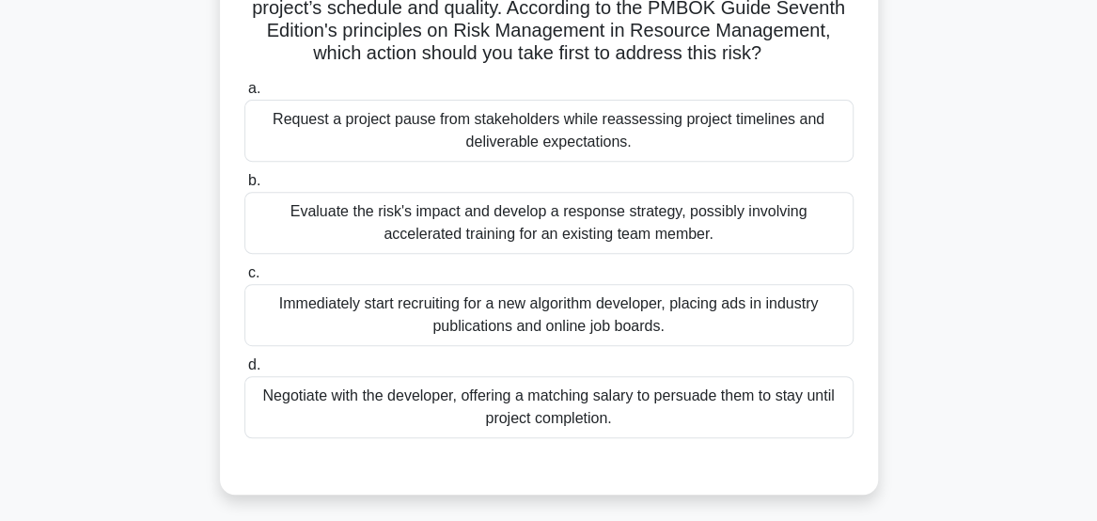
click at [808, 429] on div "Negotiate with the developer, offering a matching salary to persuade them to st…" at bounding box center [548, 407] width 609 height 62
click at [244, 371] on input "d. Negotiate with the developer, offering a matching salary to persuade them to…" at bounding box center [244, 365] width 0 height 12
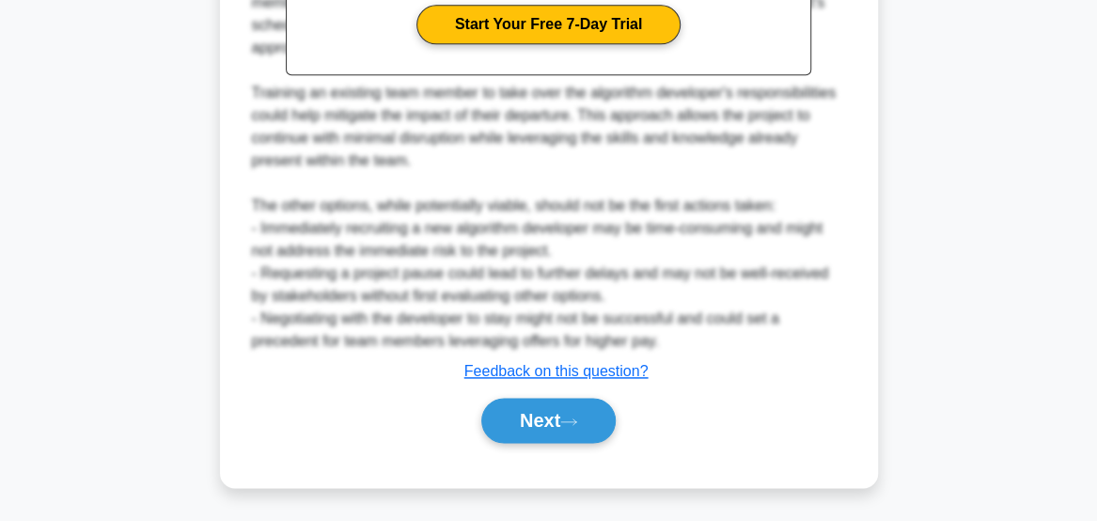
scroll to position [938, 0]
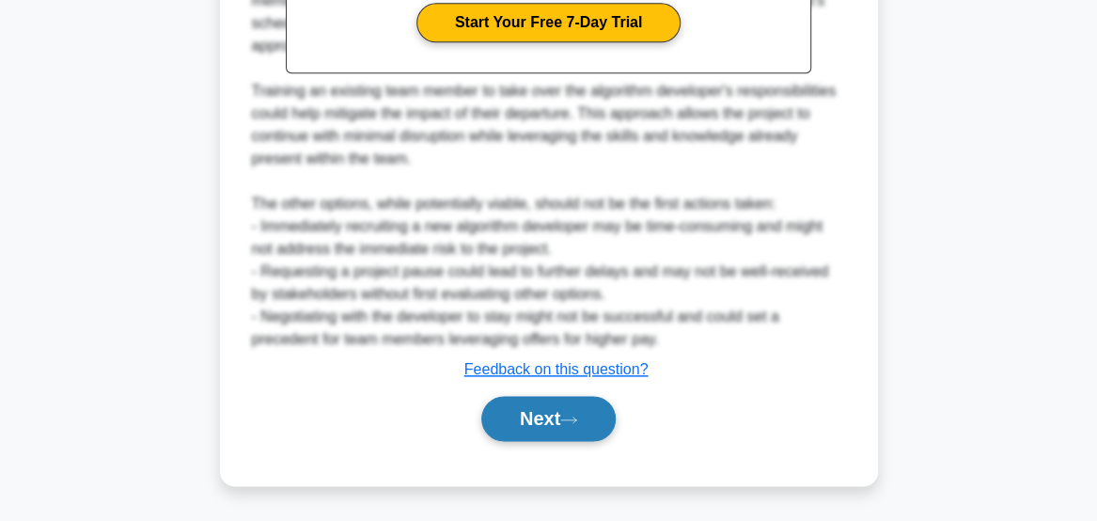
click at [561, 441] on button "Next" at bounding box center [548, 418] width 134 height 45
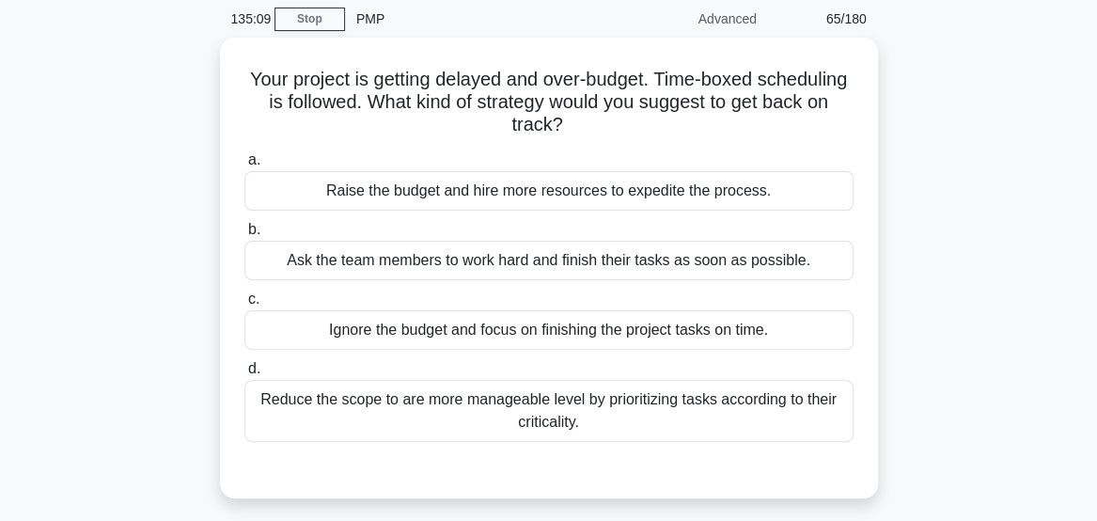
scroll to position [73, 0]
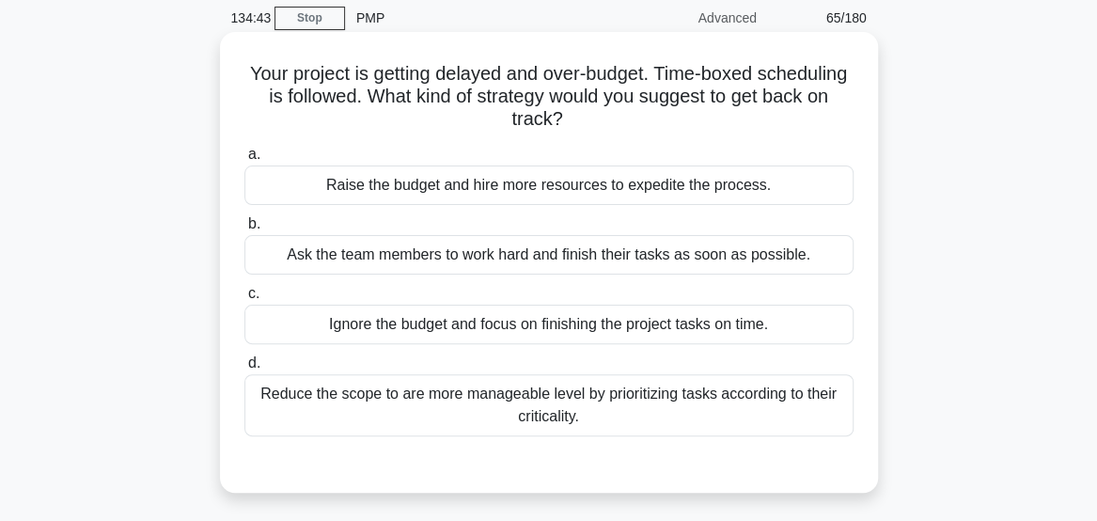
click at [792, 406] on div "Reduce the scope to are more manageable level by prioritizing tasks according t…" at bounding box center [548, 405] width 609 height 62
click at [244, 369] on input "d. Reduce the scope to are more manageable level by prioritizing tasks accordin…" at bounding box center [244, 363] width 0 height 12
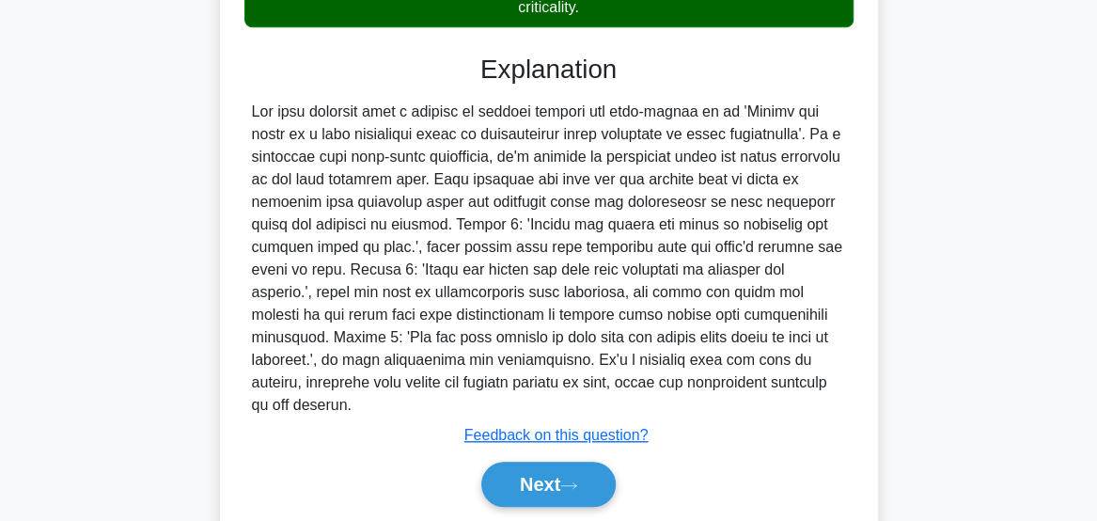
scroll to position [491, 0]
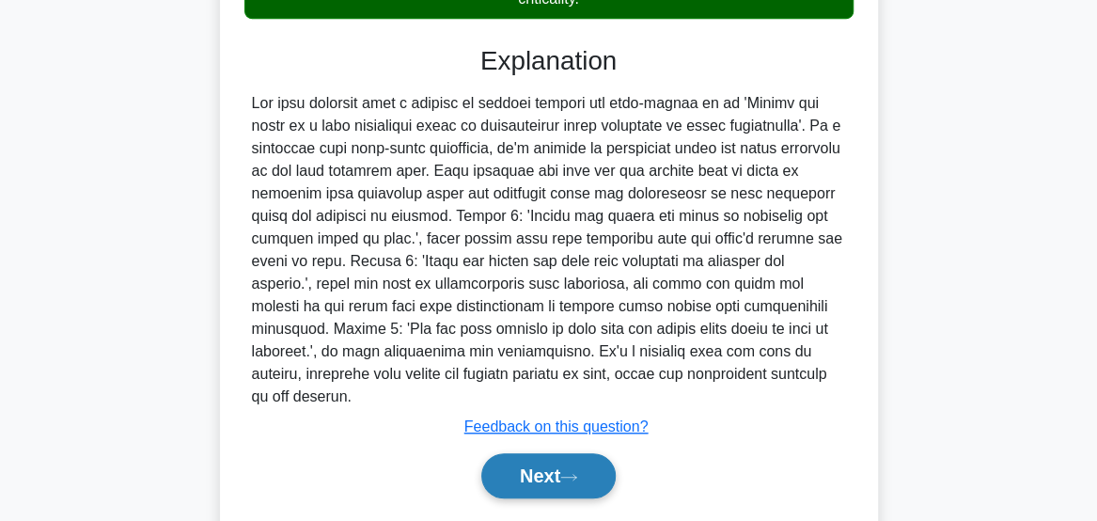
click at [569, 472] on icon at bounding box center [568, 477] width 17 height 10
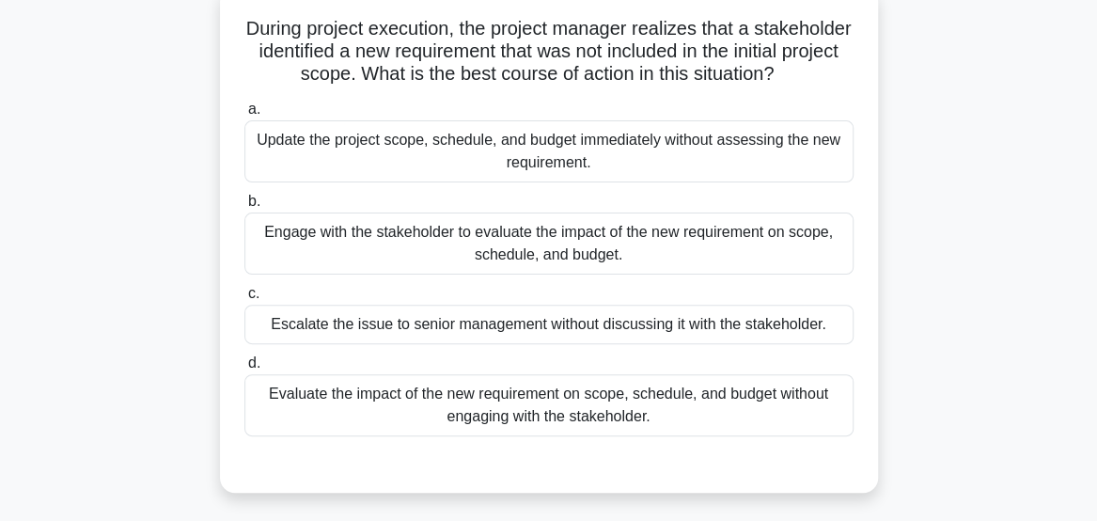
scroll to position [122, 0]
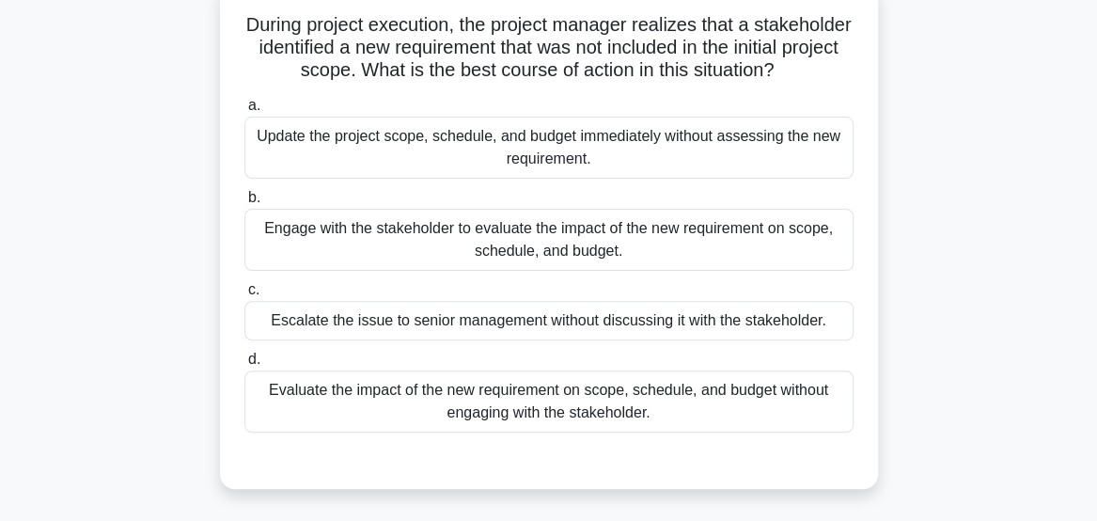
click at [801, 256] on div "Engage with the stakeholder to evaluate the impact of the new requirement on sc…" at bounding box center [548, 240] width 609 height 62
click at [244, 204] on input "b. Engage with the stakeholder to evaluate the impact of the new requirement on…" at bounding box center [244, 198] width 0 height 12
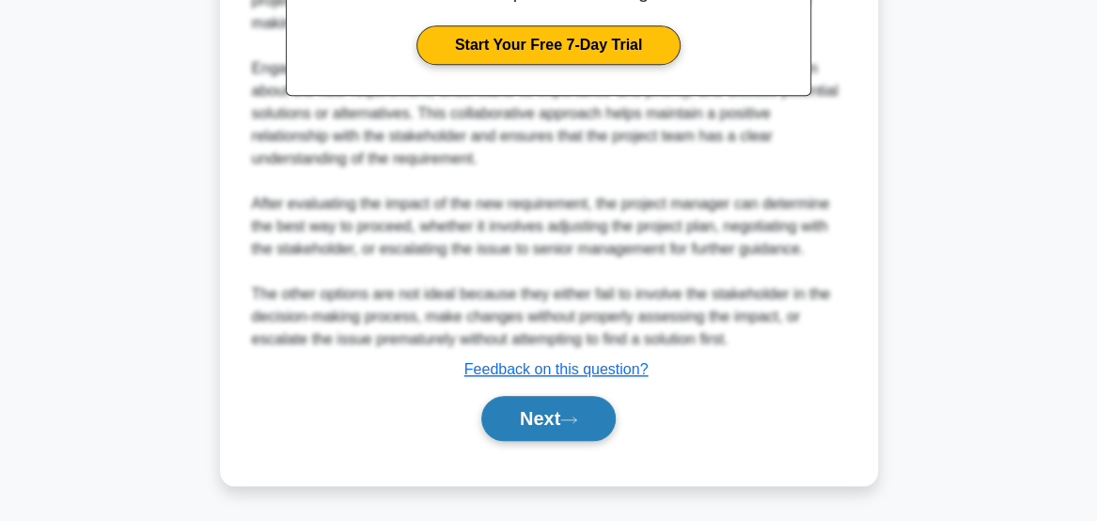
click at [573, 441] on button "Next" at bounding box center [548, 418] width 134 height 45
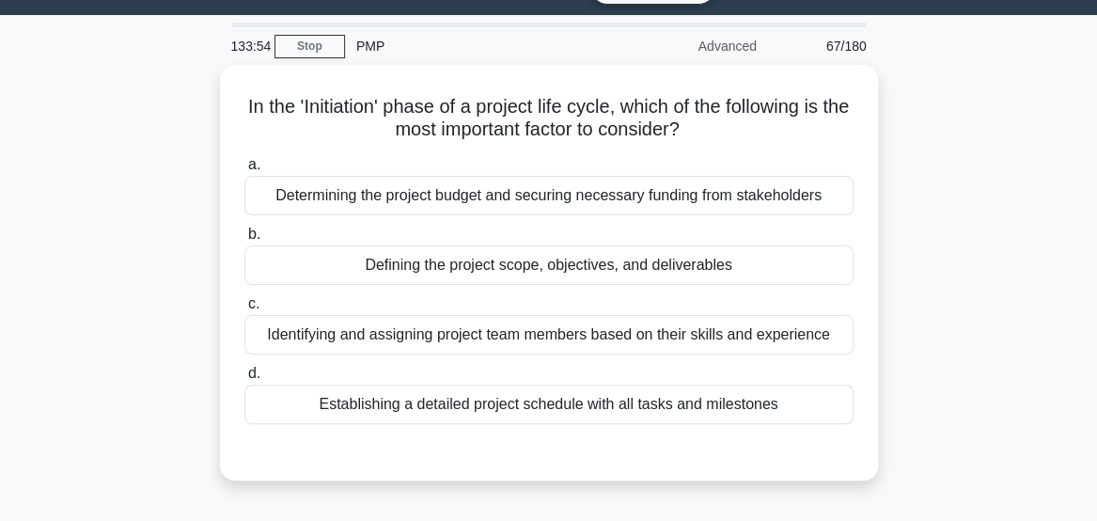
scroll to position [48, 0]
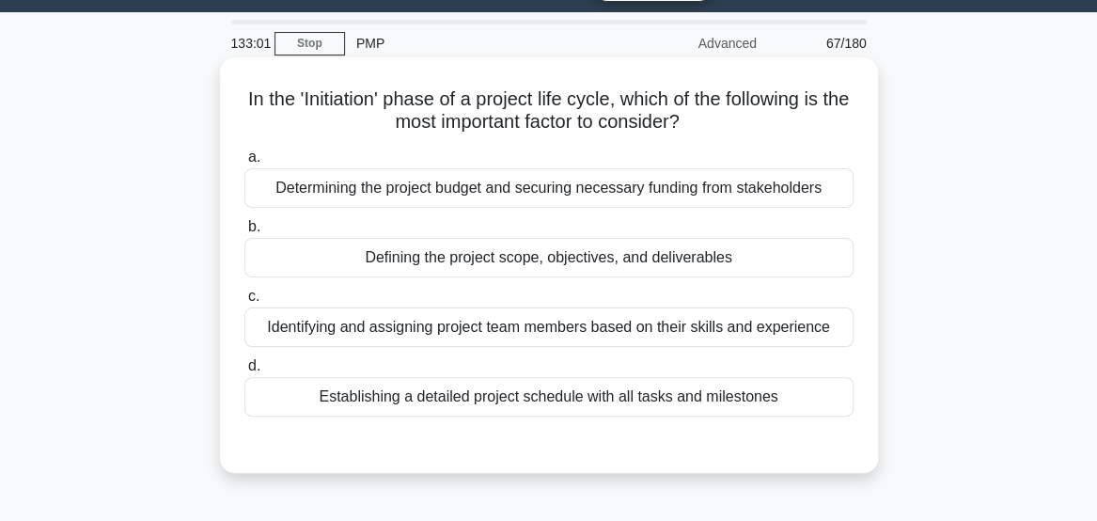
click at [788, 190] on div "Determining the project budget and securing necessary funding from stakeholders" at bounding box center [548, 187] width 609 height 39
click at [244, 164] on input "a. Determining the project budget and securing necessary funding from stakehold…" at bounding box center [244, 157] width 0 height 12
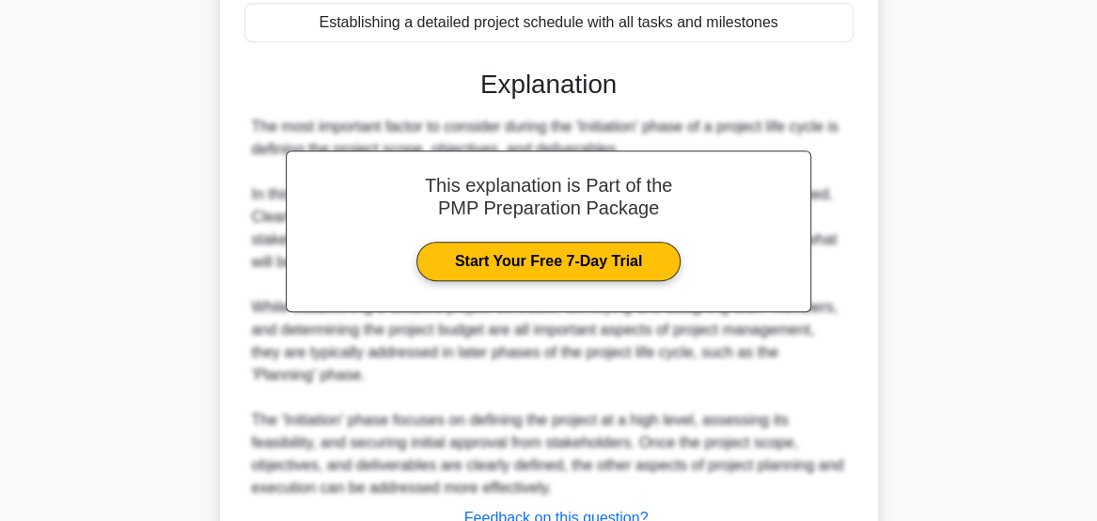
scroll to position [571, 0]
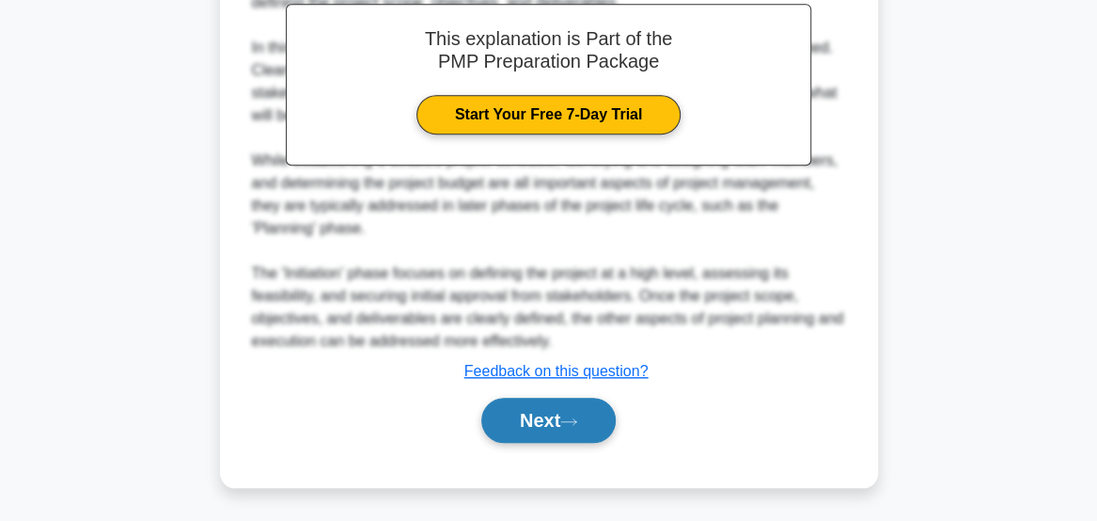
click at [560, 420] on button "Next" at bounding box center [548, 420] width 134 height 45
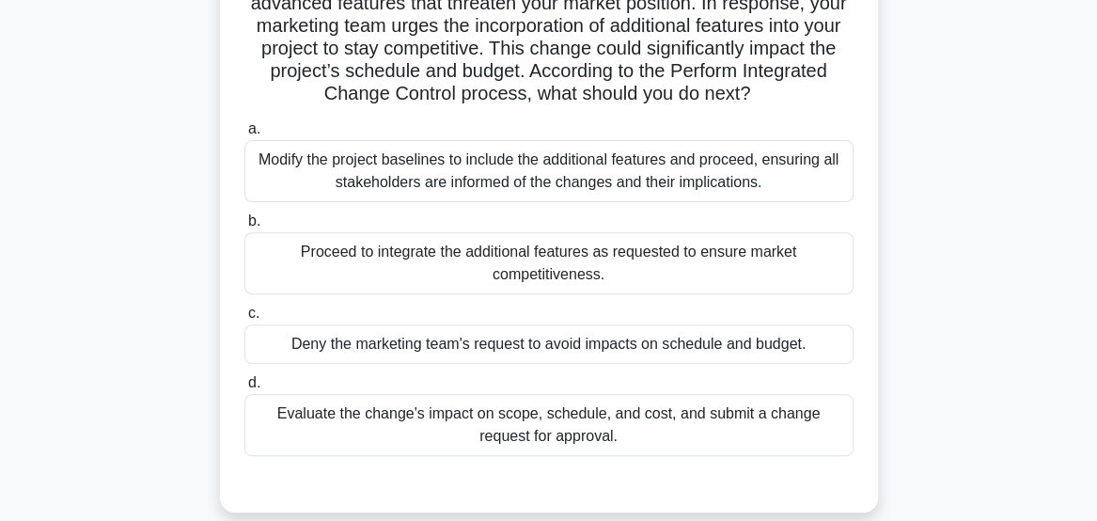
scroll to position [195, 0]
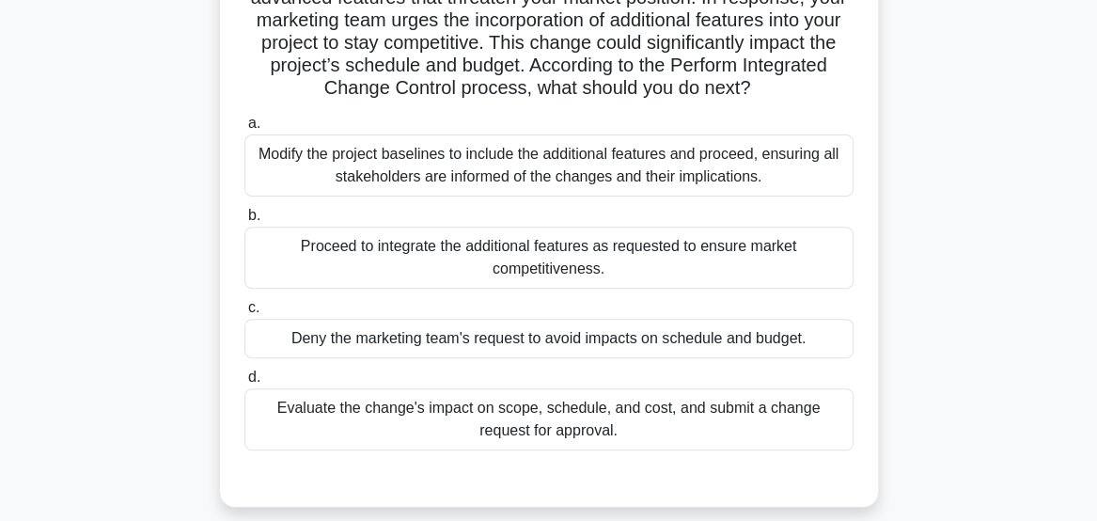
click at [824, 432] on div "Evaluate the change's impact on scope, schedule, and cost, and submit a change …" at bounding box center [548, 419] width 609 height 62
click at [244, 384] on input "d. Evaluate the change's impact on scope, schedule, and cost, and submit a chan…" at bounding box center [244, 377] width 0 height 12
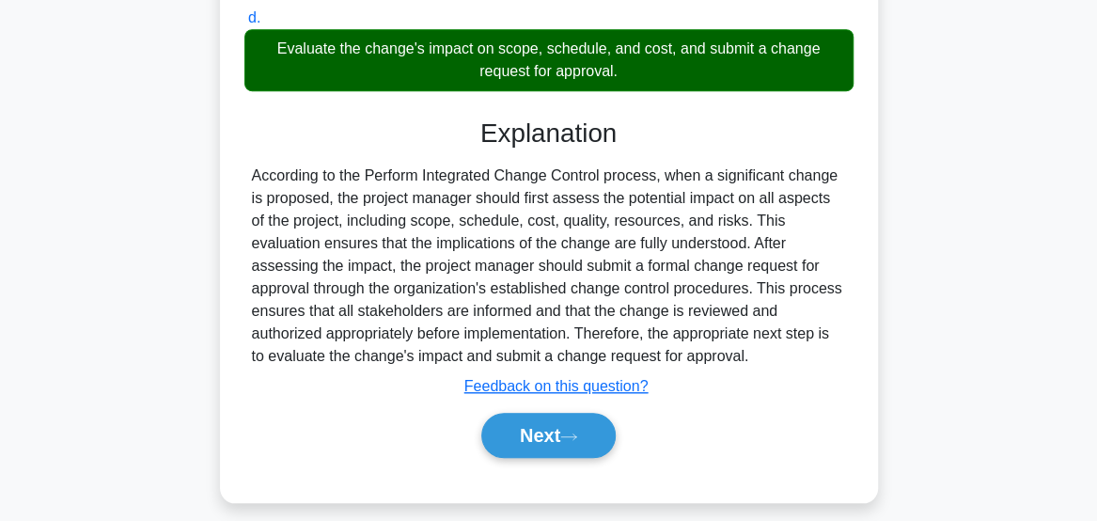
scroll to position [555, 0]
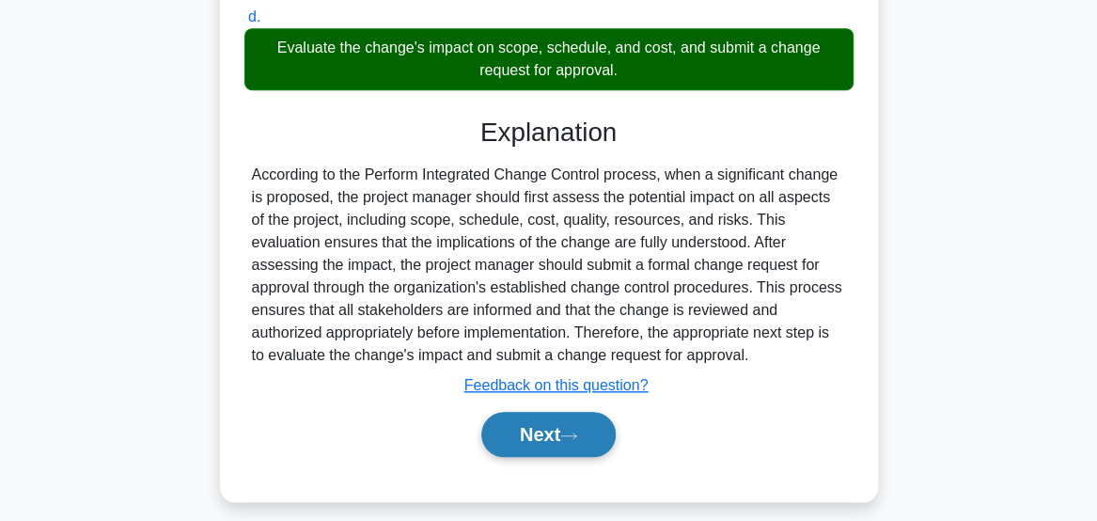
click at [557, 444] on button "Next" at bounding box center [548, 434] width 134 height 45
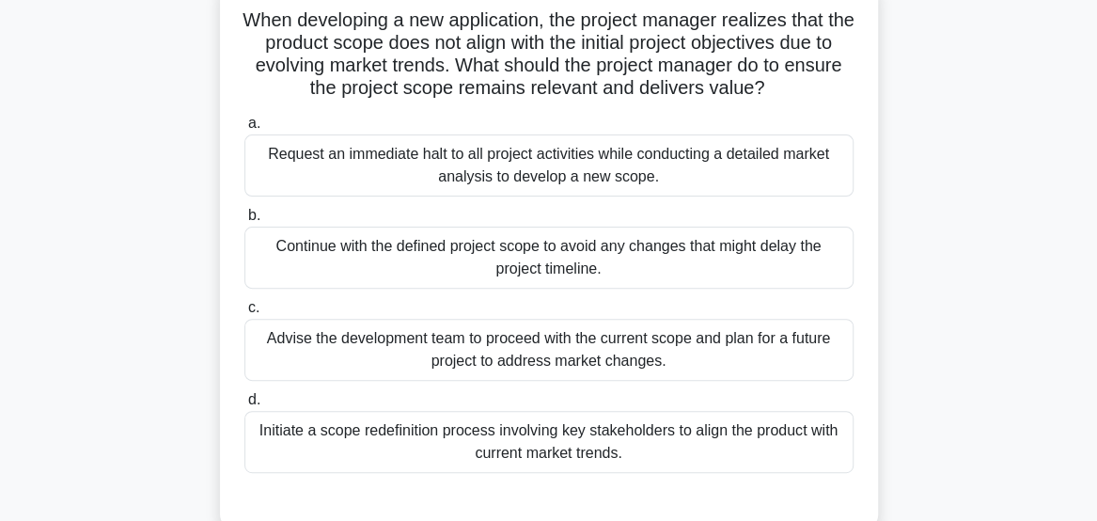
scroll to position [128, 0]
click at [824, 459] on div "Initiate a scope redefinition process involving key stakeholders to align the p…" at bounding box center [548, 441] width 609 height 62
click at [244, 405] on input "d. Initiate a scope redefinition process involving key stakeholders to align th…" at bounding box center [244, 399] width 0 height 12
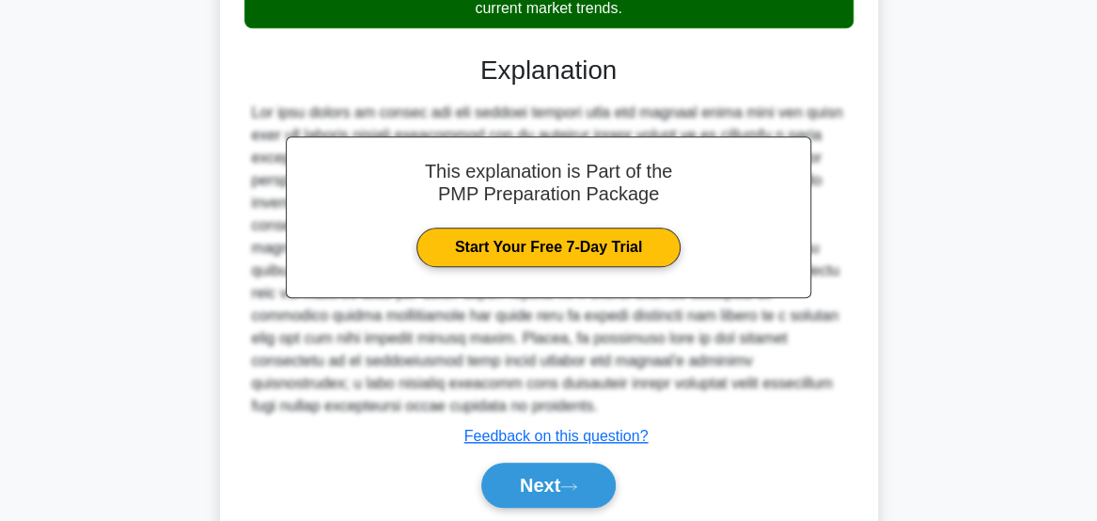
scroll to position [635, 0]
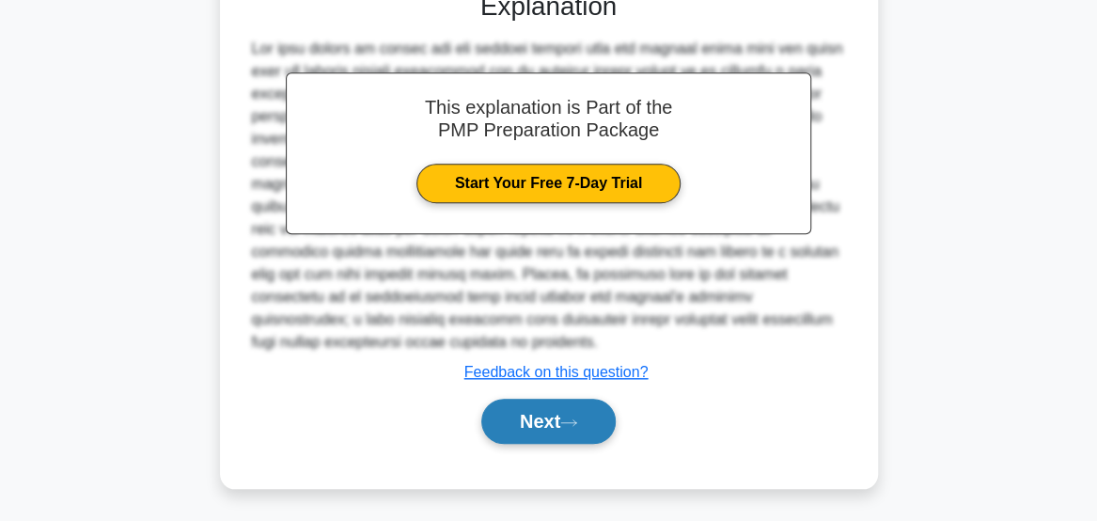
click at [566, 438] on button "Next" at bounding box center [548, 421] width 134 height 45
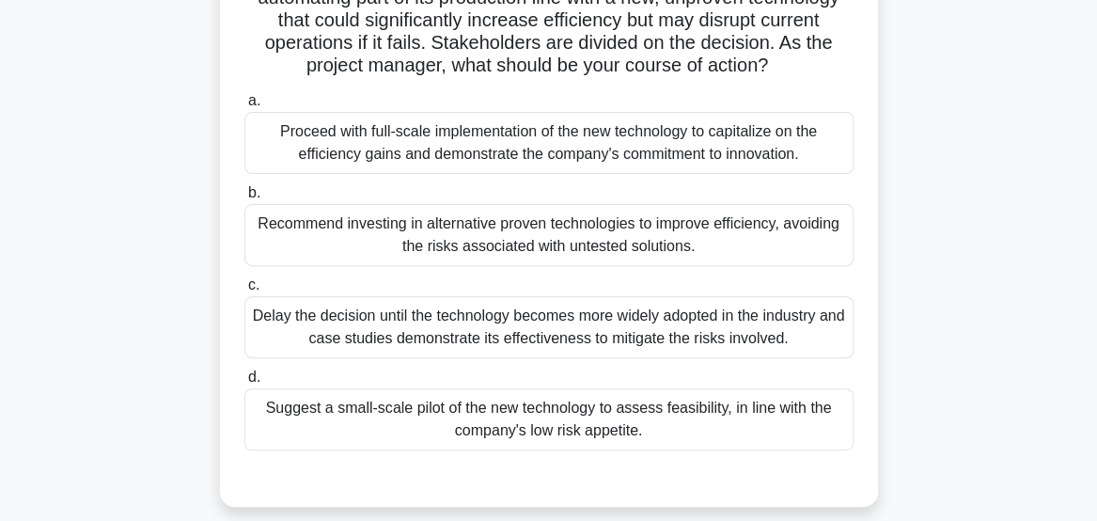
scroll to position [173, 0]
click at [818, 414] on div "Suggest a small-scale pilot of the new technology to assess feasibility, in lin…" at bounding box center [548, 418] width 609 height 62
click at [244, 383] on input "d. Suggest a small-scale pilot of the new technology to assess feasibility, in …" at bounding box center [244, 376] width 0 height 12
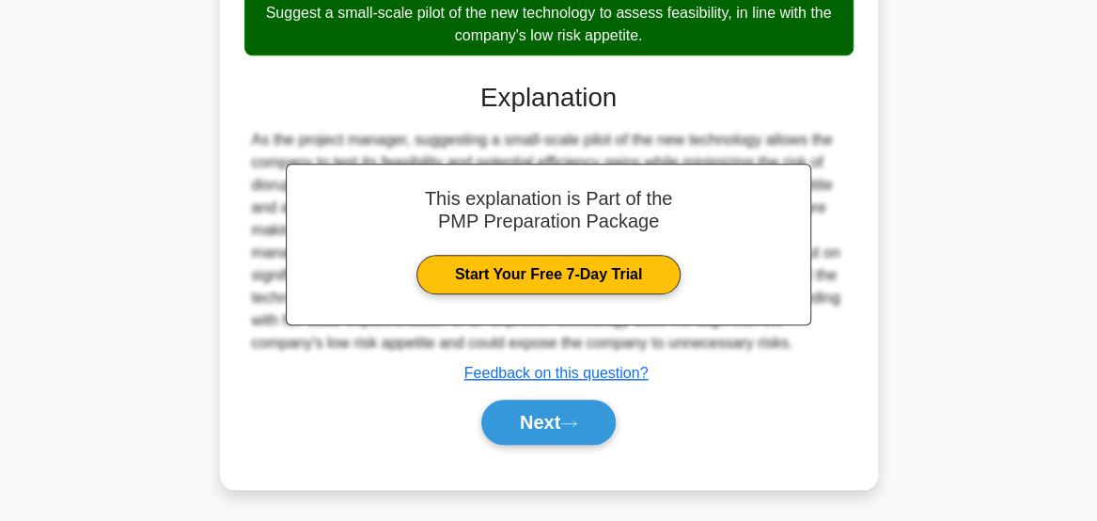
scroll to position [568, 0]
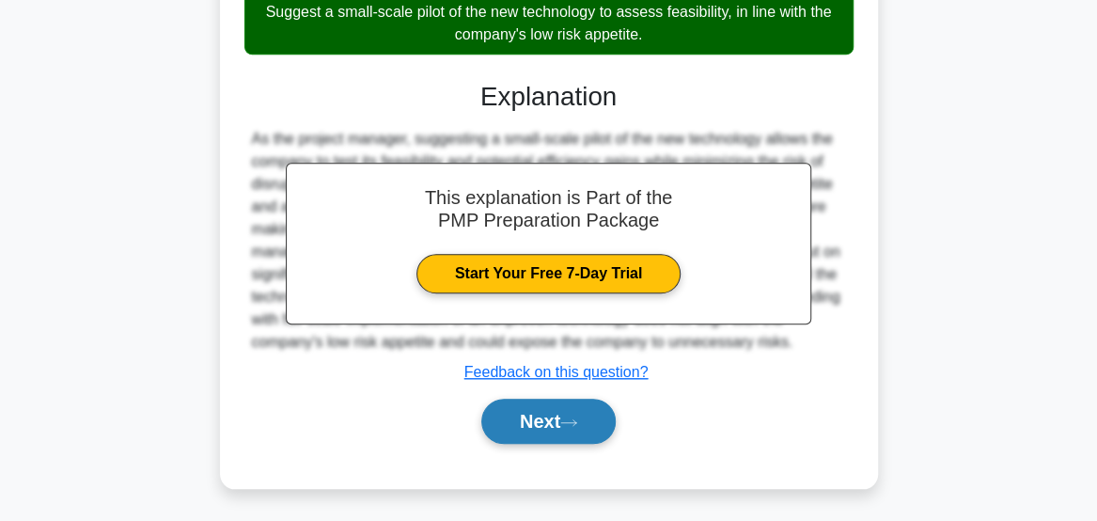
click at [550, 419] on button "Next" at bounding box center [548, 421] width 134 height 45
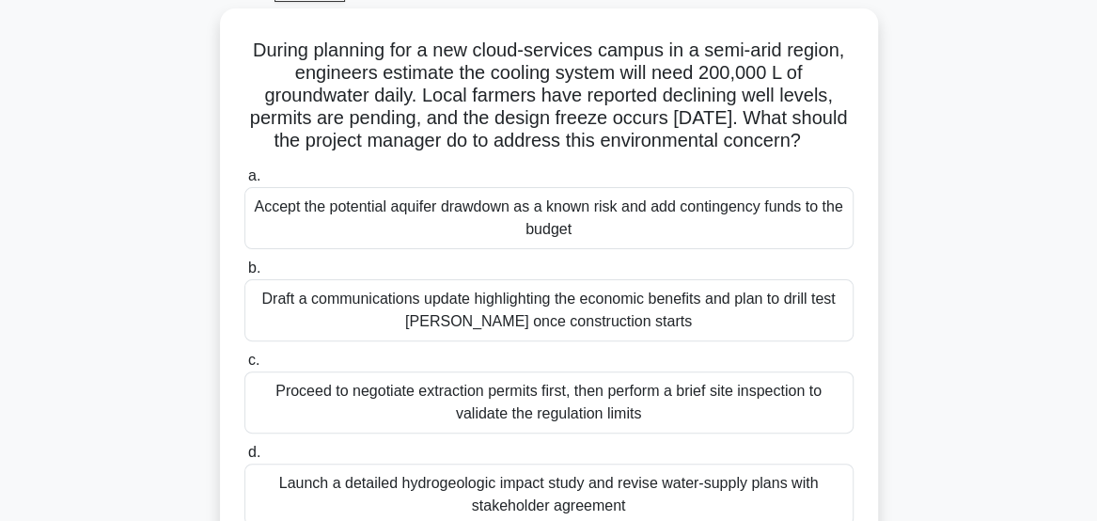
scroll to position [100, 0]
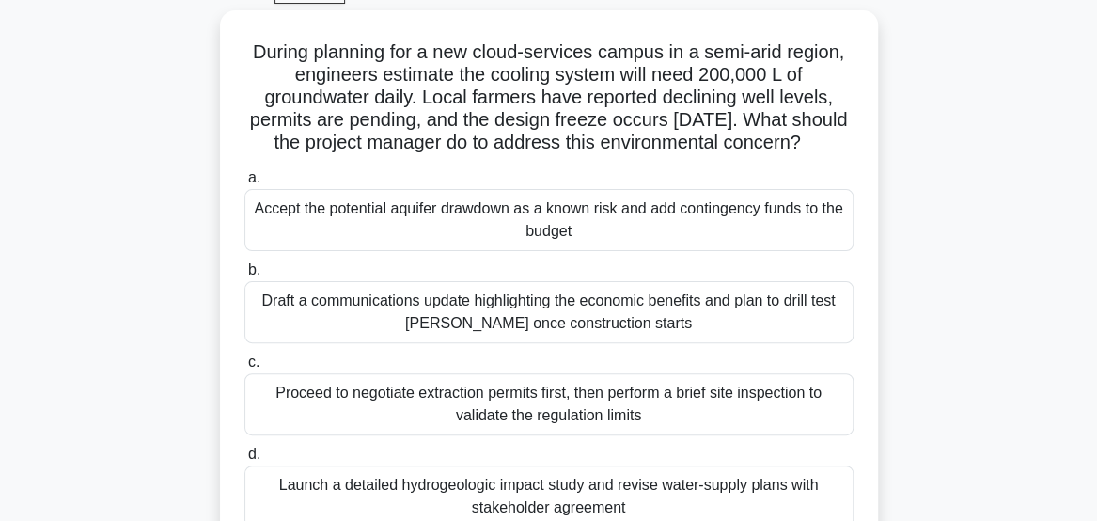
click at [111, 159] on div "During planning for a new cloud-services campus in a semi-arid region, engineer…" at bounding box center [549, 308] width 902 height 596
